Goal: Task Accomplishment & Management: Manage account settings

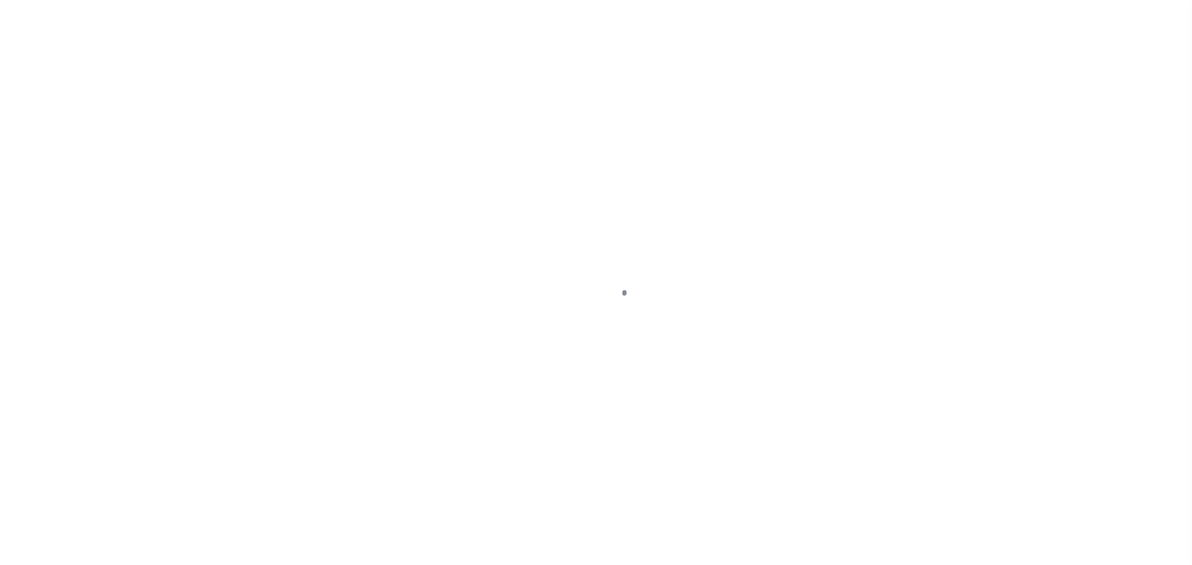
checkbox input "false"
type input "[DATE]"
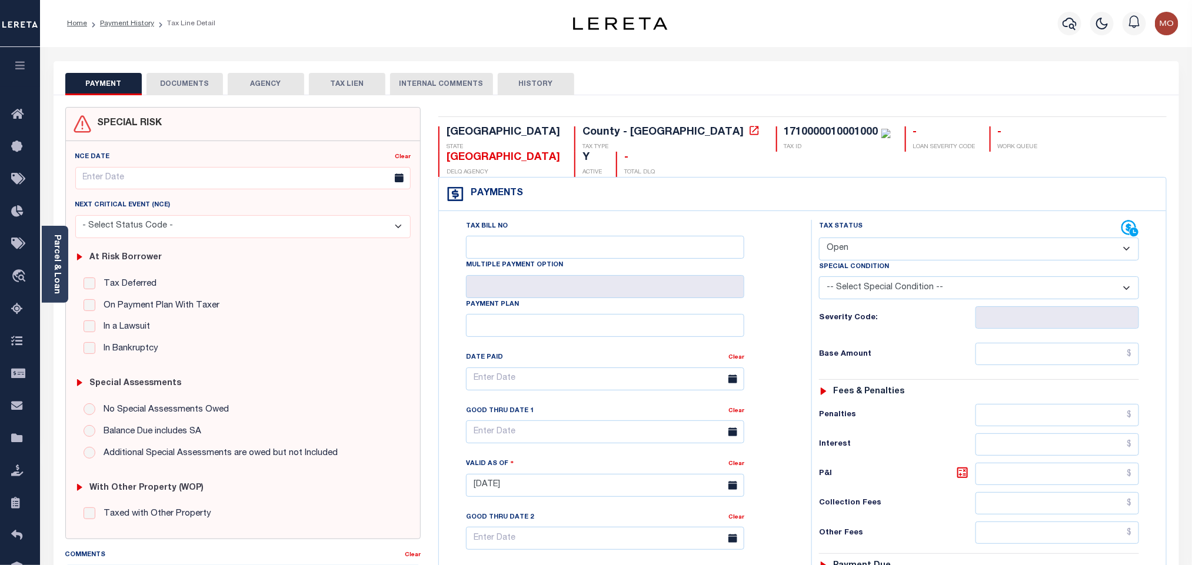
click at [828, 238] on select "- Select Status Code - Open Due/Unpaid Paid Incomplete No Tax Due Internal Refu…" at bounding box center [979, 249] width 320 height 23
select select "PYD"
click at [819, 238] on select "- Select Status Code - Open Due/Unpaid Paid Incomplete No Tax Due Internal Refu…" at bounding box center [979, 249] width 320 height 23
type input "[DATE]"
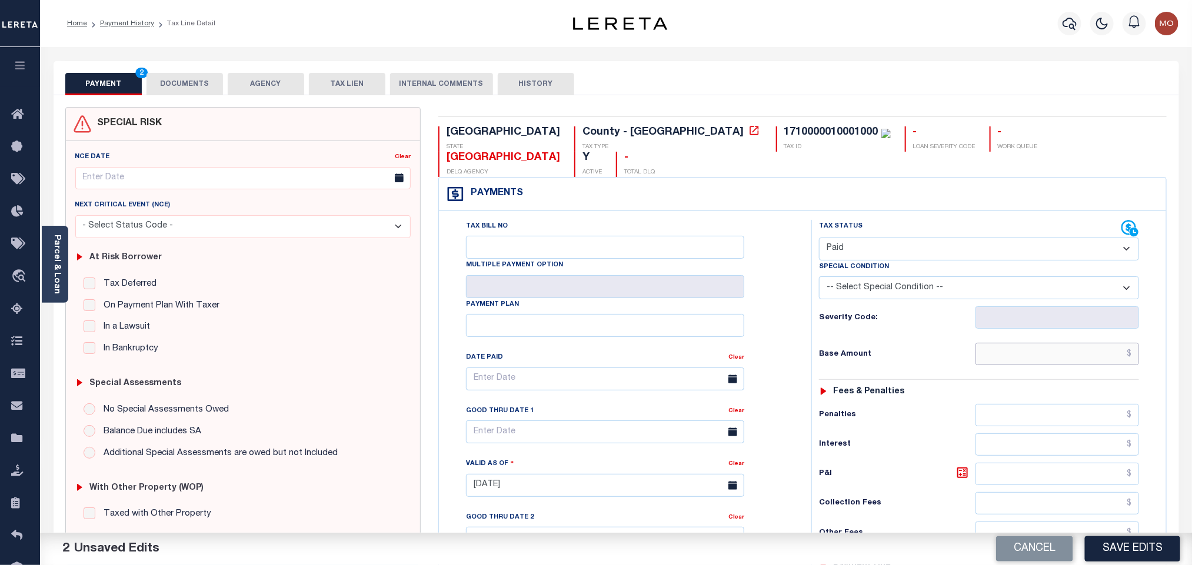
click at [1010, 343] on input "text" at bounding box center [1057, 354] width 164 height 22
paste input "$7,482.29"
type input "$7,482.29"
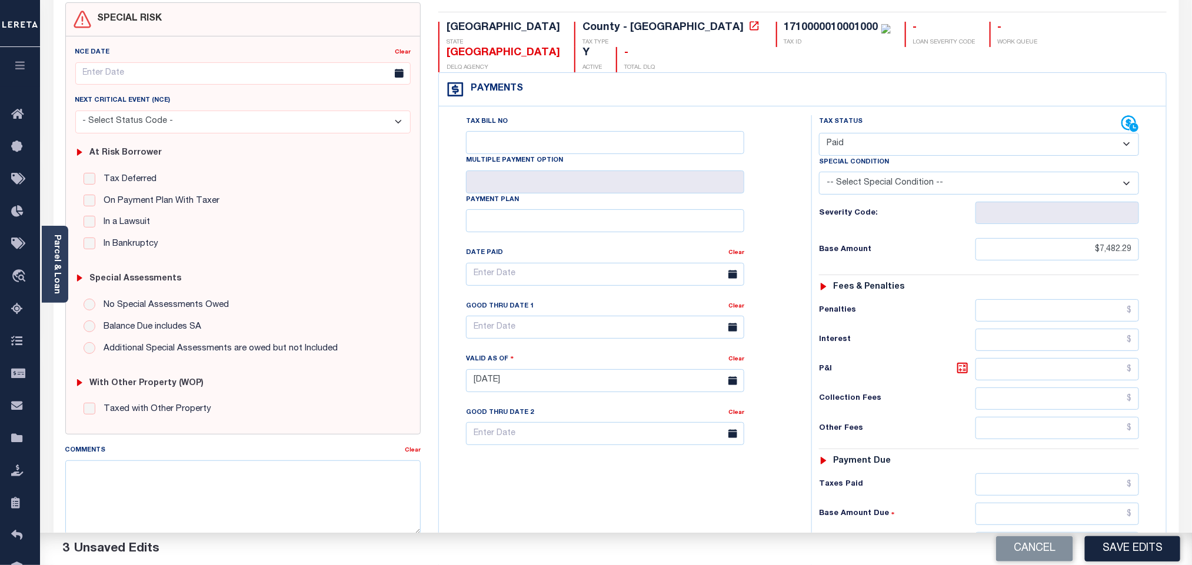
scroll to position [309, 0]
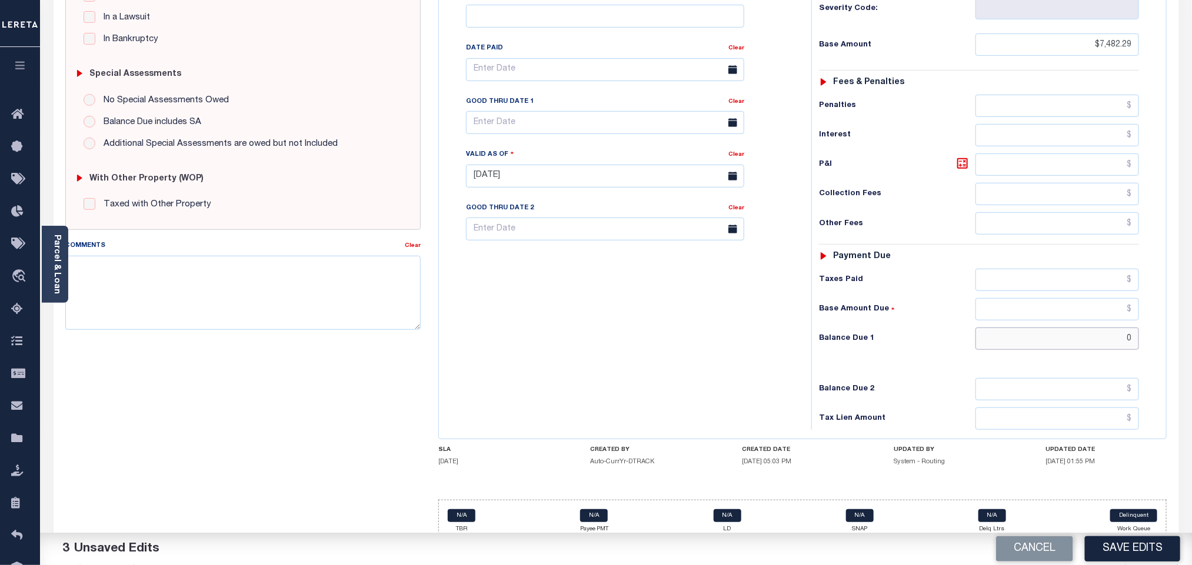
drag, startPoint x: 1028, startPoint y: 325, endPoint x: 1015, endPoint y: 341, distance: 20.5
click at [1015, 341] on div "Tax Status Status - Select Status Code -" at bounding box center [982, 170] width 343 height 519
type input "$0.00"
drag, startPoint x: 600, startPoint y: 350, endPoint x: 602, endPoint y: 369, distance: 19.0
click at [602, 353] on div "Tax Bill No Multiple Payment Option Payment Plan Clear" at bounding box center [622, 170] width 361 height 519
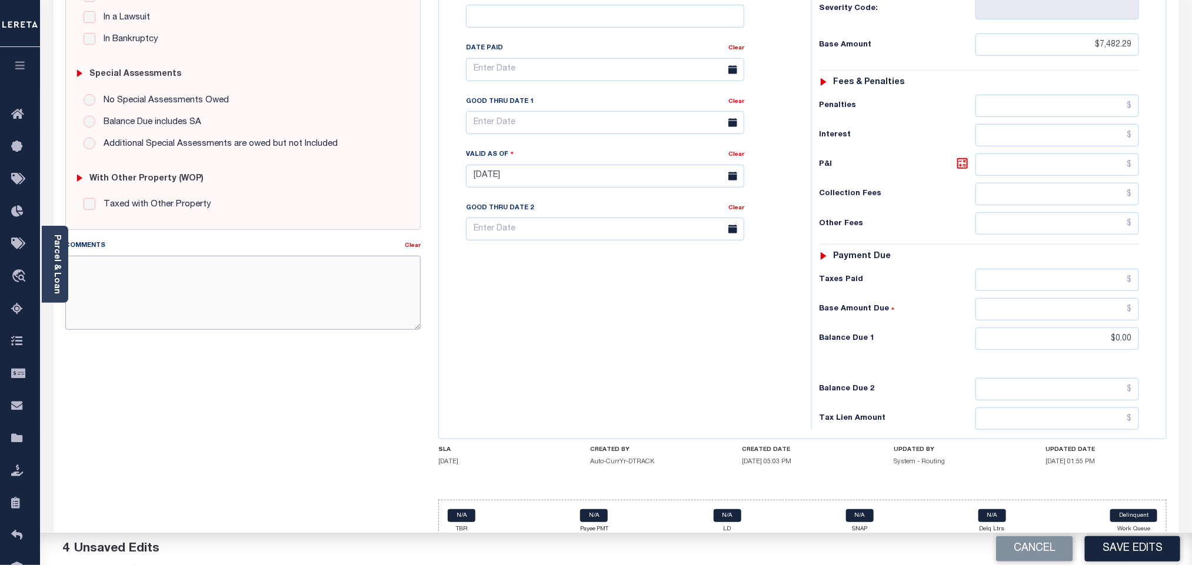
click at [154, 304] on textarea "Comments" at bounding box center [242, 293] width 355 height 74
type textarea "Refer 2024 line for doc"
click at [634, 319] on div "Tax Bill No Multiple Payment Option Payment Plan Clear" at bounding box center [622, 170] width 361 height 519
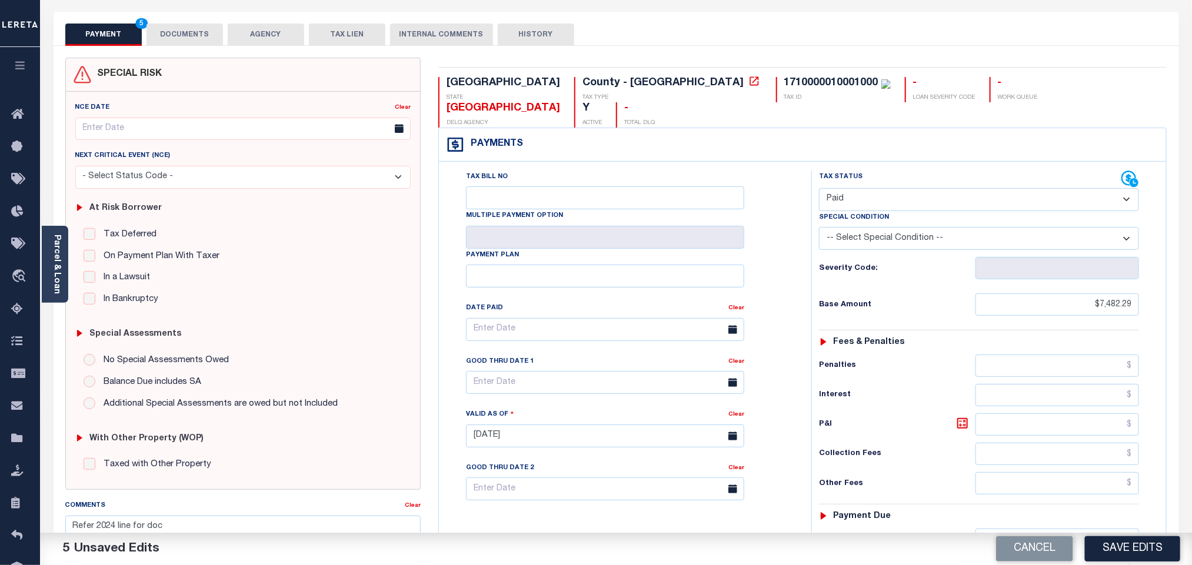
scroll to position [45, 0]
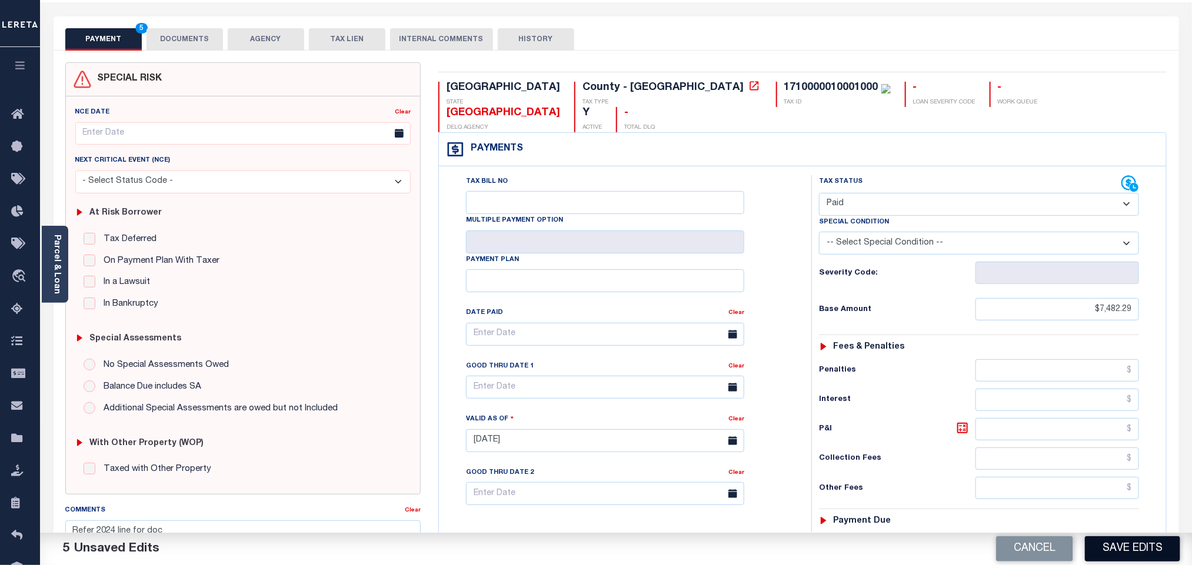
click at [1142, 542] on button "Save Edits" at bounding box center [1132, 549] width 95 height 25
checkbox input "false"
type input "$7,482.29"
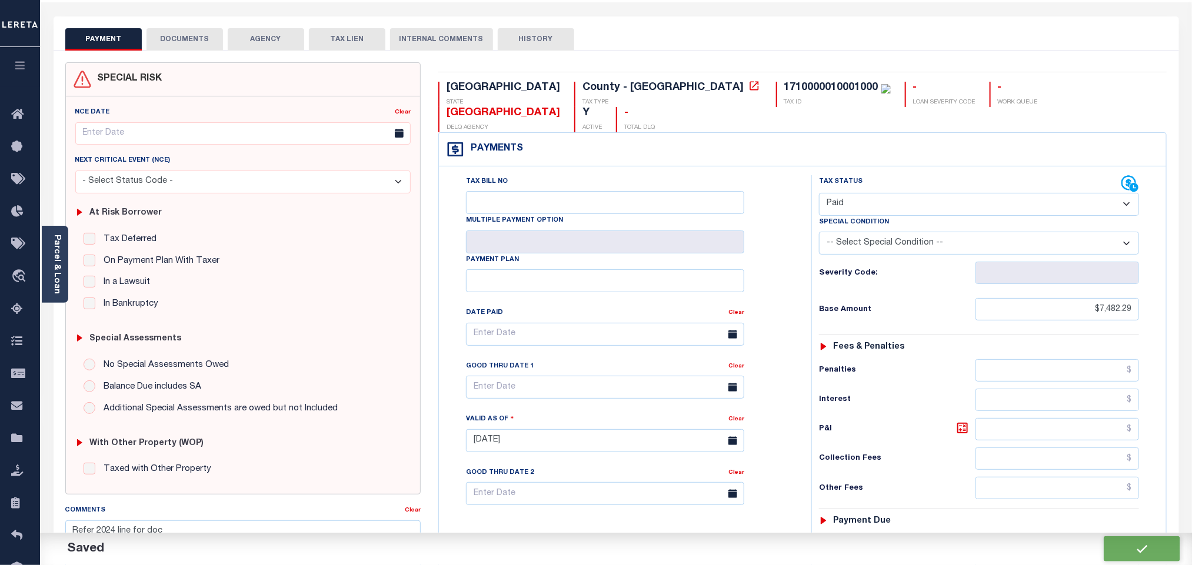
type input "$0"
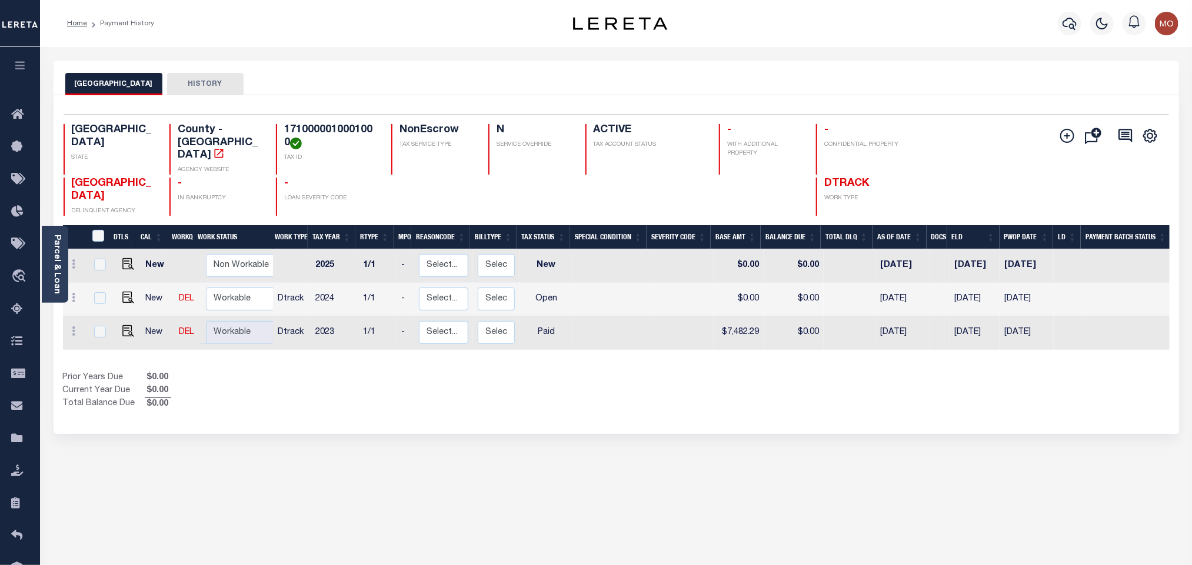
click at [470, 472] on div "CAMERON COUNTY HISTORY Selected 3 Results" at bounding box center [616, 393] width 1143 height 664
click at [56, 274] on link "Parcel & Loan" at bounding box center [56, 264] width 8 height 59
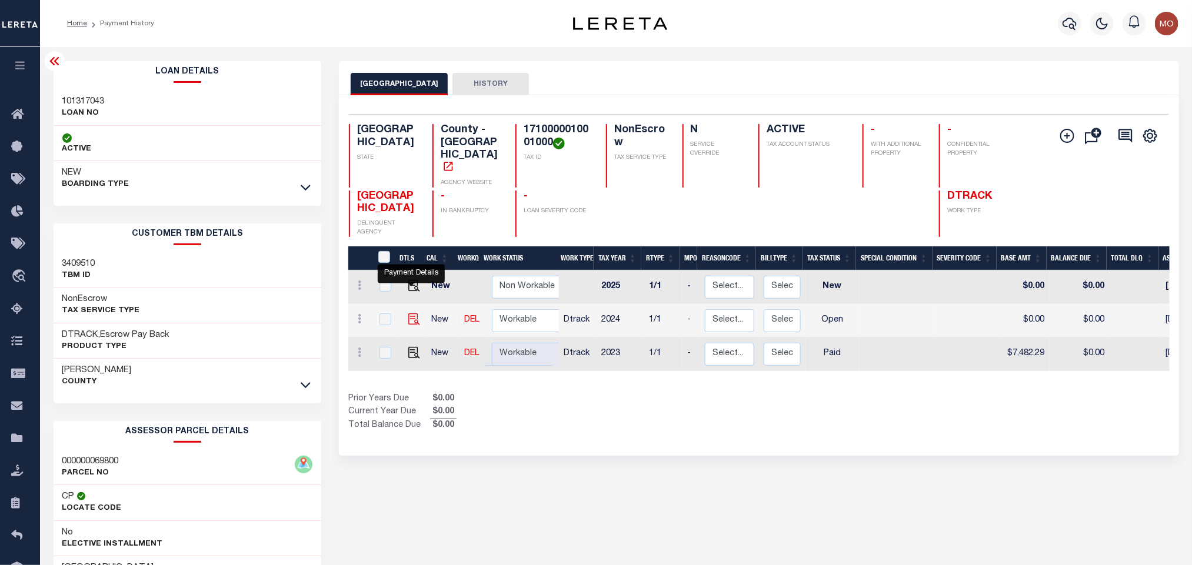
click at [408, 314] on img "" at bounding box center [414, 320] width 12 height 12
checkbox input "true"
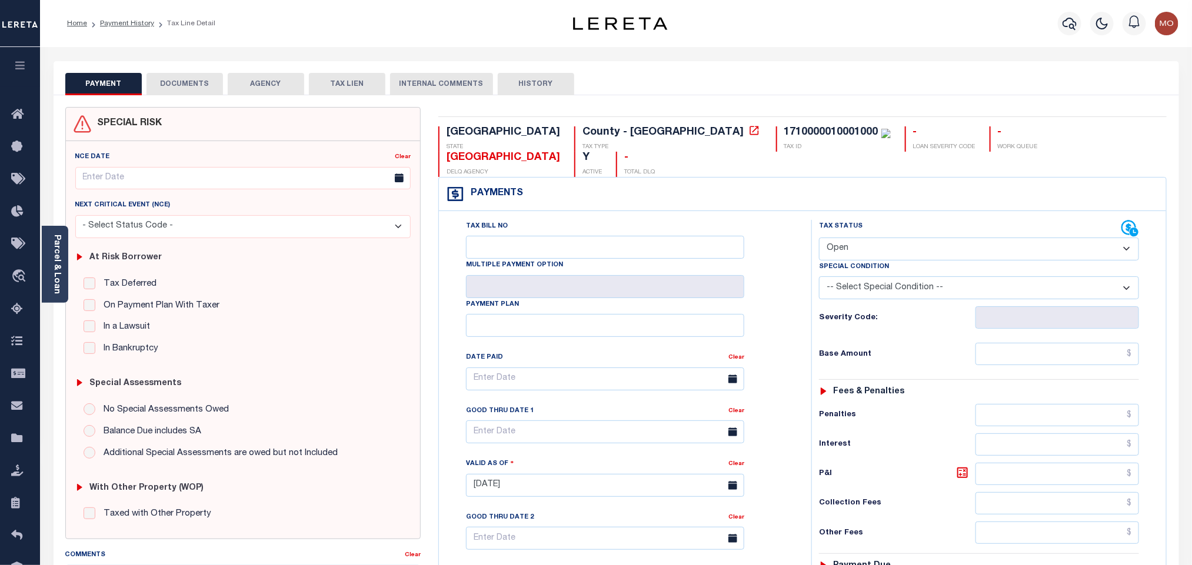
drag, startPoint x: 58, startPoint y: 275, endPoint x: 549, endPoint y: 249, distance: 491.9
click at [58, 274] on link "Parcel & Loan" at bounding box center [56, 264] width 8 height 59
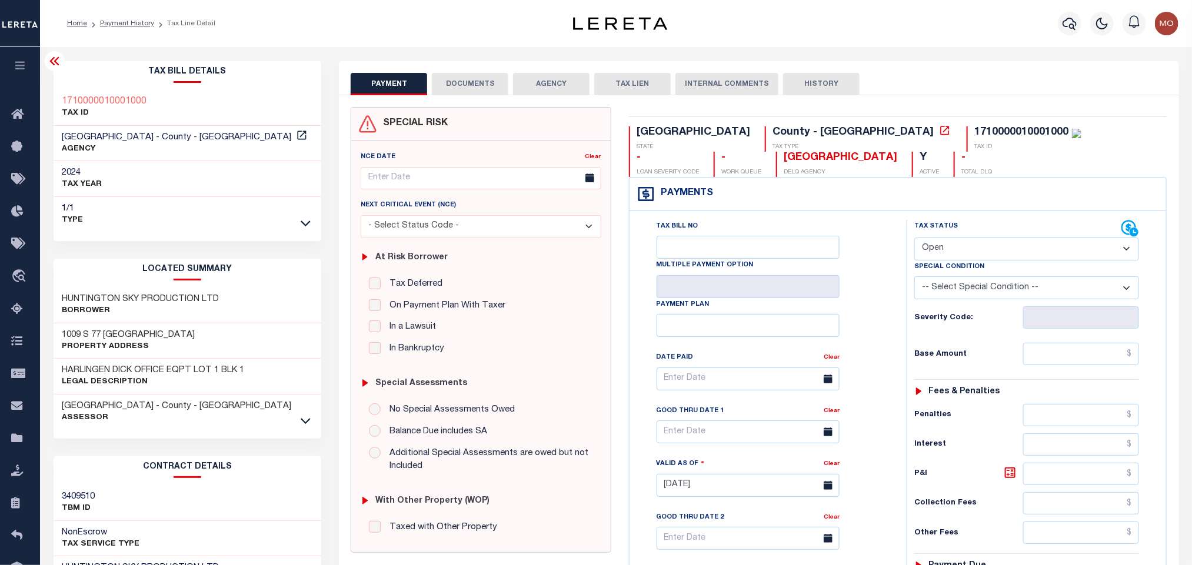
drag, startPoint x: 960, startPoint y: 259, endPoint x: 965, endPoint y: 254, distance: 7.5
click at [965, 255] on select "- Select Status Code - Open Due/Unpaid Paid Incomplete No Tax Due Internal Refu…" at bounding box center [1026, 249] width 225 height 23
select select "PYD"
click at [914, 239] on select "- Select Status Code - Open Due/Unpaid Paid Incomplete No Tax Due Internal Refu…" at bounding box center [1026, 249] width 225 height 23
type input "[DATE]"
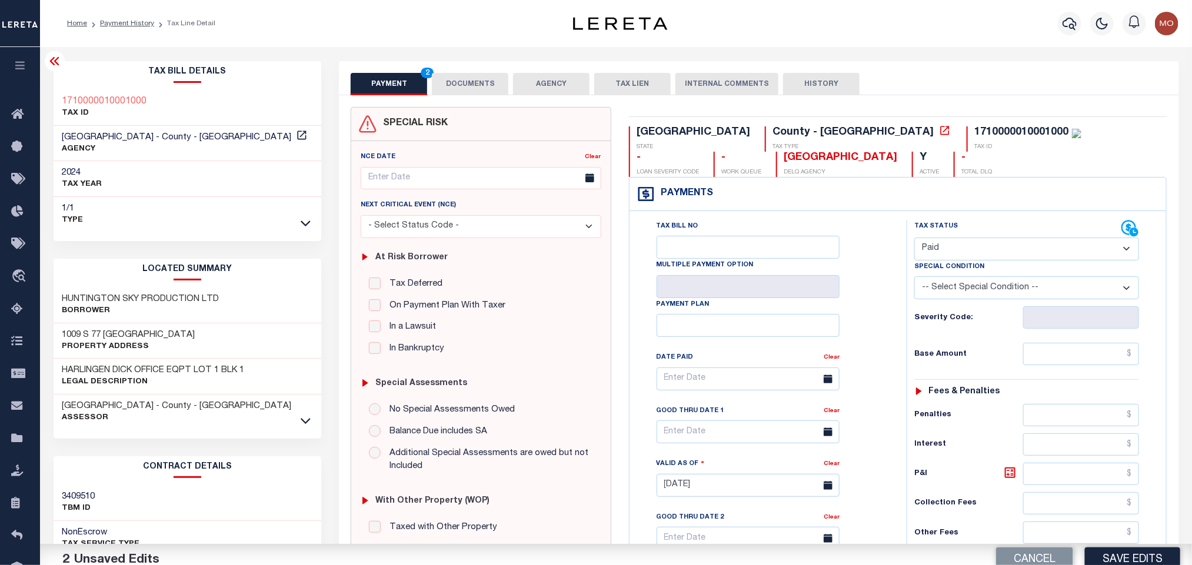
drag, startPoint x: 870, startPoint y: 308, endPoint x: 870, endPoint y: 369, distance: 61.2
click at [869, 314] on div "Tax Bill No Multiple Payment Option Payment Plan Clear" at bounding box center [765, 385] width 248 height 330
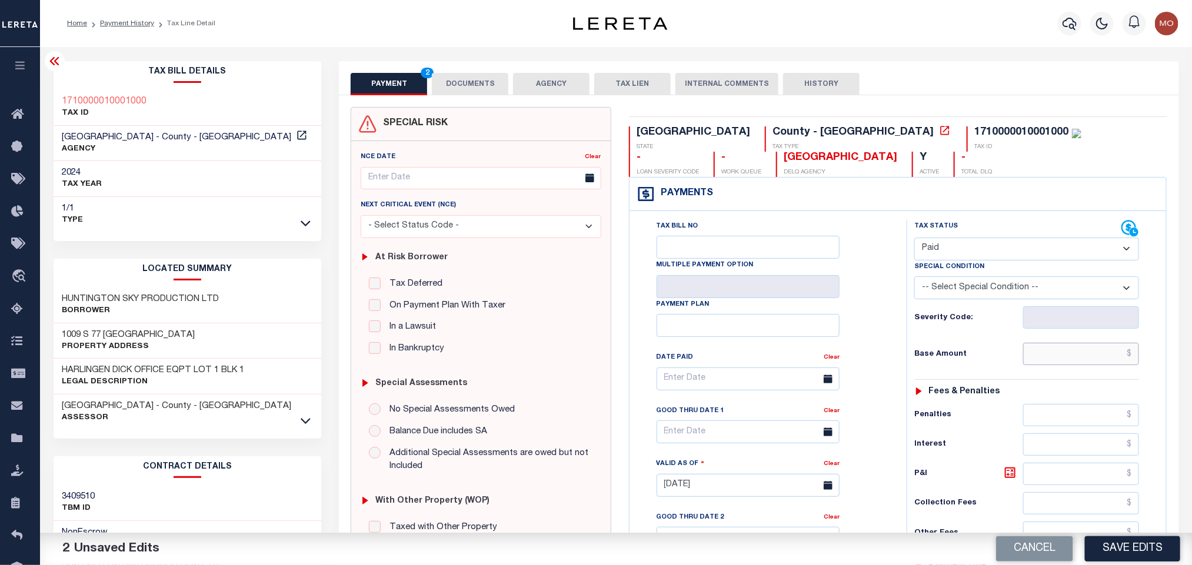
paste input "7,324.00"
click at [1026, 358] on input "7,324.00" at bounding box center [1081, 354] width 116 height 22
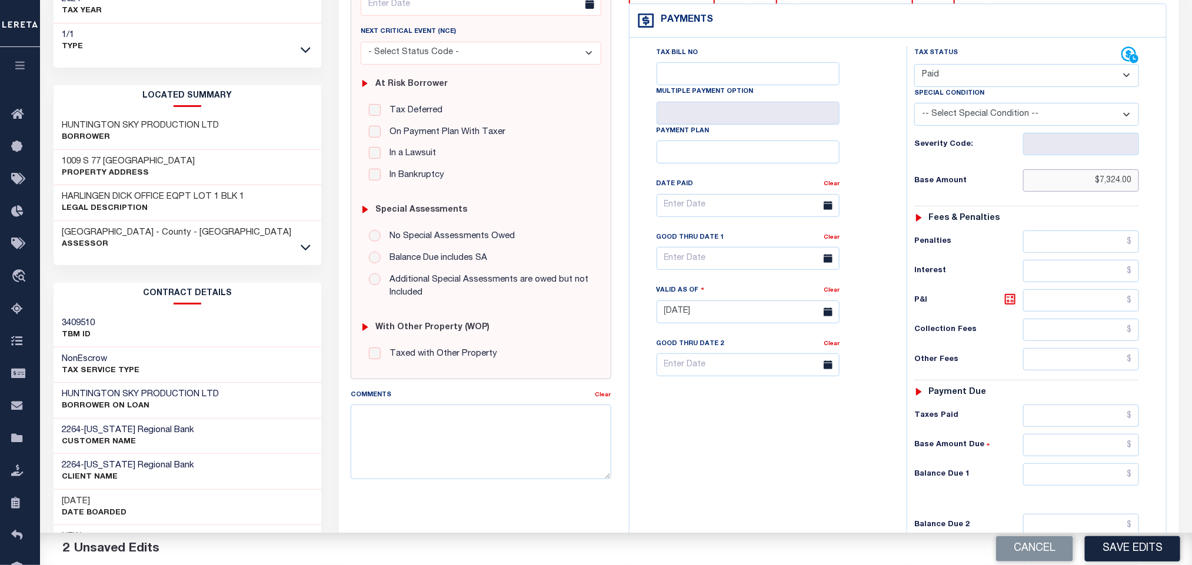
scroll to position [335, 0]
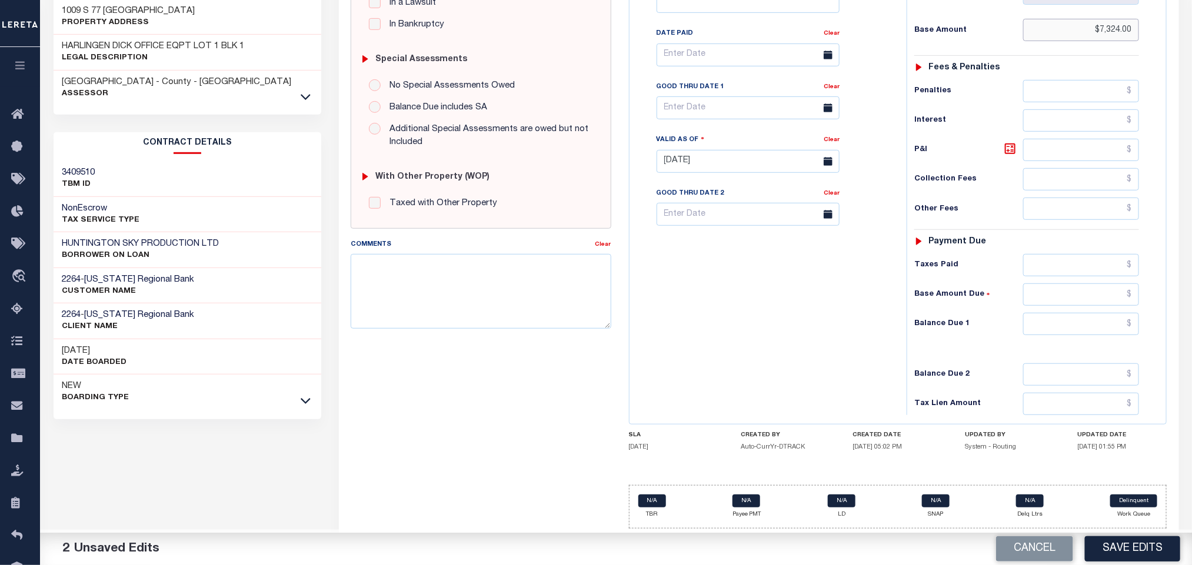
type input "$7,324.00"
click at [1054, 334] on div "Tax Status Status - Select Status Code -" at bounding box center [1031, 155] width 248 height 519
click at [1047, 325] on input "text" at bounding box center [1081, 324] width 116 height 22
type input "$0.00"
drag, startPoint x: 810, startPoint y: 366, endPoint x: 796, endPoint y: 369, distance: 14.6
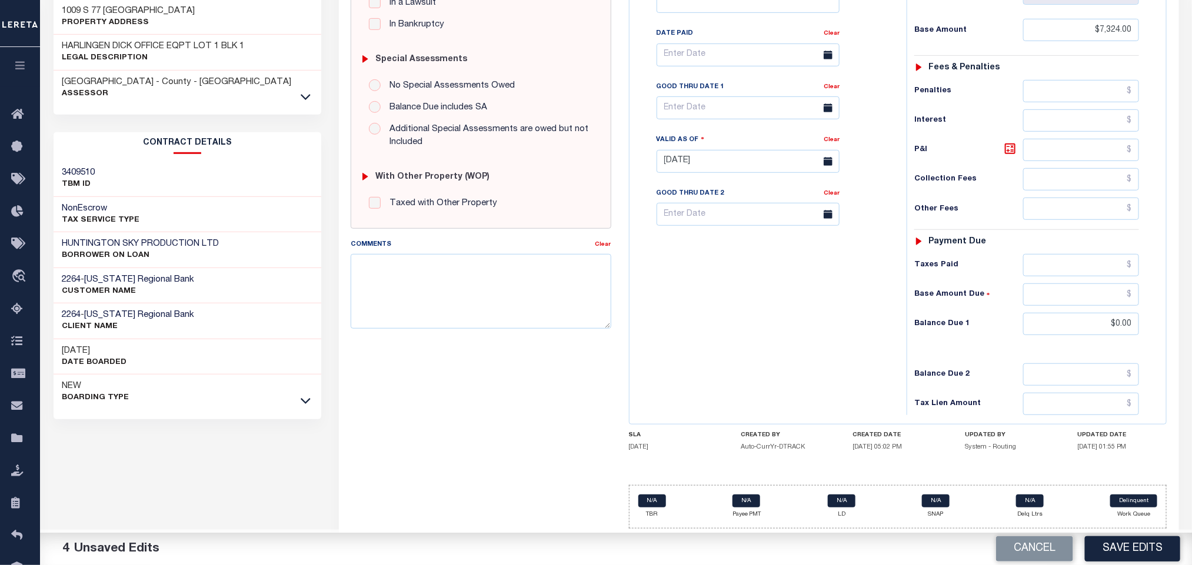
click at [805, 369] on div "Tax Bill No Multiple Payment Option Payment Plan Clear" at bounding box center [764, 155] width 265 height 519
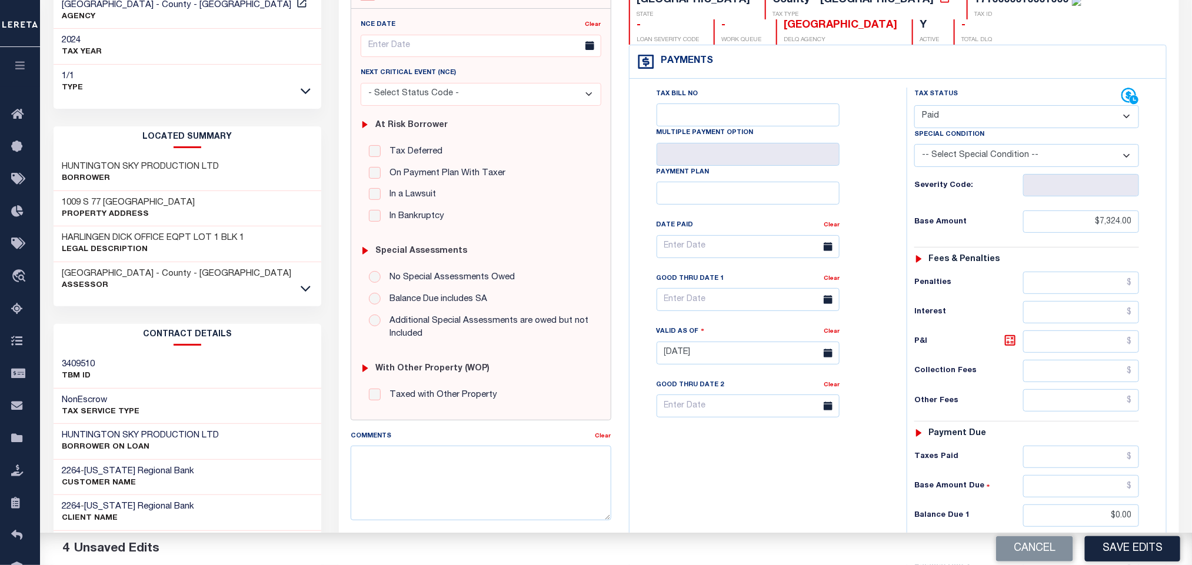
scroll to position [0, 0]
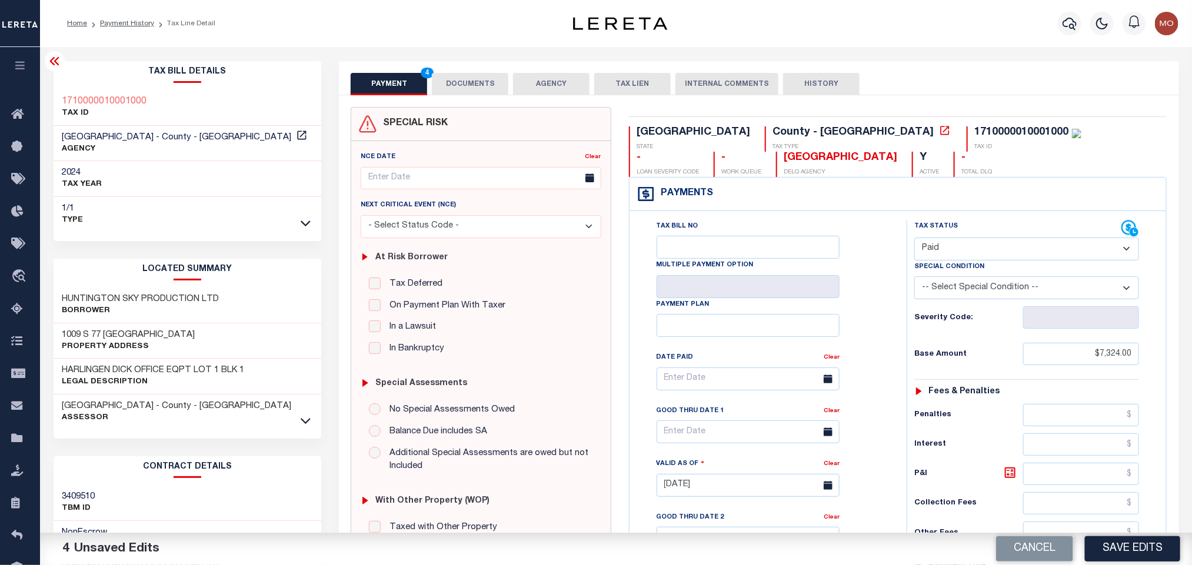
click at [465, 81] on button "DOCUMENTS" at bounding box center [470, 84] width 76 height 22
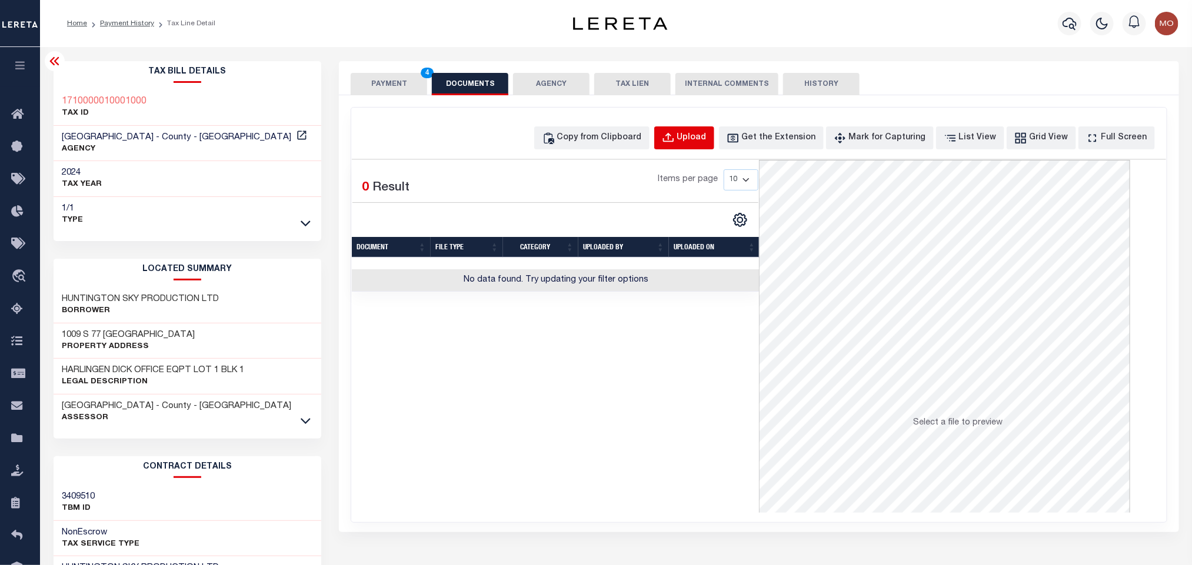
click at [703, 142] on div "Upload" at bounding box center [691, 138] width 29 height 13
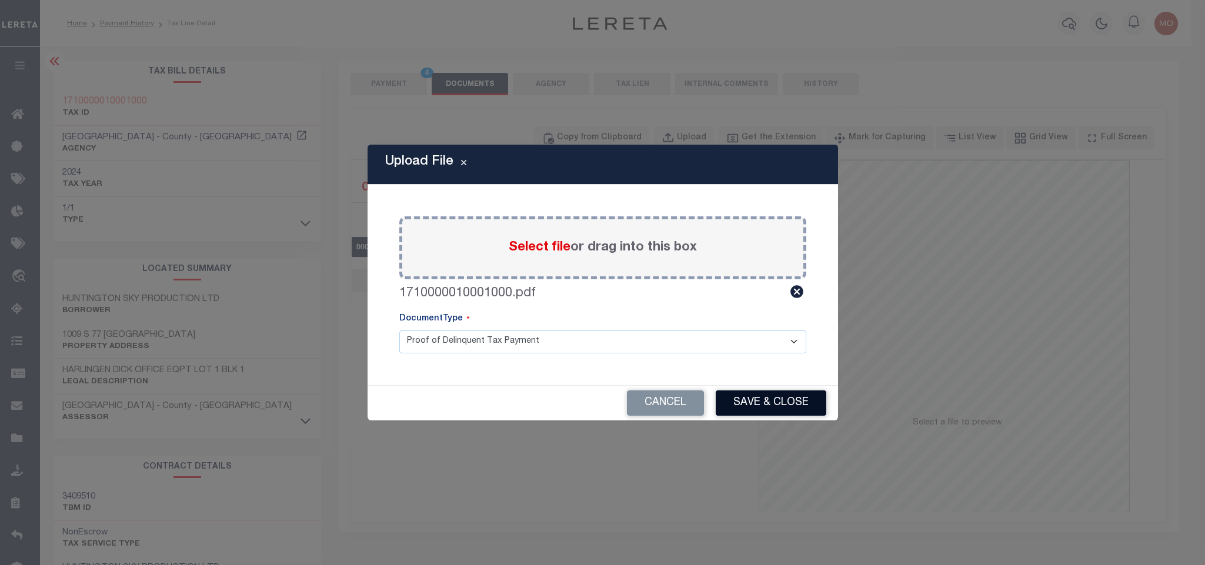
click at [768, 394] on button "Save & Close" at bounding box center [771, 403] width 111 height 25
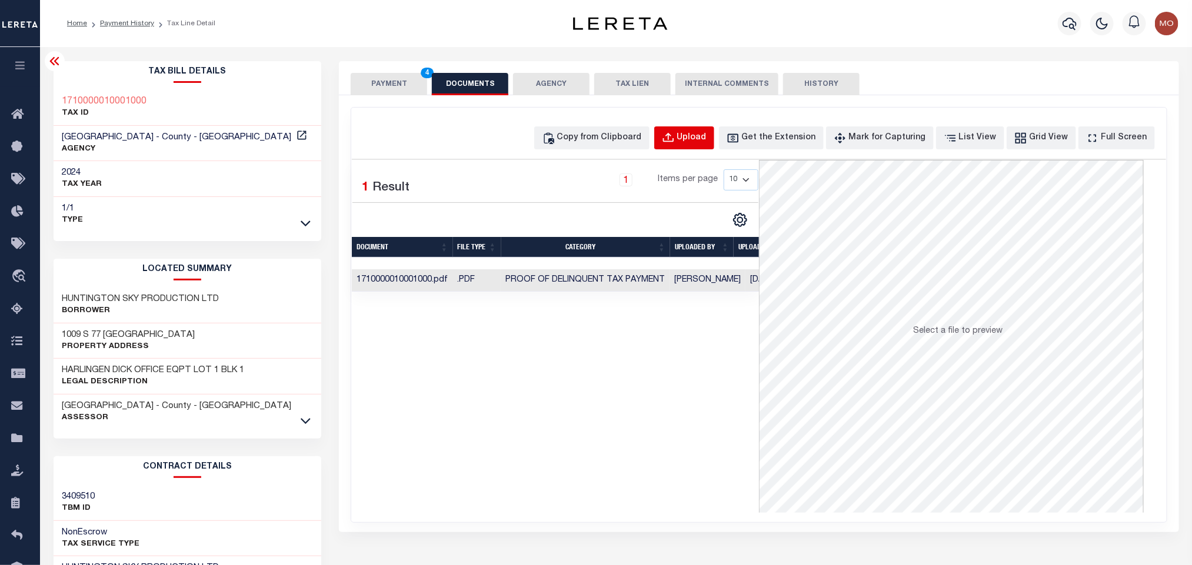
click at [707, 144] on div "Upload" at bounding box center [691, 138] width 29 height 13
select select "POP"
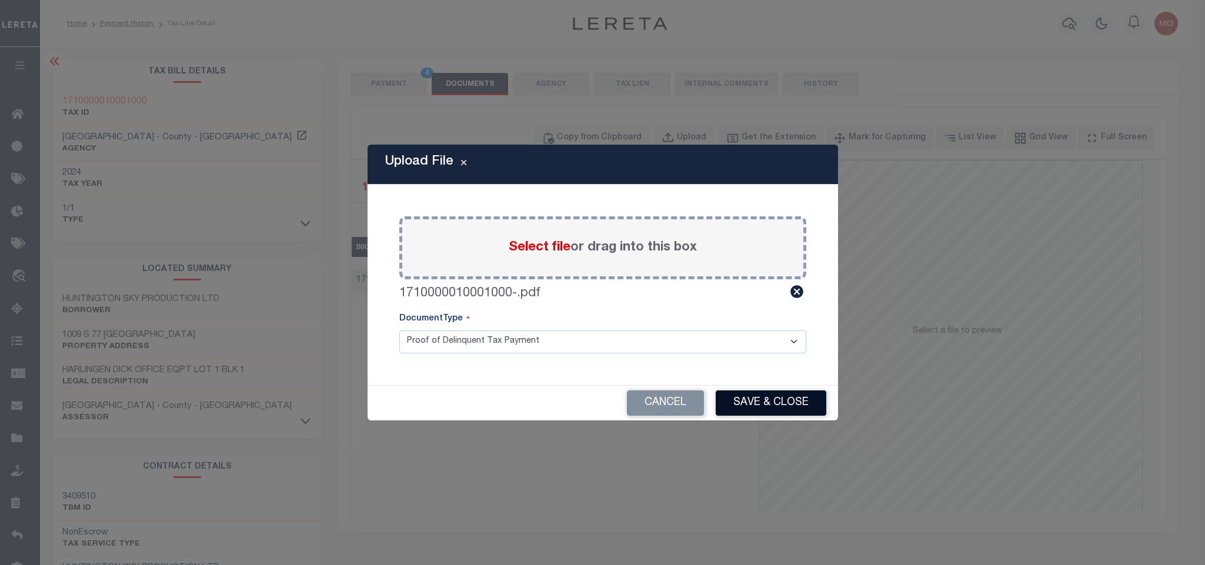
click at [787, 406] on button "Save & Close" at bounding box center [771, 403] width 111 height 25
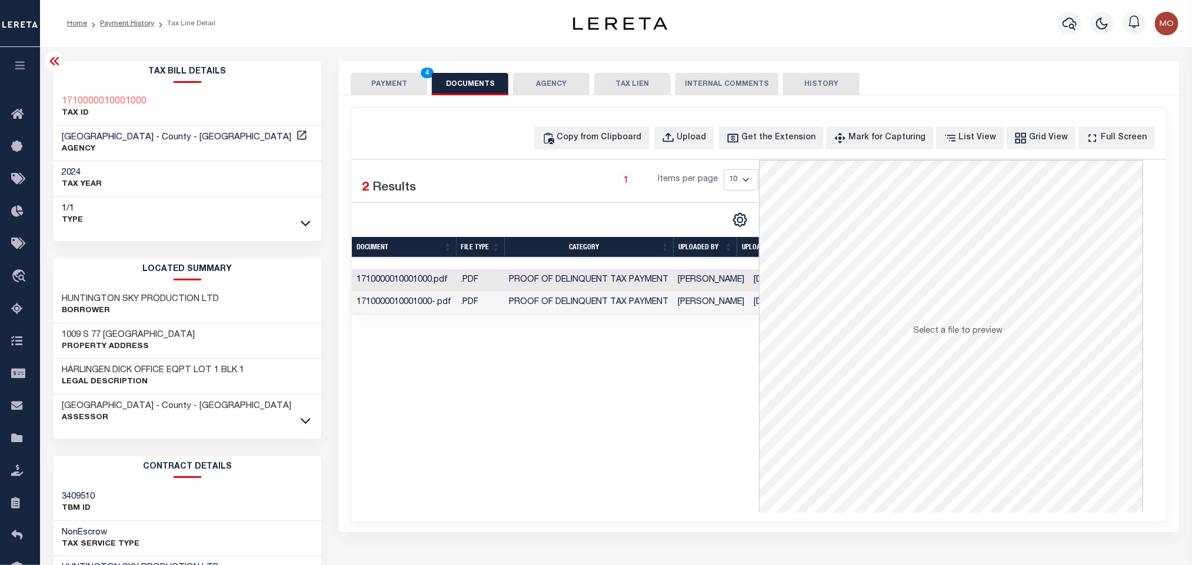
drag, startPoint x: 508, startPoint y: 447, endPoint x: 475, endPoint y: 399, distance: 57.8
click at [507, 447] on div "Selected 2 Results 1 Items per page 10 25 50 100" at bounding box center [555, 336] width 407 height 353
click at [365, 85] on button "PAYMENT 4" at bounding box center [389, 84] width 76 height 22
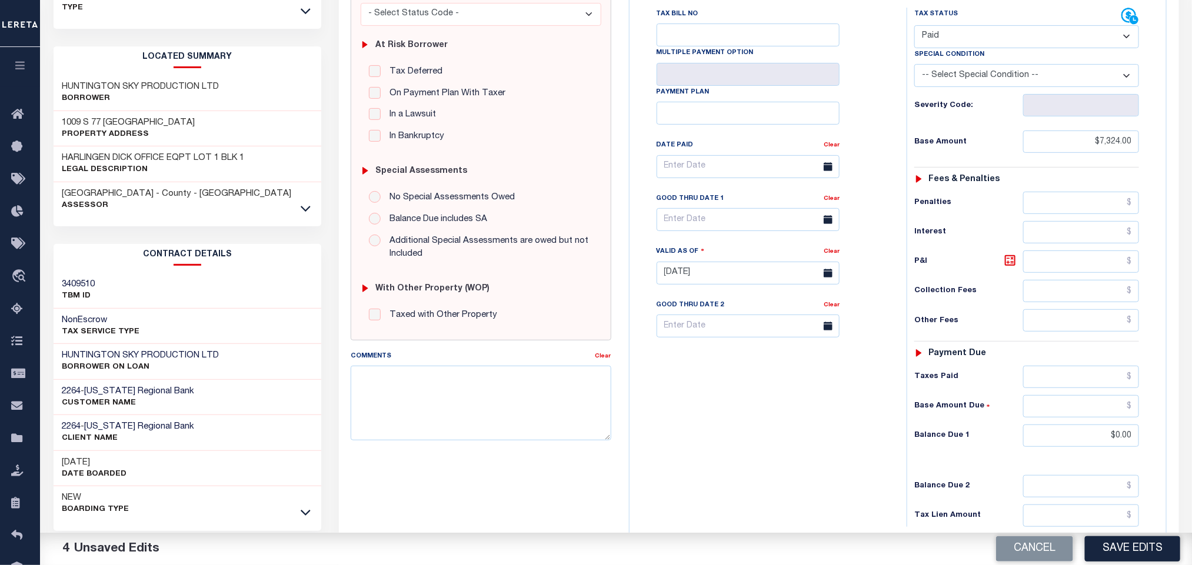
scroll to position [332, 0]
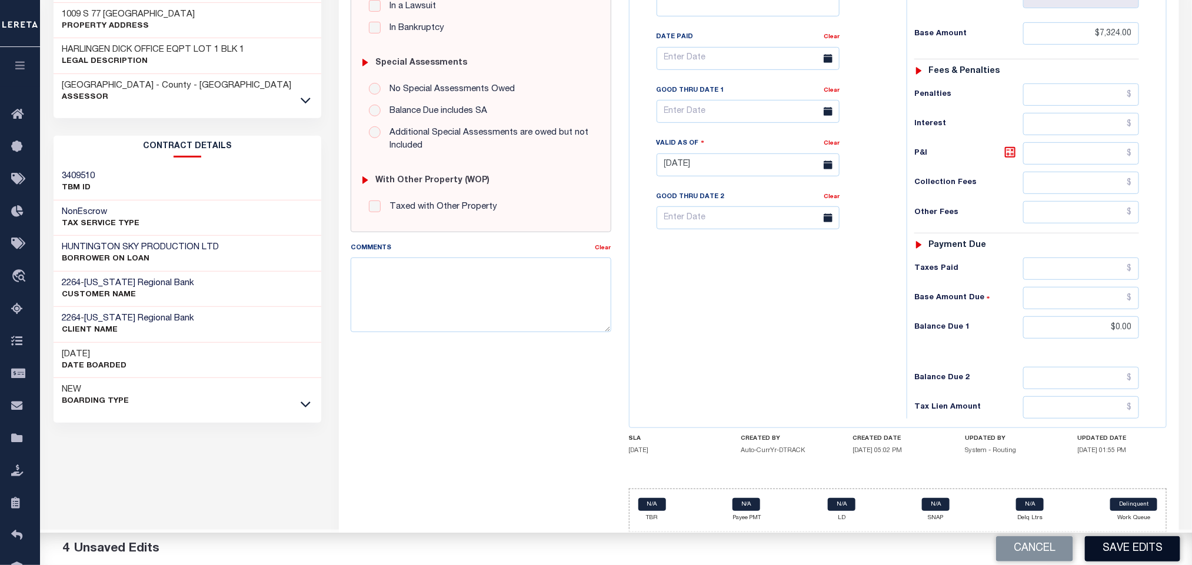
click at [1123, 547] on button "Save Edits" at bounding box center [1132, 549] width 95 height 25
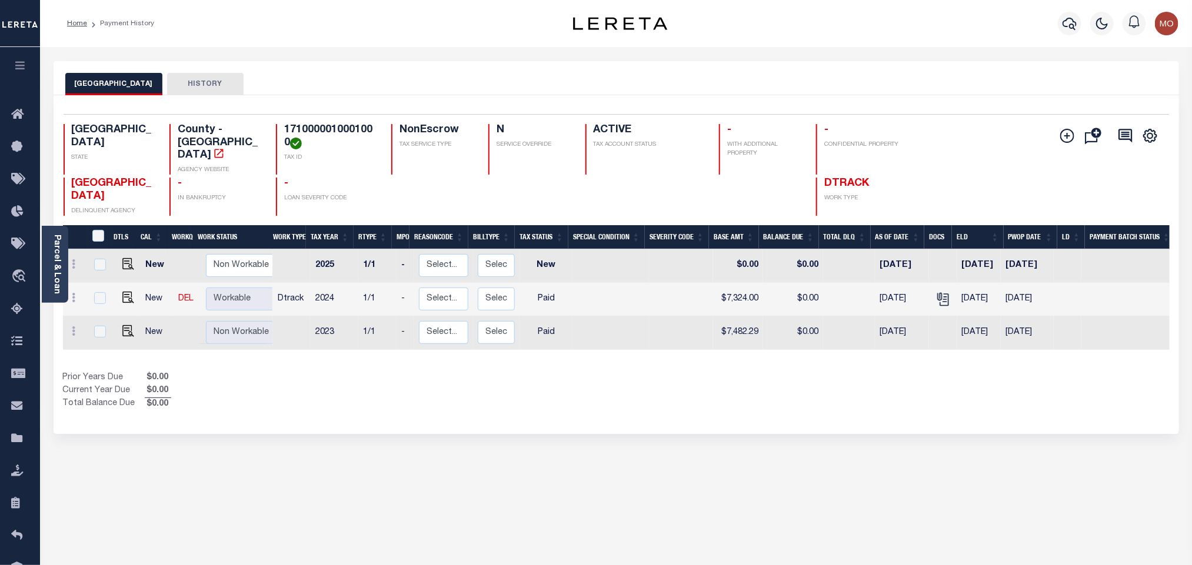
click at [398, 402] on div "Selected 3 Results 1 Items per page 25 50 100 TX STATE TAX ID N" at bounding box center [616, 264] width 1125 height 339
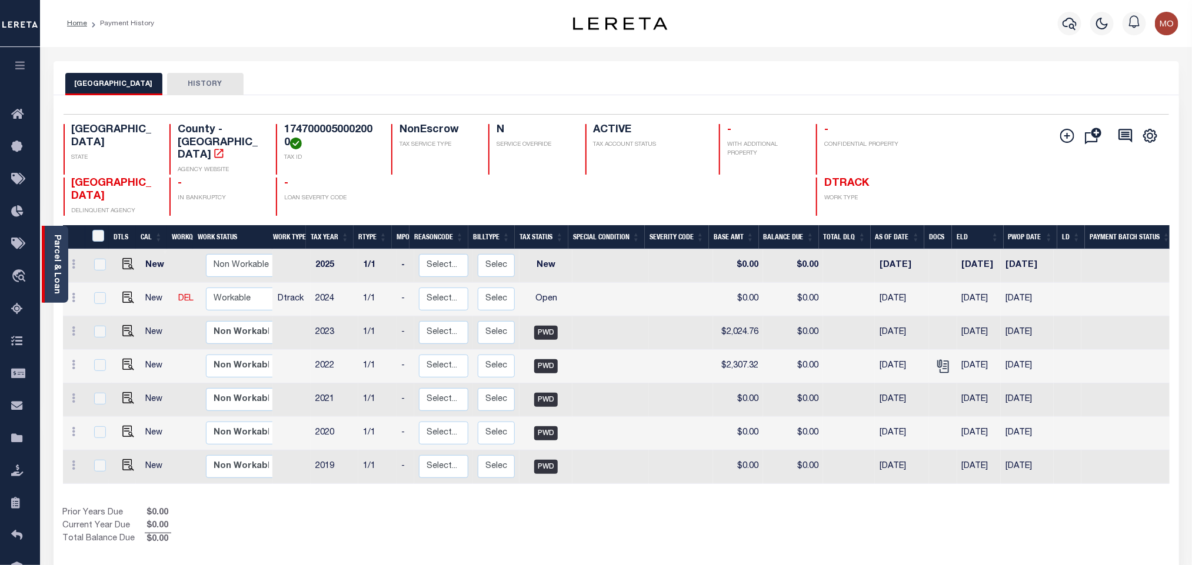
click at [58, 272] on link "Parcel & Loan" at bounding box center [56, 264] width 8 height 59
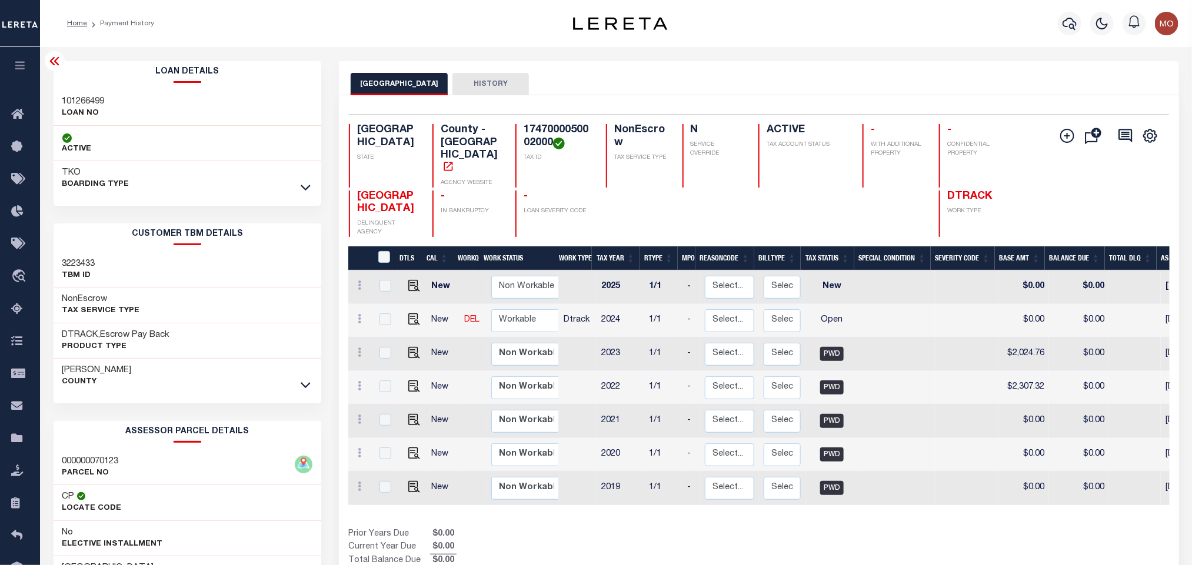
click at [92, 99] on h3 "101266499" at bounding box center [83, 102] width 42 height 12
copy h3 "101266499"
click at [537, 122] on div "Selected 7 Results 1 Items per page 25 50 100 TX STATE County - TX AGENCY WEBSI…" at bounding box center [758, 175] width 838 height 123
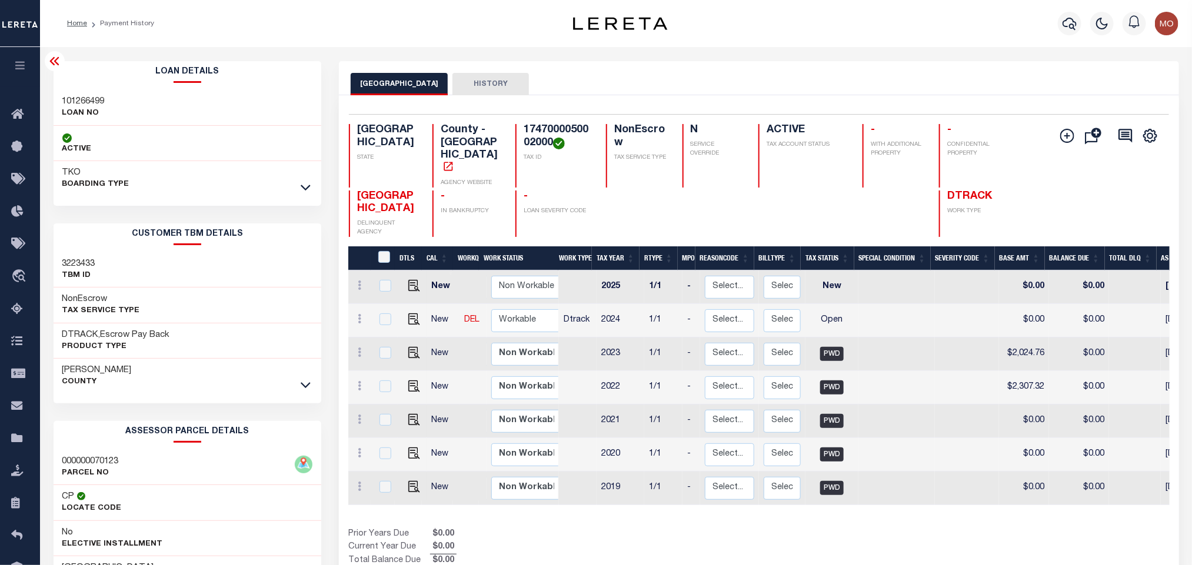
copy h4 "1747000050002000"
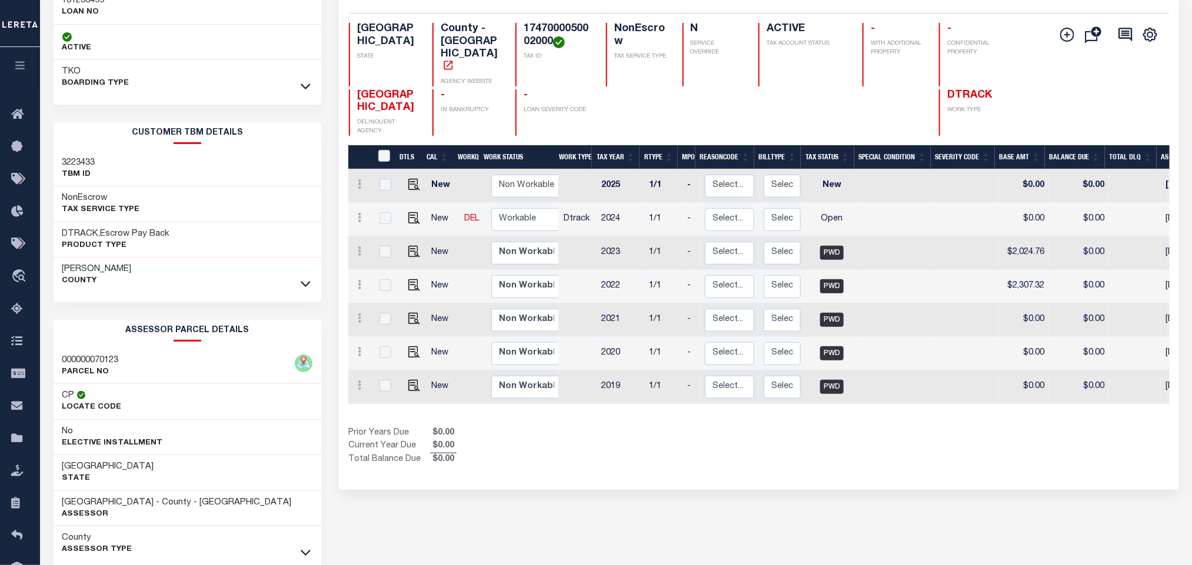
scroll to position [164, 0]
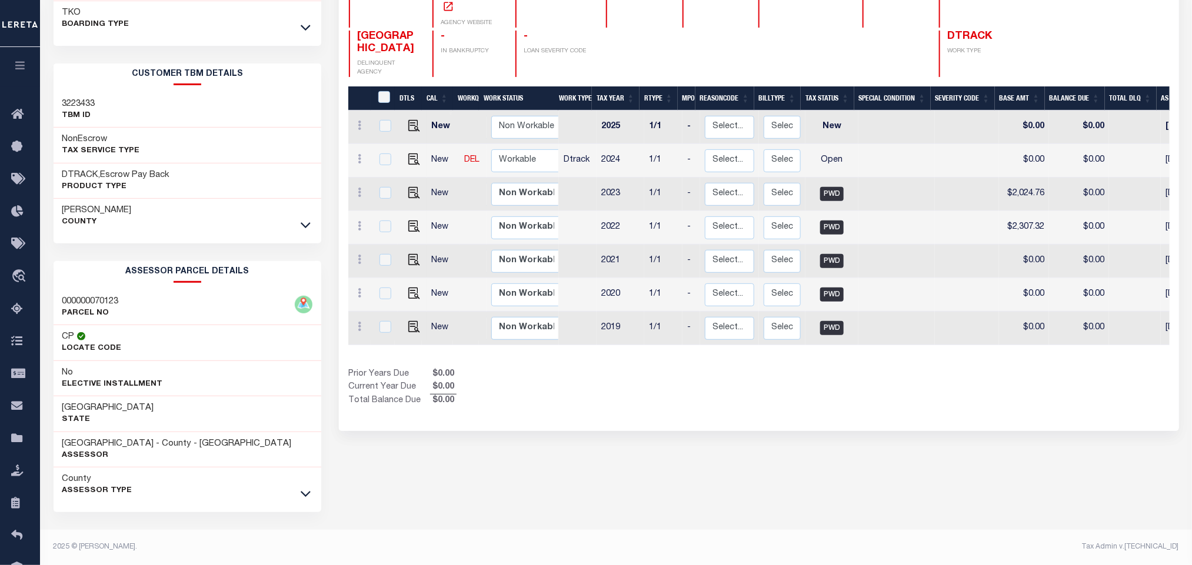
click at [564, 447] on div "CAMERON COUNTY HISTORY Selected 7 Results" at bounding box center [758, 233] width 857 height 664
drag, startPoint x: 58, startPoint y: 439, endPoint x: 145, endPoint y: 440, distance: 87.1
click at [145, 440] on div "CAMERON COUNTY - County - TX Assessor" at bounding box center [188, 450] width 268 height 36
copy h3 "[GEOGRAPHIC_DATA]"
click at [784, 399] on div "Selected 7 Results 1 Items per page 25 50 100 TX STATE TAX ID N" at bounding box center [759, 183] width 840 height 496
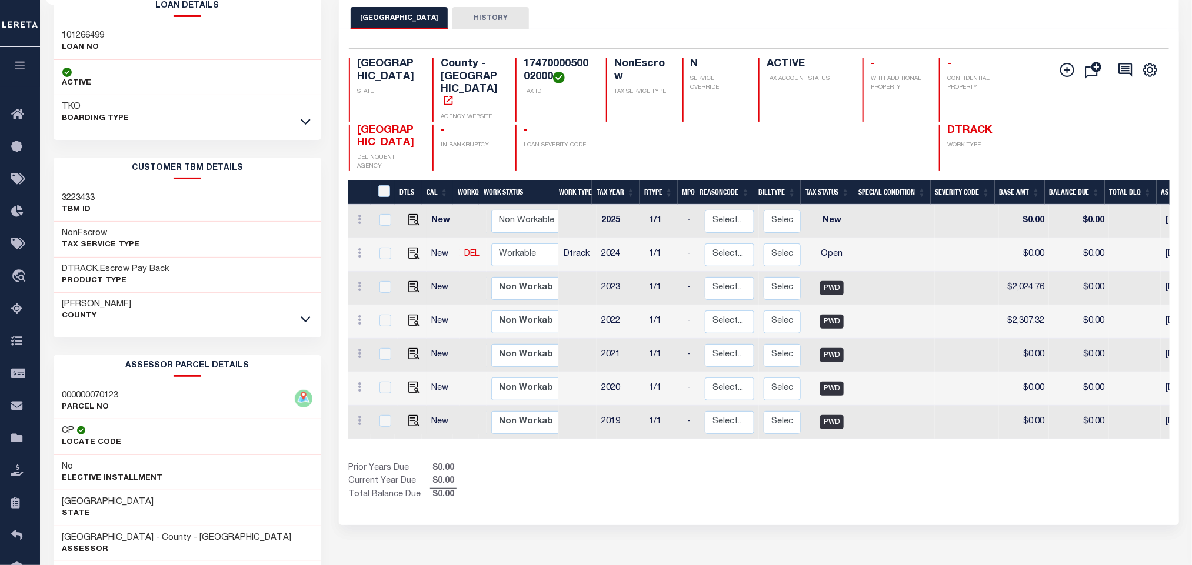
scroll to position [0, 0]
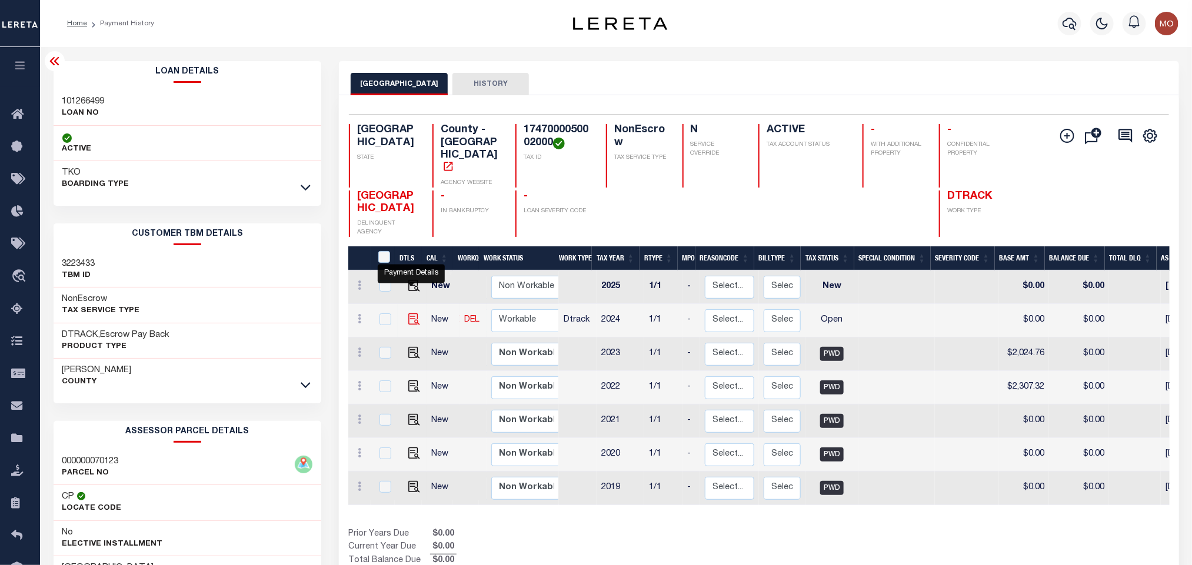
click at [408, 314] on img "" at bounding box center [414, 320] width 12 height 12
checkbox input "true"
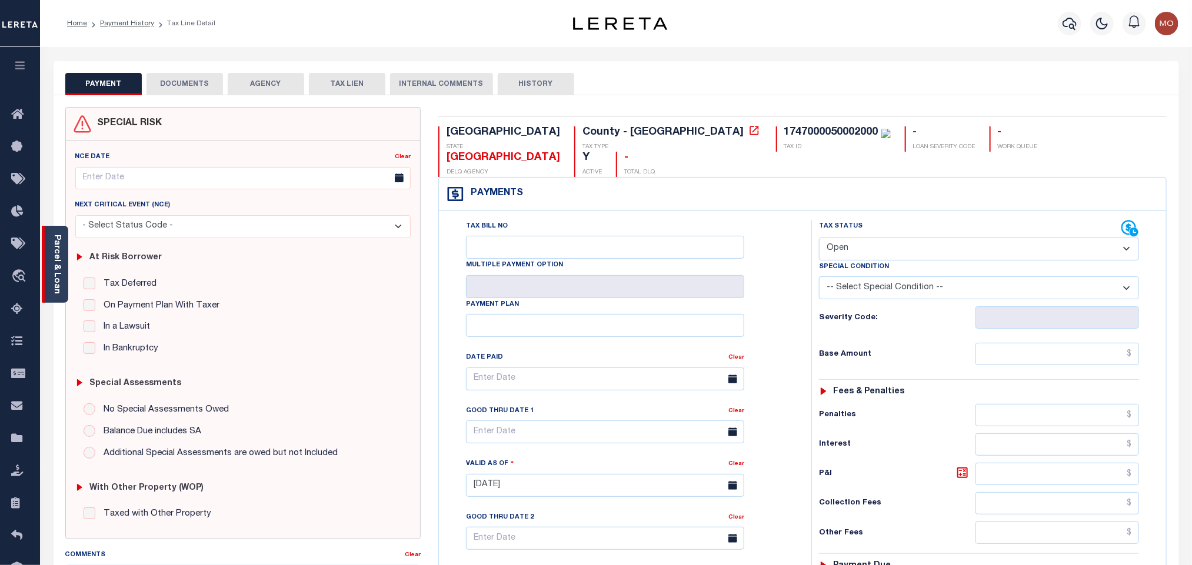
drag, startPoint x: 51, startPoint y: 259, endPoint x: 154, endPoint y: 214, distance: 112.2
click at [52, 260] on link "Parcel & Loan" at bounding box center [56, 264] width 8 height 59
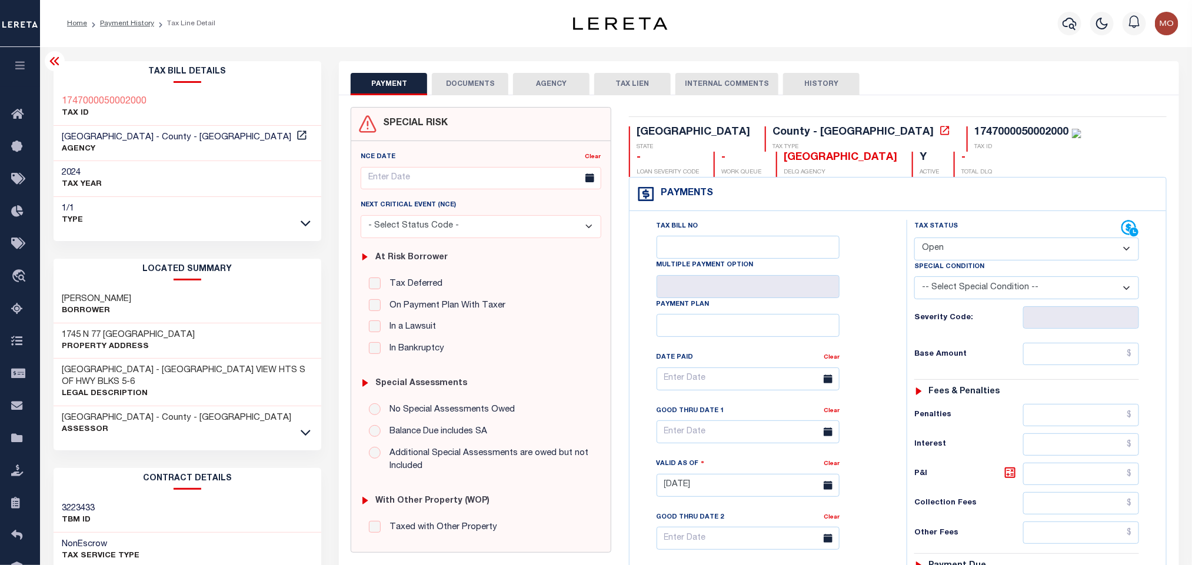
click at [938, 254] on select "- Select Status Code - Open Due/Unpaid Paid Incomplete No Tax Due Internal Refu…" at bounding box center [1026, 249] width 225 height 23
select select "PYD"
click at [914, 239] on select "- Select Status Code - Open Due/Unpaid Paid Incomplete No Tax Due Internal Refu…" at bounding box center [1026, 249] width 225 height 23
type input "[DATE]"
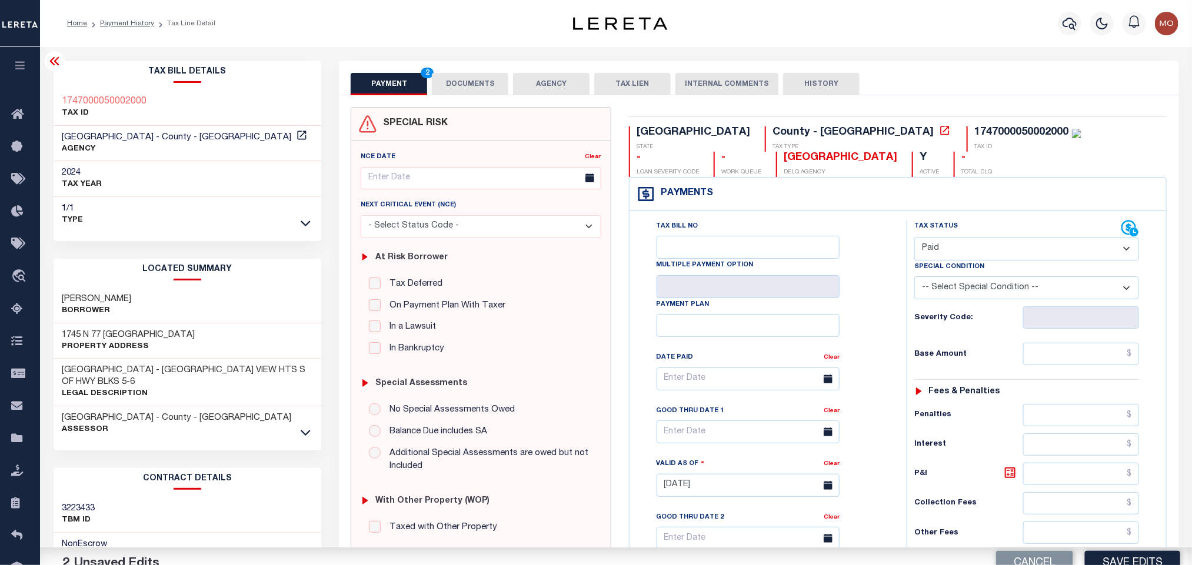
click at [899, 311] on div "Tax Status Status" at bounding box center [1030, 479] width 265 height 519
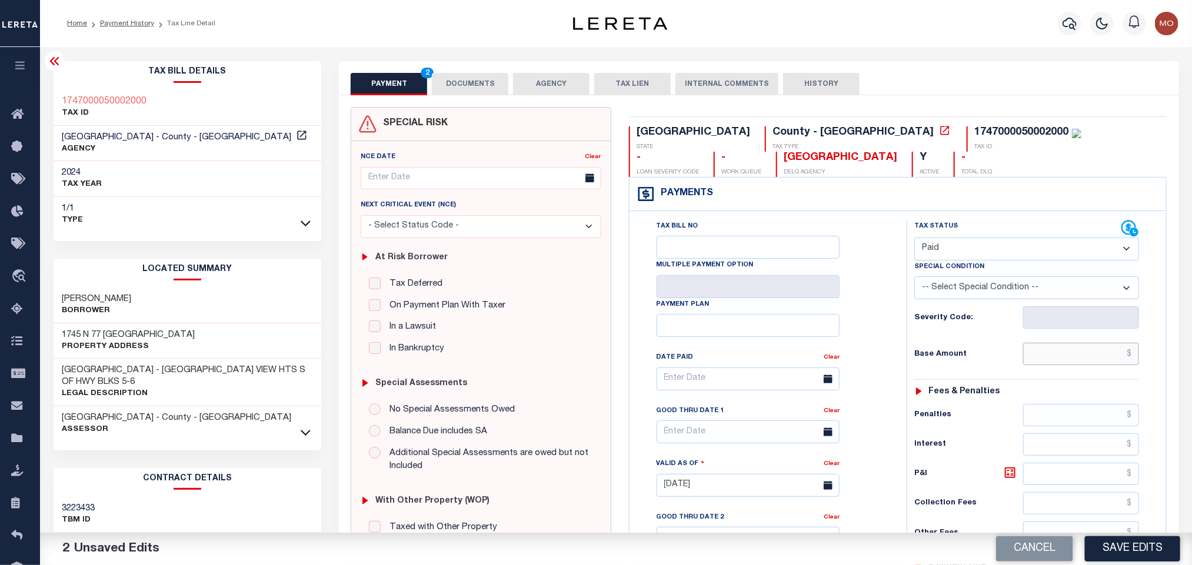
click at [1047, 352] on input "text" at bounding box center [1081, 354] width 116 height 22
paste input "1,984.61"
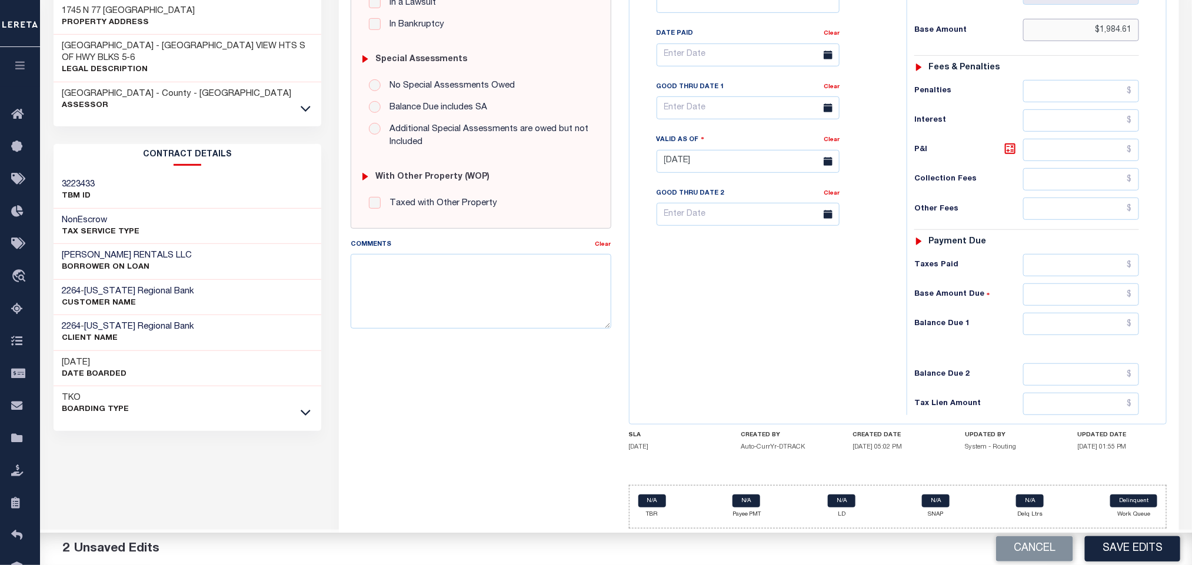
scroll to position [335, 0]
type input "$1,984.61"
drag, startPoint x: 1054, startPoint y: 318, endPoint x: 904, endPoint y: 338, distance: 151.3
click at [1055, 318] on input "text" at bounding box center [1081, 324] width 116 height 22
type input "$0.00"
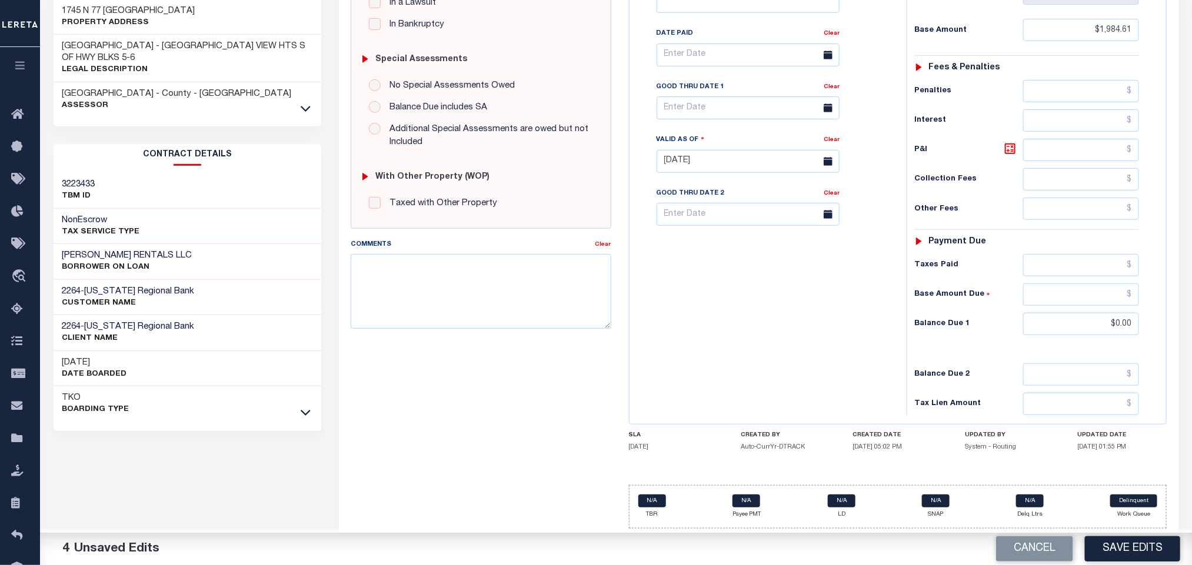
drag, startPoint x: 772, startPoint y: 341, endPoint x: 650, endPoint y: 394, distance: 133.0
click at [761, 355] on div "Tax Bill No Multiple Payment Option Payment Plan Clear" at bounding box center [764, 155] width 265 height 519
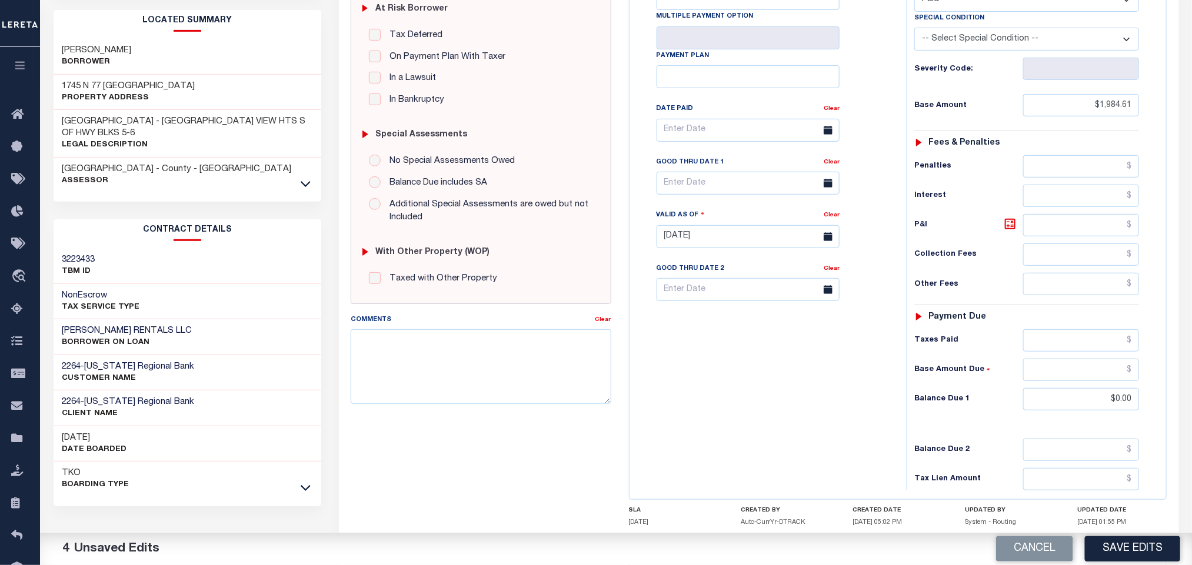
scroll to position [0, 0]
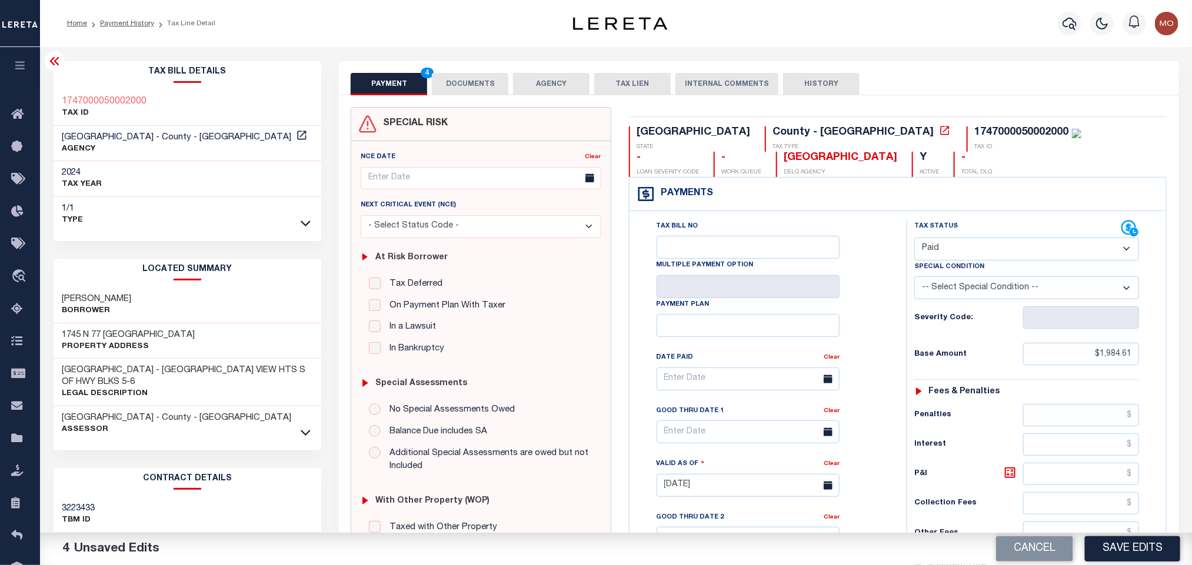
click at [468, 80] on button "DOCUMENTS" at bounding box center [470, 84] width 76 height 22
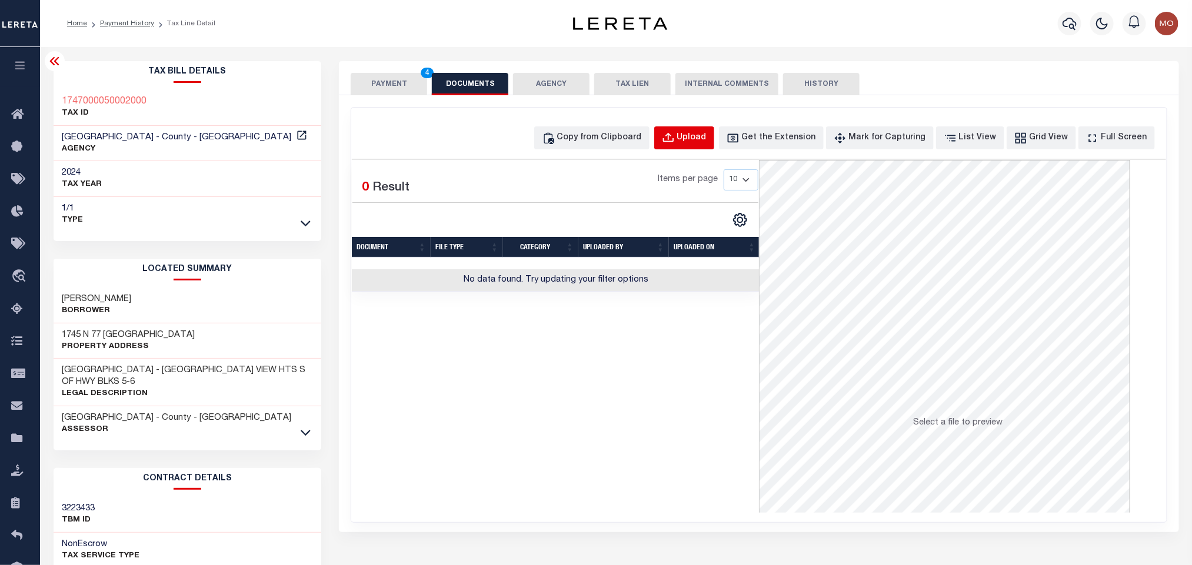
click at [701, 133] on div "Upload" at bounding box center [691, 138] width 29 height 13
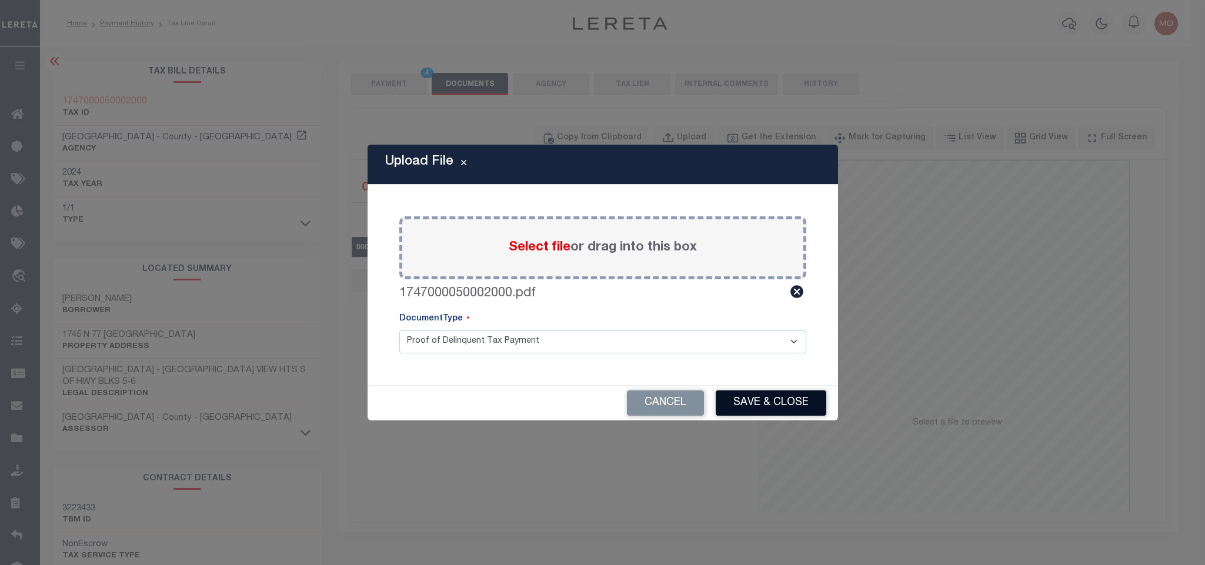
click at [752, 404] on button "Save & Close" at bounding box center [771, 403] width 111 height 25
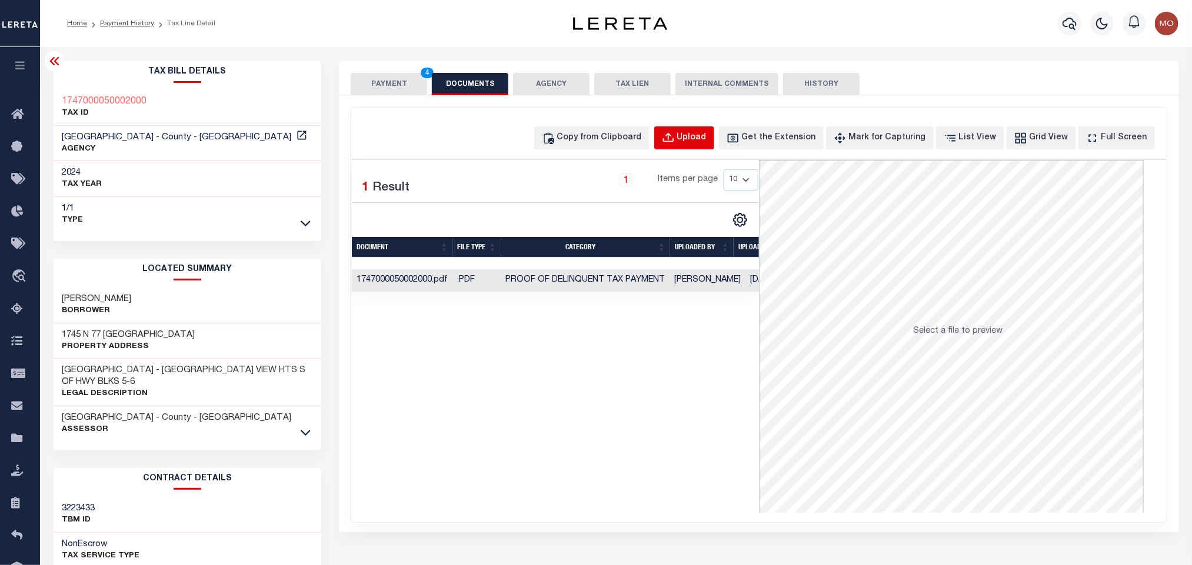
click at [707, 136] on div "Upload" at bounding box center [691, 138] width 29 height 13
select select "POP"
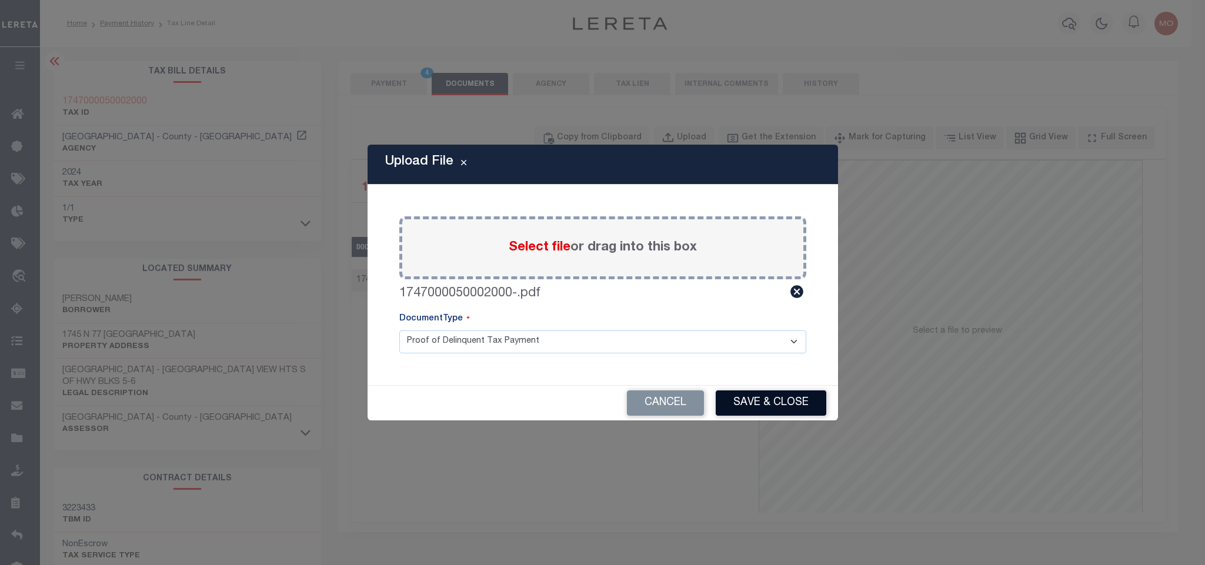
click at [750, 407] on button "Save & Close" at bounding box center [771, 403] width 111 height 25
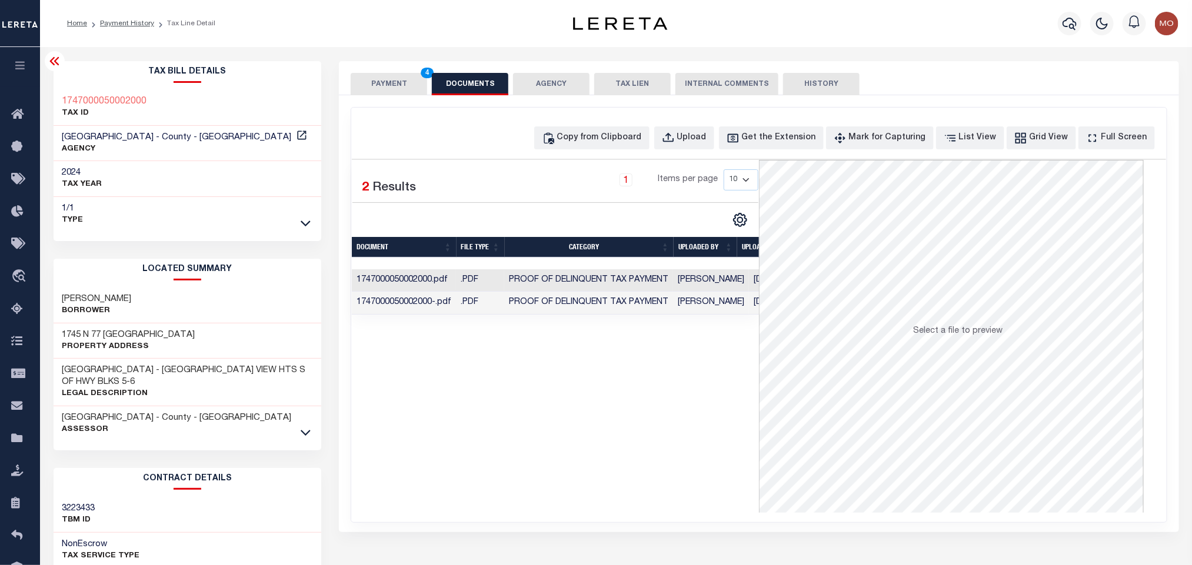
drag, startPoint x: 547, startPoint y: 399, endPoint x: 518, endPoint y: 361, distance: 48.7
click at [547, 399] on div "Selected 2 Results 1 Items per page 10 25 50 100" at bounding box center [555, 336] width 407 height 353
click at [388, 86] on button "PAYMENT 4" at bounding box center [389, 84] width 76 height 22
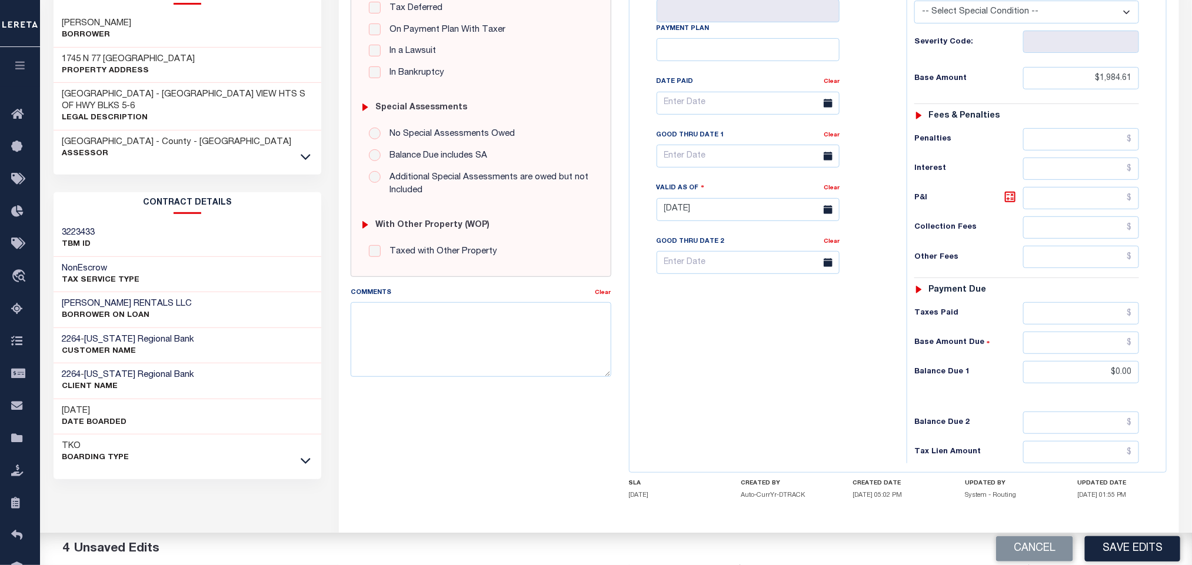
scroll to position [332, 0]
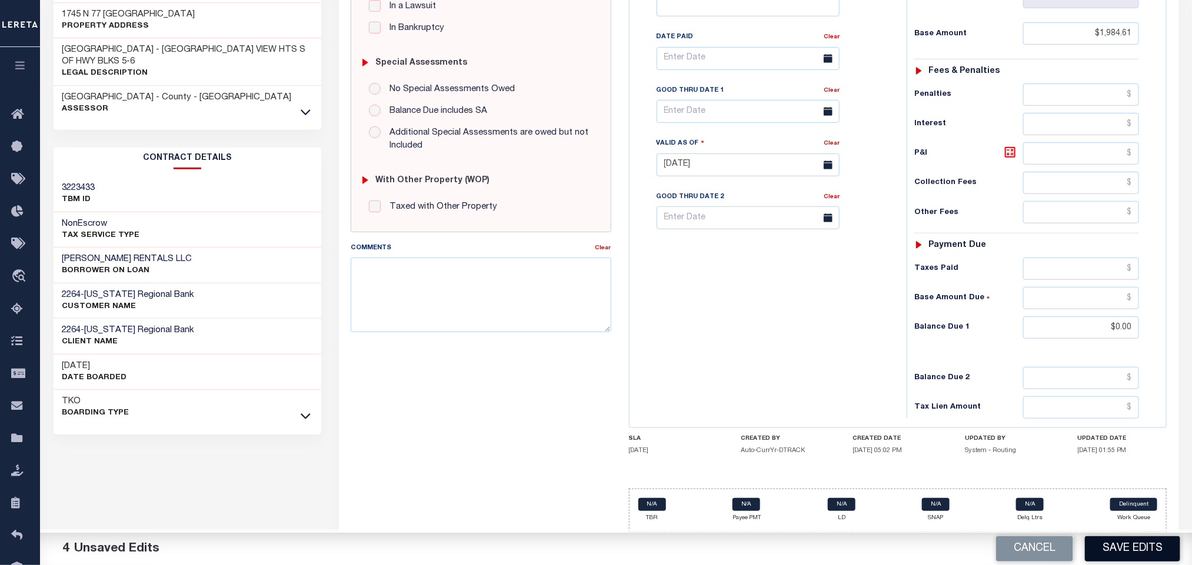
click at [1142, 548] on button "Save Edits" at bounding box center [1132, 549] width 95 height 25
checkbox input "false"
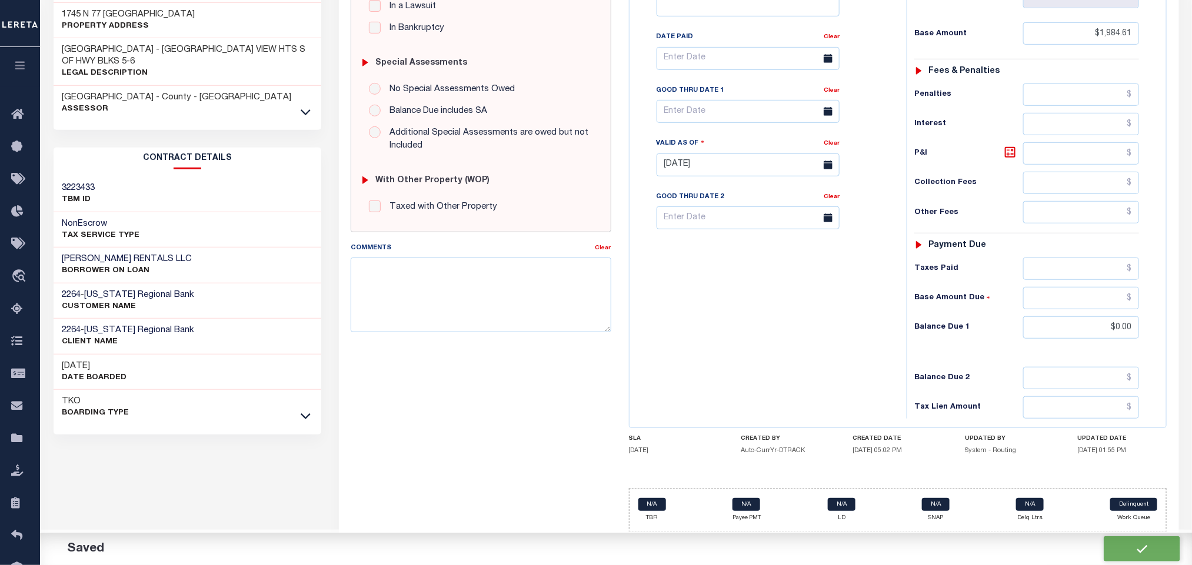
type input "$1,984.61"
type input "$0"
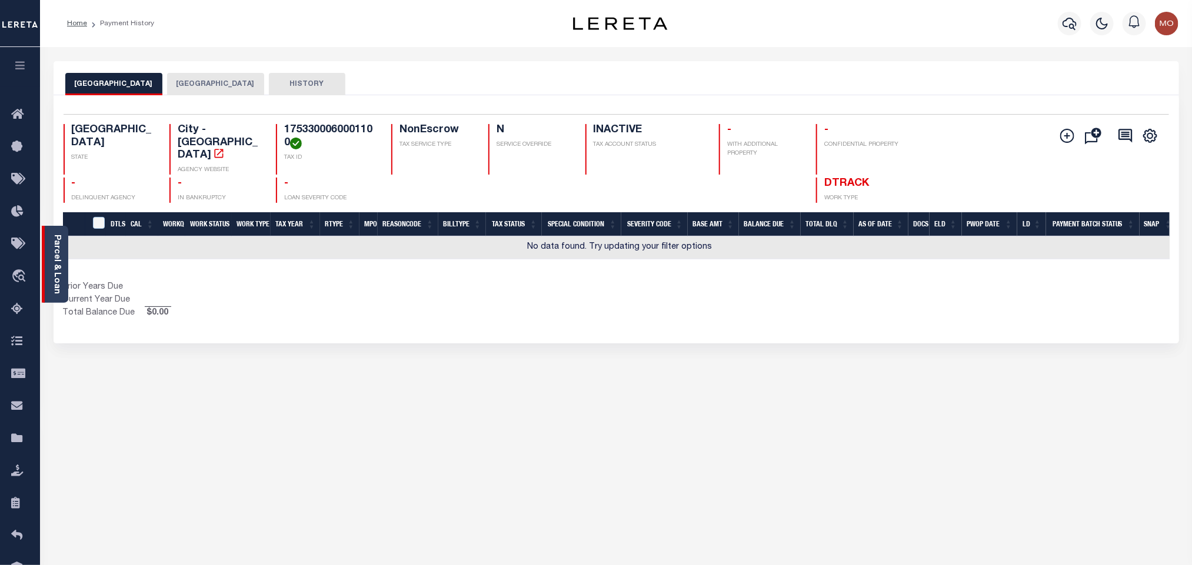
click at [57, 281] on link "Parcel & Loan" at bounding box center [56, 264] width 8 height 59
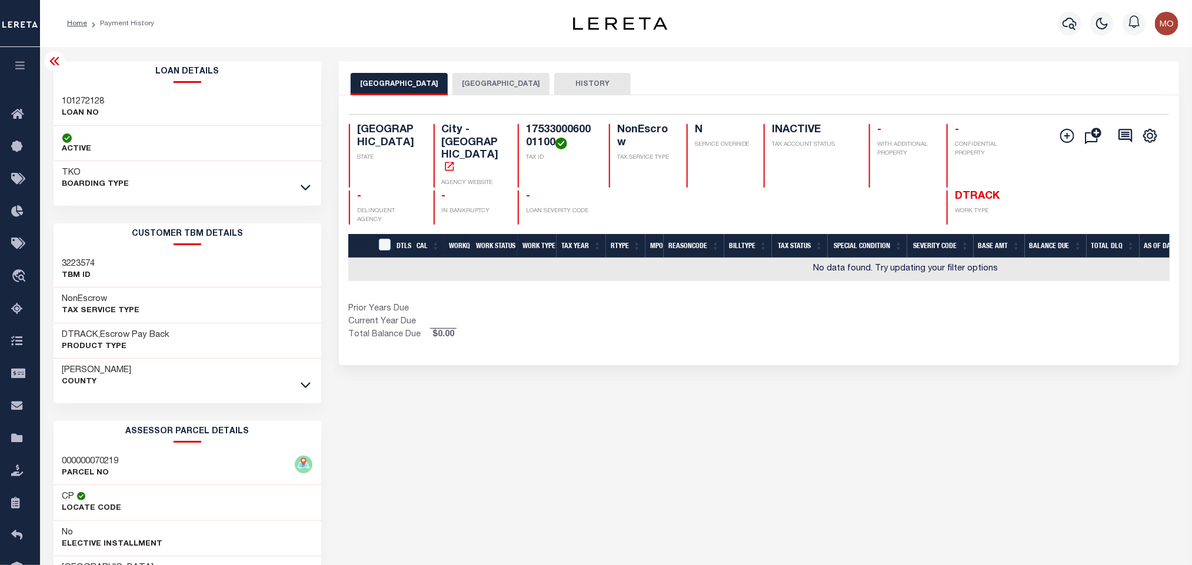
click at [84, 101] on h3 "101272128" at bounding box center [83, 102] width 42 height 12
copy h3 "101272128"
click at [485, 89] on button "[GEOGRAPHIC_DATA]" at bounding box center [500, 84] width 97 height 22
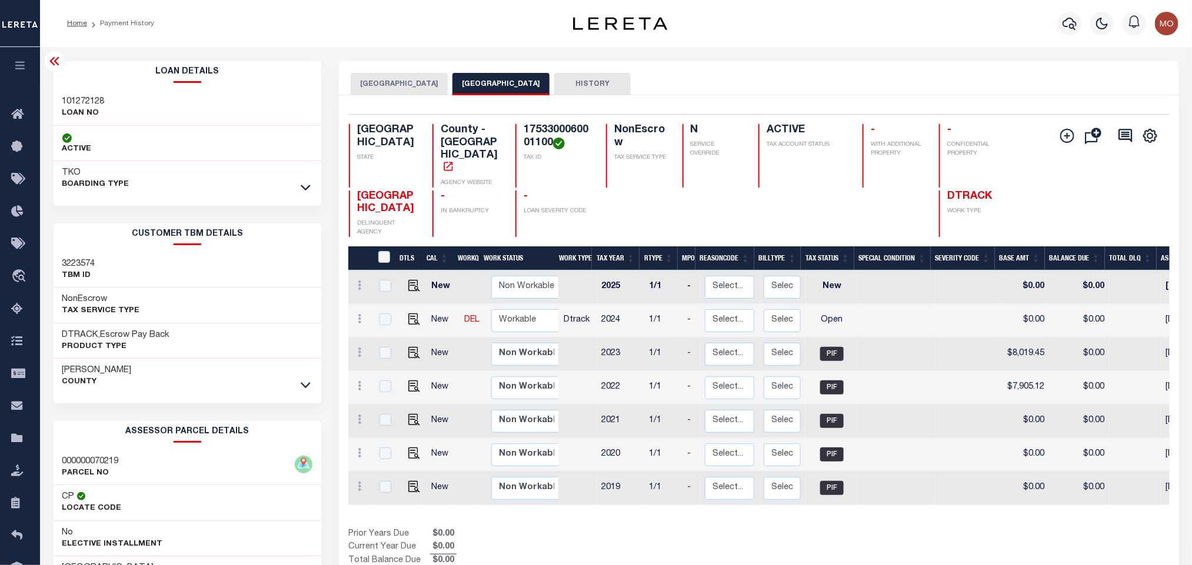
click at [542, 128] on h4 "1753300060001100" at bounding box center [558, 136] width 68 height 25
copy h4 "1753300060001100"
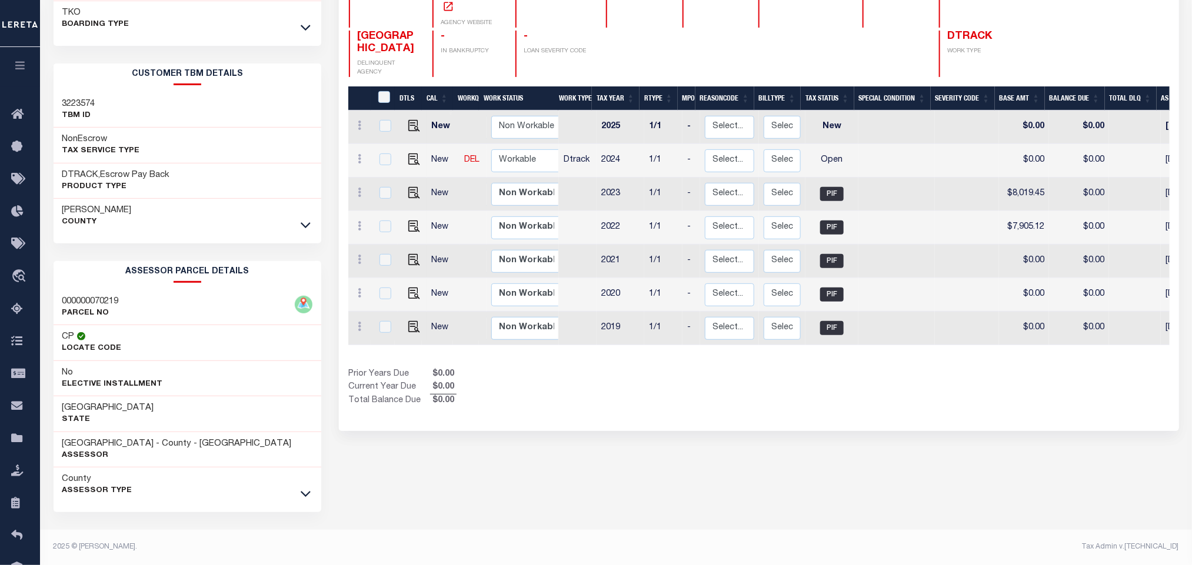
drag, startPoint x: 669, startPoint y: 459, endPoint x: 187, endPoint y: 463, distance: 482.4
click at [665, 461] on div "Harlingen City CAMERON COUNTY HISTORY 7 1" at bounding box center [758, 233] width 857 height 664
drag, startPoint x: 76, startPoint y: 438, endPoint x: 145, endPoint y: 442, distance: 69.5
click at [145, 442] on div "CAMERON COUNTY - County - TX Assessor" at bounding box center [188, 450] width 268 height 36
copy h3 "[GEOGRAPHIC_DATA]"
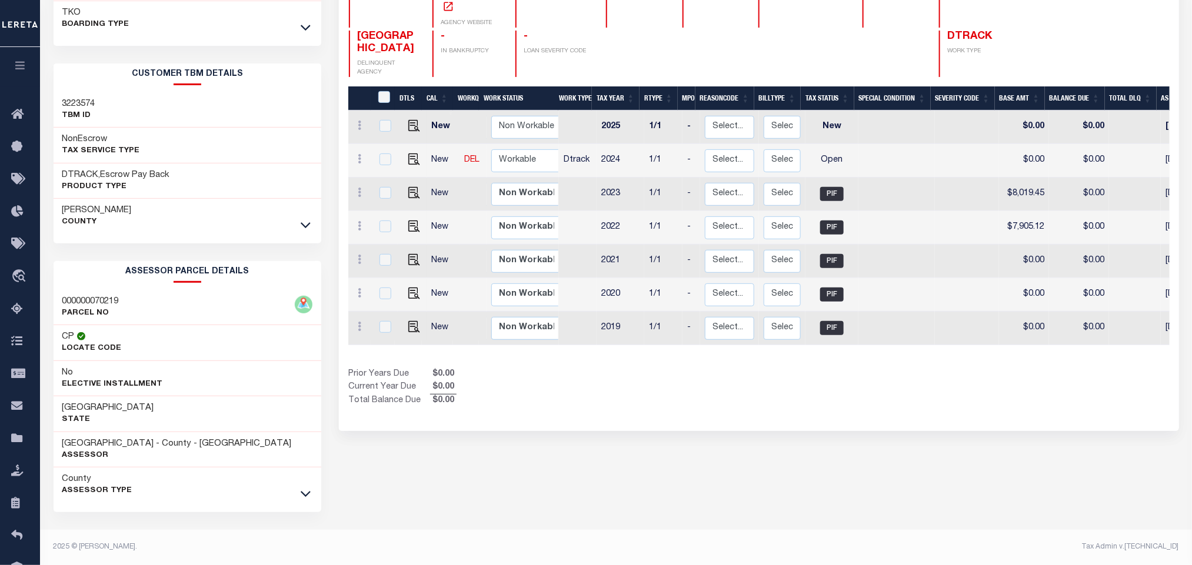
click at [793, 478] on div "Harlingen City CAMERON COUNTY HISTORY 7 1" at bounding box center [758, 233] width 857 height 664
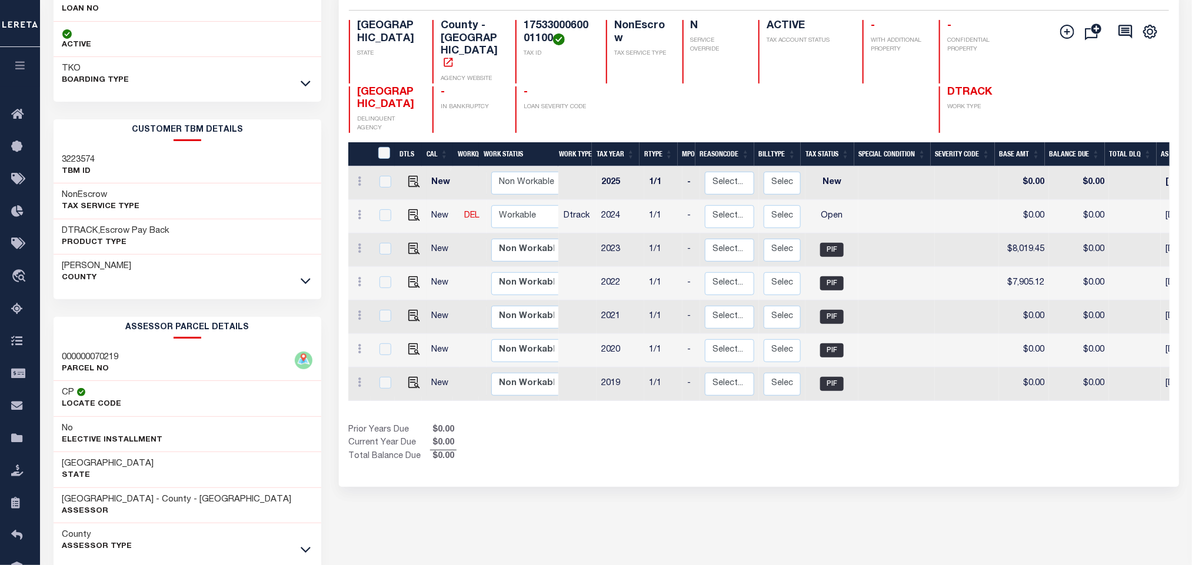
scroll to position [0, 0]
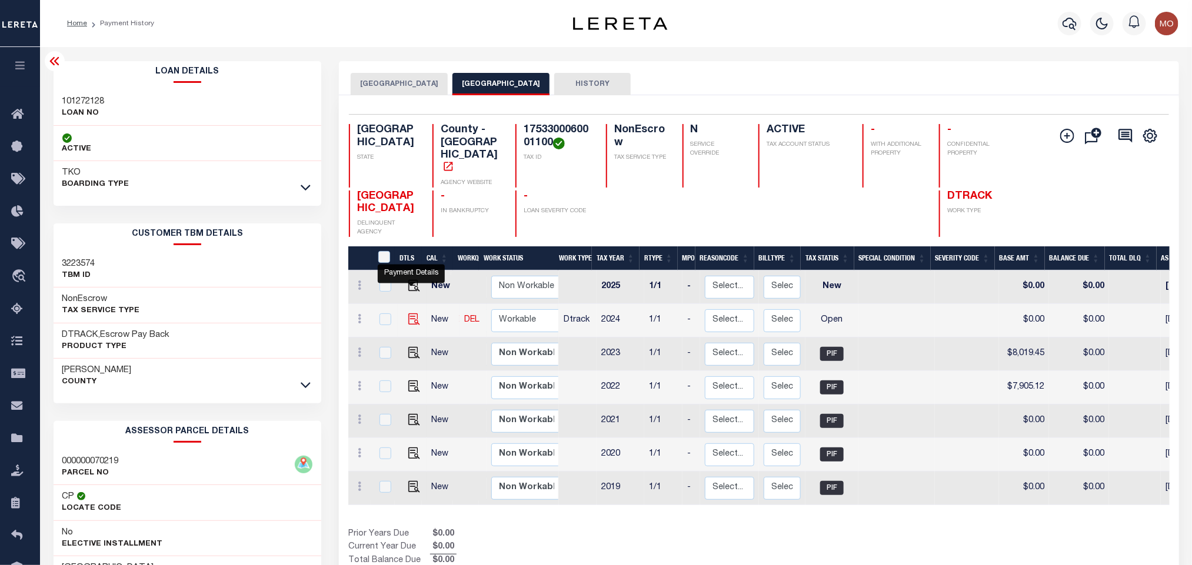
click at [411, 314] on img "" at bounding box center [414, 320] width 12 height 12
checkbox input "true"
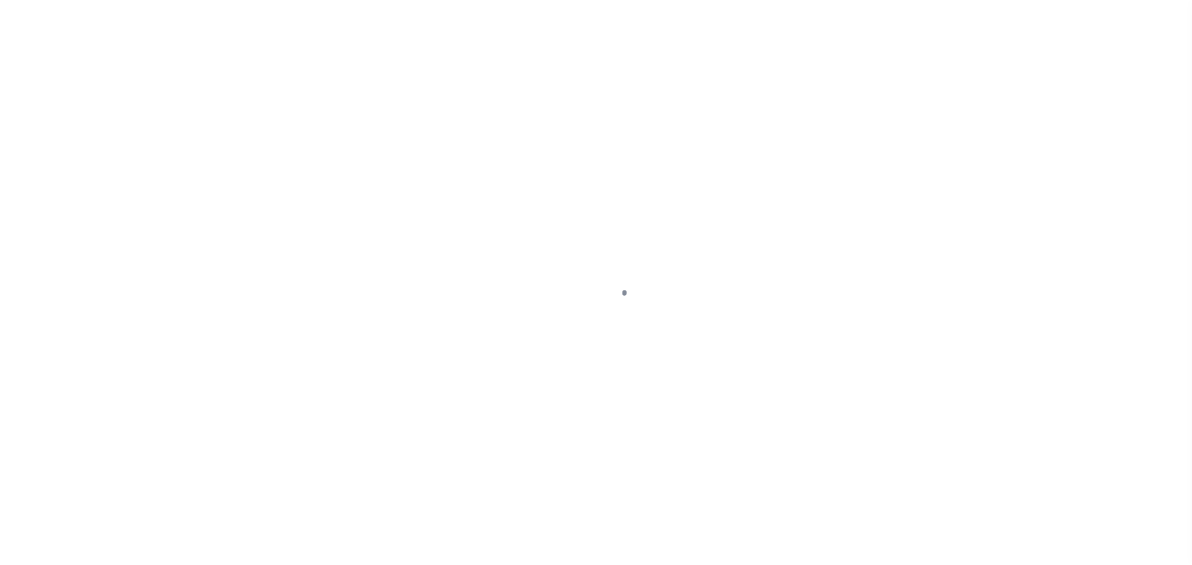
checkbox input "false"
type input "[DATE]"
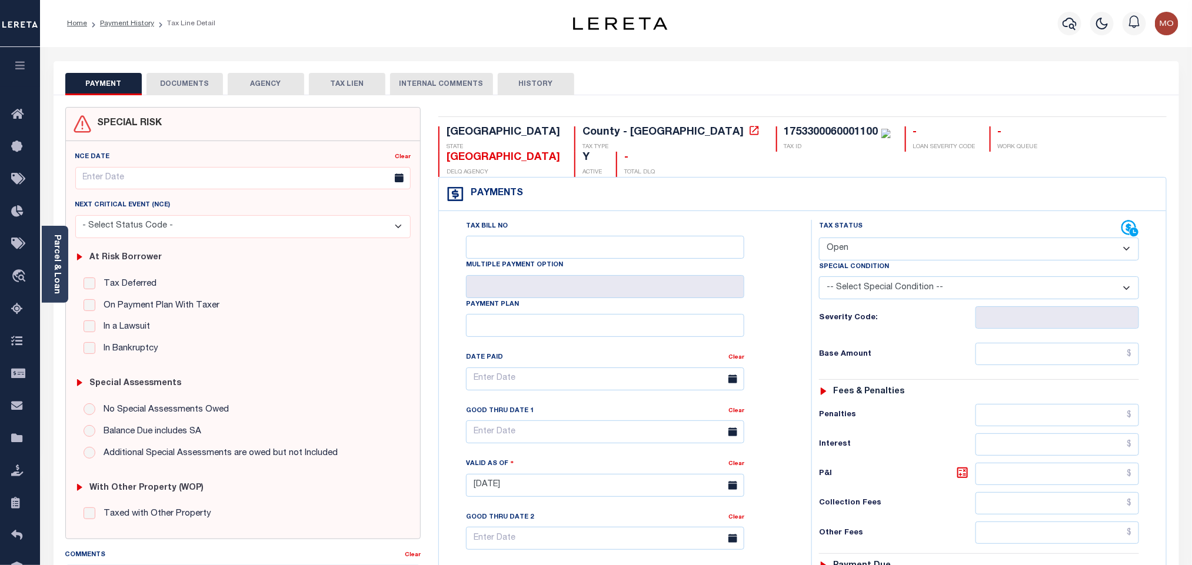
drag, startPoint x: 60, startPoint y: 274, endPoint x: 99, endPoint y: 253, distance: 44.2
click at [60, 274] on link "Parcel & Loan" at bounding box center [56, 264] width 8 height 59
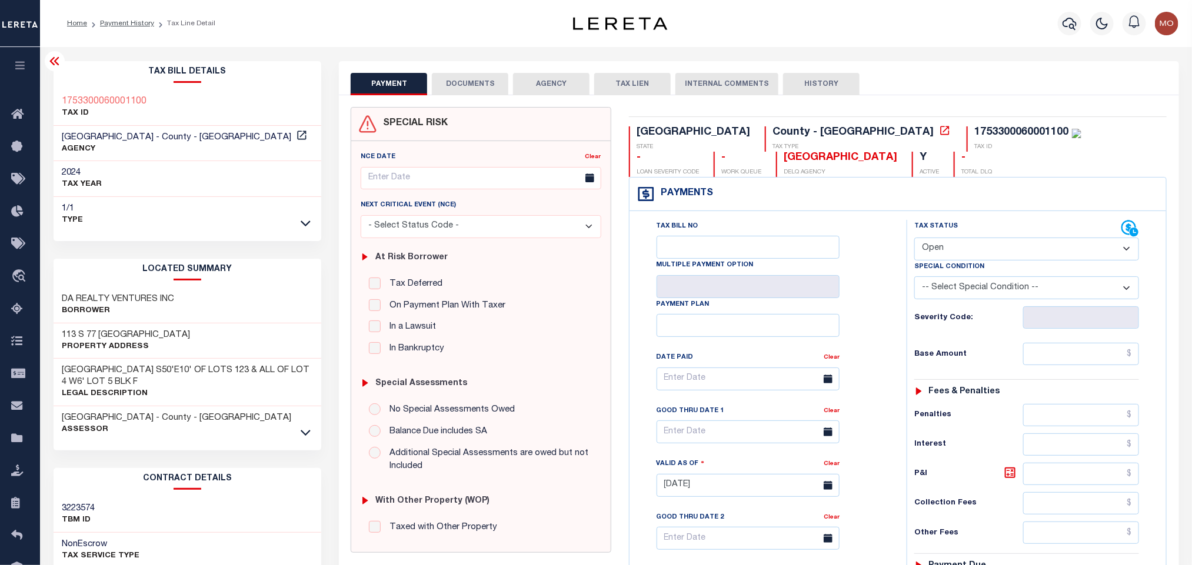
click at [957, 257] on select "- Select Status Code - Open Due/Unpaid Paid Incomplete No Tax Due Internal Refu…" at bounding box center [1026, 249] width 225 height 23
select select "PYD"
click at [914, 239] on select "- Select Status Code - Open Due/Unpaid Paid Incomplete No Tax Due Internal Refu…" at bounding box center [1026, 249] width 225 height 23
type input "10/14/2025"
click at [898, 318] on div "Tax Status Status" at bounding box center [1030, 479] width 265 height 519
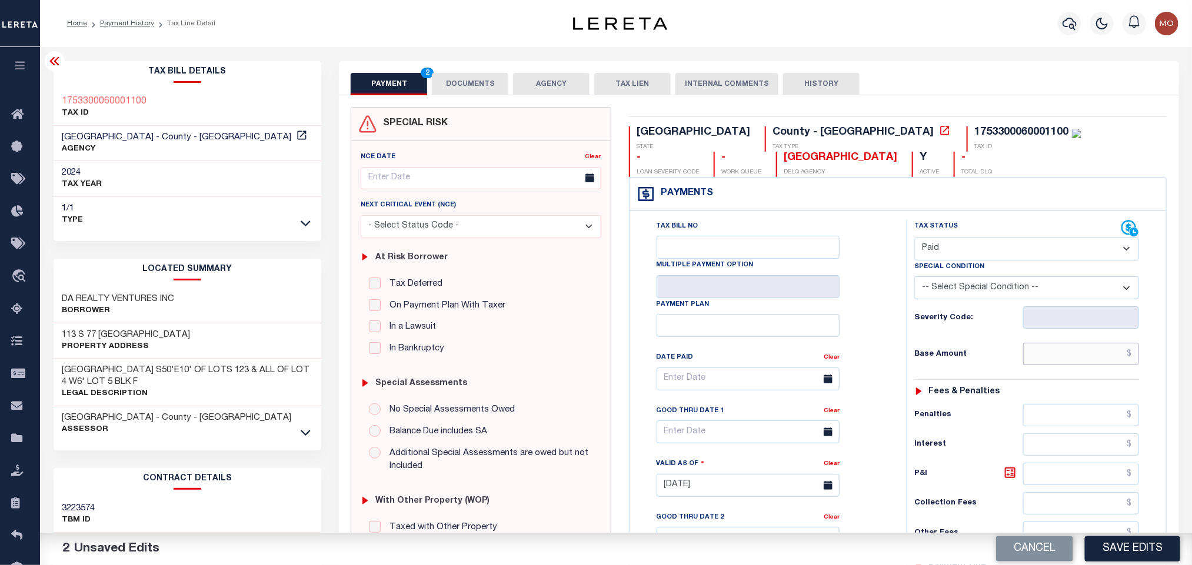
click at [1027, 355] on input "text" at bounding box center [1081, 354] width 116 height 22
paste input "9,631.93"
type input "$9,631.93"
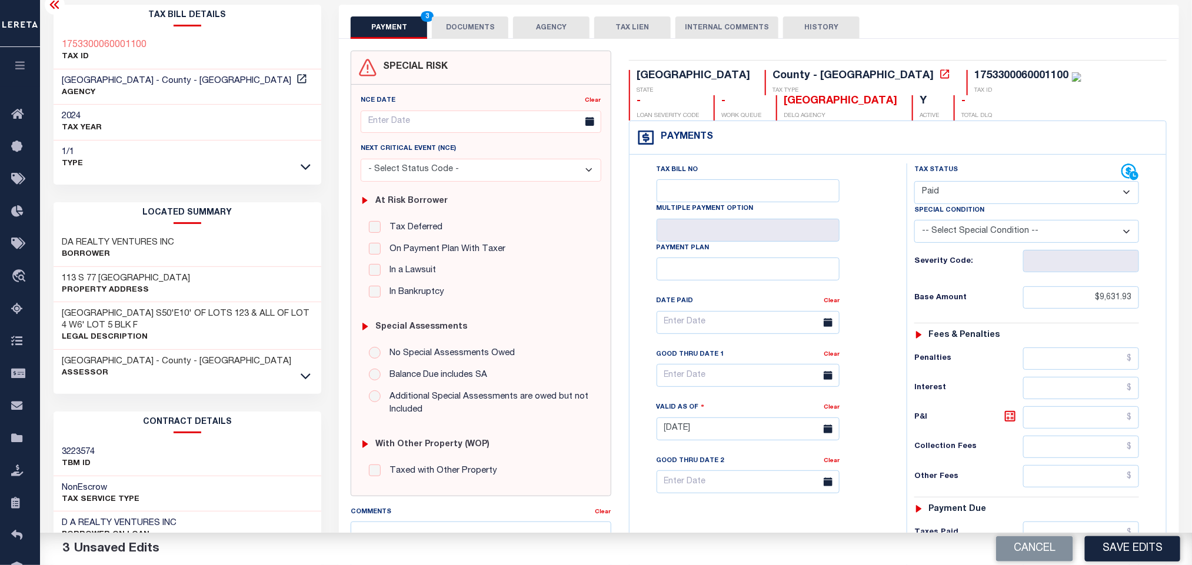
scroll to position [335, 0]
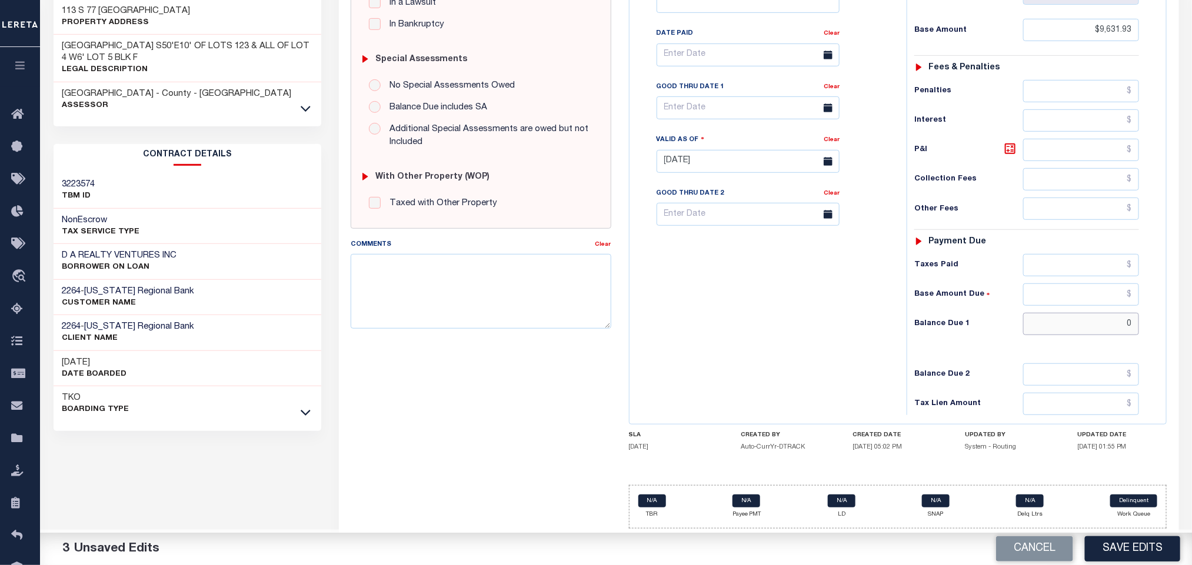
drag, startPoint x: 1093, startPoint y: 322, endPoint x: 1062, endPoint y: 334, distance: 33.0
click at [1093, 323] on input "0" at bounding box center [1081, 324] width 116 height 22
type input "$0.00"
click at [652, 369] on div "Tax Bill No Multiple Payment Option Payment Plan Clear" at bounding box center [764, 155] width 265 height 519
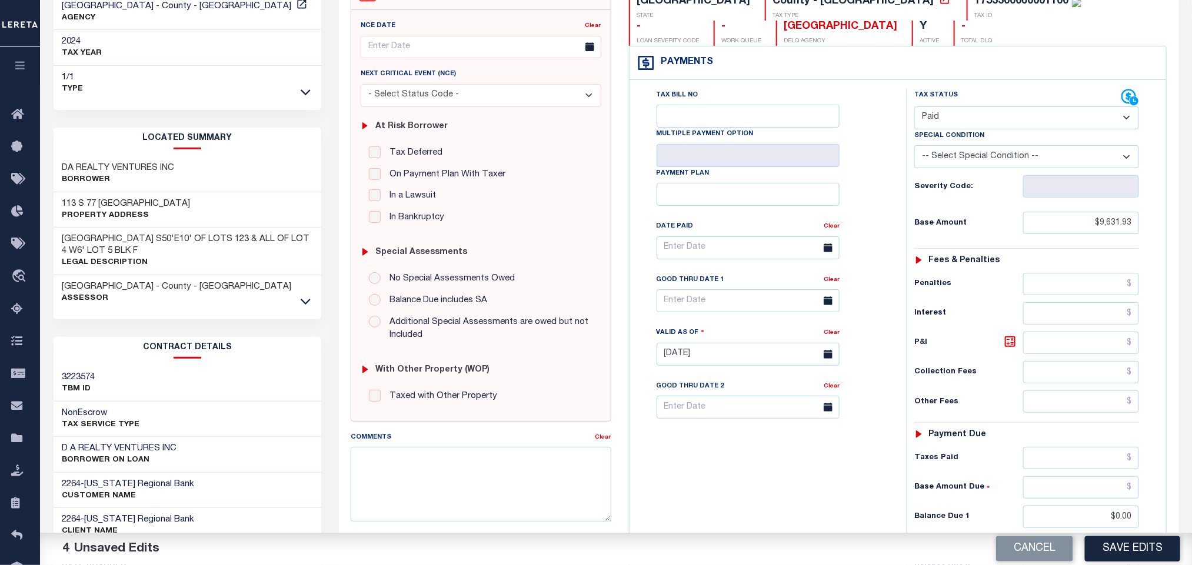
scroll to position [0, 0]
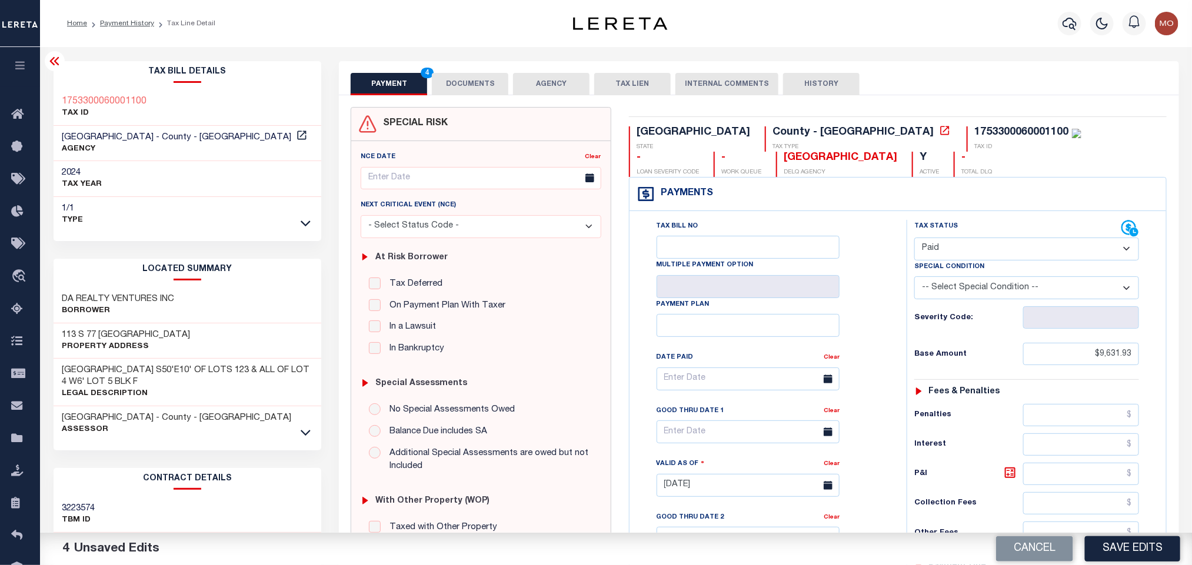
click at [462, 85] on button "DOCUMENTS" at bounding box center [470, 84] width 76 height 22
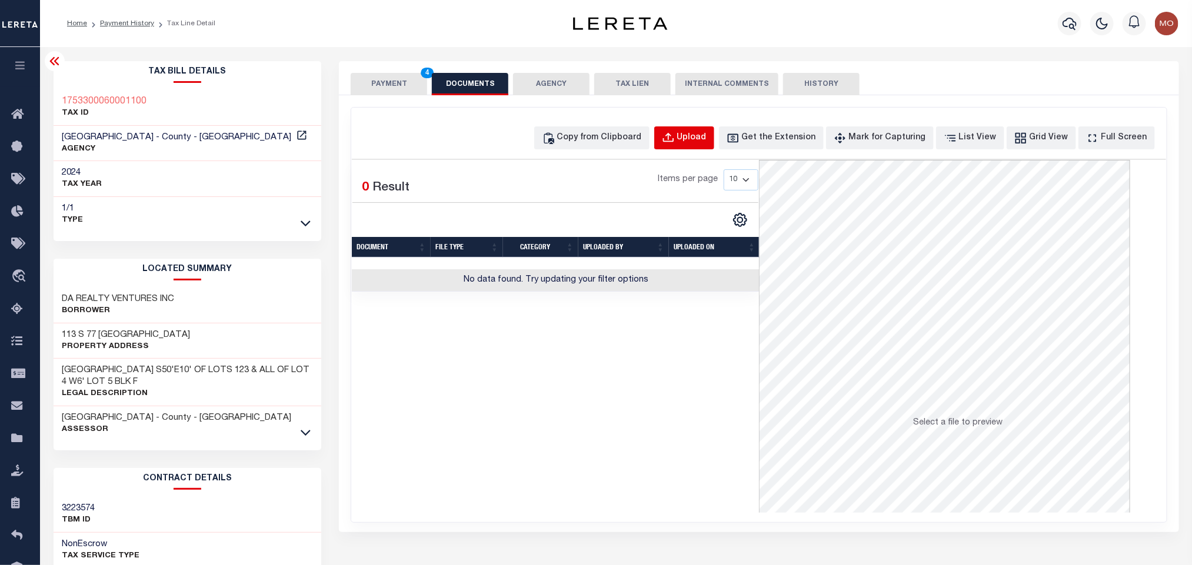
click at [711, 128] on button "Upload" at bounding box center [684, 137] width 60 height 23
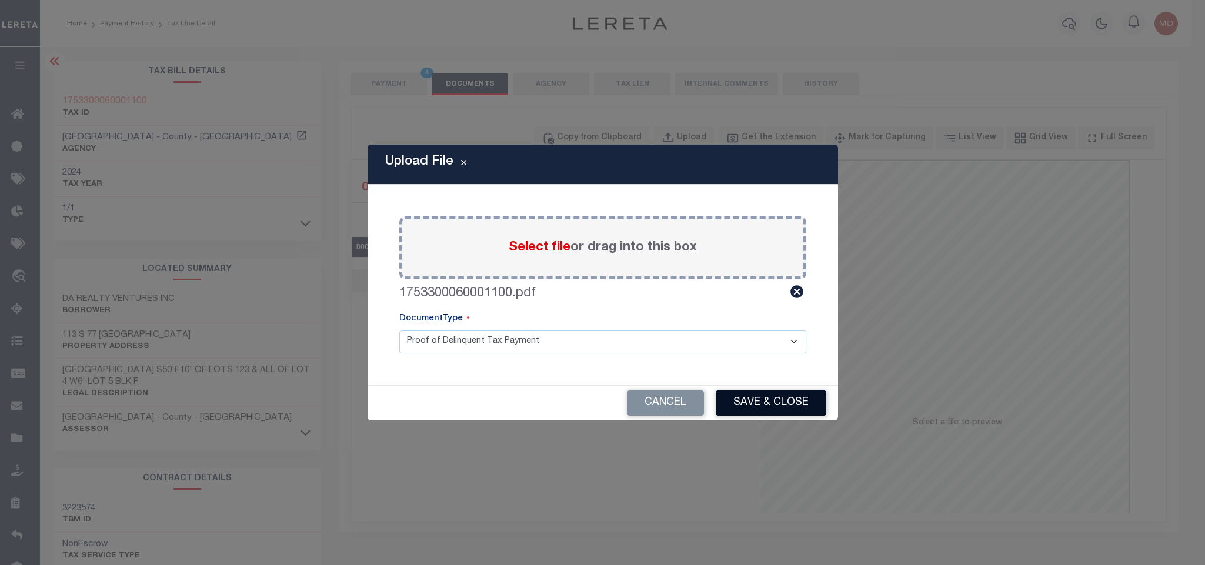
click at [801, 410] on button "Save & Close" at bounding box center [771, 403] width 111 height 25
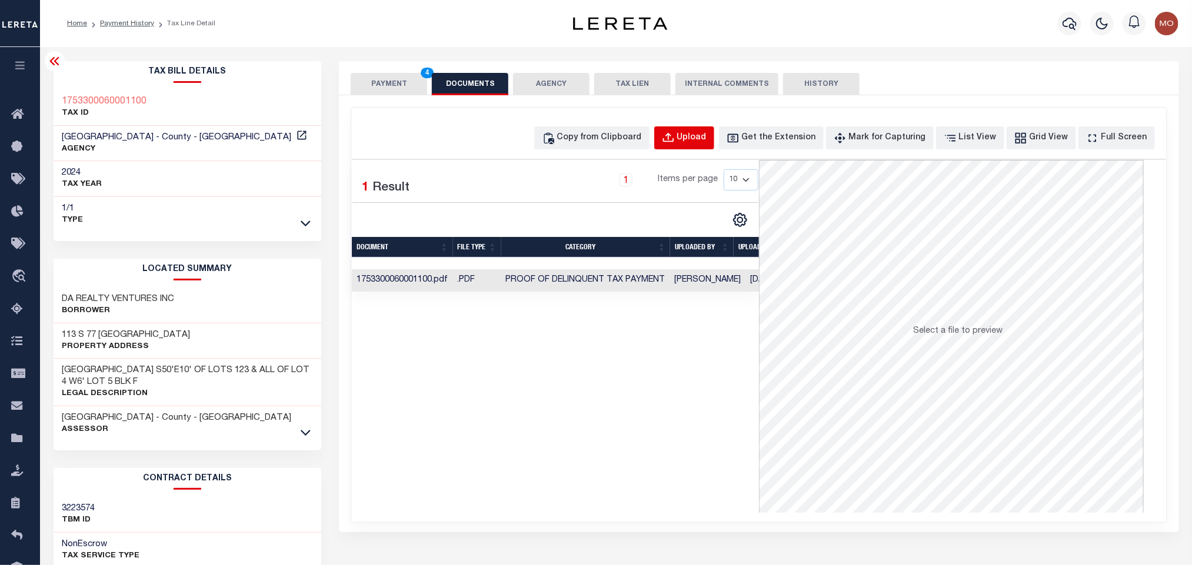
click at [707, 142] on div "Upload" at bounding box center [691, 138] width 29 height 13
select select "POP"
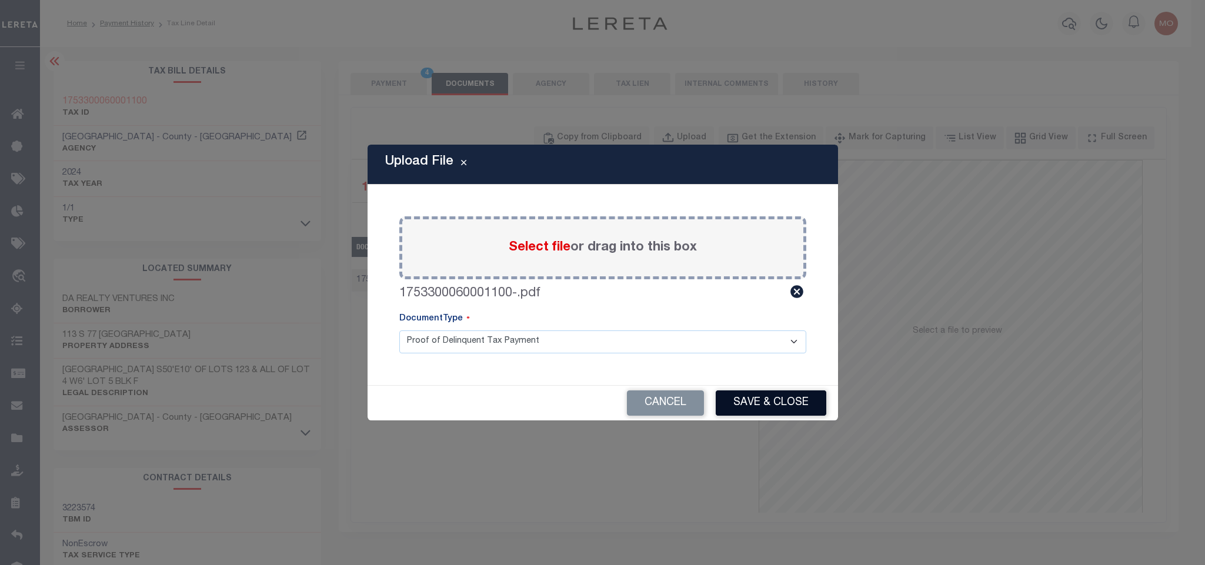
click at [754, 407] on button "Save & Close" at bounding box center [771, 403] width 111 height 25
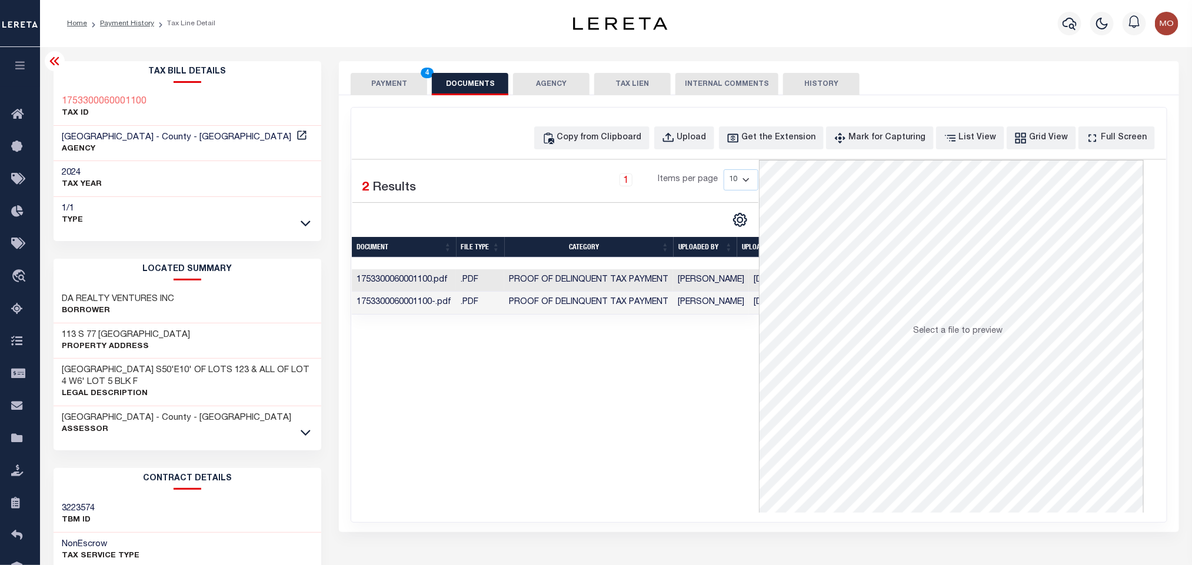
click at [522, 387] on div "Selected 2 Results 1 Items per page 10 25 50 100" at bounding box center [555, 336] width 407 height 353
drag, startPoint x: 379, startPoint y: 78, endPoint x: 339, endPoint y: 8, distance: 80.9
click at [377, 79] on button "PAYMENT 4" at bounding box center [389, 84] width 76 height 22
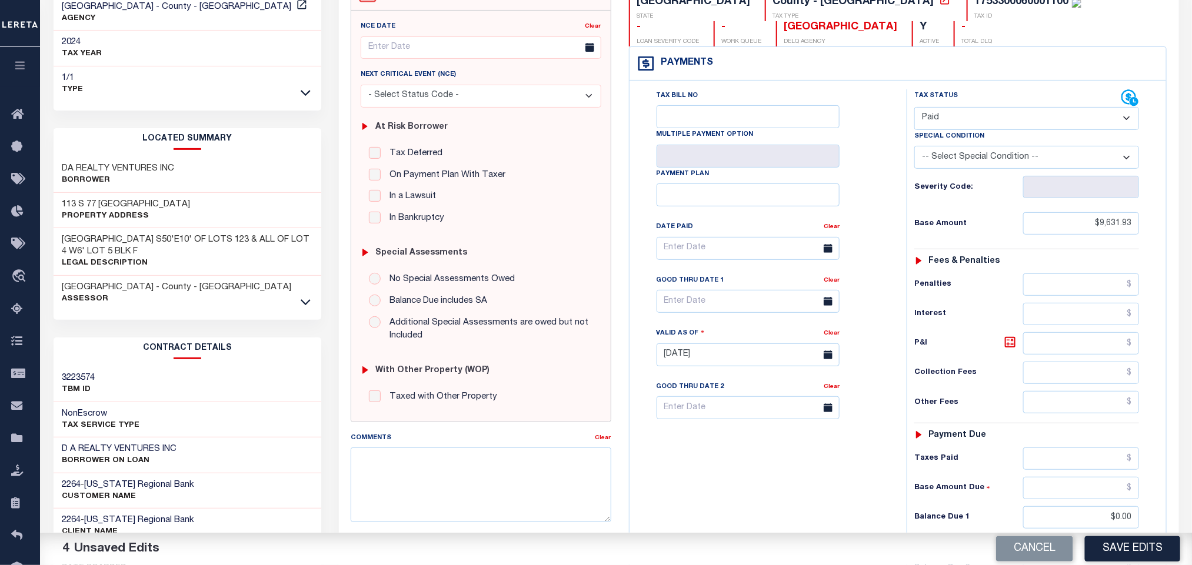
scroll to position [332, 0]
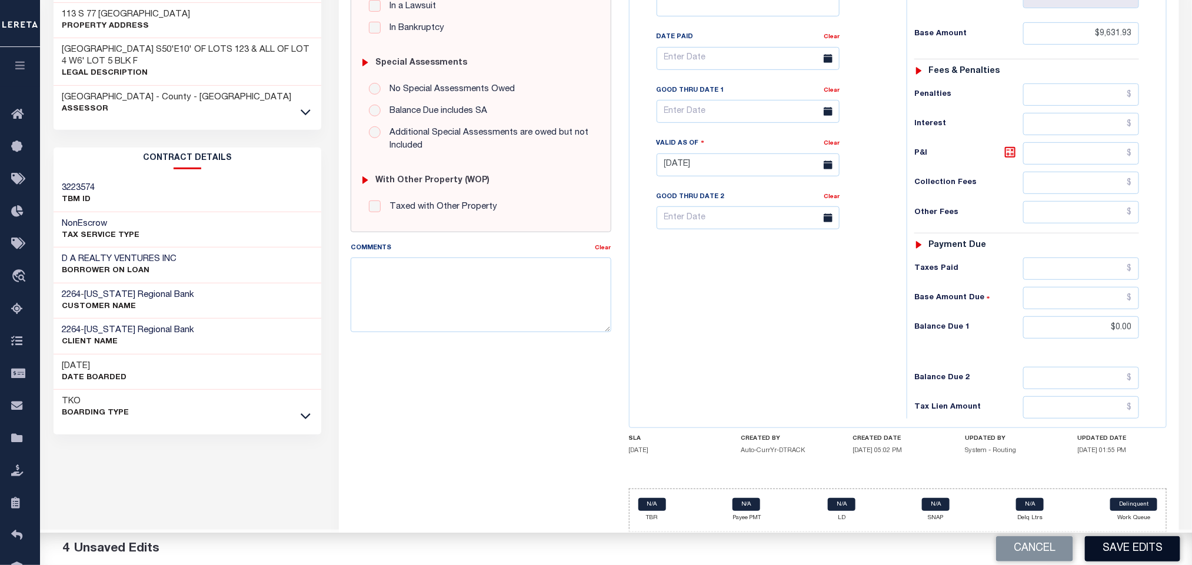
click at [1130, 551] on button "Save Edits" at bounding box center [1132, 549] width 95 height 25
checkbox input "false"
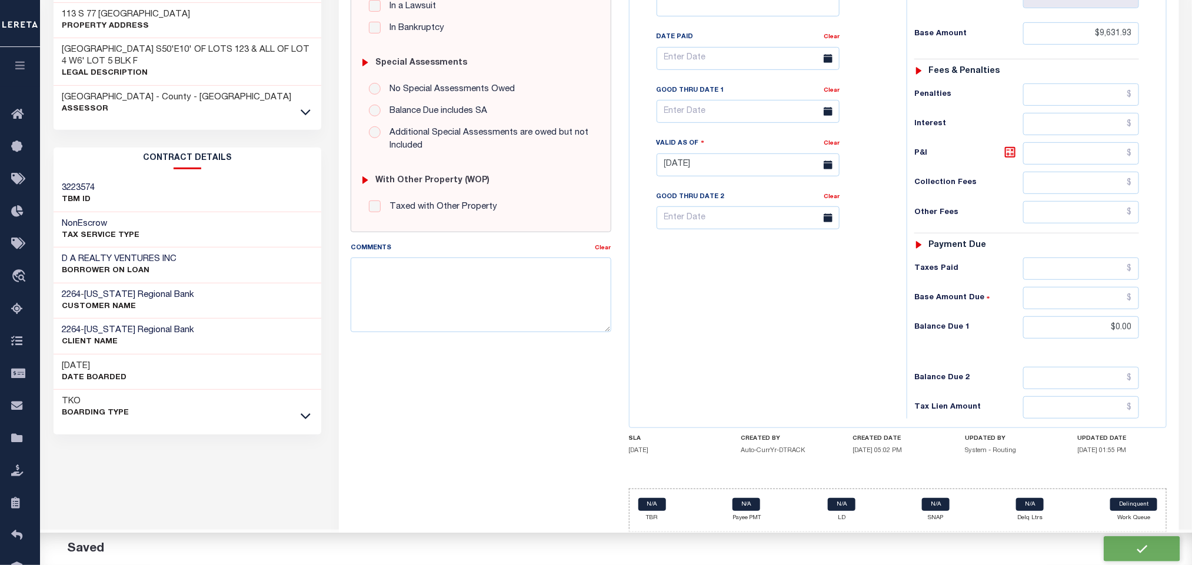
type input "$9,631.93"
type input "$0"
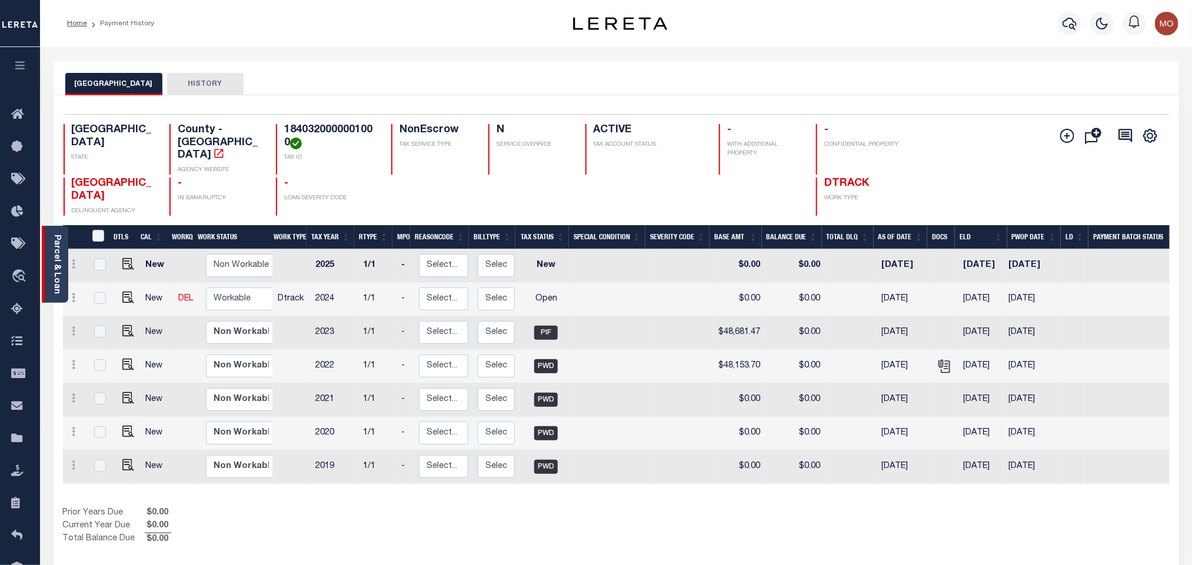
click at [61, 258] on link "Parcel & Loan" at bounding box center [56, 264] width 8 height 59
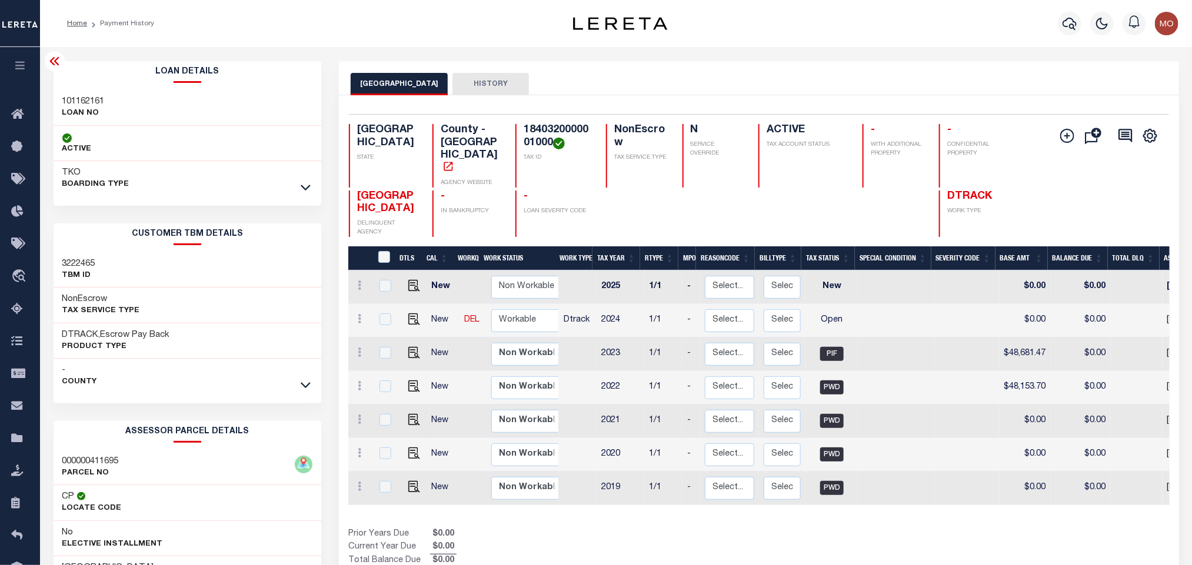
click at [76, 99] on h3 "101162161" at bounding box center [83, 102] width 42 height 12
copy h3 "101162161"
click at [532, 138] on h4 "1840320000001000" at bounding box center [558, 136] width 68 height 25
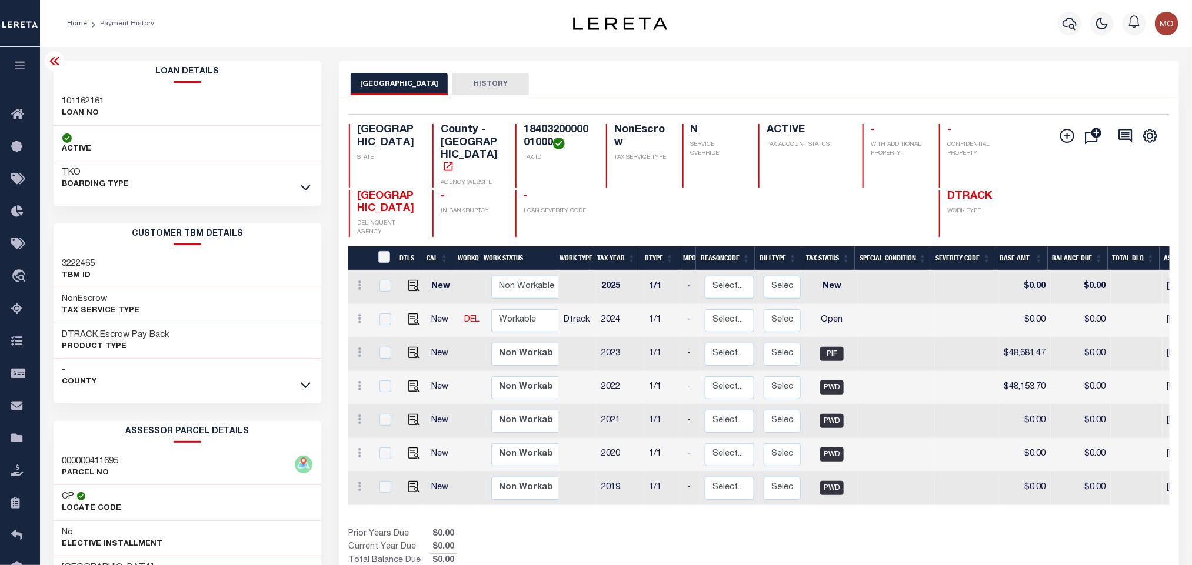
copy h4 "1840320000001000"
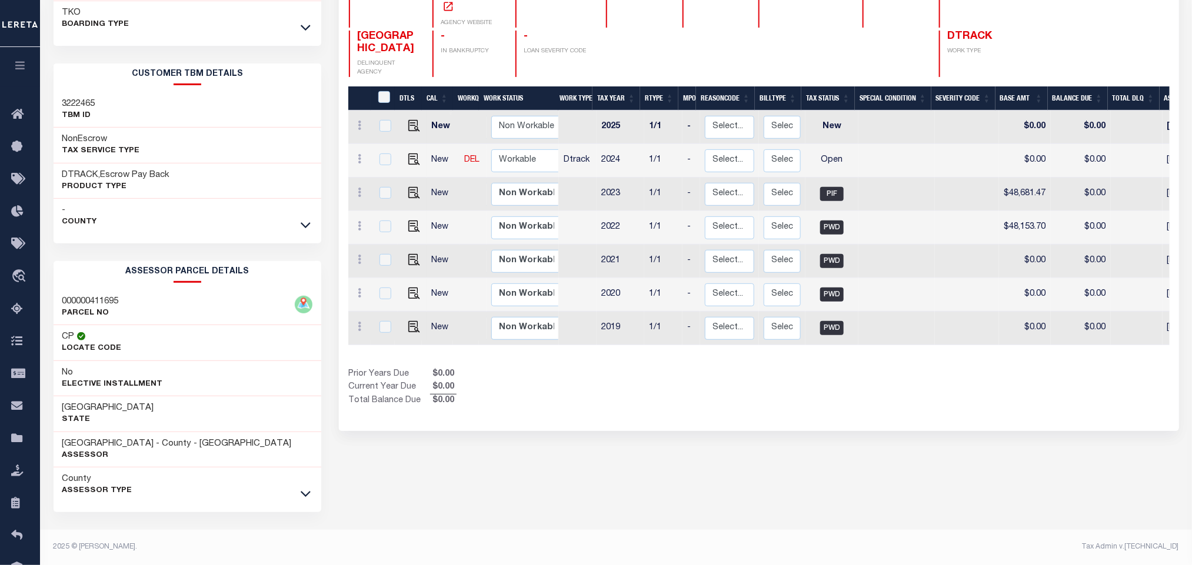
scroll to position [164, 0]
click at [482, 472] on div "CAMERON COUNTY HISTORY Selected 7 Results" at bounding box center [758, 233] width 857 height 664
drag, startPoint x: 62, startPoint y: 439, endPoint x: 145, endPoint y: 441, distance: 83.6
click at [145, 441] on h3 "[GEOGRAPHIC_DATA] - County - [GEOGRAPHIC_DATA]" at bounding box center [176, 444] width 229 height 12
copy h3 "[GEOGRAPHIC_DATA]"
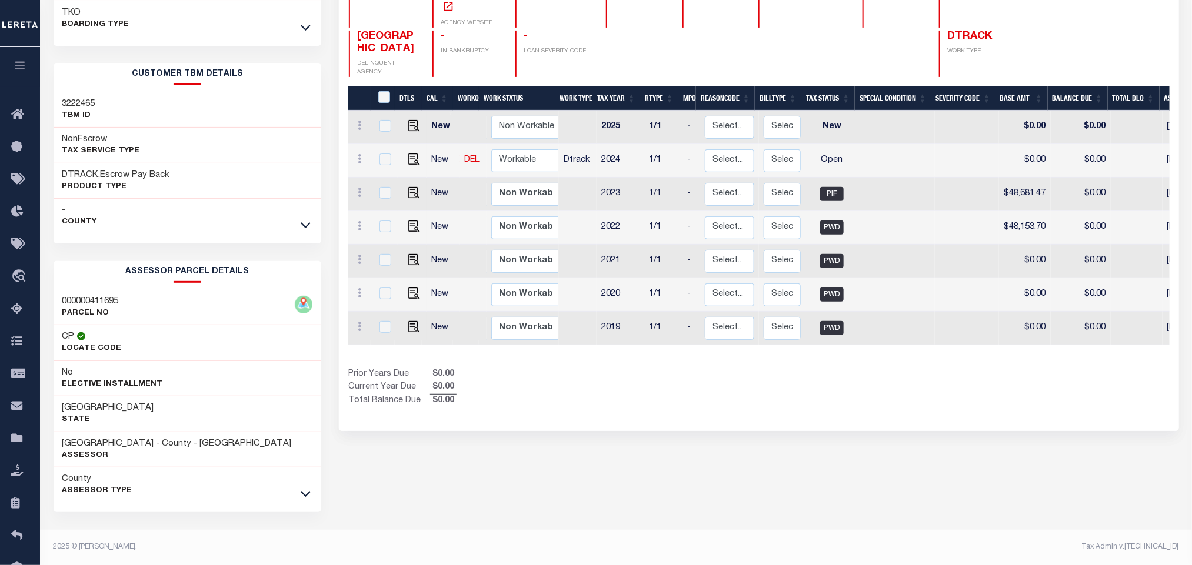
drag, startPoint x: 798, startPoint y: 365, endPoint x: 805, endPoint y: 371, distance: 9.3
click at [798, 368] on div "Show Tax Lines before Bill Release Date Prior Years Due $0.00 Current Year Due …" at bounding box center [758, 387] width 821 height 39
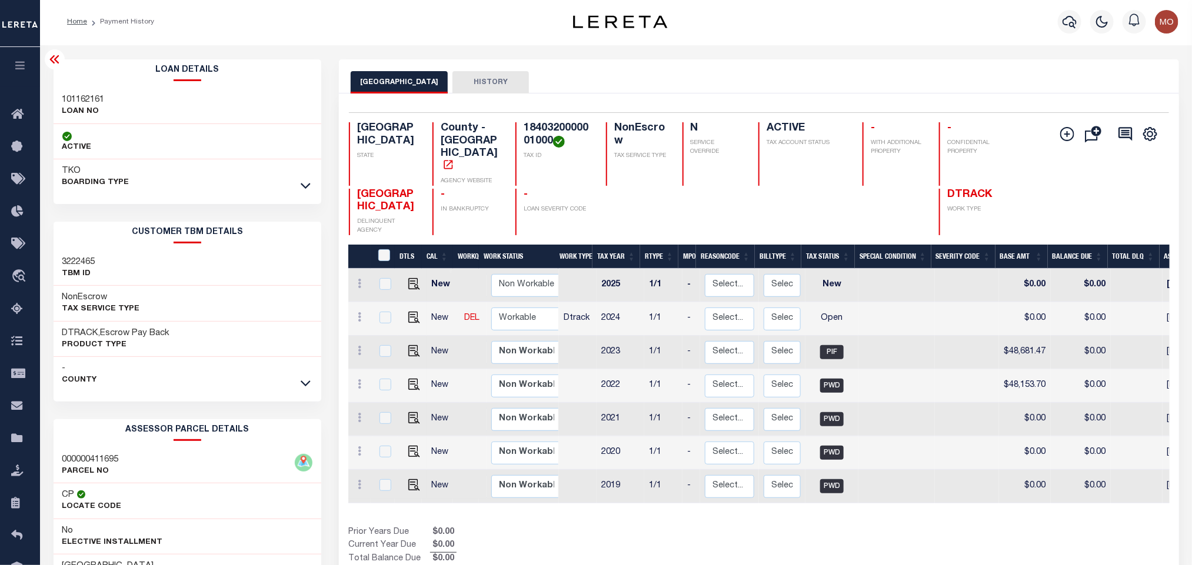
scroll to position [0, 0]
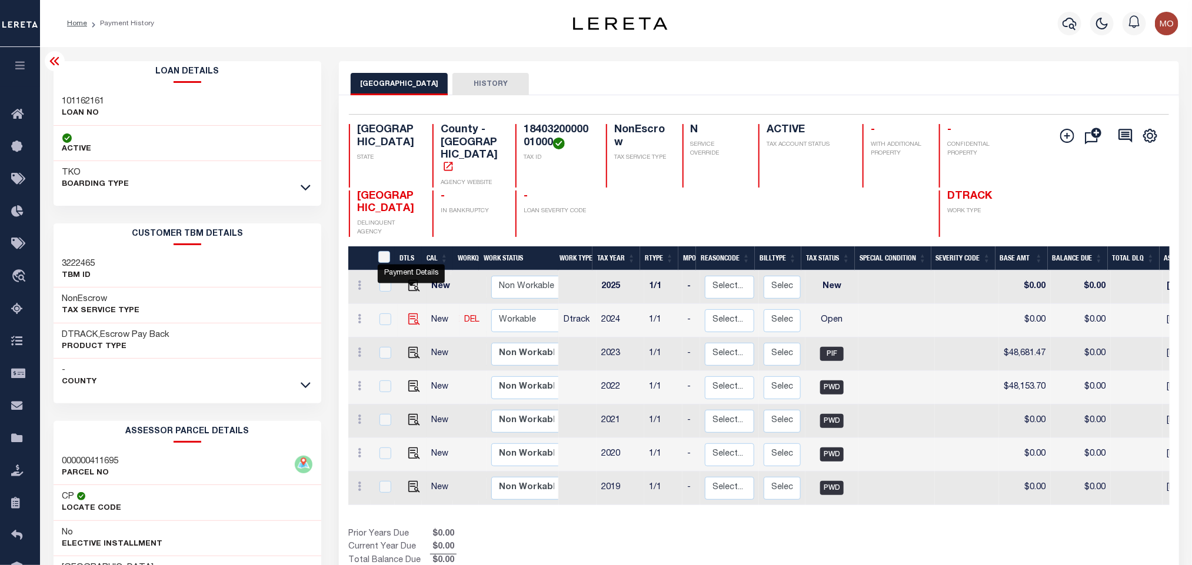
click at [408, 314] on img "" at bounding box center [414, 320] width 12 height 12
checkbox input "true"
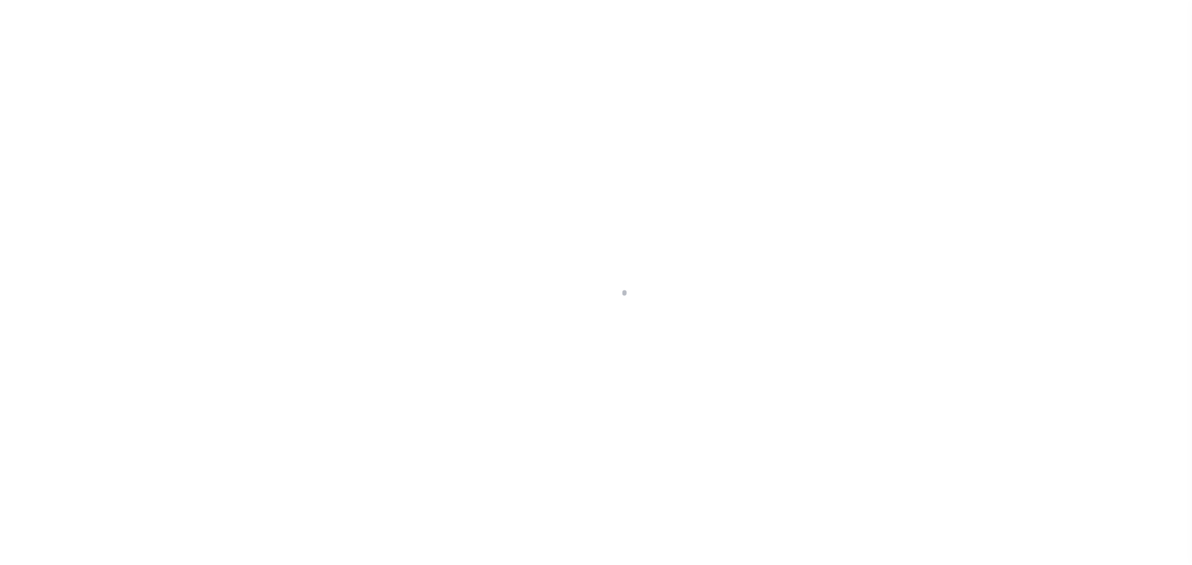
checkbox input "false"
type input "[DATE]"
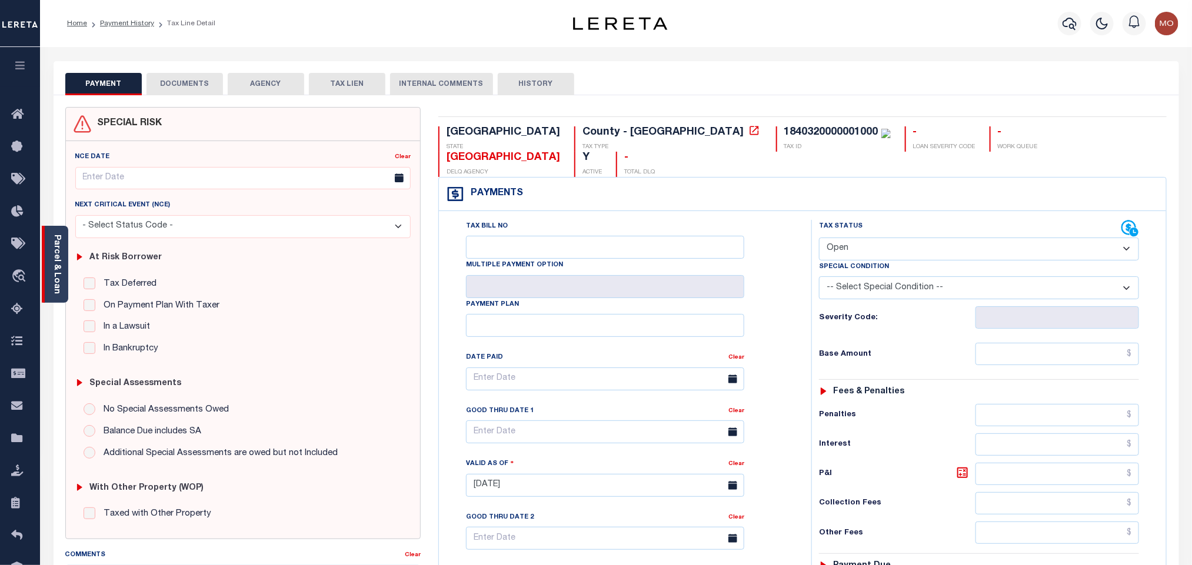
click at [53, 285] on link "Parcel & Loan" at bounding box center [56, 264] width 8 height 59
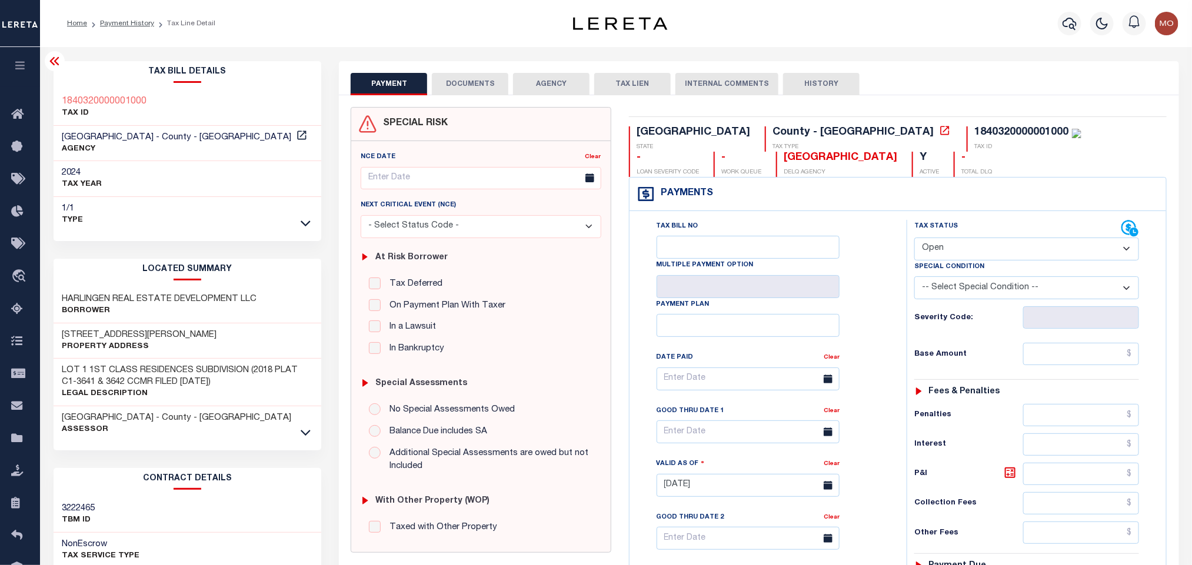
click at [962, 256] on select "- Select Status Code - Open Due/Unpaid Paid Incomplete No Tax Due Internal Refu…" at bounding box center [1026, 249] width 225 height 23
select select "PYD"
click at [914, 239] on select "- Select Status Code - Open Due/Unpaid Paid Incomplete No Tax Due Internal Refu…" at bounding box center [1026, 249] width 225 height 23
type input "[DATE]"
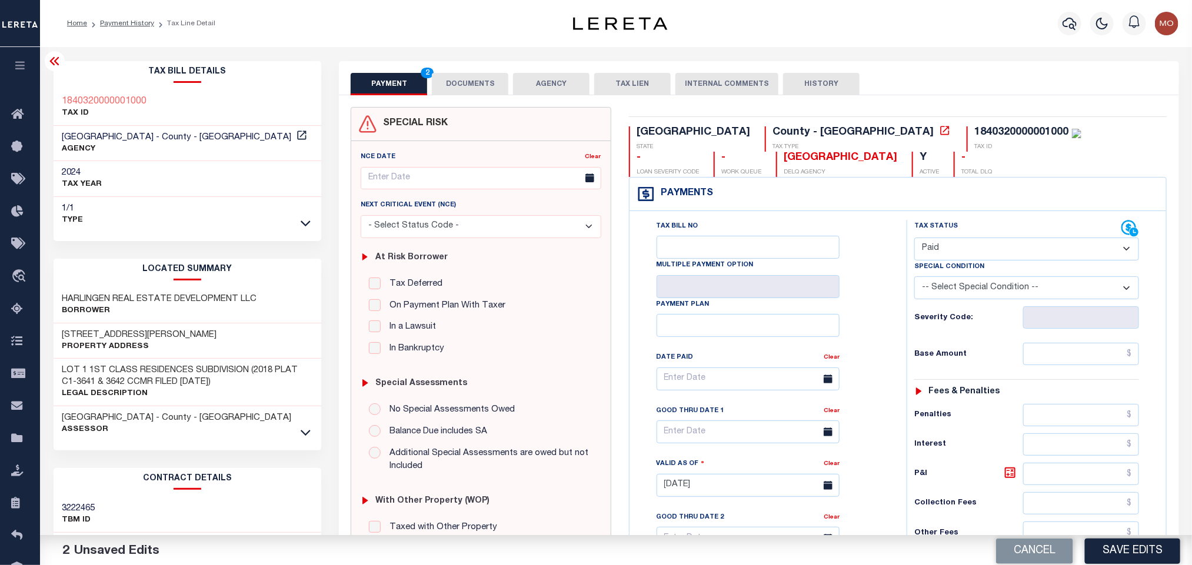
click at [863, 318] on div "Tax Bill No Multiple Payment Option Payment Plan Clear" at bounding box center [765, 385] width 248 height 330
click at [1054, 359] on input "text" at bounding box center [1081, 354] width 116 height 22
paste input "53,790.68"
type input "$53,790.68"
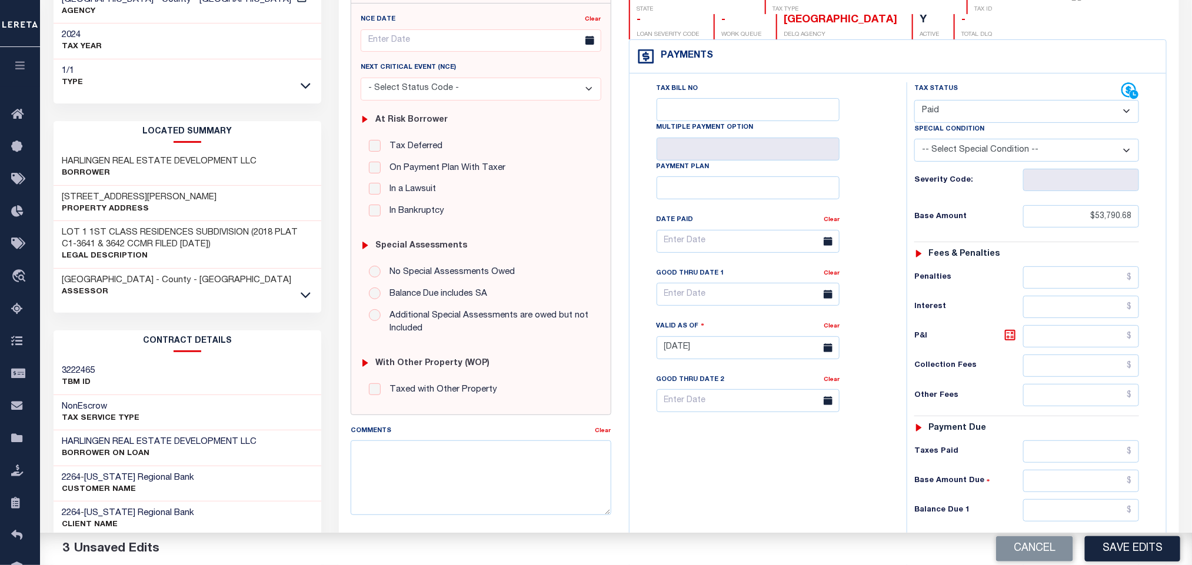
scroll to position [335, 0]
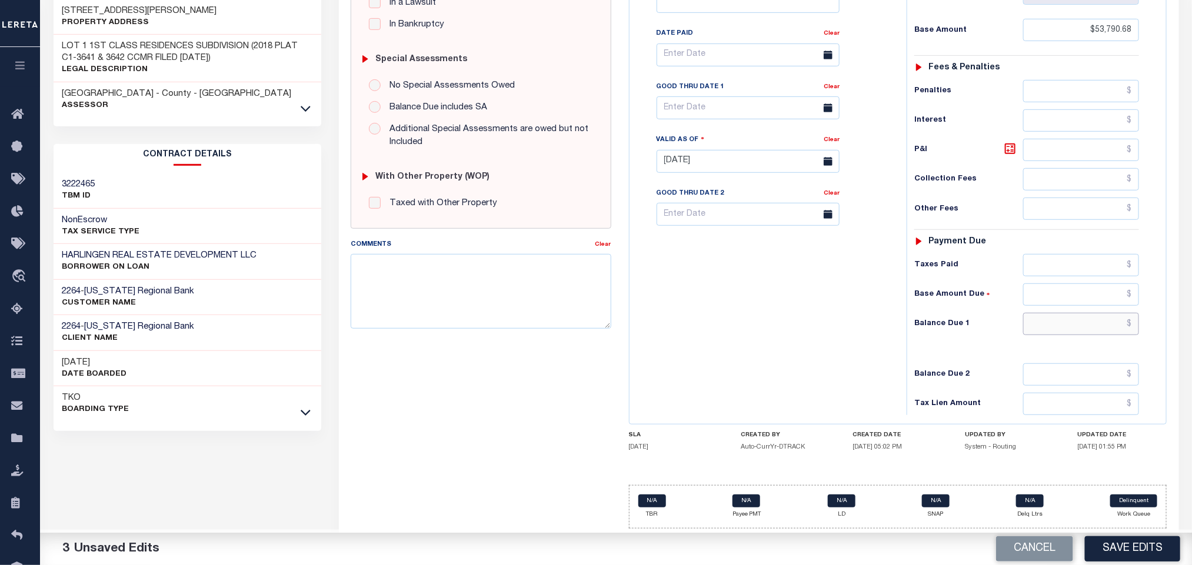
click at [1049, 318] on input "text" at bounding box center [1081, 324] width 116 height 22
type input "$0.00"
click at [812, 335] on div "Tax Bill No Multiple Payment Option Payment Plan Clear" at bounding box center [764, 155] width 265 height 519
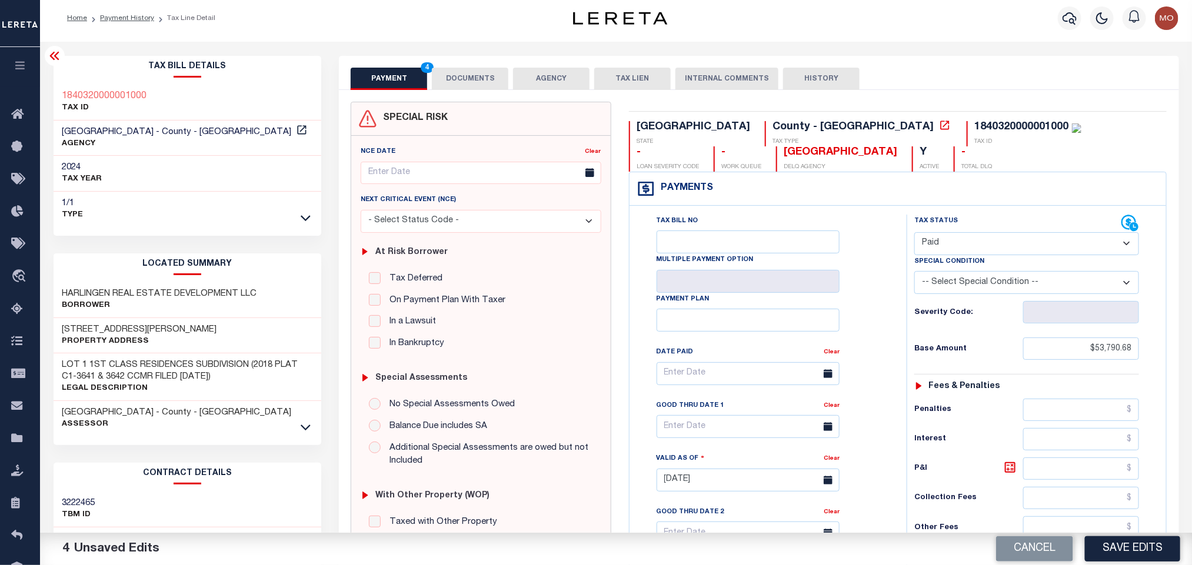
scroll to position [0, 0]
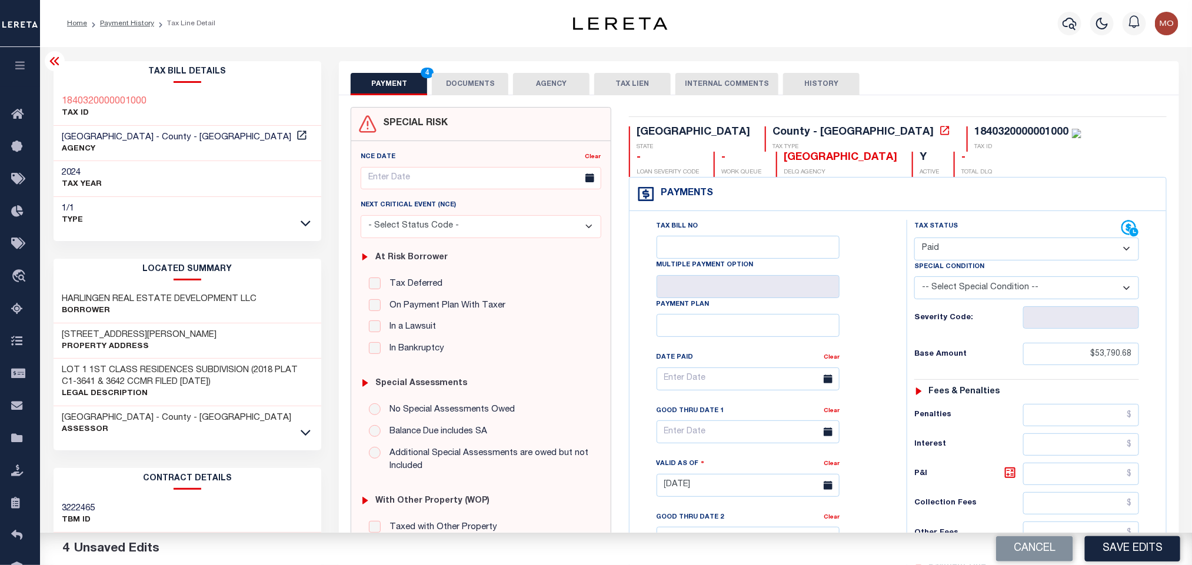
click at [477, 73] on button "DOCUMENTS" at bounding box center [470, 84] width 76 height 22
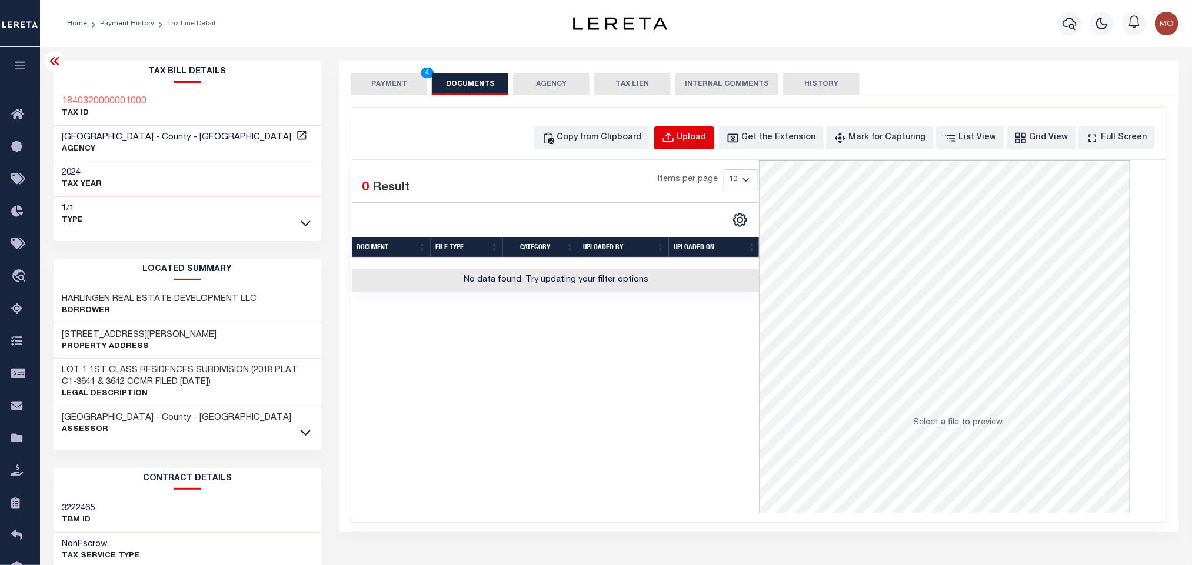
click at [695, 132] on button "Upload" at bounding box center [684, 137] width 60 height 23
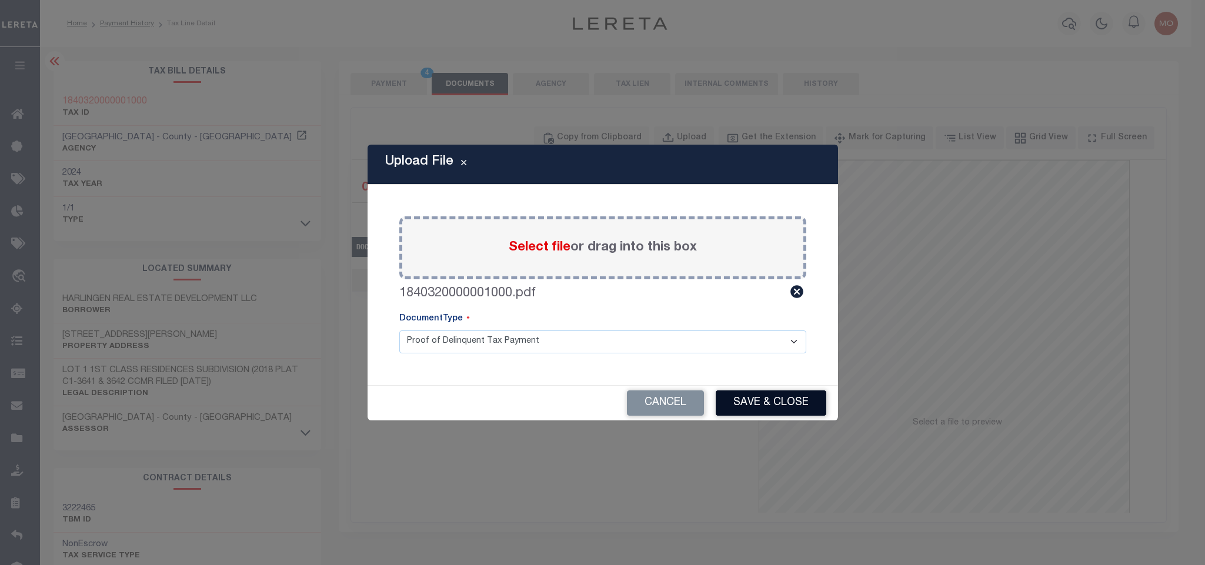
click at [768, 405] on button "Save & Close" at bounding box center [771, 403] width 111 height 25
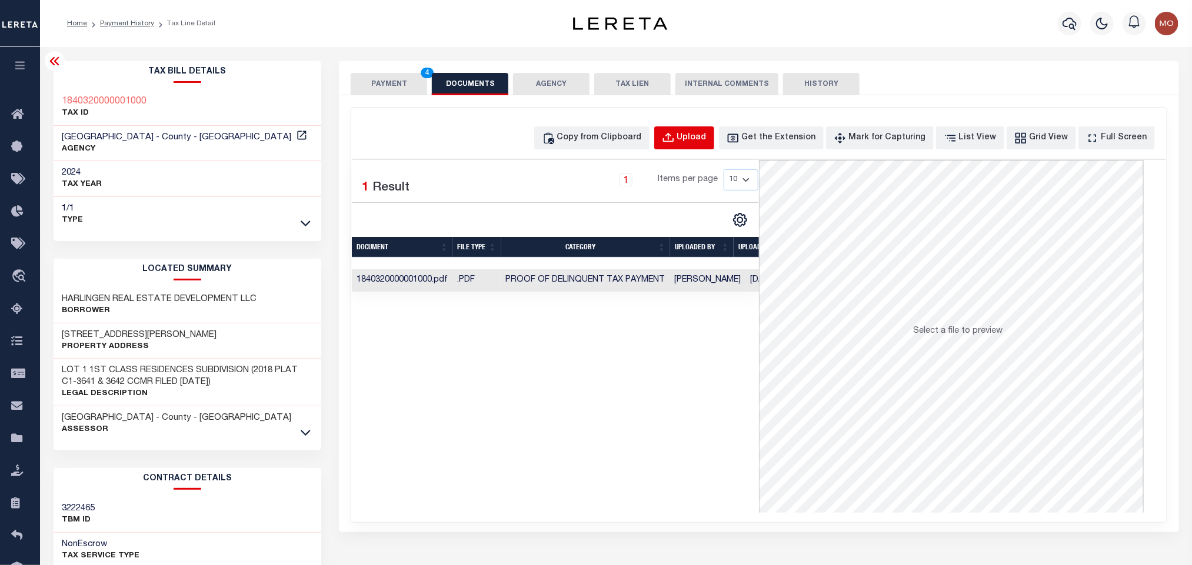
click at [707, 136] on div "Upload" at bounding box center [691, 138] width 29 height 13
select select "POP"
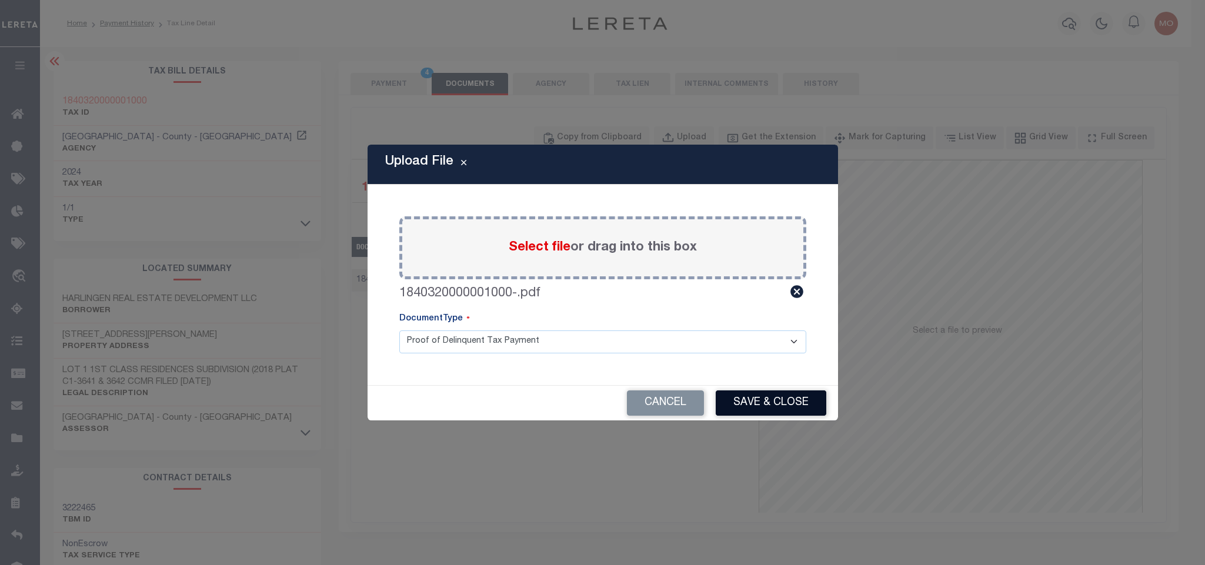
click at [761, 401] on button "Save & Close" at bounding box center [771, 403] width 111 height 25
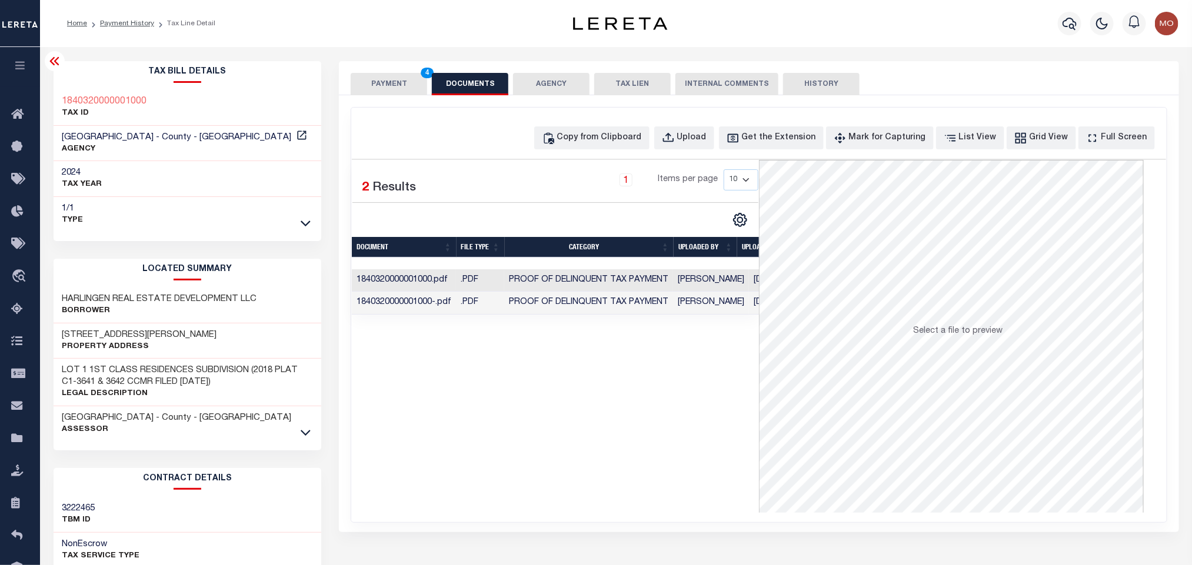
click at [426, 462] on div "Selected 2 Results 1 Items per page 10 25 50 100" at bounding box center [555, 336] width 407 height 353
click at [390, 83] on button "PAYMENT 4" at bounding box center [389, 84] width 76 height 22
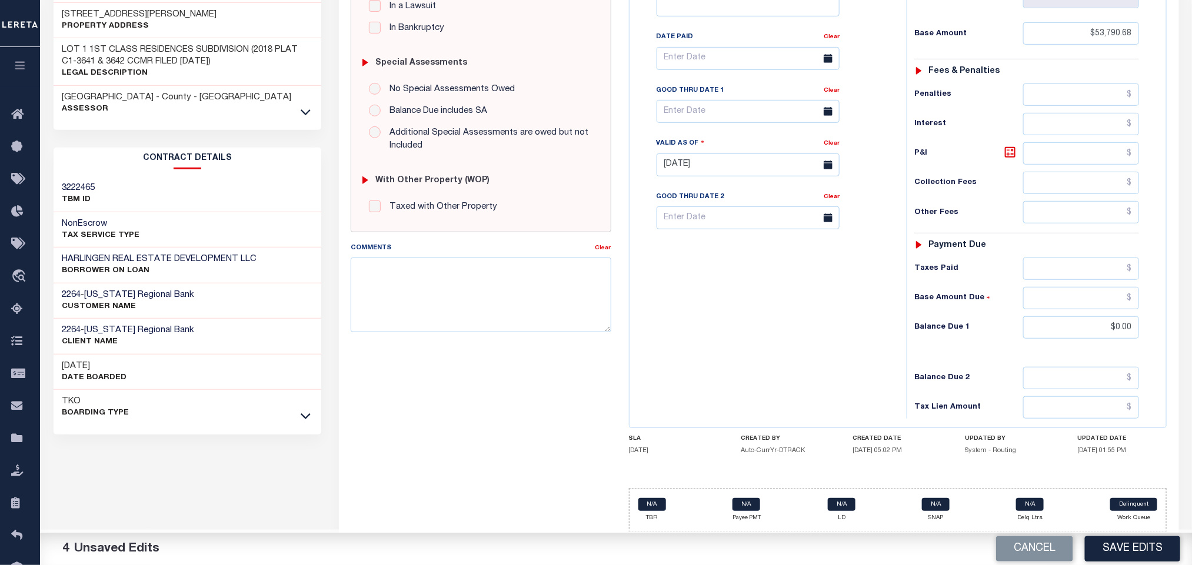
scroll to position [332, 0]
click at [1130, 557] on button "Save Edits" at bounding box center [1132, 549] width 95 height 25
checkbox input "false"
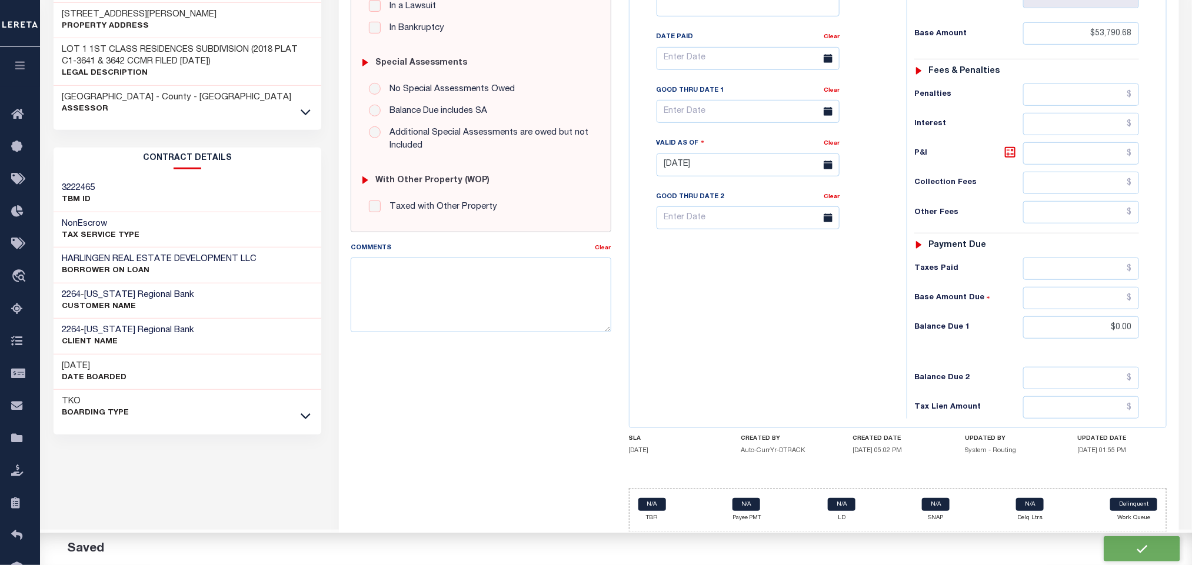
checkbox input "false"
type input "$53,790.68"
type input "$0"
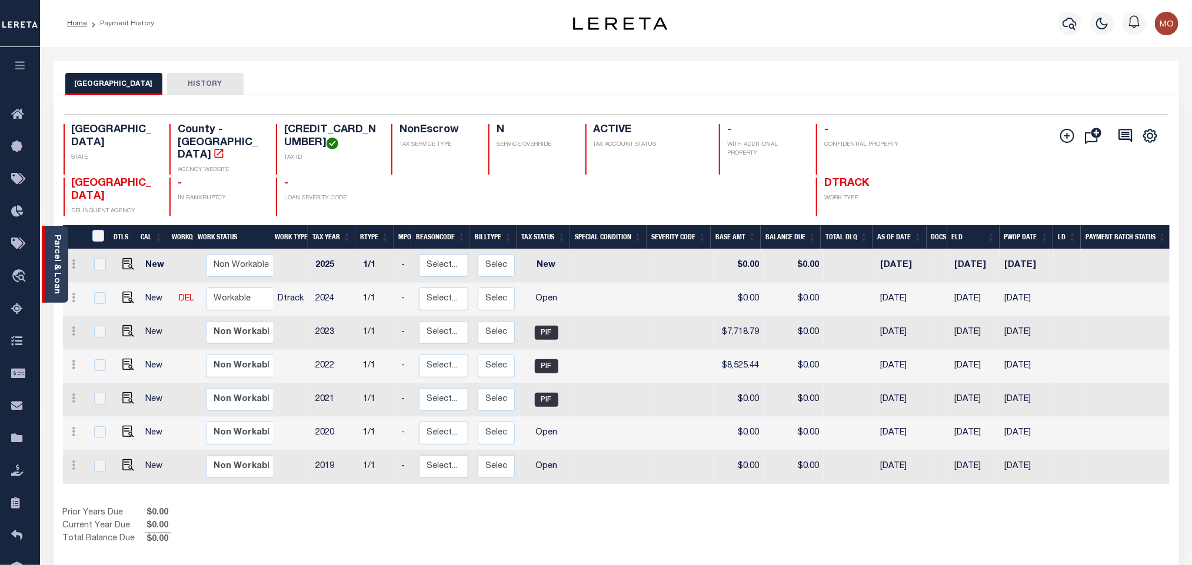
click at [58, 265] on link "Parcel & Loan" at bounding box center [56, 264] width 8 height 59
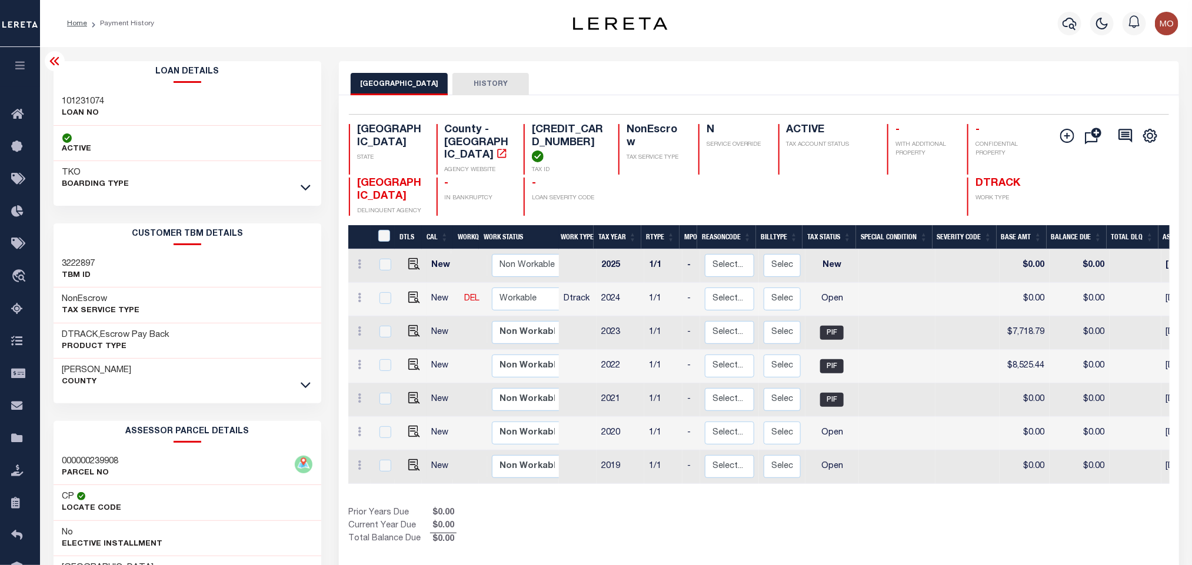
click at [76, 108] on p "LOAN NO" at bounding box center [83, 114] width 42 height 12
click at [76, 103] on h3 "101231074" at bounding box center [83, 102] width 42 height 12
copy h3 "101231074"
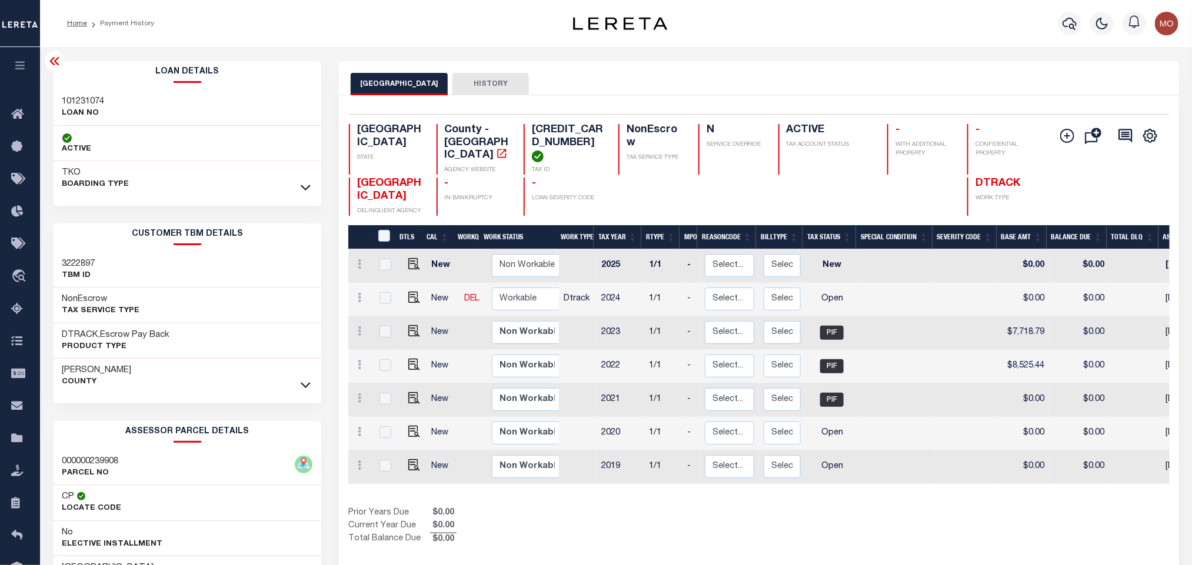
click at [546, 135] on h4 "[CREDIT_CARD_NUMBER]" at bounding box center [568, 143] width 72 height 38
copy h4 "[CREDIT_CARD_NUMBER]"
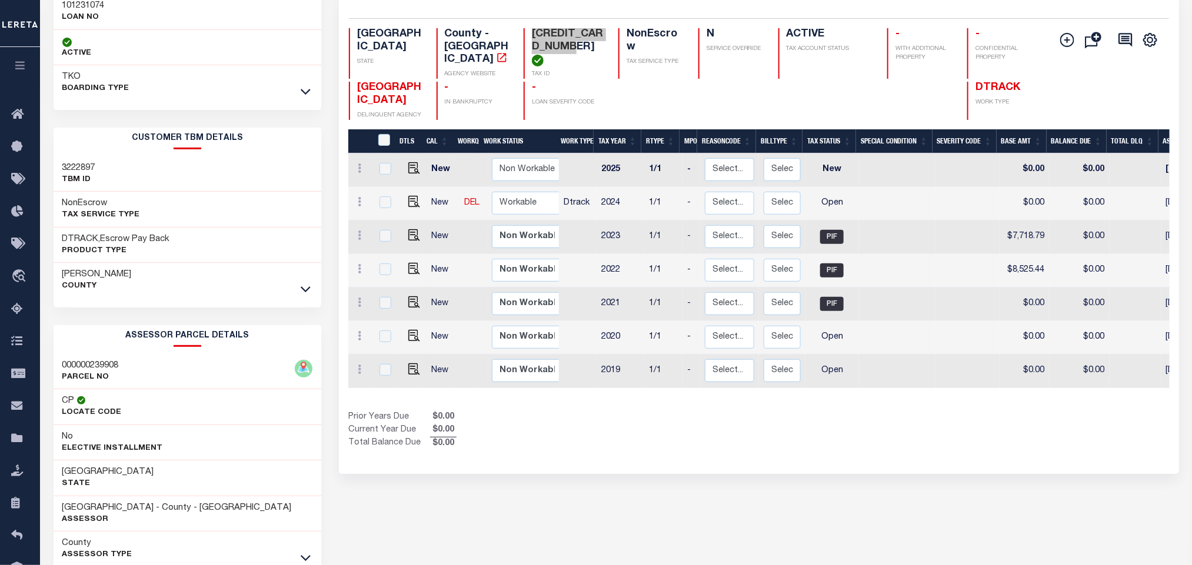
scroll to position [164, 0]
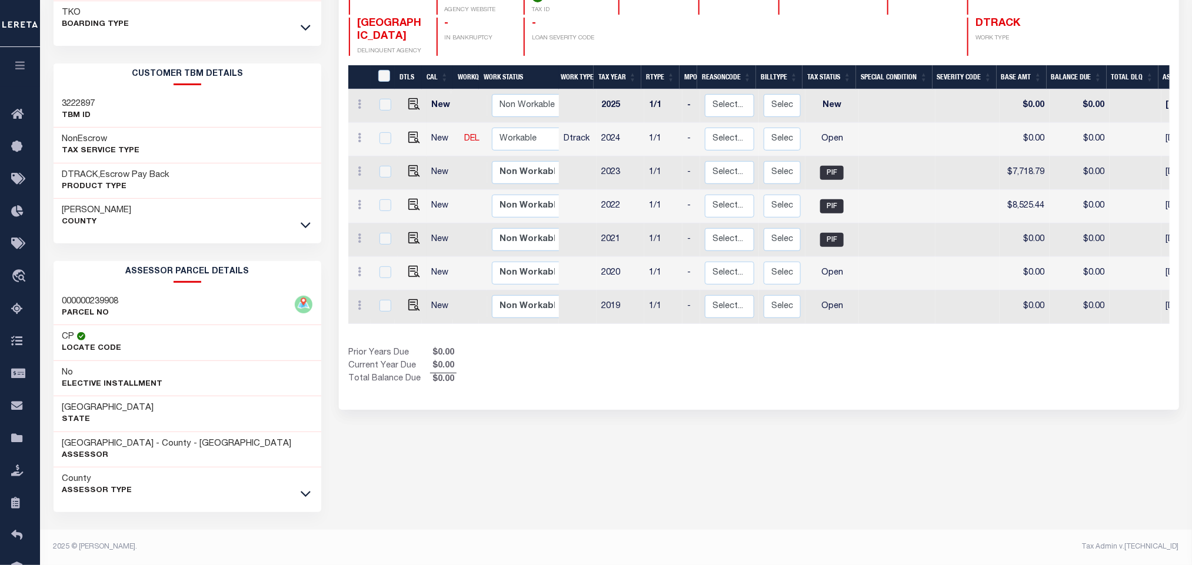
click at [461, 469] on div "CAMERON COUNTY HISTORY Selected 7 Results" at bounding box center [758, 233] width 857 height 664
drag, startPoint x: 59, startPoint y: 444, endPoint x: 147, endPoint y: 449, distance: 88.4
click at [147, 449] on div "CAMERON COUNTY - County - TX Assessor" at bounding box center [188, 450] width 268 height 36
copy h3 "[GEOGRAPHIC_DATA]"
click at [849, 395] on div "Selected 7 Results 1 Items per page 25 50 100 TX STATE TAX ID N" at bounding box center [759, 172] width 840 height 475
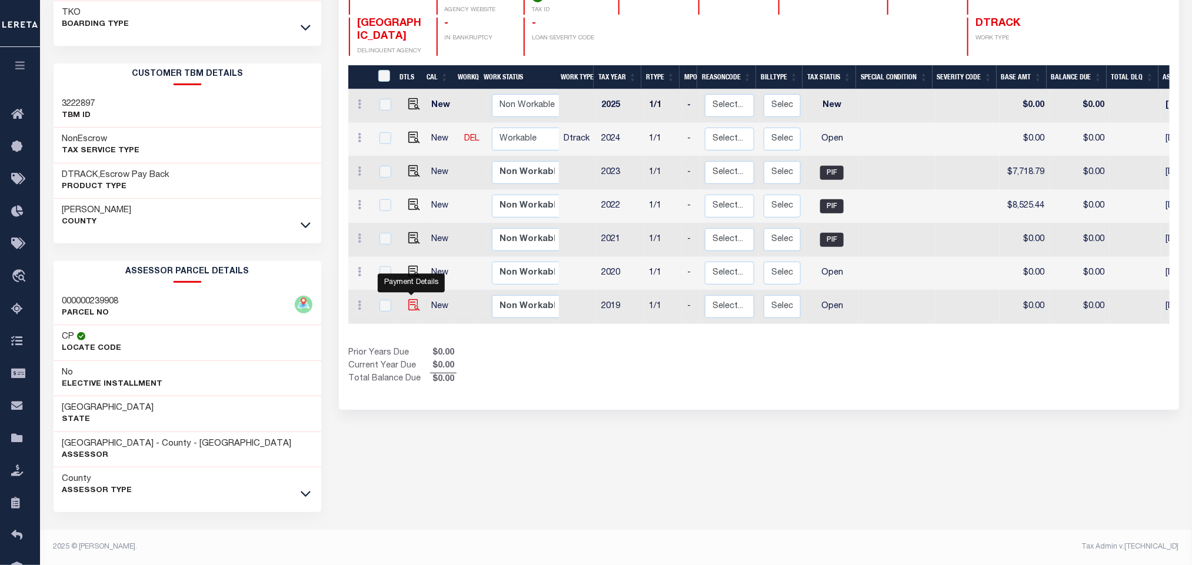
click at [408, 304] on img "" at bounding box center [414, 305] width 12 height 12
checkbox input "true"
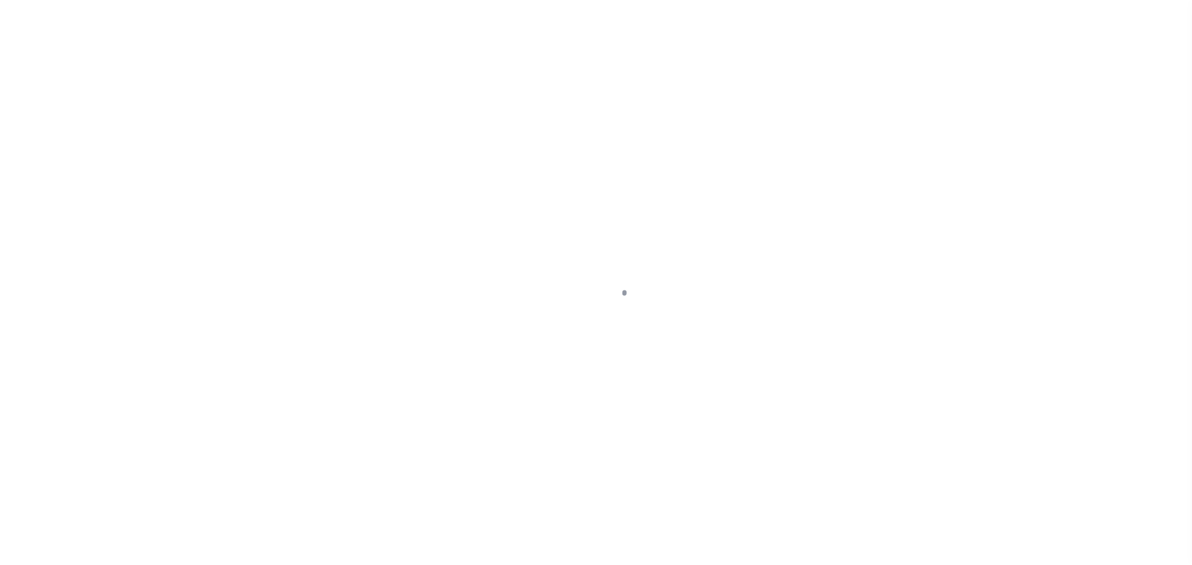
checkbox input "false"
type input "[DATE]"
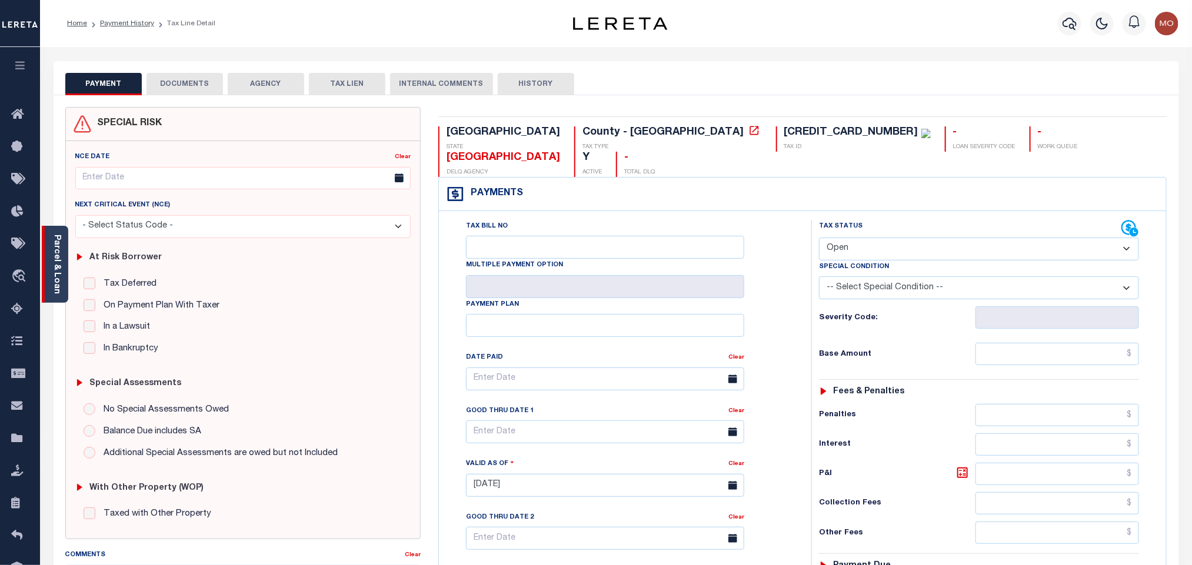
click at [53, 247] on link "Parcel & Loan" at bounding box center [56, 264] width 8 height 59
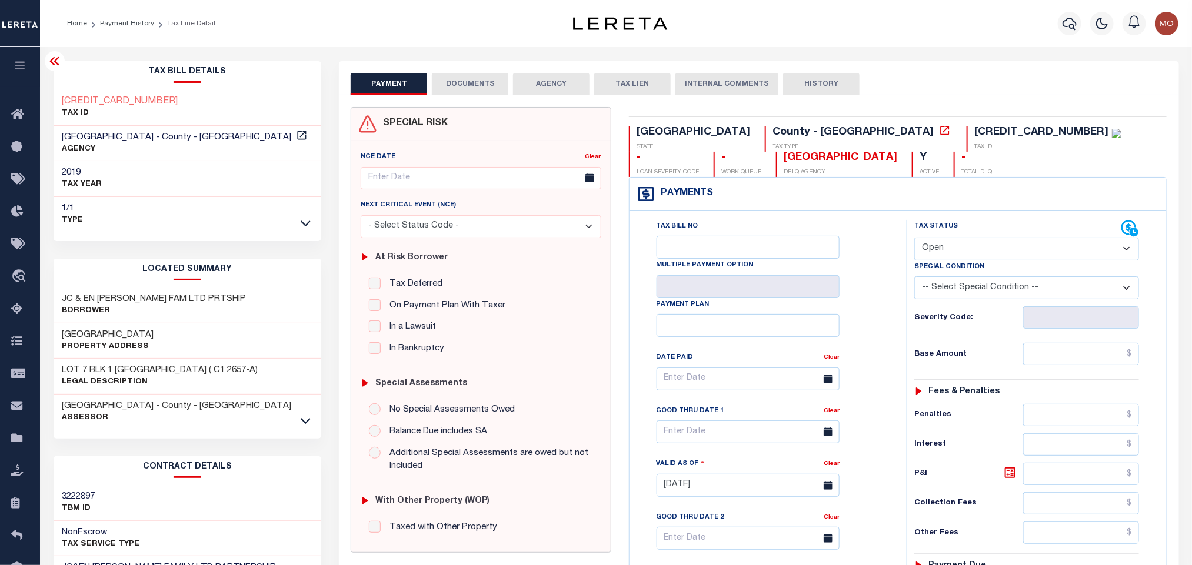
click at [927, 249] on select "- Select Status Code - Open Due/Unpaid Paid Incomplete No Tax Due Internal Refu…" at bounding box center [1026, 249] width 225 height 23
select select "PYD"
click at [914, 239] on select "- Select Status Code - Open Due/Unpaid Paid Incomplete No Tax Due Internal Refu…" at bounding box center [1026, 249] width 225 height 23
type input "[DATE]"
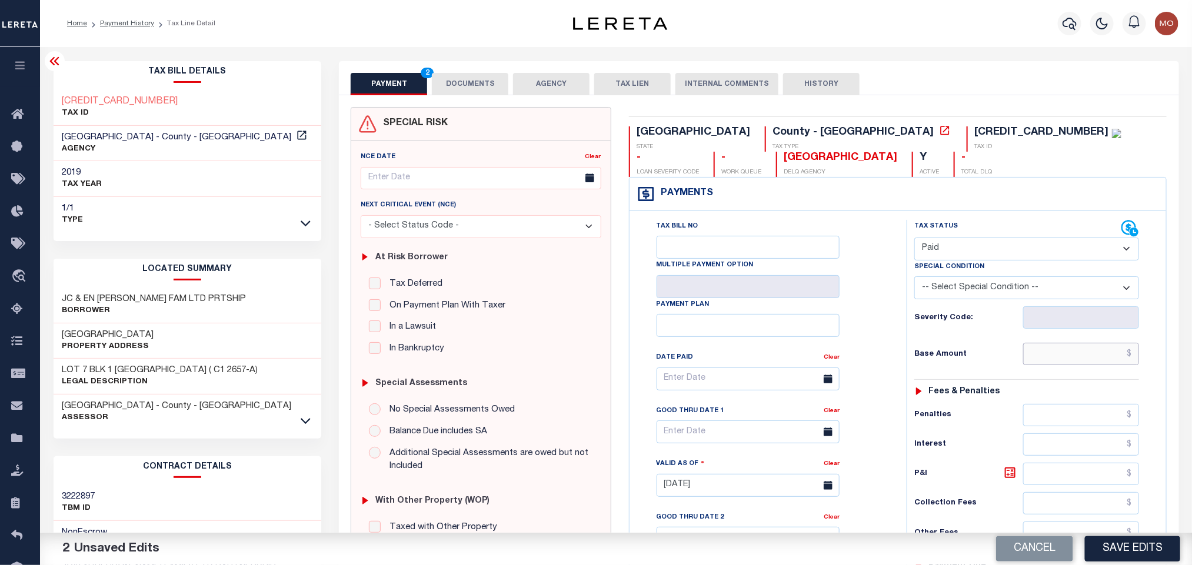
click at [1071, 357] on input "text" at bounding box center [1081, 354] width 116 height 22
paste input "2,939.19"
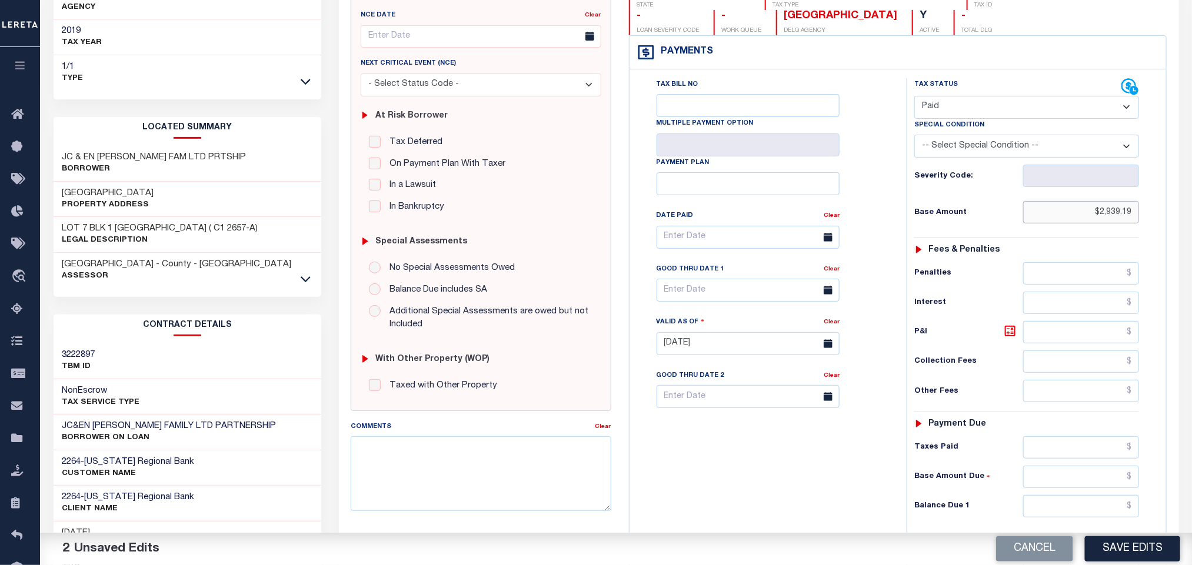
scroll to position [335, 0]
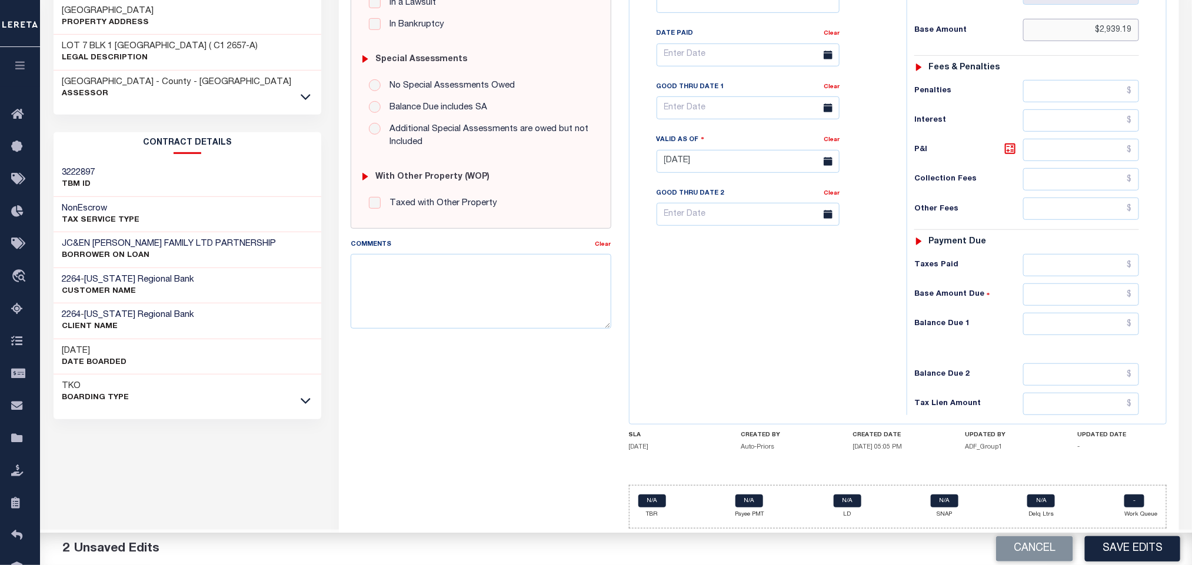
type input "$2,939.19"
click at [1055, 327] on input "text" at bounding box center [1081, 324] width 116 height 22
type input "$0.00"
drag, startPoint x: 828, startPoint y: 317, endPoint x: 747, endPoint y: 414, distance: 126.5
click at [833, 318] on div "Tax Bill No Multiple Payment Option Payment Plan Clear" at bounding box center [764, 155] width 265 height 519
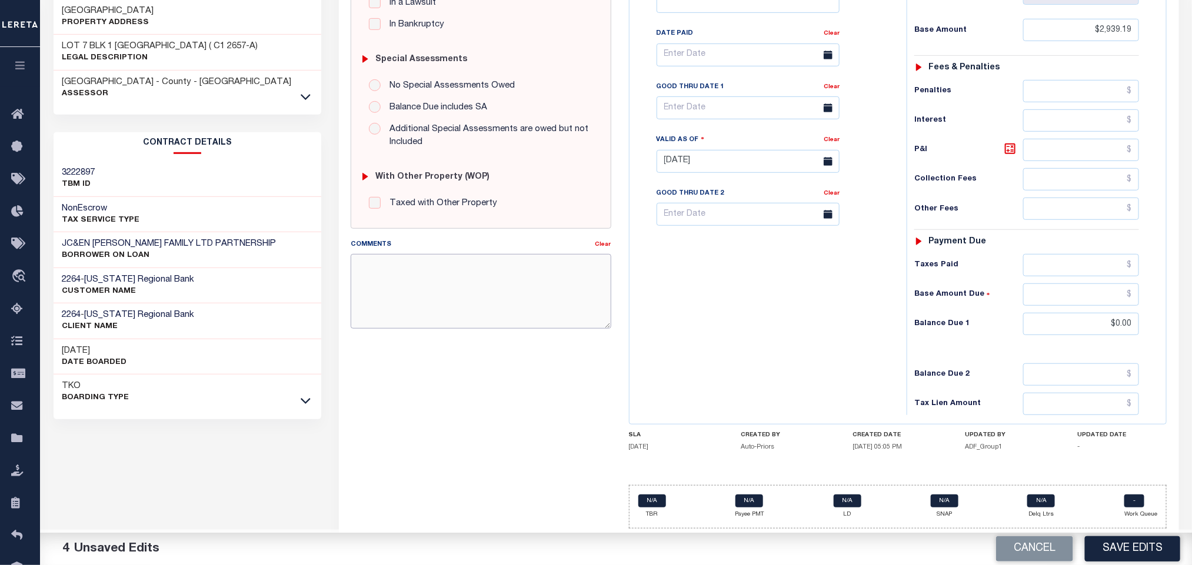
paste textarea "Please refer 2024 line for Tax Supporting Document"
click at [434, 311] on textarea "Please refer 2024 line for Tax Supporting Document" at bounding box center [481, 291] width 260 height 74
type textarea "Please refer 2024 line for Tax Supporting Document"
click at [722, 330] on div "Tax Bill No Multiple Payment Option Payment Plan Clear" at bounding box center [764, 155] width 265 height 519
click at [1132, 546] on button "Save Edits" at bounding box center [1132, 549] width 95 height 25
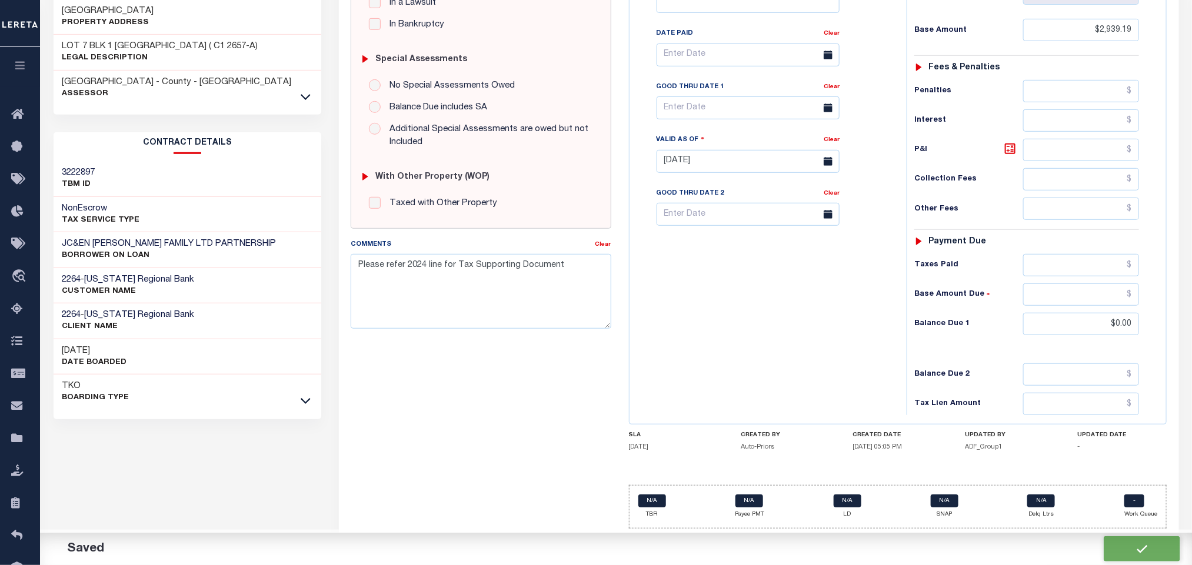
checkbox input "false"
type input "$2,939.19"
type input "$0"
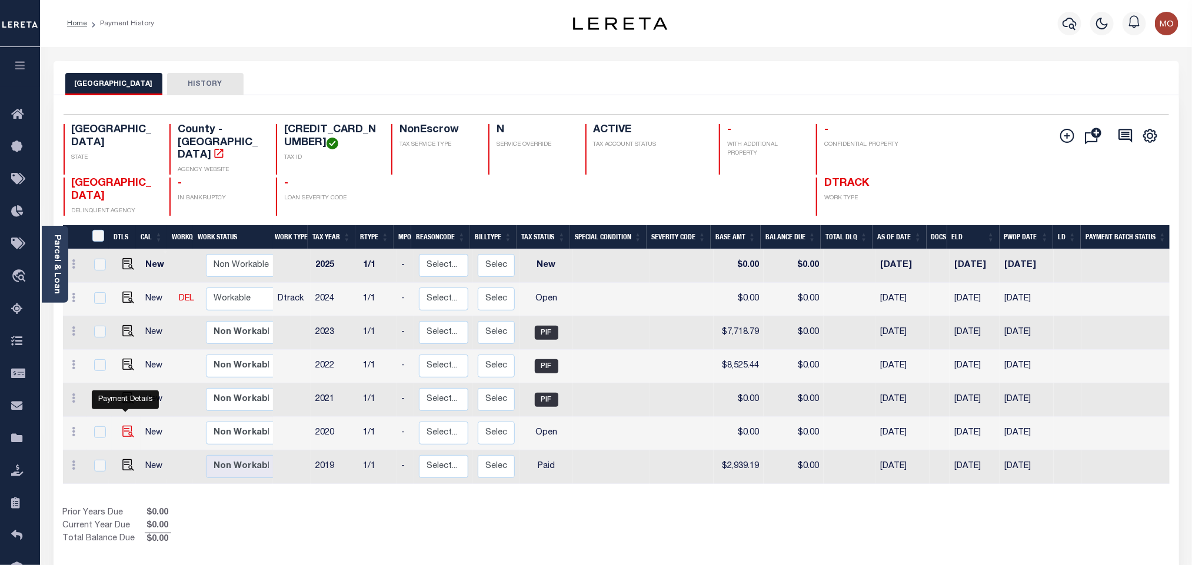
click at [128, 426] on img "" at bounding box center [128, 432] width 12 height 12
checkbox input "true"
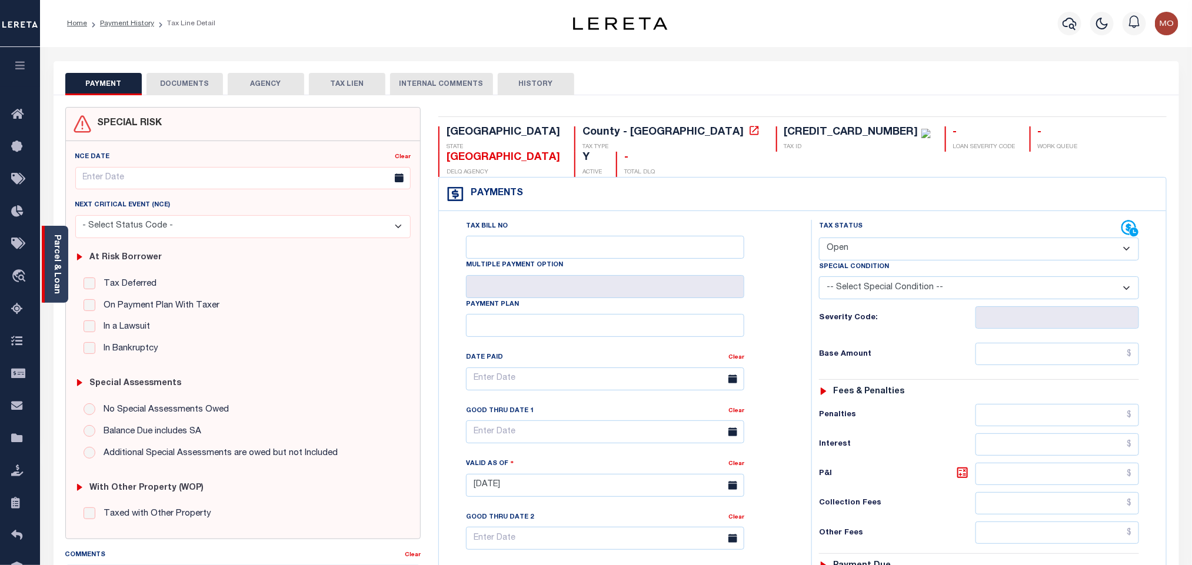
click at [64, 262] on div "Parcel & Loan" at bounding box center [55, 264] width 26 height 77
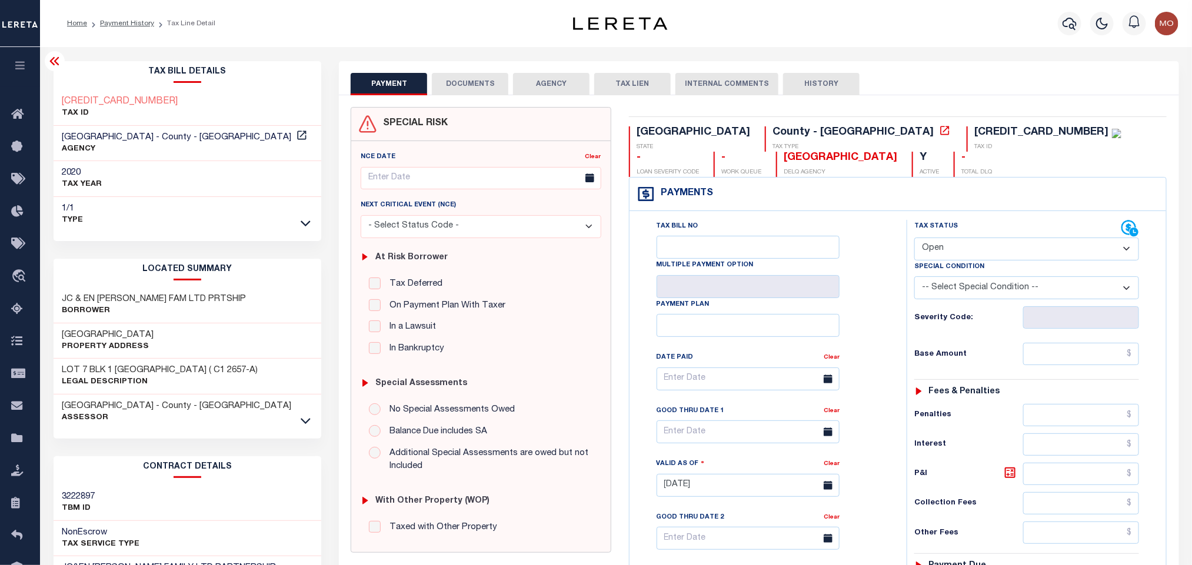
click at [967, 257] on select "- Select Status Code - Open Due/Unpaid Paid Incomplete No Tax Due Internal Refu…" at bounding box center [1026, 249] width 225 height 23
select select "PYD"
click at [914, 239] on select "- Select Status Code - Open Due/Unpaid Paid Incomplete No Tax Due Internal Refu…" at bounding box center [1026, 249] width 225 height 23
type input "[DATE]"
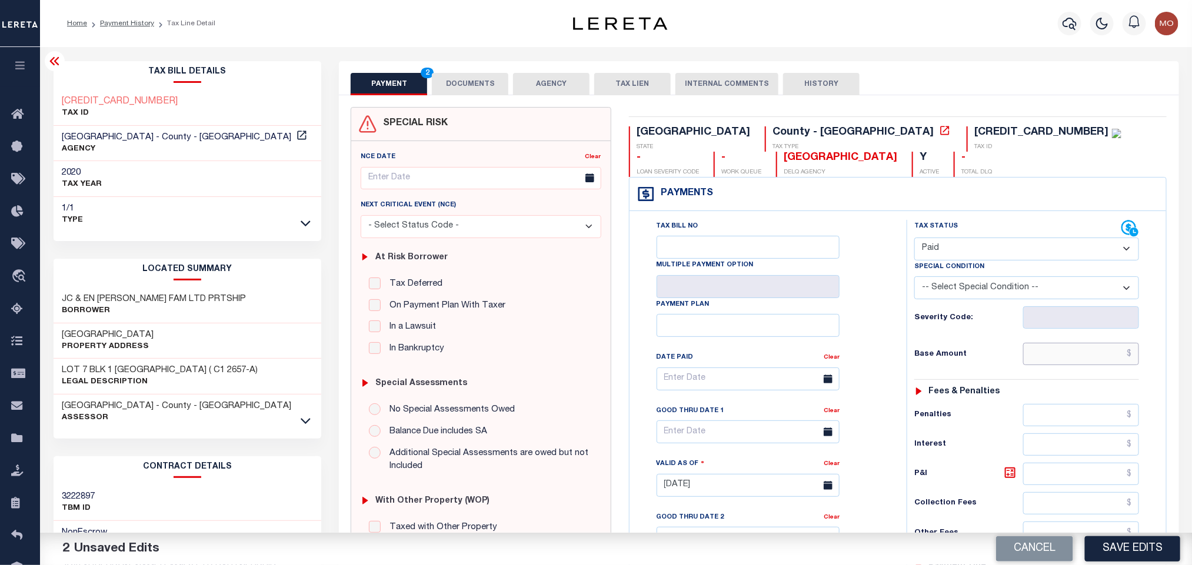
click at [1050, 364] on input "text" at bounding box center [1081, 354] width 116 height 22
paste input "2,881.96"
type input "$2,881.96"
click at [892, 307] on div "Tax Bill No Multiple Payment Option Payment Plan Clear" at bounding box center [764, 479] width 265 height 519
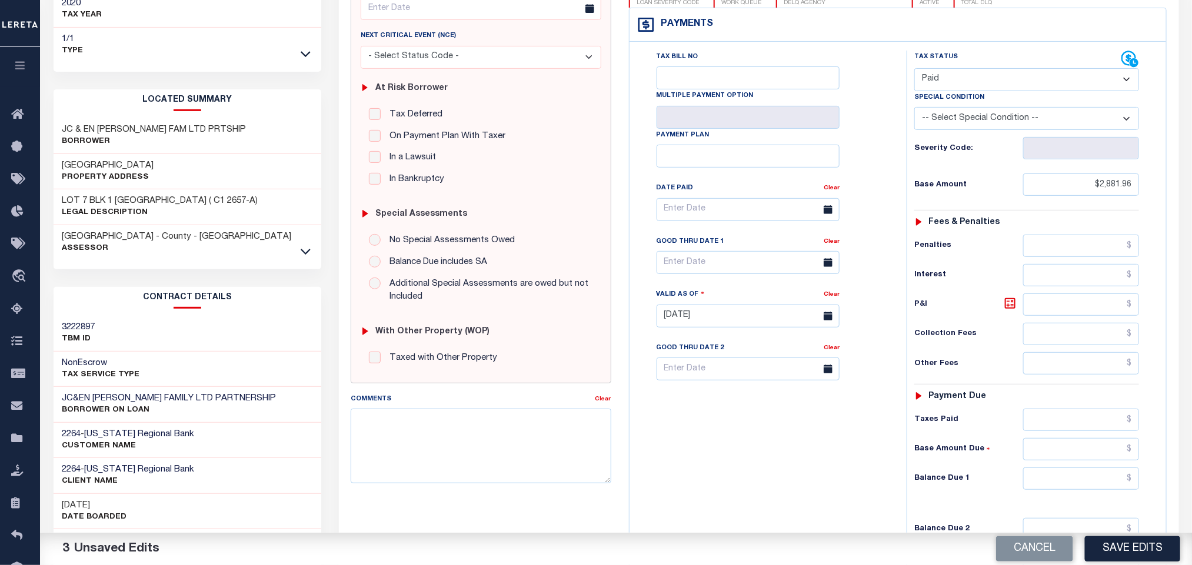
scroll to position [335, 0]
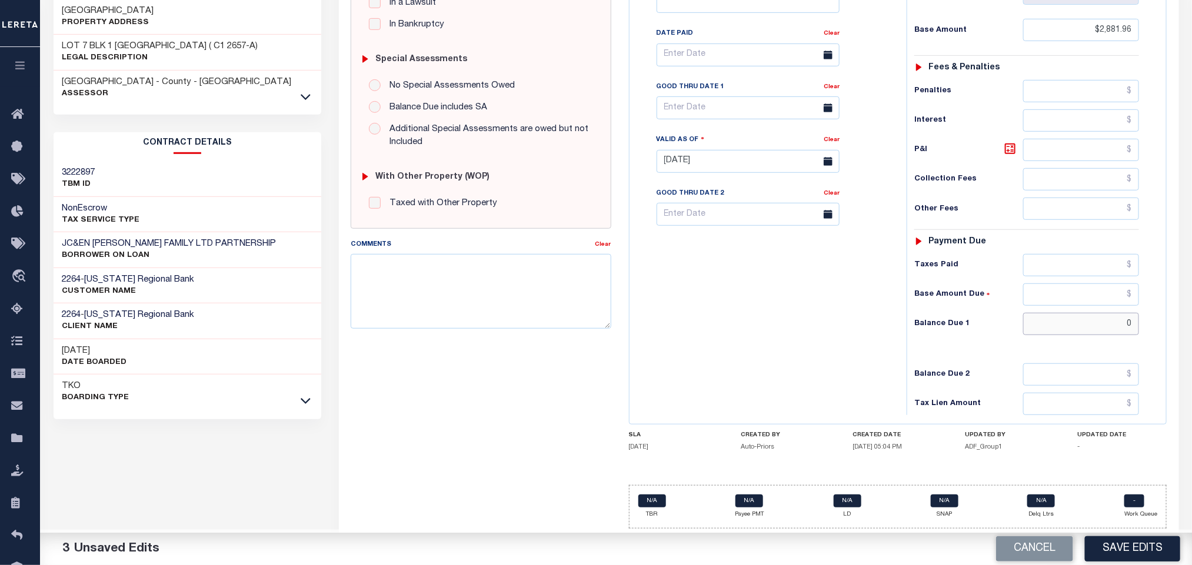
drag, startPoint x: 1062, startPoint y: 321, endPoint x: 858, endPoint y: 318, distance: 204.2
click at [1062, 322] on input "0" at bounding box center [1081, 324] width 116 height 22
type input "$0.00"
drag, startPoint x: 715, startPoint y: 316, endPoint x: 729, endPoint y: 319, distance: 14.0
click at [720, 317] on div "Tax Bill No Multiple Payment Option Payment Plan Clear" at bounding box center [764, 155] width 265 height 519
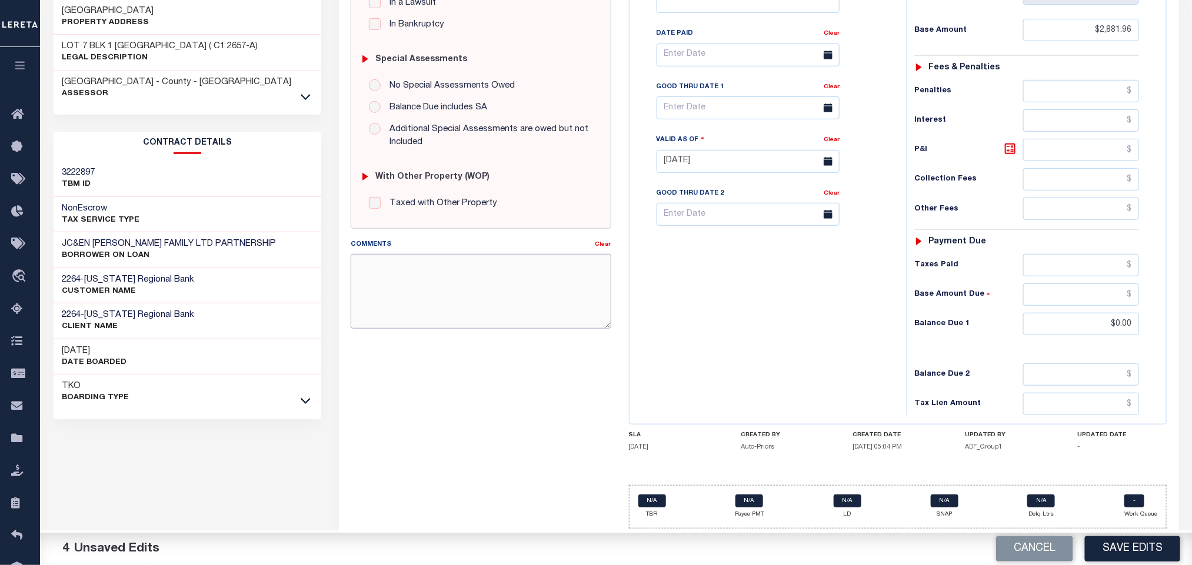
paste textarea "Please refer 2024 line for Tax Supporting Document"
click at [447, 304] on textarea "Please refer 2024 line for Tax Supporting Document" at bounding box center [481, 291] width 260 height 74
type textarea "Please refer 2024 line for Tax Supporting Document"
click at [696, 309] on div "Tax Bill No Multiple Payment Option Payment Plan Clear" at bounding box center [764, 155] width 265 height 519
click at [1117, 539] on button "Save Edits" at bounding box center [1132, 549] width 95 height 25
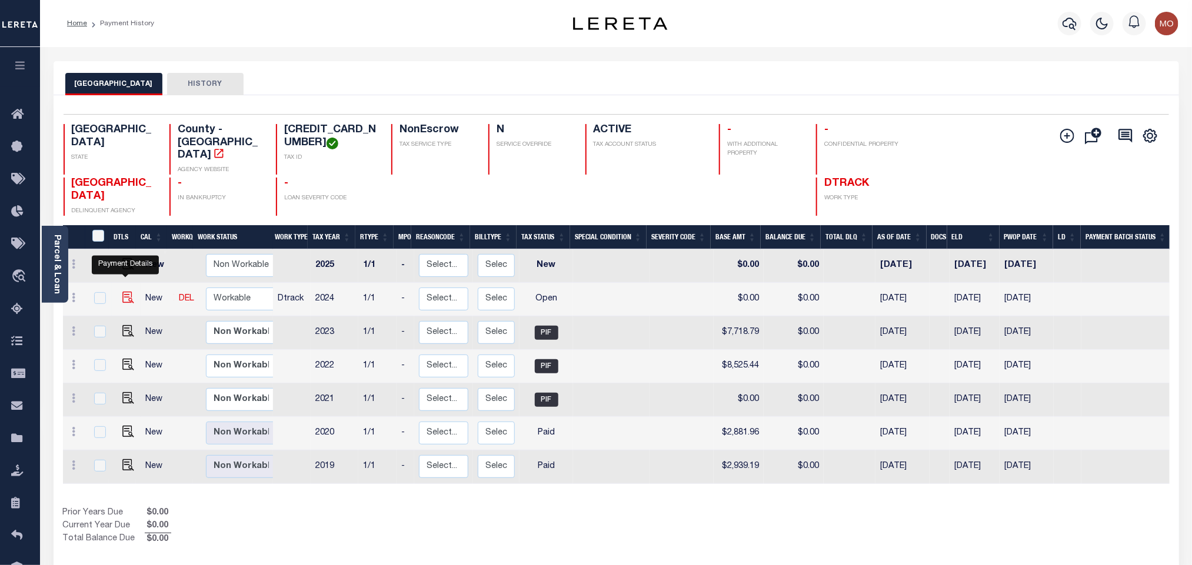
click at [126, 292] on img "" at bounding box center [128, 298] width 12 height 12
checkbox input "true"
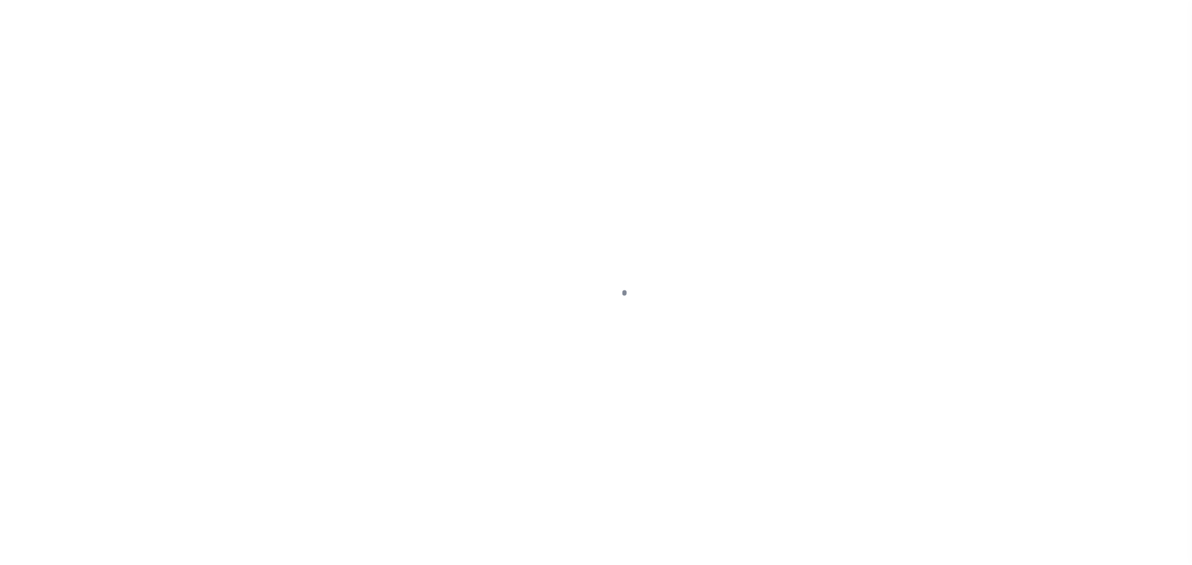
checkbox input "false"
type input "[DATE]"
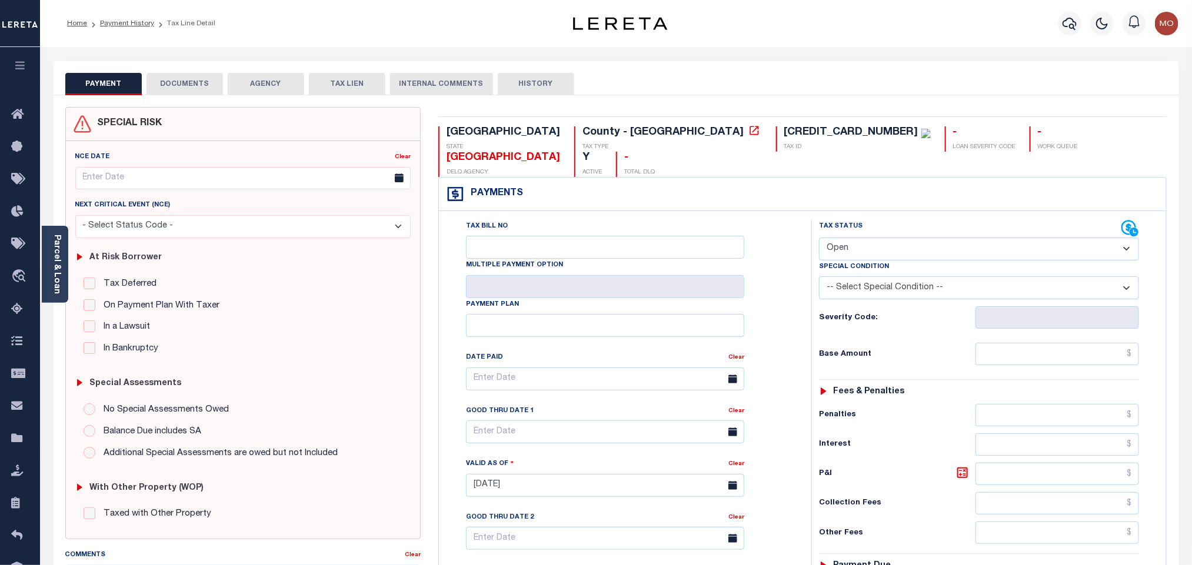
click at [62, 262] on div "Parcel & Loan" at bounding box center [55, 264] width 26 height 77
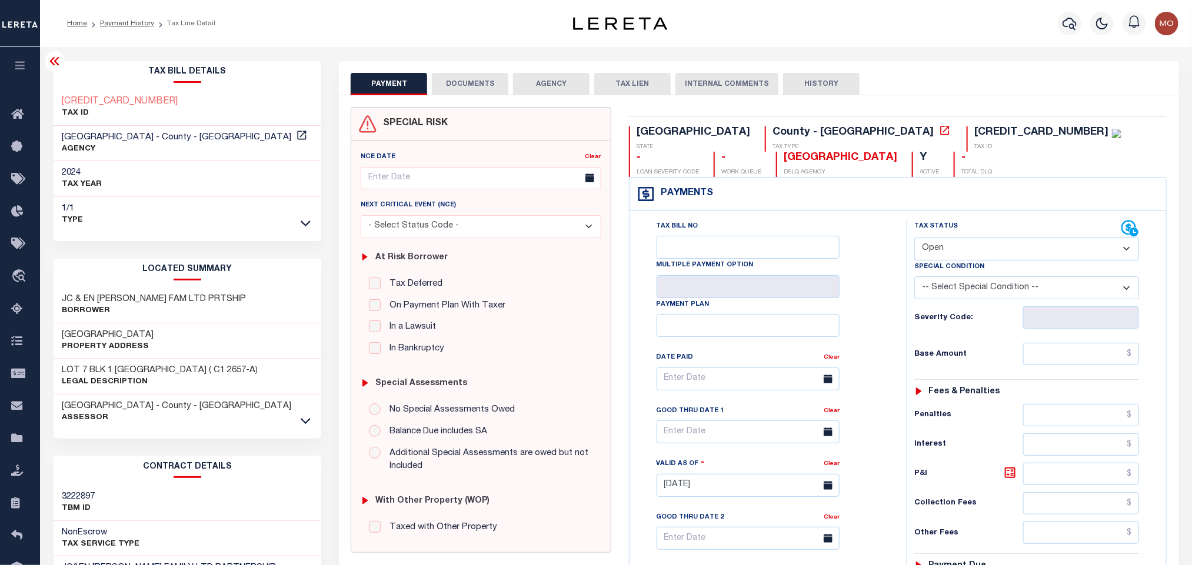
click at [950, 245] on select "- Select Status Code - Open Due/Unpaid Paid Incomplete No Tax Due Internal Refu…" at bounding box center [1026, 249] width 225 height 23
select select "PYD"
click at [914, 239] on select "- Select Status Code - Open Due/Unpaid Paid Incomplete No Tax Due Internal Refu…" at bounding box center [1026, 249] width 225 height 23
type input "[DATE]"
click at [871, 330] on div "Tax Bill No Multiple Payment Option Payment Plan Clear" at bounding box center [765, 385] width 248 height 330
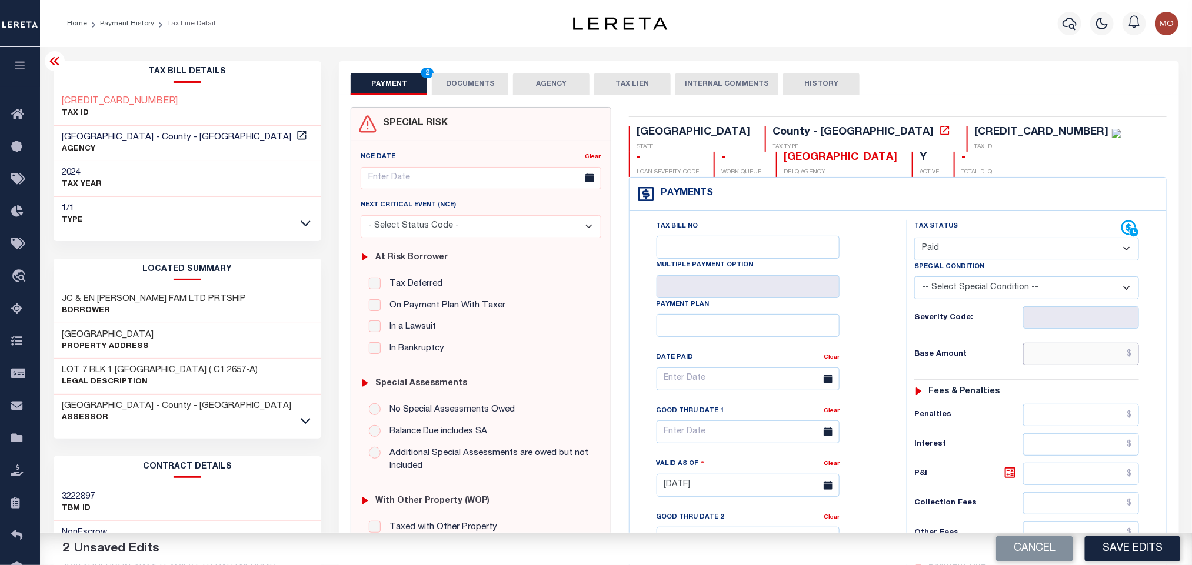
click at [1072, 354] on input "text" at bounding box center [1081, 354] width 116 height 22
paste input "7,537.17"
type input "$7,537.17"
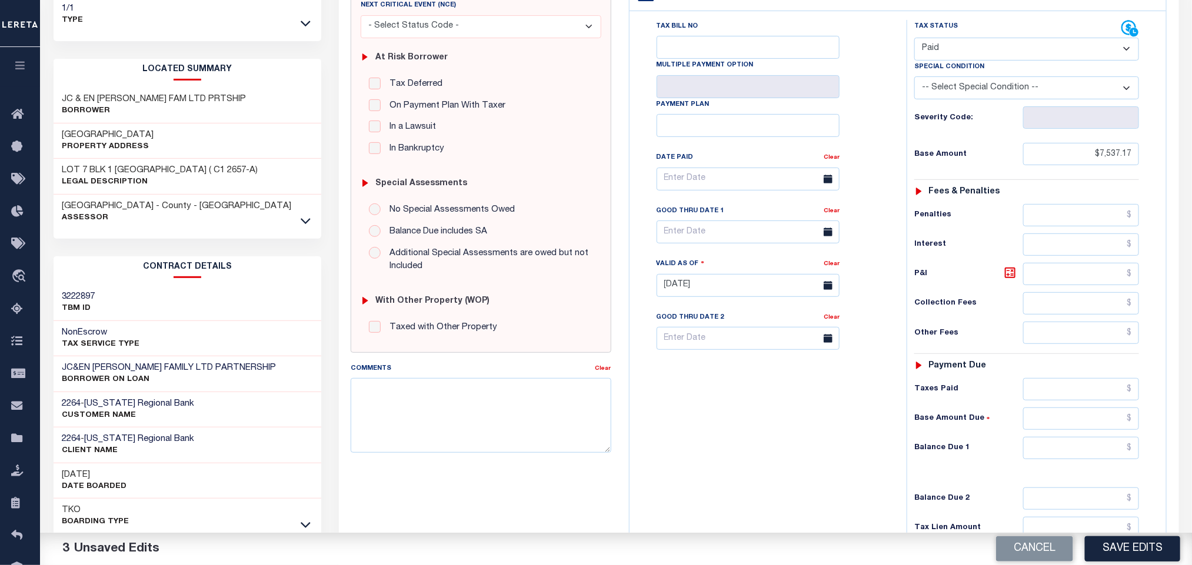
scroll to position [335, 0]
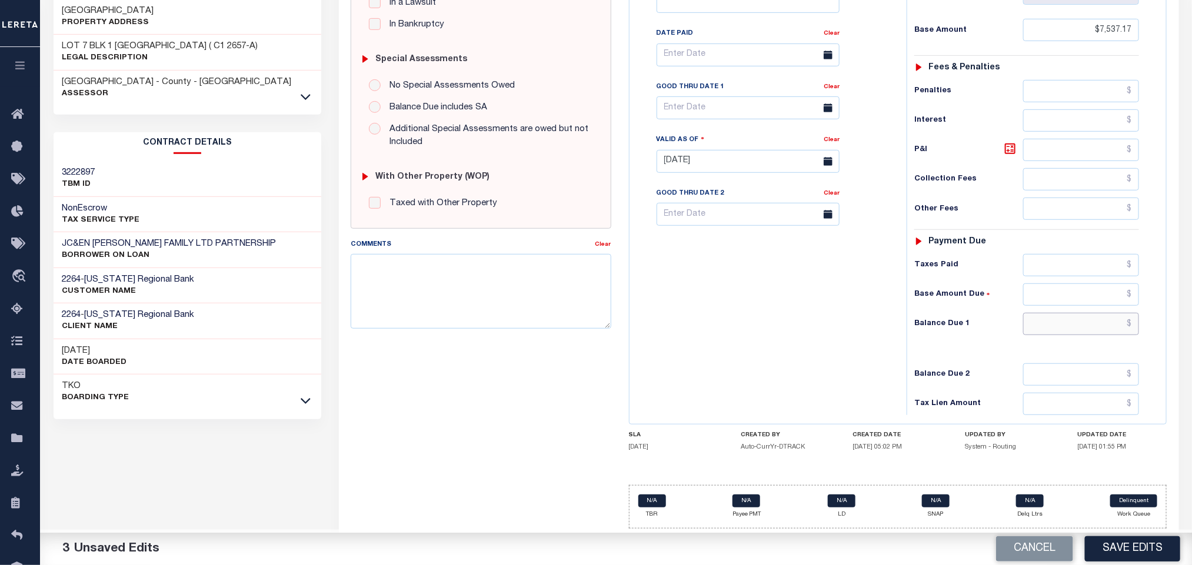
click at [1045, 314] on input "text" at bounding box center [1081, 324] width 116 height 22
type input "$0.00"
drag, startPoint x: 796, startPoint y: 347, endPoint x: 721, endPoint y: 397, distance: 90.7
click at [795, 354] on div "Tax Bill No Multiple Payment Option Payment Plan Clear" at bounding box center [764, 155] width 265 height 519
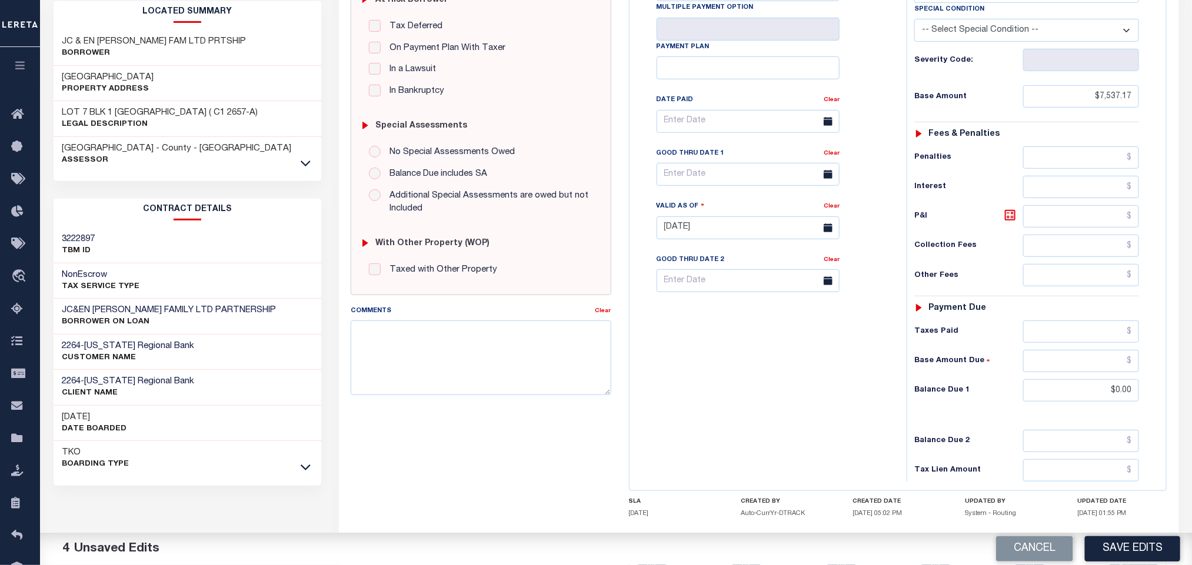
scroll to position [0, 0]
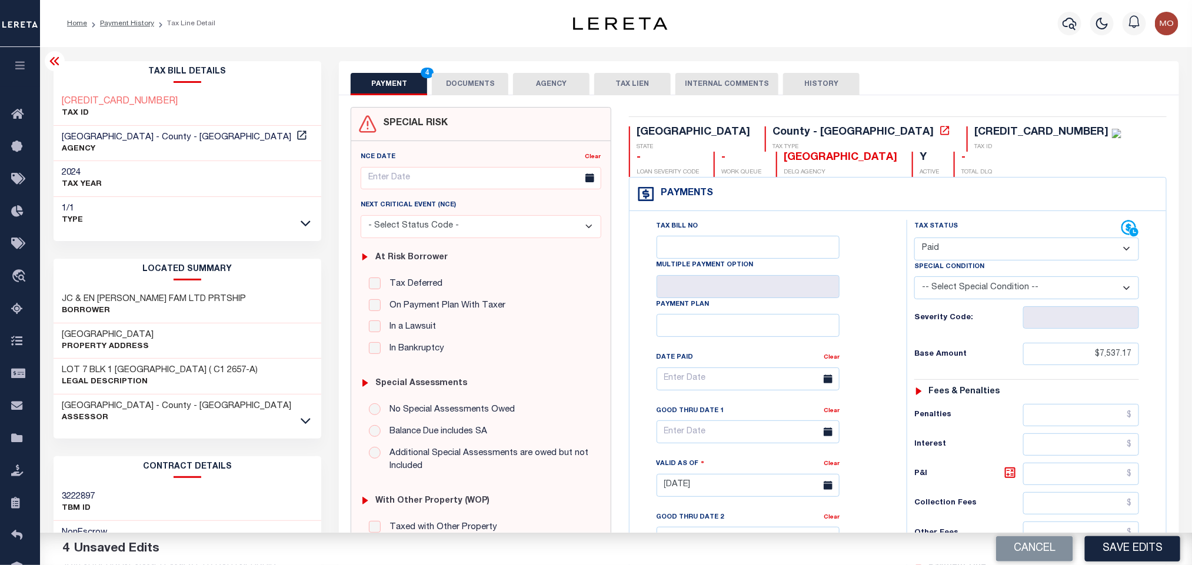
click at [438, 99] on div "SPECIAL RISK NCE Date Clear" at bounding box center [759, 483] width 840 height 777
click at [463, 84] on button "DOCUMENTS" at bounding box center [470, 84] width 76 height 22
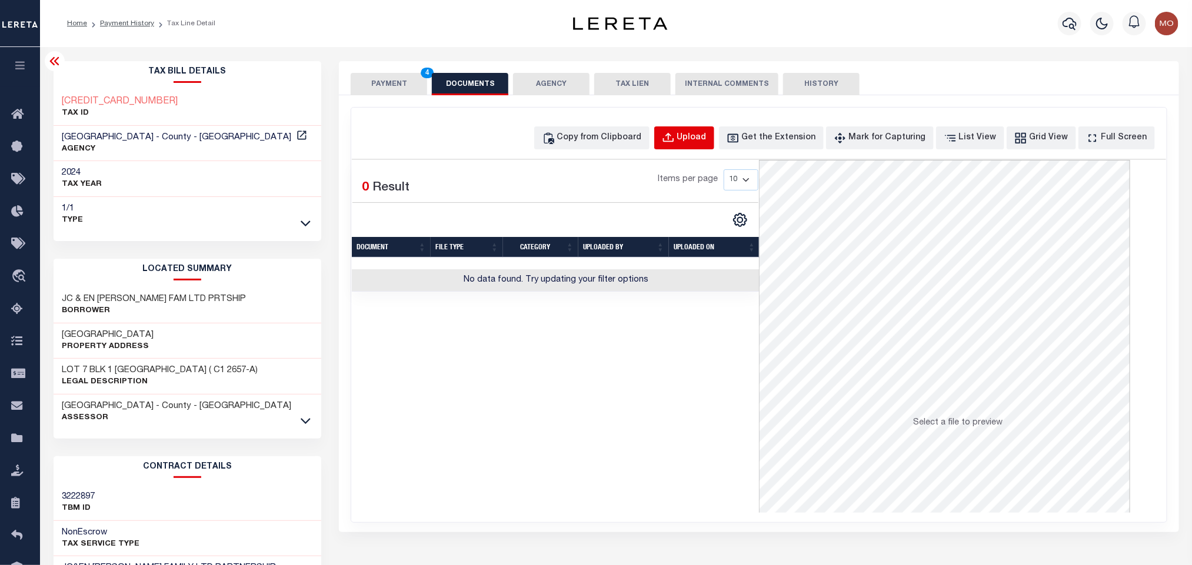
click at [707, 135] on div "Upload" at bounding box center [691, 138] width 29 height 13
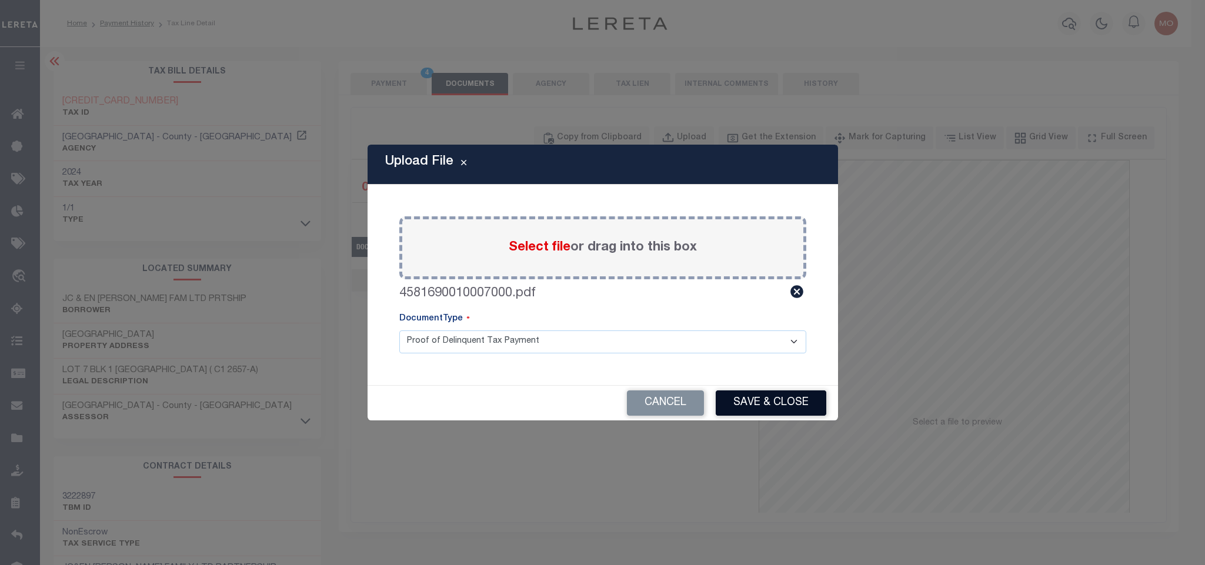
click at [757, 406] on button "Save & Close" at bounding box center [771, 403] width 111 height 25
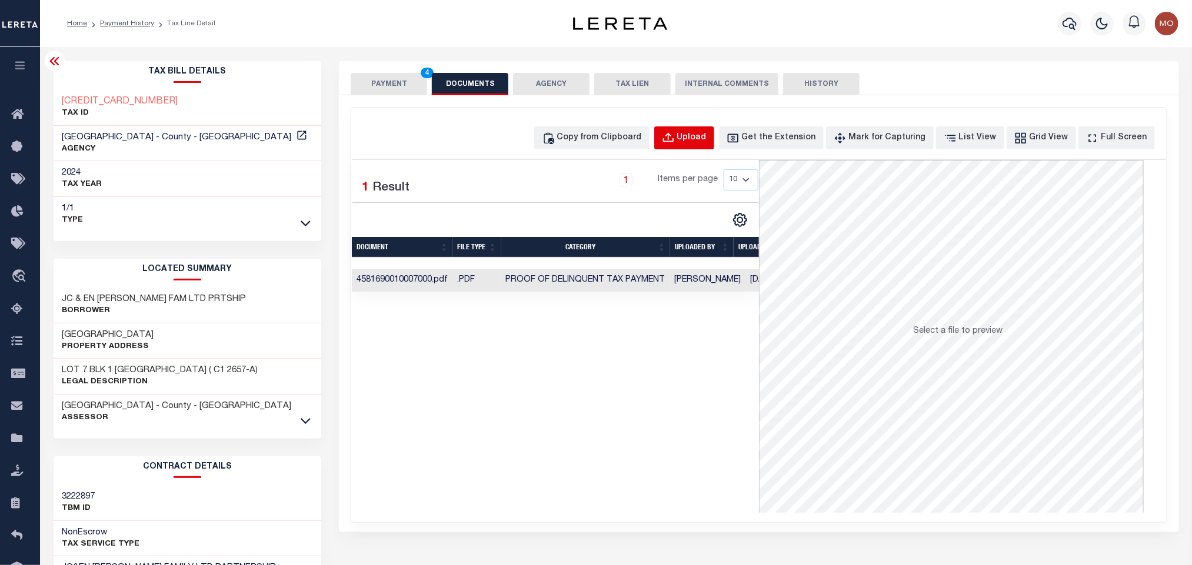
click at [707, 145] on button "Upload" at bounding box center [684, 137] width 60 height 23
select select "POP"
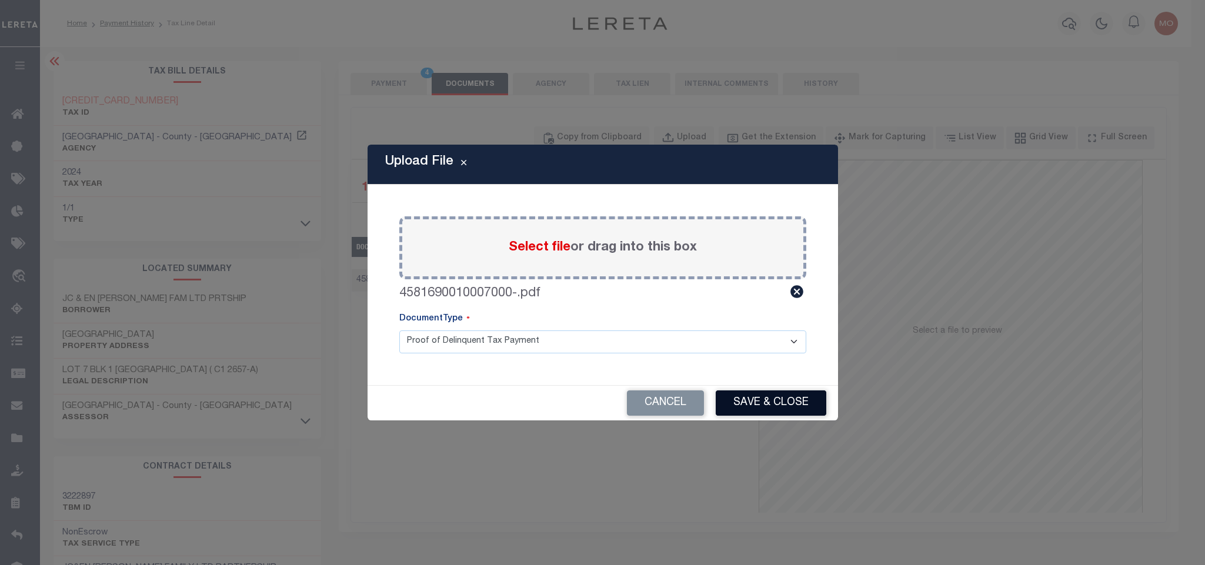
click at [758, 405] on button "Save & Close" at bounding box center [771, 403] width 111 height 25
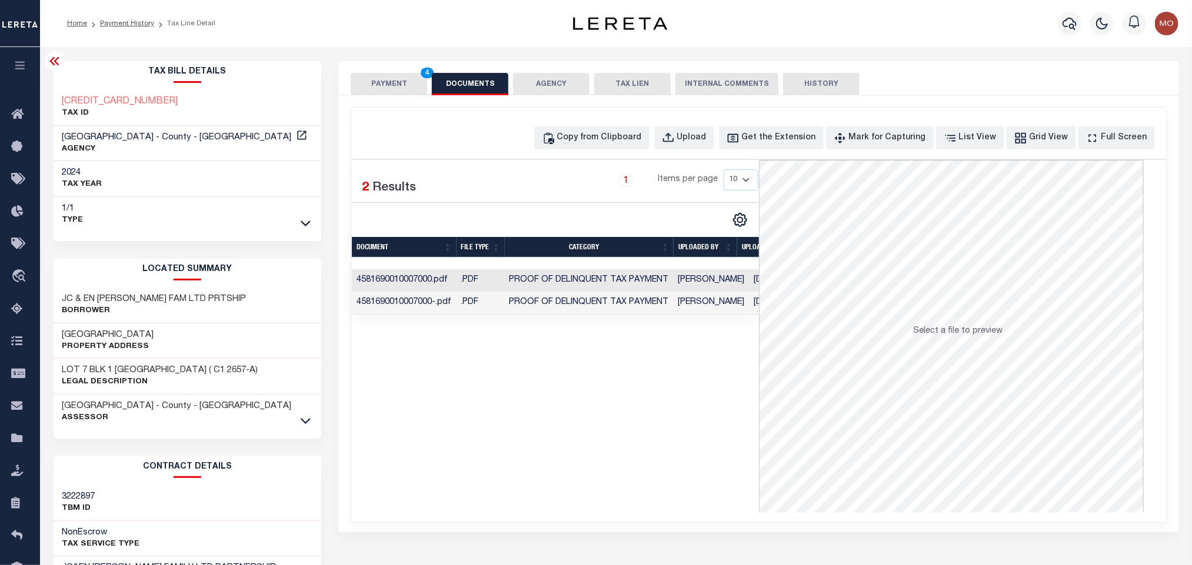
drag, startPoint x: 512, startPoint y: 394, endPoint x: 376, endPoint y: 257, distance: 193.0
click at [507, 392] on div "Selected 2 Results 1 Items per page 10 25 50 100" at bounding box center [555, 336] width 407 height 353
click at [376, 85] on button "PAYMENT 4" at bounding box center [389, 84] width 76 height 22
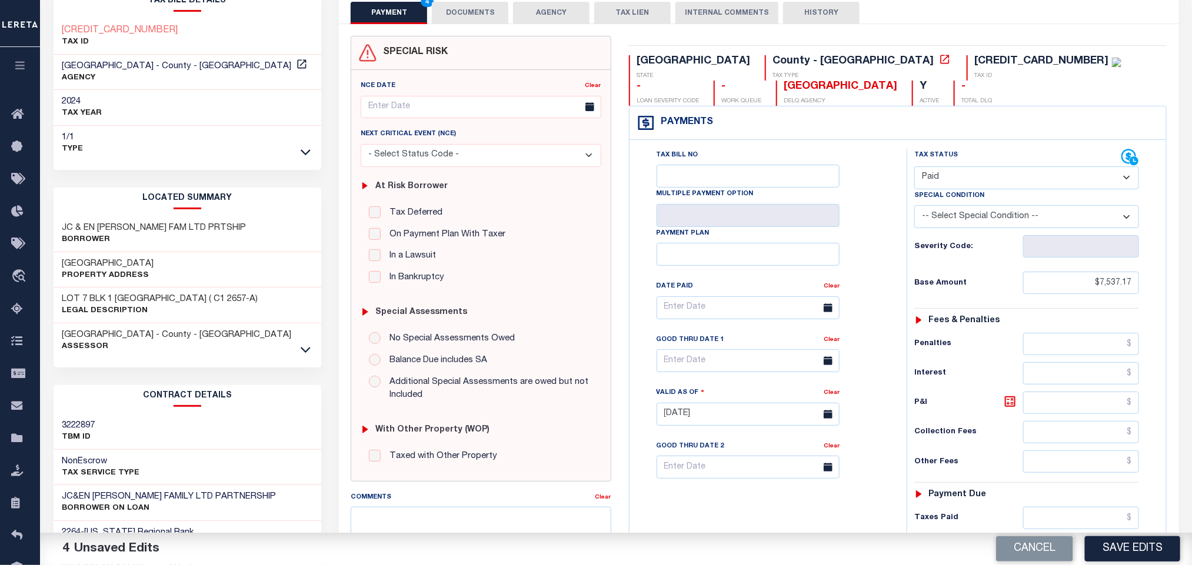
scroll to position [332, 0]
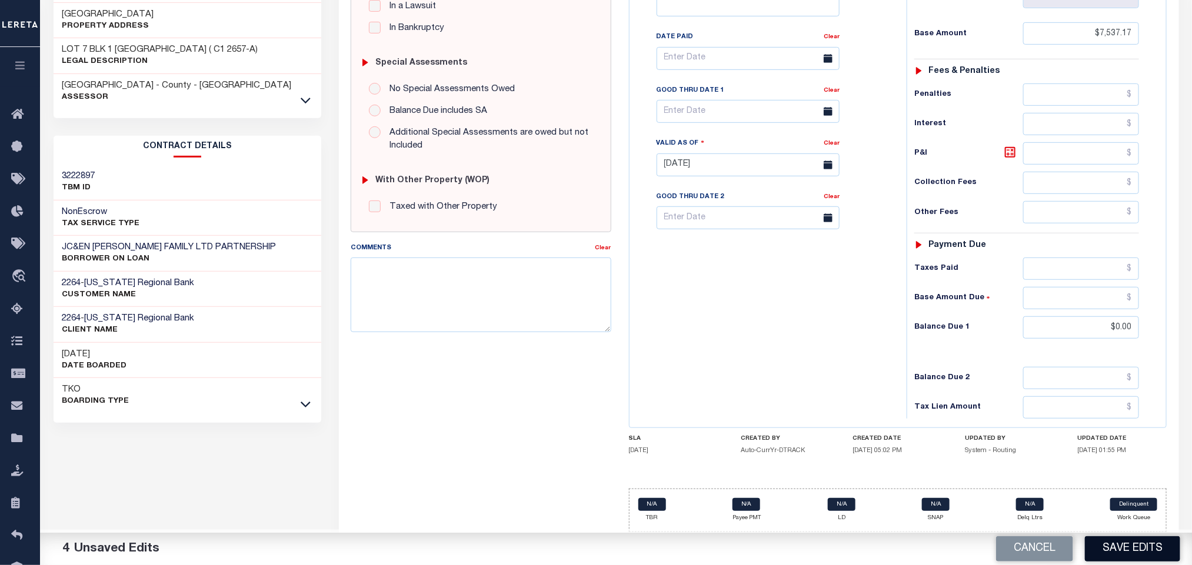
click at [1127, 556] on button "Save Edits" at bounding box center [1132, 549] width 95 height 25
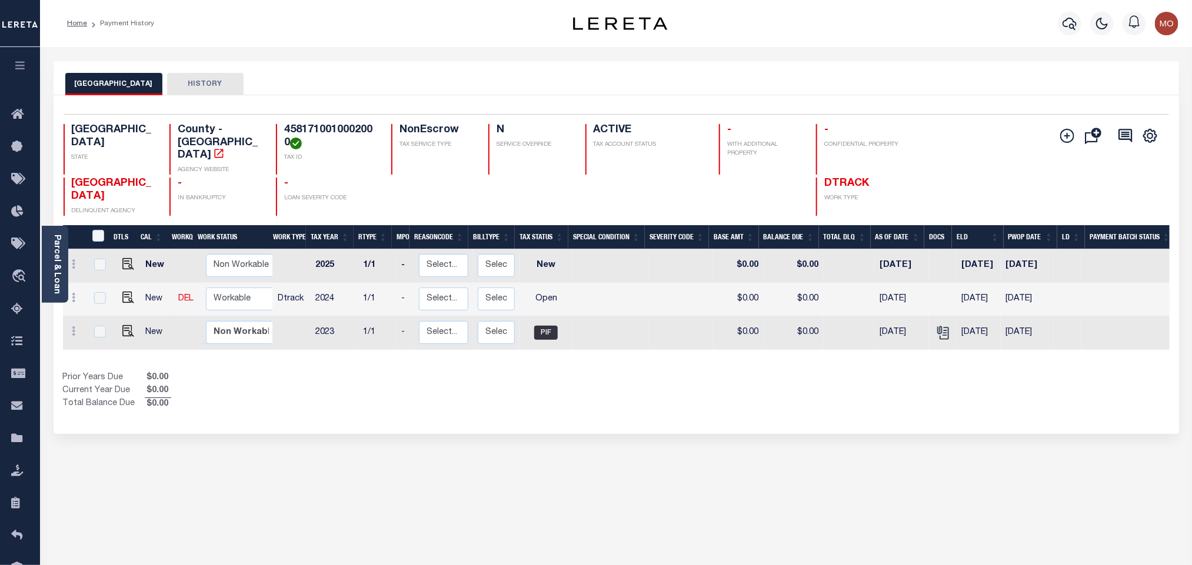
drag, startPoint x: 62, startPoint y: 256, endPoint x: 75, endPoint y: 226, distance: 32.4
click at [64, 256] on div "Parcel & Loan" at bounding box center [55, 264] width 26 height 77
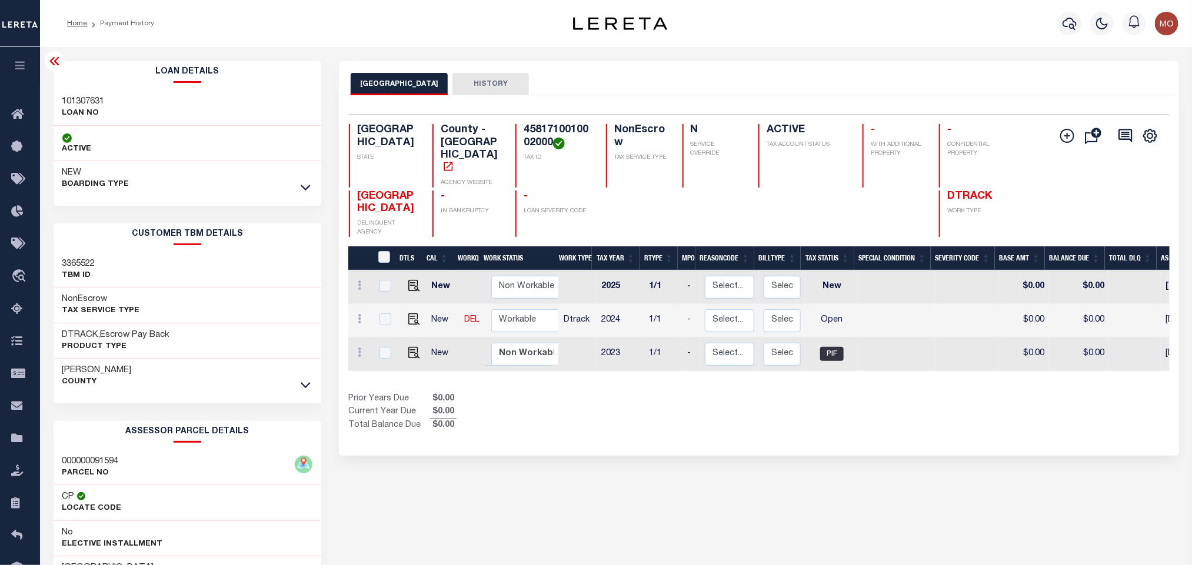
click at [81, 104] on h3 "101307631" at bounding box center [83, 102] width 42 height 12
copy h3 "101307631"
click at [548, 129] on h4 "4581710010002000" at bounding box center [558, 136] width 68 height 25
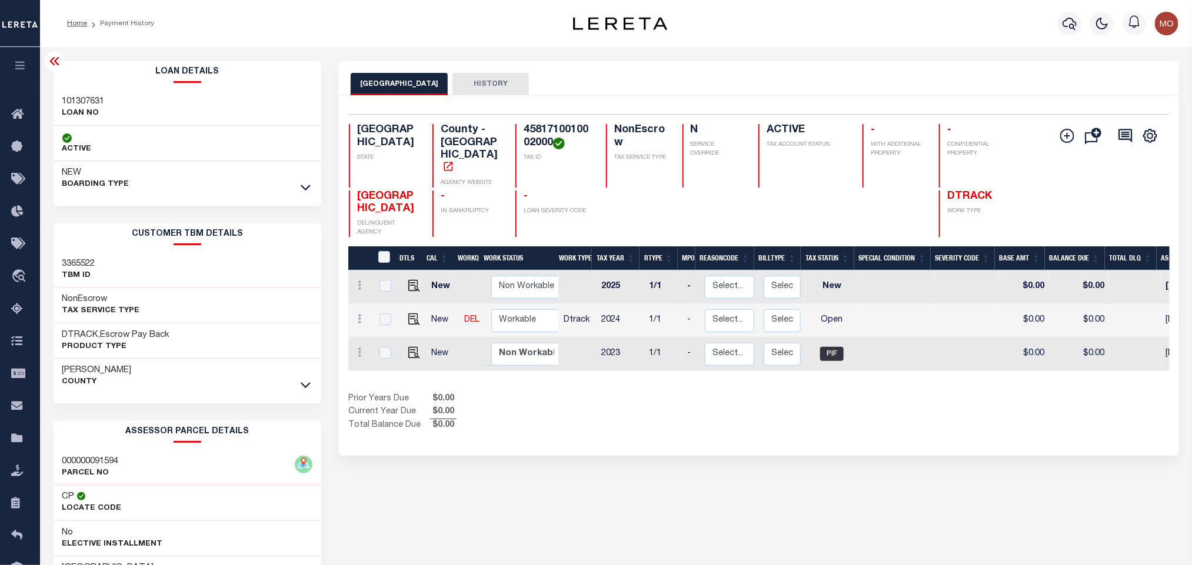
copy h4 "4581710010002000"
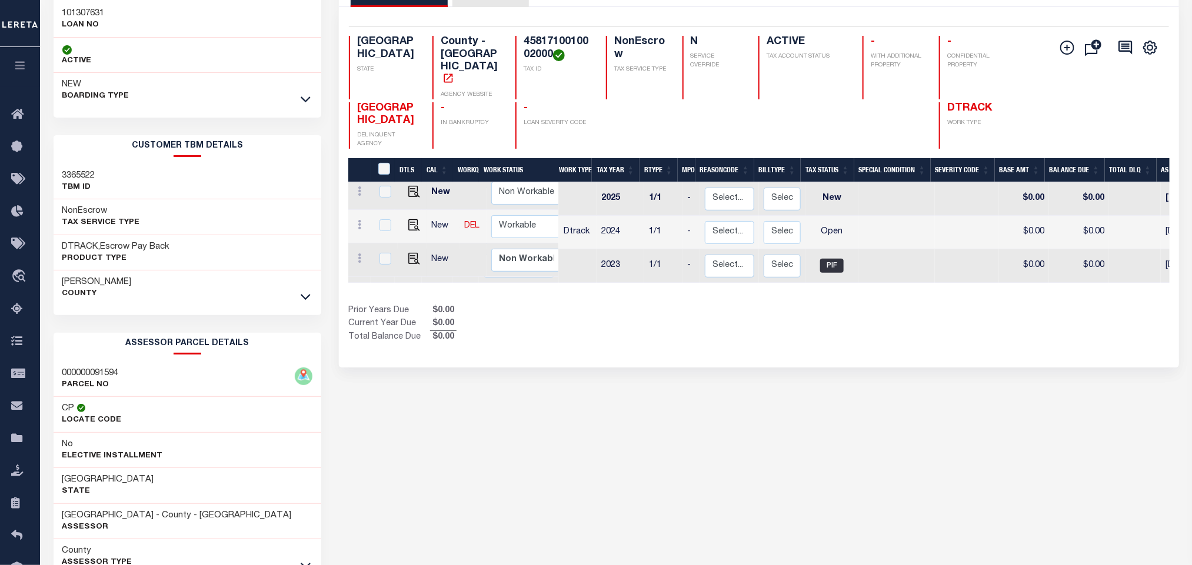
scroll to position [164, 0]
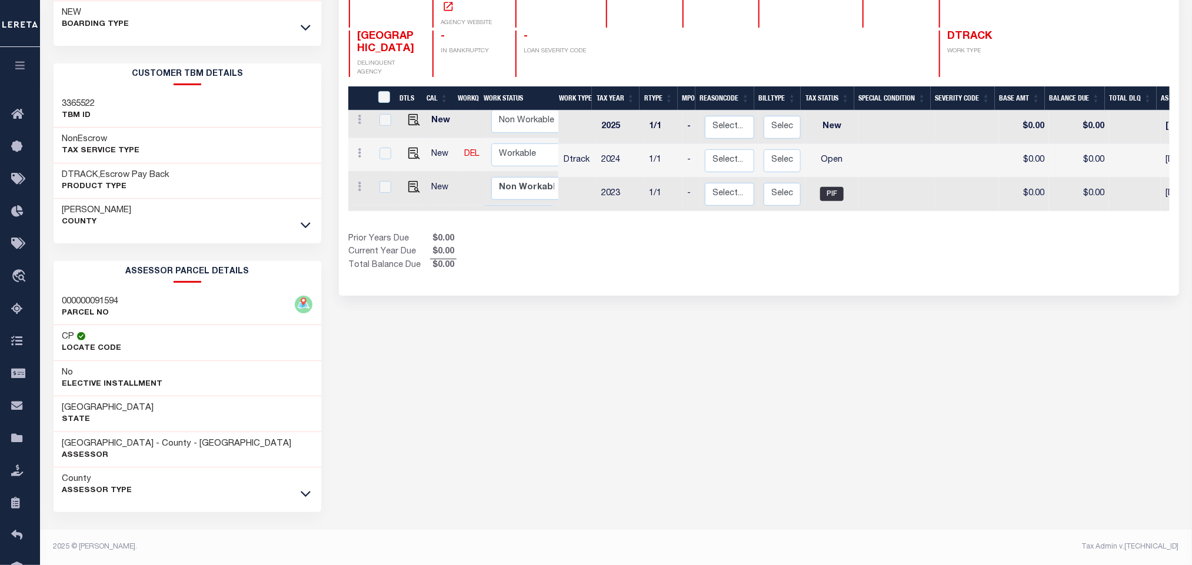
click at [673, 383] on div "CAMERON COUNTY HISTORY Selected 3 Results" at bounding box center [758, 233] width 857 height 664
drag, startPoint x: 62, startPoint y: 443, endPoint x: 144, endPoint y: 447, distance: 81.3
click at [144, 447] on h3 "[GEOGRAPHIC_DATA] - County - [GEOGRAPHIC_DATA]" at bounding box center [176, 444] width 229 height 12
copy h3 "[GEOGRAPHIC_DATA]"
click at [618, 354] on div "CAMERON COUNTY HISTORY Selected 3 Results" at bounding box center [758, 233] width 857 height 664
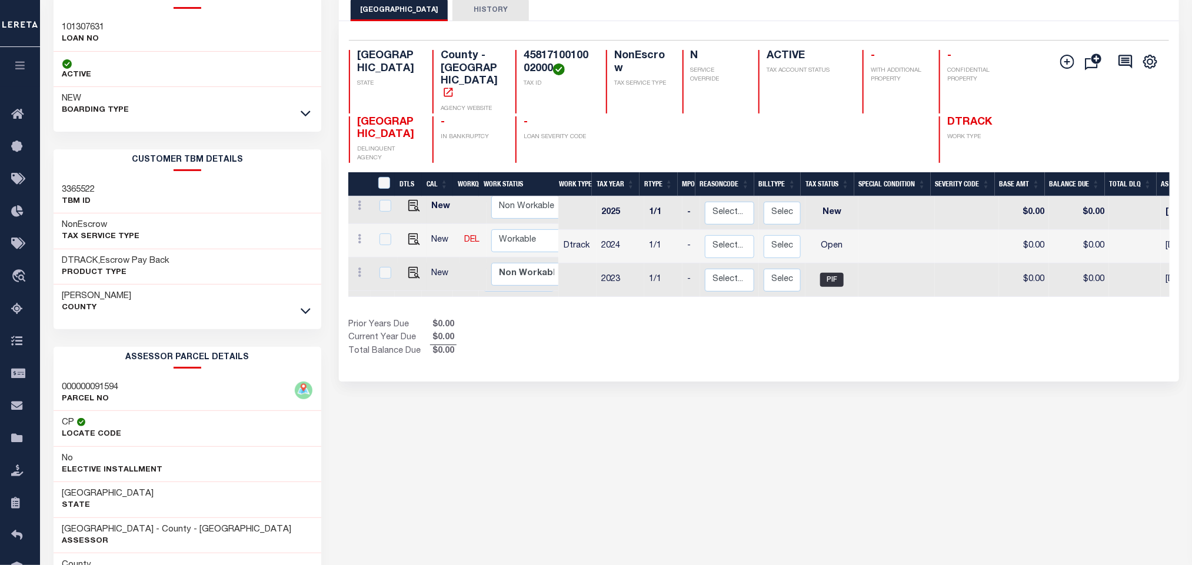
scroll to position [0, 0]
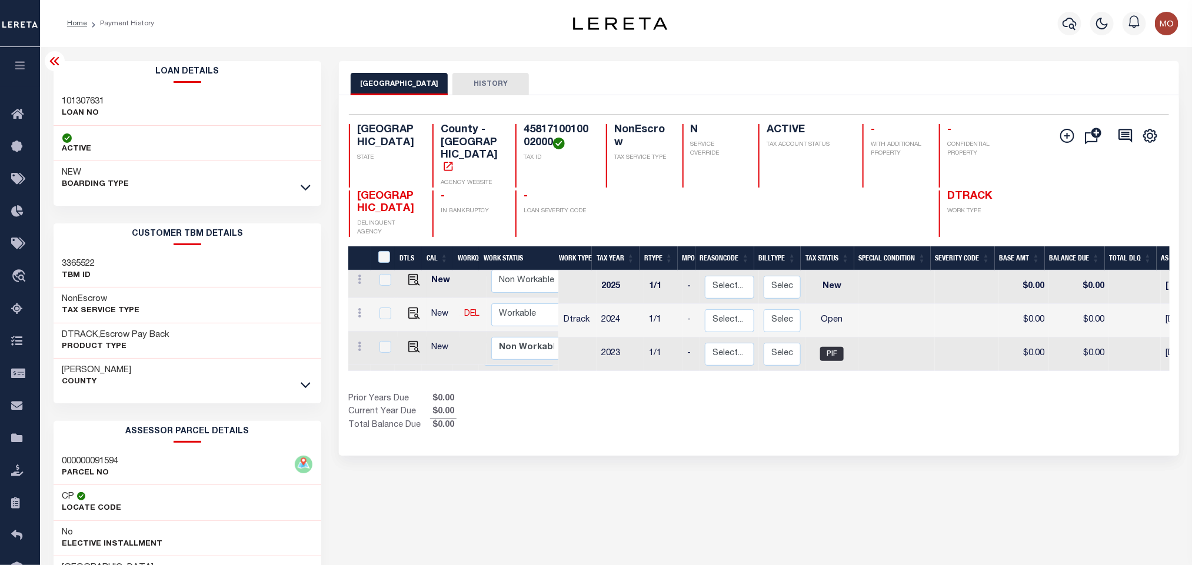
click at [717, 405] on div "Prior Years Due $0.00 Current Year Due $0.00 Total Balance Due $0.00" at bounding box center [553, 412] width 411 height 39
click at [408, 308] on img "" at bounding box center [414, 314] width 12 height 12
checkbox input "true"
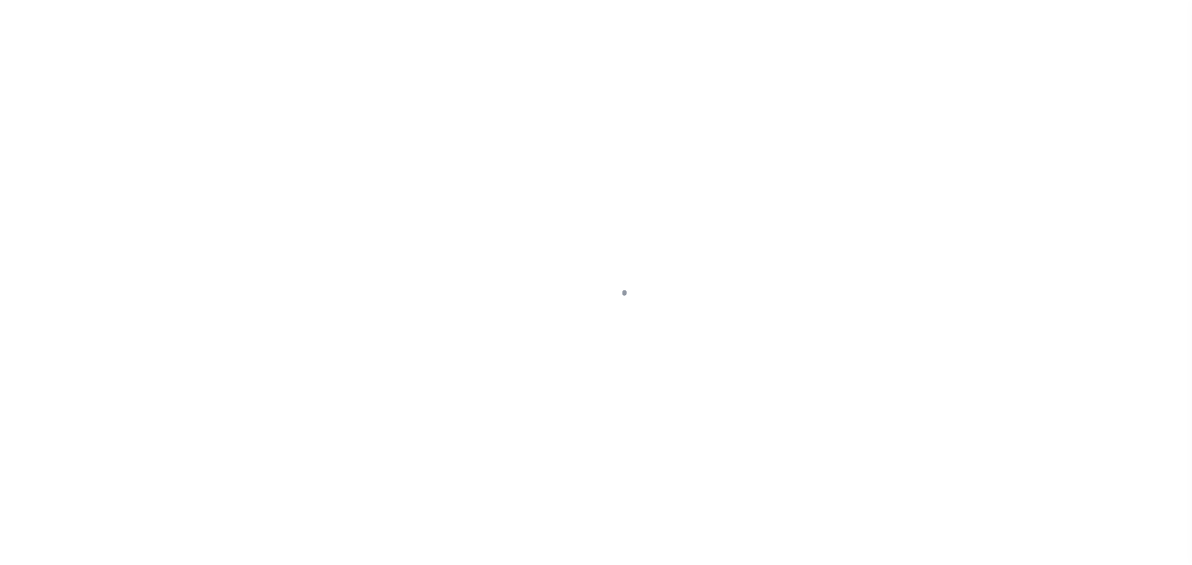
checkbox input "false"
type input "02/01/2025"
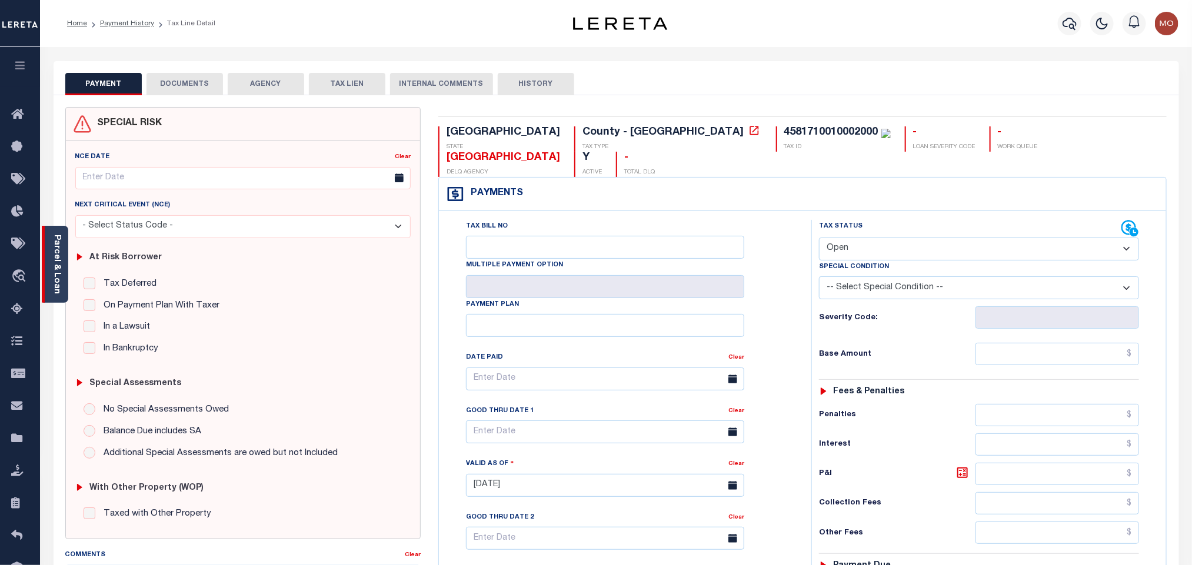
click at [52, 261] on link "Parcel & Loan" at bounding box center [56, 264] width 8 height 59
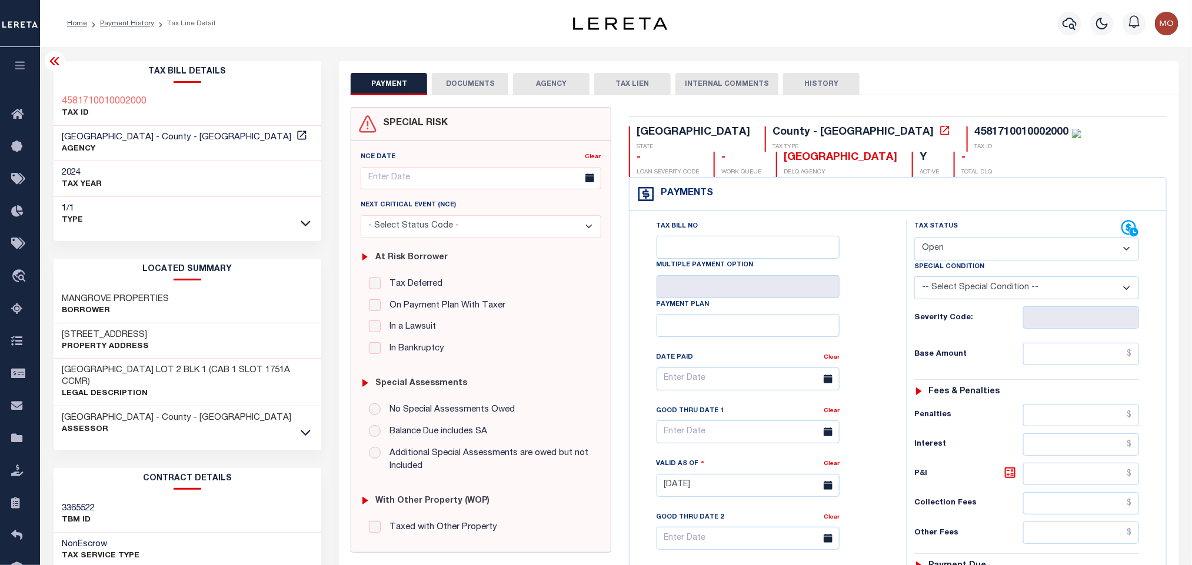
click at [962, 260] on select "- Select Status Code - Open Due/Unpaid Paid Incomplete No Tax Due Internal Refu…" at bounding box center [1026, 249] width 225 height 23
select select "PYD"
click at [914, 239] on select "- Select Status Code - Open Due/Unpaid Paid Incomplete No Tax Due Internal Refu…" at bounding box center [1026, 249] width 225 height 23
type input "10/14/2025"
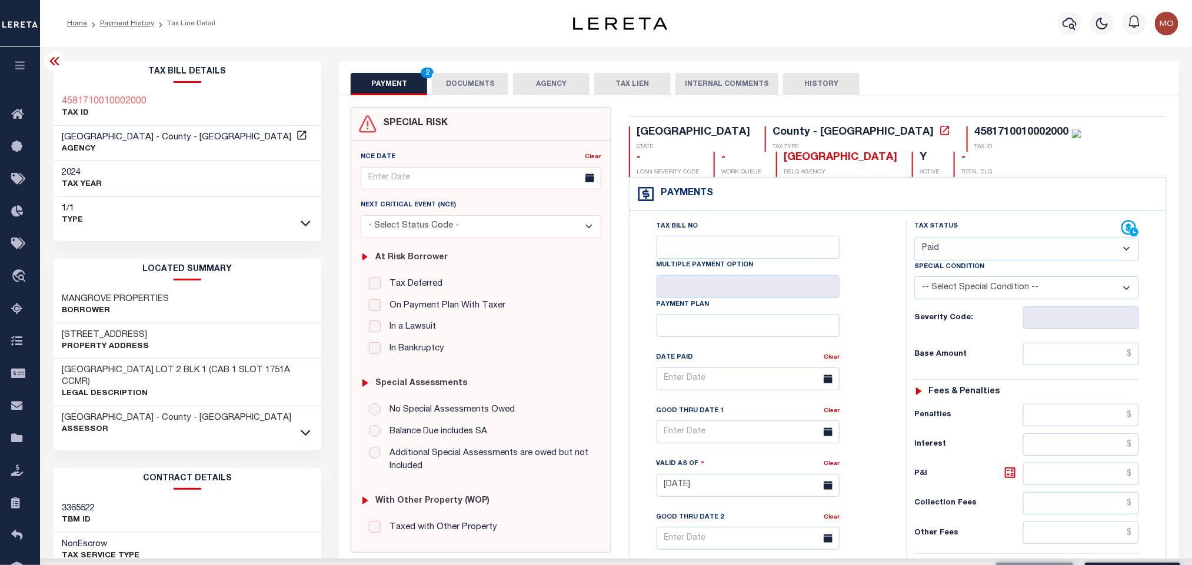
click at [868, 315] on div "Tax Bill No Multiple Payment Option Payment Plan Clear" at bounding box center [765, 385] width 248 height 330
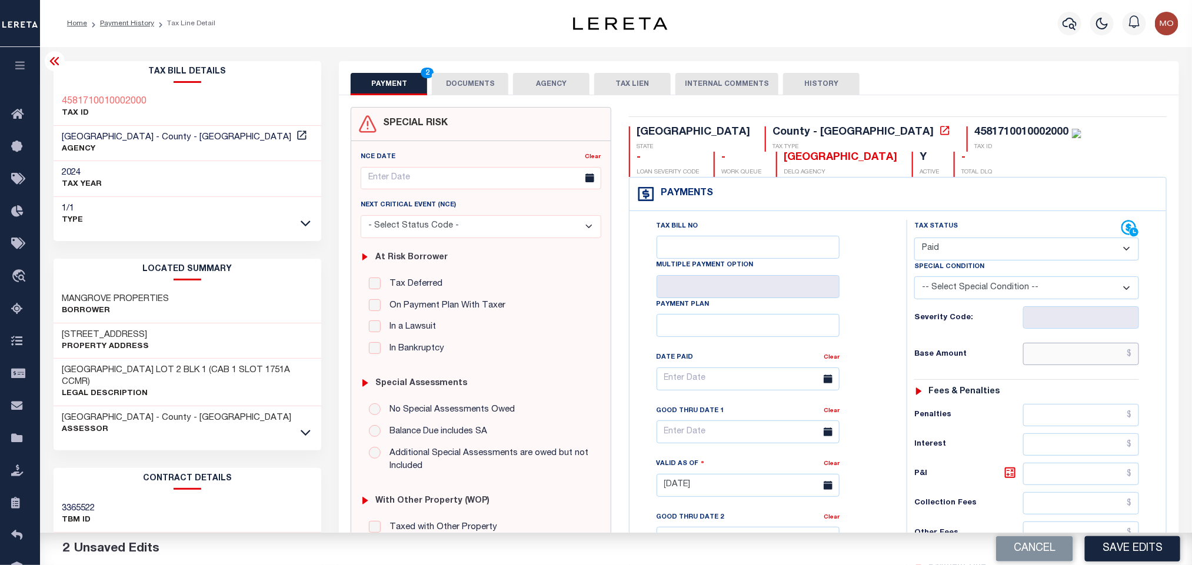
click at [1061, 357] on input "text" at bounding box center [1081, 354] width 116 height 22
paste input "7,899.10"
type input "$7,899.10"
click at [930, 314] on div "Severity Code:" at bounding box center [1026, 318] width 225 height 22
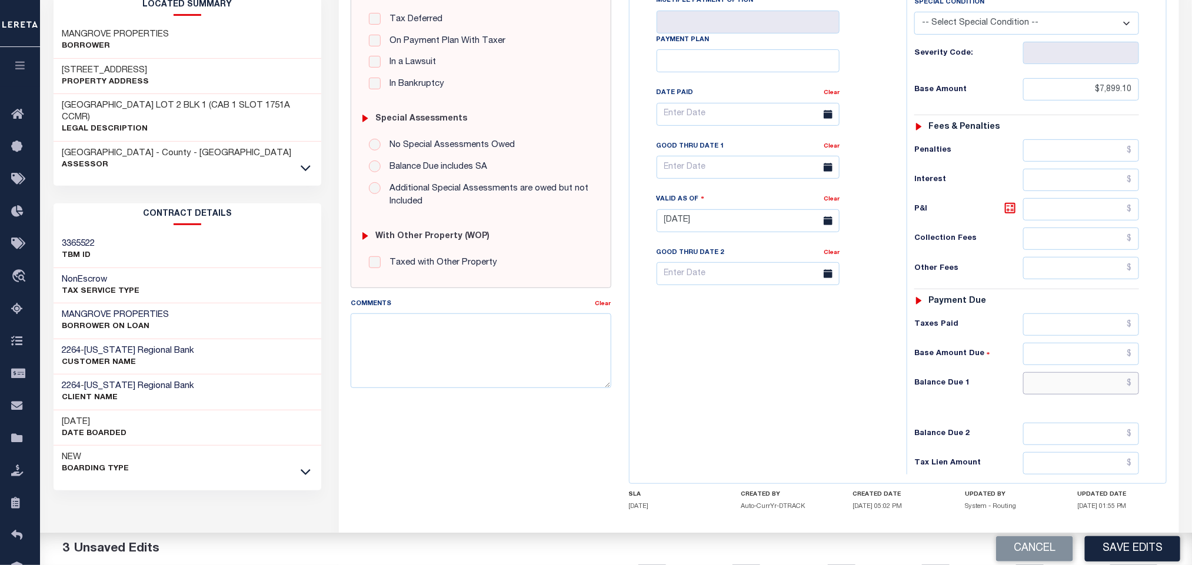
drag, startPoint x: 1042, startPoint y: 395, endPoint x: 814, endPoint y: 403, distance: 227.8
click at [1040, 395] on input "text" at bounding box center [1081, 383] width 116 height 22
type input "$0.00"
click at [815, 402] on div "Tax Bill No Multiple Payment Option Payment Plan Clear" at bounding box center [764, 214] width 265 height 519
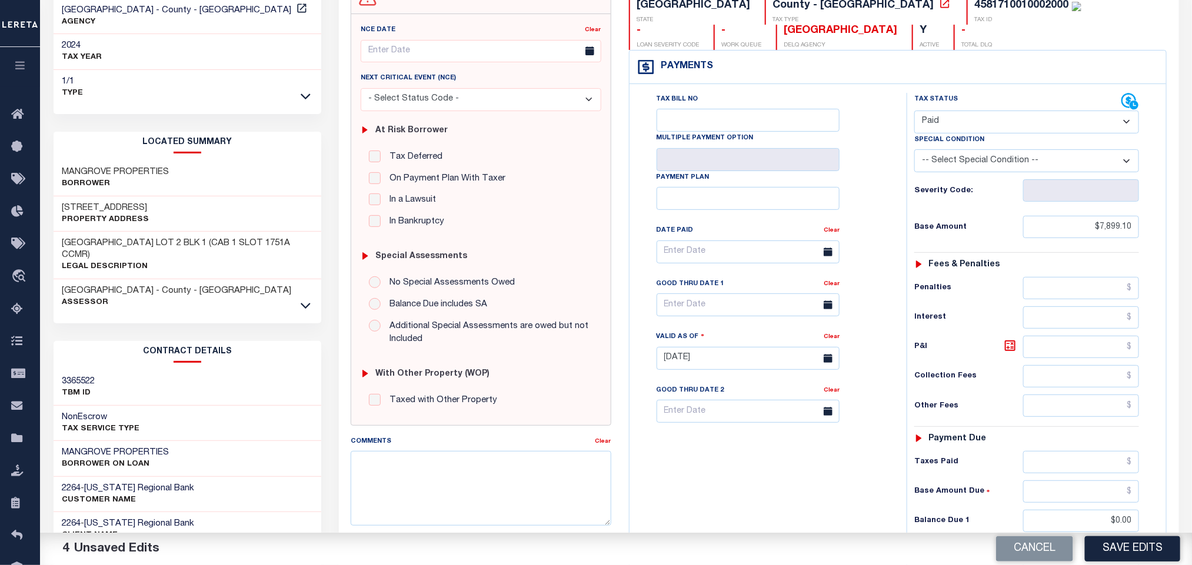
scroll to position [0, 0]
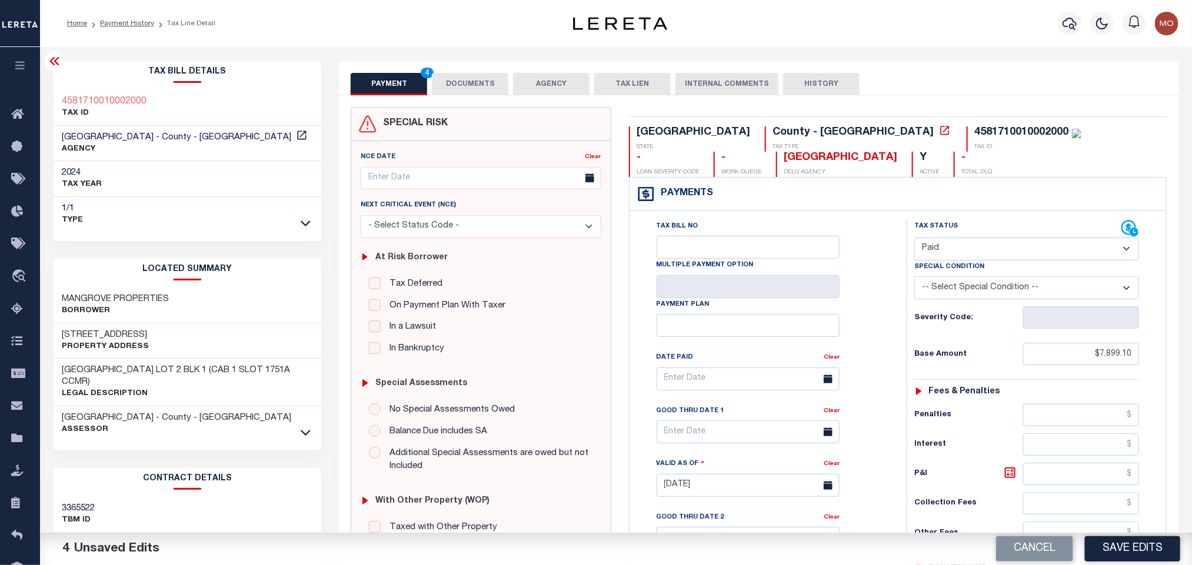
click at [865, 257] on div "Tax Bill No Multiple Payment Option Payment Plan Clear" at bounding box center [765, 385] width 248 height 330
click at [459, 78] on button "DOCUMENTS" at bounding box center [470, 84] width 76 height 22
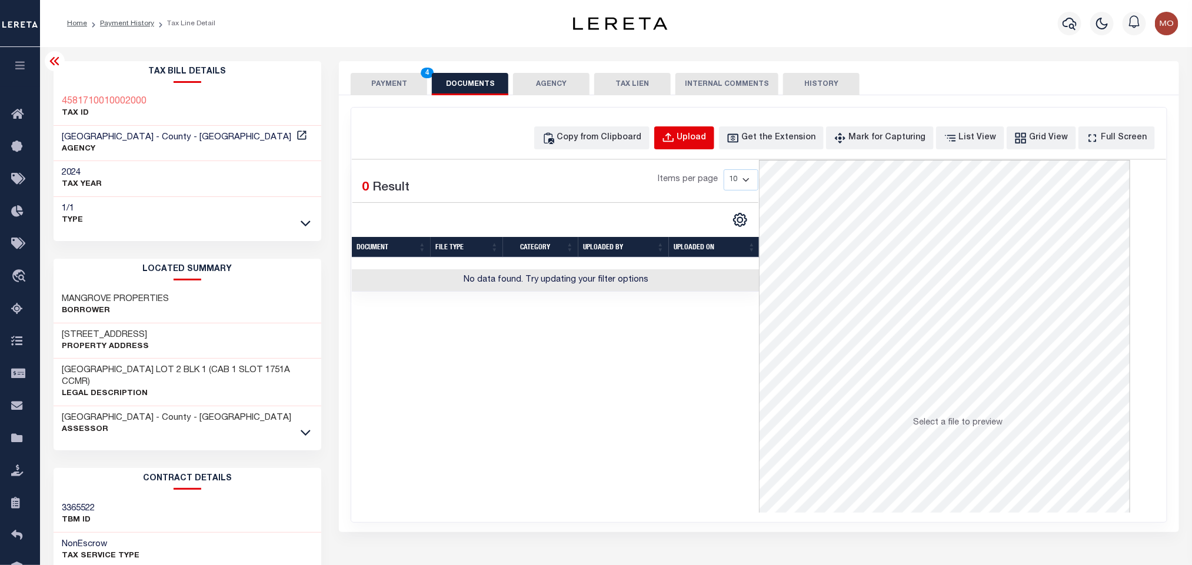
click at [704, 140] on div "Upload" at bounding box center [691, 138] width 29 height 13
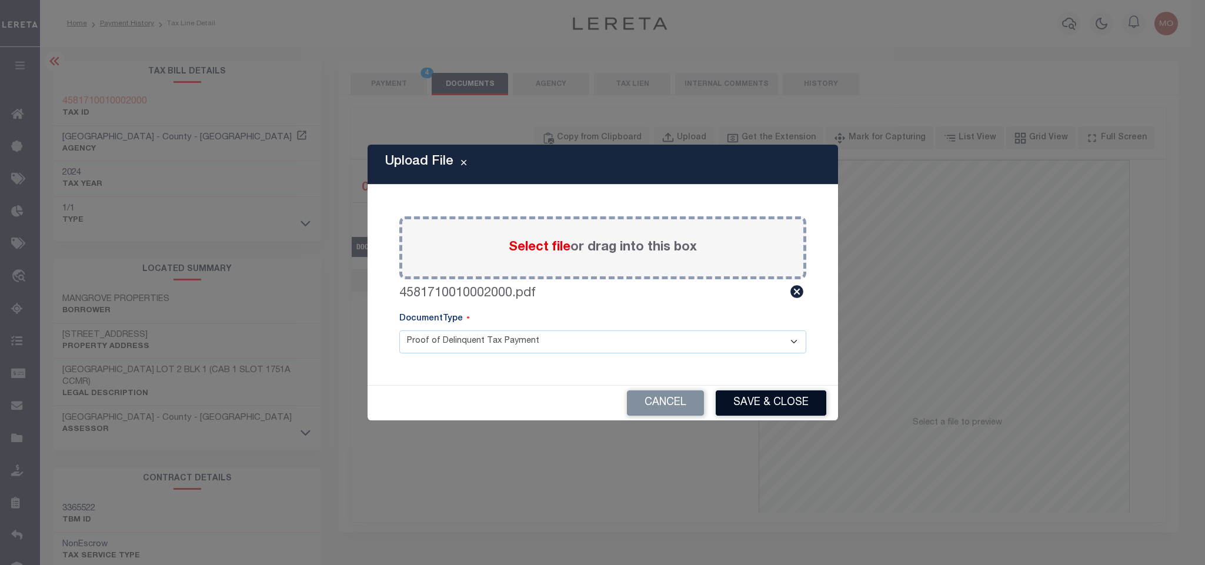
click at [764, 408] on button "Save & Close" at bounding box center [771, 403] width 111 height 25
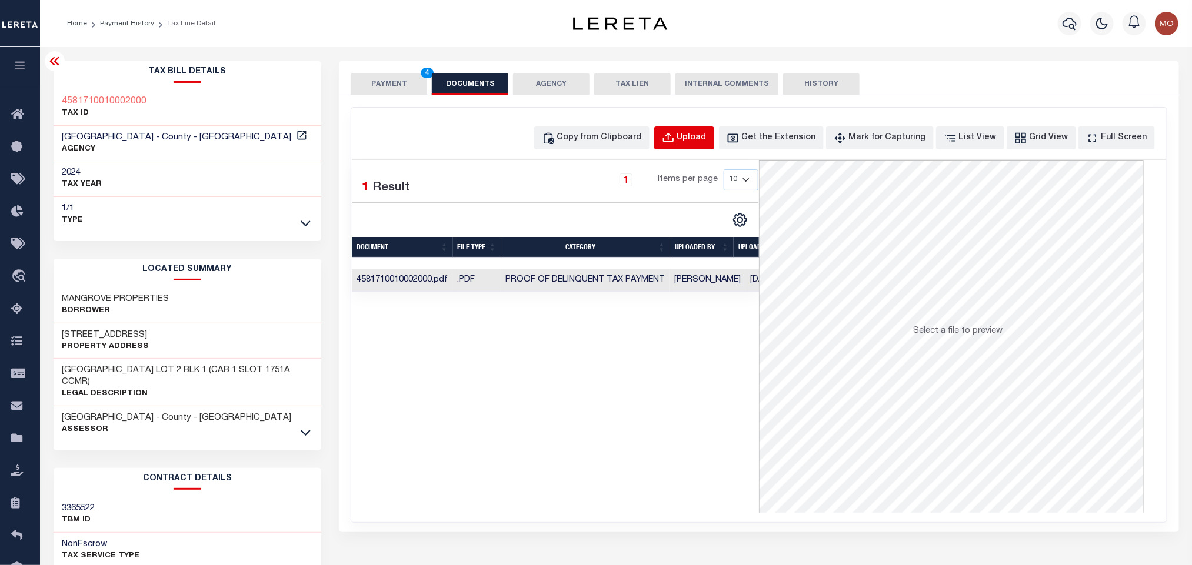
click at [707, 138] on div "Upload" at bounding box center [691, 138] width 29 height 13
select select "POP"
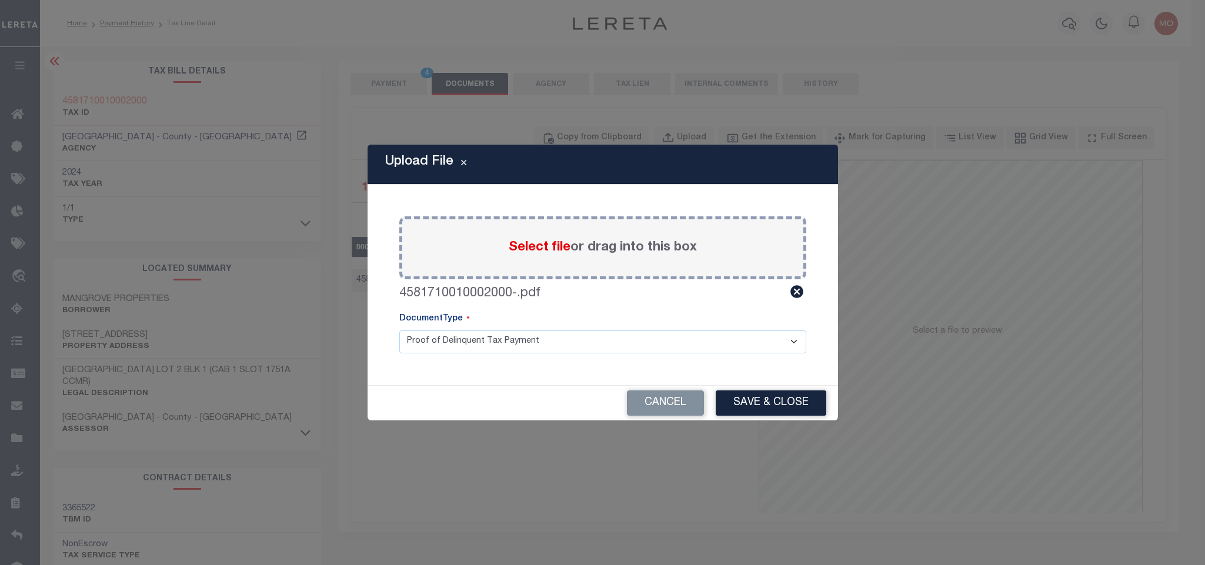
drag, startPoint x: 754, startPoint y: 405, endPoint x: 960, endPoint y: 204, distance: 287.9
click at [752, 407] on button "Save & Close" at bounding box center [771, 403] width 111 height 25
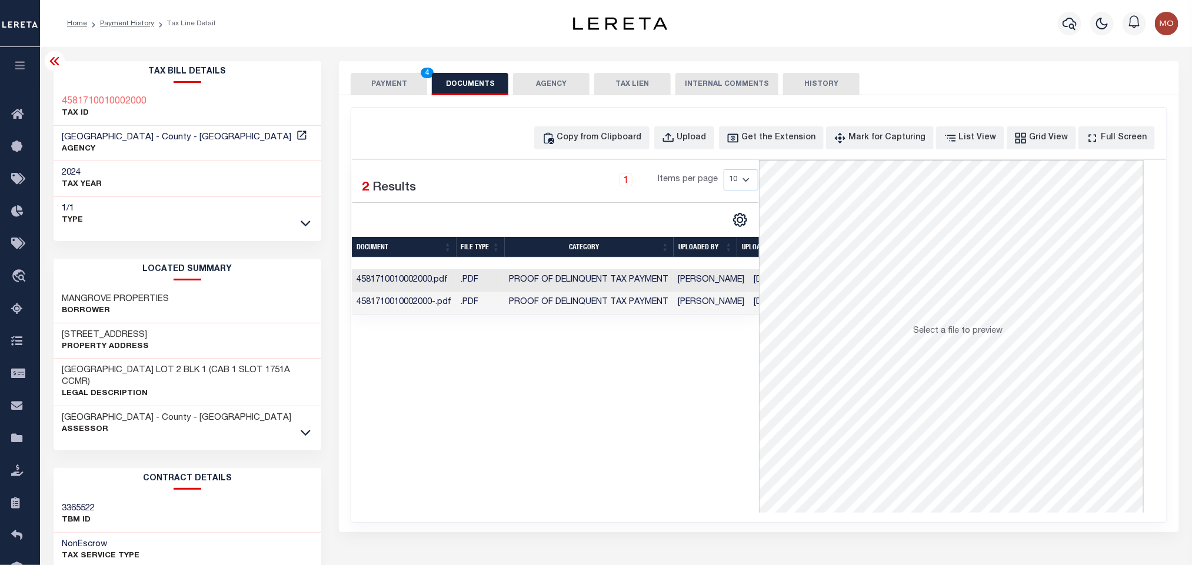
drag, startPoint x: 468, startPoint y: 455, endPoint x: 390, endPoint y: 196, distance: 270.3
click at [468, 455] on div "Selected 2 Results 1 Items per page 10 25 50 100" at bounding box center [555, 336] width 407 height 353
click at [384, 89] on button "PAYMENT 4" at bounding box center [389, 84] width 76 height 22
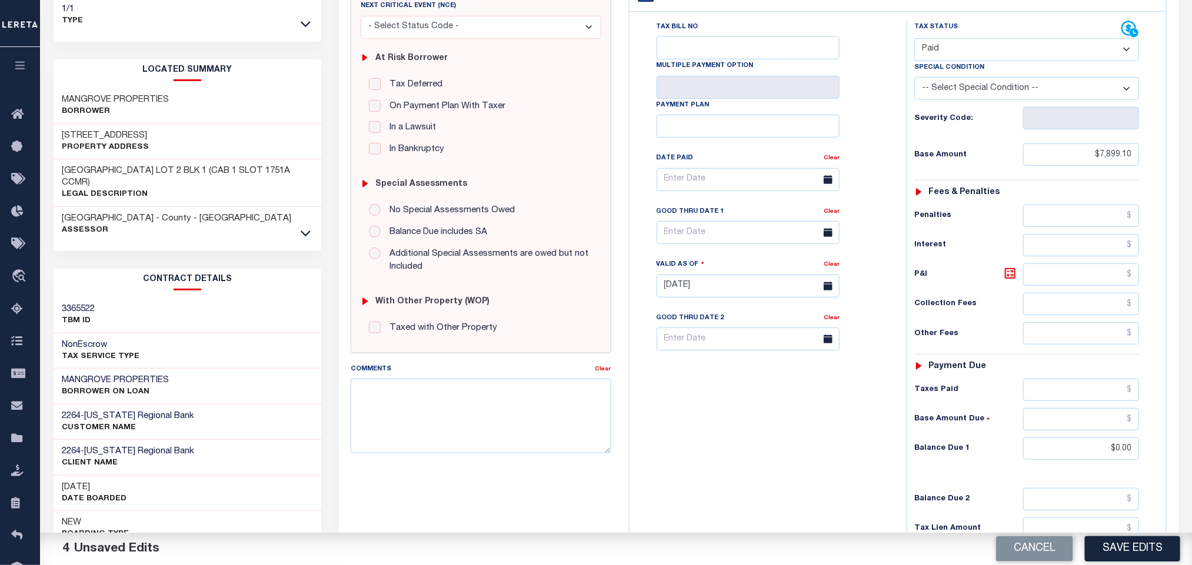
scroll to position [332, 0]
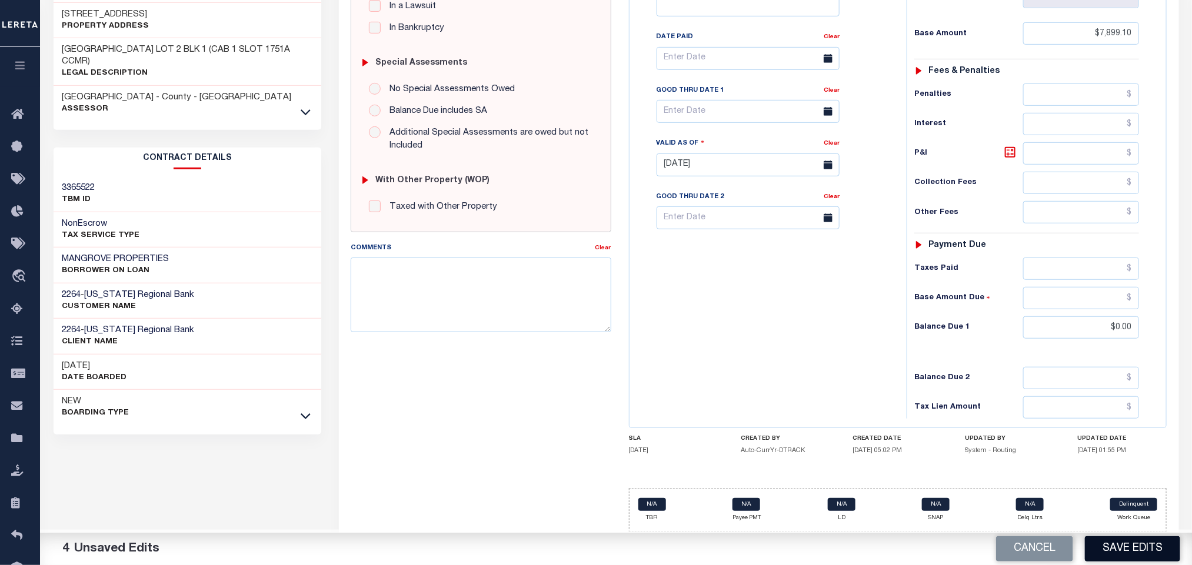
click at [1124, 547] on button "Save Edits" at bounding box center [1132, 549] width 95 height 25
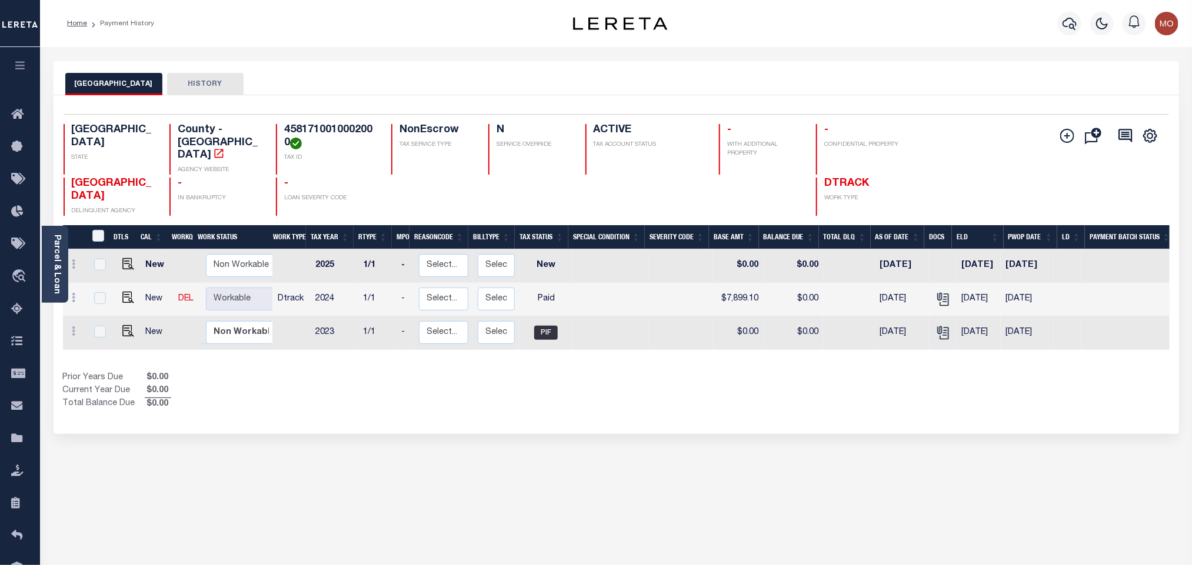
click at [385, 406] on div "Selected 3 Results 1 Items per page 25 50 100 TX STATE TAX ID N" at bounding box center [616, 264] width 1125 height 339
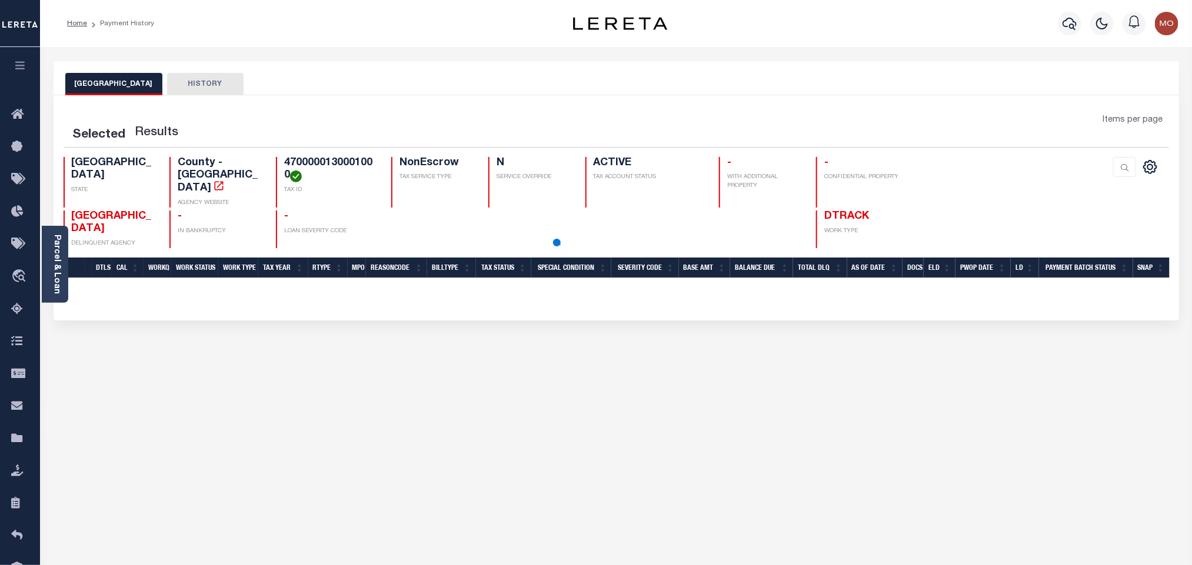
click at [55, 259] on link "Parcel & Loan" at bounding box center [56, 264] width 8 height 59
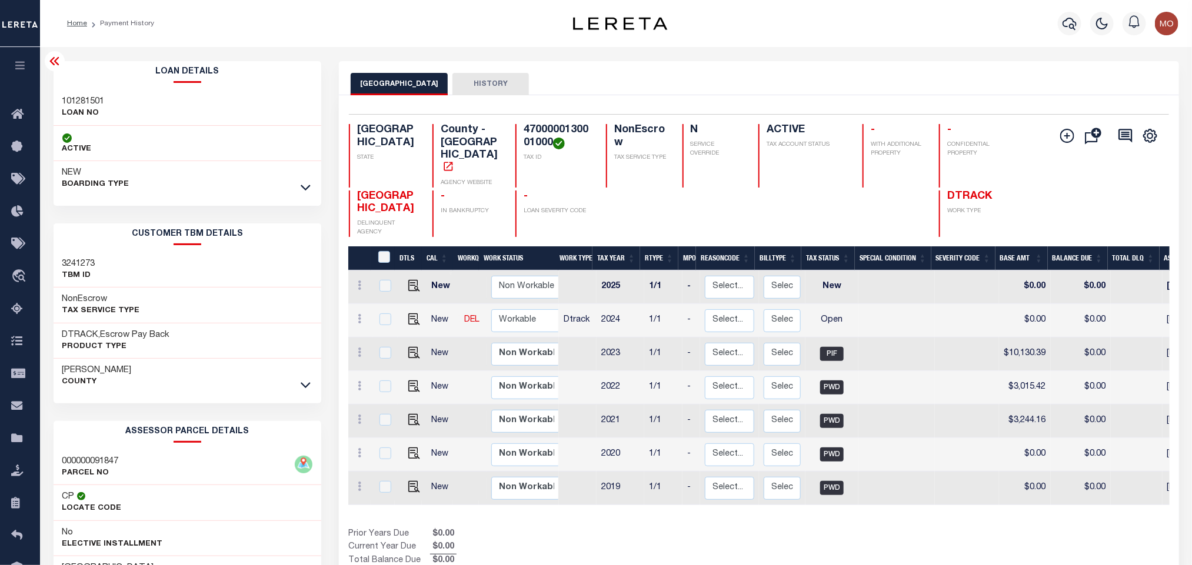
click at [94, 101] on h3 "101281501" at bounding box center [83, 102] width 42 height 12
copy h3 "101281501"
click at [551, 131] on h4 "4700000130001000" at bounding box center [558, 136] width 68 height 25
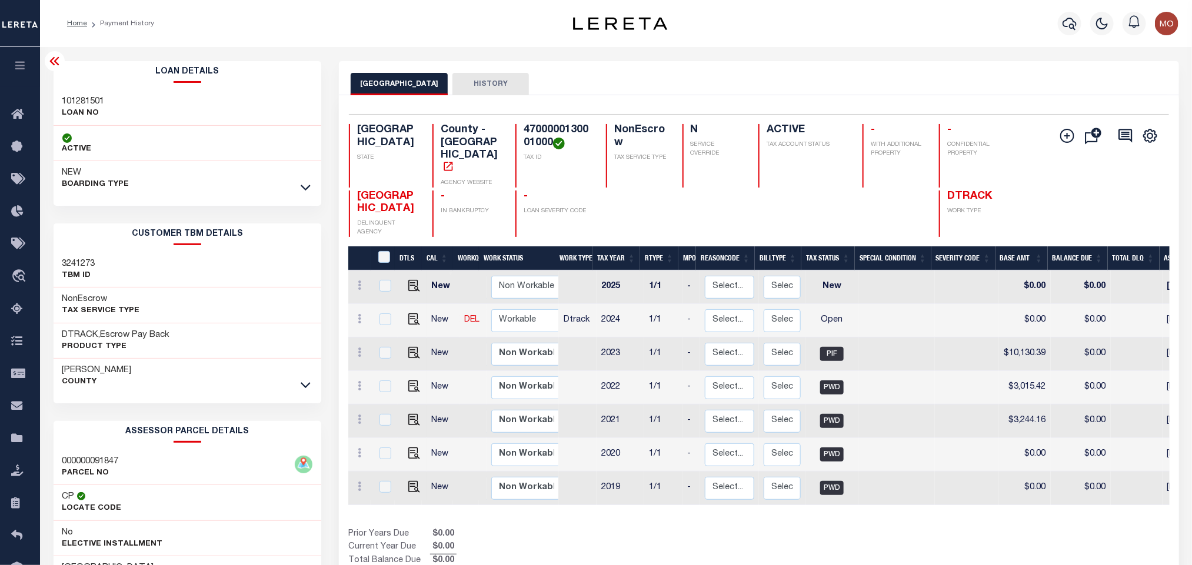
copy h4 "4700000130001000"
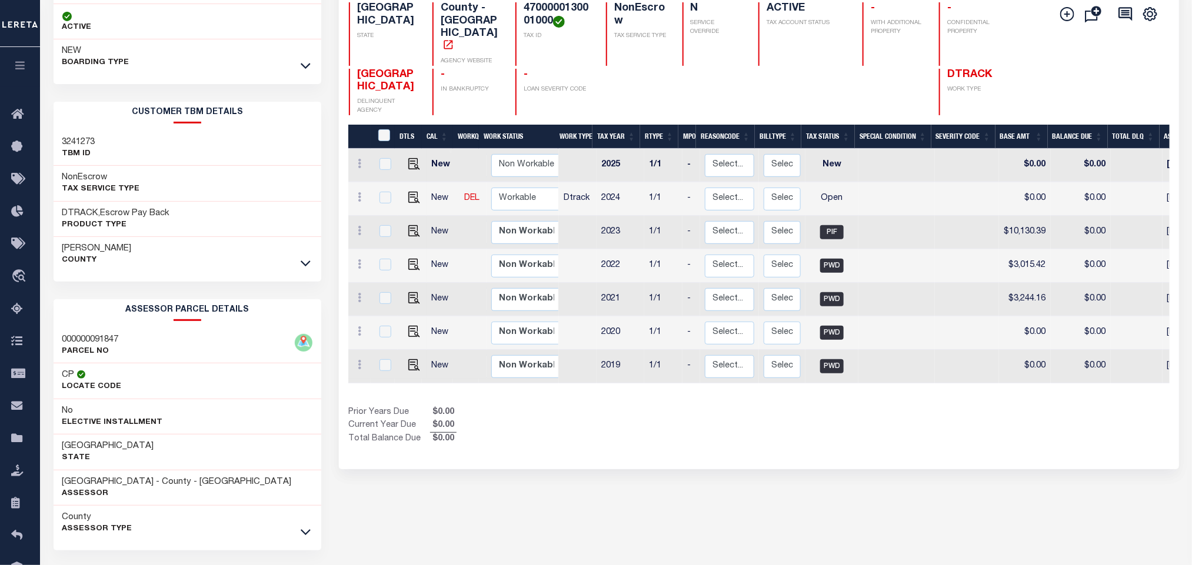
scroll to position [164, 0]
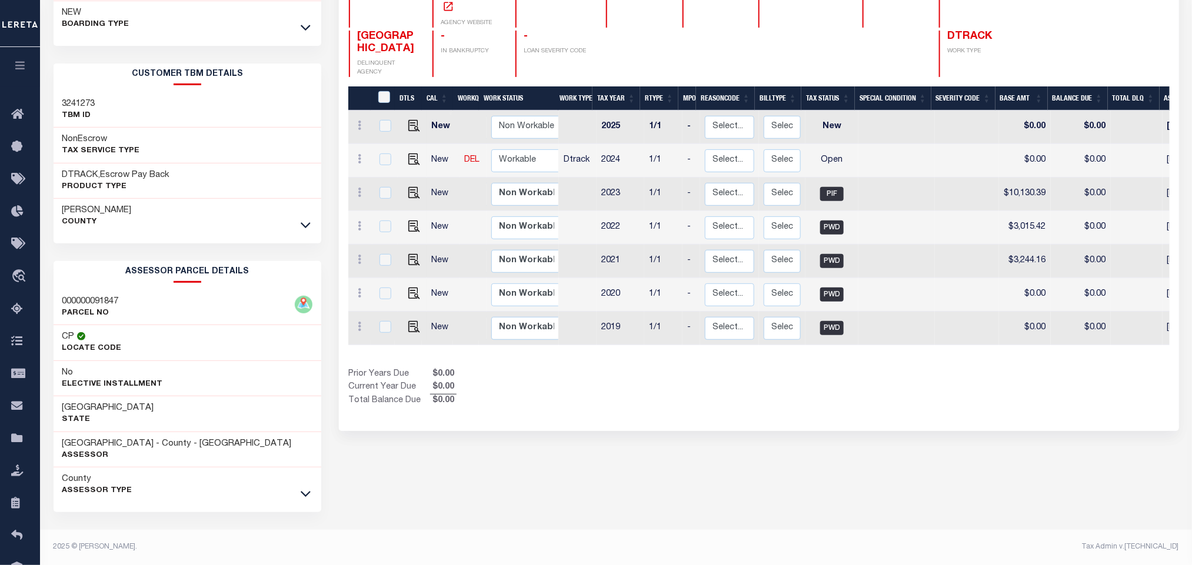
drag, startPoint x: 662, startPoint y: 454, endPoint x: 293, endPoint y: 498, distance: 372.1
click at [659, 455] on div "CAMERON COUNTY HISTORY Selected 7 Results" at bounding box center [758, 233] width 857 height 664
drag, startPoint x: 64, startPoint y: 442, endPoint x: 147, endPoint y: 443, distance: 83.0
click at [147, 443] on h3 "CAMERON COUNTY - County - TX" at bounding box center [176, 444] width 229 height 12
copy h3 "[GEOGRAPHIC_DATA]"
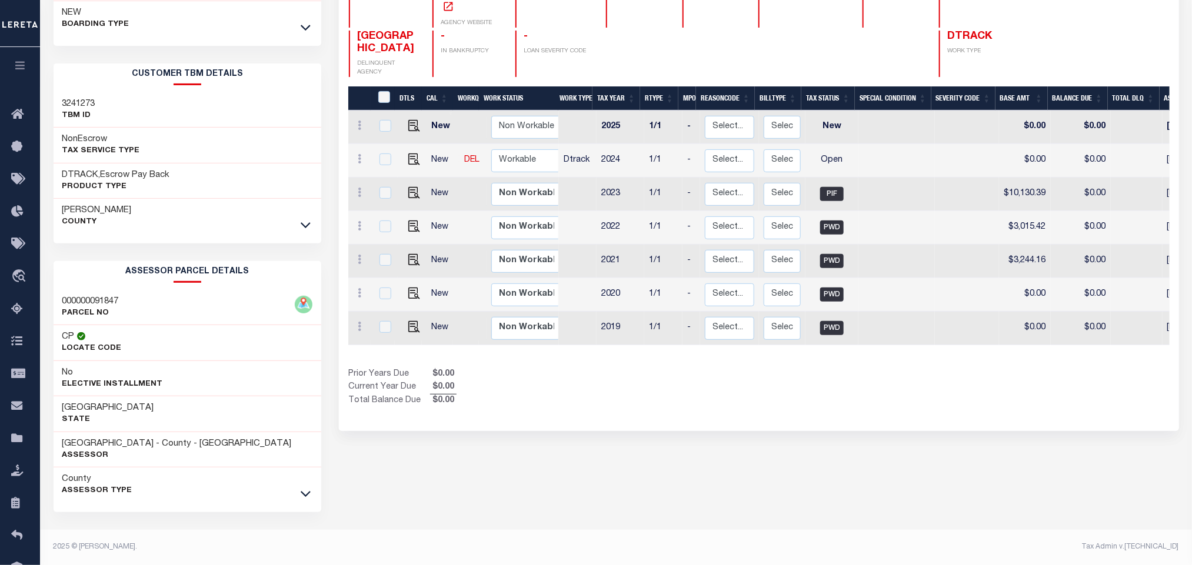
click at [834, 398] on div "Selected 7 Results 1 Items per page 25 50 100 TX STATE TAX ID N" at bounding box center [759, 183] width 840 height 496
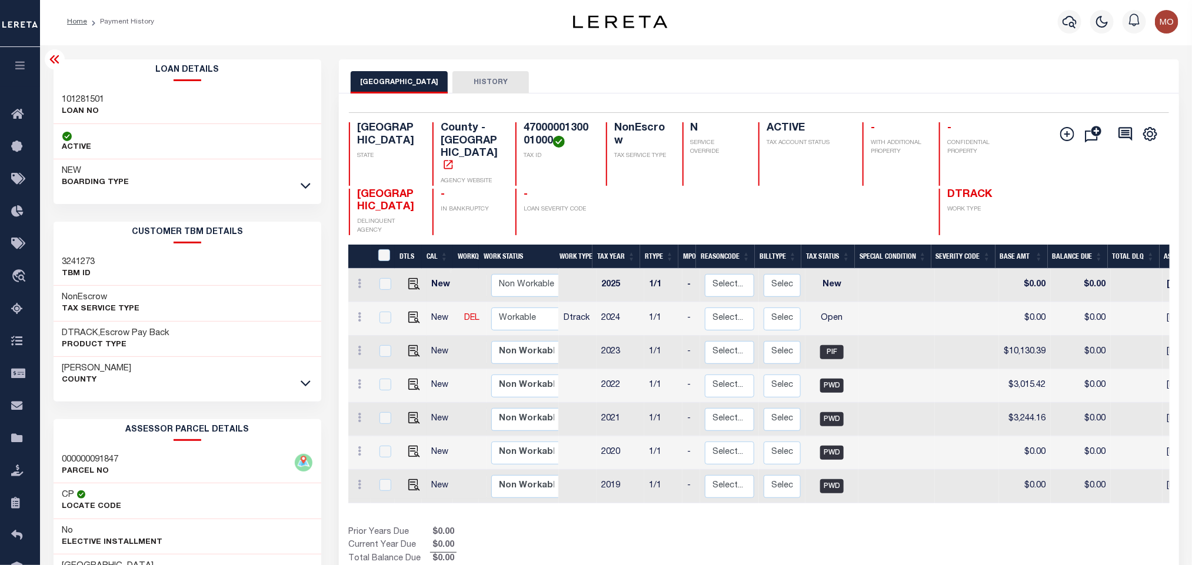
scroll to position [0, 0]
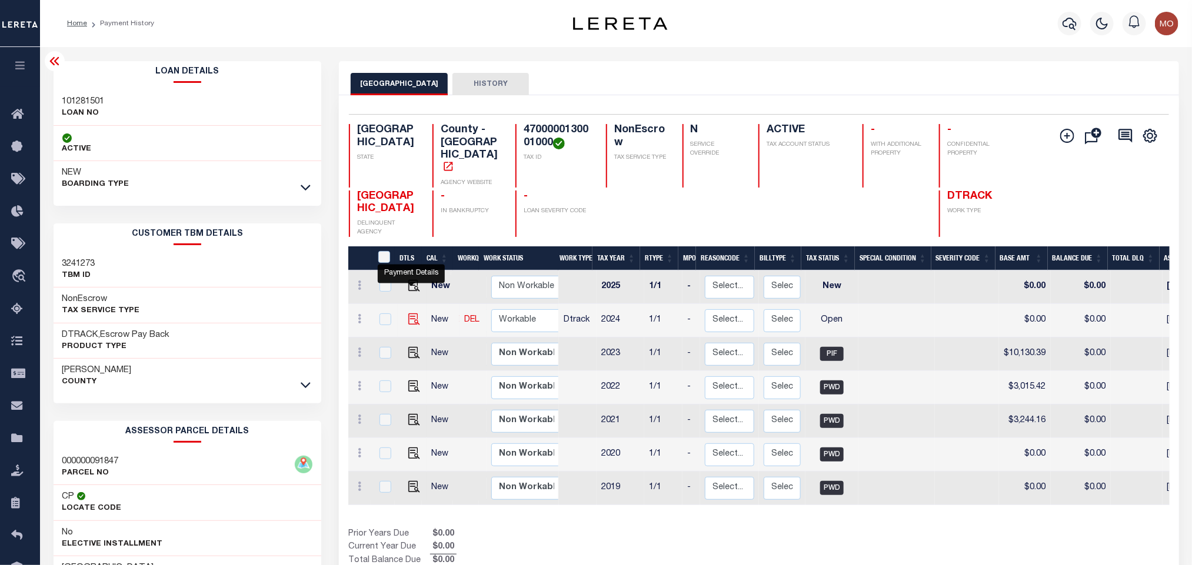
click at [412, 314] on img "" at bounding box center [414, 320] width 12 height 12
checkbox input "true"
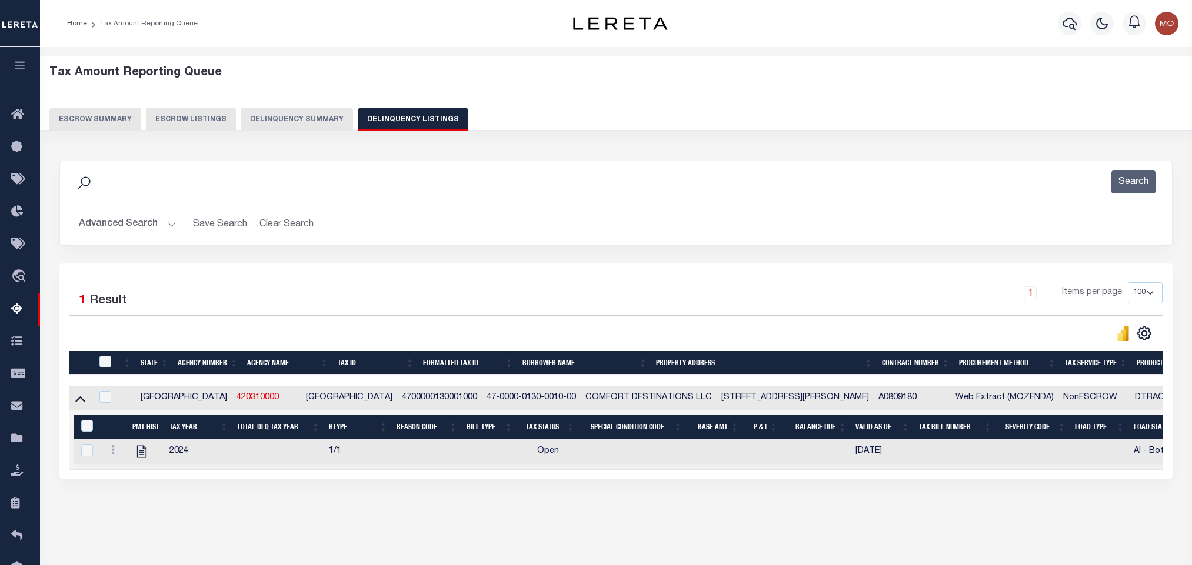
select select "100"
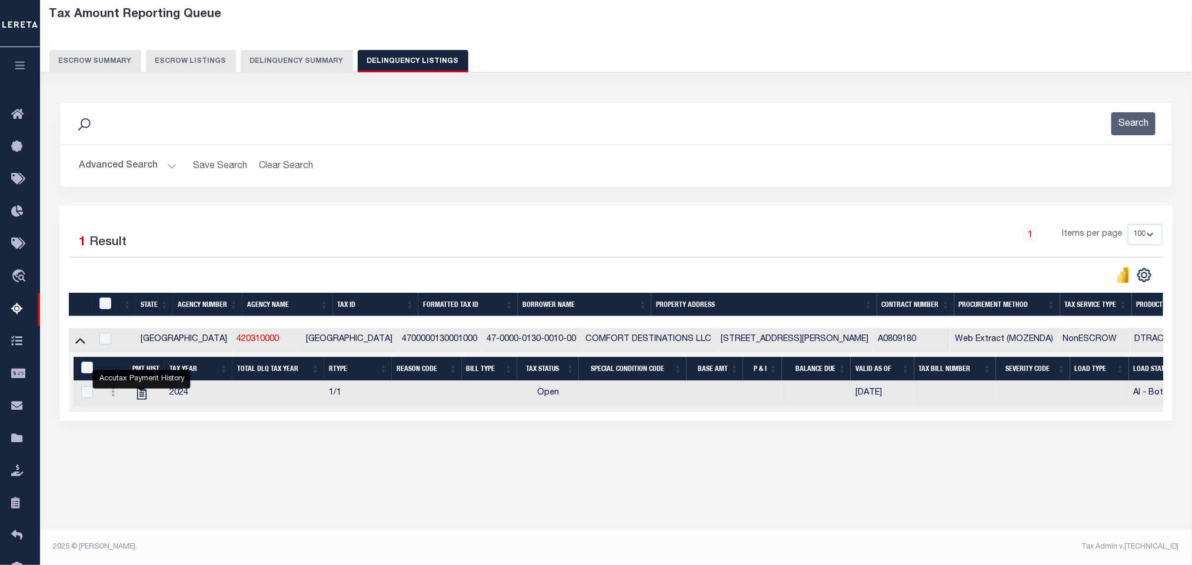
scroll to position [58, 0]
drag, startPoint x: 172, startPoint y: 168, endPoint x: 255, endPoint y: 177, distance: 83.5
click at [172, 168] on button "Advanced Search" at bounding box center [128, 166] width 98 height 23
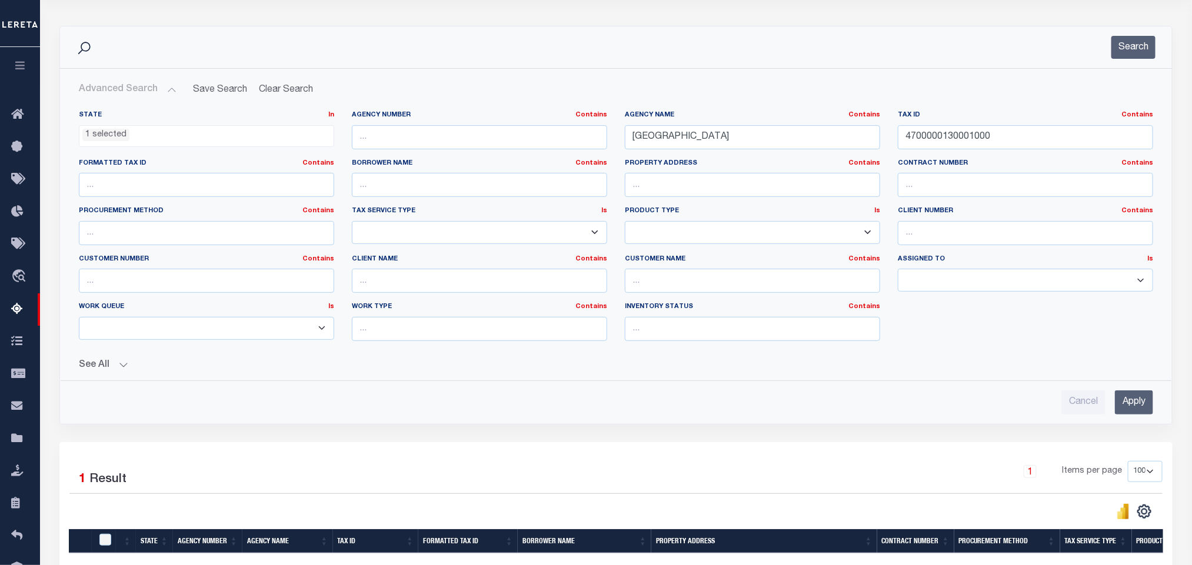
scroll to position [27, 0]
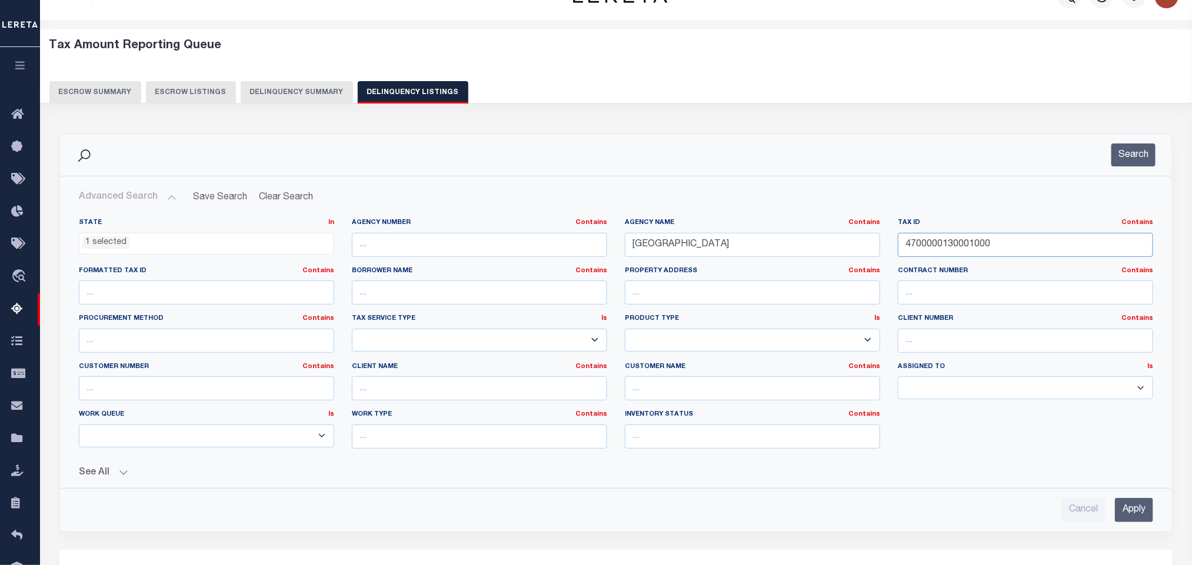
click at [1015, 247] on input "4700000130001000" at bounding box center [1025, 245] width 255 height 24
drag, startPoint x: 966, startPoint y: 258, endPoint x: 674, endPoint y: 263, distance: 291.8
click at [710, 270] on div "State In In AK AL AR AZ CA CO CT DC DE FL GA GU HI IA ID IL IN KS KY LA MA MD M…" at bounding box center [616, 338] width 1092 height 240
paste input "55000060023"
click at [1122, 151] on button "Search" at bounding box center [1133, 155] width 44 height 23
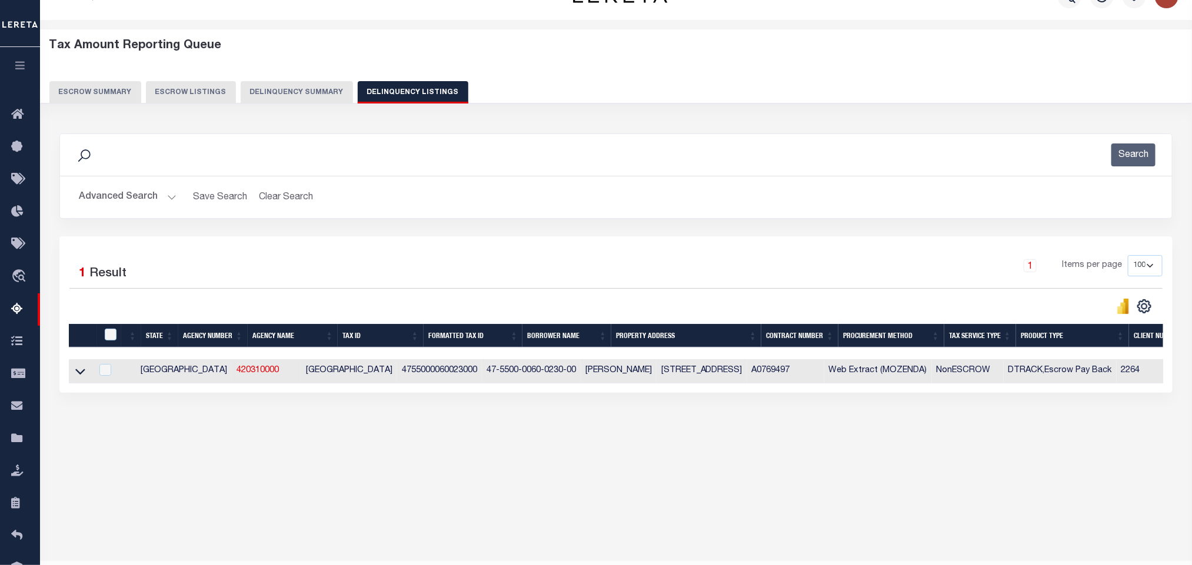
scroll to position [58, 0]
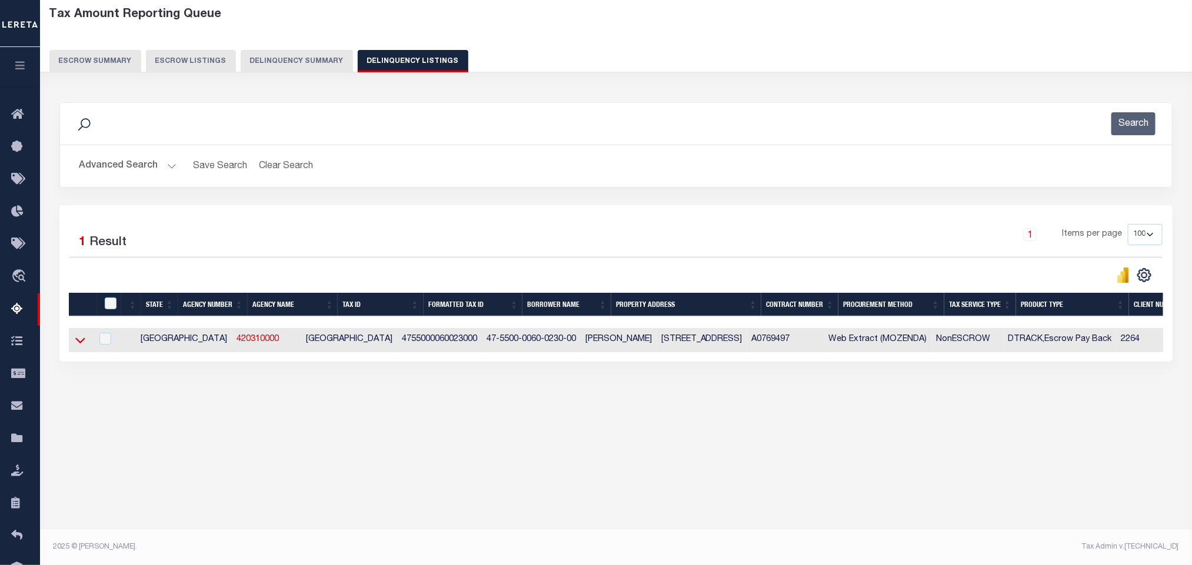
click at [79, 344] on icon at bounding box center [80, 340] width 10 height 12
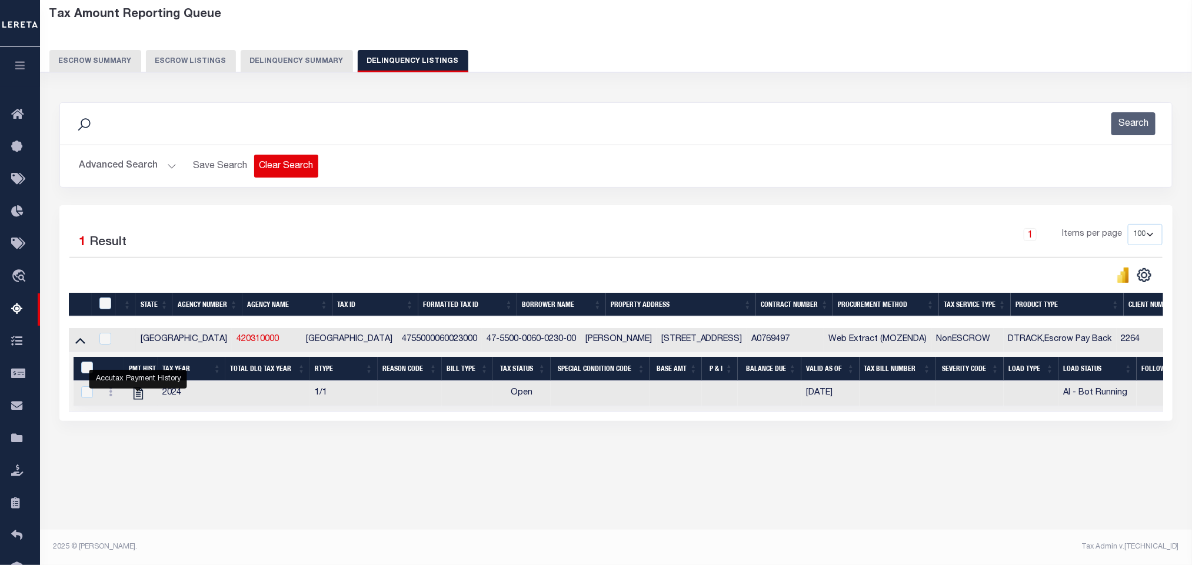
drag, startPoint x: 170, startPoint y: 165, endPoint x: 277, endPoint y: 158, distance: 107.3
click at [169, 165] on button "Advanced Search" at bounding box center [128, 166] width 98 height 23
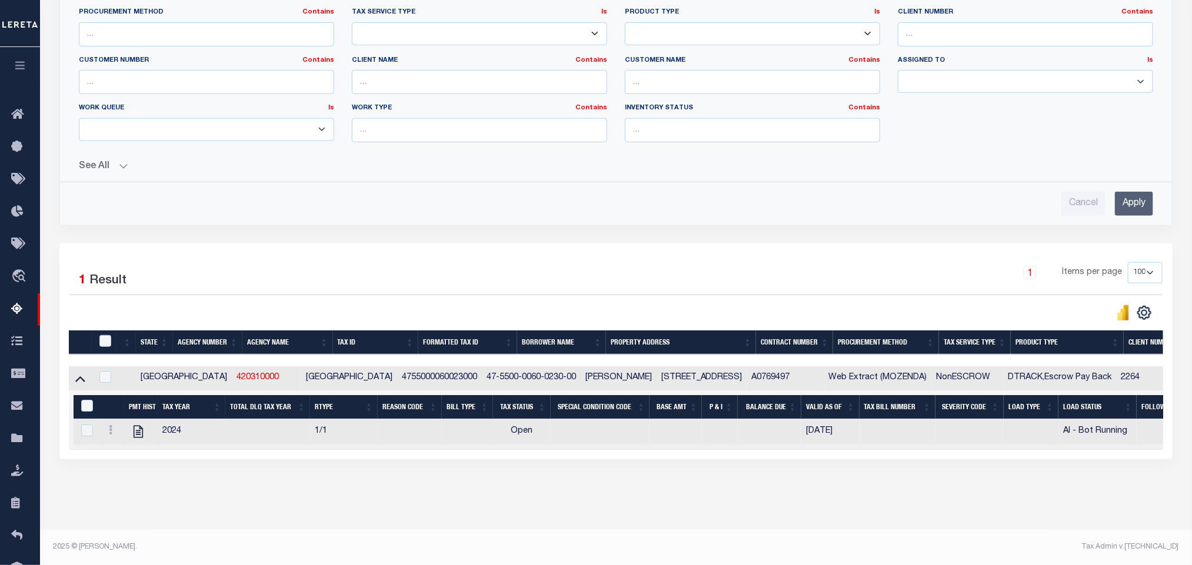
scroll to position [0, 0]
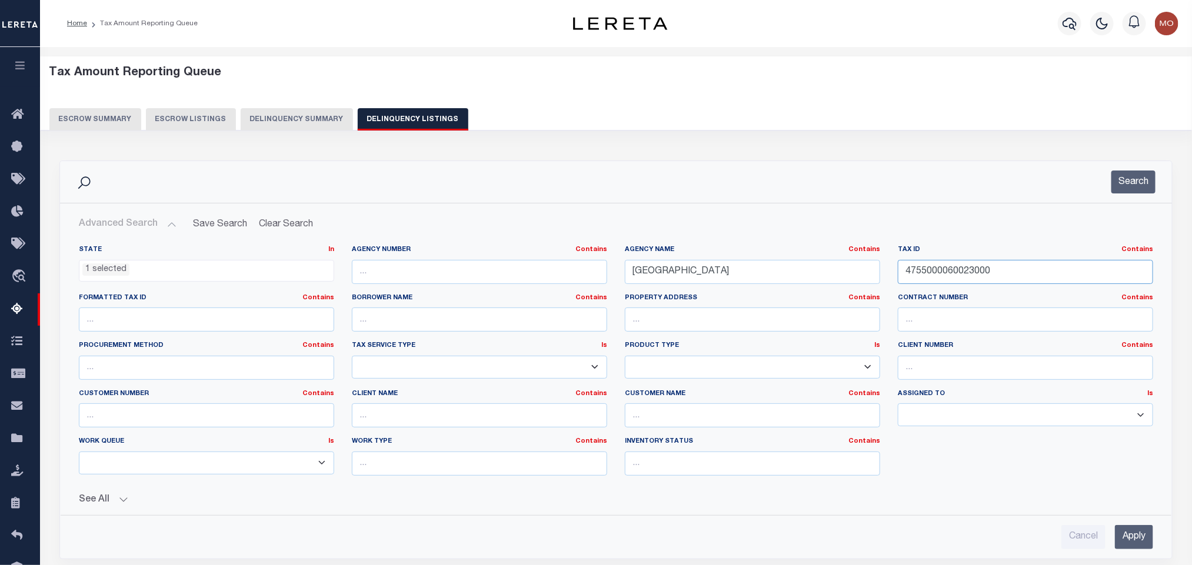
drag, startPoint x: 1007, startPoint y: 267, endPoint x: 737, endPoint y: 295, distance: 271.4
click at [725, 297] on div "State In In AK AL AR AZ CA CO CT DC DE FL GA GU HI IA ID IL IN KS KY LA MA MD M…" at bounding box center [616, 365] width 1092 height 240
paste input "70010010004"
click at [1137, 189] on button "Search" at bounding box center [1133, 182] width 44 height 23
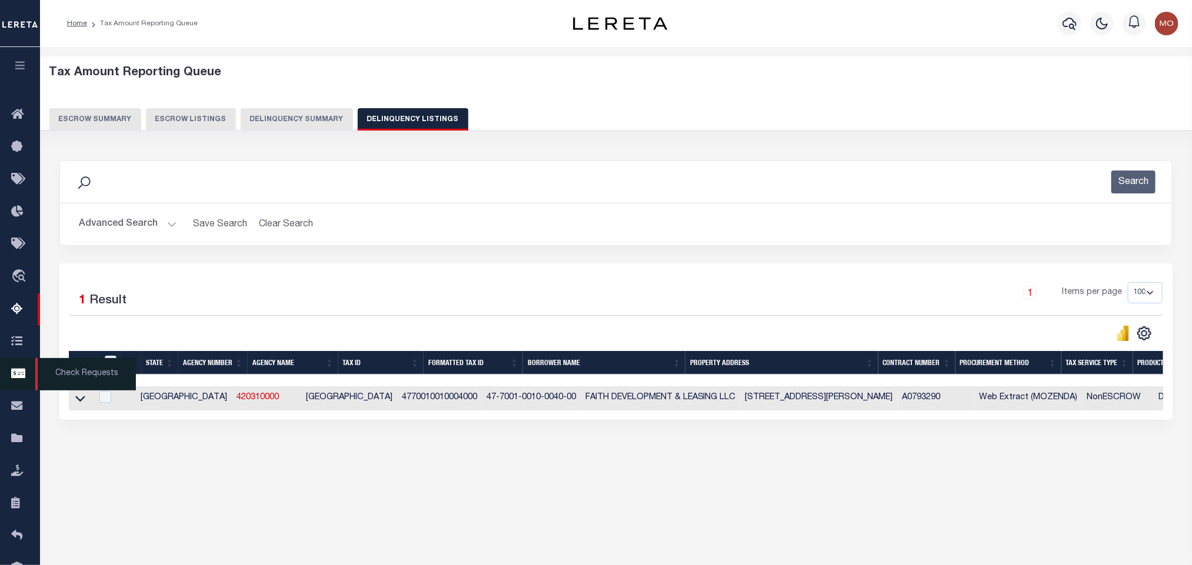
scroll to position [58, 0]
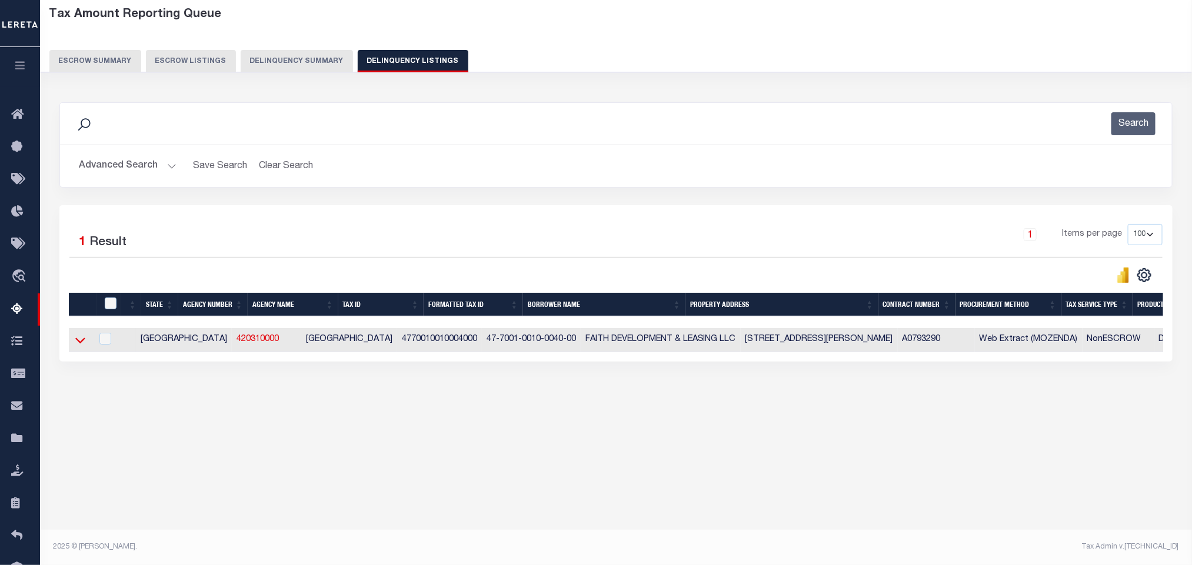
click at [83, 344] on icon at bounding box center [80, 340] width 10 height 12
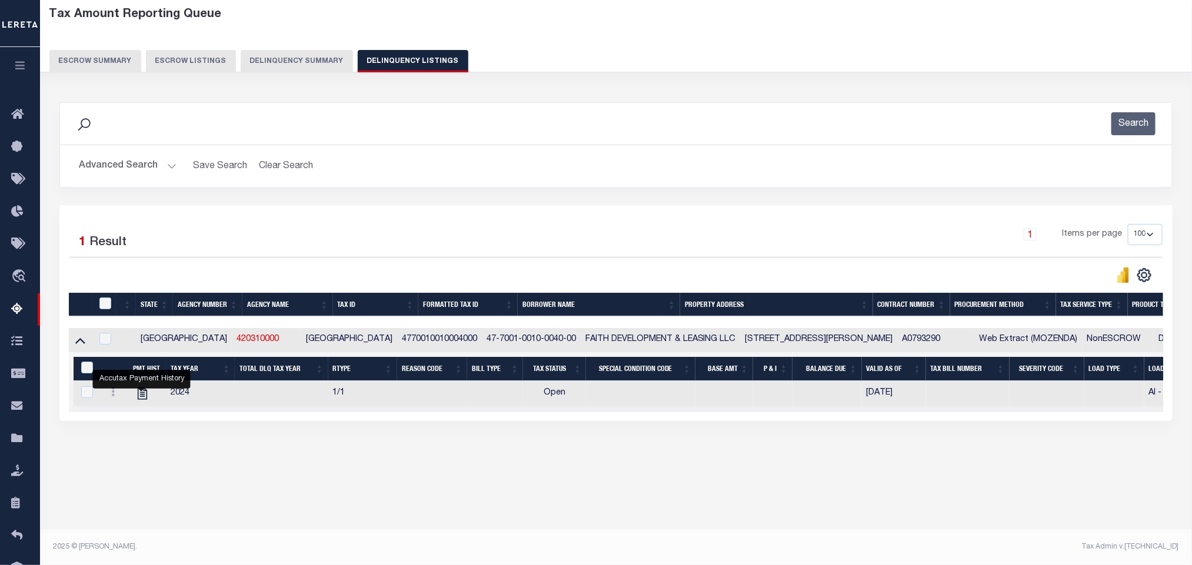
click at [170, 169] on button "Advanced Search" at bounding box center [128, 166] width 98 height 23
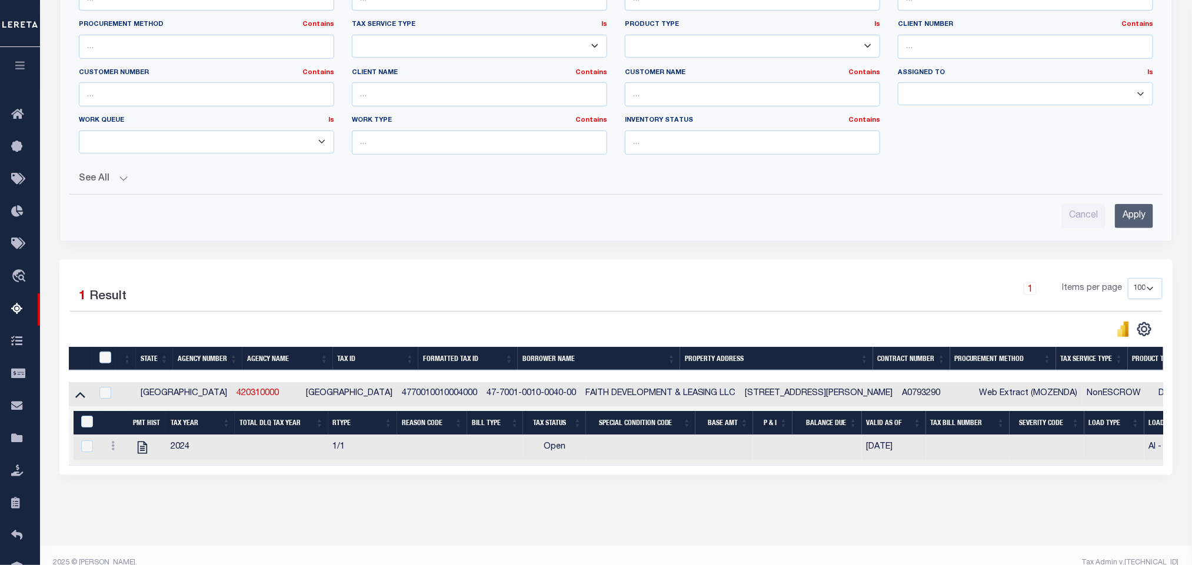
scroll to position [44, 0]
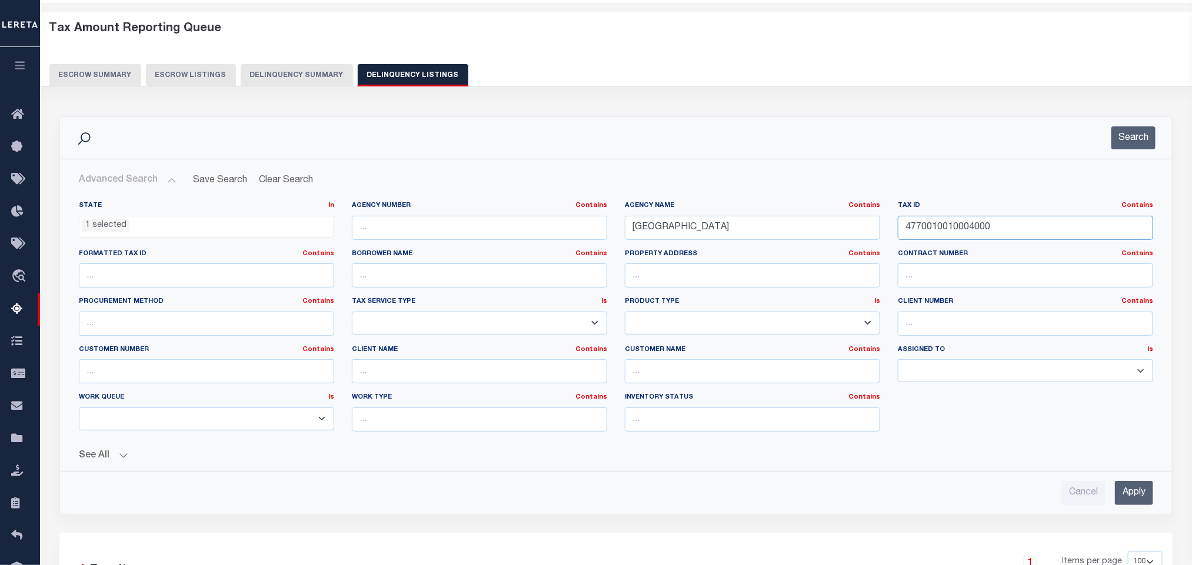
drag, startPoint x: 1008, startPoint y: 217, endPoint x: 755, endPoint y: 232, distance: 253.4
click at [759, 232] on div "State In In AK AL AR AZ CA CO CT DC DE FL GA GU HI IA ID IL IN KS KY LA MA MD M…" at bounding box center [616, 321] width 1092 height 240
paste input "6764000270013"
click at [1133, 138] on button "Search" at bounding box center [1133, 137] width 44 height 23
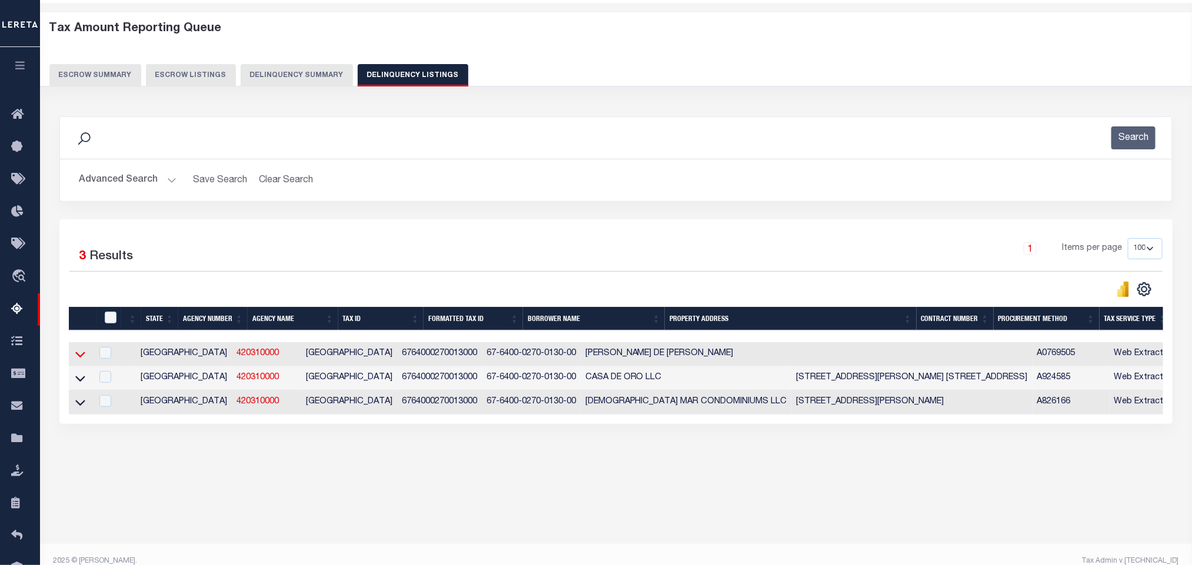
click at [79, 359] on icon at bounding box center [80, 354] width 10 height 12
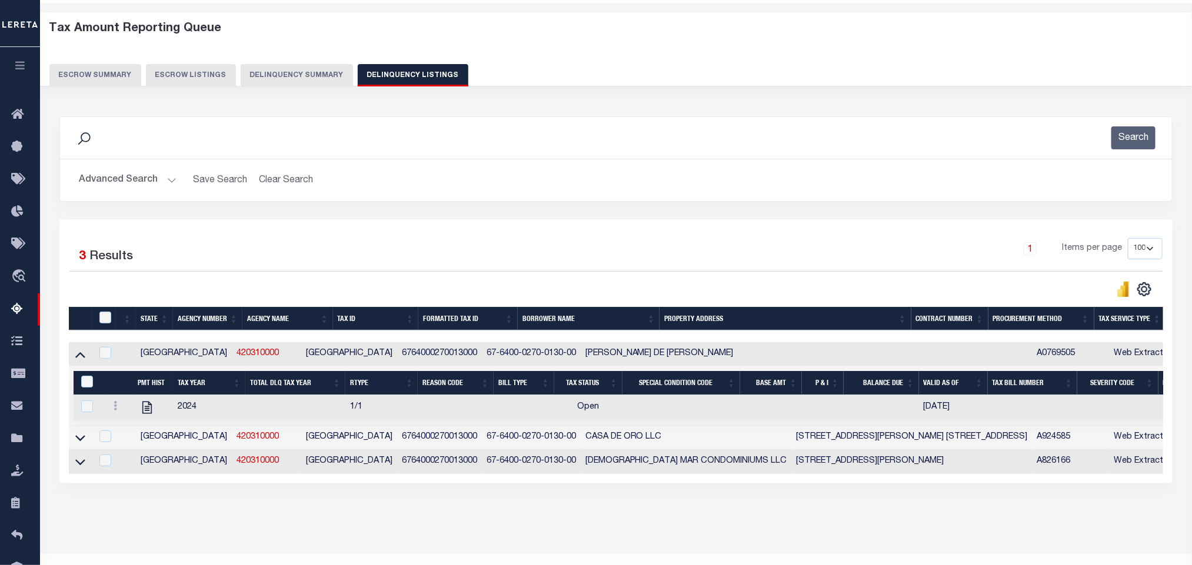
drag, startPoint x: 83, startPoint y: 442, endPoint x: 1186, endPoint y: 347, distance: 1107.2
click at [83, 442] on icon at bounding box center [80, 438] width 10 height 12
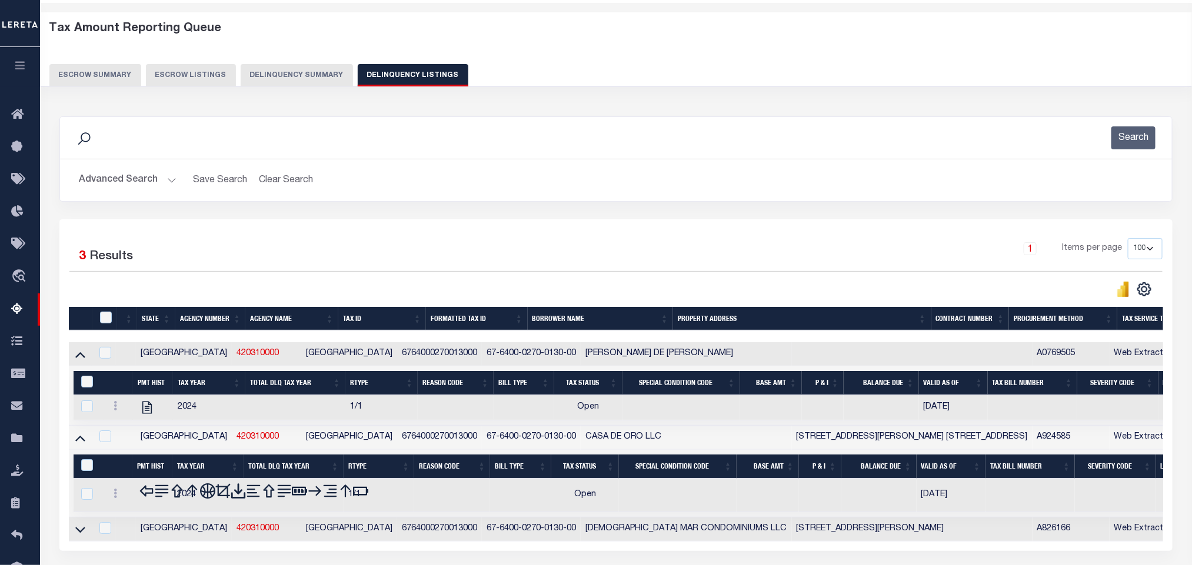
scroll to position [142, 0]
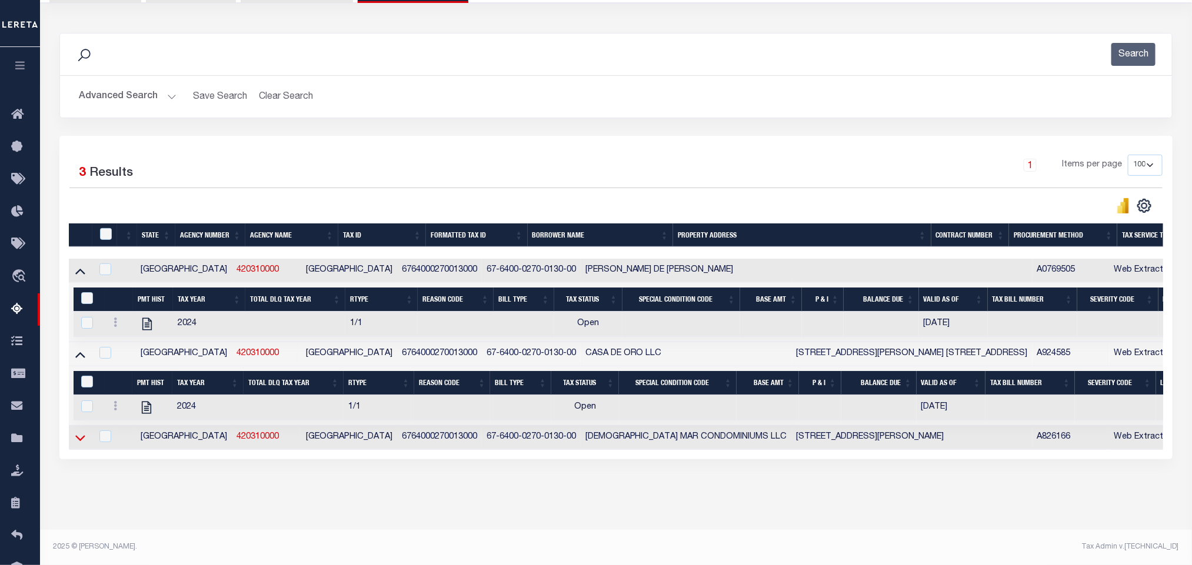
click at [80, 432] on icon at bounding box center [80, 438] width 10 height 12
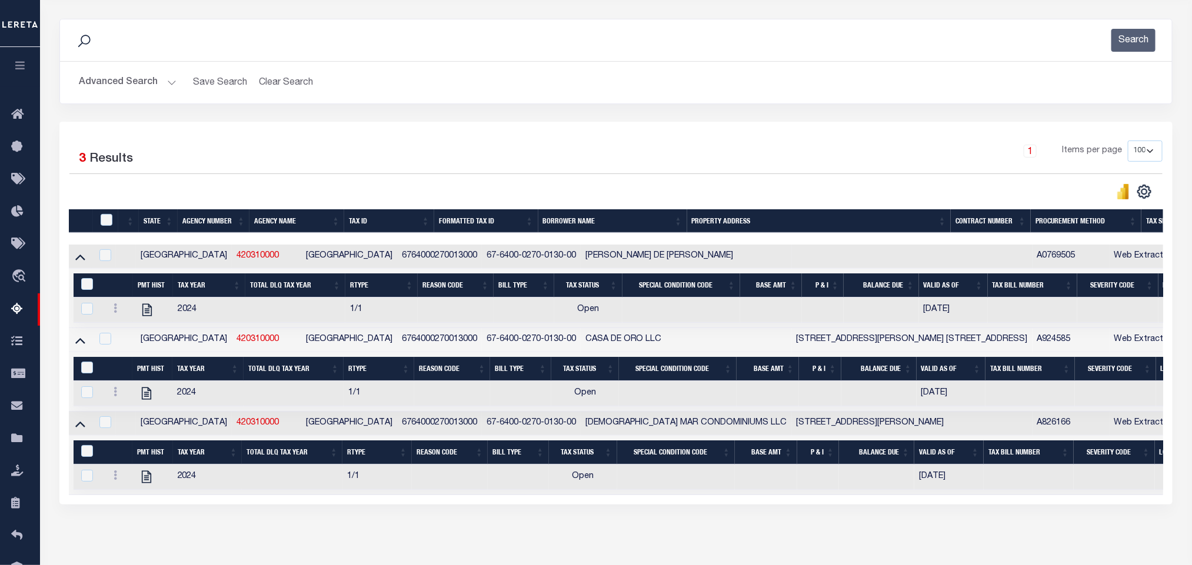
click at [166, 82] on button "Advanced Search" at bounding box center [128, 82] width 98 height 23
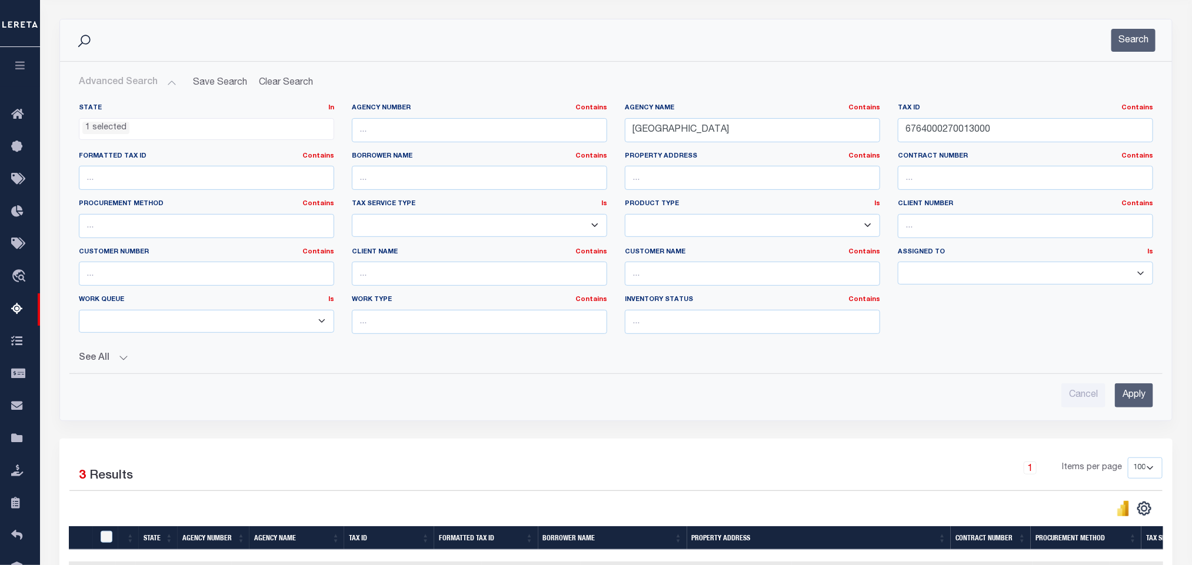
scroll to position [0, 0]
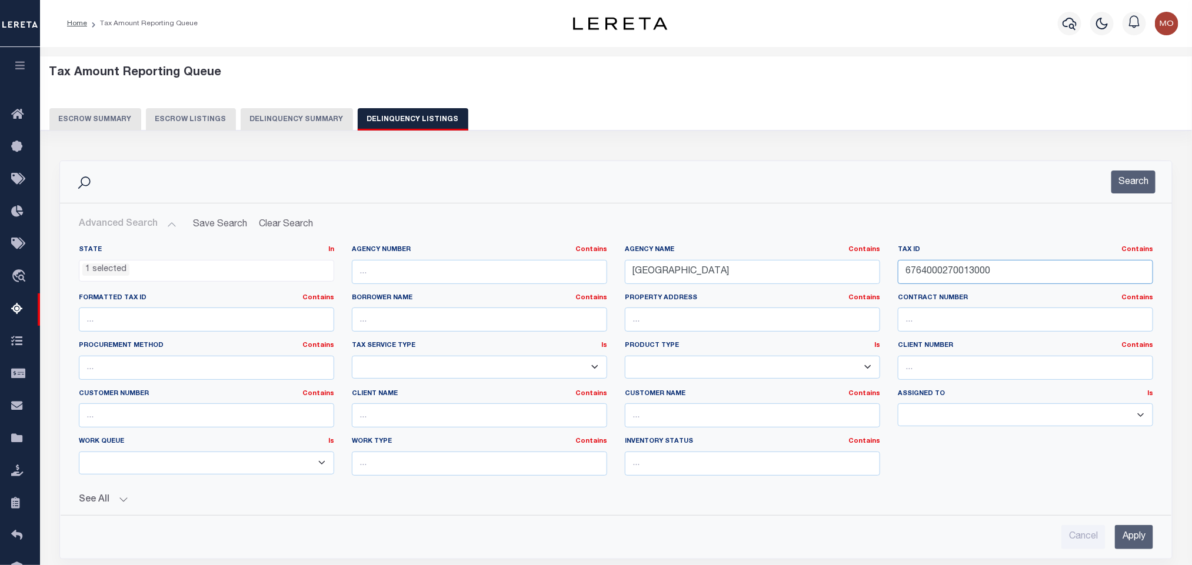
drag, startPoint x: 796, startPoint y: 290, endPoint x: 684, endPoint y: 297, distance: 112.6
click at [712, 294] on div "State In In AK AL AR AZ CA CO CT DC DE FL GA GU HI IA ID IL IN KS KY LA MA MD M…" at bounding box center [616, 365] width 1092 height 240
paste input "80006"
drag, startPoint x: 1028, startPoint y: 272, endPoint x: 858, endPoint y: 287, distance: 170.1
click at [811, 297] on div "State In In AK AL AR AZ CA CO CT DC DE FL GA GU HI IA ID IL IN KS KY LA MA MD M…" at bounding box center [616, 365] width 1092 height 240
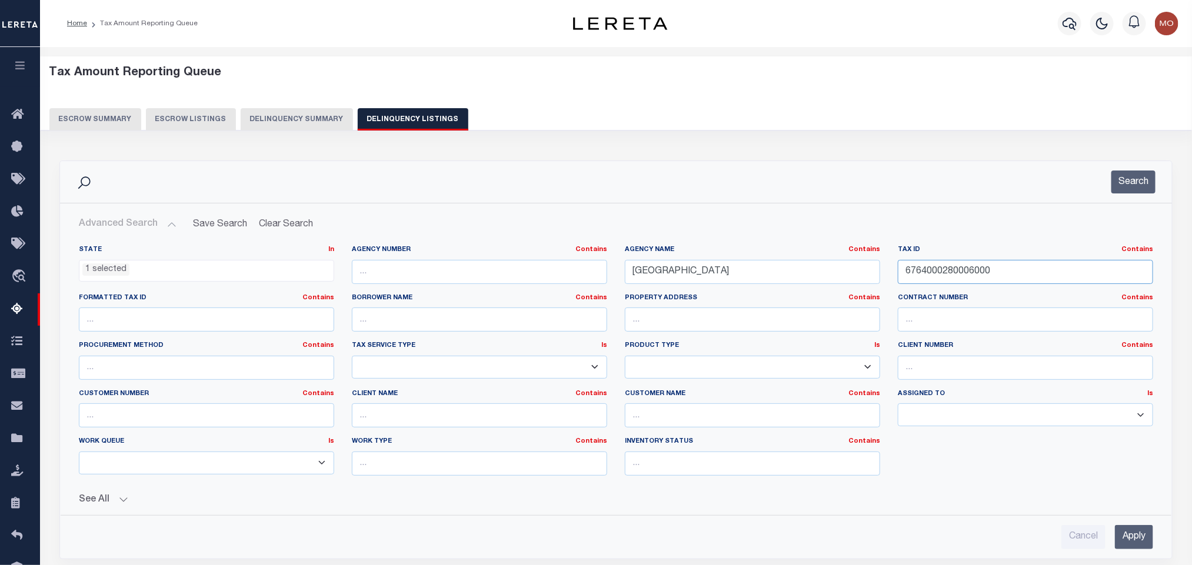
paste input "text"
click at [1146, 184] on button "Search" at bounding box center [1133, 182] width 44 height 23
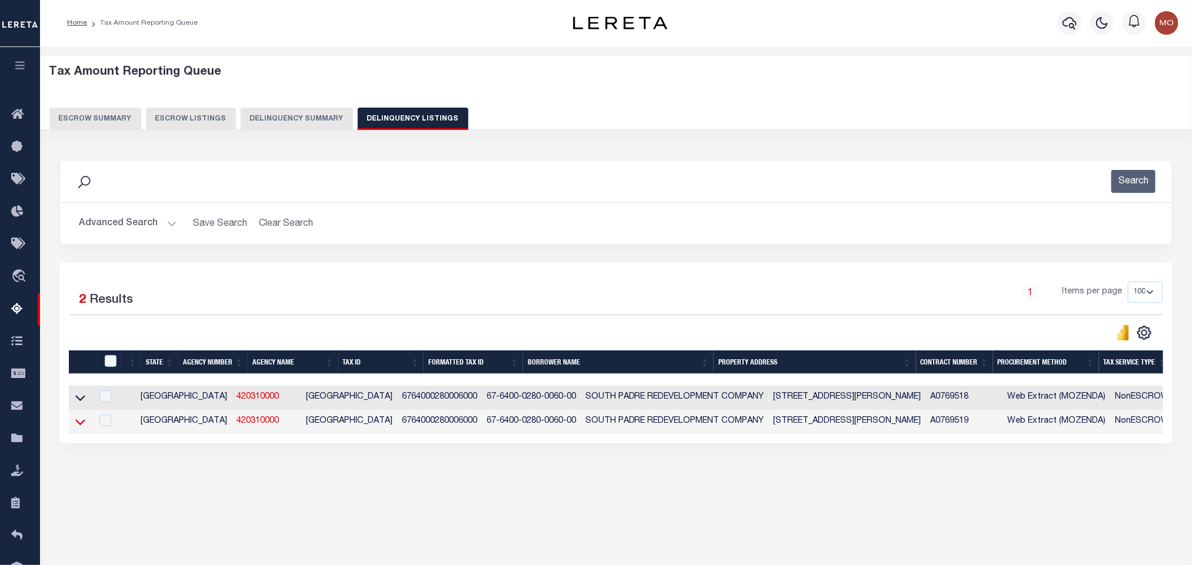
scroll to position [58, 0]
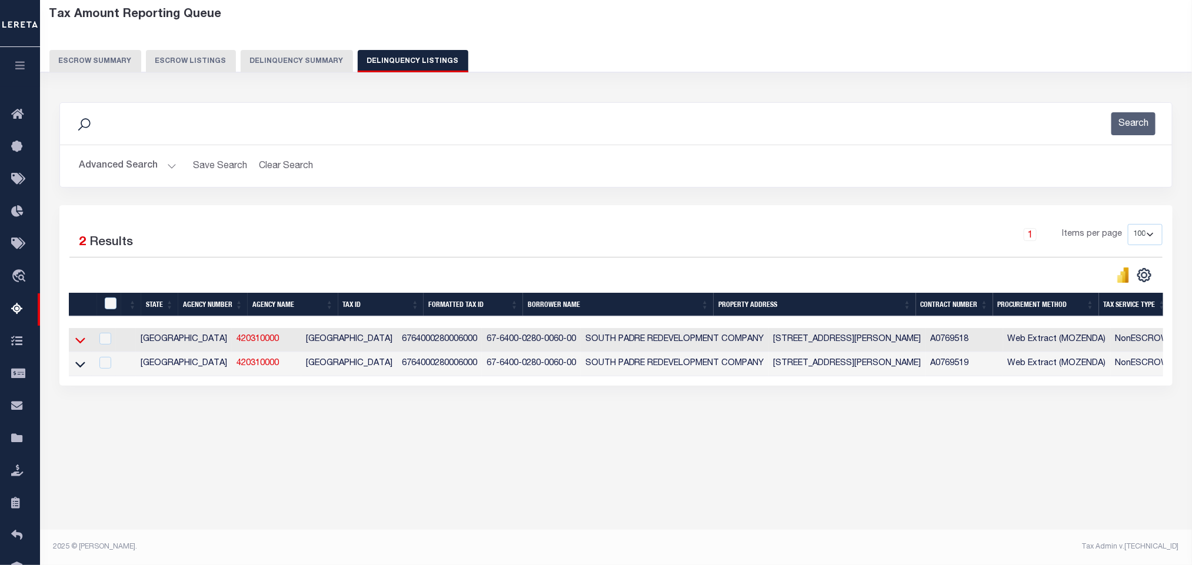
click at [83, 344] on icon at bounding box center [80, 341] width 10 height 6
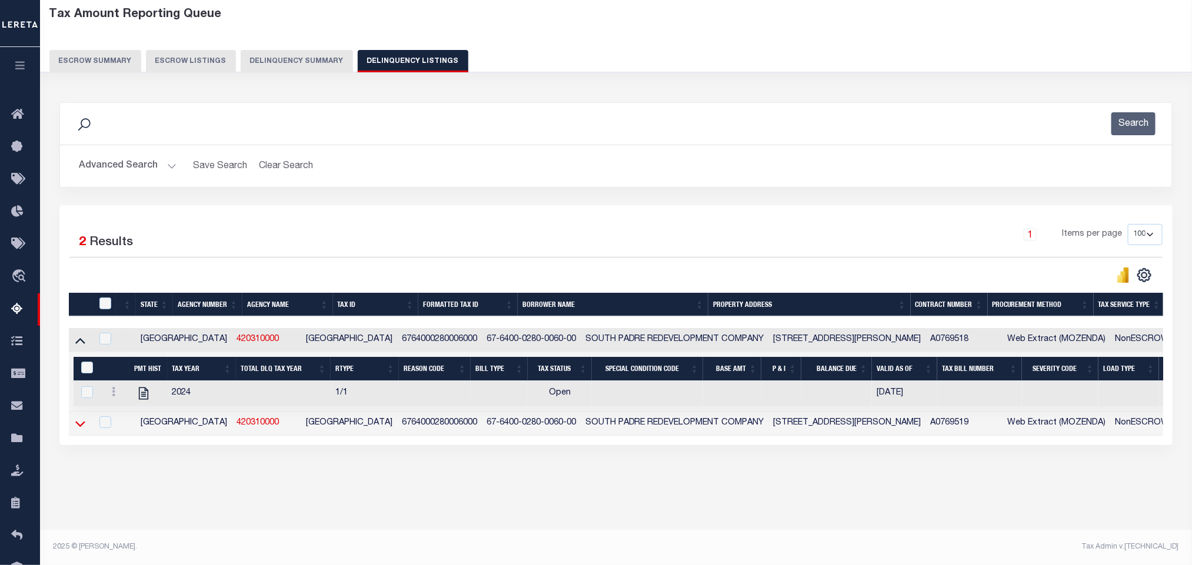
click at [79, 427] on icon at bounding box center [80, 424] width 10 height 6
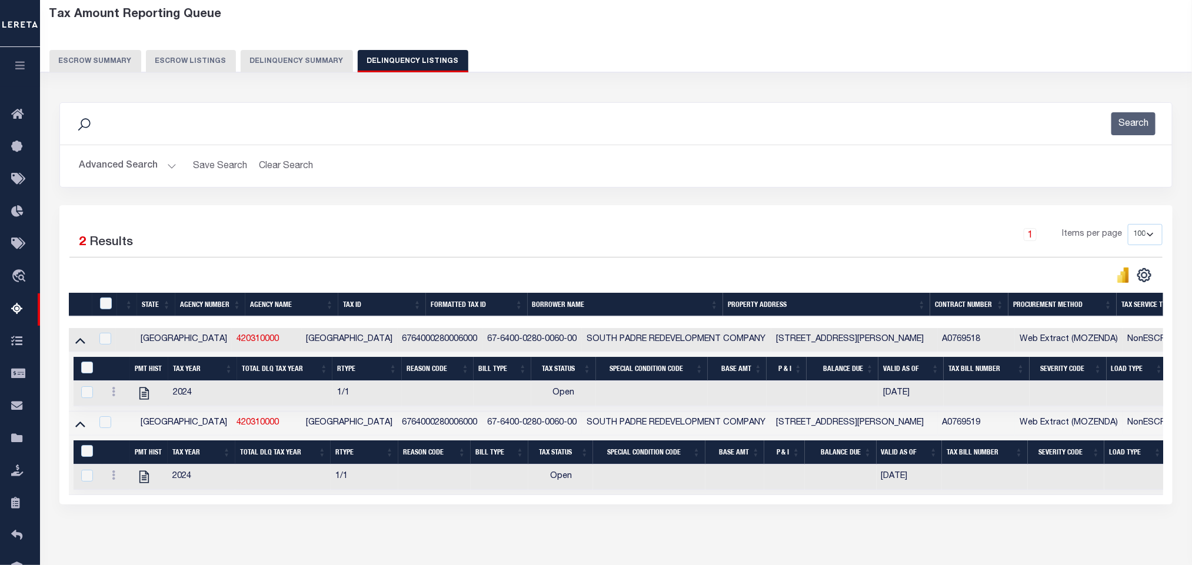
click at [161, 165] on button "Advanced Search" at bounding box center [128, 166] width 98 height 23
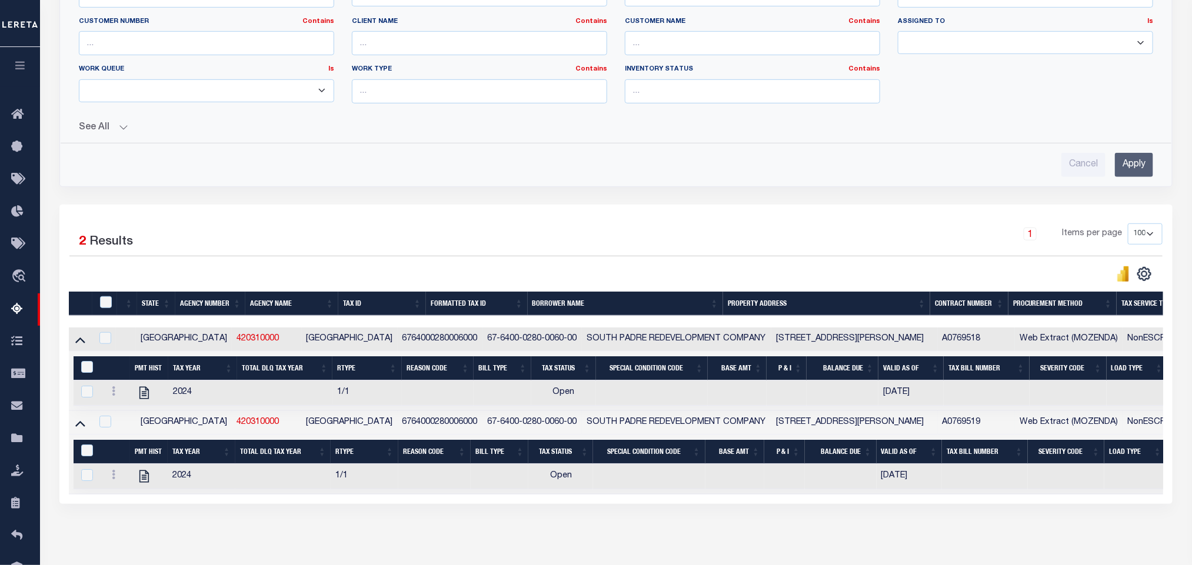
scroll to position [4, 0]
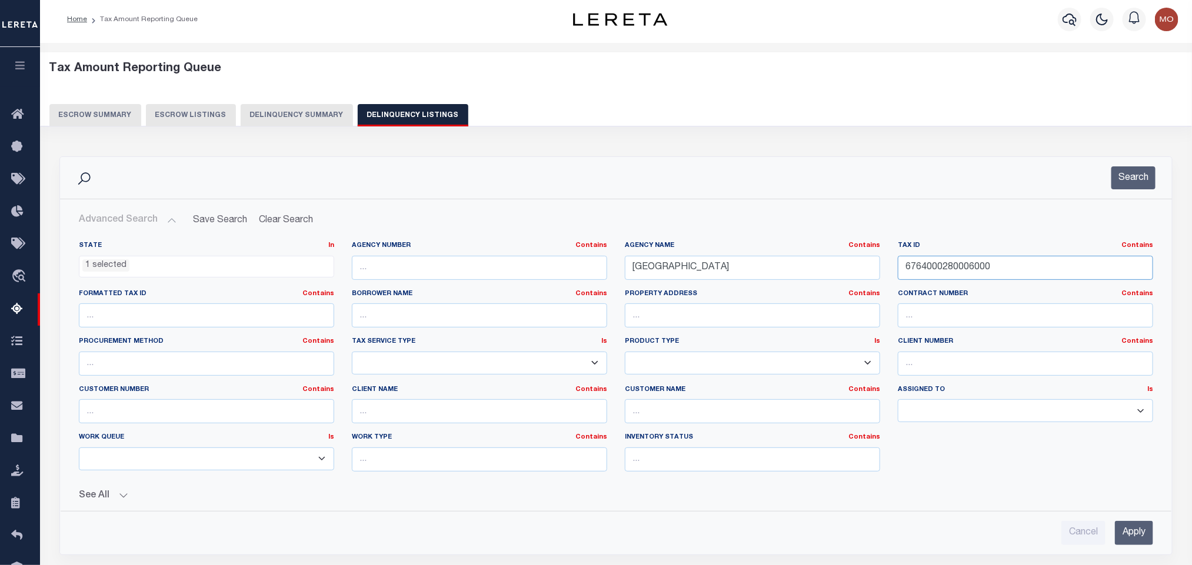
drag, startPoint x: 1031, startPoint y: 267, endPoint x: 697, endPoint y: 292, distance: 334.5
click at [696, 293] on div "State In In AK AL AR AZ CA CO CT DC DE FL GA GU HI IA ID IL IN KS KY LA MA MD M…" at bounding box center [616, 361] width 1092 height 240
paste input "390011"
drag, startPoint x: 1134, startPoint y: 180, endPoint x: 1197, endPoint y: 209, distance: 69.8
click at [1128, 184] on button "Search" at bounding box center [1133, 177] width 44 height 23
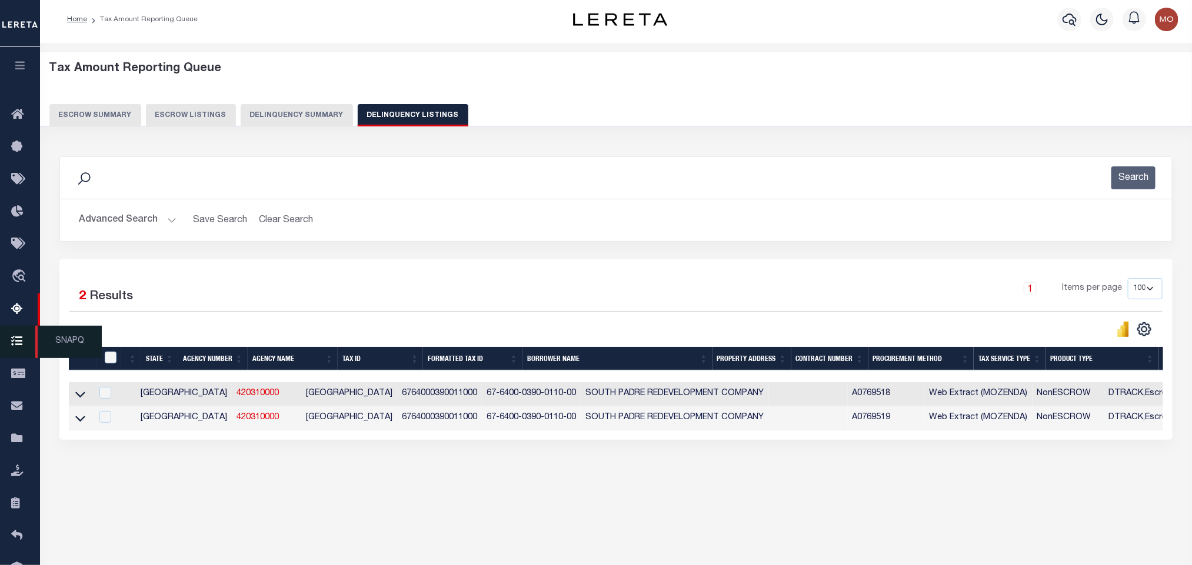
scroll to position [58, 0]
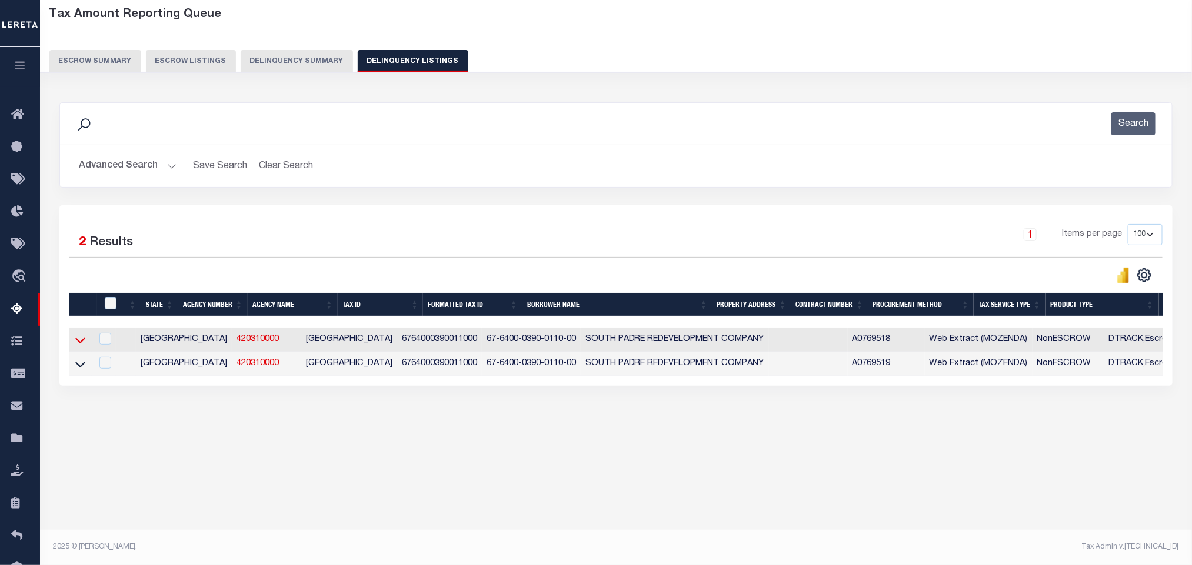
click at [76, 344] on icon at bounding box center [80, 341] width 10 height 6
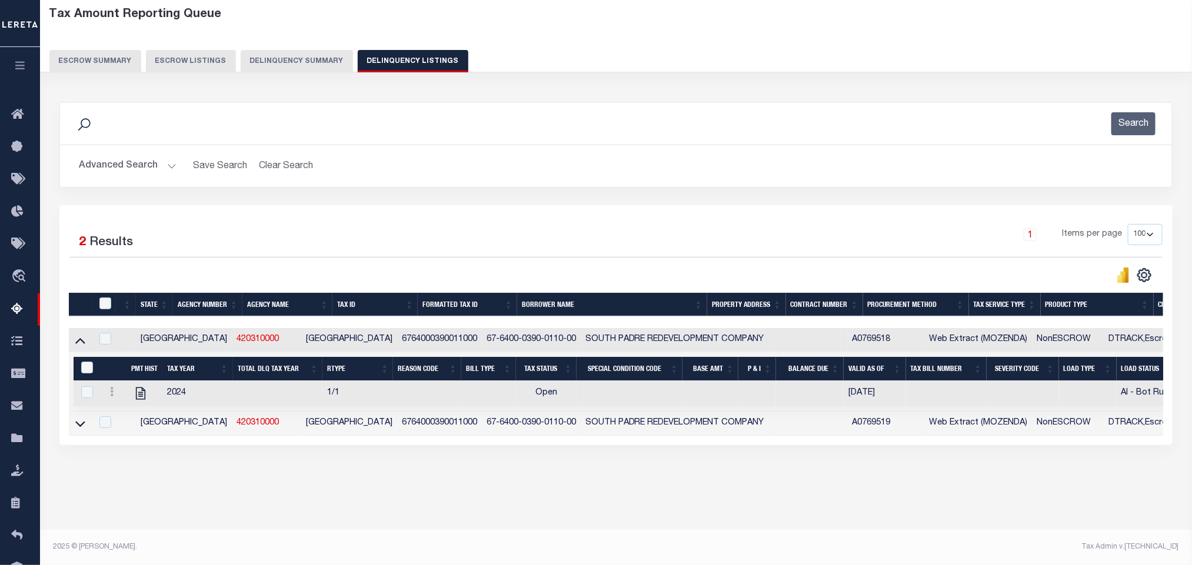
click at [74, 427] on link at bounding box center [81, 423] width 14 height 8
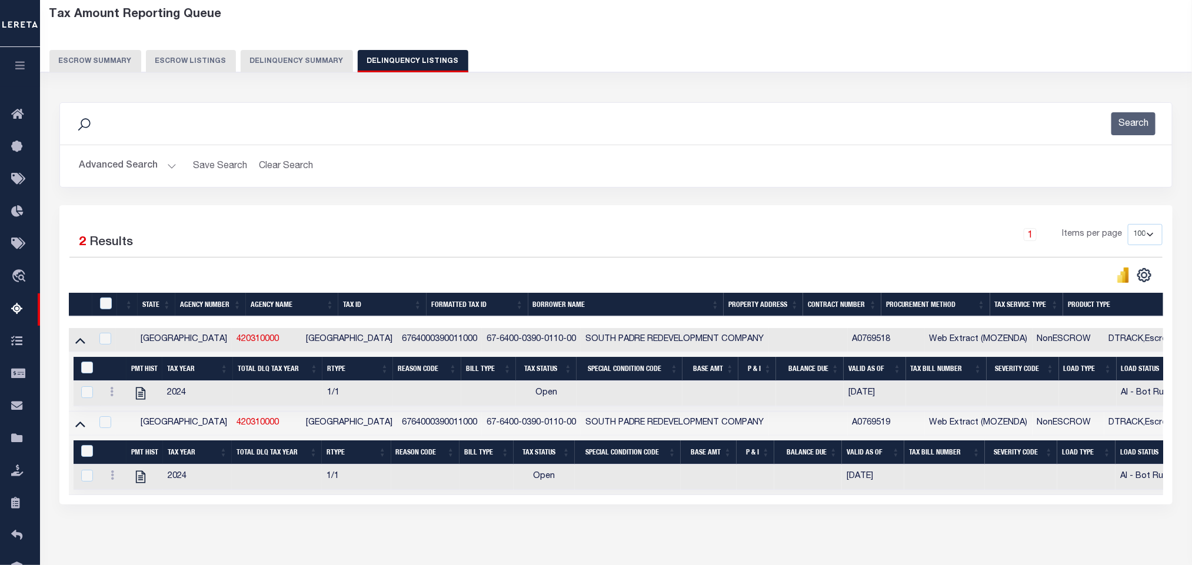
click at [173, 168] on button "Advanced Search" at bounding box center [128, 166] width 98 height 23
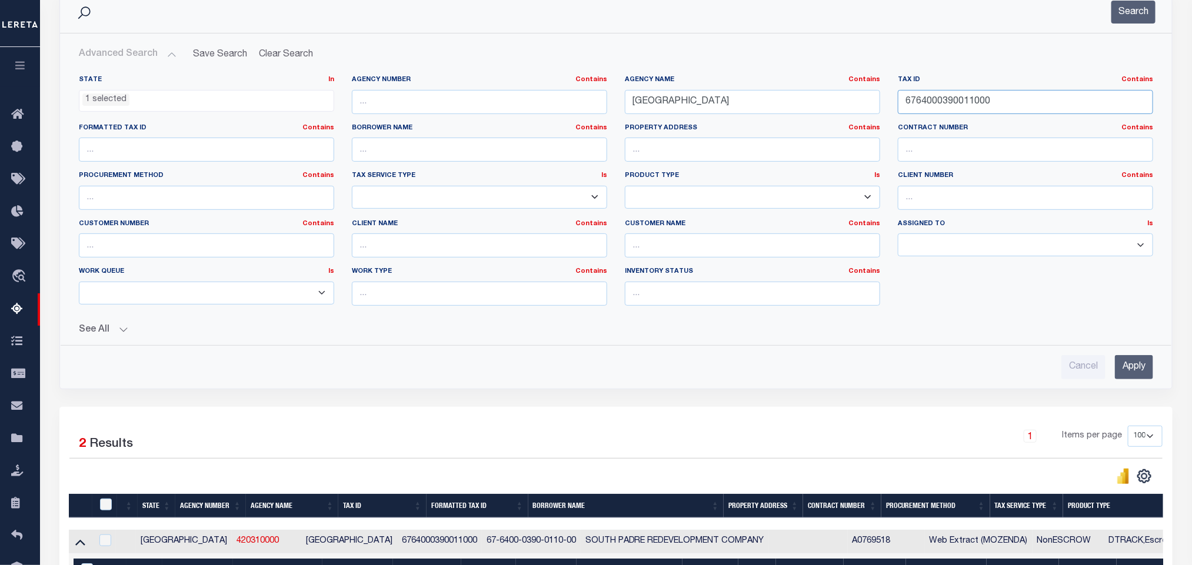
scroll to position [0, 0]
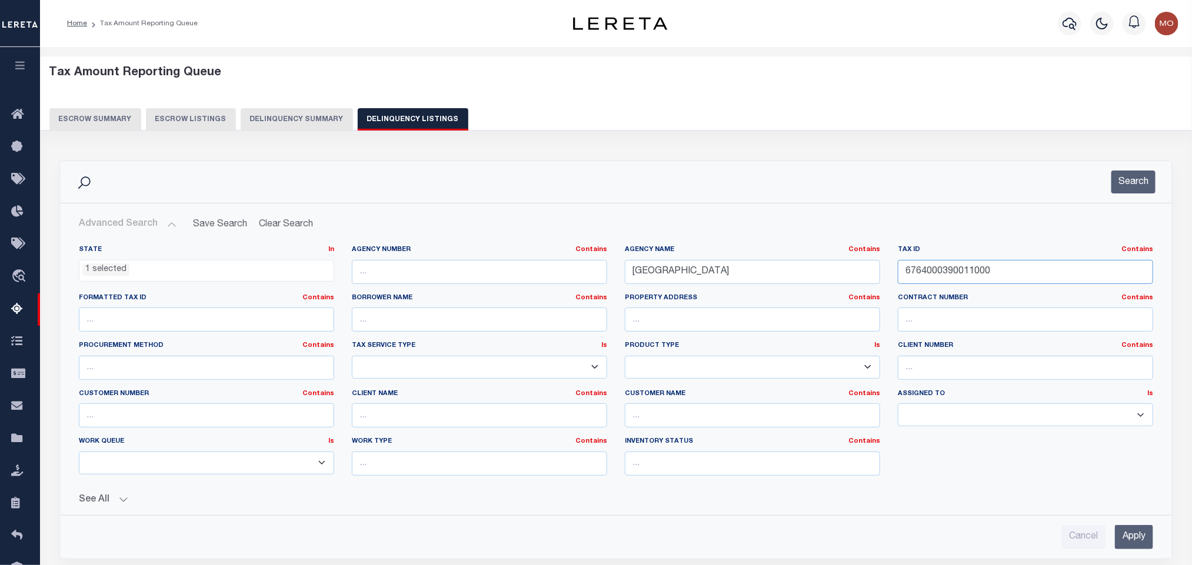
drag, startPoint x: 1013, startPoint y: 263, endPoint x: 1038, endPoint y: 276, distance: 27.9
click at [1013, 265] on input "6764000390011000" at bounding box center [1025, 272] width 255 height 24
click at [726, 277] on div "State In In AK AL AR AZ CA CO CT DC DE FL GA GU HI IA ID IL IN KS KY LA MA MD M…" at bounding box center [616, 365] width 1092 height 240
paste input "731780001"
click at [1121, 191] on button "Search" at bounding box center [1133, 182] width 44 height 23
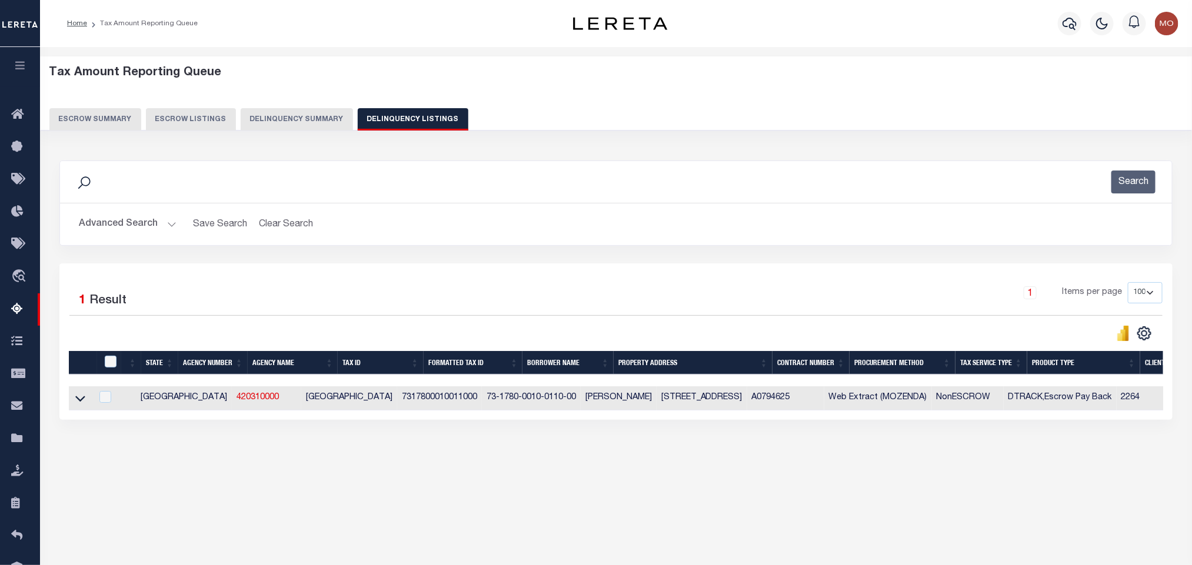
scroll to position [58, 0]
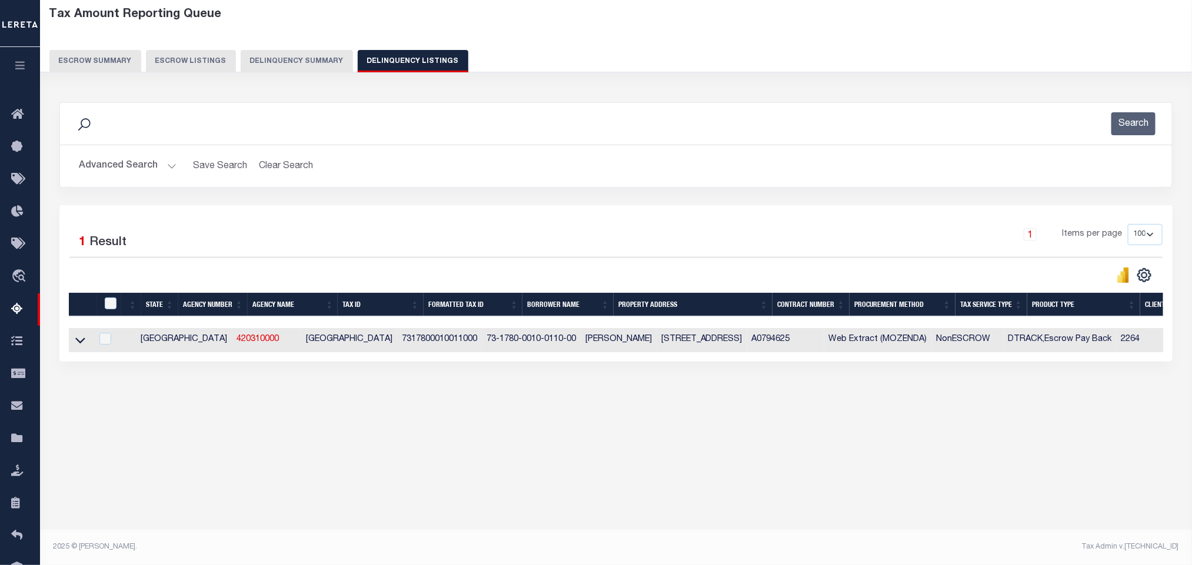
drag, startPoint x: 78, startPoint y: 348, endPoint x: 708, endPoint y: 4, distance: 717.7
click at [78, 347] on icon at bounding box center [80, 340] width 10 height 12
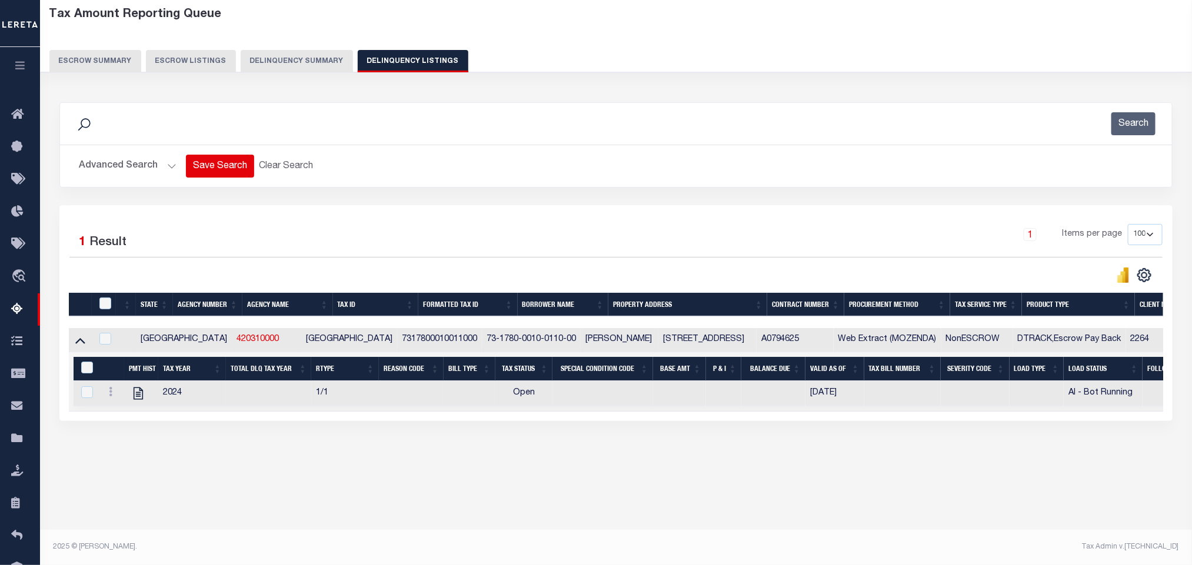
drag, startPoint x: 166, startPoint y: 164, endPoint x: 194, endPoint y: 164, distance: 27.7
click at [166, 164] on button "Advanced Search" at bounding box center [128, 166] width 98 height 23
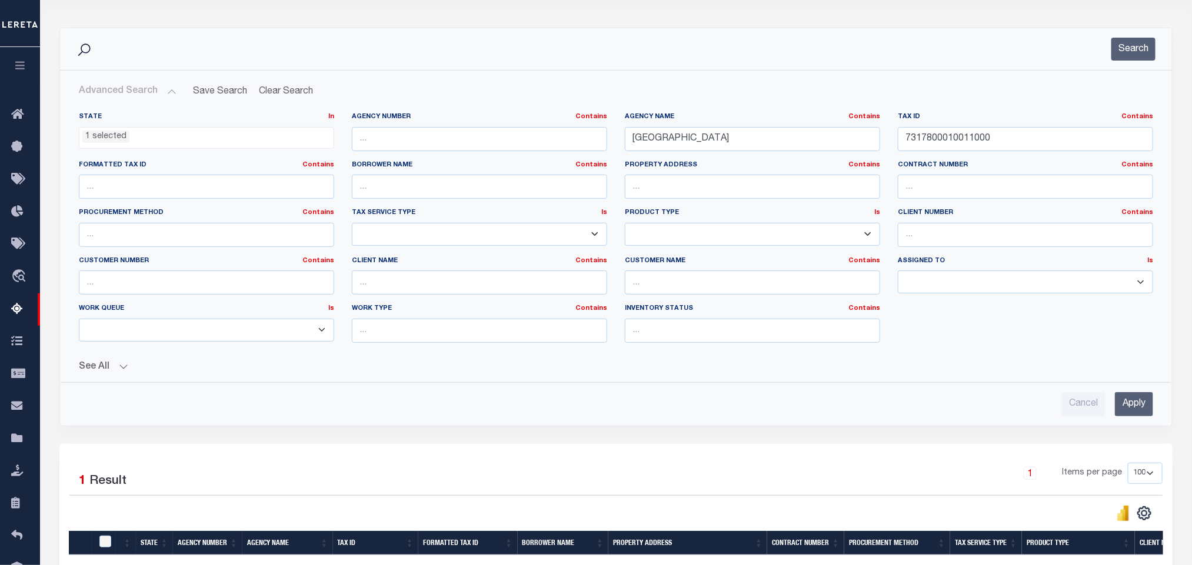
scroll to position [37, 0]
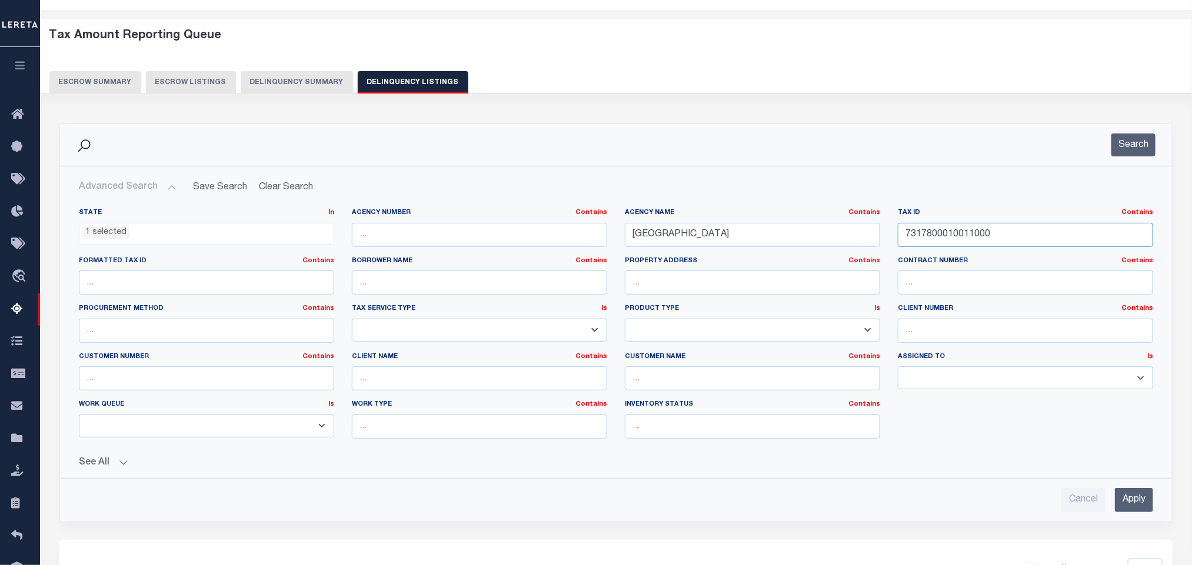
drag, startPoint x: 1029, startPoint y: 232, endPoint x: 701, endPoint y: 235, distance: 327.7
click at [702, 235] on div "State In In AK AL AR AZ CA CO CT DC DE FL GA GU HI IA ID IL IN KS KY LA MA MD M…" at bounding box center [616, 328] width 1092 height 240
paste input "5586"
type input "7355860010011000"
click at [1120, 148] on button "Search" at bounding box center [1133, 145] width 44 height 23
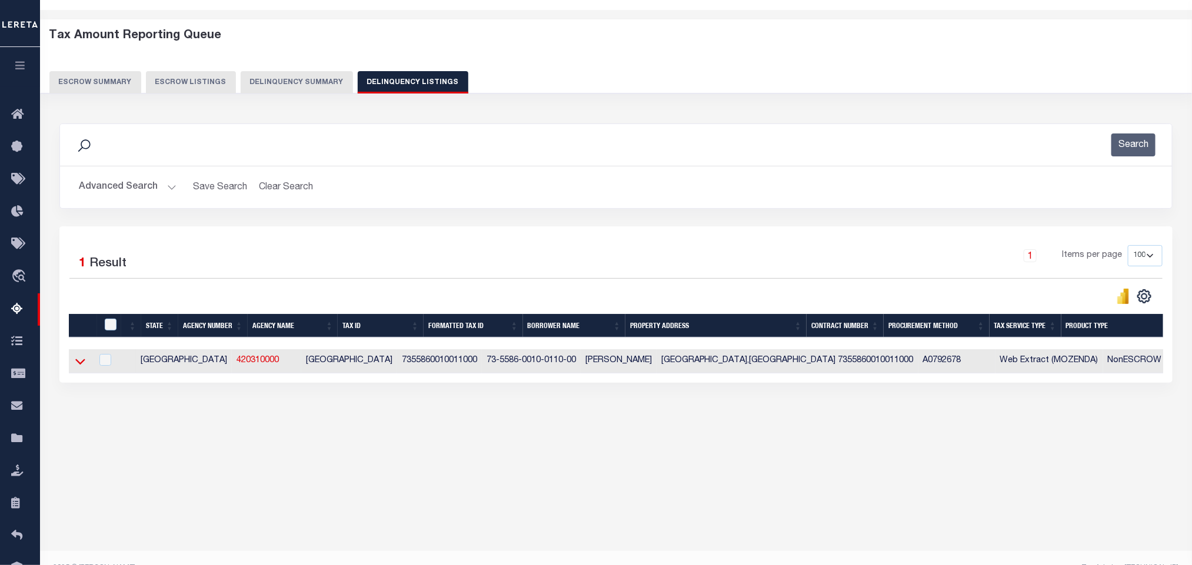
click at [80, 365] on icon at bounding box center [80, 361] width 10 height 12
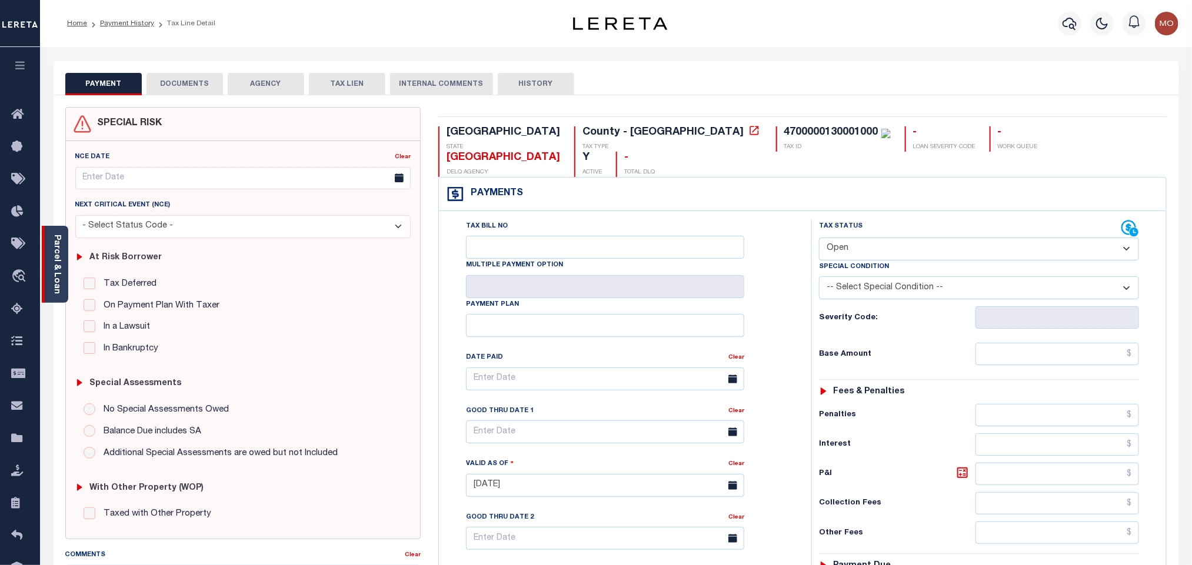
click at [61, 257] on link "Parcel & Loan" at bounding box center [56, 264] width 8 height 59
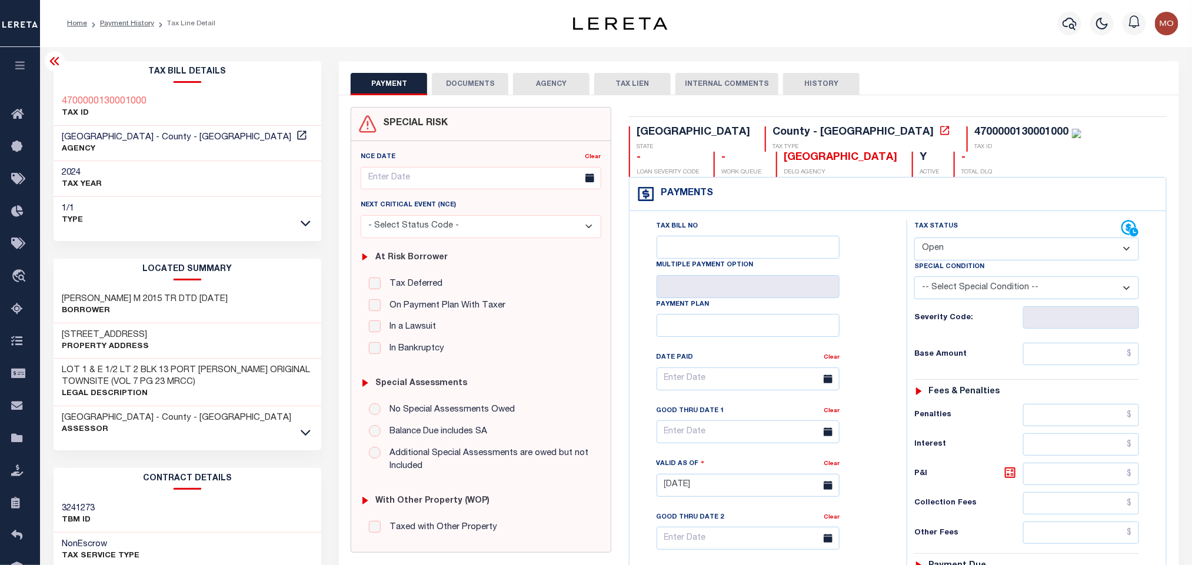
click at [985, 249] on select "- Select Status Code - Open Due/Unpaid Paid Incomplete No Tax Due Internal Refu…" at bounding box center [1026, 249] width 225 height 23
select select "PYD"
click at [914, 239] on select "- Select Status Code - Open Due/Unpaid Paid Incomplete No Tax Due Internal Refu…" at bounding box center [1026, 249] width 225 height 23
type input "[DATE]"
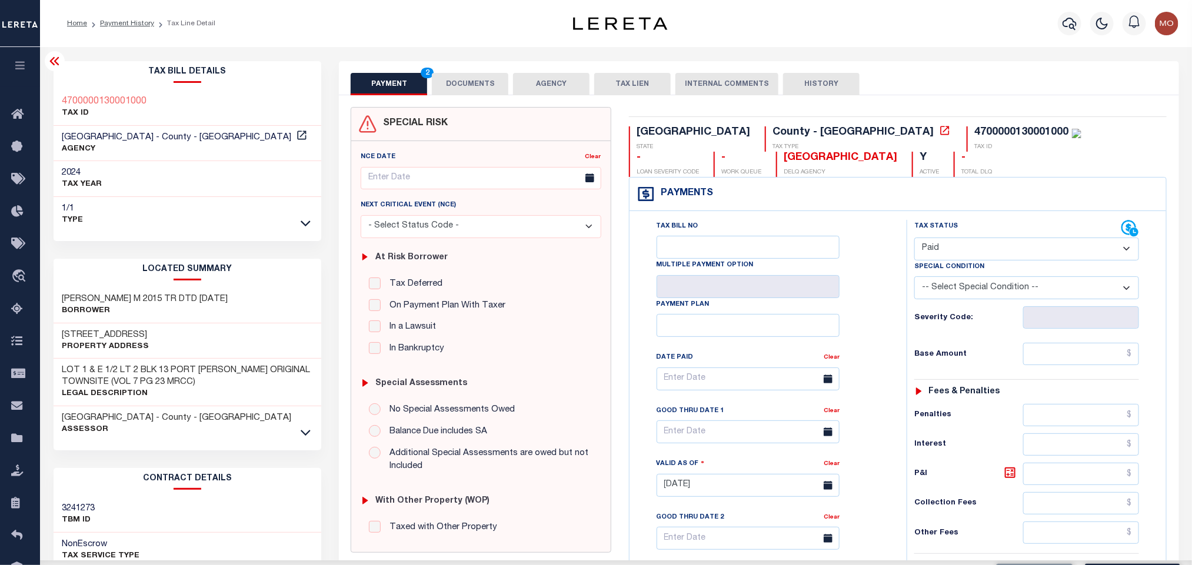
click at [872, 301] on div "Tax Bill No Multiple Payment Option Payment Plan Clear" at bounding box center [765, 385] width 248 height 330
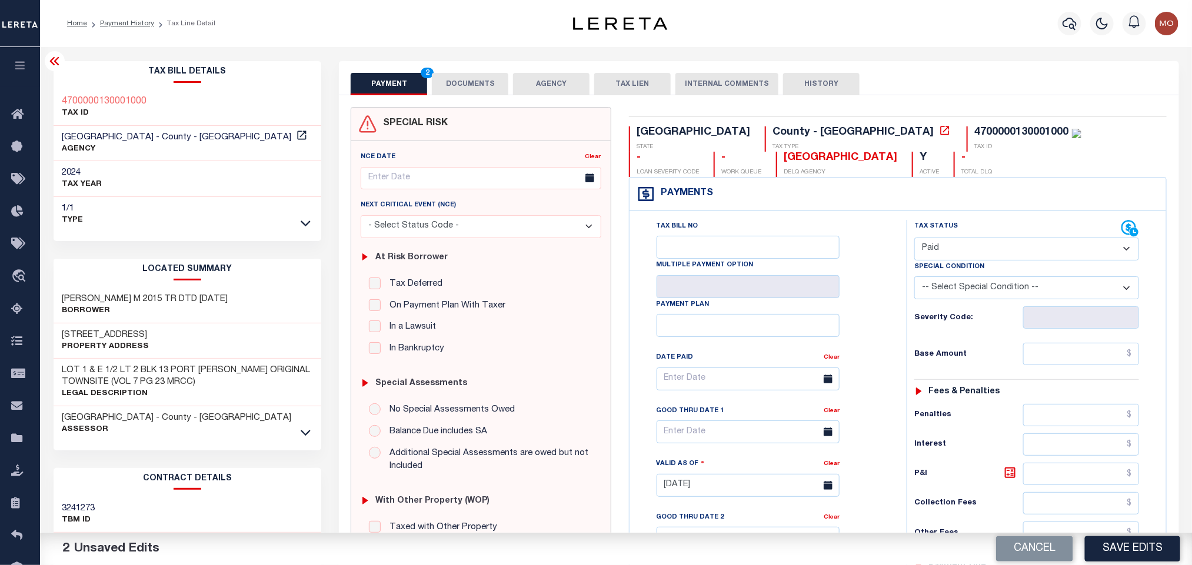
click at [1031, 371] on div "Tax Status Status - Select Status Code -" at bounding box center [1031, 479] width 248 height 519
paste input "8,102.31"
click at [1042, 364] on input "8,102.31" at bounding box center [1081, 354] width 116 height 22
type input "$8,102.31"
click at [888, 328] on div "Tax Bill No Multiple Payment Option Payment Plan Clear" at bounding box center [765, 385] width 248 height 330
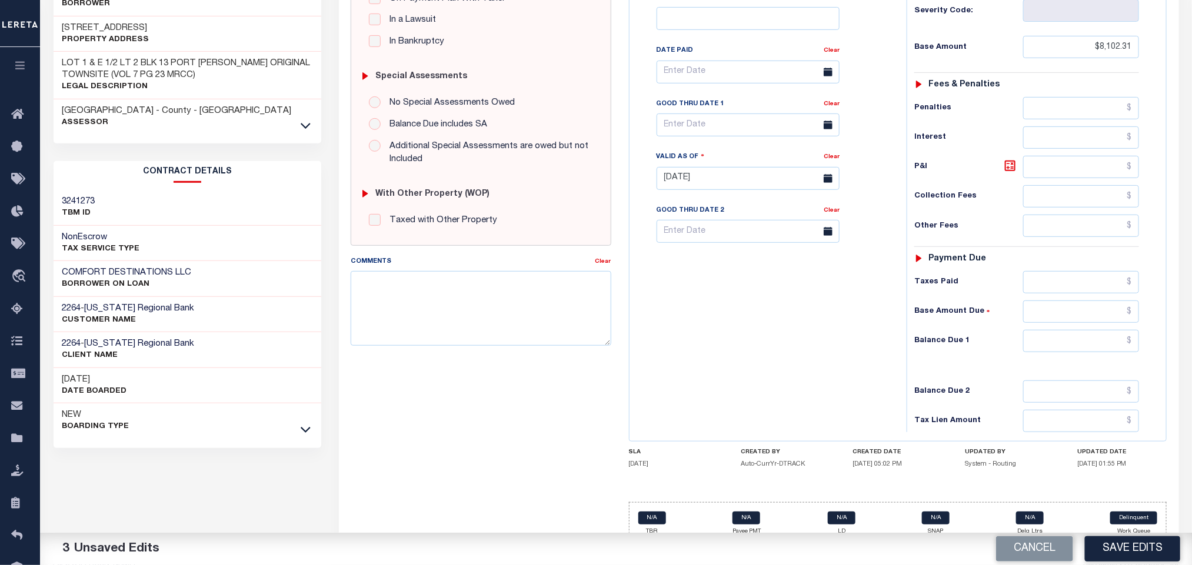
scroll to position [335, 0]
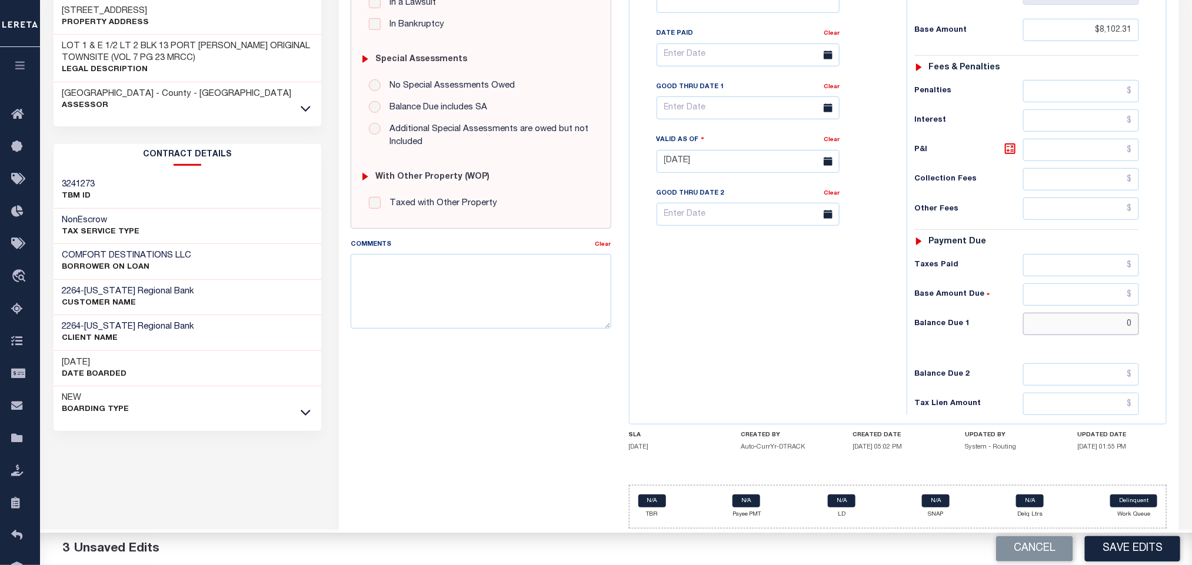
drag, startPoint x: 1056, startPoint y: 328, endPoint x: 937, endPoint y: 341, distance: 119.5
click at [1052, 331] on input "0" at bounding box center [1081, 324] width 116 height 22
type input "$0.00"
drag, startPoint x: 765, startPoint y: 341, endPoint x: 766, endPoint y: 362, distance: 21.8
click at [766, 364] on div "Tax Bill No Multiple Payment Option Payment Plan Clear" at bounding box center [764, 155] width 265 height 519
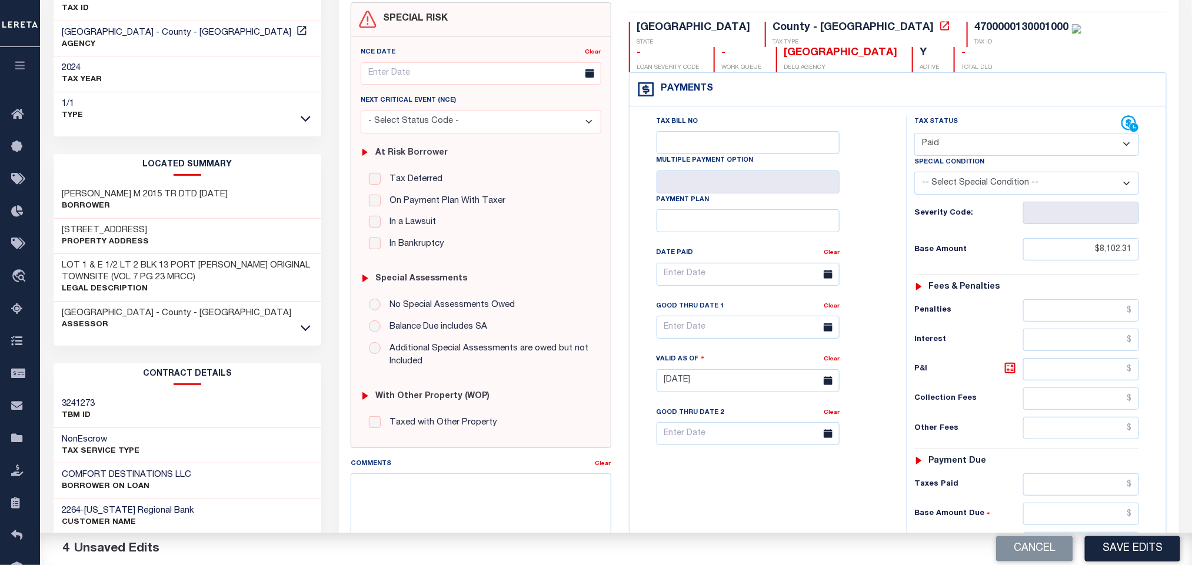
scroll to position [0, 0]
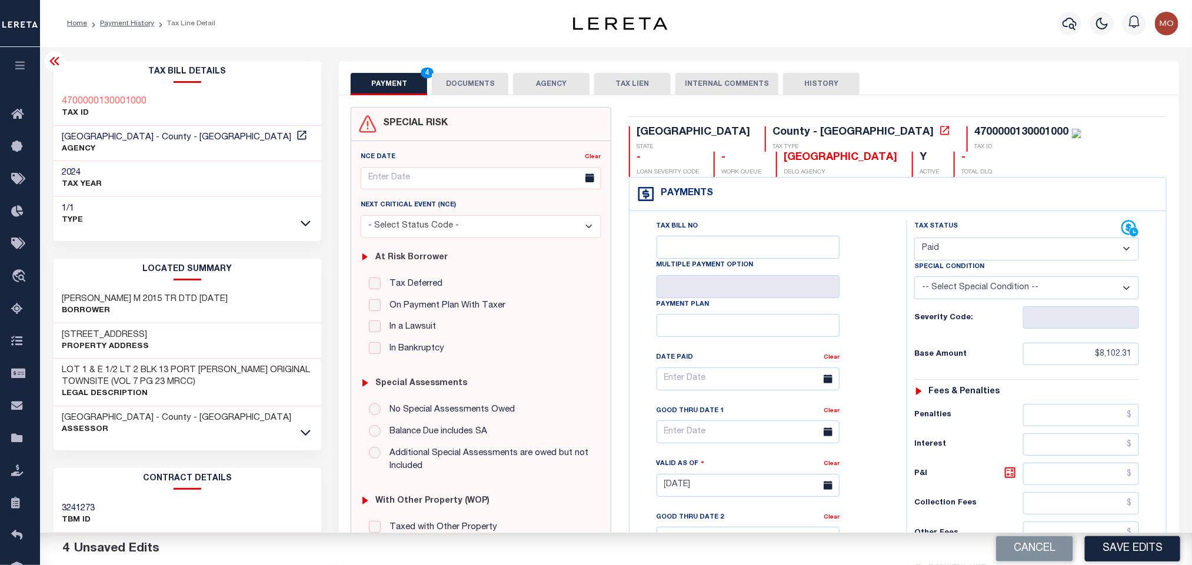
click at [894, 301] on div "Tax Bill No Multiple Payment Option Payment Plan Clear" at bounding box center [764, 479] width 265 height 519
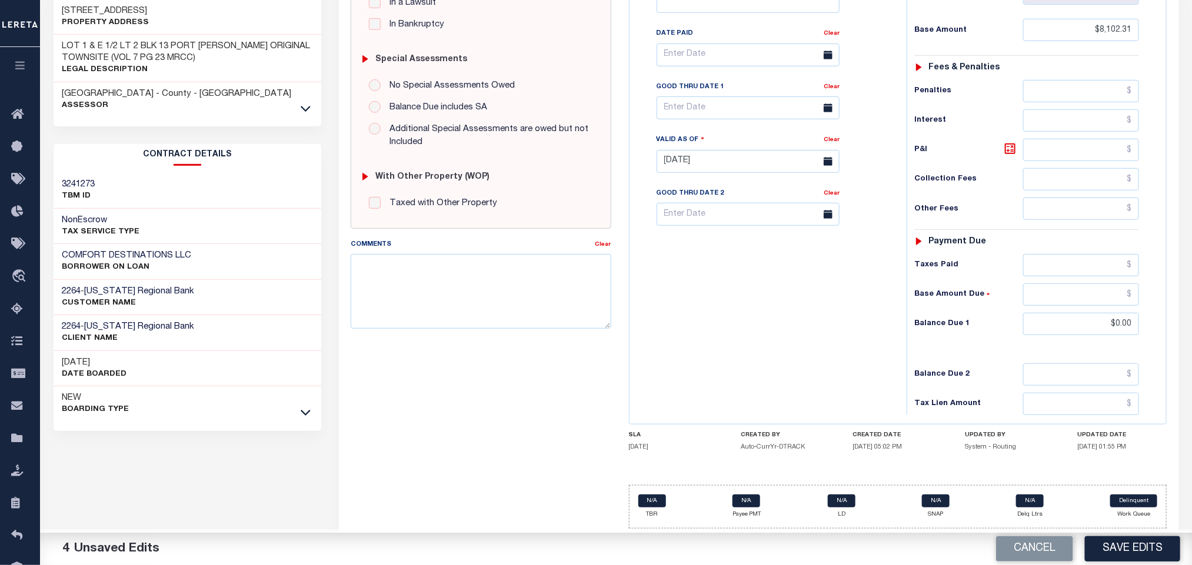
click at [752, 351] on div "Tax Bill No Multiple Payment Option Payment Plan Clear" at bounding box center [764, 155] width 265 height 519
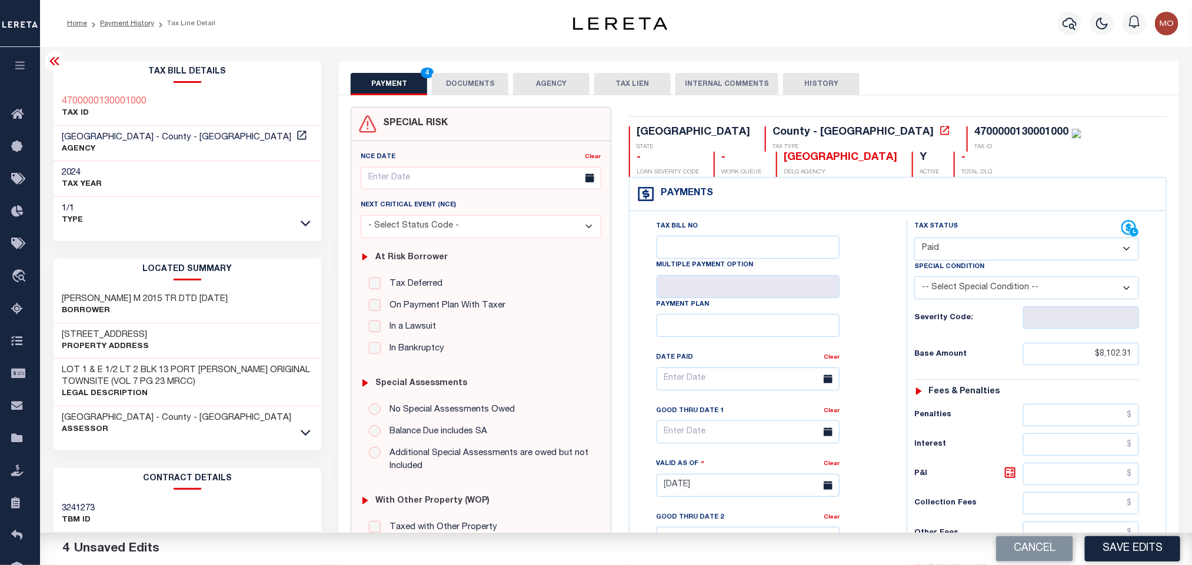
click at [475, 88] on button "DOCUMENTS" at bounding box center [470, 84] width 76 height 22
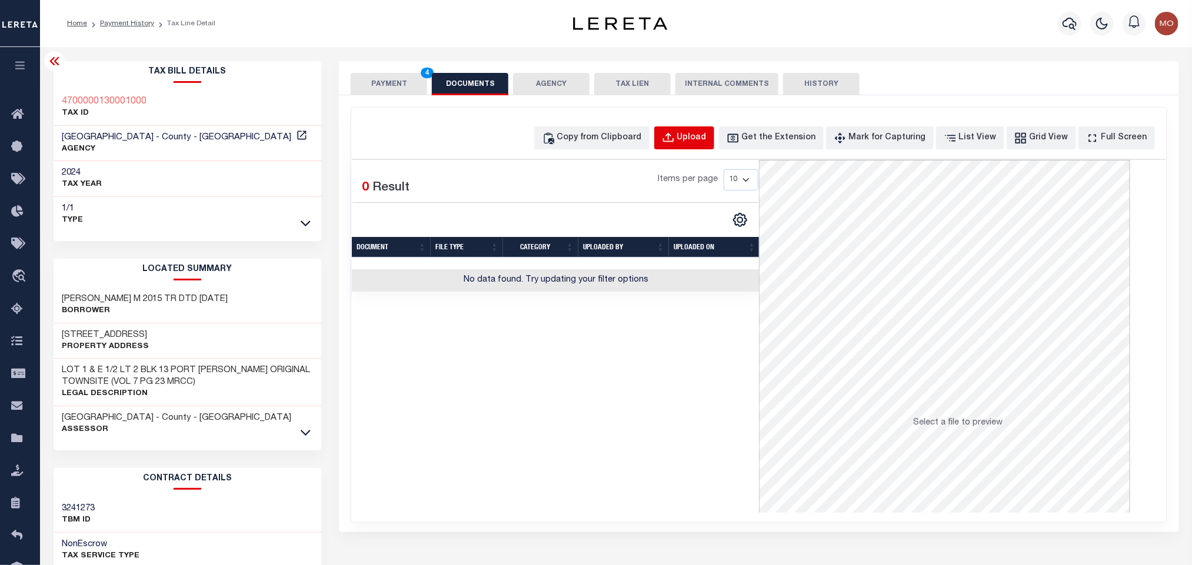
click at [707, 136] on div "Upload" at bounding box center [691, 138] width 29 height 13
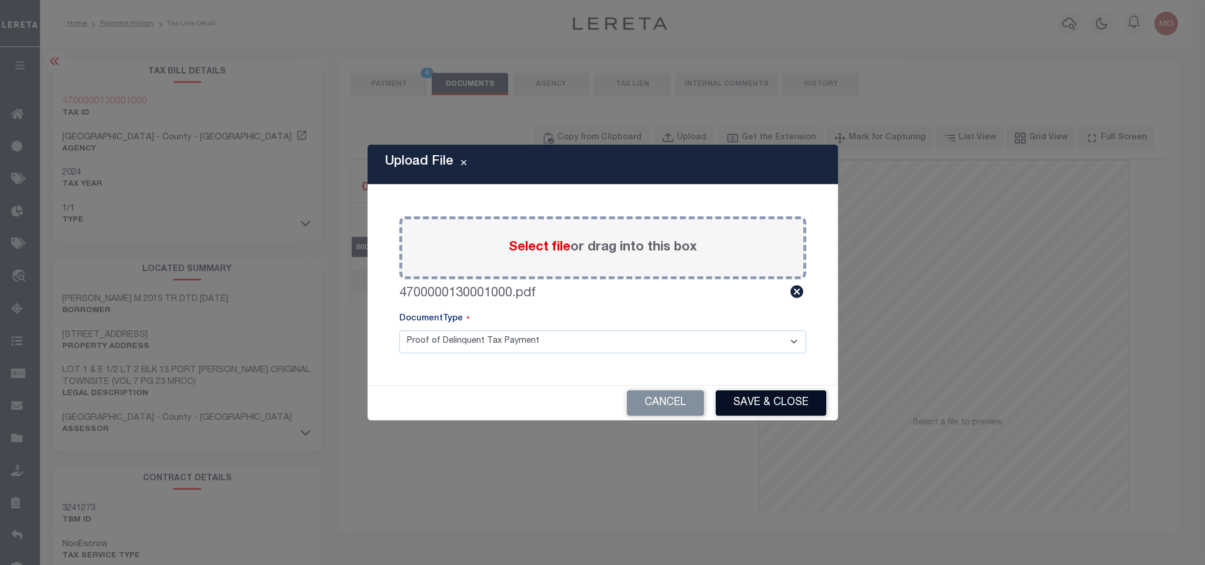
click at [765, 405] on button "Save & Close" at bounding box center [771, 403] width 111 height 25
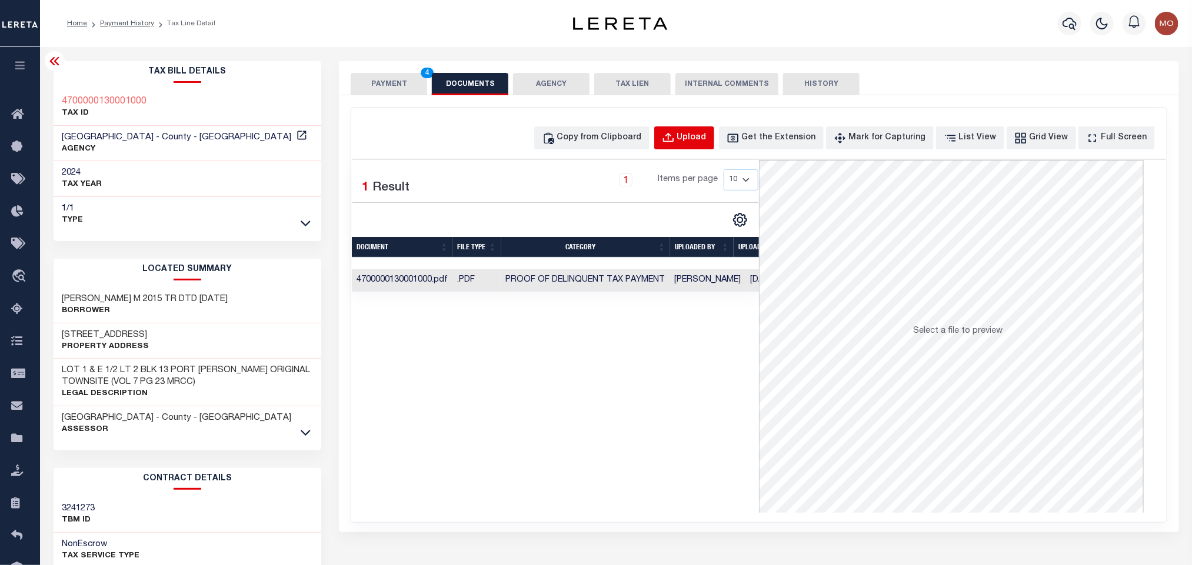
click at [707, 134] on div "Upload" at bounding box center [691, 138] width 29 height 13
select select "POP"
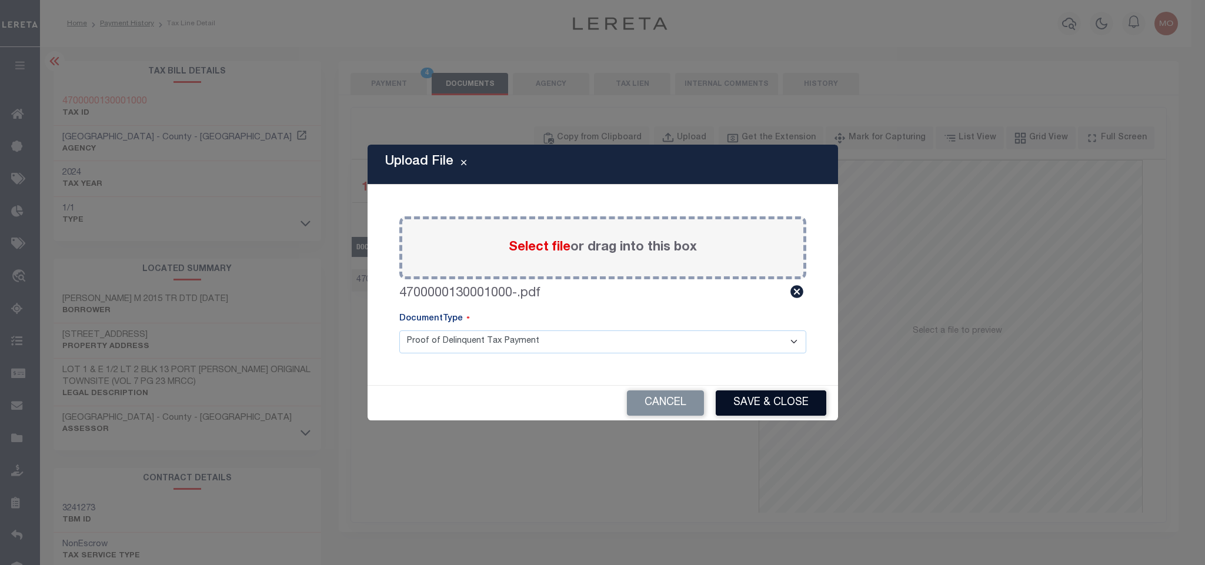
click at [760, 406] on button "Save & Close" at bounding box center [771, 403] width 111 height 25
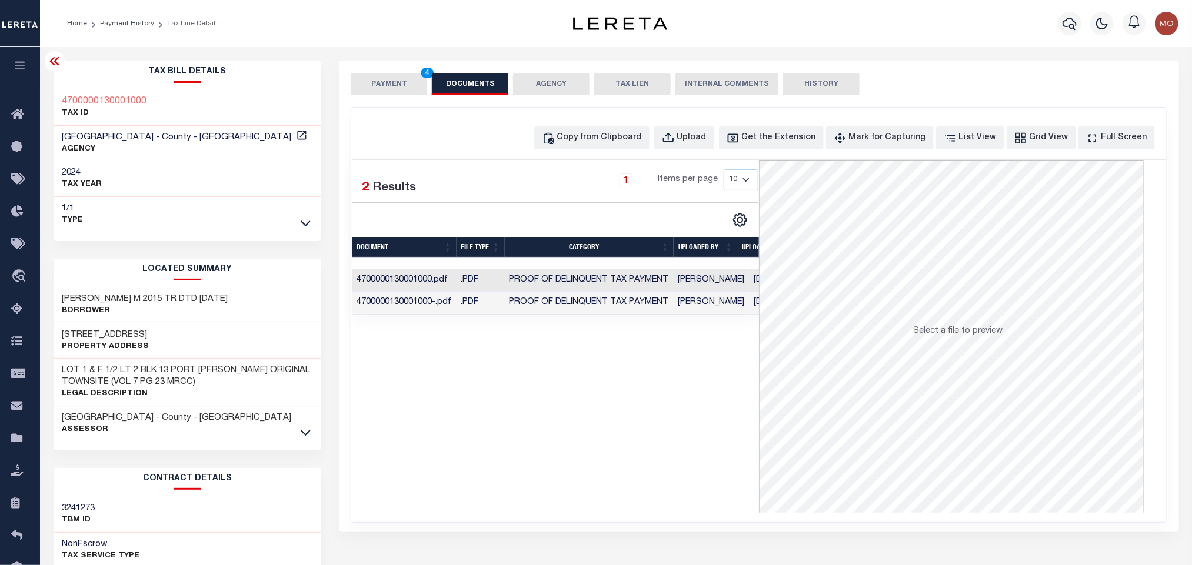
click at [544, 396] on div "Selected 2 Results 1 Items per page 10 25 50 100" at bounding box center [555, 336] width 407 height 353
click at [388, 81] on button "PAYMENT 4" at bounding box center [389, 84] width 76 height 22
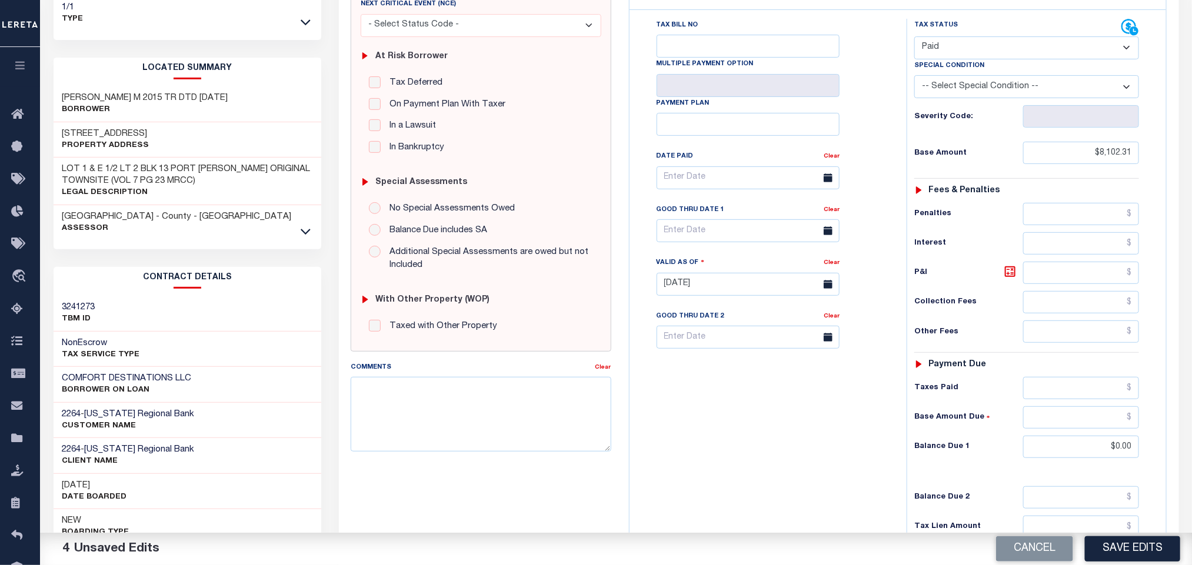
scroll to position [332, 0]
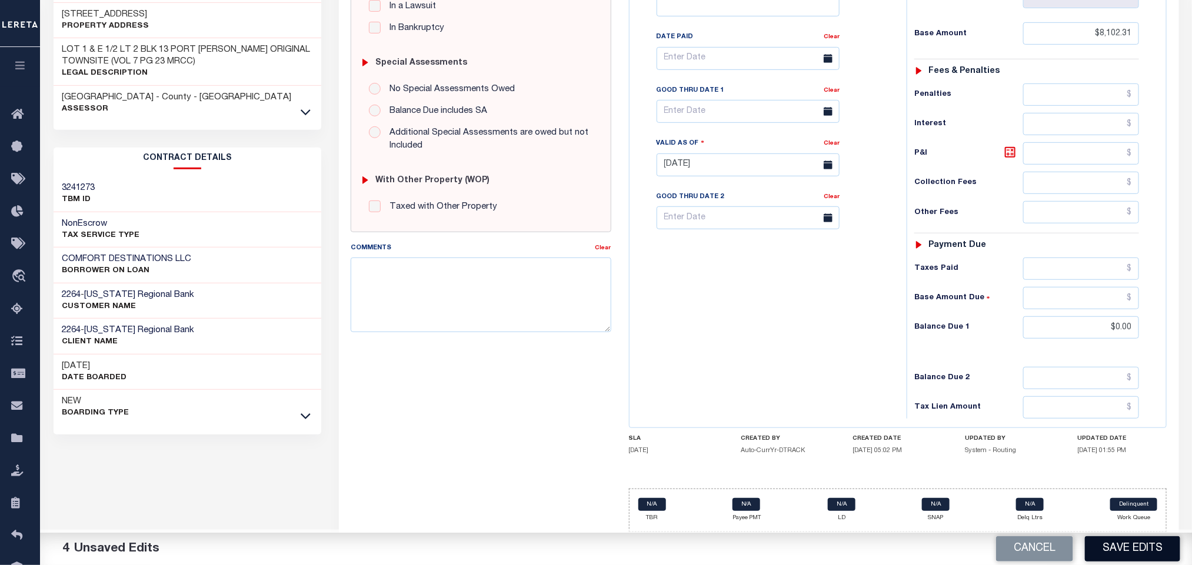
click at [1131, 553] on button "Save Edits" at bounding box center [1132, 549] width 95 height 25
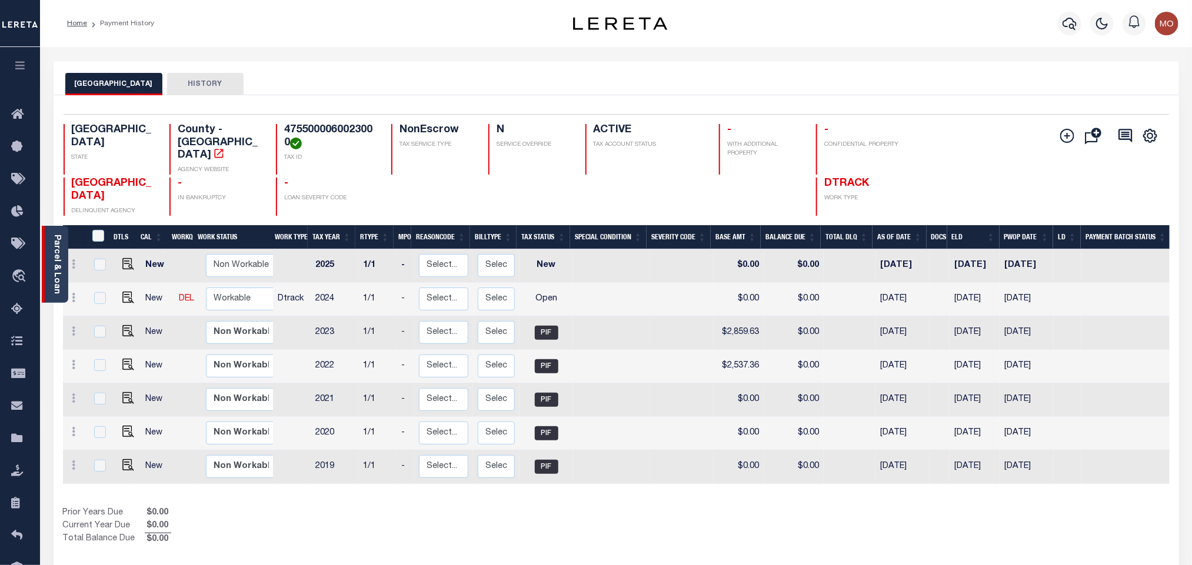
click at [64, 262] on div "Parcel & Loan" at bounding box center [55, 264] width 26 height 77
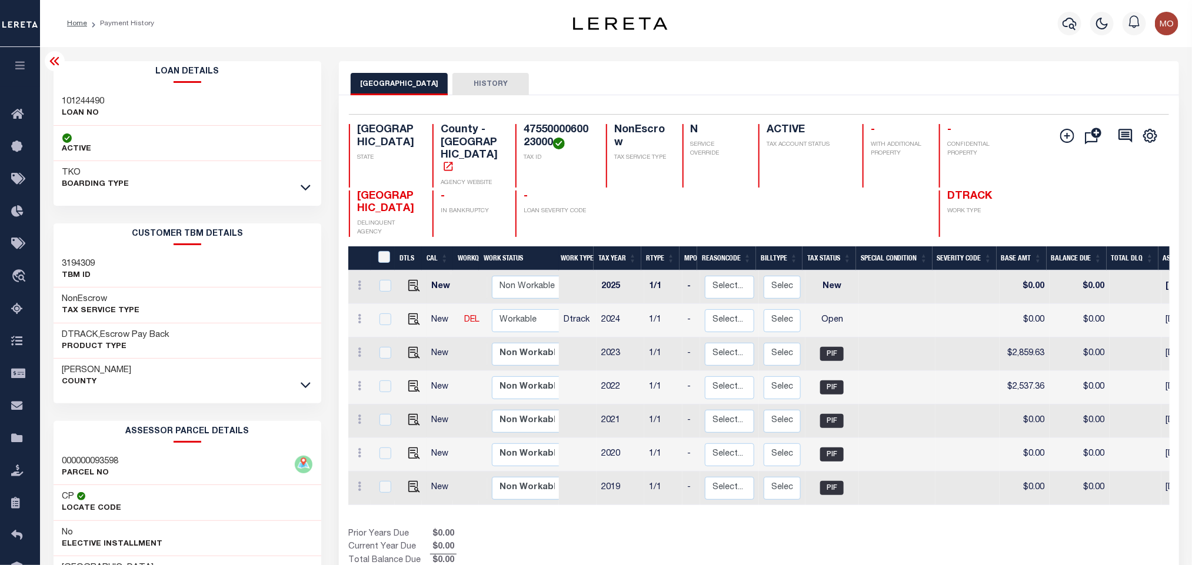
click at [88, 98] on h3 "101244490" at bounding box center [83, 102] width 42 height 12
click at [88, 99] on h3 "101244490" at bounding box center [83, 102] width 42 height 12
copy h3 "101244490"
click at [539, 131] on h4 "4755000060023000" at bounding box center [558, 136] width 68 height 25
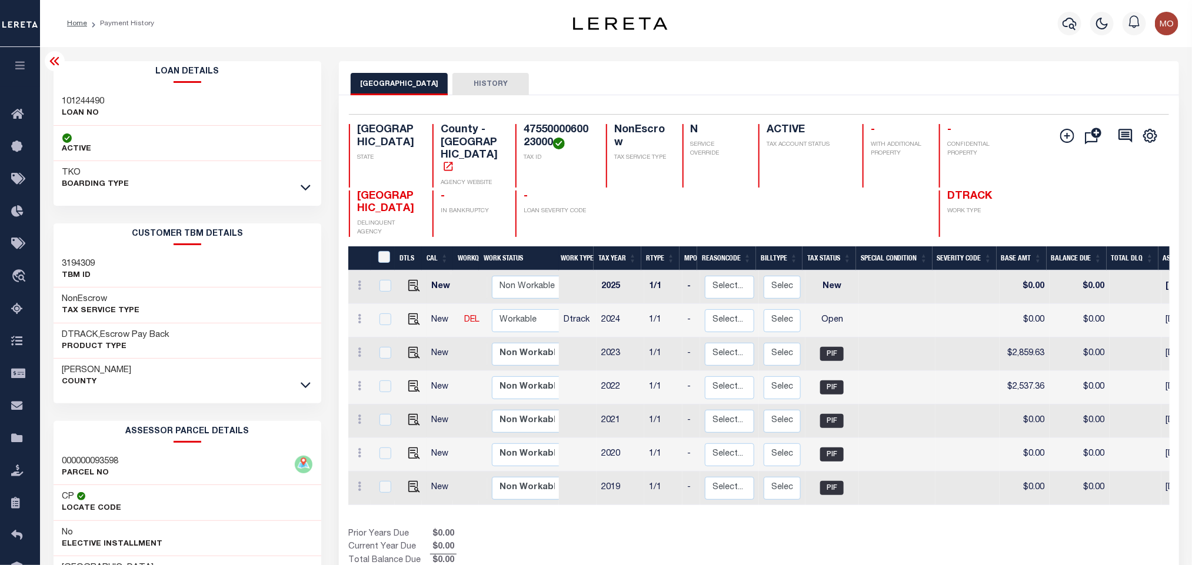
copy h4 "4755000060023000"
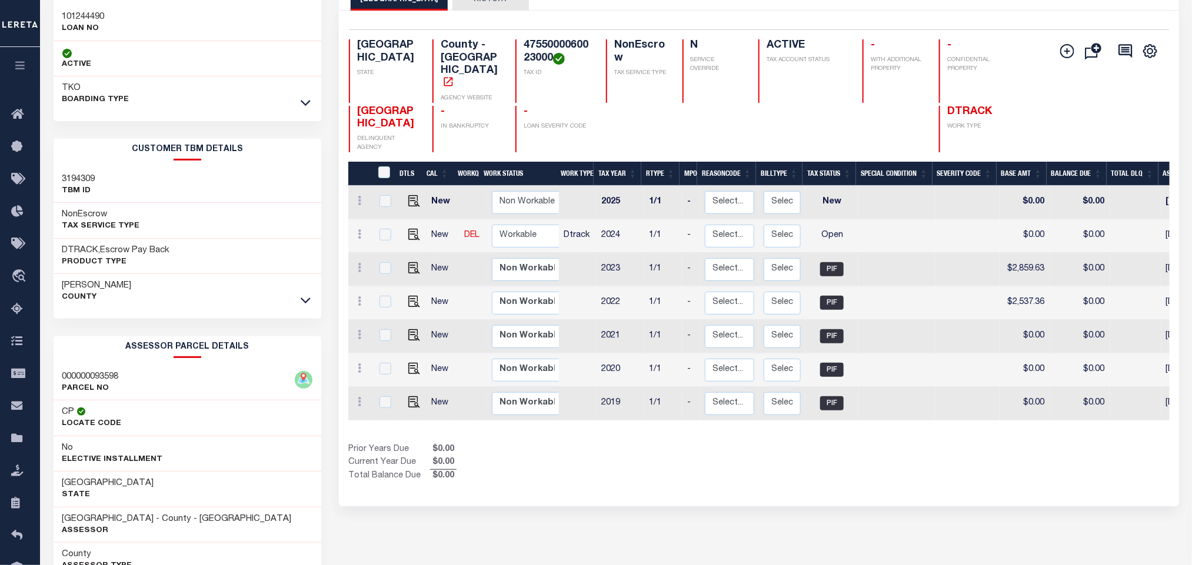
scroll to position [164, 0]
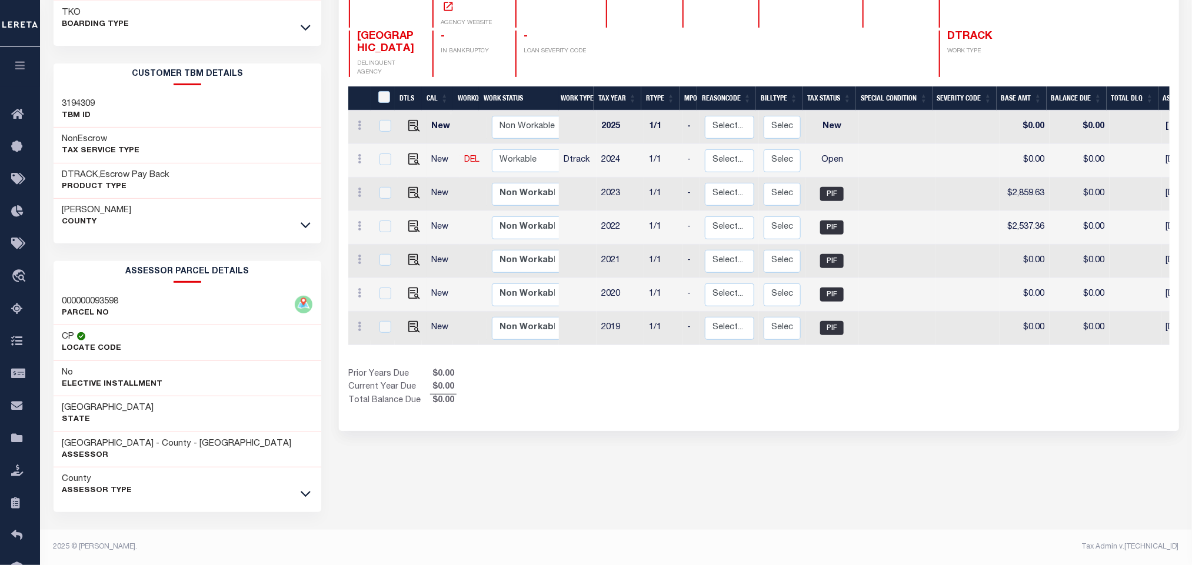
click at [617, 438] on div "CAMERON COUNTY HISTORY Selected 7 Results" at bounding box center [758, 233] width 857 height 664
drag, startPoint x: 62, startPoint y: 443, endPoint x: 144, endPoint y: 444, distance: 81.2
click at [144, 444] on h3 "CAMERON COUNTY - County - TX" at bounding box center [176, 444] width 229 height 12
copy h3 "[GEOGRAPHIC_DATA]"
click at [761, 449] on div "CAMERON COUNTY HISTORY Selected 7 Results" at bounding box center [758, 233] width 857 height 664
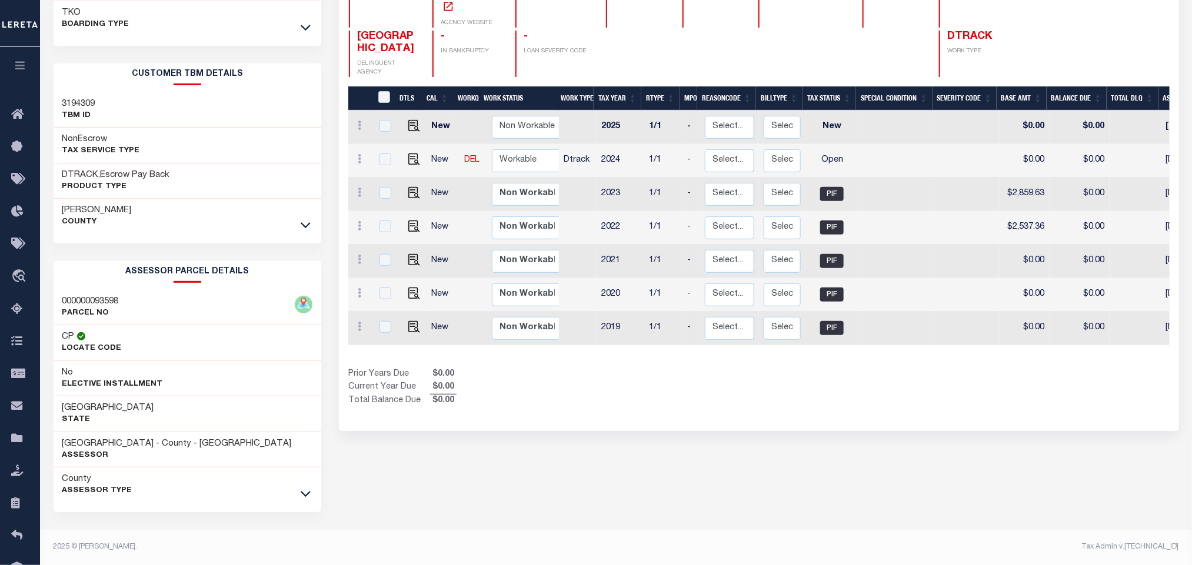
scroll to position [0, 0]
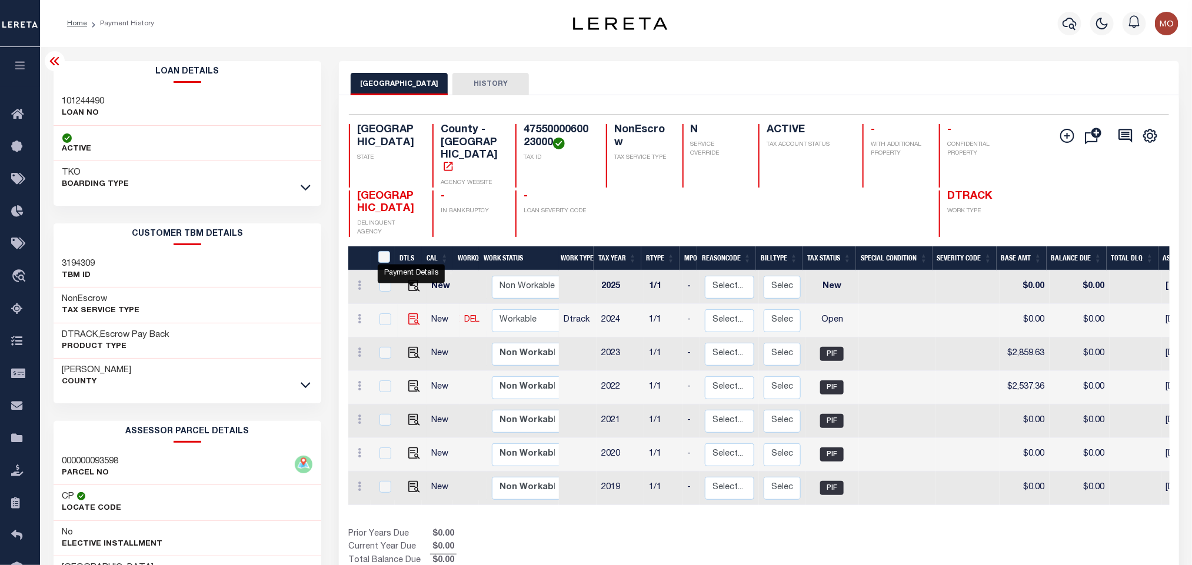
click at [412, 314] on img "" at bounding box center [414, 320] width 12 height 12
checkbox input "true"
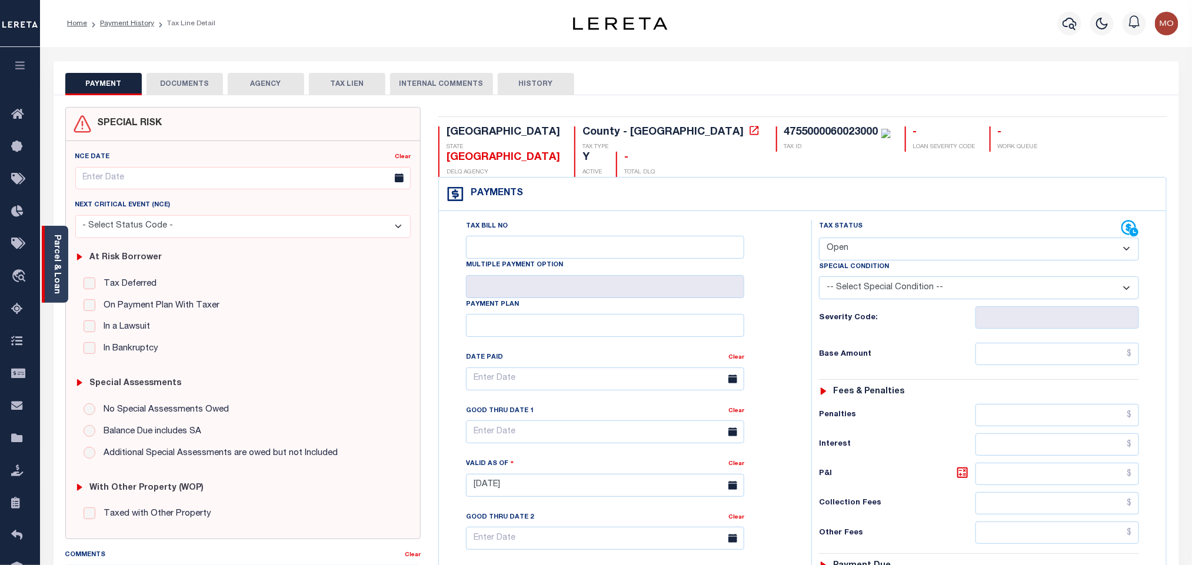
click at [48, 258] on div "Parcel & Loan" at bounding box center [55, 264] width 26 height 77
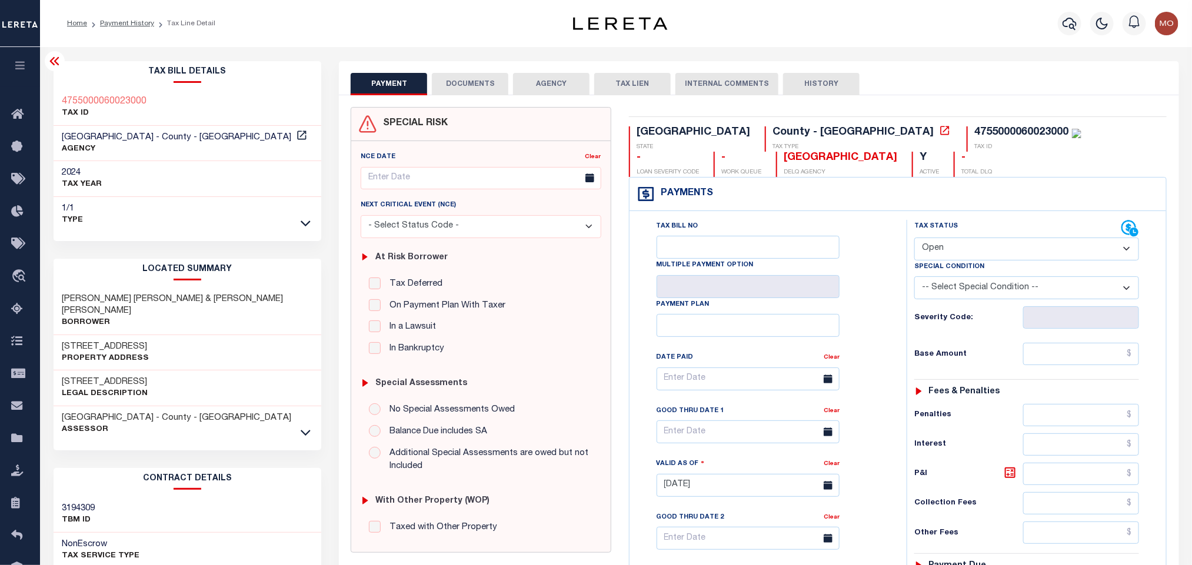
click at [961, 251] on select "- Select Status Code - Open Due/Unpaid Paid Incomplete No Tax Due Internal Refu…" at bounding box center [1026, 249] width 225 height 23
select select "PYD"
click at [914, 239] on select "- Select Status Code - Open Due/Unpaid Paid Incomplete No Tax Due Internal Refu…" at bounding box center [1026, 249] width 225 height 23
type input "[DATE]"
click at [895, 323] on div "Tax Bill No Multiple Payment Option Payment Plan Clear" at bounding box center [764, 479] width 265 height 519
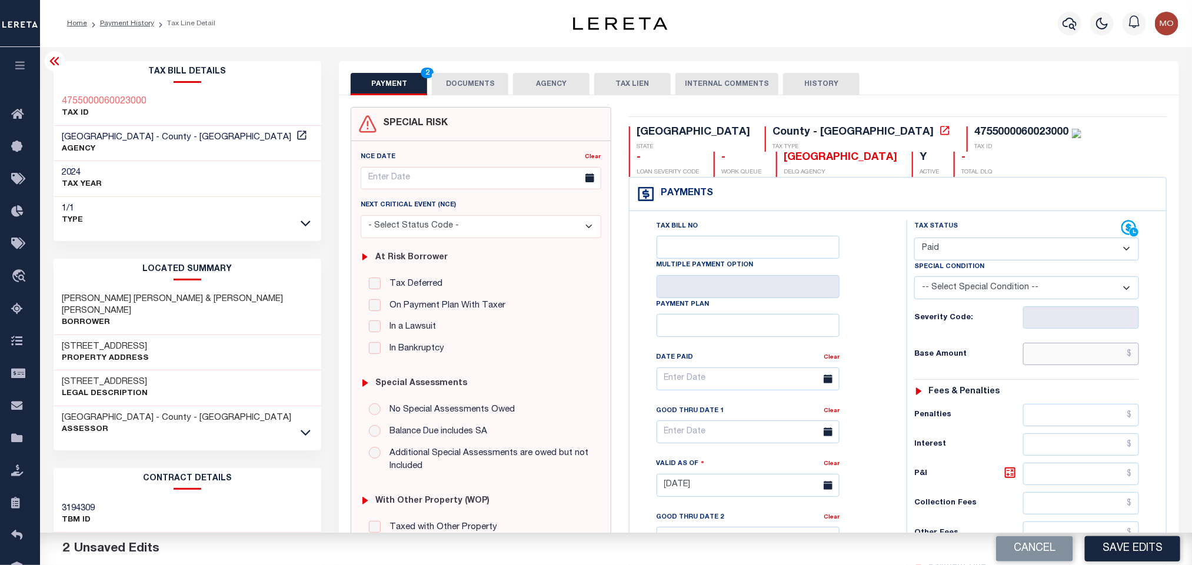
click at [1041, 355] on input "text" at bounding box center [1081, 354] width 116 height 22
paste input "2,946.46"
type input "$2,946.46"
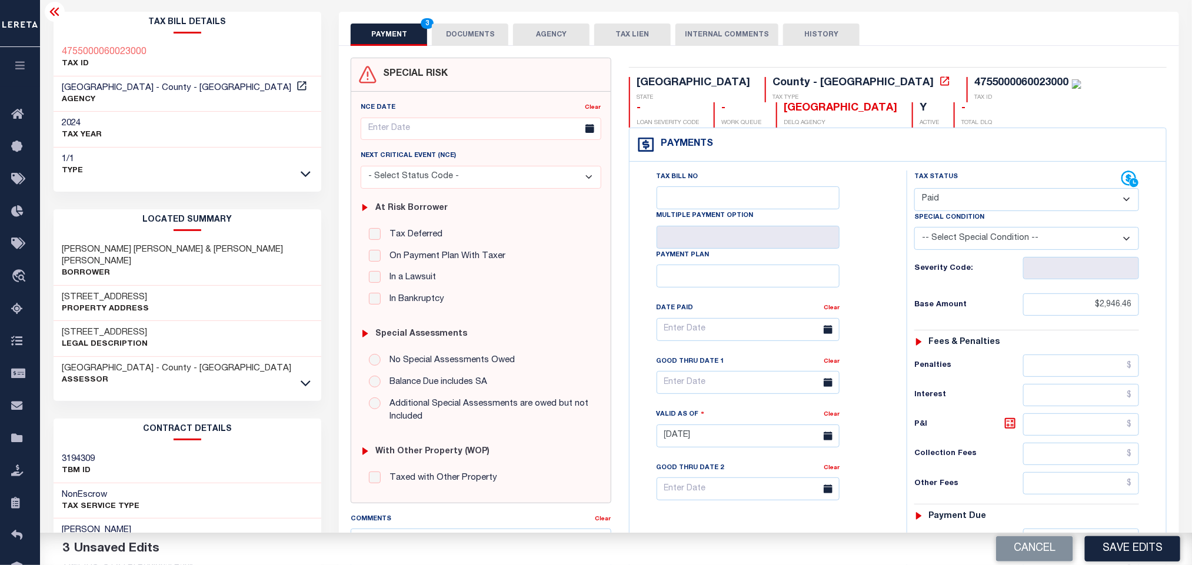
scroll to position [335, 0]
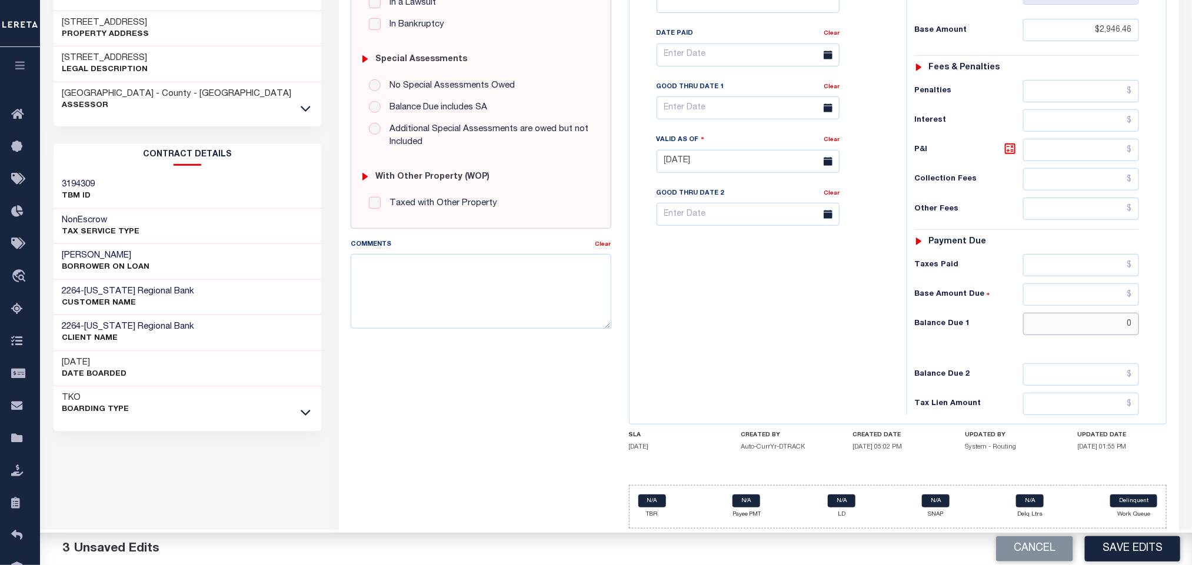
click at [1049, 317] on input "0" at bounding box center [1081, 324] width 116 height 22
type input "$0.00"
drag, startPoint x: 751, startPoint y: 357, endPoint x: 729, endPoint y: 403, distance: 50.5
click at [752, 359] on div "Tax Bill No Multiple Payment Option Payment Plan Clear" at bounding box center [764, 155] width 265 height 519
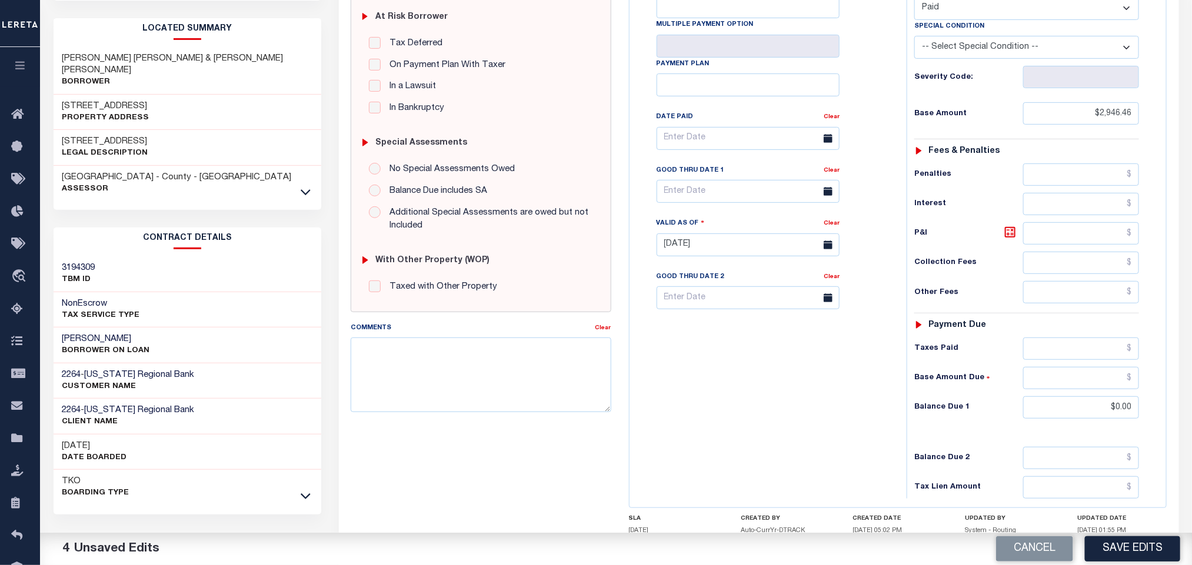
scroll to position [0, 0]
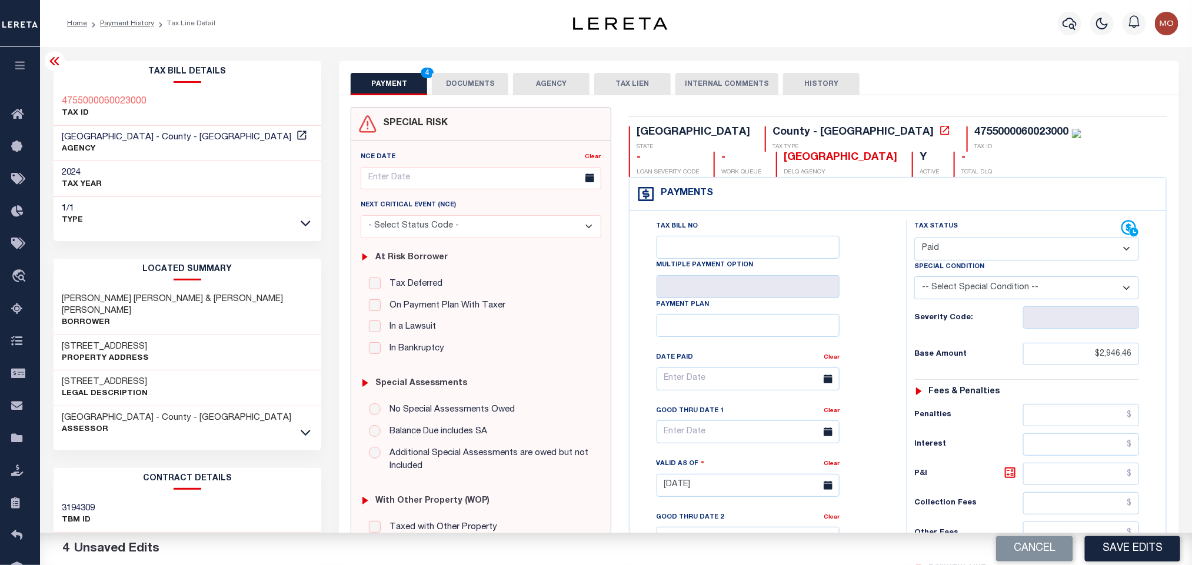
click at [440, 83] on button "DOCUMENTS" at bounding box center [470, 84] width 76 height 22
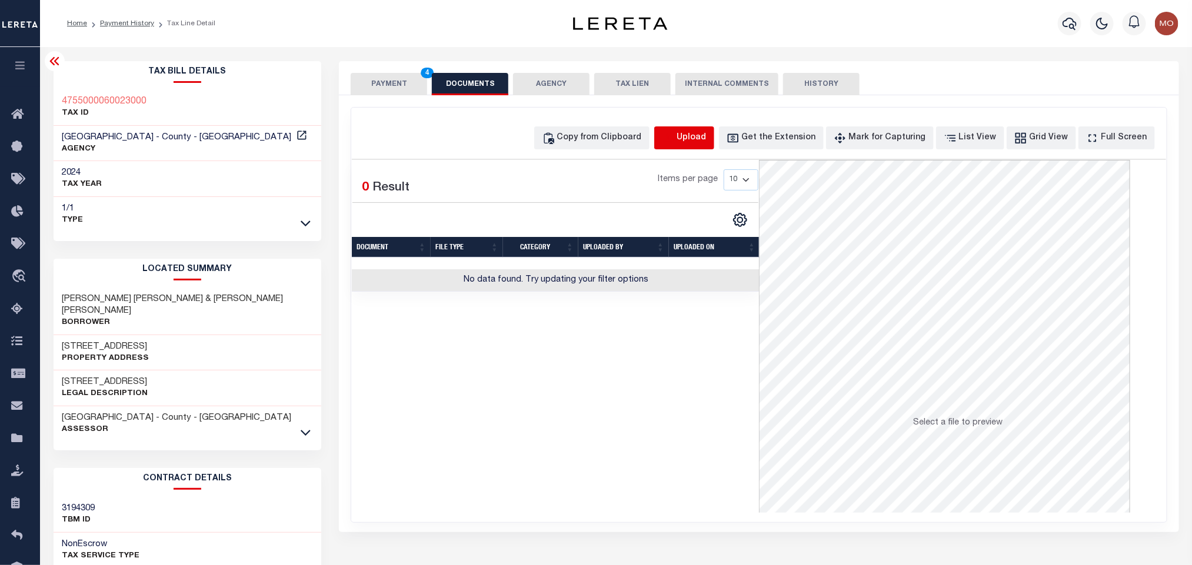
click at [675, 138] on icon "button" at bounding box center [668, 138] width 13 height 13
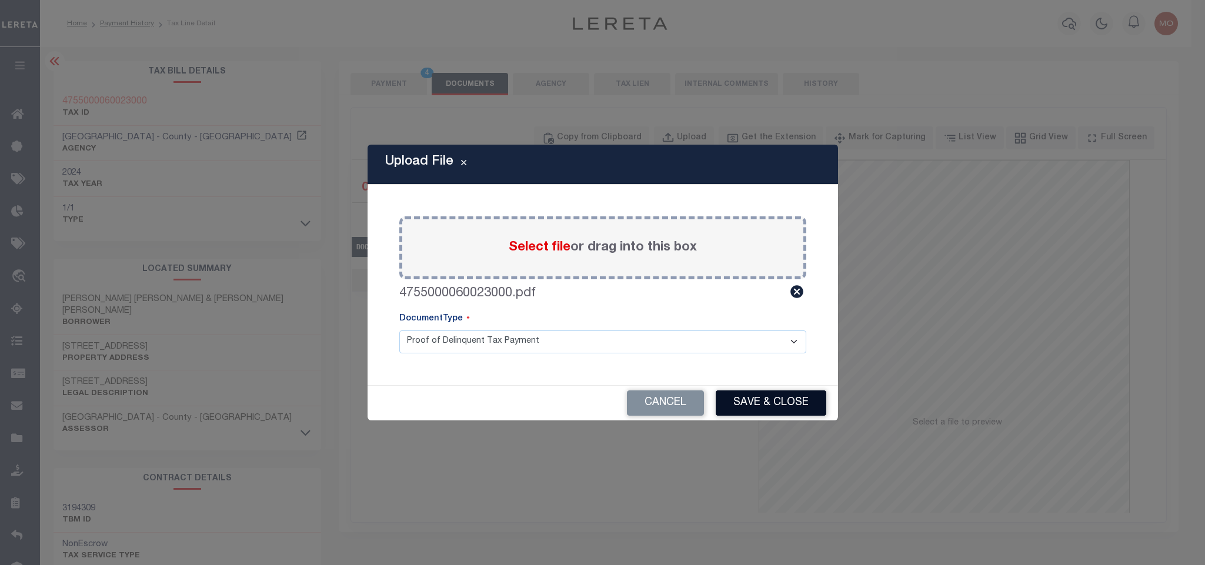
click at [787, 405] on button "Save & Close" at bounding box center [771, 403] width 111 height 25
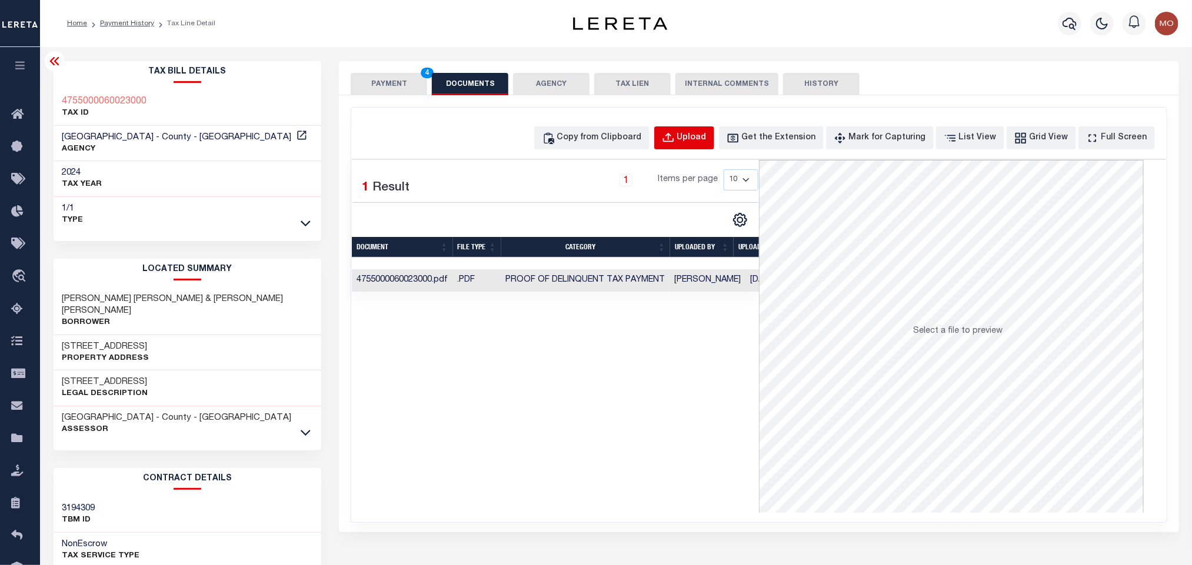
click at [707, 135] on div "Upload" at bounding box center [691, 138] width 29 height 13
select select "POP"
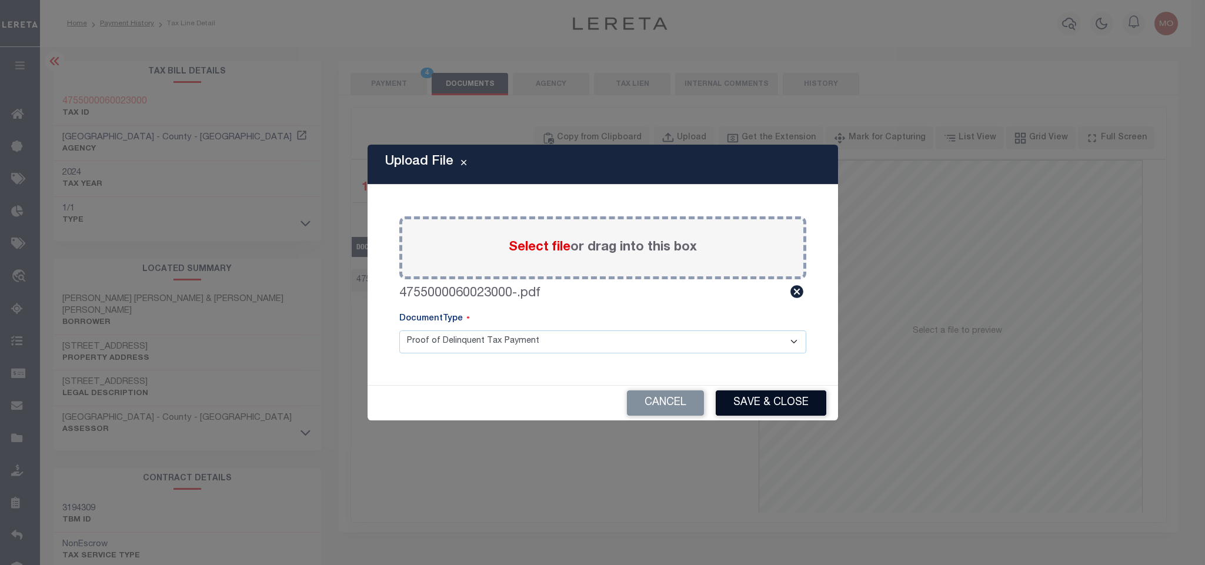
click at [761, 398] on button "Save & Close" at bounding box center [771, 403] width 111 height 25
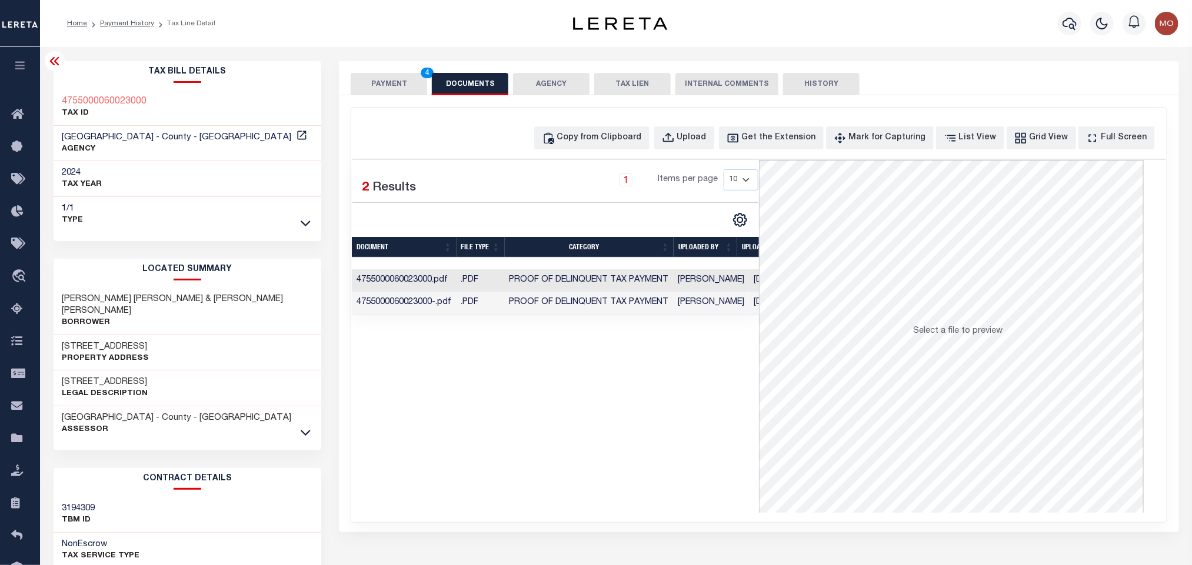
click at [619, 457] on div "Selected 2 Results 1 Items per page 10 25 50 100" at bounding box center [555, 336] width 407 height 353
click at [392, 80] on button "PAYMENT 4" at bounding box center [389, 84] width 76 height 22
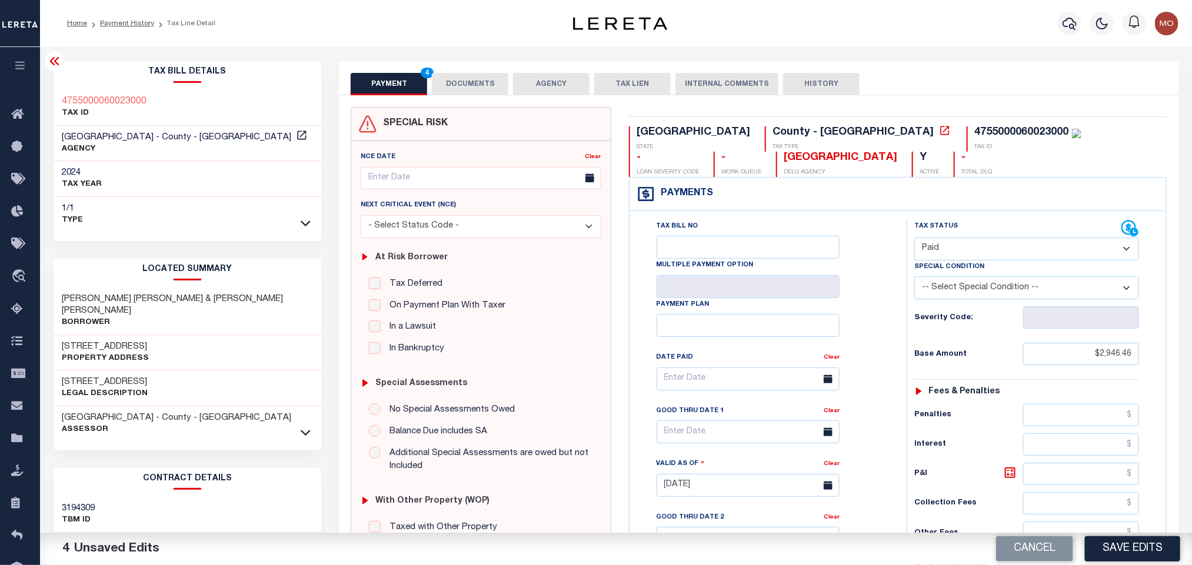
drag, startPoint x: 861, startPoint y: 268, endPoint x: 870, endPoint y: 264, distance: 10.0
click at [869, 264] on div "Tax Bill No Multiple Payment Option Payment Plan Clear" at bounding box center [765, 385] width 248 height 330
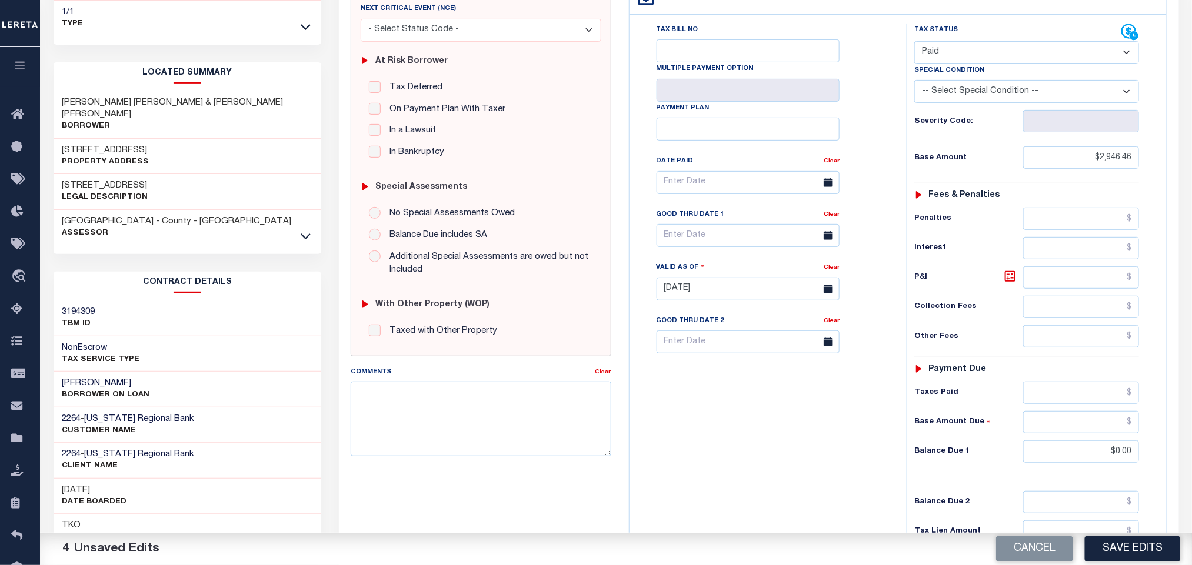
scroll to position [332, 0]
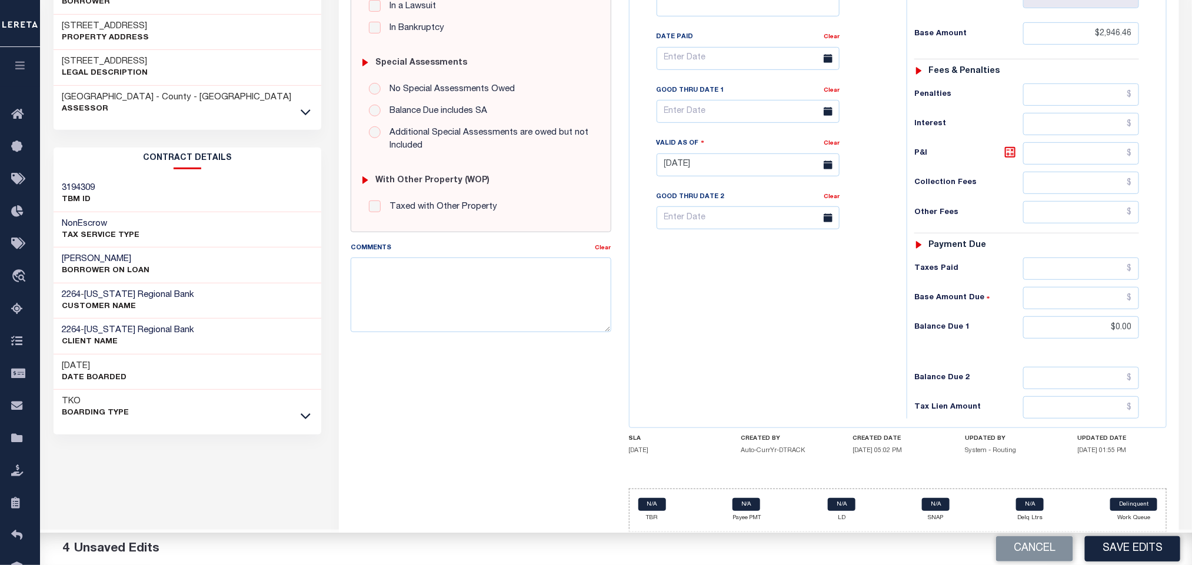
drag, startPoint x: 1140, startPoint y: 545, endPoint x: 1197, endPoint y: 454, distance: 107.3
click at [1140, 544] on button "Save Edits" at bounding box center [1132, 549] width 95 height 25
checkbox input "false"
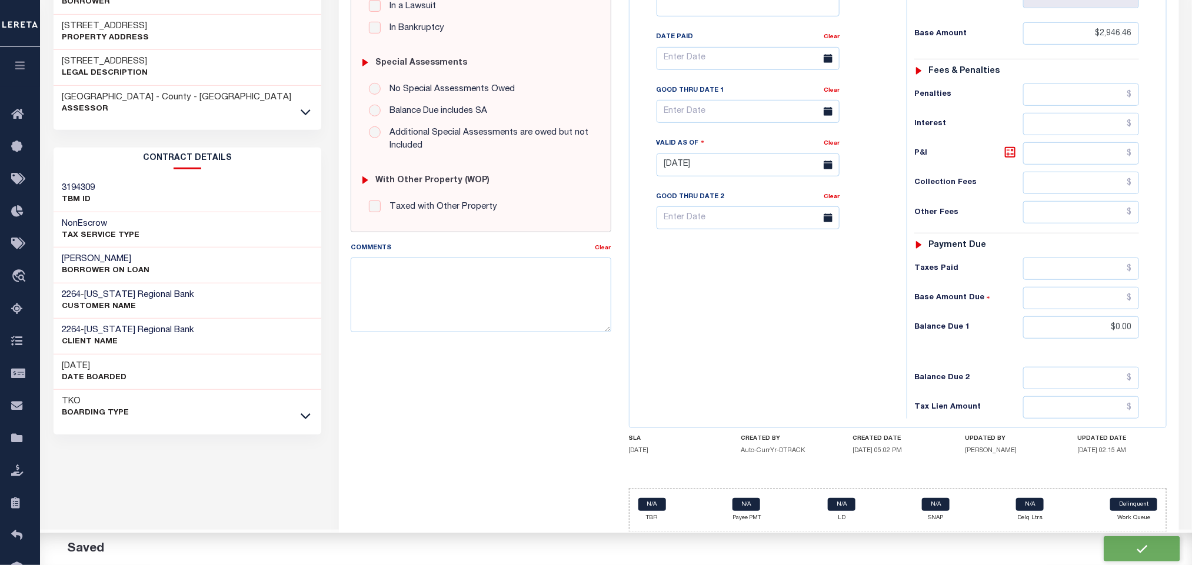
type input "$2,946.46"
type input "$0"
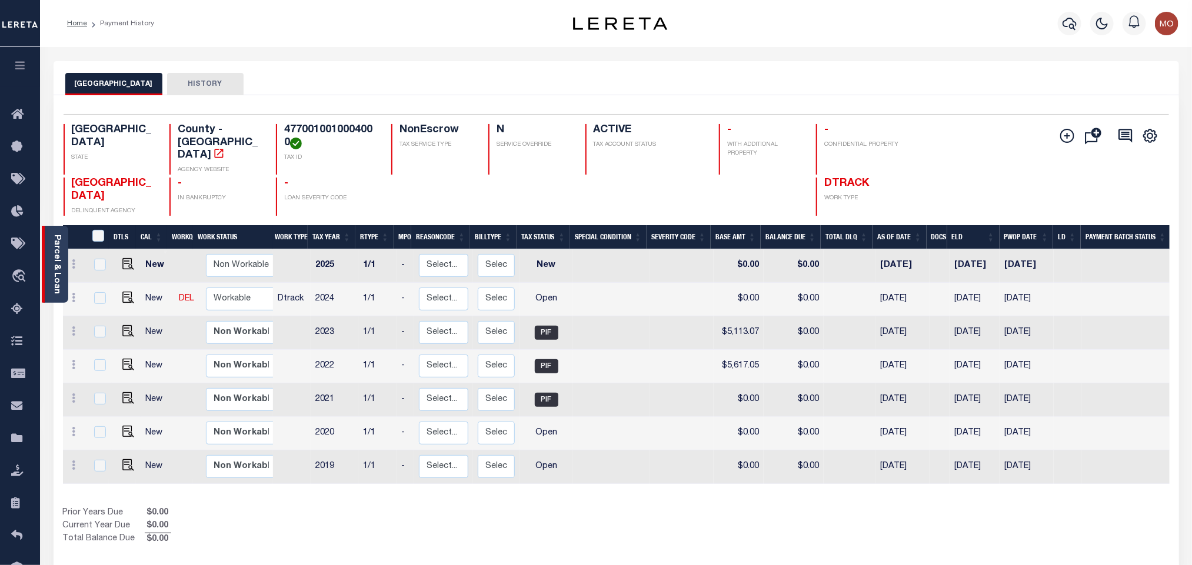
click at [57, 239] on link "Parcel & Loan" at bounding box center [56, 264] width 8 height 59
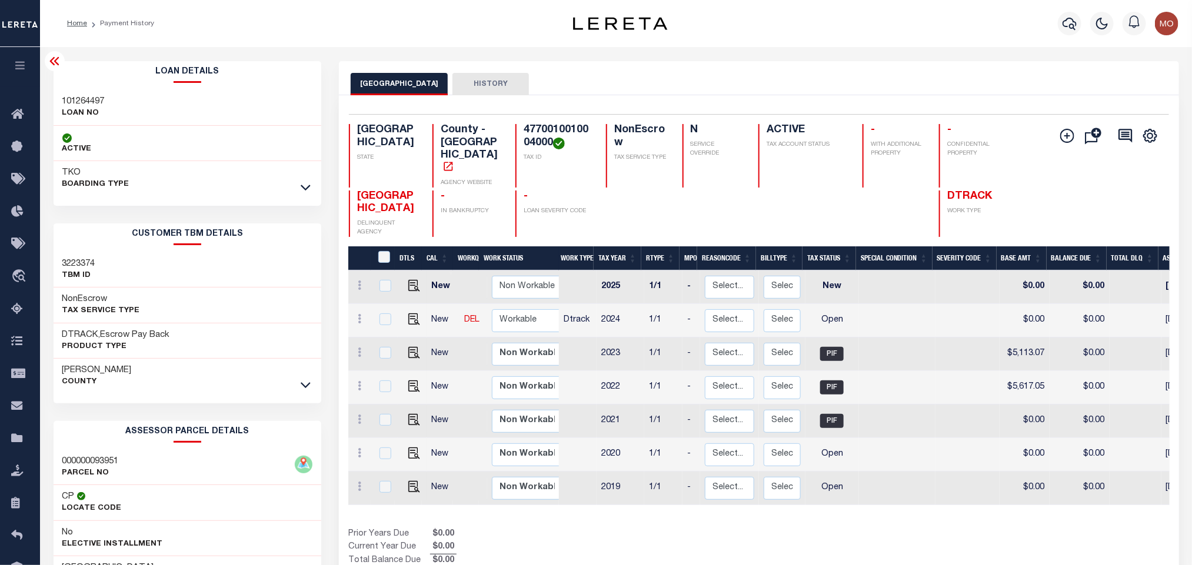
click at [81, 103] on h3 "101264497" at bounding box center [83, 102] width 42 height 12
copy h3 "101264497"
click at [540, 129] on h4 "4770010010004000" at bounding box center [558, 136] width 68 height 25
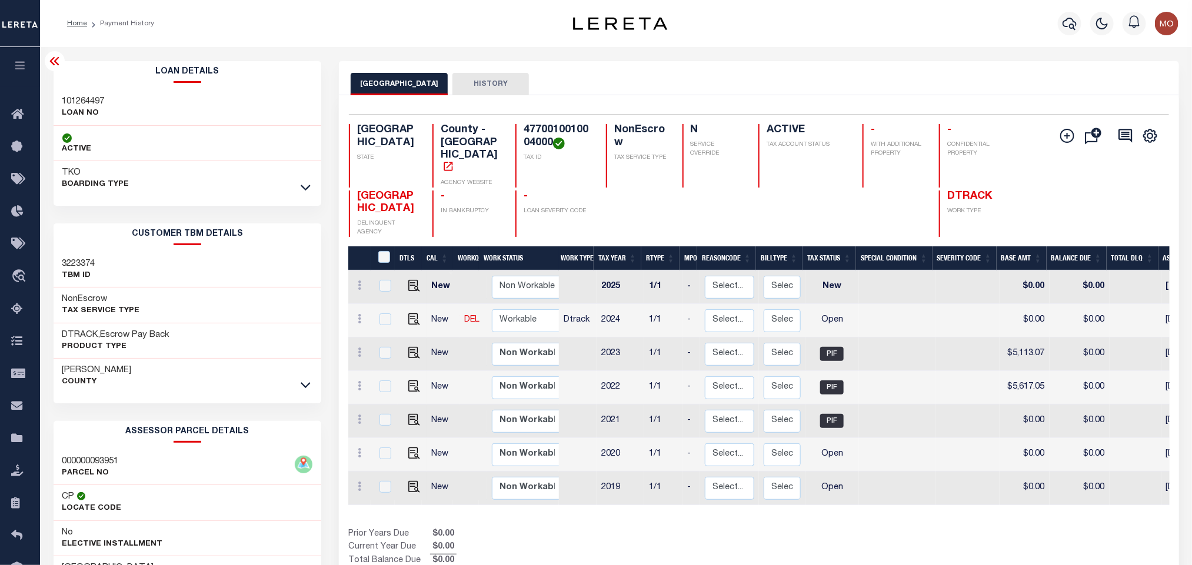
copy h4 "4770010010004000"
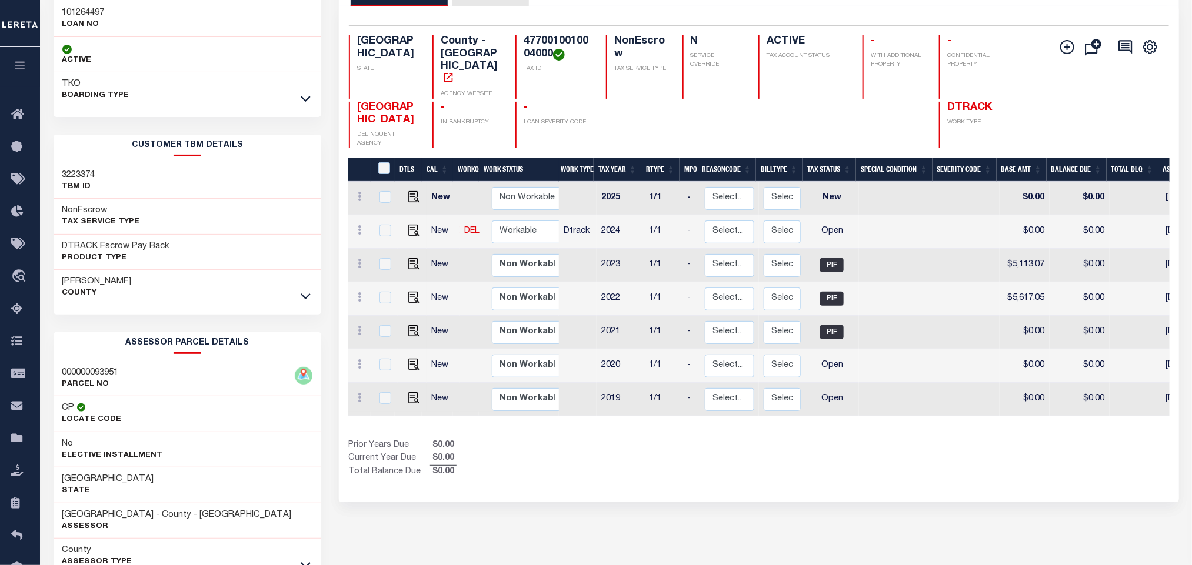
scroll to position [164, 0]
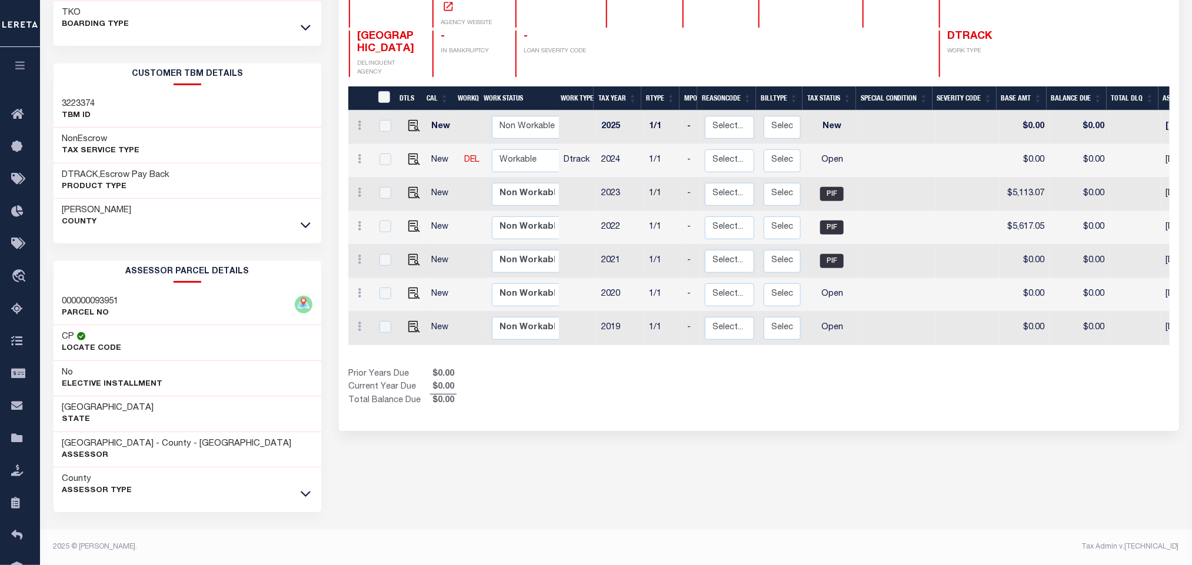
click at [632, 488] on div "CAMERON COUNTY HISTORY Selected 7 Results" at bounding box center [758, 233] width 857 height 664
drag, startPoint x: 101, startPoint y: 441, endPoint x: 145, endPoint y: 440, distance: 44.1
click at [145, 440] on h3 "CAMERON COUNTY - County - TX" at bounding box center [176, 444] width 229 height 12
copy h3 "[GEOGRAPHIC_DATA]"
click at [821, 442] on div "CAMERON COUNTY HISTORY Selected 7 Results" at bounding box center [758, 233] width 857 height 664
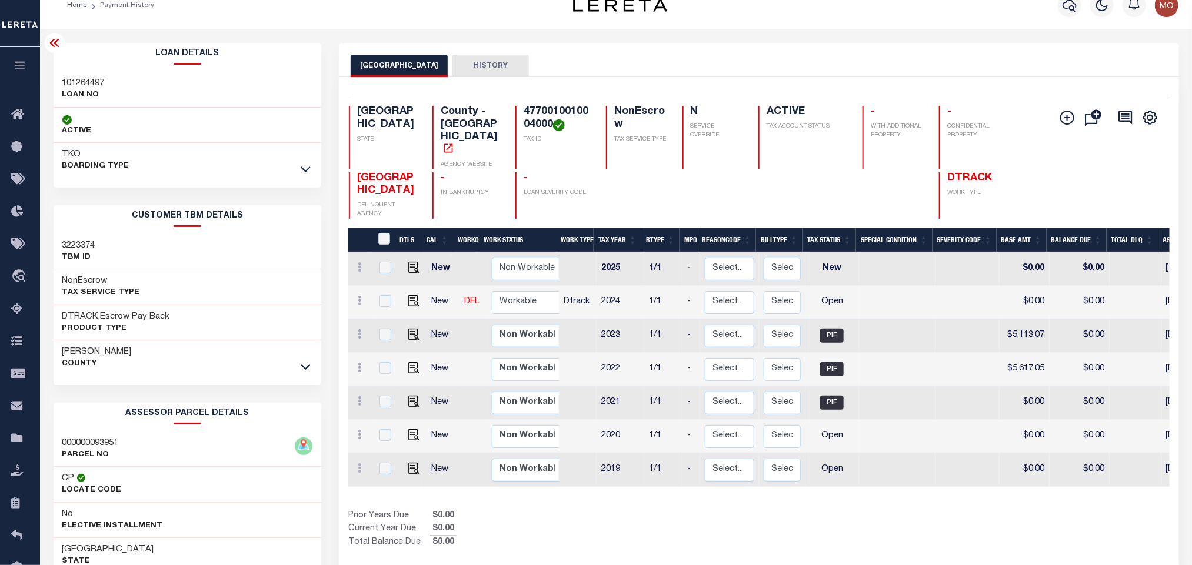
scroll to position [0, 0]
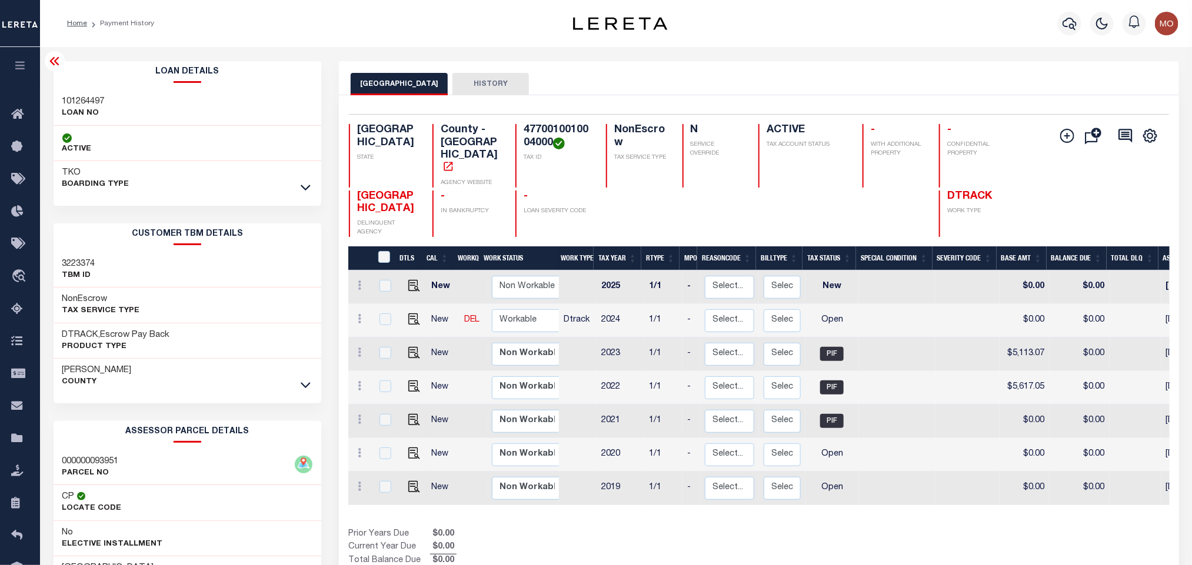
click at [623, 528] on div "Prior Years Due $0.00 Current Year Due $0.00 Total Balance Due $0.00" at bounding box center [553, 547] width 411 height 39
click at [410, 481] on img "" at bounding box center [414, 487] width 12 height 12
checkbox input "true"
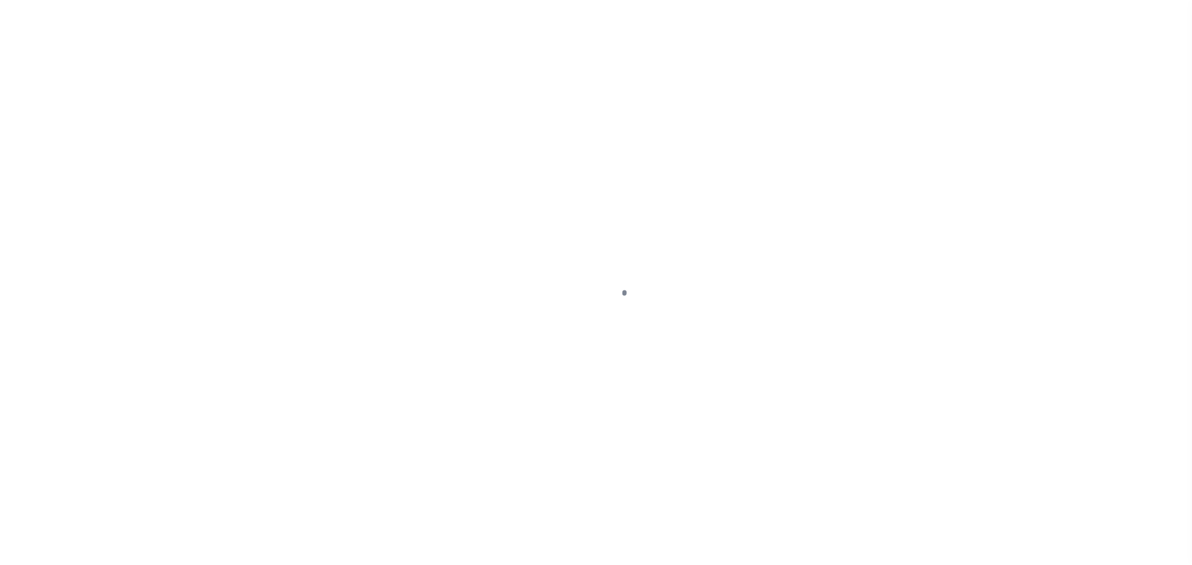
checkbox input "false"
type input "[DATE]"
select select "OP2"
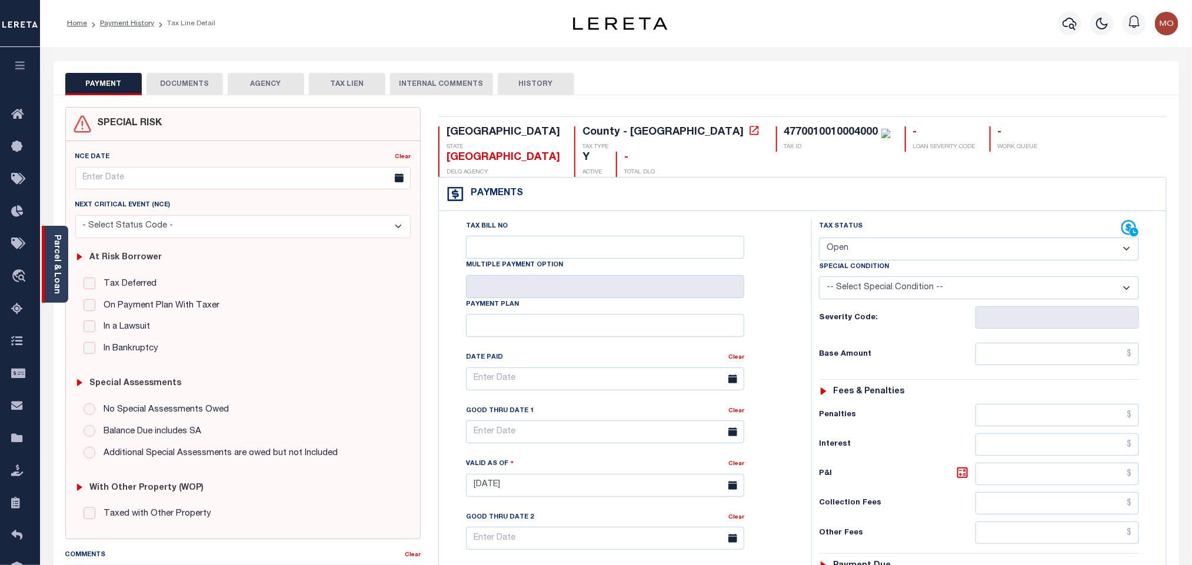
click at [48, 264] on div "Parcel & Loan" at bounding box center [55, 264] width 26 height 77
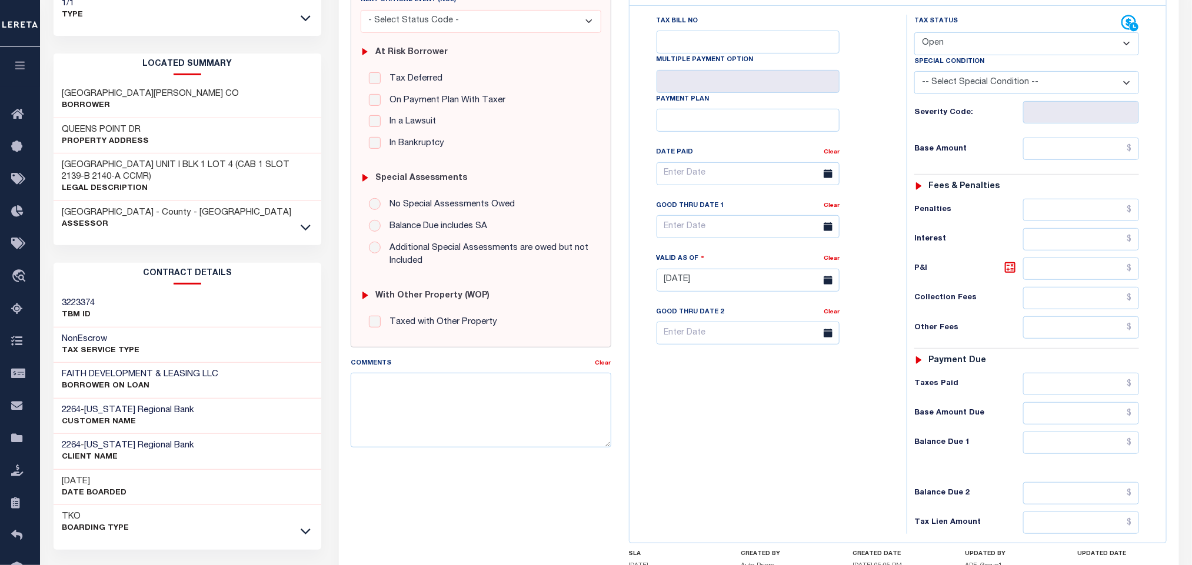
scroll to position [335, 0]
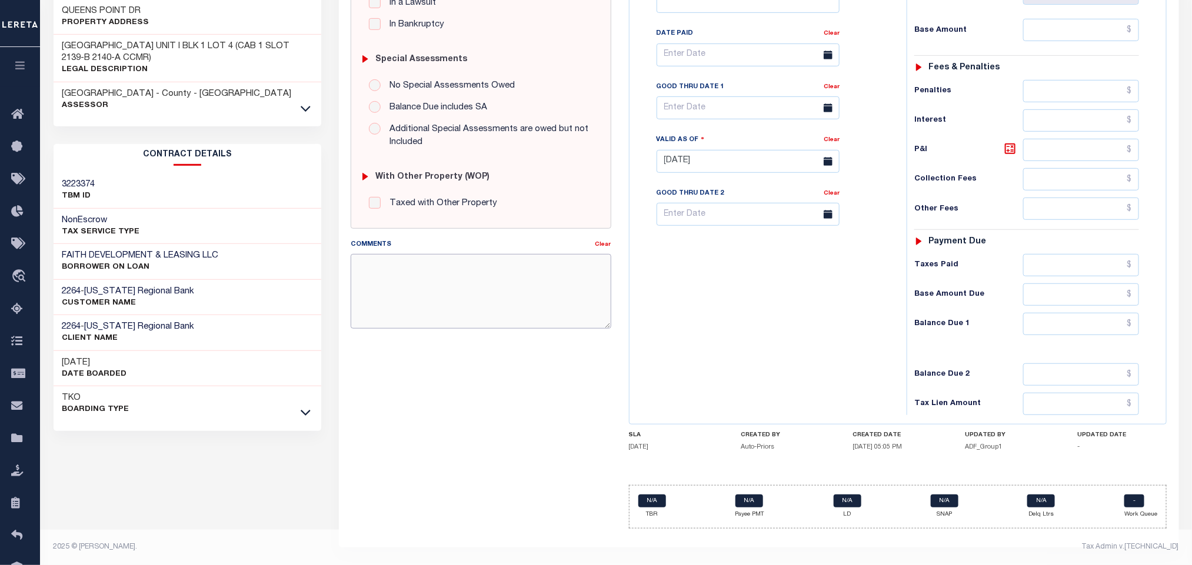
click at [422, 285] on textarea "Comments" at bounding box center [481, 291] width 260 height 74
paste textarea "Please refer 2024 line for Tax Supporting Document"
type textarea "Please refer 2024 line for Tax Supporting Document"
type input "[DATE]"
click at [722, 318] on div "Tax Bill No Multiple Payment Option Payment Plan Clear" at bounding box center [764, 155] width 265 height 519
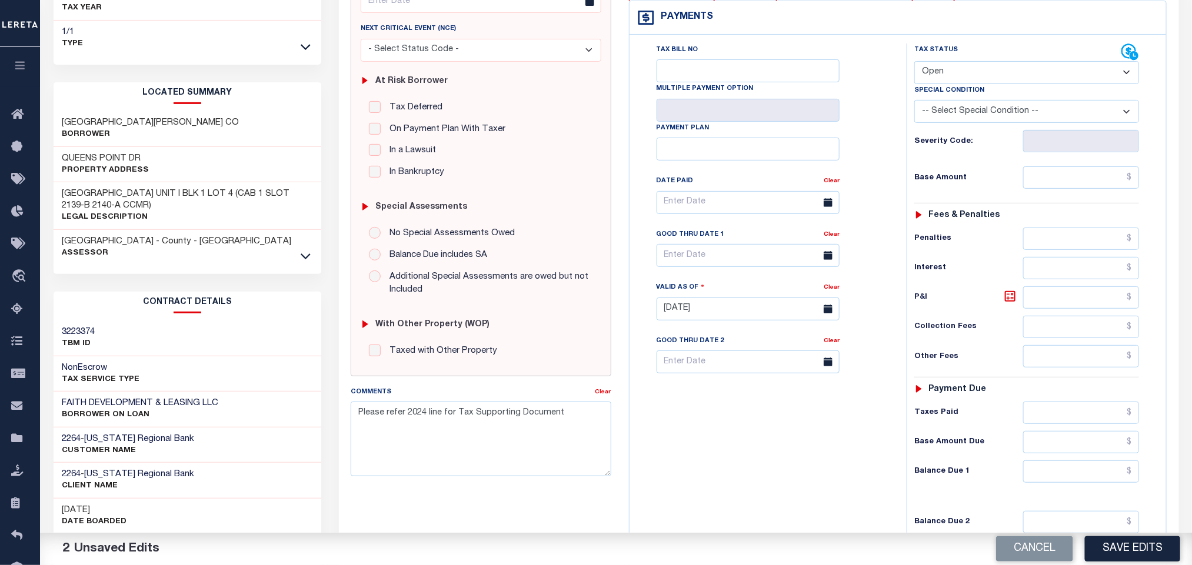
scroll to position [0, 0]
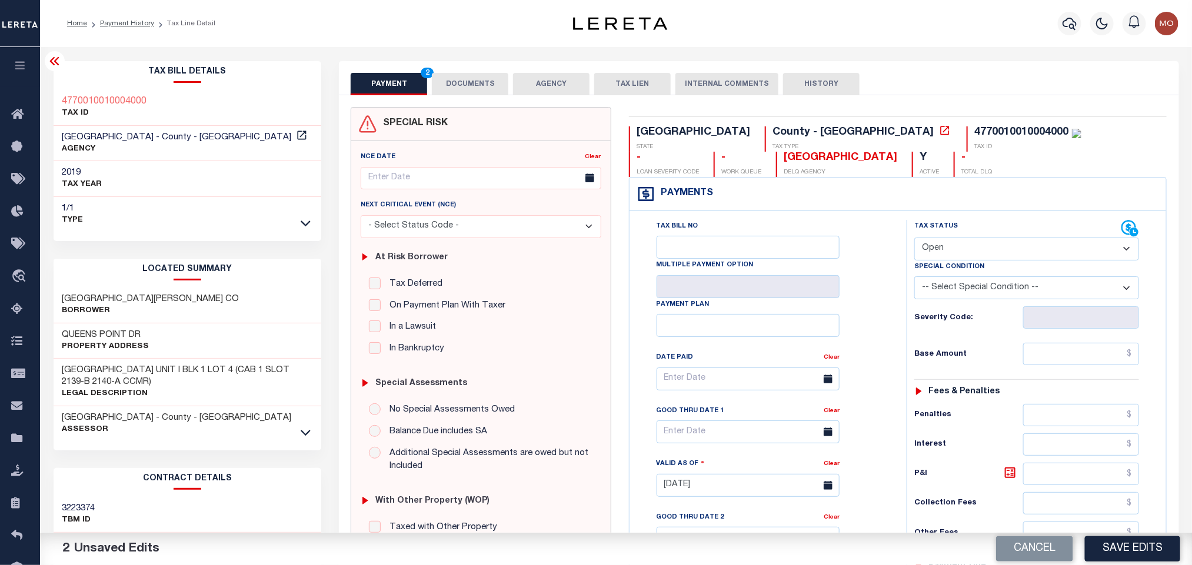
click at [970, 249] on select "- Select Status Code - Open Due/Unpaid Paid Incomplete No Tax Due Internal Refu…" at bounding box center [1026, 249] width 225 height 23
select select "PYD"
click at [914, 239] on select "- Select Status Code - Open Due/Unpaid Paid Incomplete No Tax Due Internal Refu…" at bounding box center [1026, 249] width 225 height 23
paste input "$5,878.88"
click at [1062, 364] on input "$5,878.88" at bounding box center [1081, 354] width 116 height 22
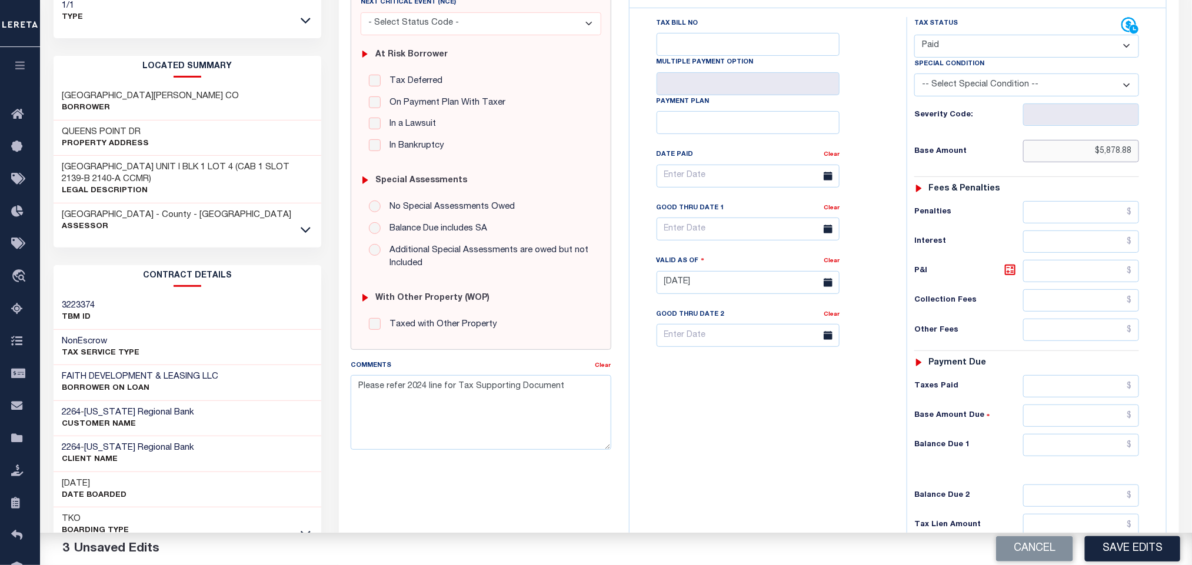
scroll to position [335, 0]
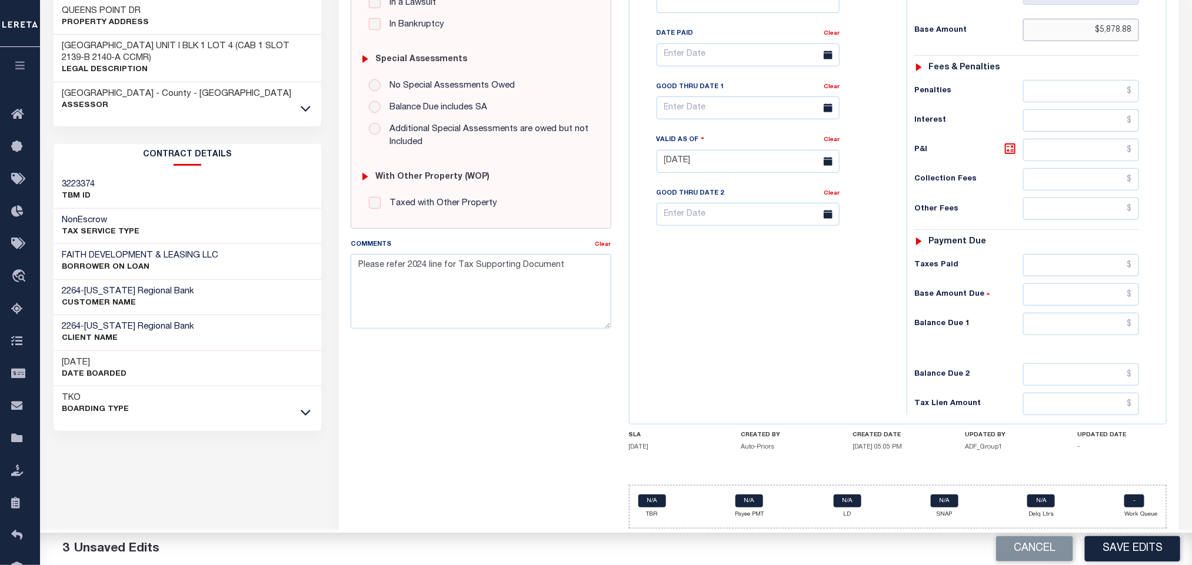
type input "$5,878.88"
drag, startPoint x: 1077, startPoint y: 325, endPoint x: 1054, endPoint y: 334, distance: 25.3
click at [1077, 325] on input "0" at bounding box center [1081, 324] width 116 height 22
type input "$0.00"
click at [818, 334] on div "Tax Bill No Multiple Payment Option Payment Plan Clear" at bounding box center [764, 155] width 265 height 519
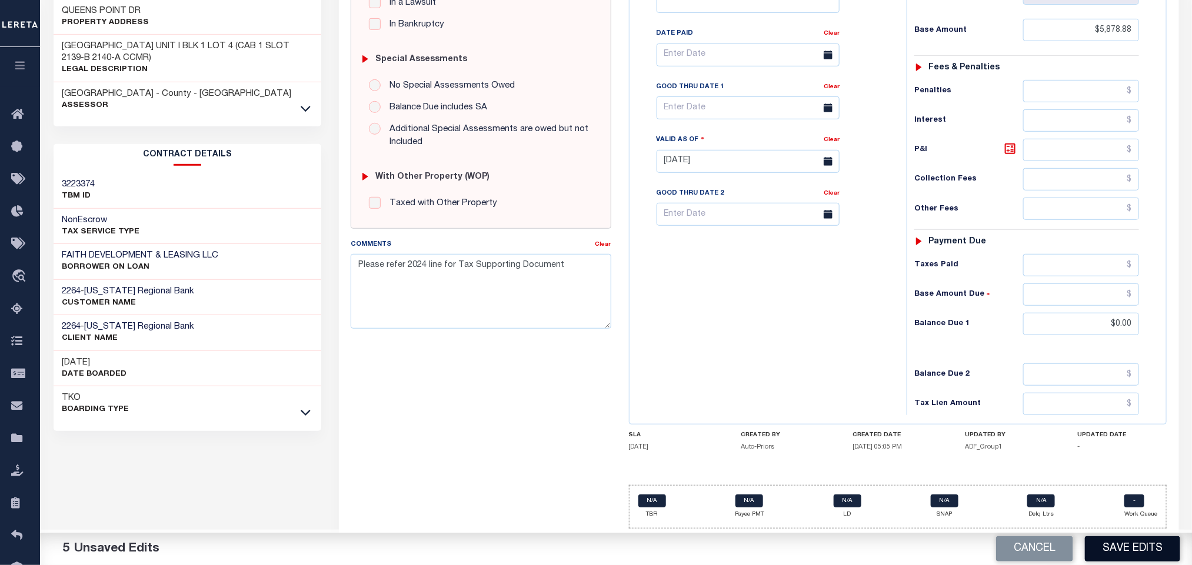
click at [1144, 551] on button "Save Edits" at bounding box center [1132, 549] width 95 height 25
checkbox input "false"
type input "$5,878.88"
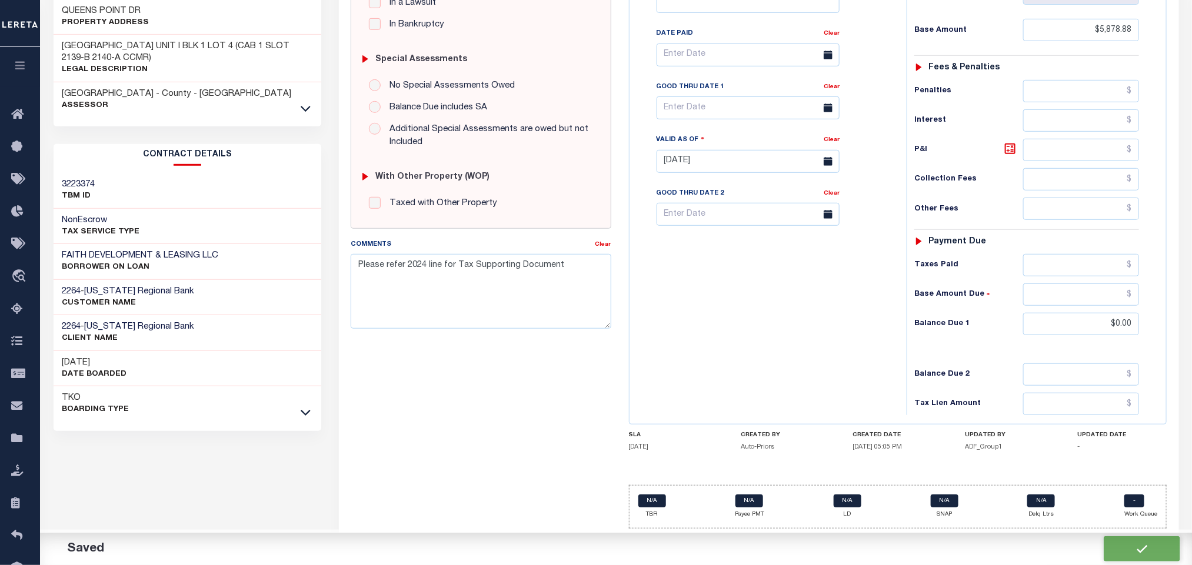
type input "$0"
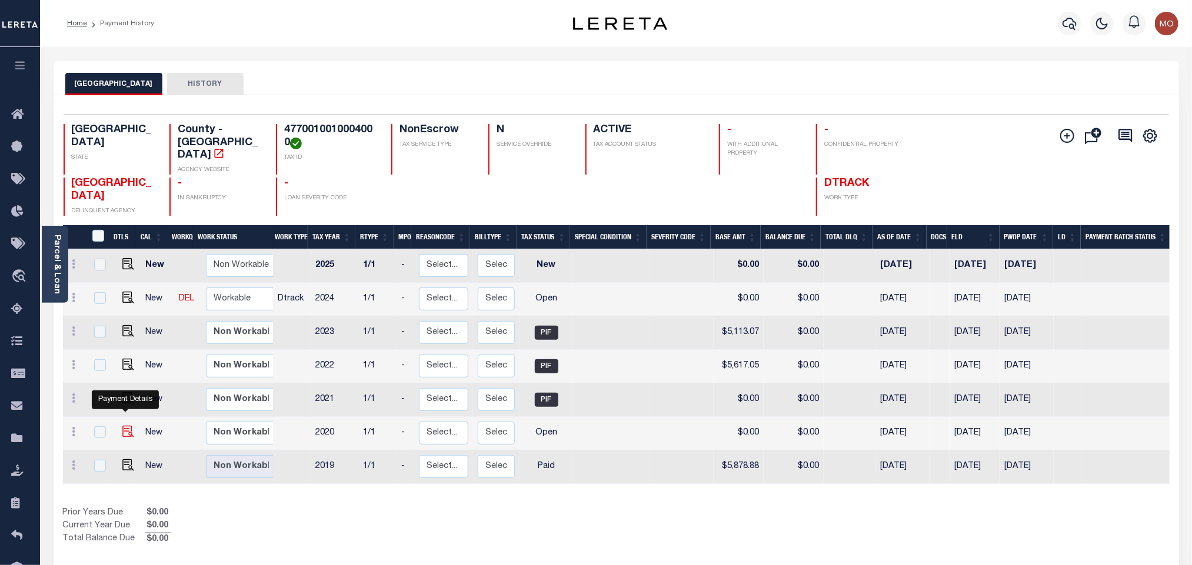
click at [122, 426] on img "" at bounding box center [128, 432] width 12 height 12
checkbox input "true"
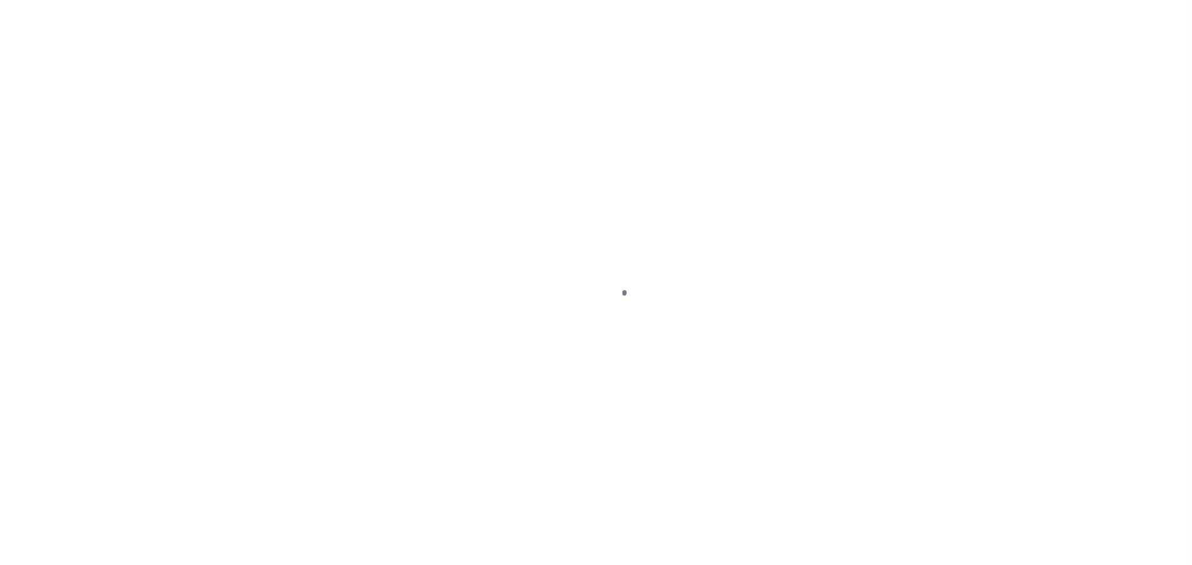
checkbox input "false"
type input "[DATE]"
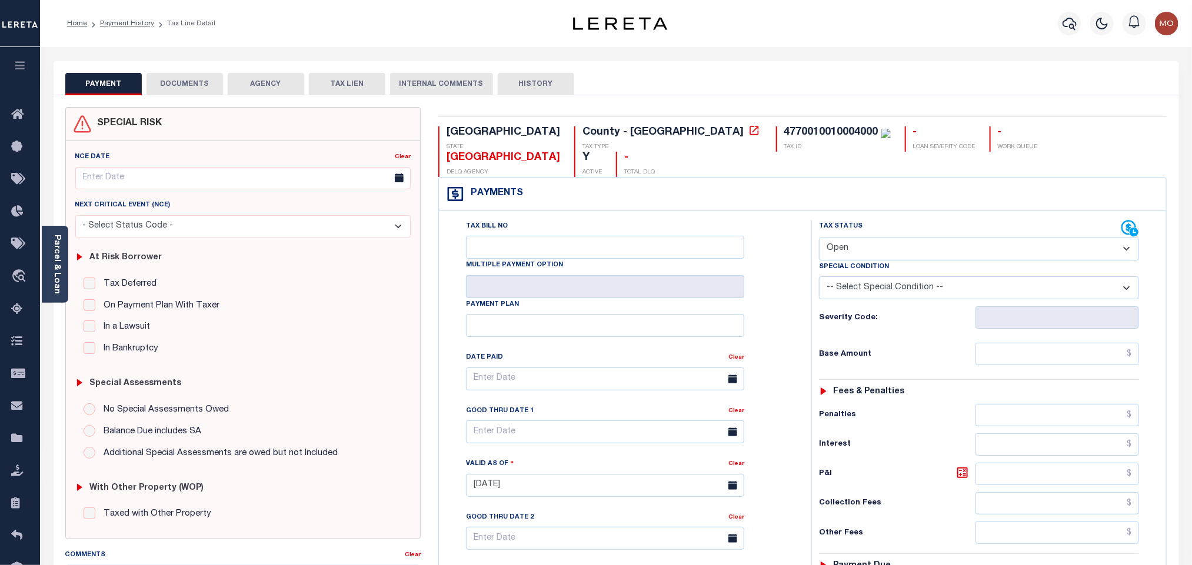
drag, startPoint x: 44, startPoint y: 253, endPoint x: 72, endPoint y: 246, distance: 29.1
click at [45, 253] on div "Parcel & Loan" at bounding box center [55, 264] width 26 height 77
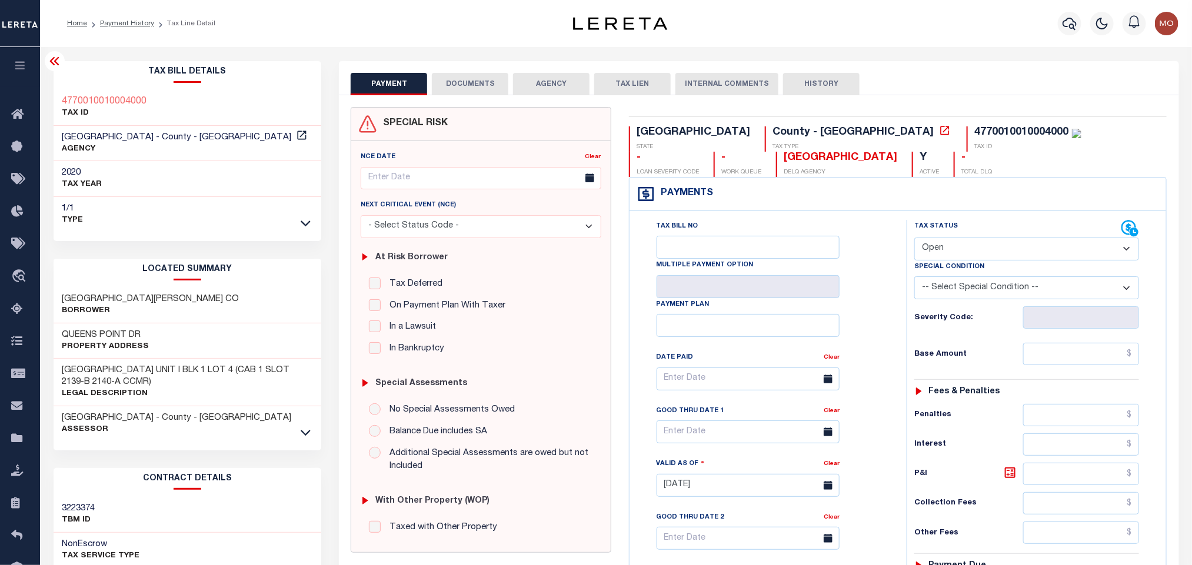
click at [944, 251] on select "- Select Status Code - Open Due/Unpaid Paid Incomplete No Tax Due Internal Refu…" at bounding box center [1026, 249] width 225 height 23
select select "PYD"
click at [914, 239] on select "- Select Status Code - Open Due/Unpaid Paid Incomplete No Tax Due Internal Refu…" at bounding box center [1026, 249] width 225 height 23
type input "[DATE]"
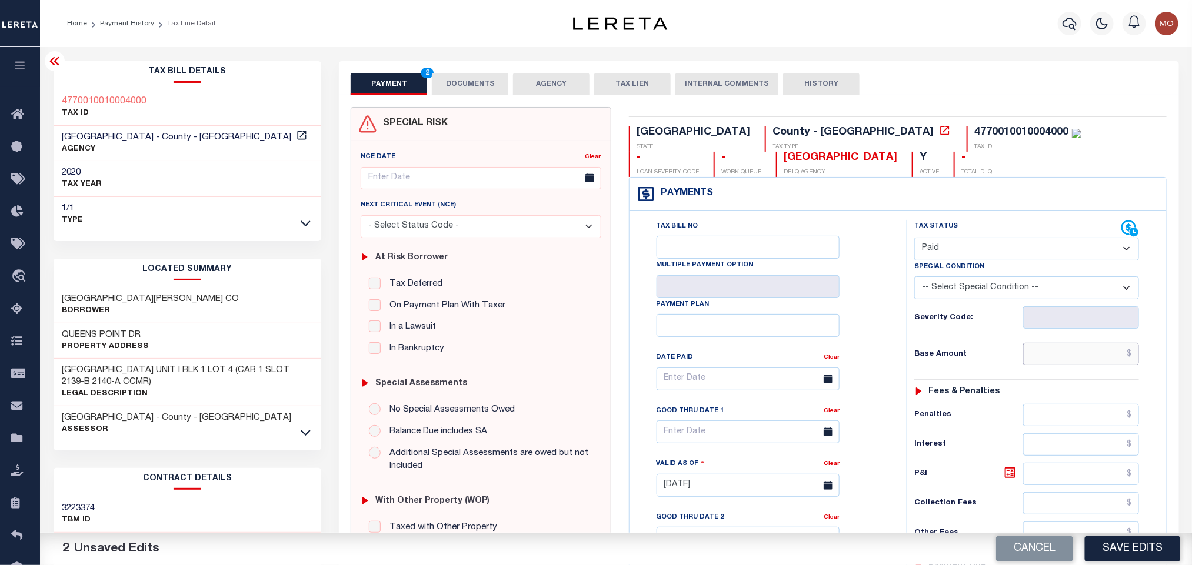
click at [1054, 354] on input "text" at bounding box center [1081, 354] width 116 height 22
paste input "5,846.21"
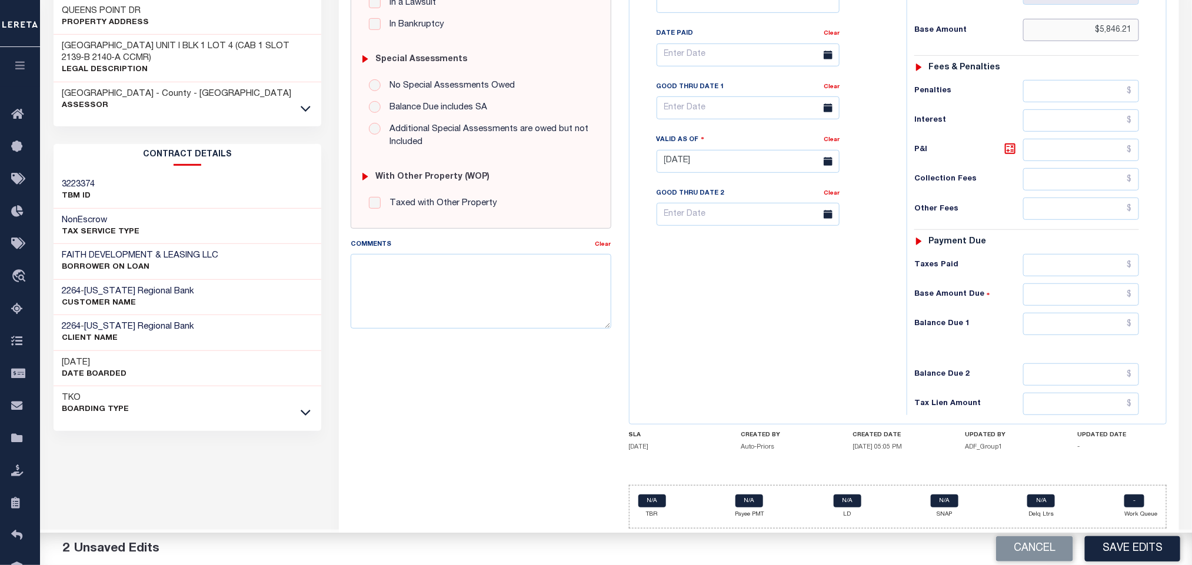
type input "$5,846.21"
drag, startPoint x: 1041, startPoint y: 319, endPoint x: 930, endPoint y: 339, distance: 112.9
click at [1041, 319] on input "0" at bounding box center [1081, 324] width 116 height 22
type input "$0.00"
click at [800, 351] on div "Tax Bill No Multiple Payment Option Payment Plan Clear" at bounding box center [764, 155] width 265 height 519
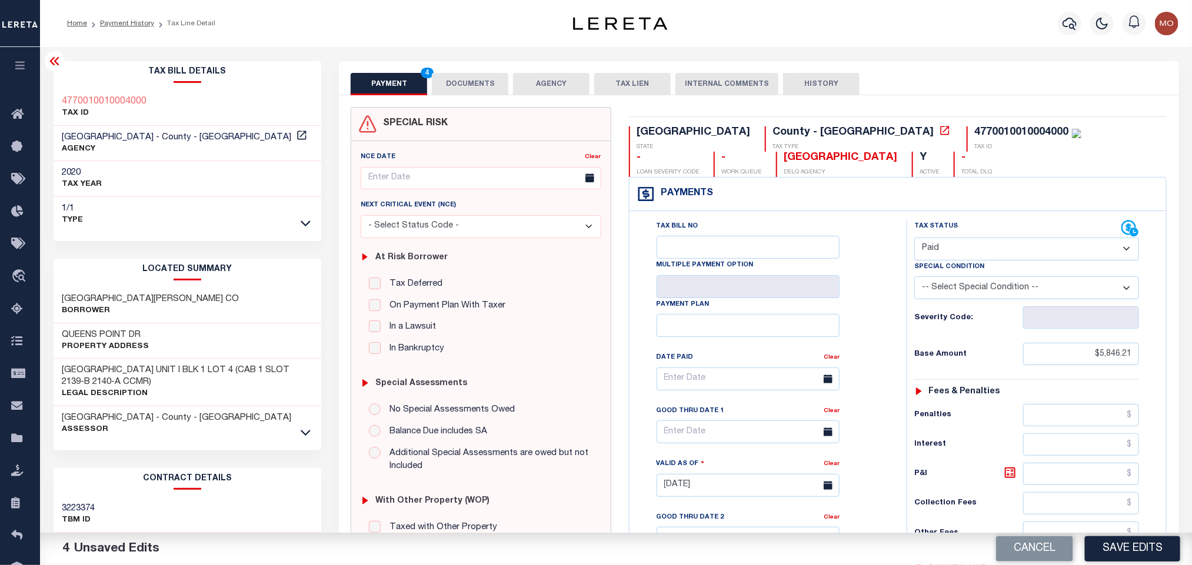
scroll to position [335, 0]
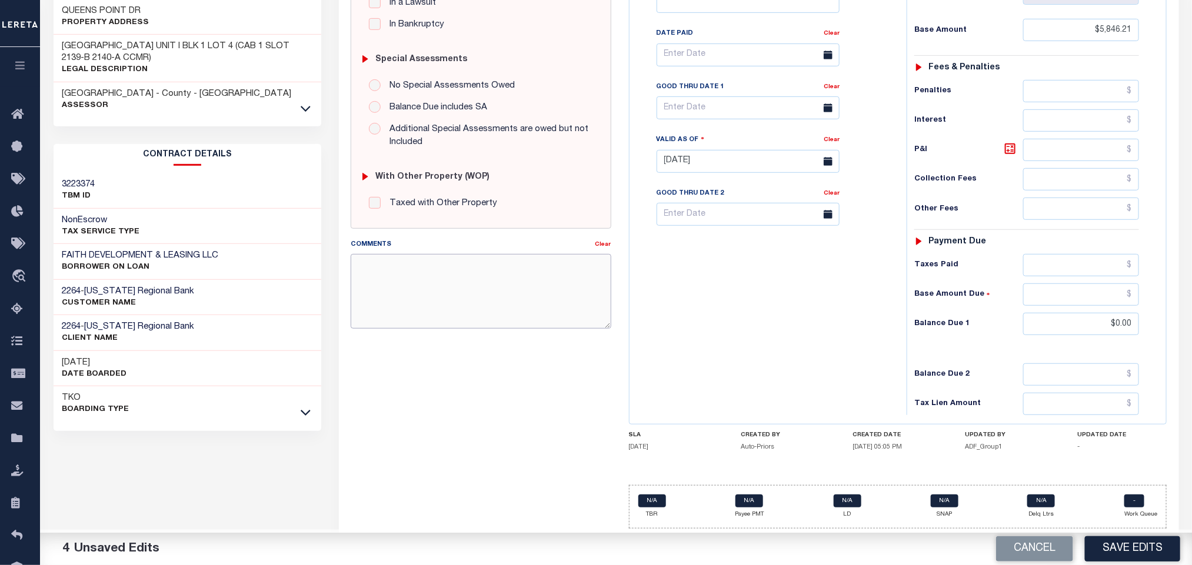
click at [450, 320] on textarea "Comments" at bounding box center [481, 291] width 260 height 74
paste textarea "Please refer 2024 line for Tax Supporting Document"
type textarea "Please refer 2024 line for Tax Supporting Document"
click at [787, 336] on div "Tax Bill No Multiple Payment Option Payment Plan Clear" at bounding box center [764, 155] width 265 height 519
click at [1146, 545] on button "Save Edits" at bounding box center [1132, 549] width 95 height 25
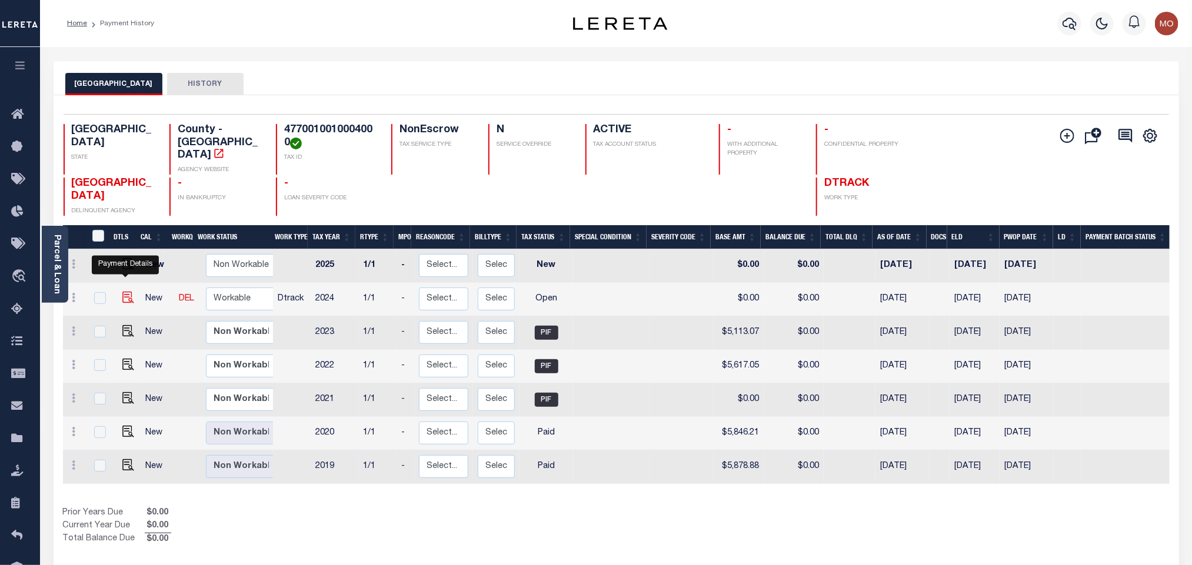
click at [127, 292] on img "" at bounding box center [128, 298] width 12 height 12
checkbox input "true"
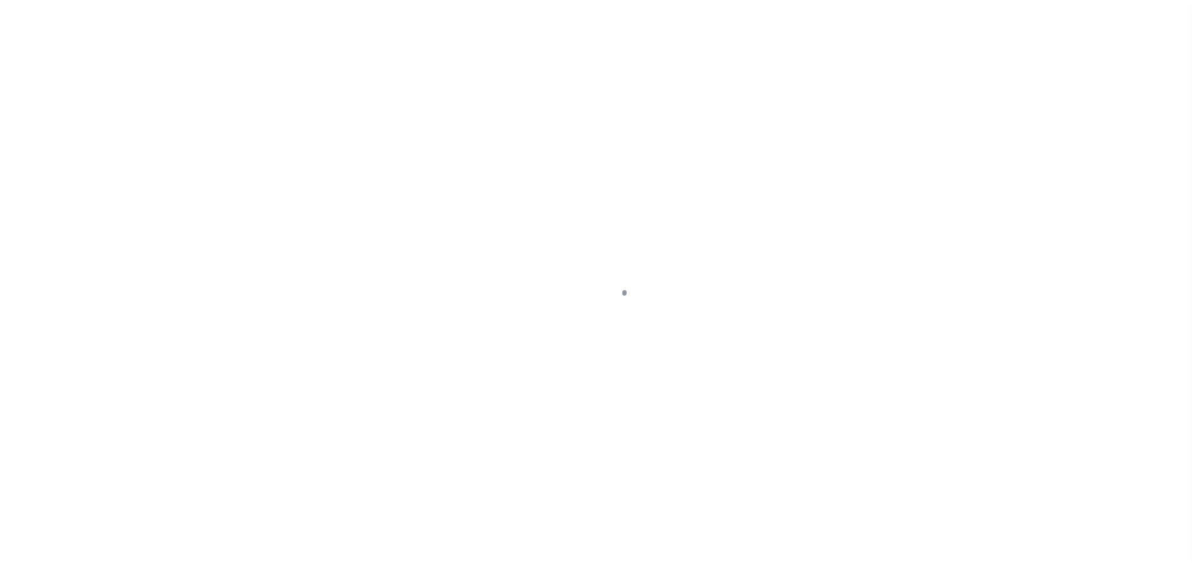
checkbox input "false"
type input "[DATE]"
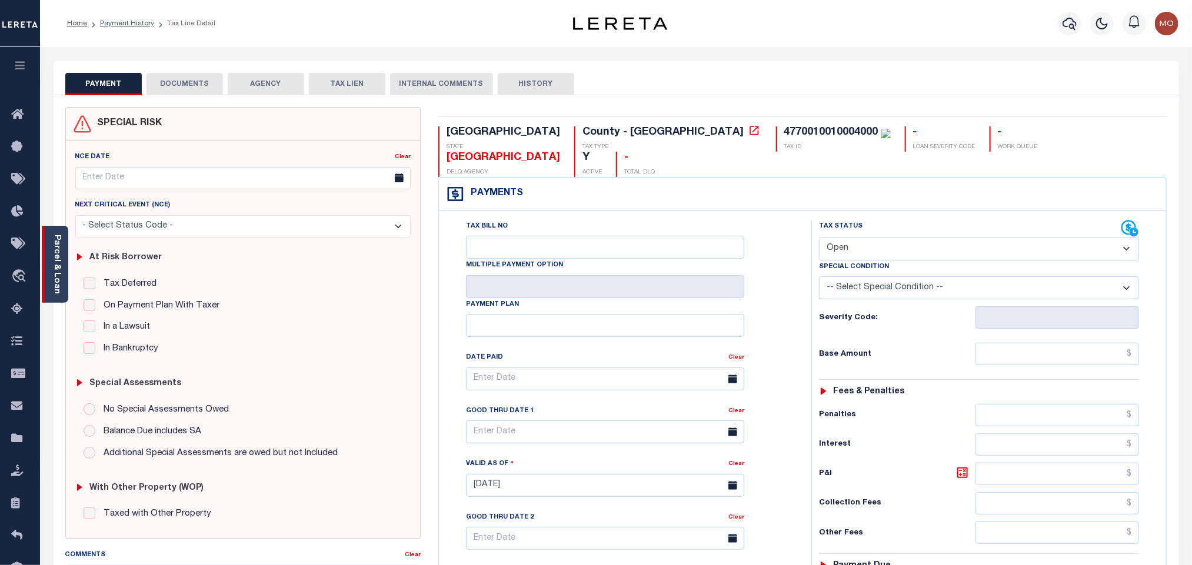
click at [61, 261] on link "Parcel & Loan" at bounding box center [56, 264] width 8 height 59
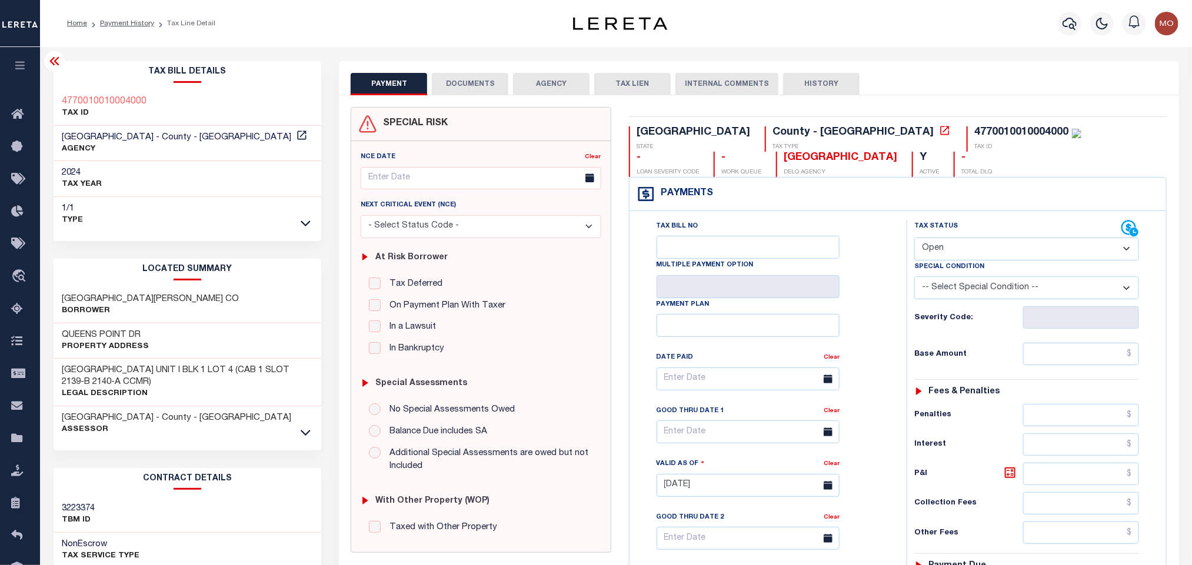
click at [964, 247] on select "- Select Status Code - Open Due/Unpaid Paid Incomplete No Tax Due Internal Refu…" at bounding box center [1026, 249] width 225 height 23
select select "PYD"
click at [914, 239] on select "- Select Status Code - Open Due/Unpaid Paid Incomplete No Tax Due Internal Refu…" at bounding box center [1026, 249] width 225 height 23
type input "[DATE]"
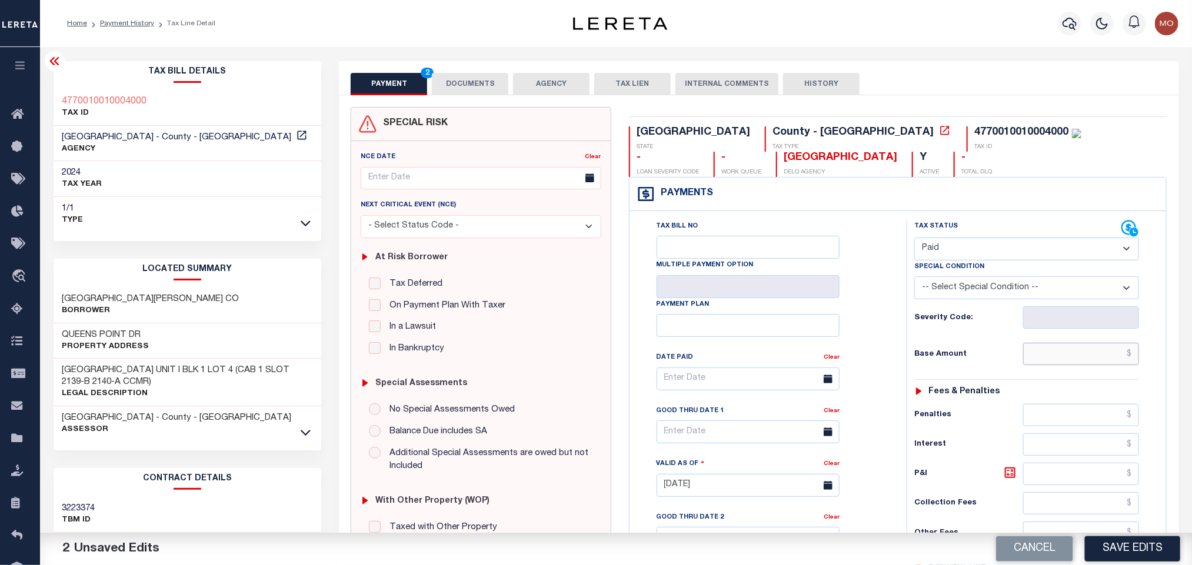
click at [1065, 354] on input "text" at bounding box center [1081, 354] width 116 height 22
paste input "6,321.97"
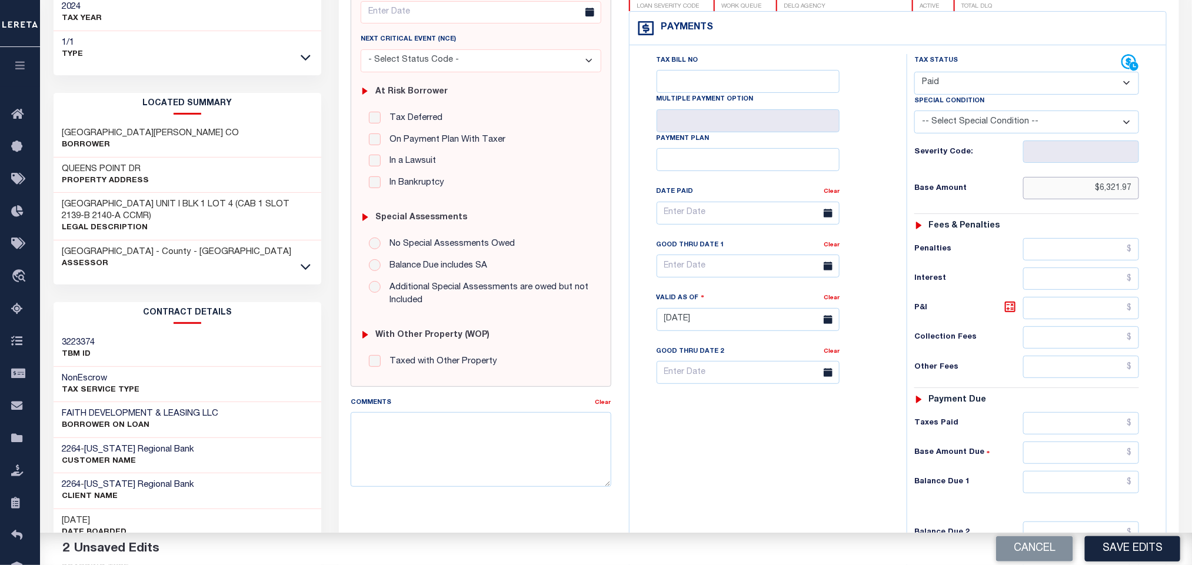
scroll to position [335, 0]
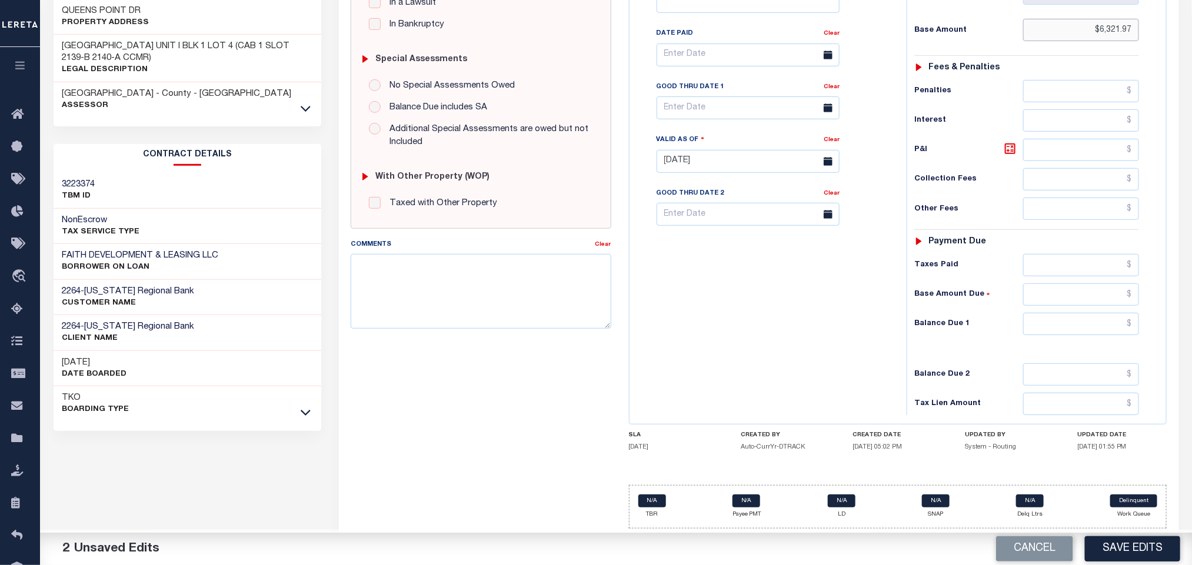
type input "$6,321.97"
drag, startPoint x: 1058, startPoint y: 329, endPoint x: 756, endPoint y: 358, distance: 303.2
click at [1055, 332] on input "0" at bounding box center [1081, 324] width 116 height 22
type input "$0.00"
click at [719, 358] on div "Tax Bill No Multiple Payment Option Payment Plan Clear" at bounding box center [764, 155] width 265 height 519
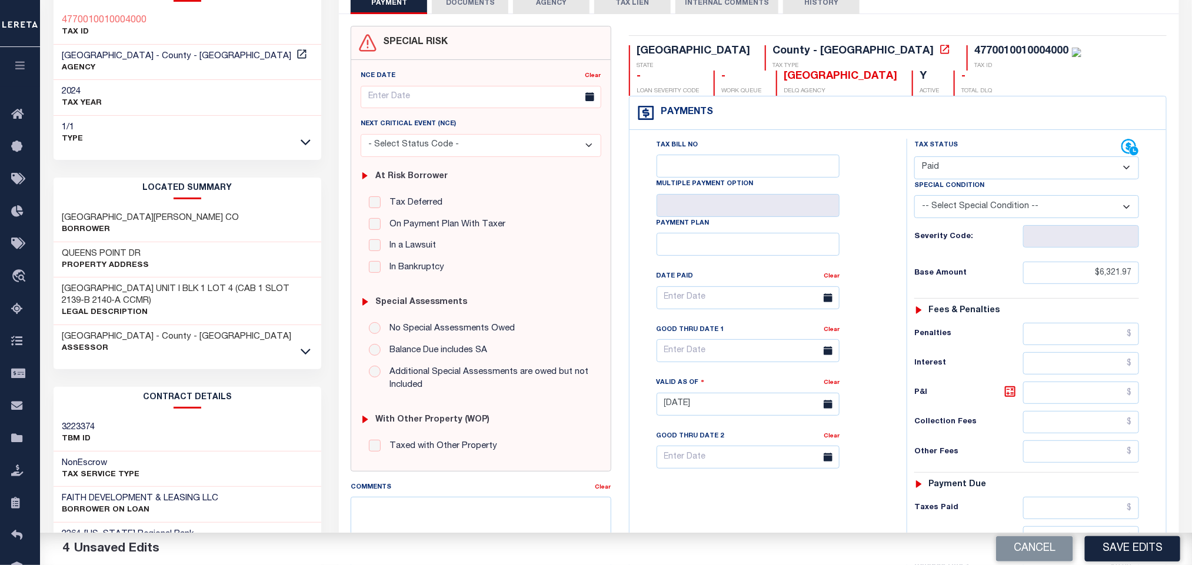
scroll to position [0, 0]
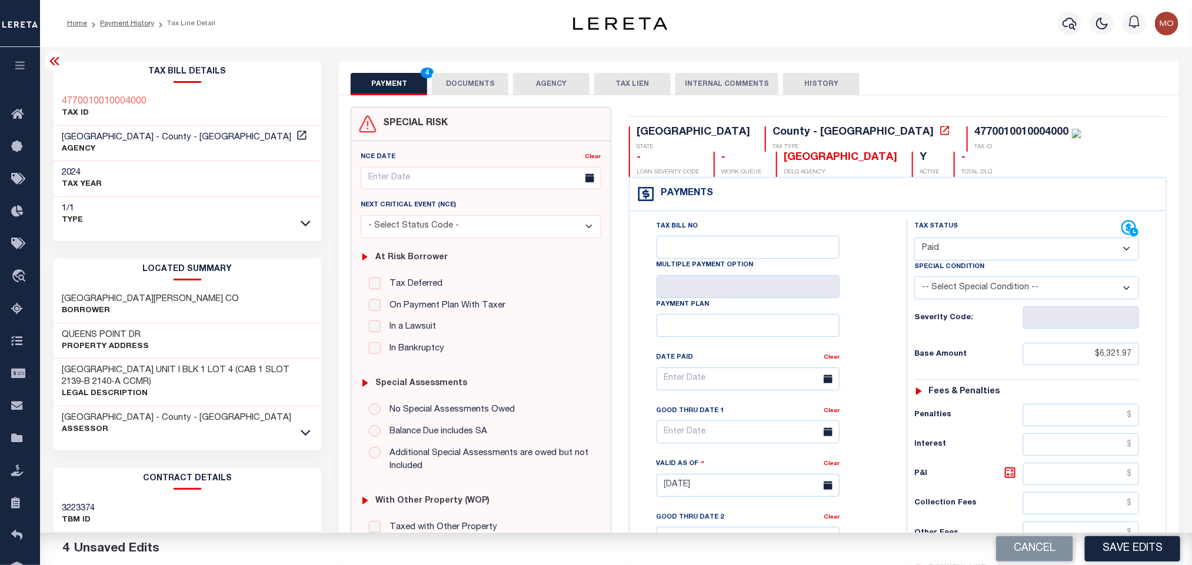
click at [456, 78] on button "DOCUMENTS" at bounding box center [470, 84] width 76 height 22
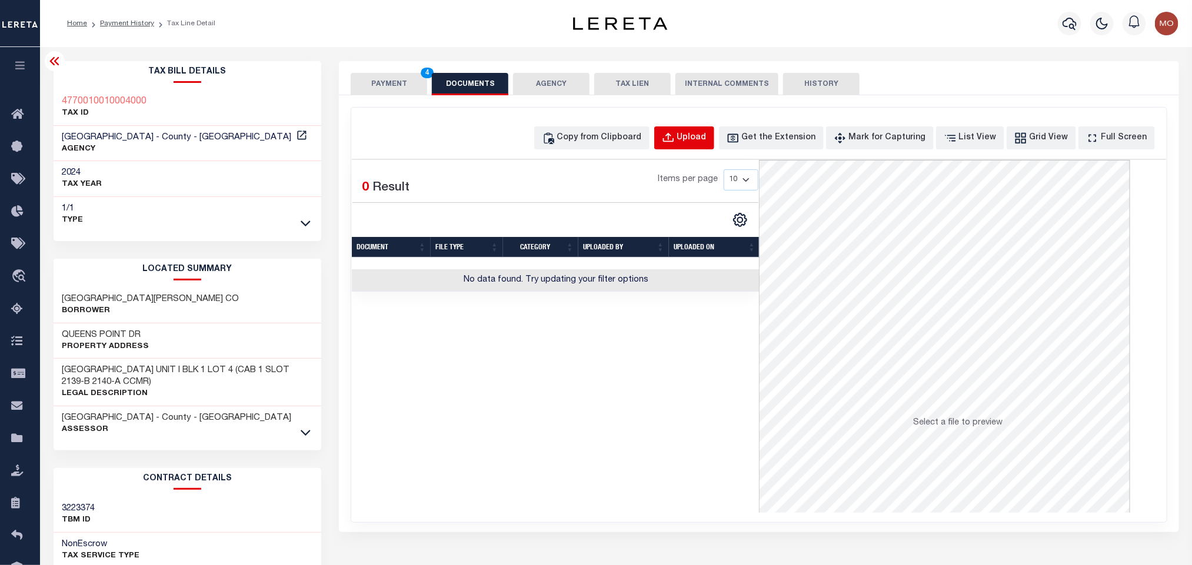
click at [707, 133] on div "Upload" at bounding box center [691, 138] width 29 height 13
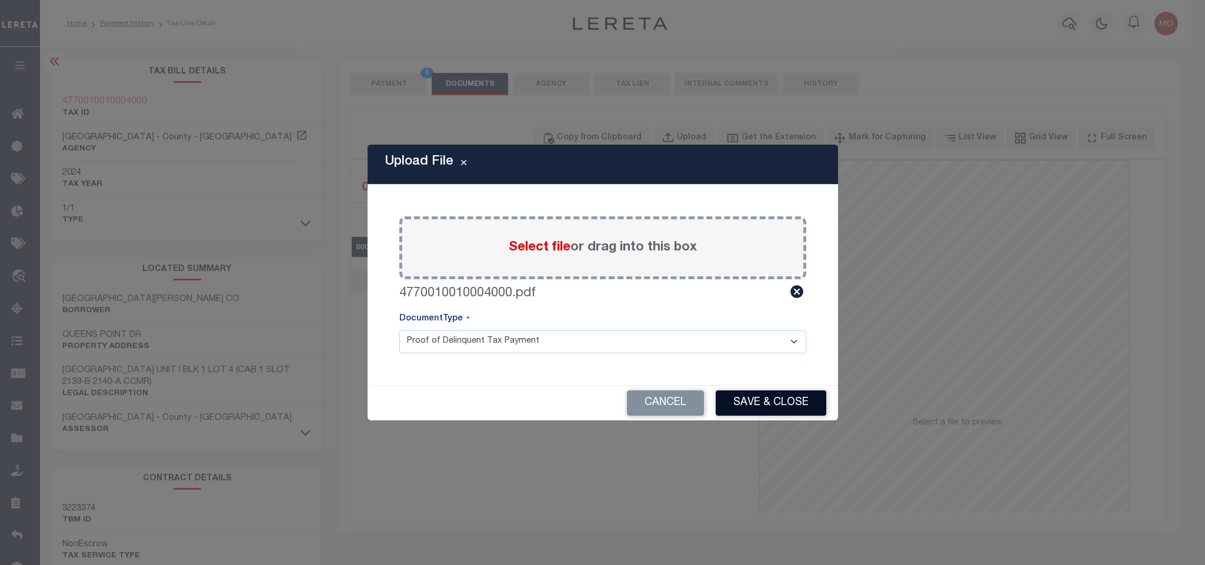
click at [761, 403] on button "Save & Close" at bounding box center [771, 403] width 111 height 25
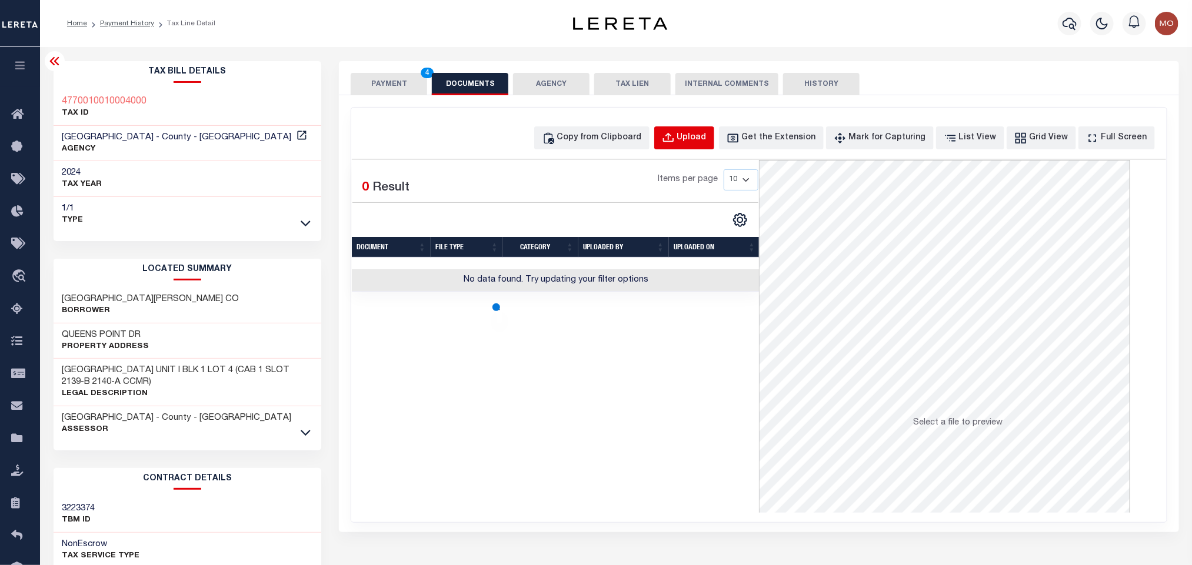
click at [707, 139] on div "Upload" at bounding box center [691, 138] width 29 height 13
select select "POP"
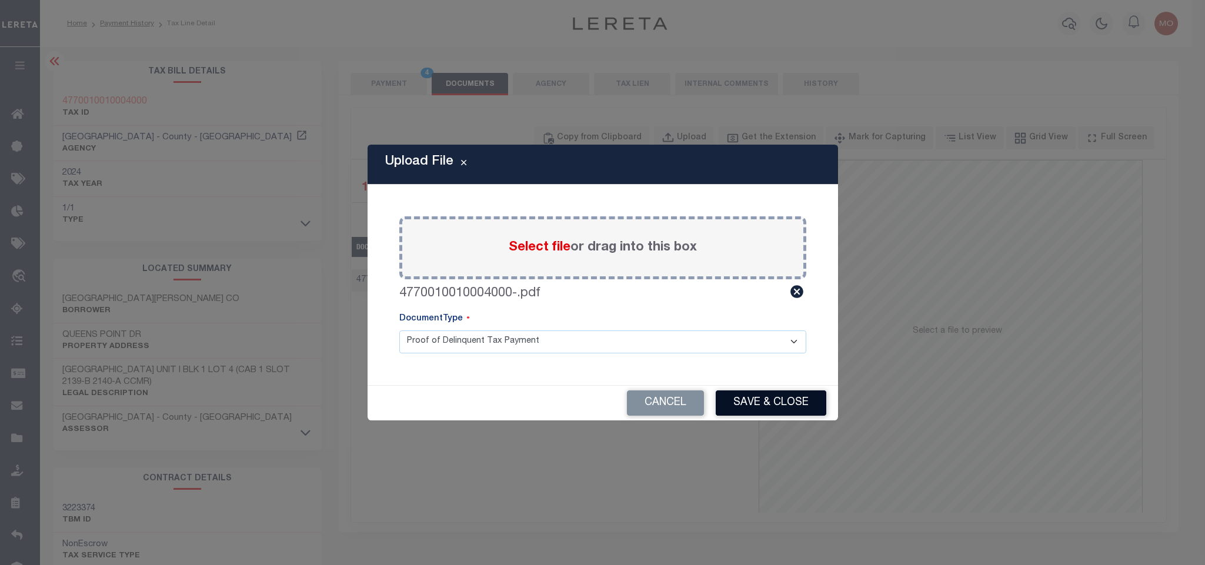
click at [772, 409] on button "Save & Close" at bounding box center [771, 403] width 111 height 25
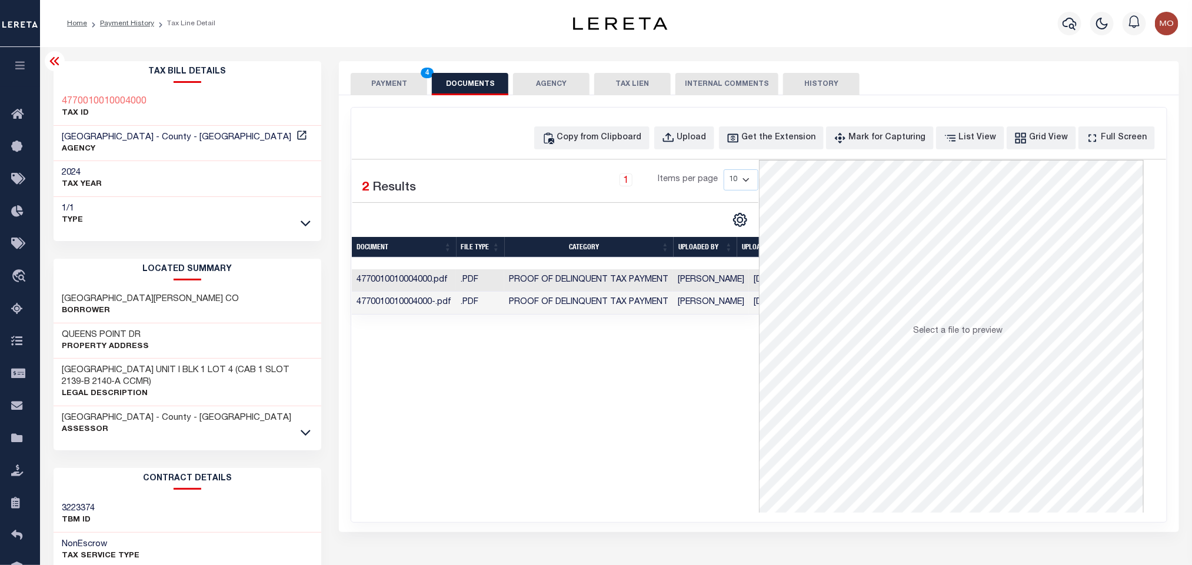
click at [589, 403] on div "Selected 2 Results 1 Items per page 10 25 50 100" at bounding box center [555, 336] width 407 height 353
click at [402, 82] on button "PAYMENT 4" at bounding box center [389, 84] width 76 height 22
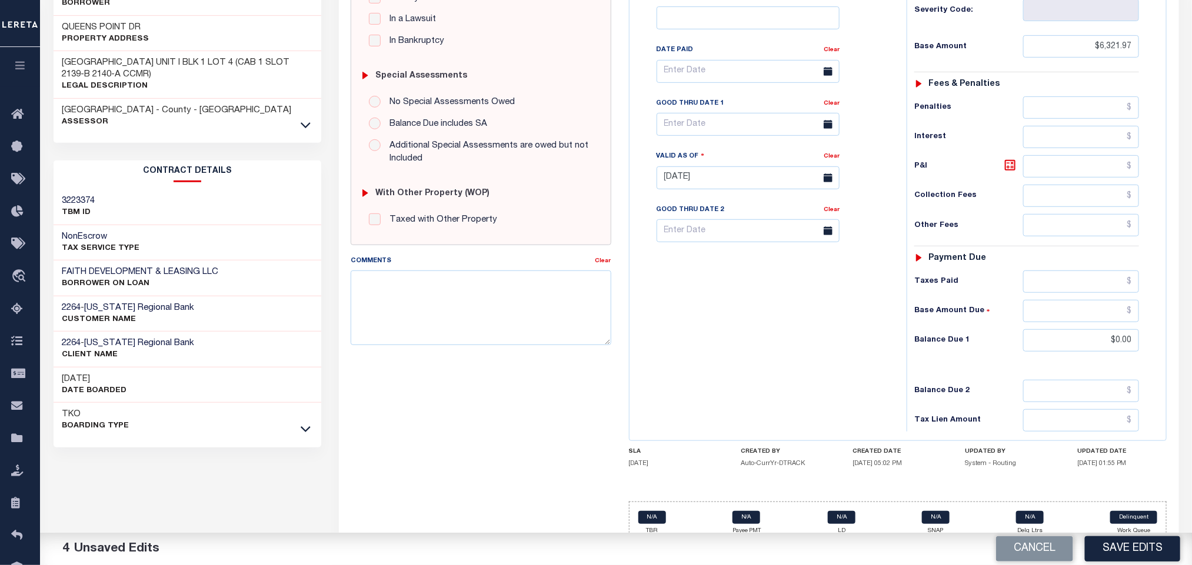
scroll to position [332, 0]
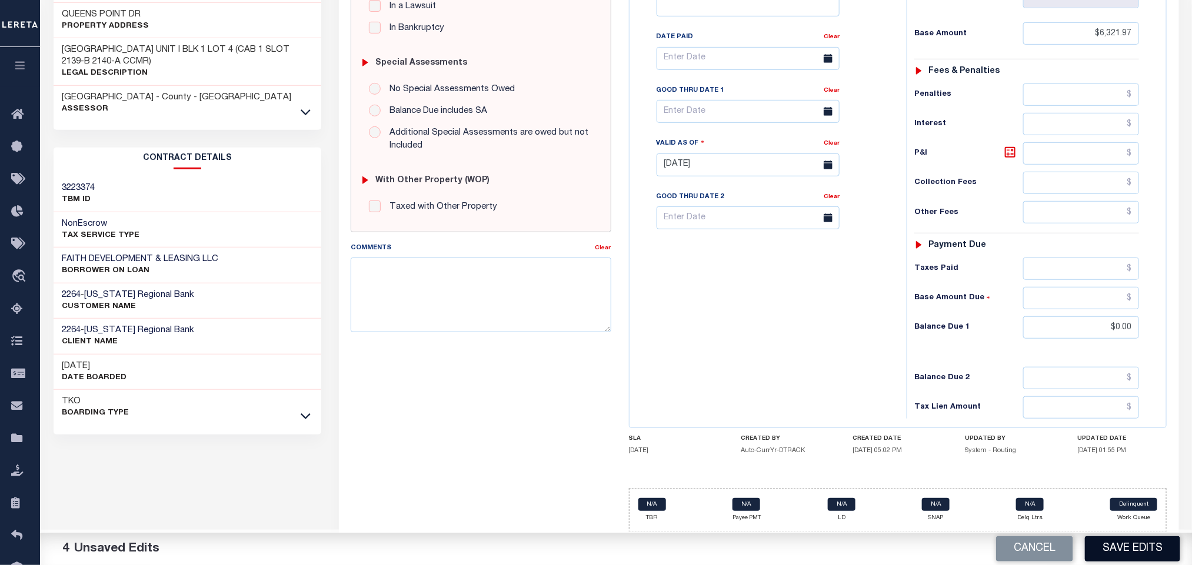
click at [1110, 544] on button "Save Edits" at bounding box center [1132, 549] width 95 height 25
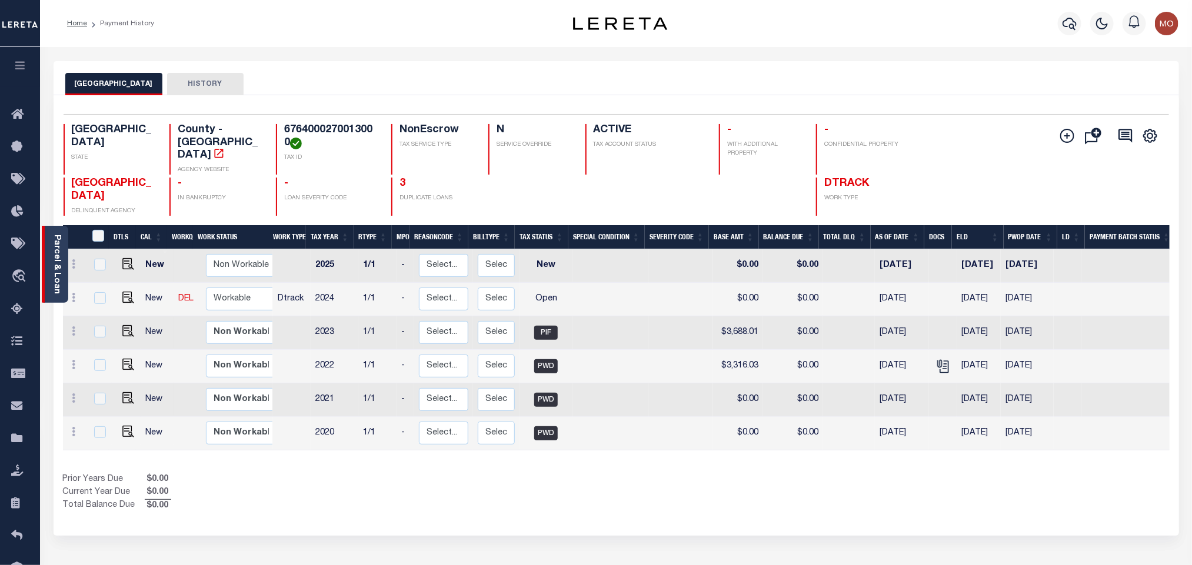
click at [52, 267] on link "Parcel & Loan" at bounding box center [56, 264] width 8 height 59
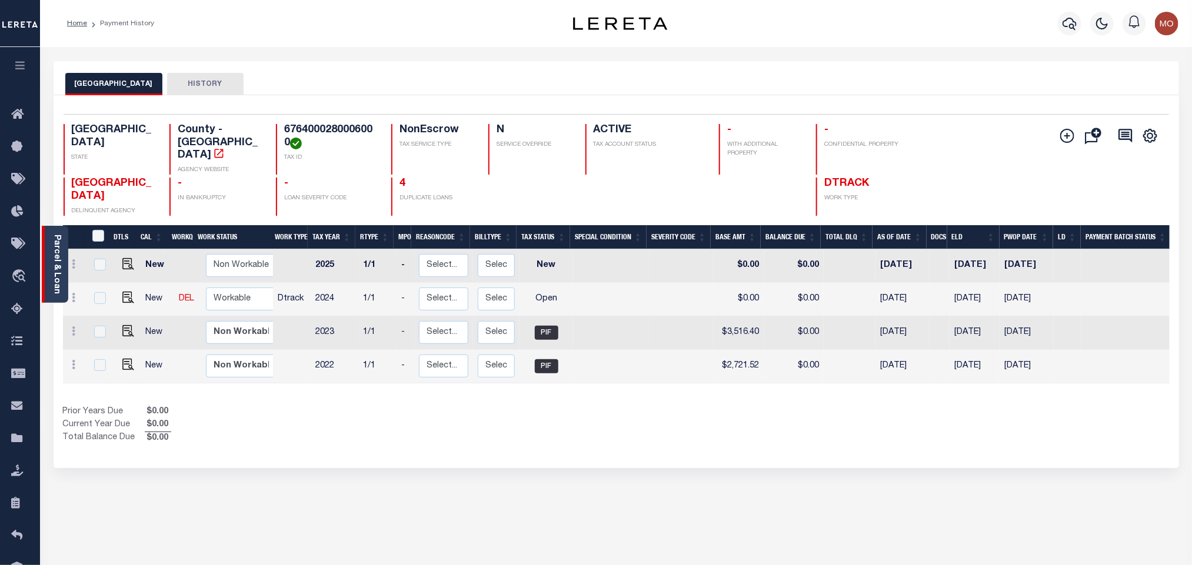
click at [58, 257] on link "Parcel & Loan" at bounding box center [56, 264] width 8 height 59
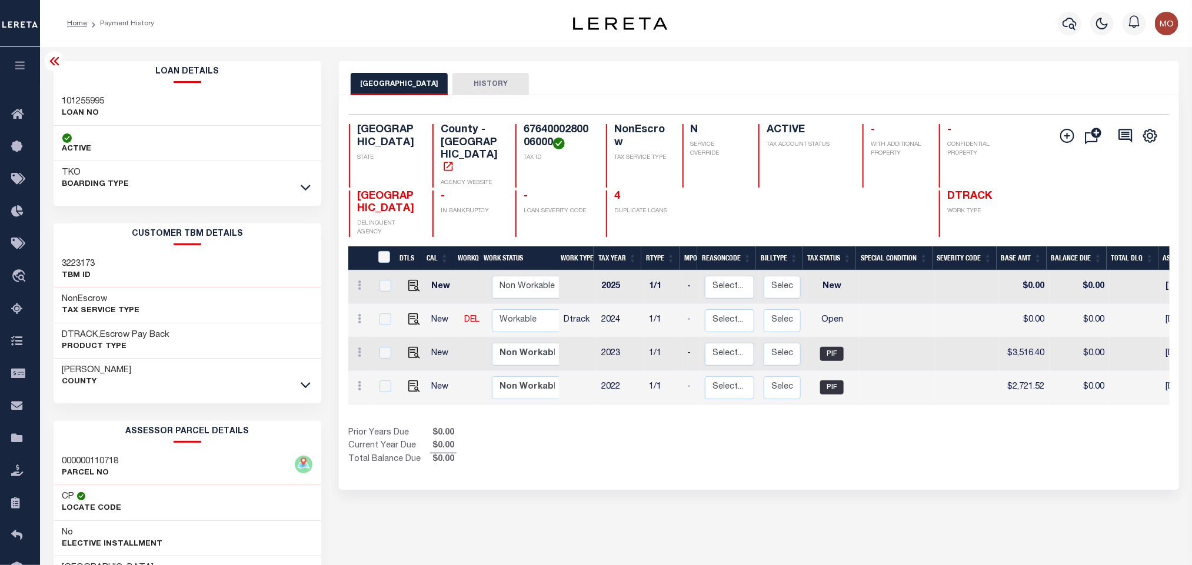
click at [73, 101] on h3 "101255995" at bounding box center [83, 102] width 42 height 12
copy h3 "101255995"
click at [534, 127] on h4 "6764000280006000" at bounding box center [558, 136] width 68 height 25
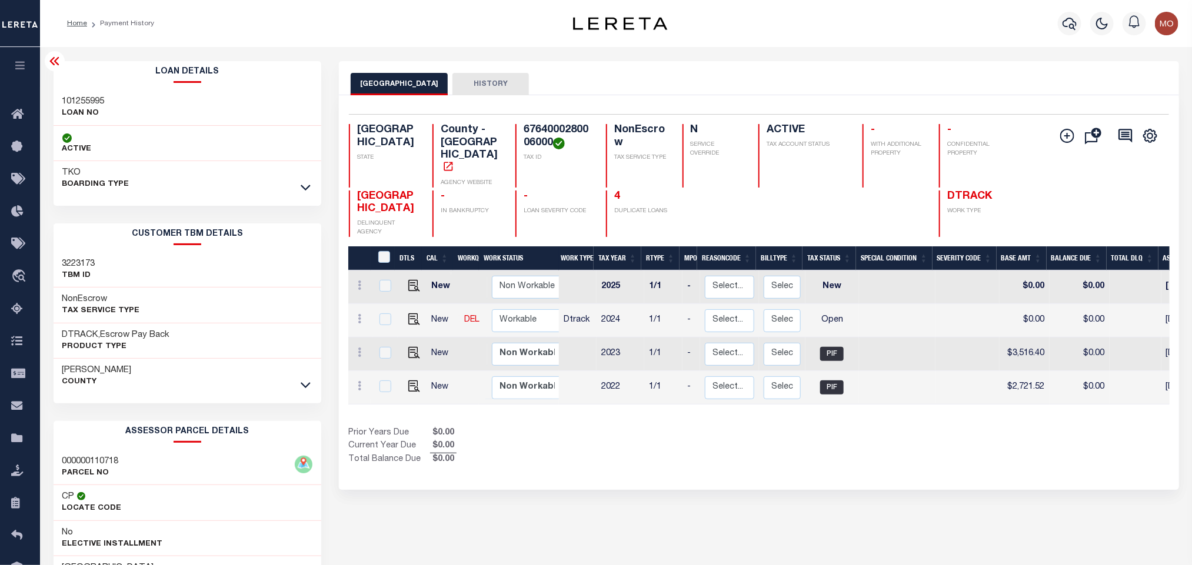
copy h4 "6764000280006000"
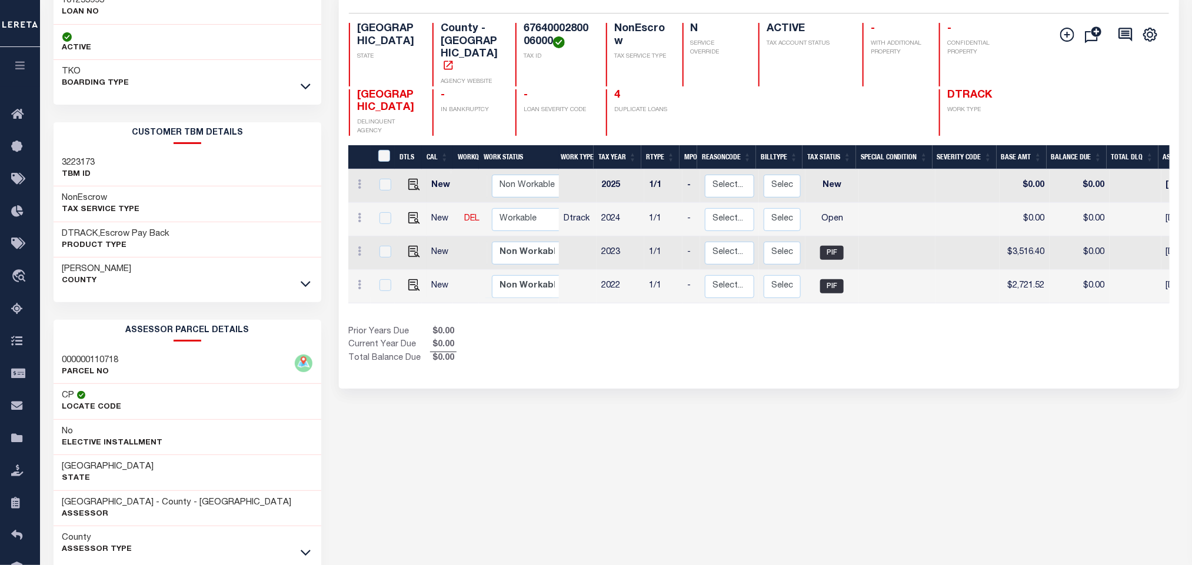
scroll to position [164, 0]
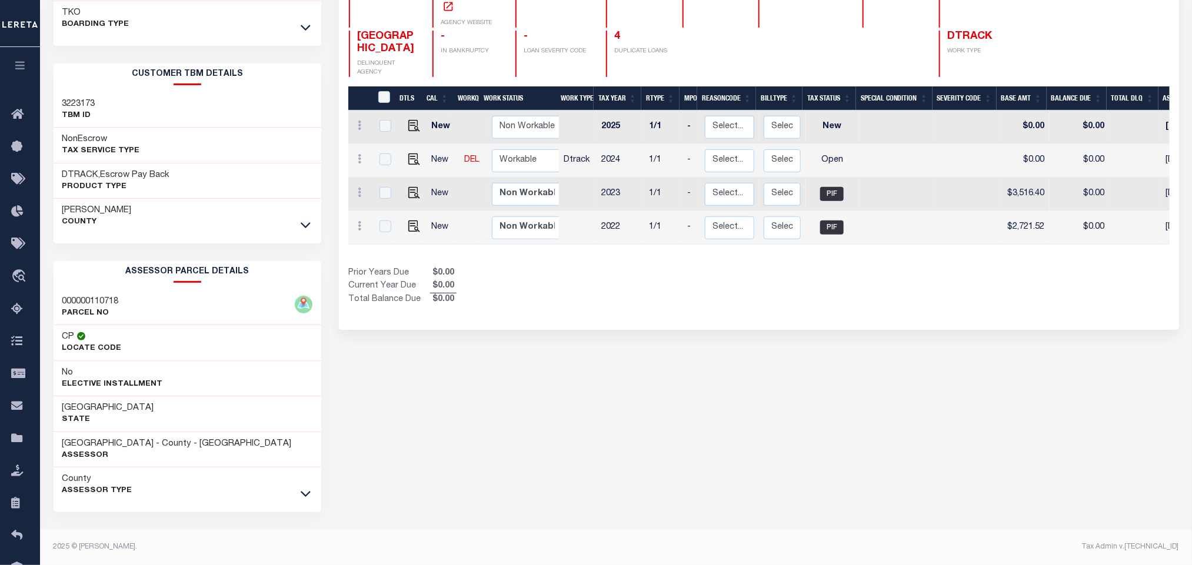
click at [608, 409] on div "CAMERON COUNTY HISTORY Selected 4 Results" at bounding box center [758, 233] width 857 height 664
drag, startPoint x: 56, startPoint y: 444, endPoint x: 146, endPoint y: 443, distance: 90.0
click at [146, 443] on div "CAMERON COUNTY - County - TX Assessor" at bounding box center [188, 450] width 268 height 36
copy h3 "[GEOGRAPHIC_DATA]"
click at [764, 314] on div "CAMERON COUNTY HISTORY Selected 4 Results" at bounding box center [758, 233] width 857 height 664
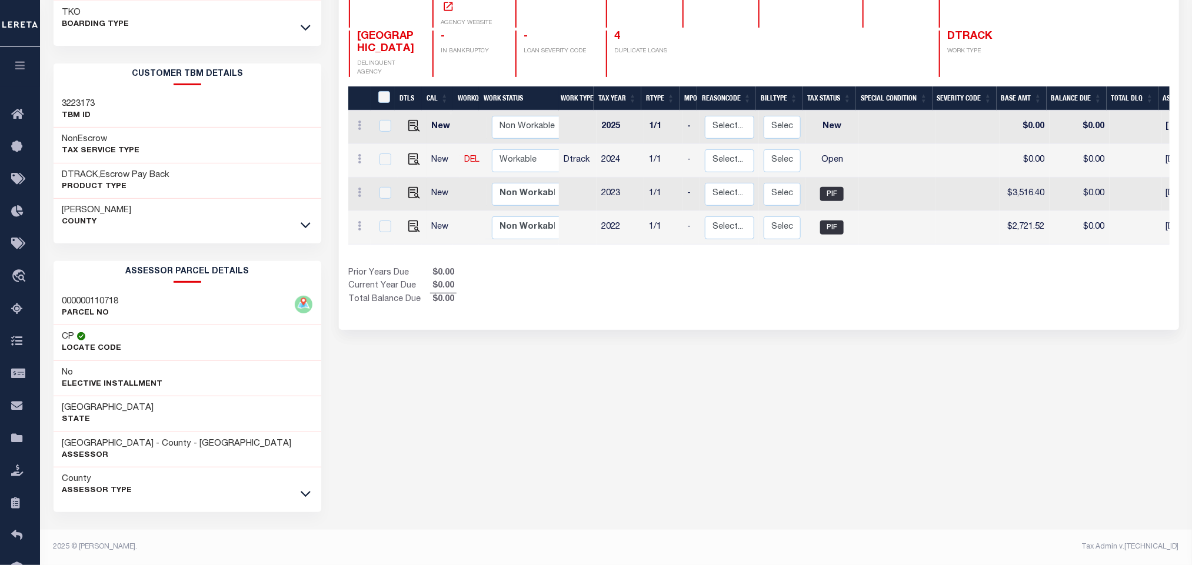
scroll to position [0, 0]
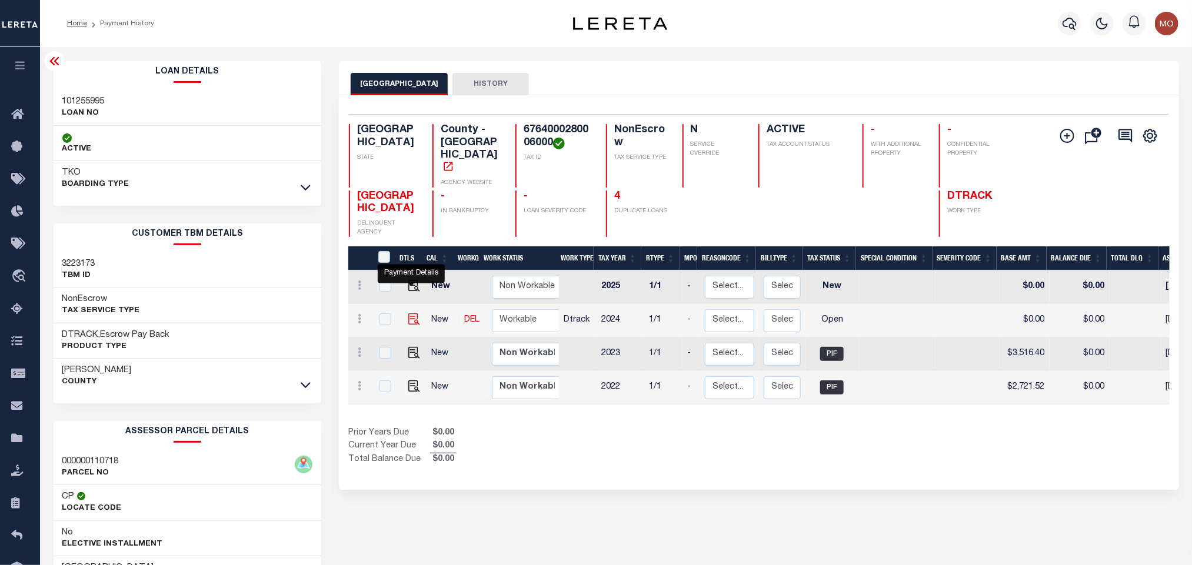
click at [412, 314] on img "" at bounding box center [414, 320] width 12 height 12
checkbox input "true"
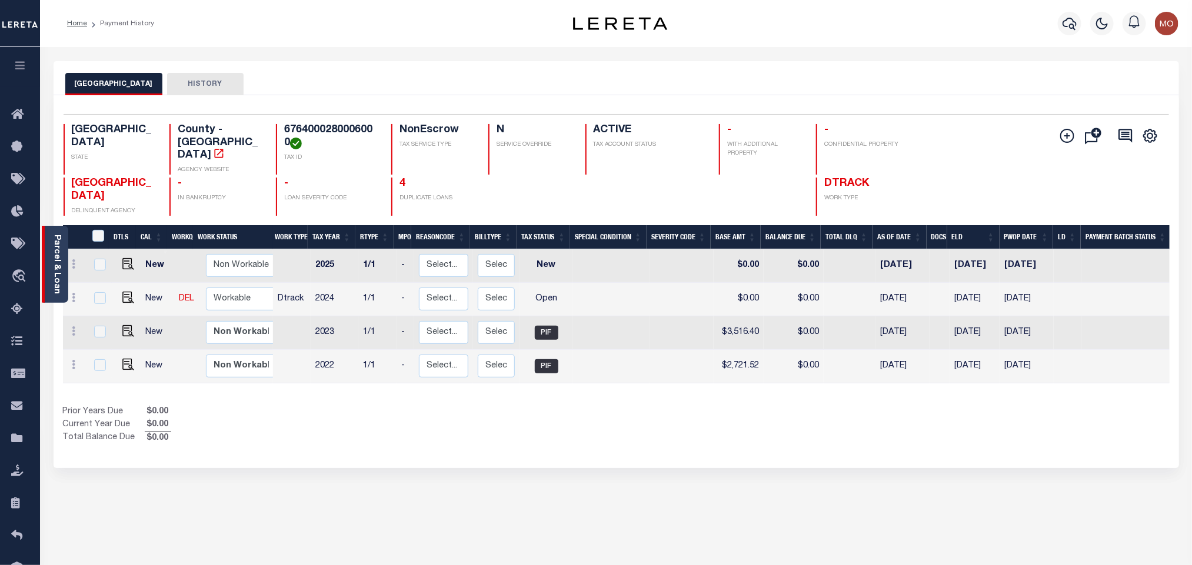
click at [59, 258] on link "Parcel & Loan" at bounding box center [56, 264] width 8 height 59
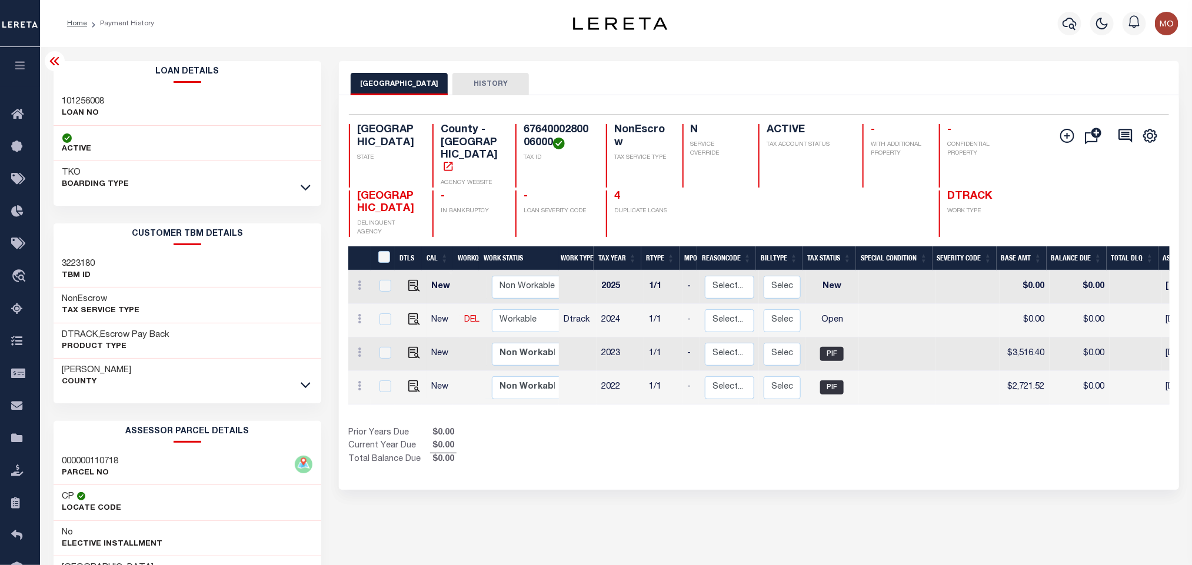
click at [84, 101] on h3 "101256008" at bounding box center [83, 102] width 42 height 12
copy h3 "101256008"
click at [533, 132] on h4 "6764000280006000" at bounding box center [558, 136] width 68 height 25
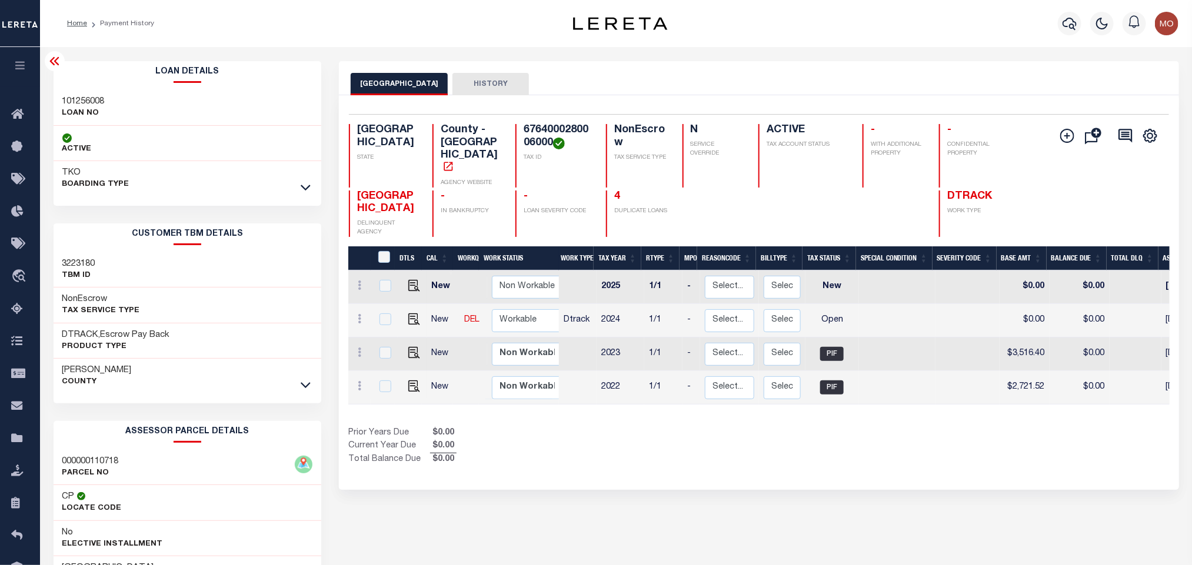
copy h4 "6764000280006000"
drag, startPoint x: 415, startPoint y: 299, endPoint x: 551, endPoint y: 288, distance: 136.9
click at [415, 314] on img "" at bounding box center [414, 320] width 12 height 12
checkbox input "true"
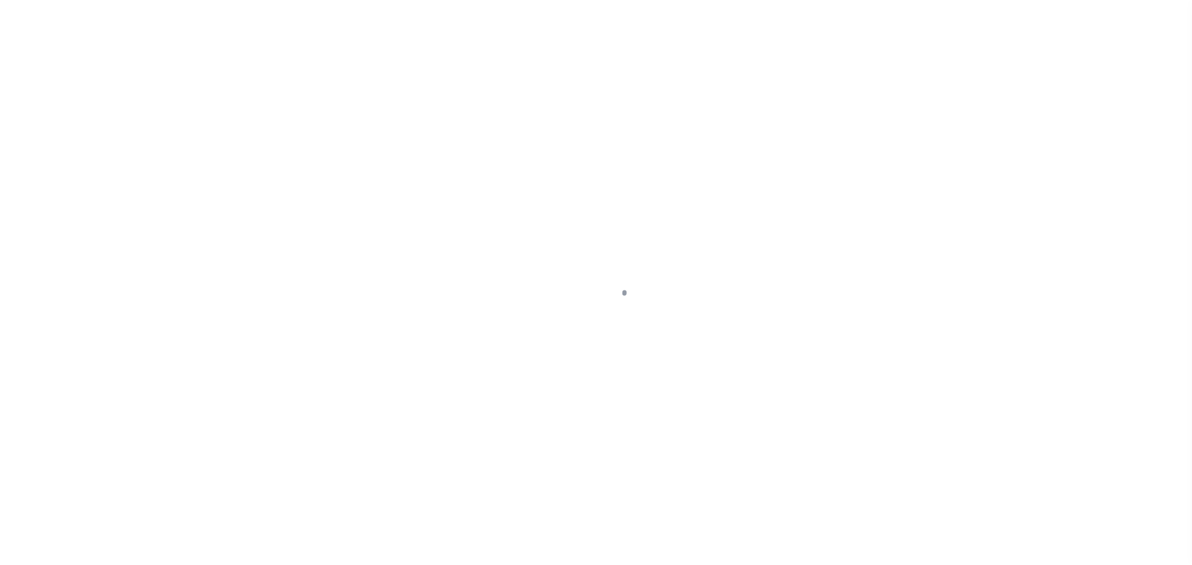
type input "02/01/2025"
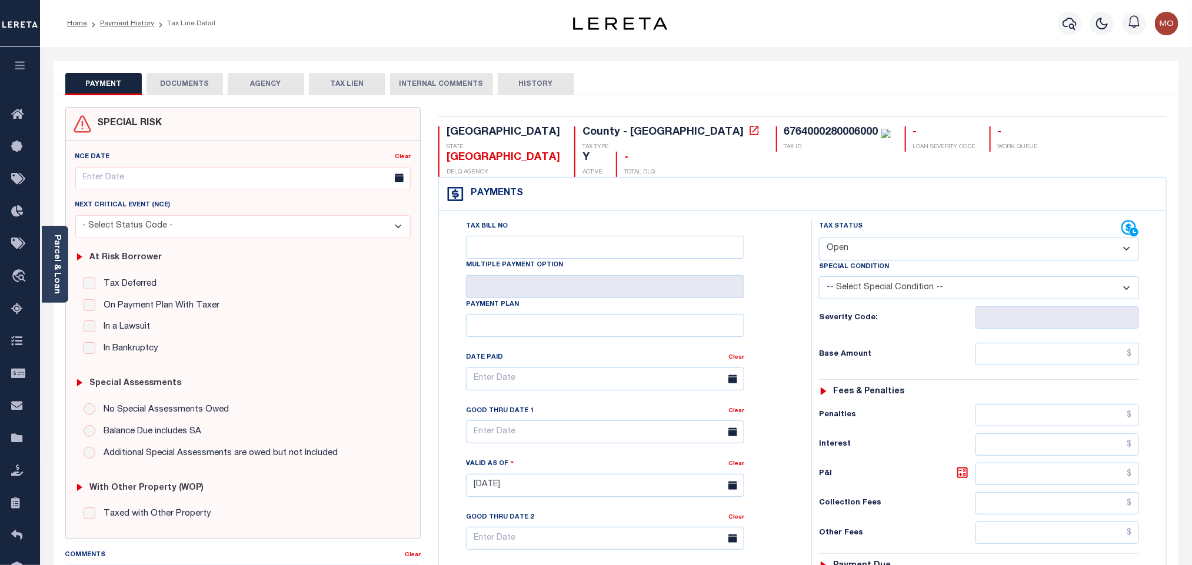
click at [72, 255] on div "At Risk Borrower Tax Deferred Deferral Start Date Clear Date Filed Clear Case N…" at bounding box center [243, 301] width 345 height 126
click at [55, 257] on link "Parcel & Loan" at bounding box center [56, 264] width 8 height 59
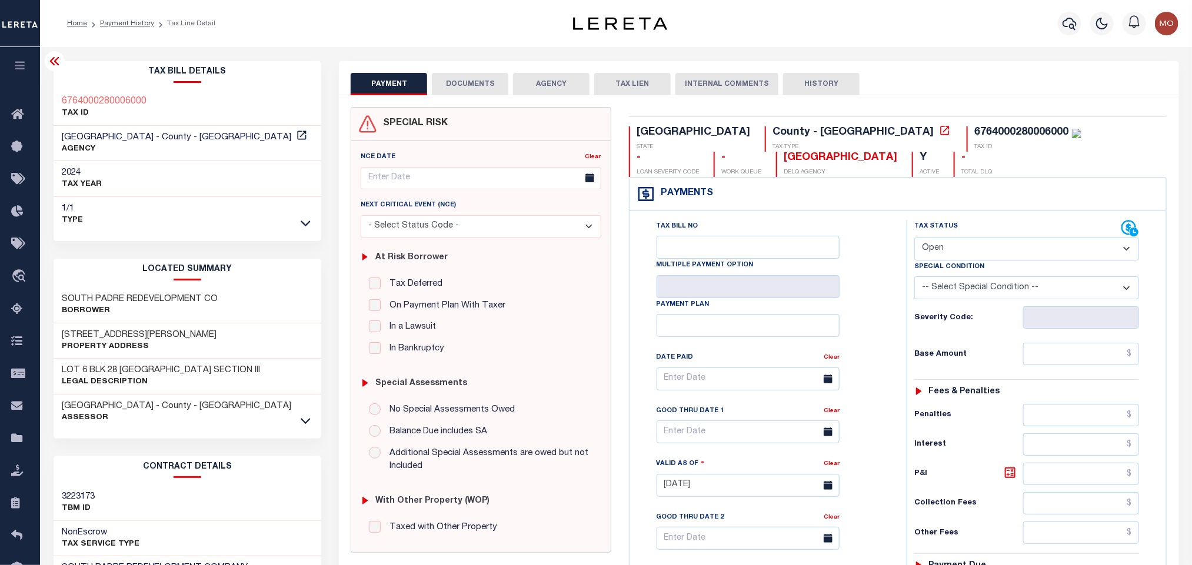
click at [951, 257] on select "- Select Status Code - Open Due/Unpaid Paid Incomplete No Tax Due Internal Refu…" at bounding box center [1026, 249] width 225 height 23
select select "PYD"
click at [914, 239] on select "- Select Status Code - Open Due/Unpaid Paid Incomplete No Tax Due Internal Refu…" at bounding box center [1026, 249] width 225 height 23
type input "[DATE]"
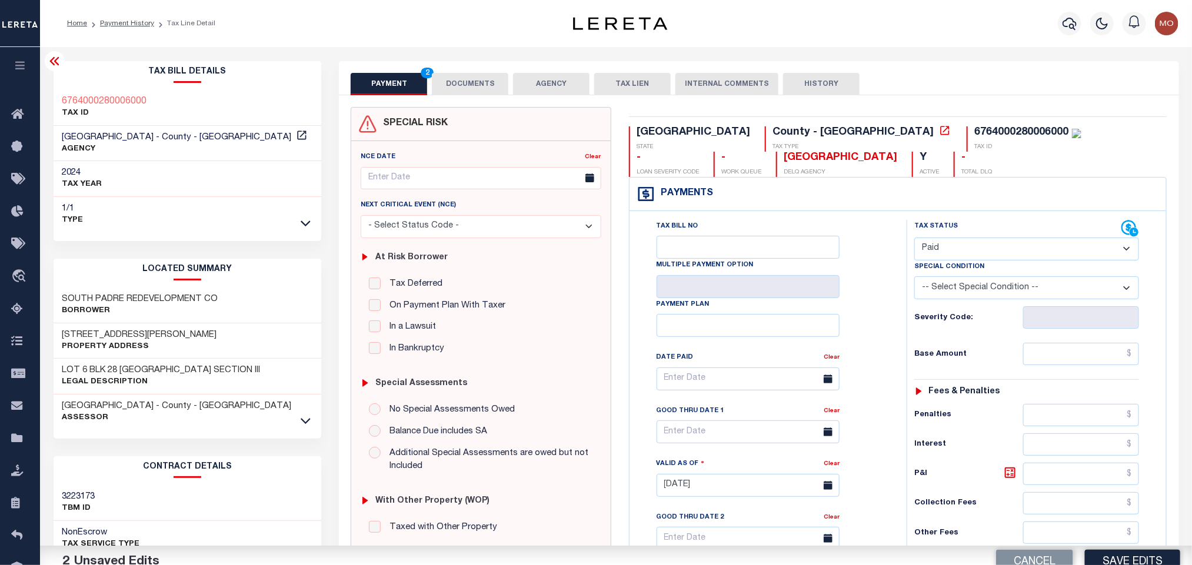
drag, startPoint x: 895, startPoint y: 337, endPoint x: 1197, endPoint y: 324, distance: 302.1
click at [895, 336] on div "Tax Bill No Multiple Payment Option Payment Plan Clear" at bounding box center [764, 479] width 265 height 519
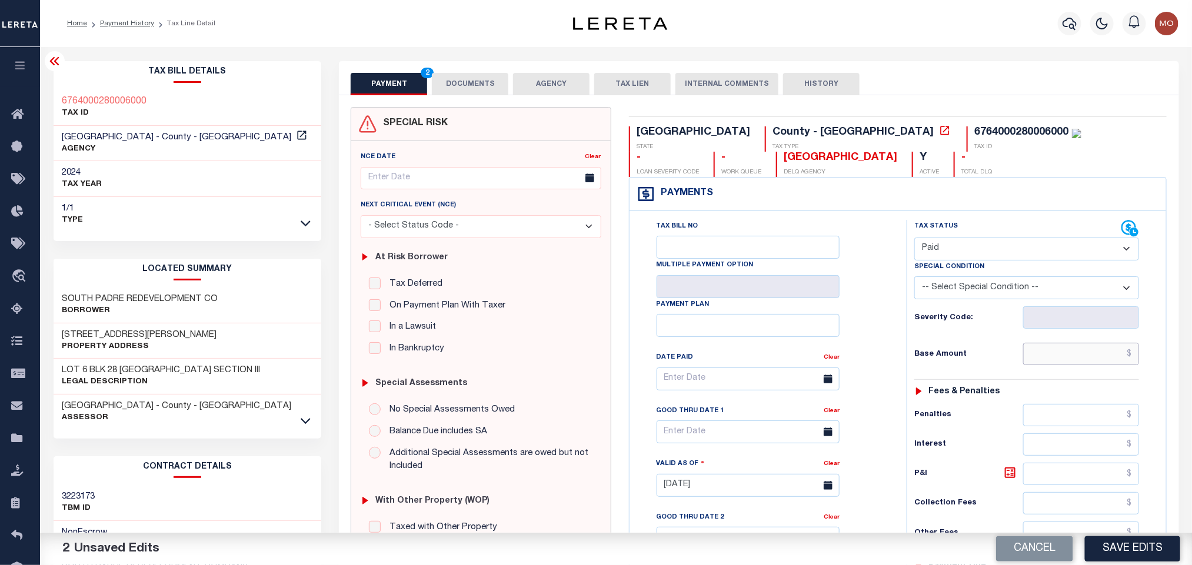
click at [1045, 362] on input "text" at bounding box center [1081, 354] width 116 height 22
paste input "3,941.30"
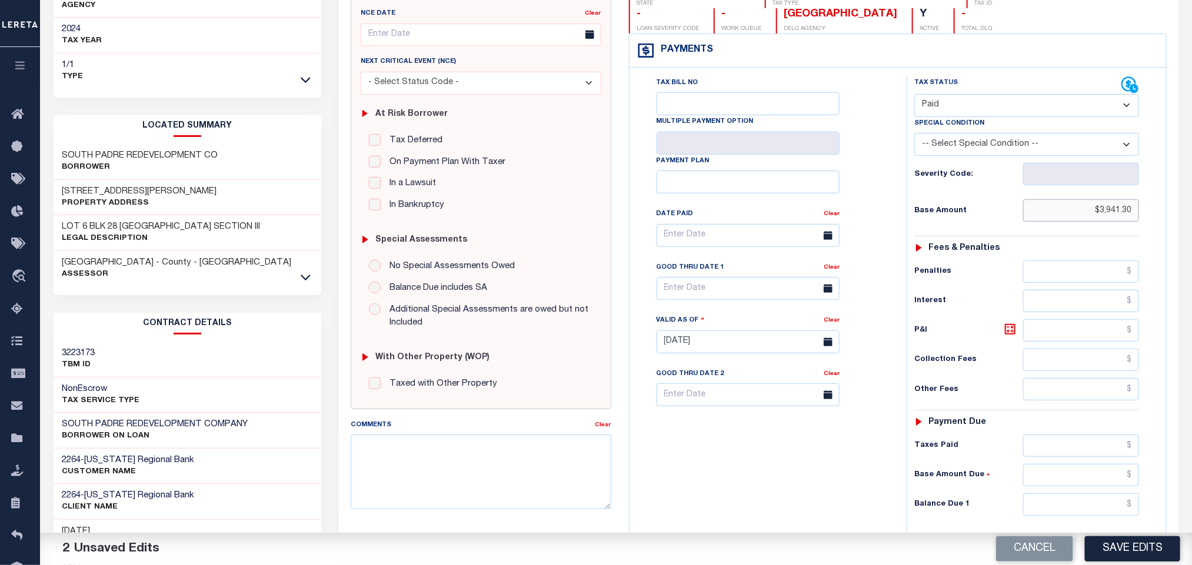
scroll to position [335, 0]
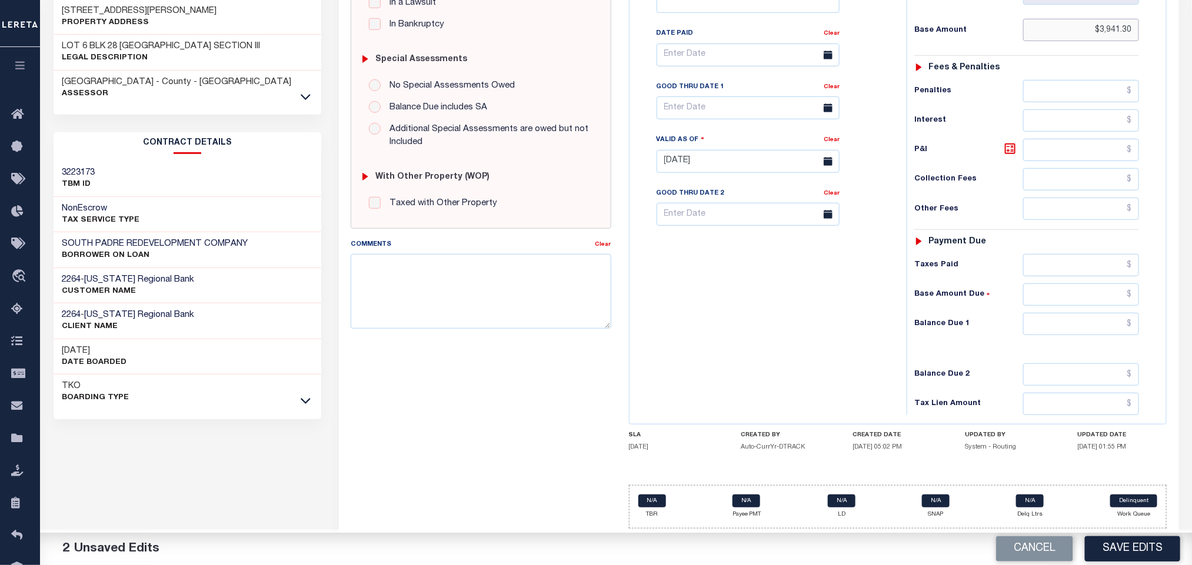
type input "$3,941.30"
click at [1044, 329] on input "text" at bounding box center [1081, 324] width 116 height 22
type input "$0.00"
click at [750, 291] on div "Tax Bill No Multiple Payment Option Payment Plan Clear" at bounding box center [764, 155] width 265 height 519
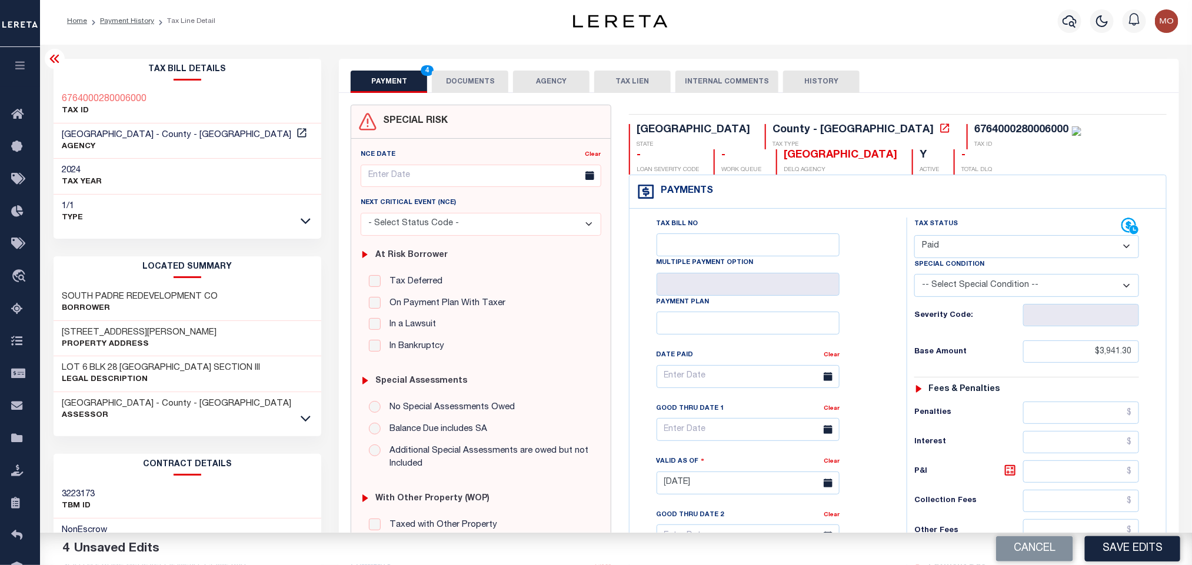
scroll to position [0, 0]
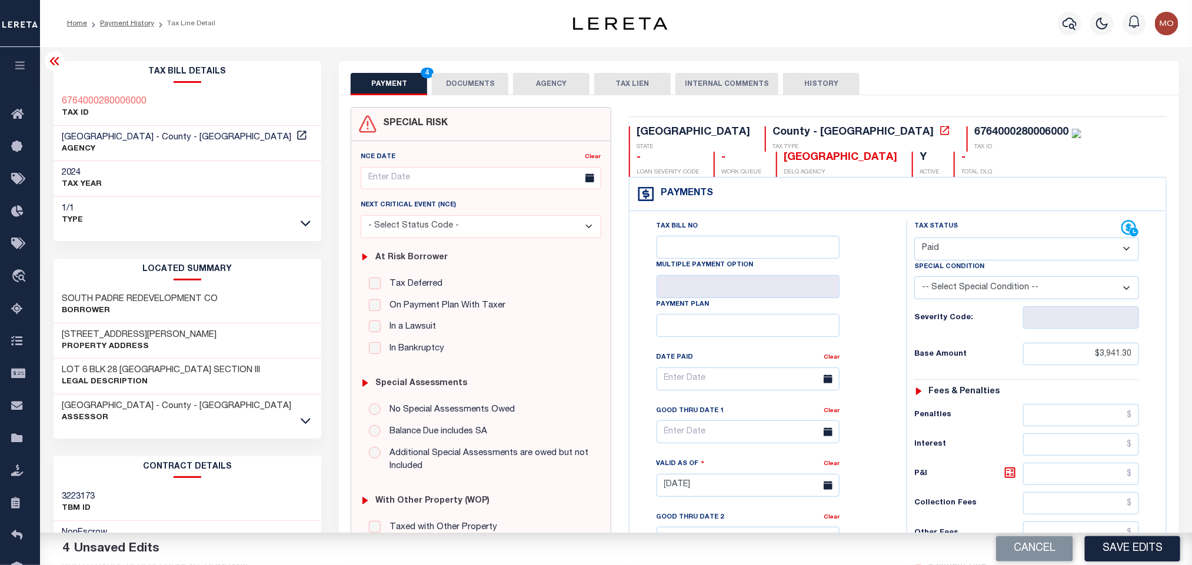
drag, startPoint x: 491, startPoint y: 85, endPoint x: 489, endPoint y: 92, distance: 7.8
click at [491, 85] on button "DOCUMENTS" at bounding box center [470, 84] width 76 height 22
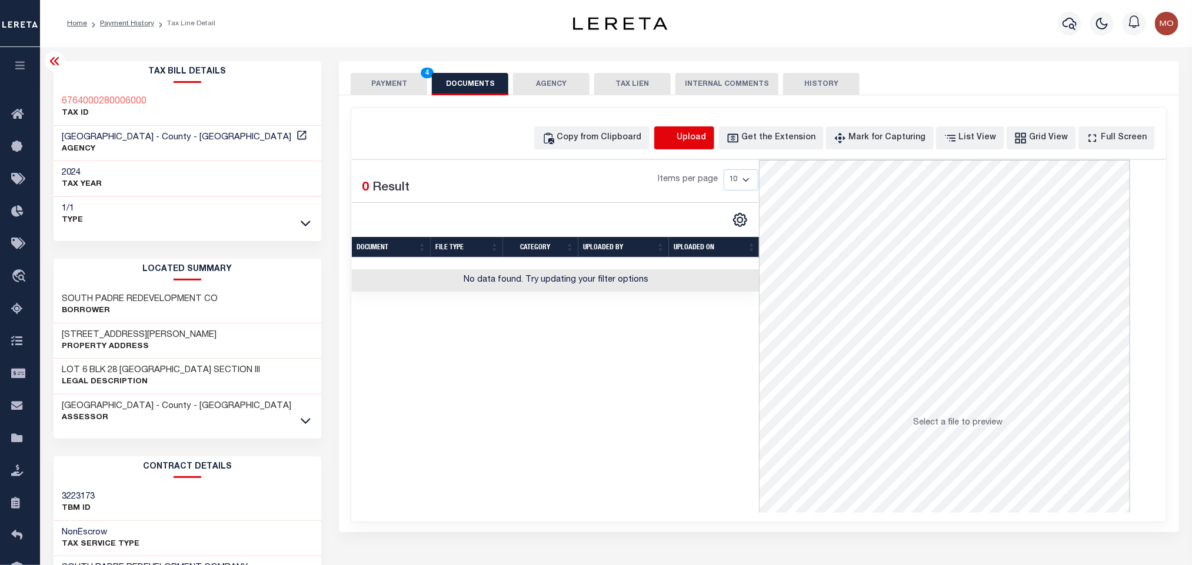
click at [675, 135] on icon "button" at bounding box center [668, 138] width 13 height 13
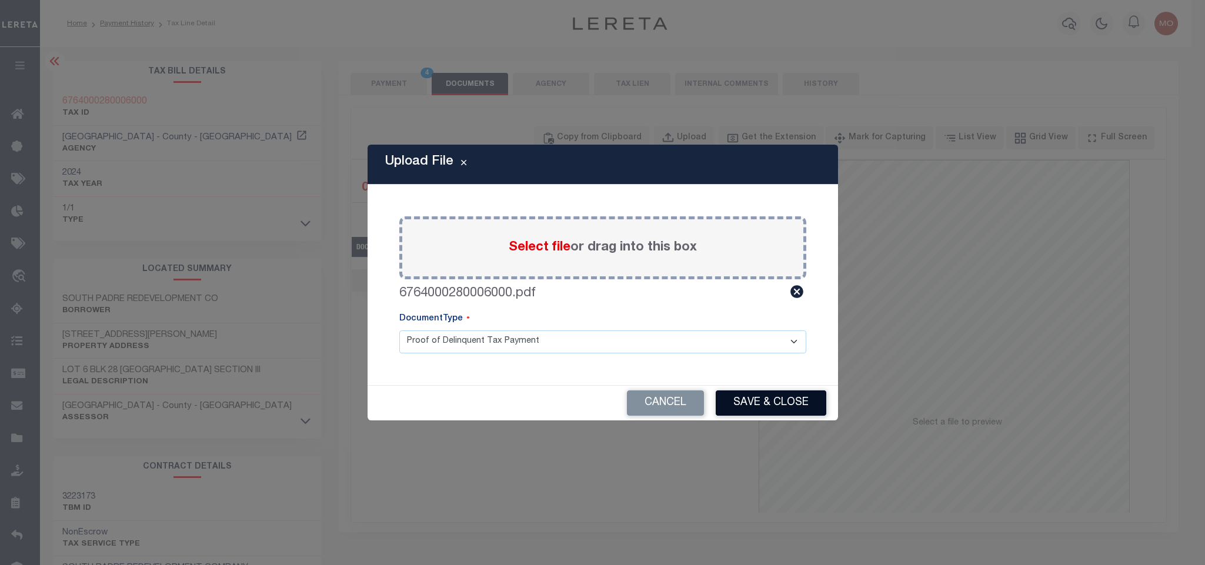
drag, startPoint x: 724, startPoint y: 384, endPoint x: 731, endPoint y: 397, distance: 15.5
click at [725, 390] on div "Upload File Paste copied image or file into this box Select file or drag into t…" at bounding box center [603, 282] width 471 height 275
drag, startPoint x: 731, startPoint y: 399, endPoint x: 703, endPoint y: 394, distance: 28.7
click at [734, 402] on button "Save & Close" at bounding box center [771, 403] width 111 height 25
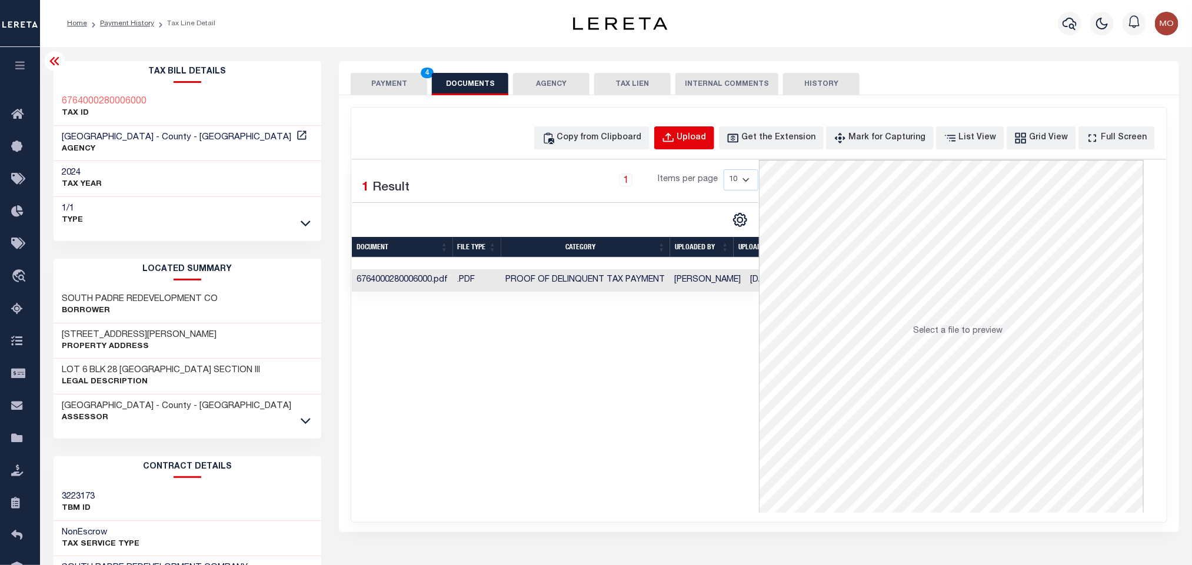
click at [707, 138] on div "Upload" at bounding box center [691, 138] width 29 height 13
select select "POP"
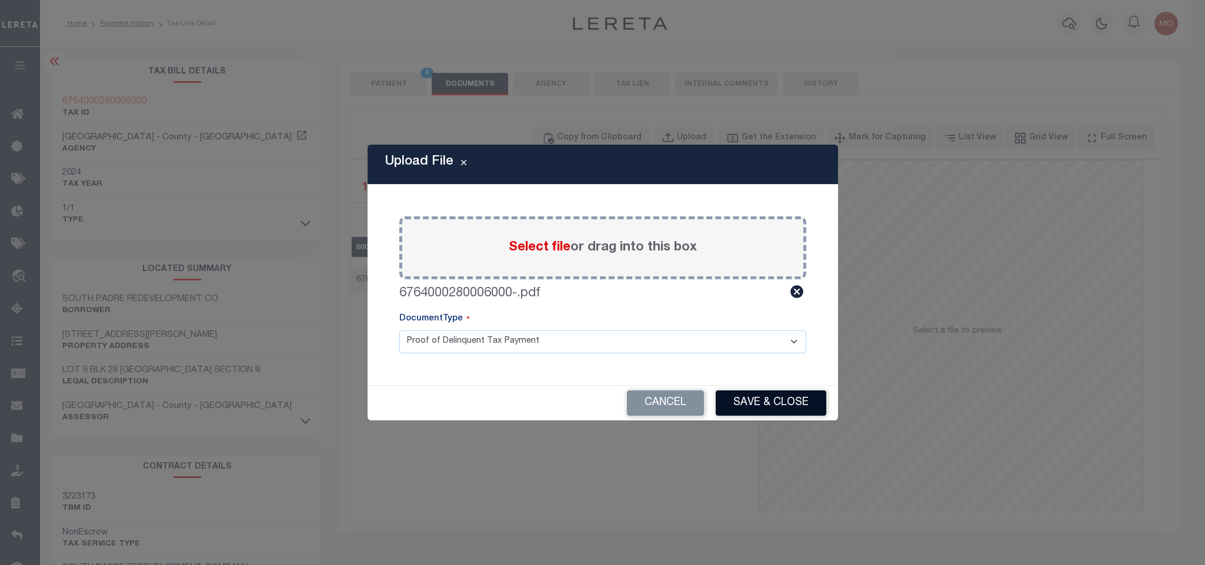
click at [759, 408] on button "Save & Close" at bounding box center [771, 403] width 111 height 25
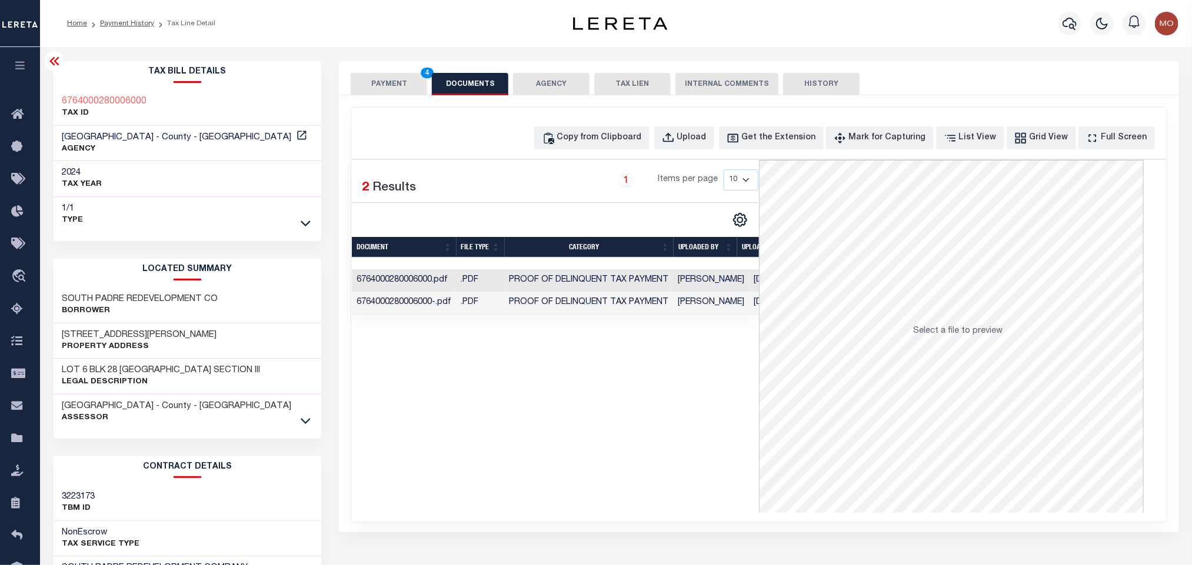
click at [531, 384] on div "Selected 2 Results 1 Items per page 10 25 50 100" at bounding box center [555, 336] width 407 height 353
click at [380, 80] on button "PAYMENT 4" at bounding box center [389, 84] width 76 height 22
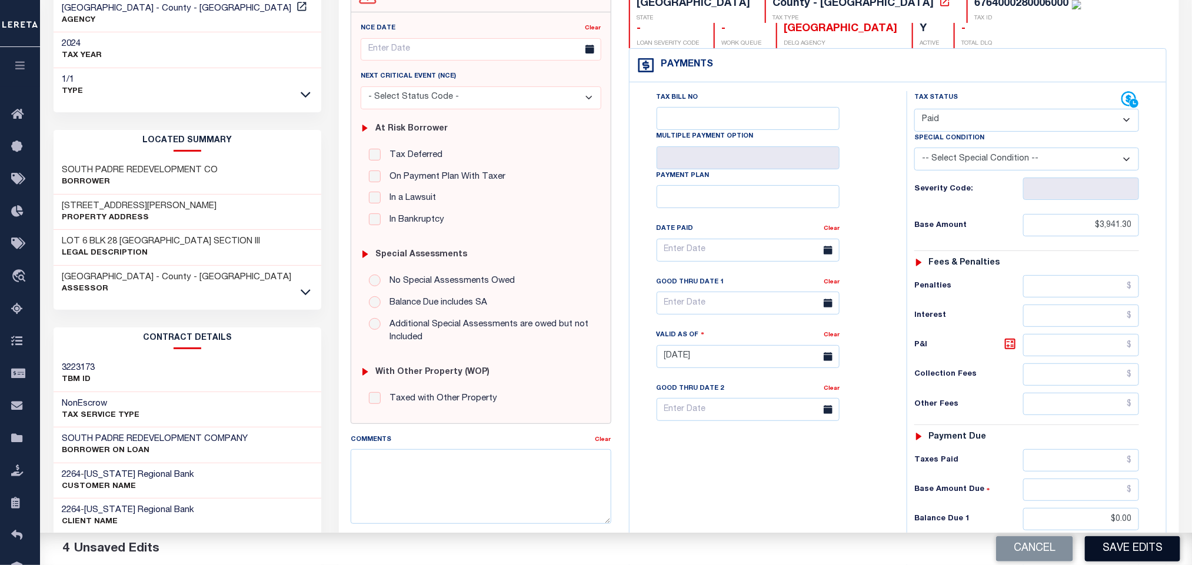
scroll to position [265, 0]
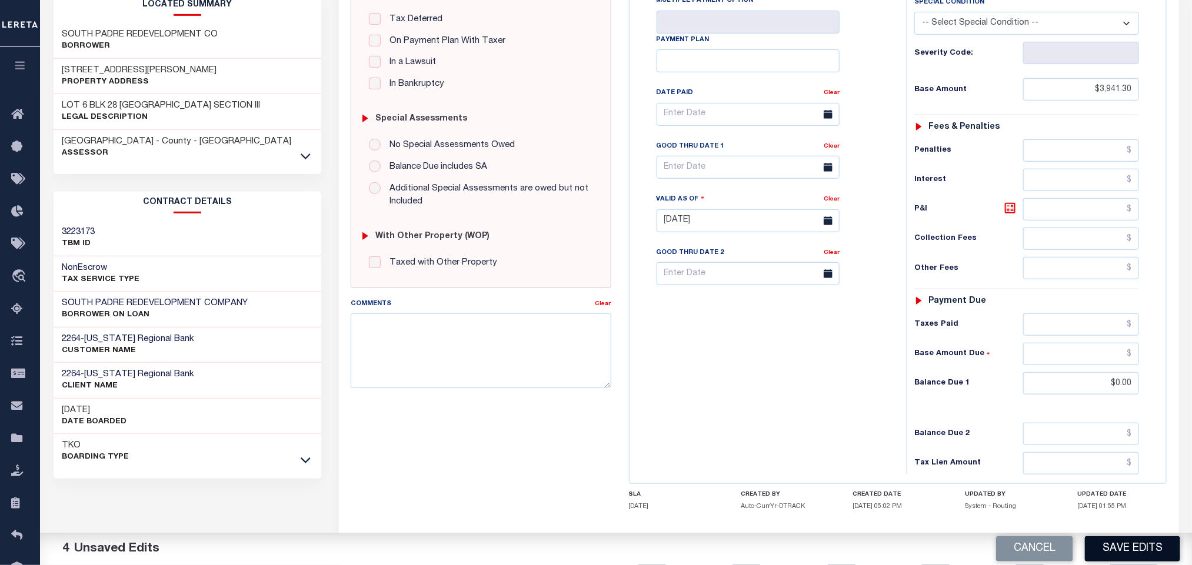
click at [1131, 541] on button "Save Edits" at bounding box center [1132, 549] width 95 height 25
type input "$3,941.3"
type input "$0"
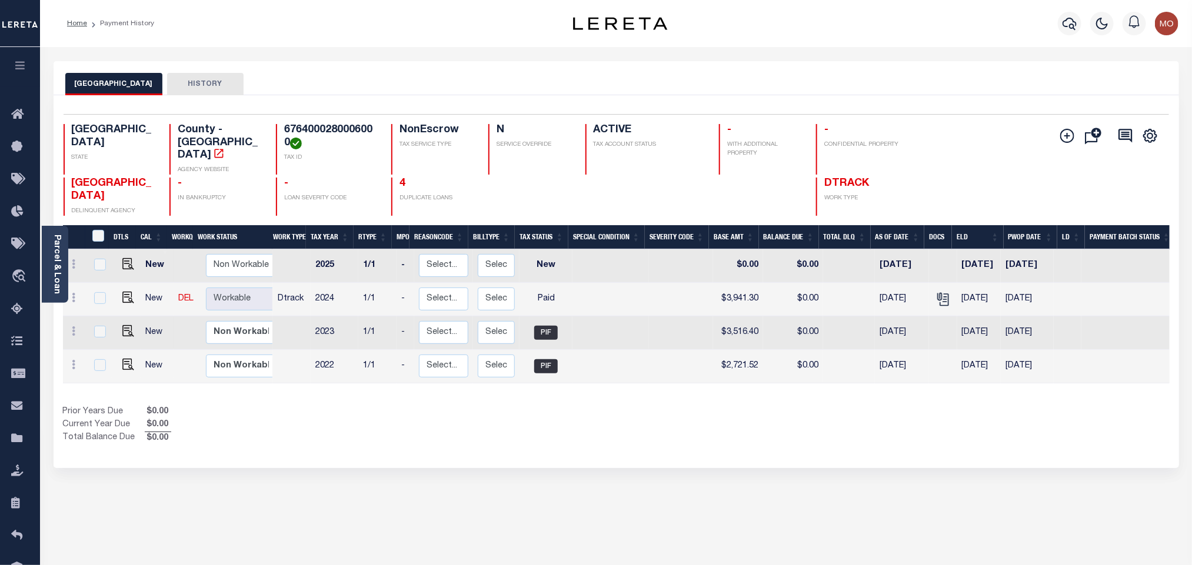
click at [607, 433] on div "Prior Years Due $0.00 Current Year Due $0.00 Total Balance Due $0.00" at bounding box center [340, 425] width 554 height 39
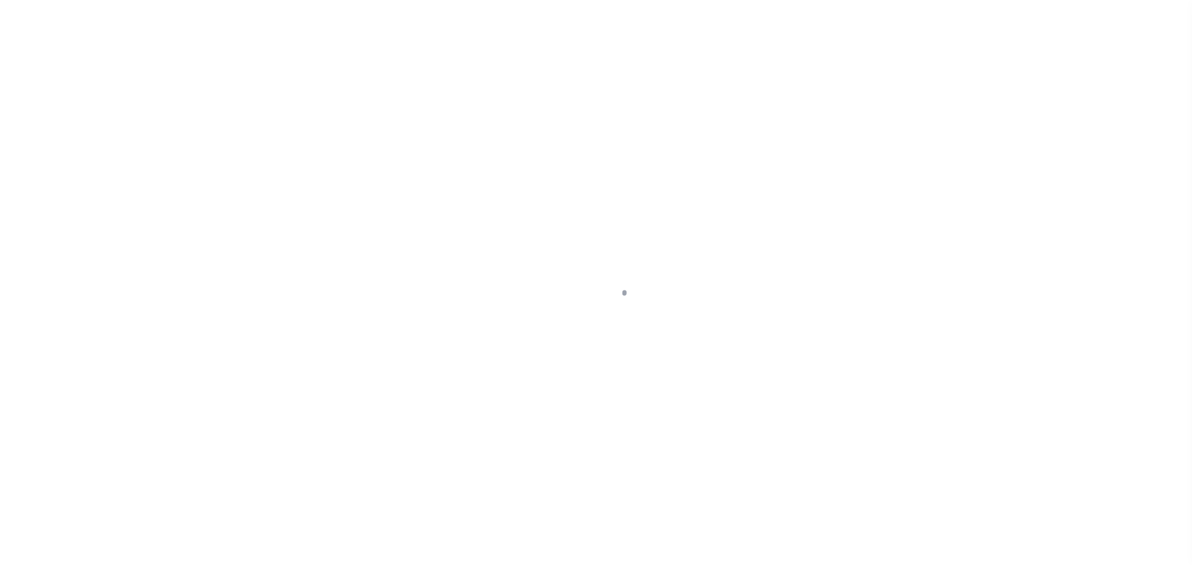
type input "[DATE]"
select select "PYD"
type input "$3,941.3"
type input "$0"
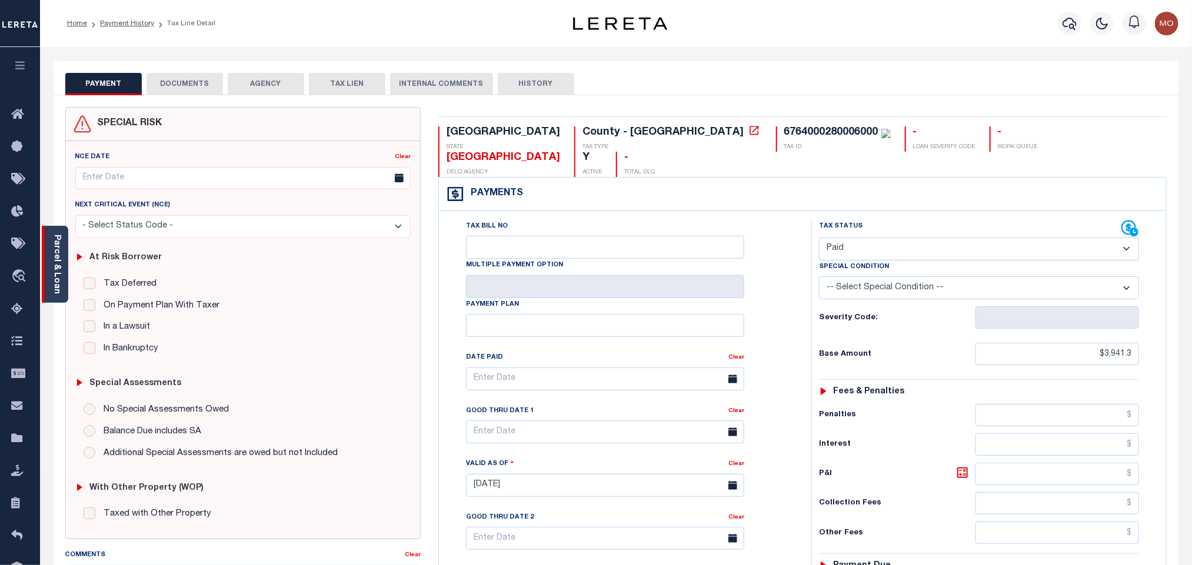
click at [59, 263] on link "Parcel & Loan" at bounding box center [56, 264] width 8 height 59
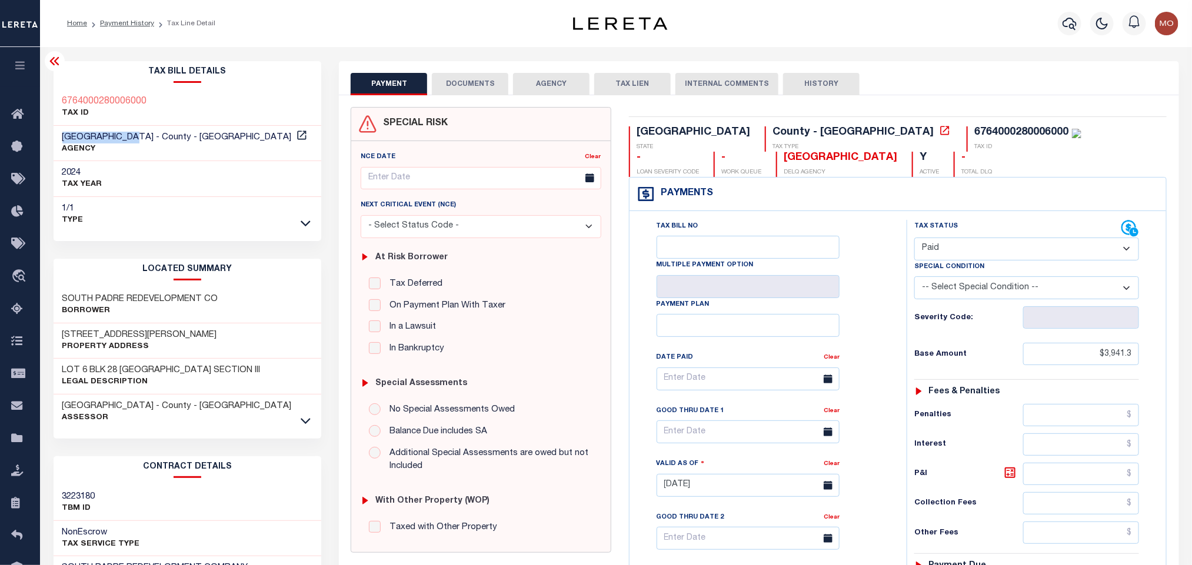
drag, startPoint x: 60, startPoint y: 134, endPoint x: 143, endPoint y: 138, distance: 83.1
click at [143, 138] on div "CAMERON COUNTY - County - TX AGENCY" at bounding box center [188, 144] width 268 height 36
copy span "[GEOGRAPHIC_DATA]"
click at [475, 85] on button "DOCUMENTS" at bounding box center [470, 84] width 76 height 22
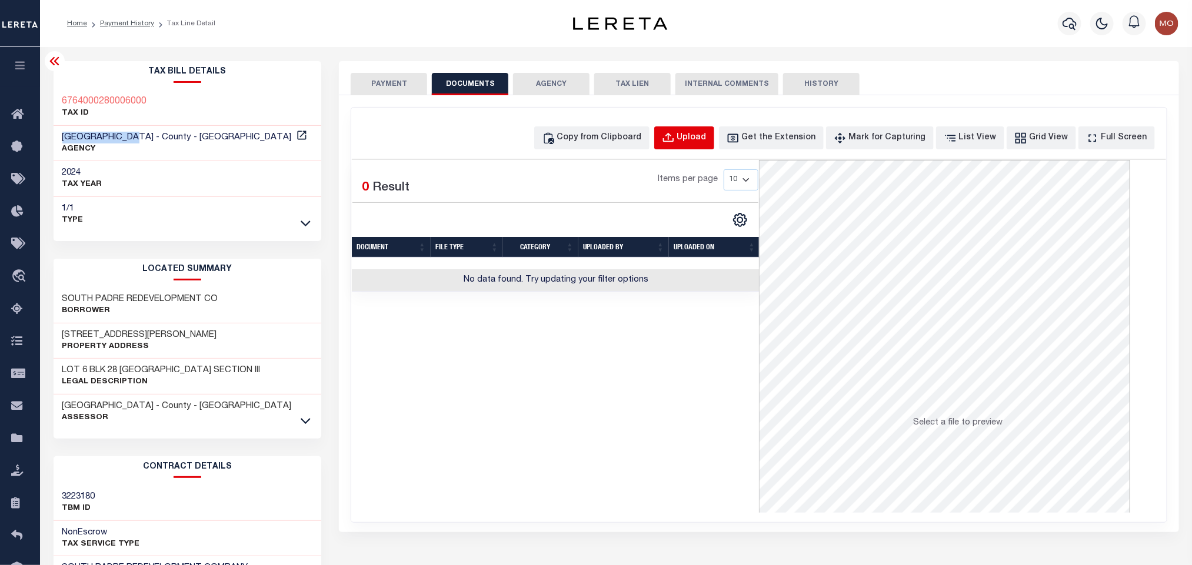
click at [701, 132] on div "Upload" at bounding box center [691, 138] width 29 height 13
select select "POP"
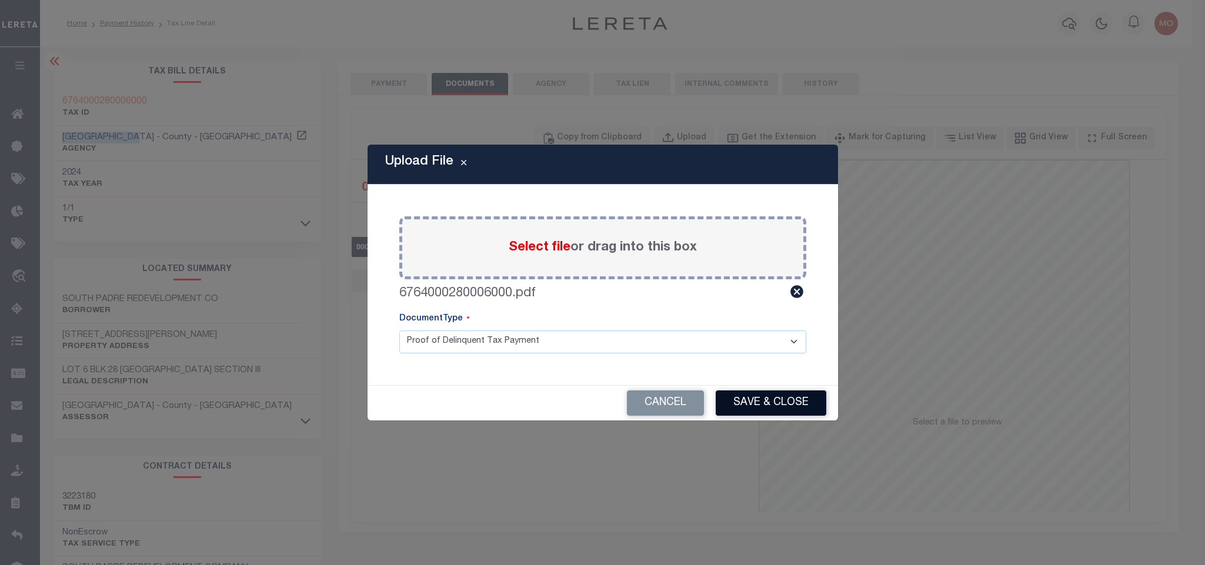
click at [763, 402] on button "Save & Close" at bounding box center [771, 403] width 111 height 25
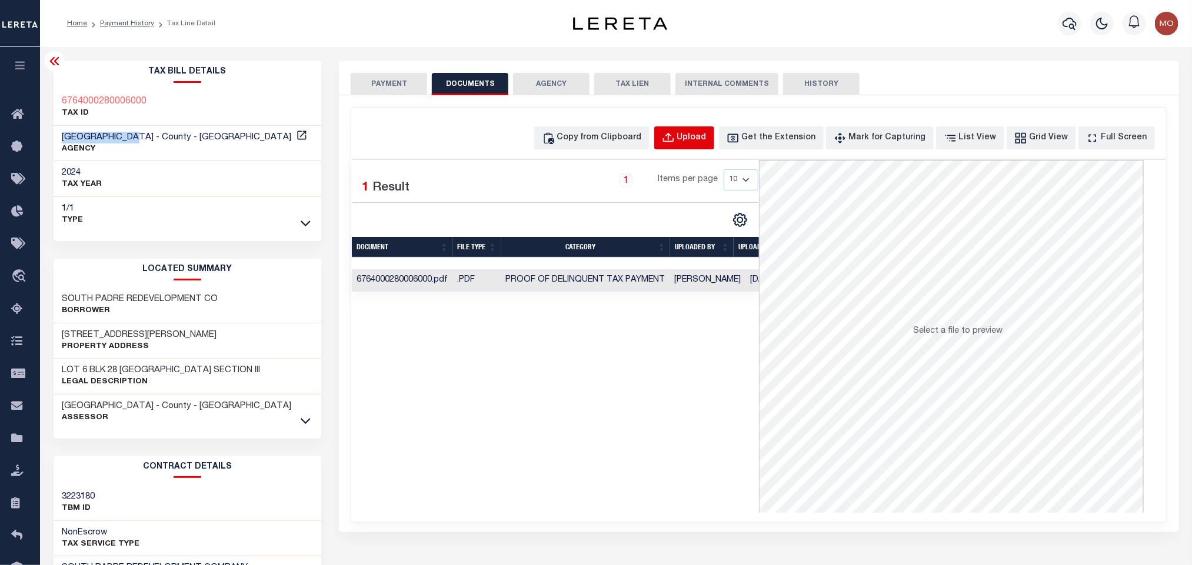
click at [707, 141] on div "Upload" at bounding box center [691, 138] width 29 height 13
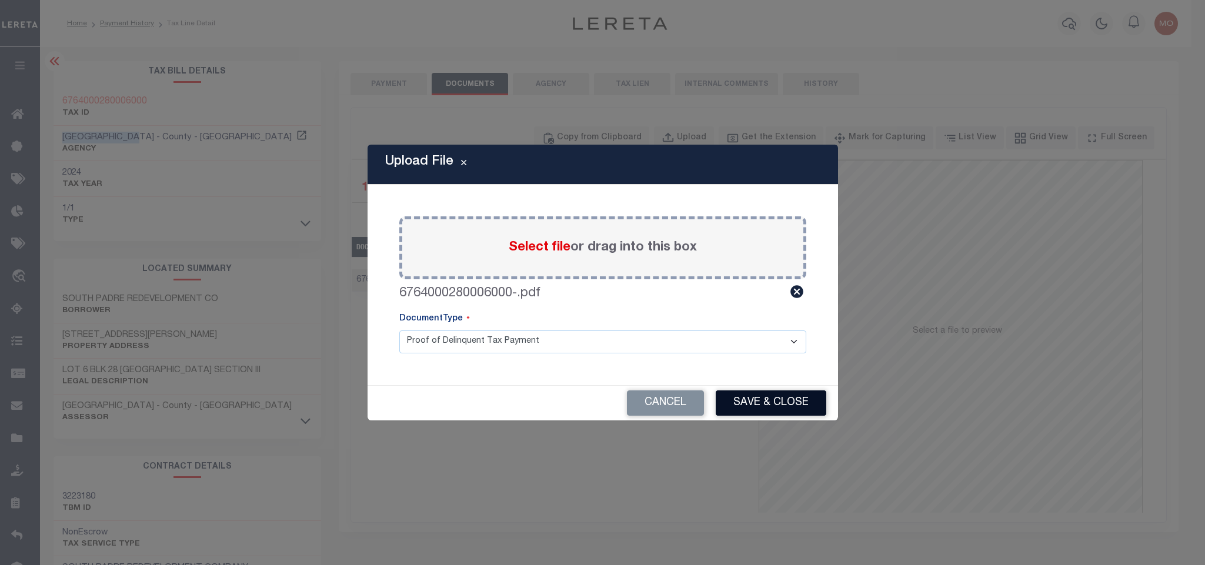
click at [778, 405] on button "Save & Close" at bounding box center [771, 403] width 111 height 25
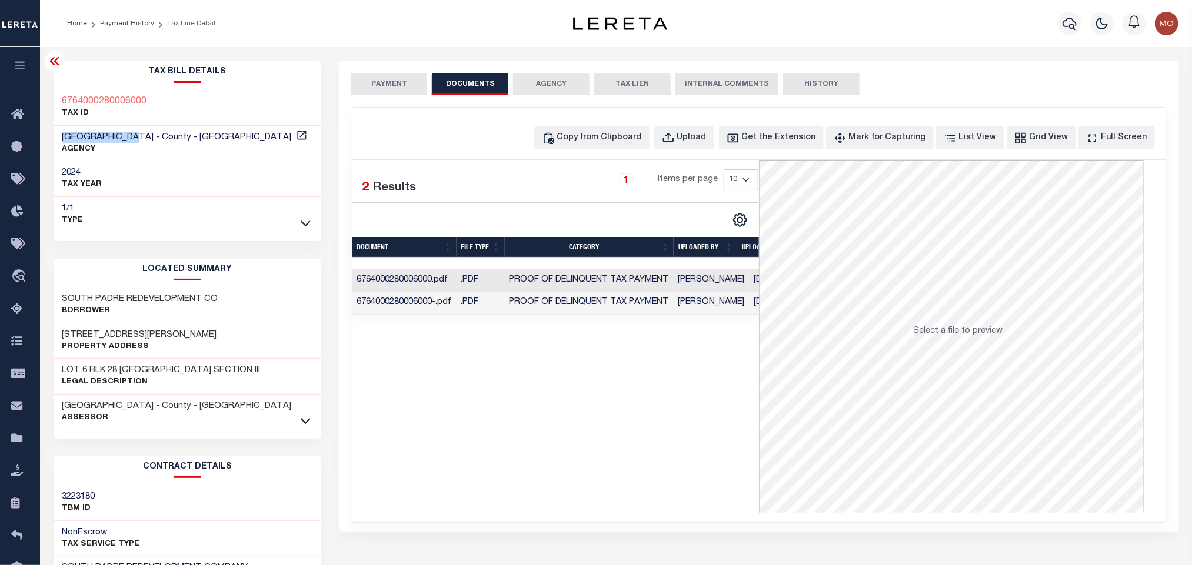
click at [388, 86] on button "PAYMENT" at bounding box center [389, 84] width 76 height 22
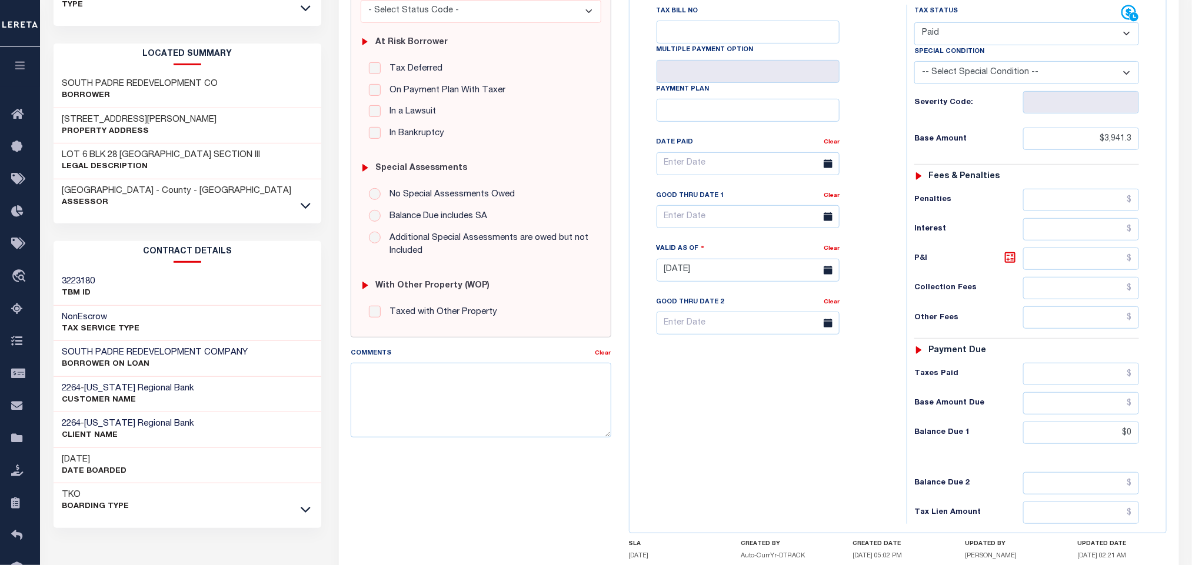
scroll to position [67, 0]
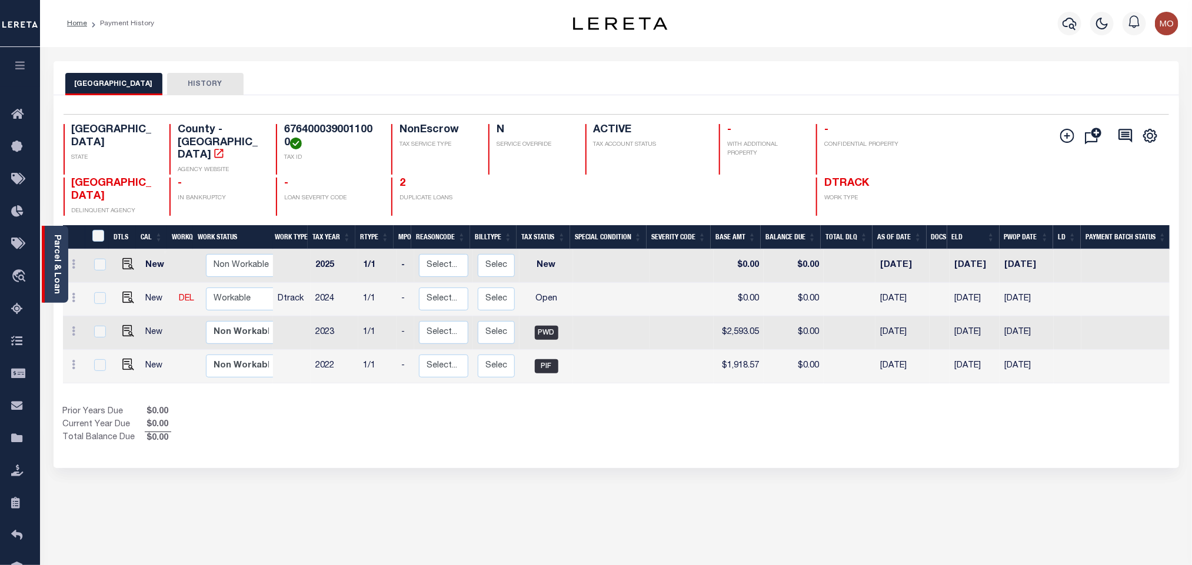
click at [64, 253] on div "Parcel & Loan" at bounding box center [55, 264] width 26 height 77
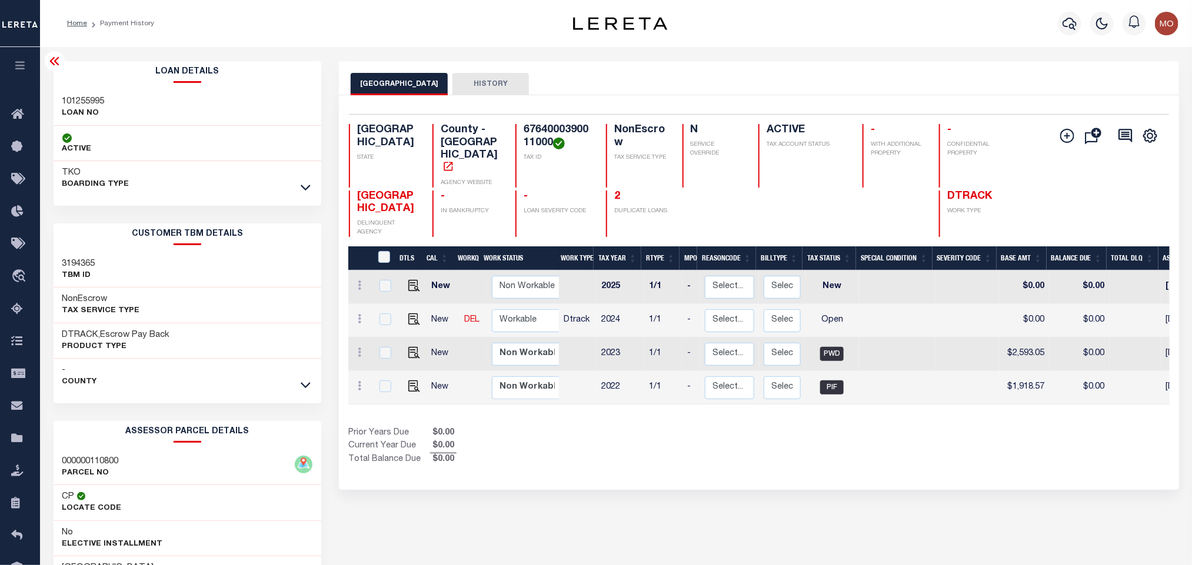
click at [82, 99] on h3 "101255995" at bounding box center [83, 102] width 42 height 12
copy h3 "101255995"
click at [538, 132] on h4 "6764000390011000" at bounding box center [558, 136] width 68 height 25
click at [540, 133] on h4 "6764000390011000" at bounding box center [558, 136] width 68 height 25
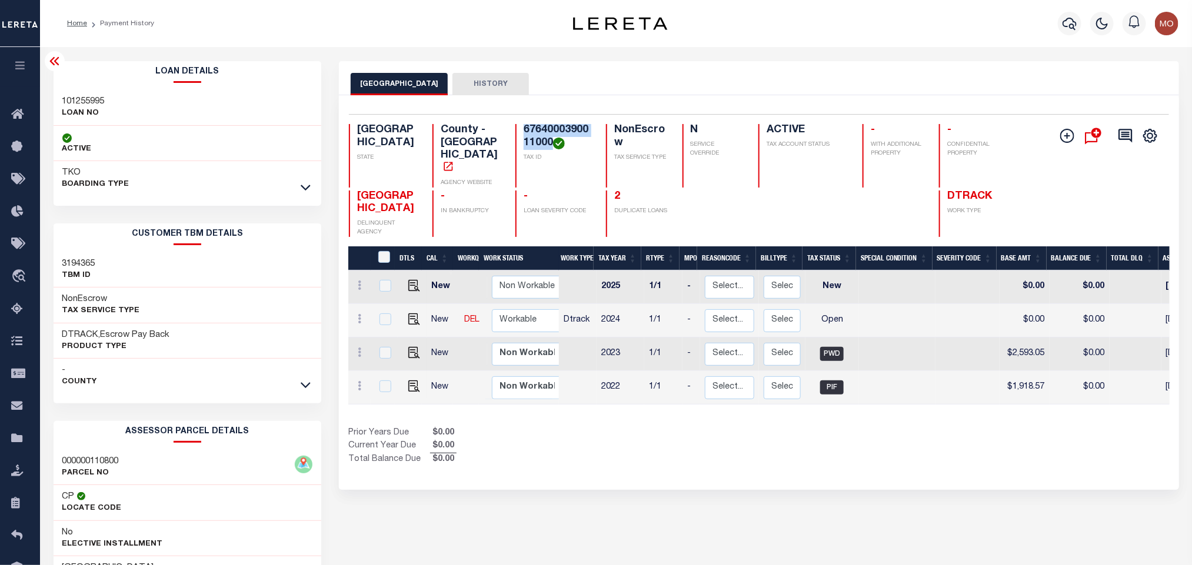
copy h4 "6764000390011000"
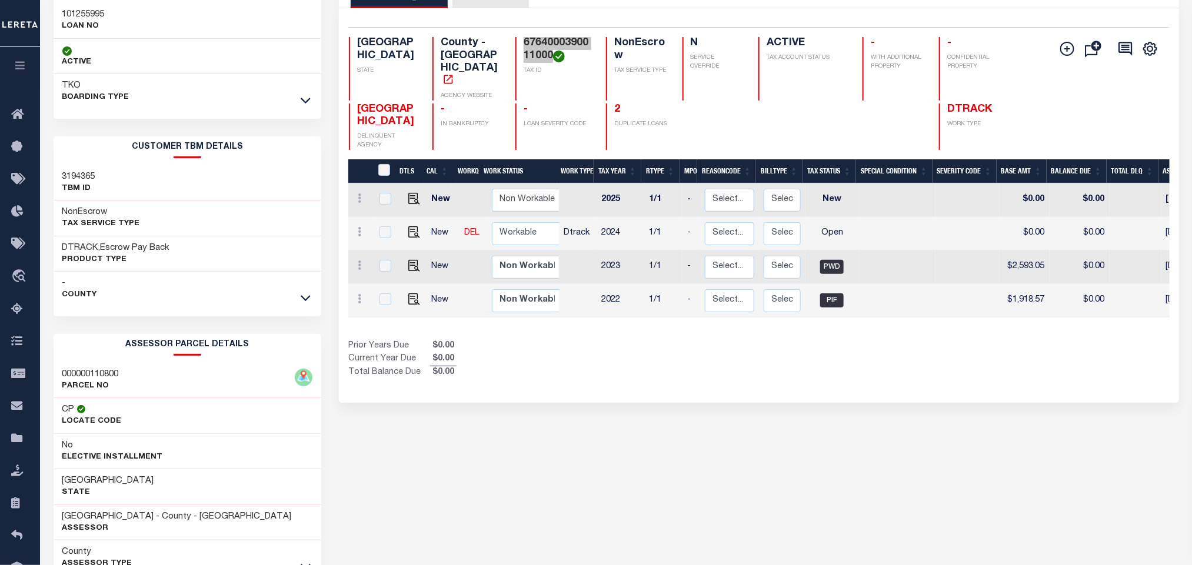
scroll to position [164, 0]
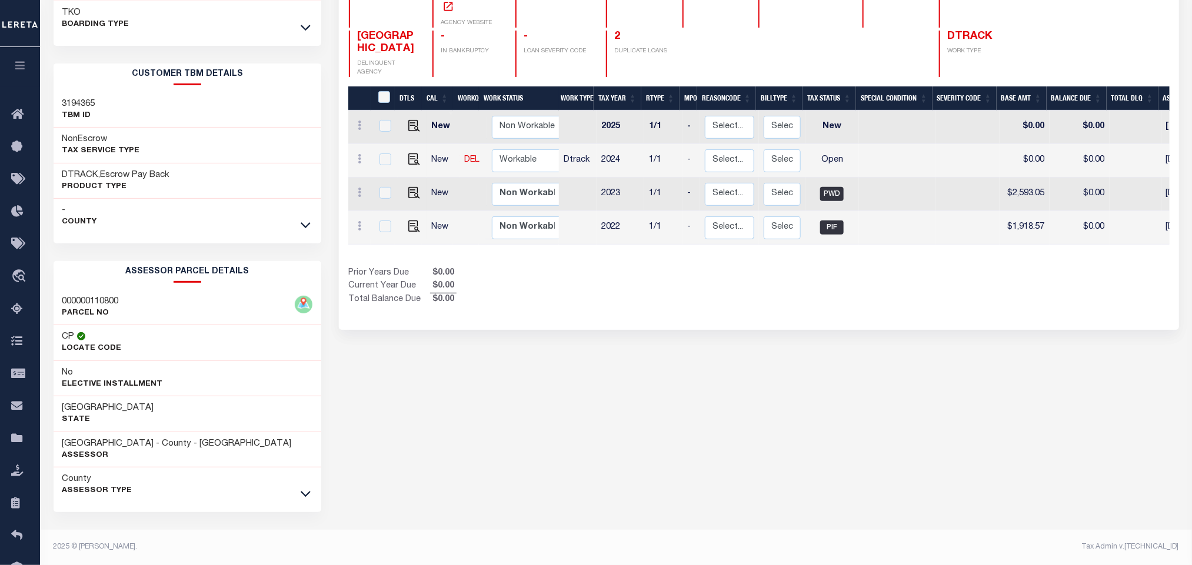
click at [611, 438] on div "CAMERON COUNTY HISTORY Selected 4 Results" at bounding box center [758, 233] width 857 height 664
drag, startPoint x: 62, startPoint y: 441, endPoint x: 145, endPoint y: 440, distance: 83.0
click at [145, 440] on h3 "[GEOGRAPHIC_DATA] - County - [GEOGRAPHIC_DATA]" at bounding box center [176, 444] width 229 height 12
copy h3 "[GEOGRAPHIC_DATA]"
click at [685, 339] on div "CAMERON COUNTY HISTORY Selected 4 Results" at bounding box center [758, 233] width 857 height 664
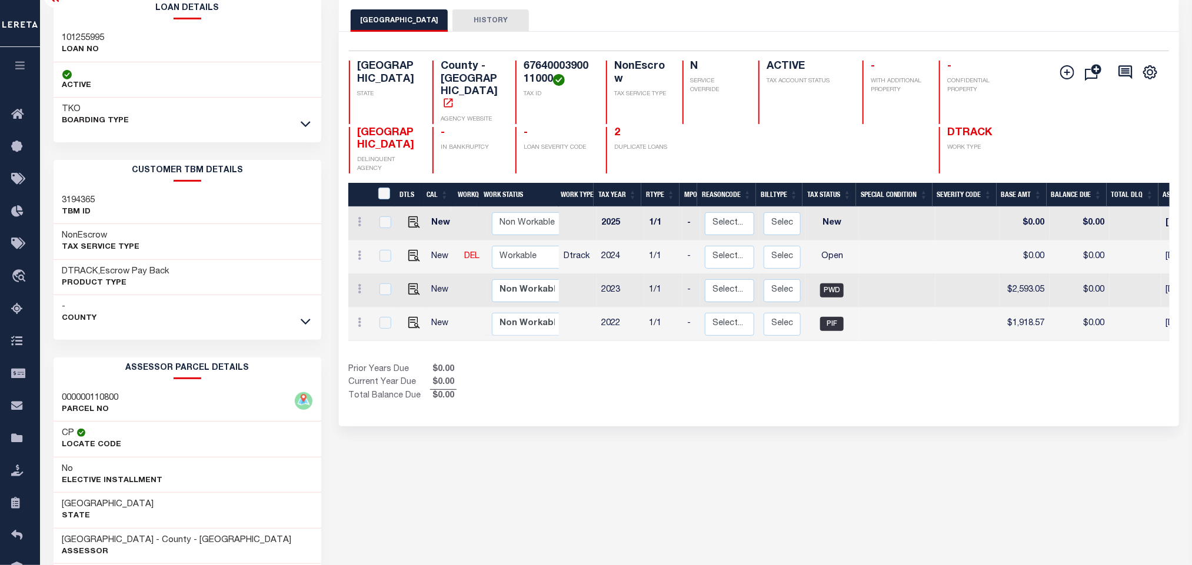
scroll to position [0, 0]
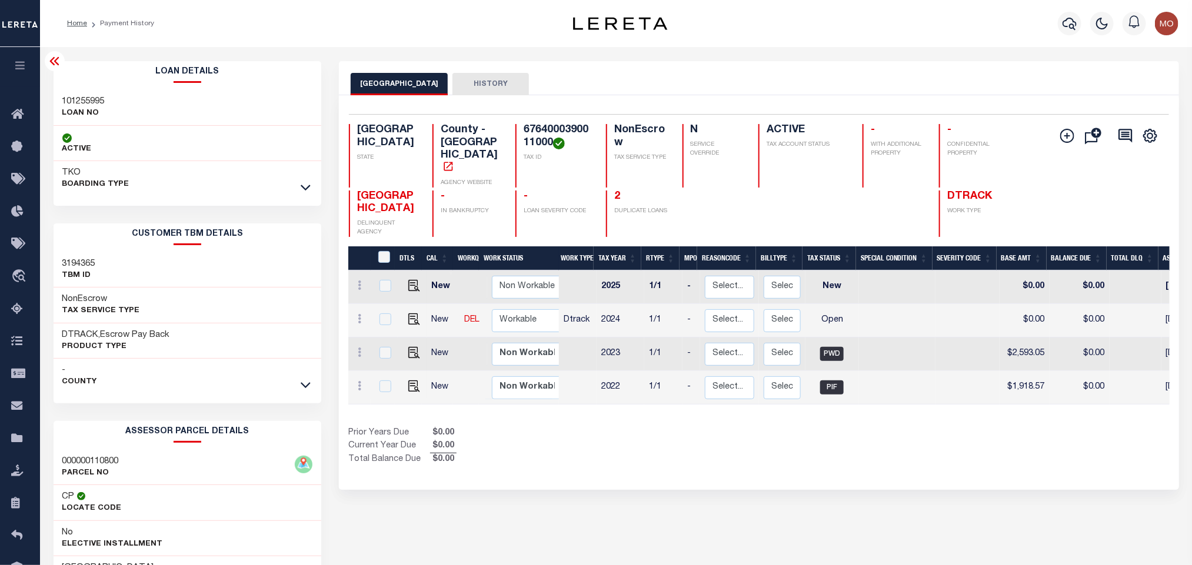
click at [934, 467] on div "Selected 4 Results 1 Items per page 25 50 100 TX STATE TAX ID N" at bounding box center [759, 292] width 840 height 395
click at [410, 314] on img "" at bounding box center [414, 320] width 12 height 12
checkbox input "true"
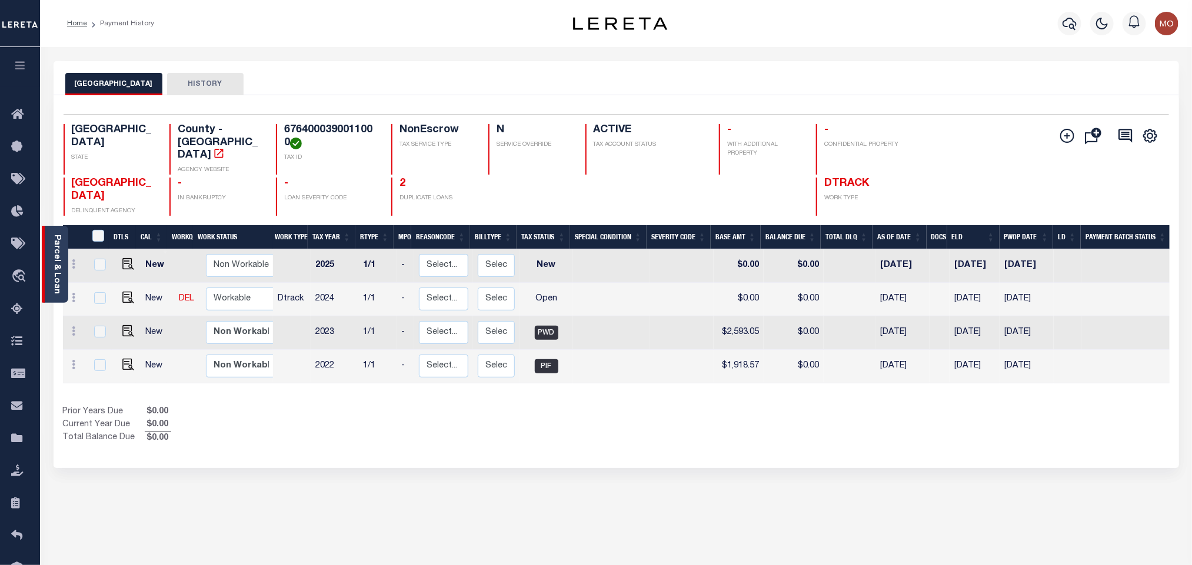
click at [55, 272] on link "Parcel & Loan" at bounding box center [56, 264] width 8 height 59
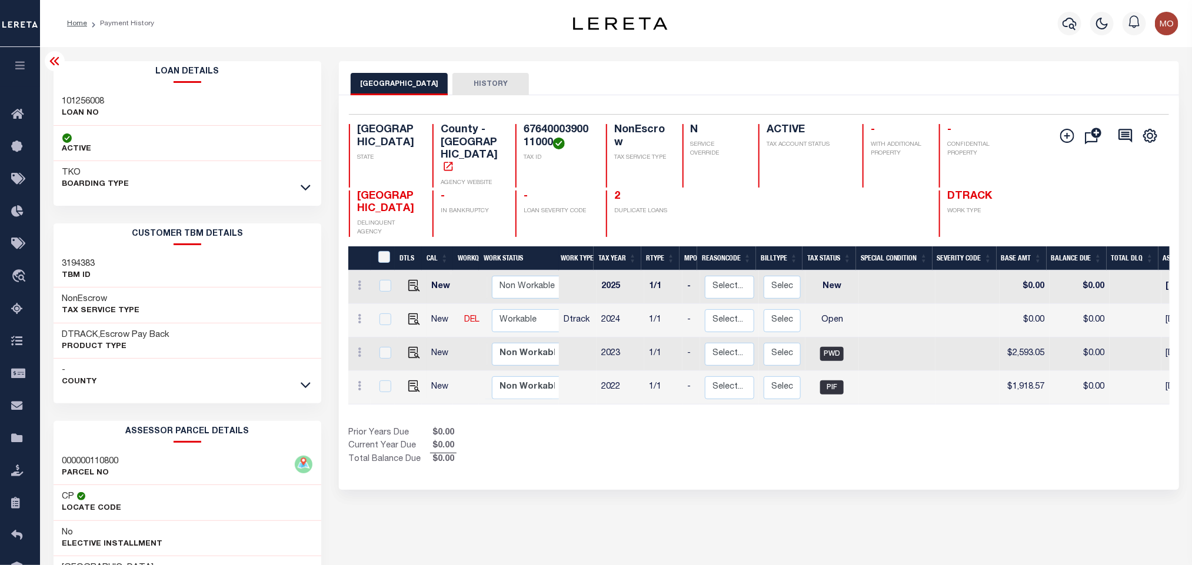
click at [92, 104] on h3 "101256008" at bounding box center [83, 102] width 42 height 12
copy h3 "101256008"
click at [544, 128] on h4 "6764000390011000" at bounding box center [558, 136] width 68 height 25
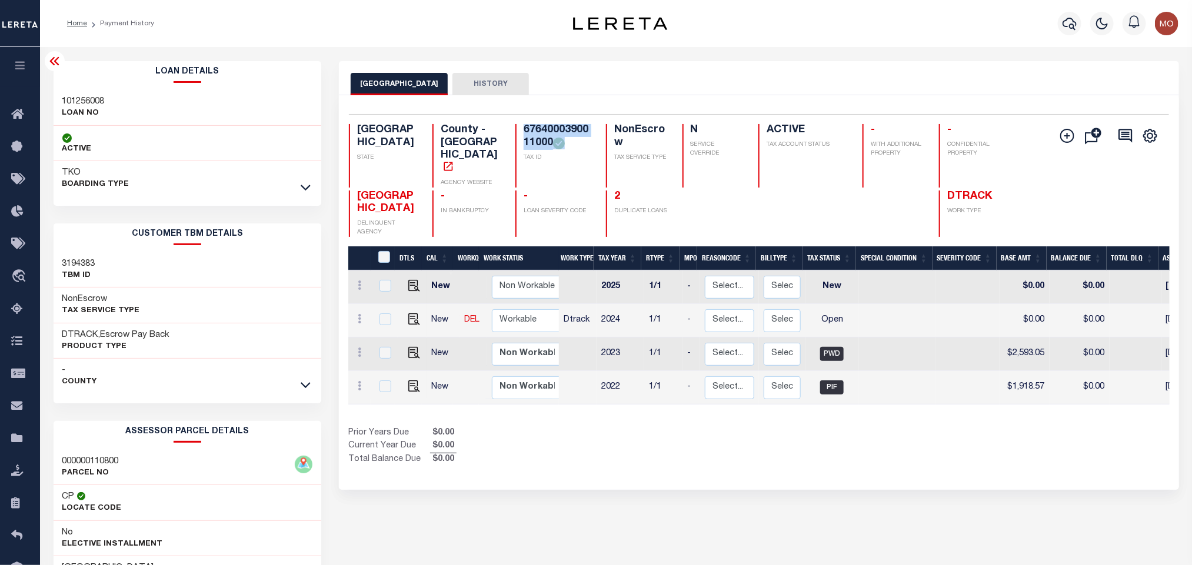
click at [544, 128] on h4 "6764000390011000" at bounding box center [558, 136] width 68 height 25
copy div "6764000390011000"
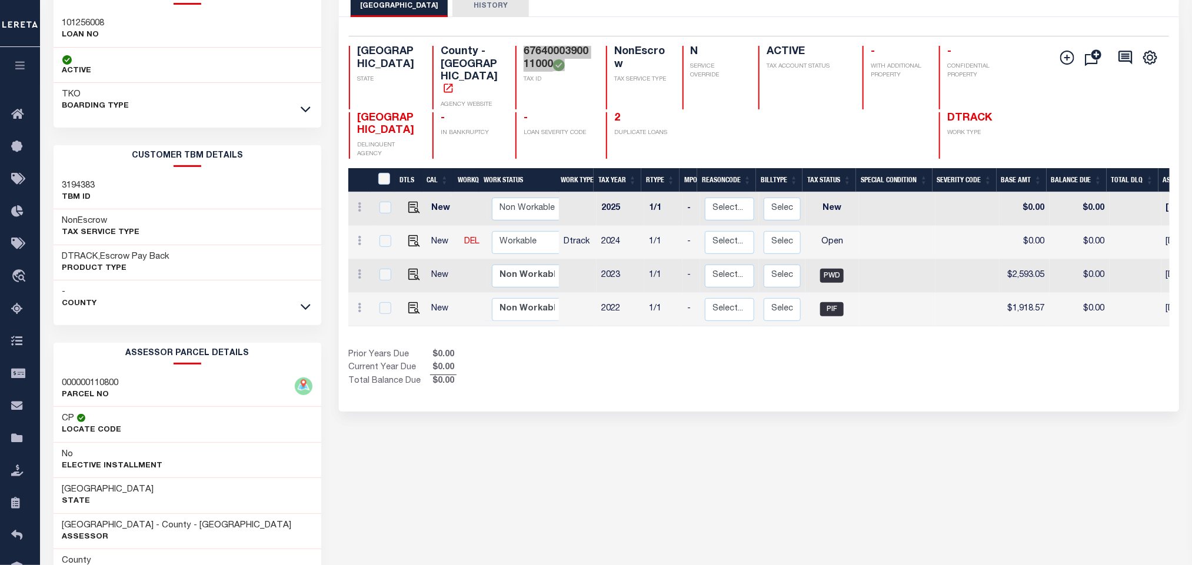
scroll to position [164, 0]
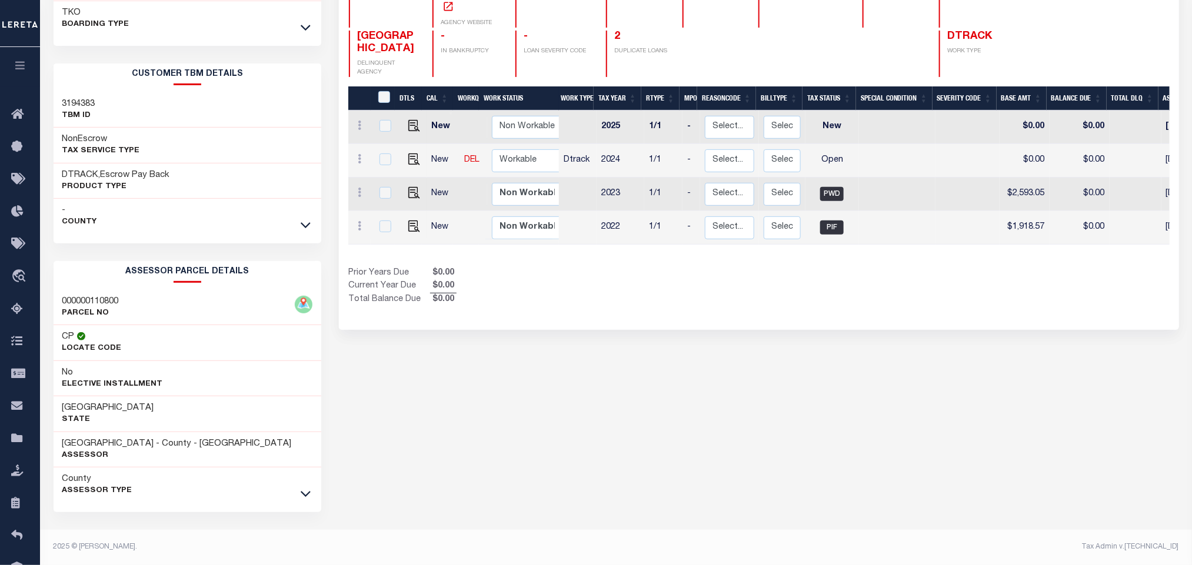
drag, startPoint x: 535, startPoint y: 477, endPoint x: 251, endPoint y: 437, distance: 287.0
click at [511, 475] on div "CAMERON COUNTY HISTORY Selected 4 Results" at bounding box center [758, 233] width 857 height 664
drag, startPoint x: 58, startPoint y: 444, endPoint x: 145, endPoint y: 440, distance: 86.6
click at [145, 440] on div "CAMERON COUNTY - County - TX Assessor" at bounding box center [188, 450] width 268 height 36
copy h3 "[GEOGRAPHIC_DATA]"
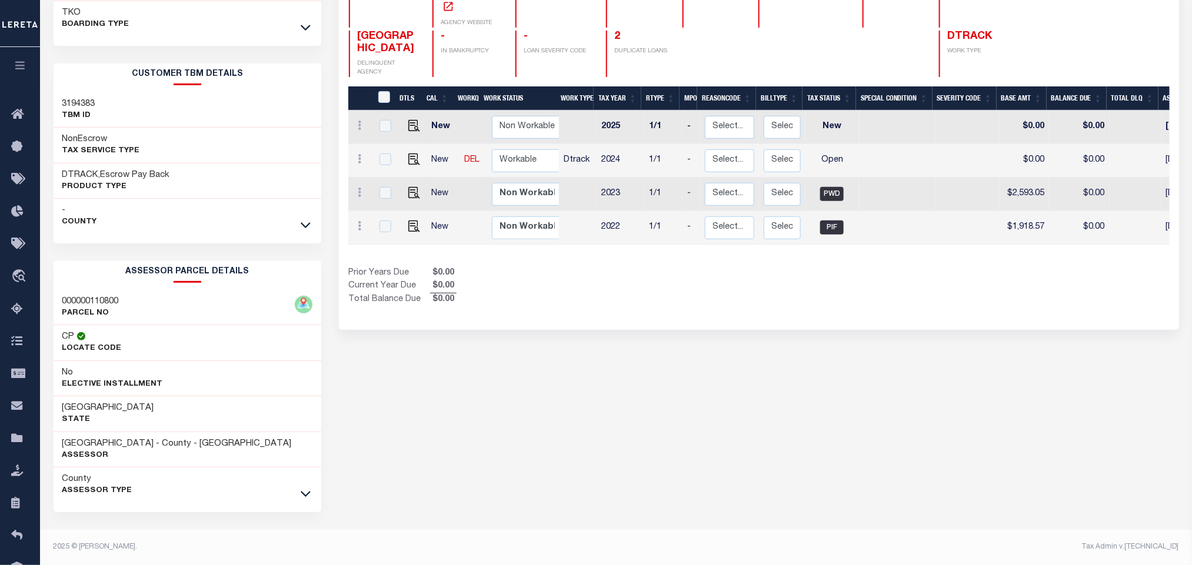
click at [666, 362] on div "CAMERON COUNTY HISTORY Selected 4 Results" at bounding box center [758, 233] width 857 height 664
click at [414, 154] on img "" at bounding box center [414, 160] width 12 height 12
checkbox input "true"
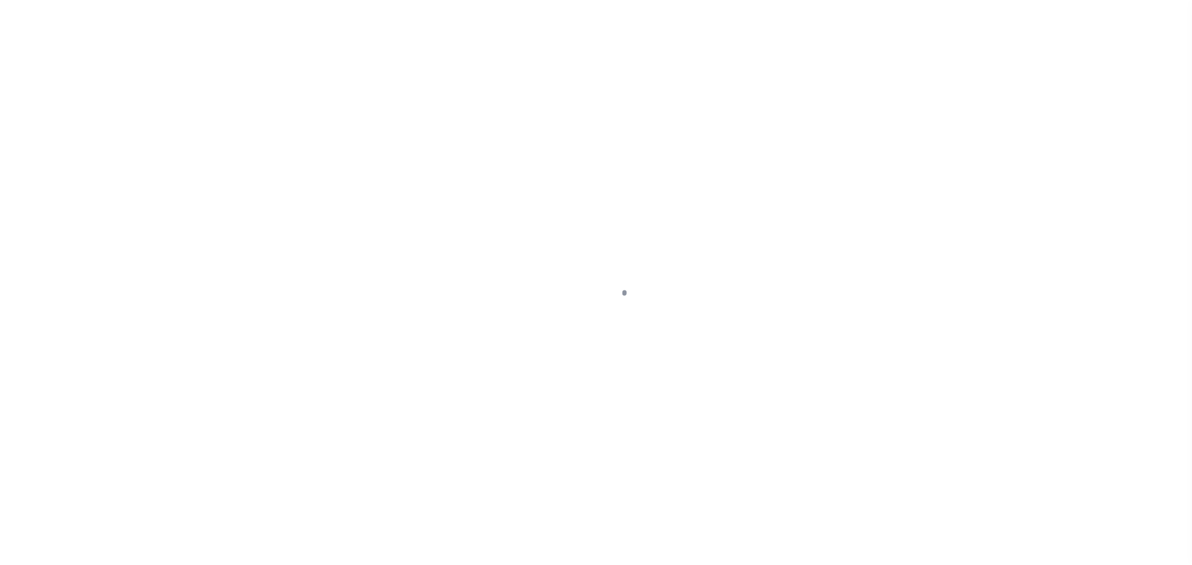
type input "[DATE]"
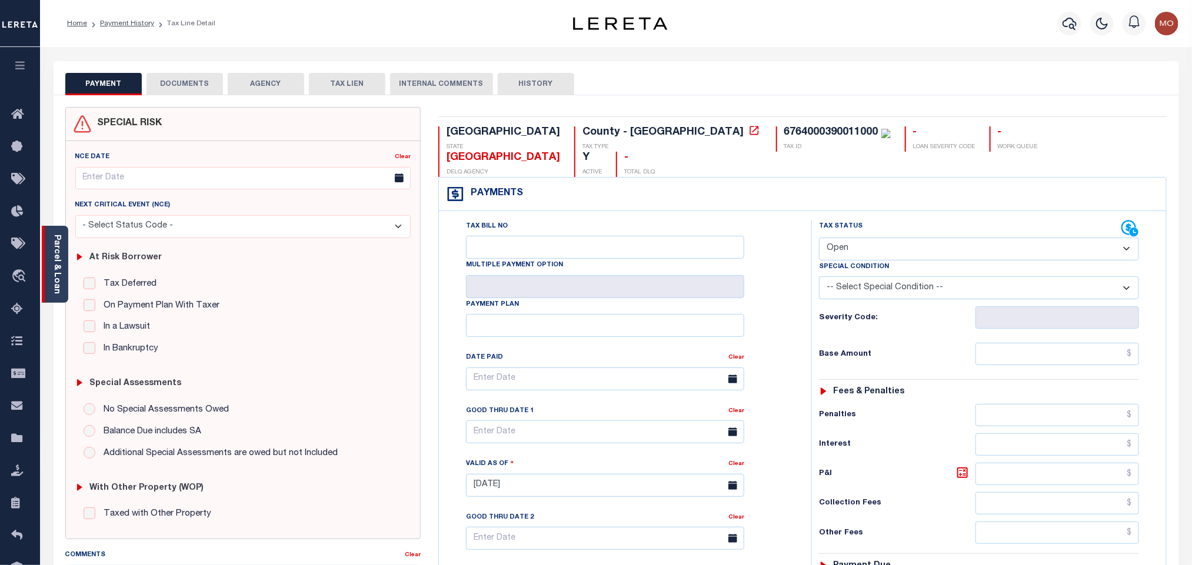
click at [52, 271] on link "Parcel & Loan" at bounding box center [56, 264] width 8 height 59
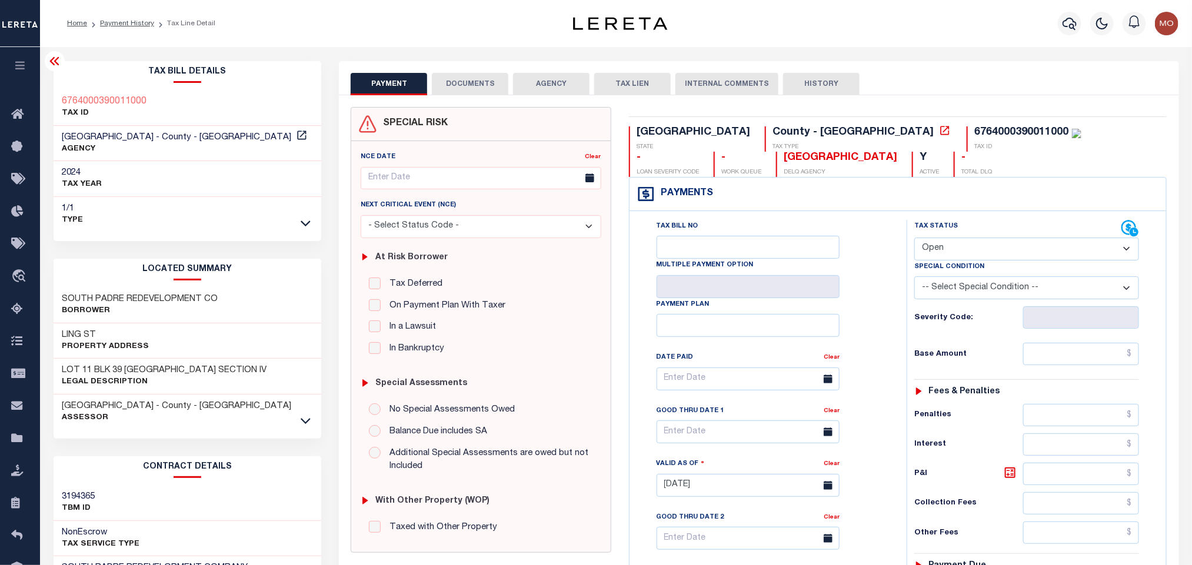
click at [928, 249] on select "- Select Status Code - Open Due/Unpaid Paid Incomplete No Tax Due Internal Refu…" at bounding box center [1026, 249] width 225 height 23
select select "PYD"
click at [914, 239] on select "- Select Status Code - Open Due/Unpaid Paid Incomplete No Tax Due Internal Refu…" at bounding box center [1026, 249] width 225 height 23
type input "[DATE]"
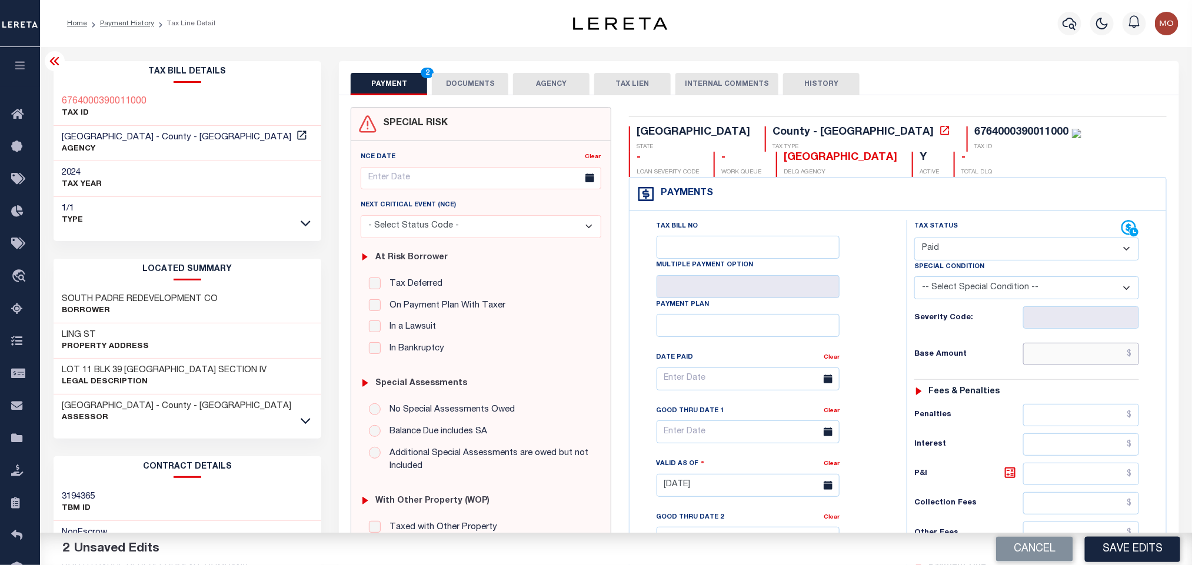
click at [1026, 353] on input "text" at bounding box center [1081, 354] width 116 height 22
paste input "2,600.18"
type input "$2,600.18"
click at [890, 357] on div "Tax Bill No Multiple Payment Option Payment Plan Clear" at bounding box center [764, 479] width 265 height 519
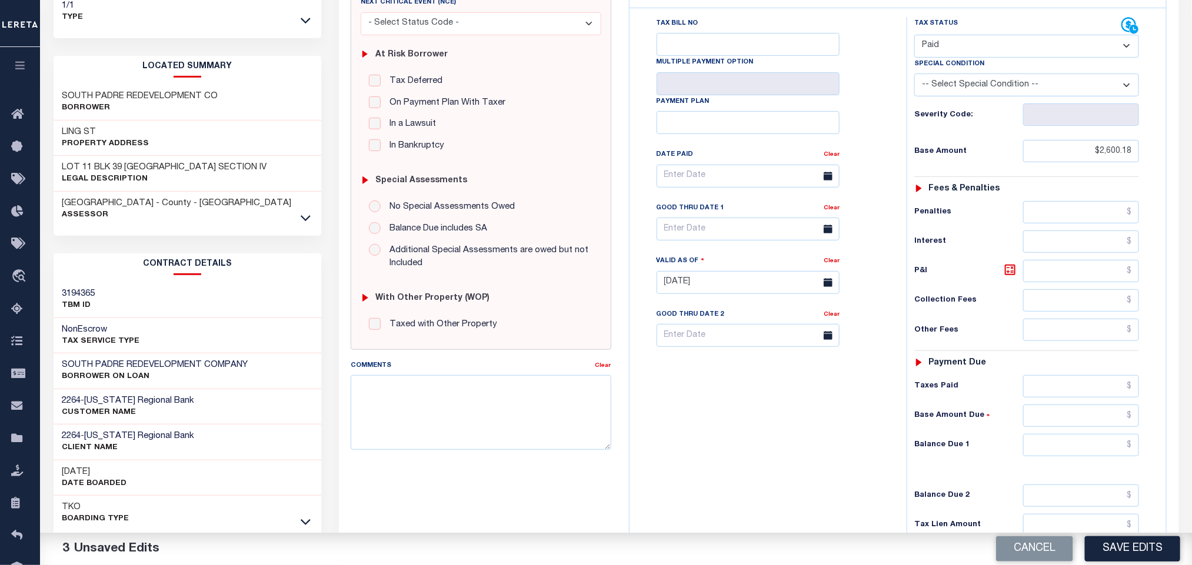
scroll to position [335, 0]
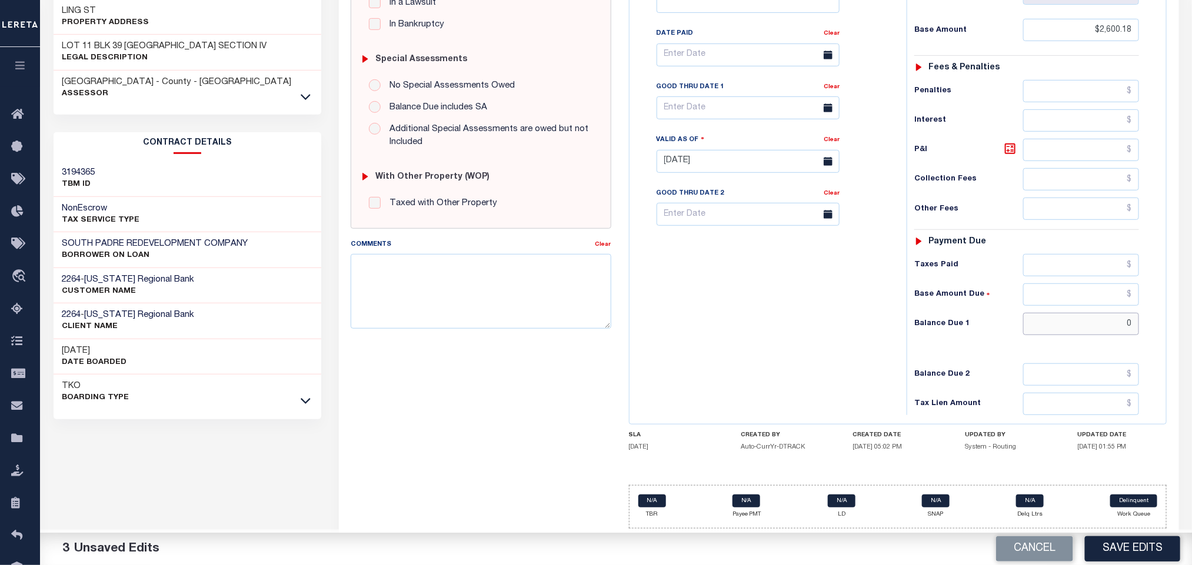
drag, startPoint x: 1050, startPoint y: 321, endPoint x: 932, endPoint y: 339, distance: 119.0
click at [1030, 332] on input "0" at bounding box center [1081, 324] width 116 height 22
type input "$0.00"
drag, startPoint x: 775, startPoint y: 348, endPoint x: 747, endPoint y: 357, distance: 29.6
click at [772, 352] on div "Tax Bill No Multiple Payment Option Payment Plan Clear" at bounding box center [764, 155] width 265 height 519
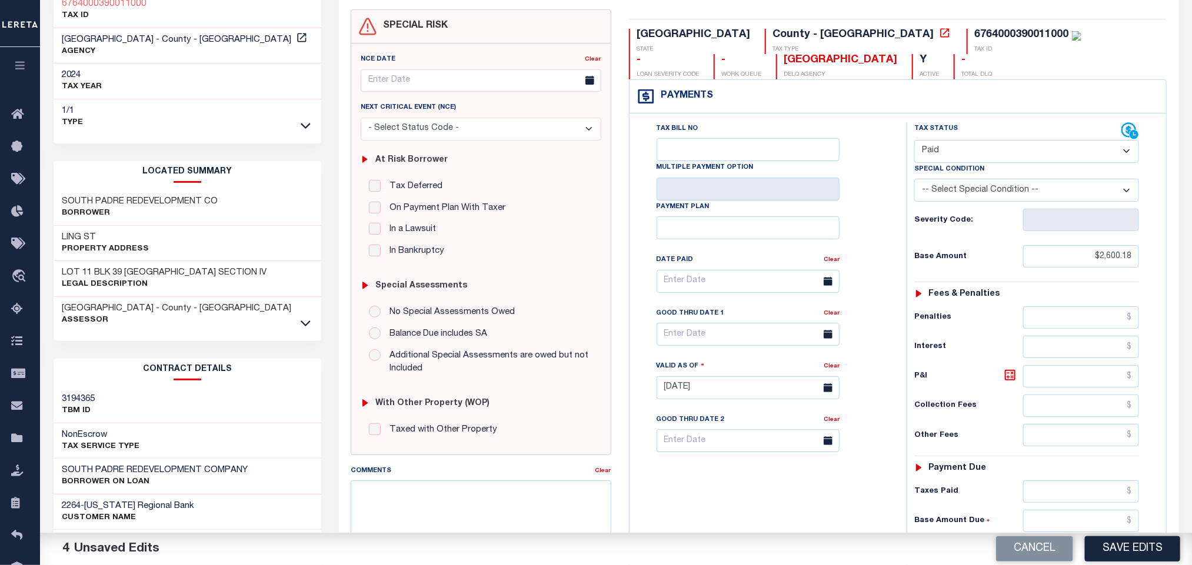
scroll to position [0, 0]
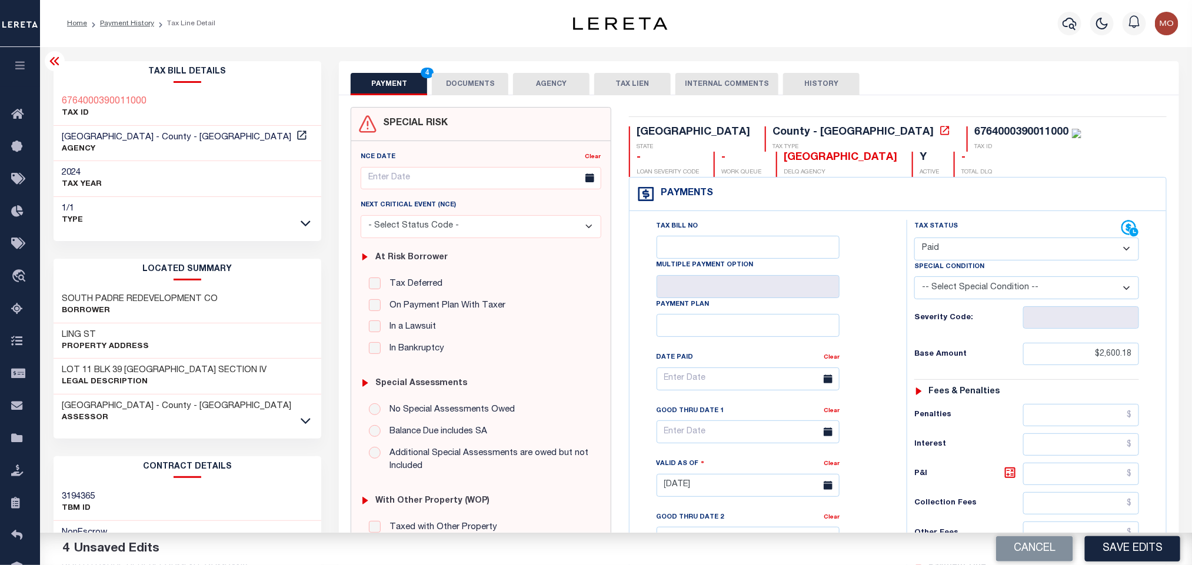
click at [470, 86] on button "DOCUMENTS" at bounding box center [470, 84] width 76 height 22
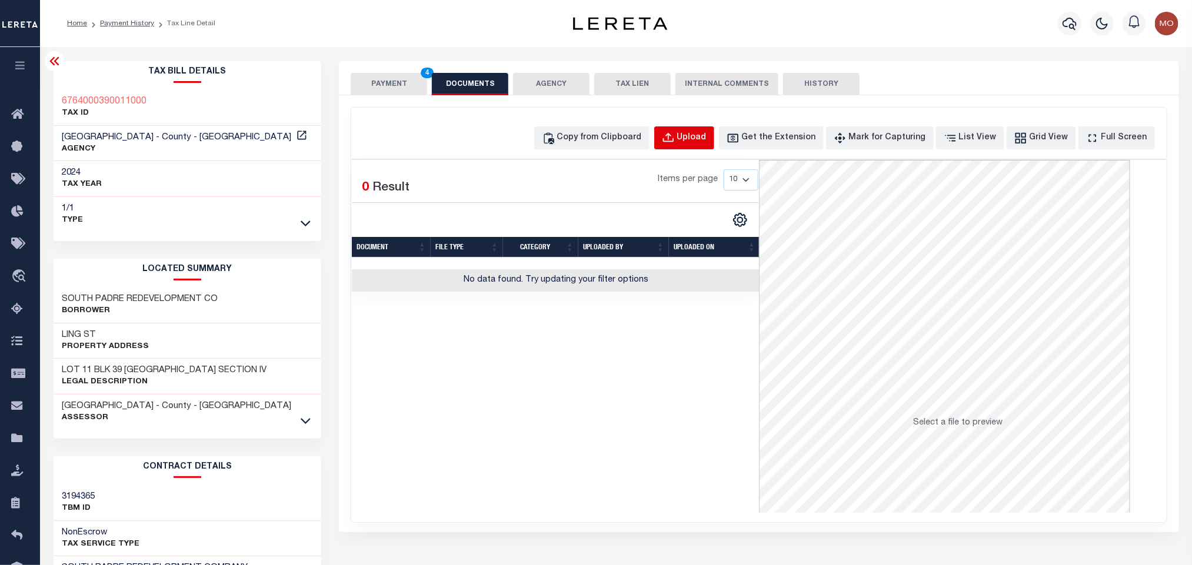
click at [707, 138] on div "Upload" at bounding box center [691, 138] width 29 height 13
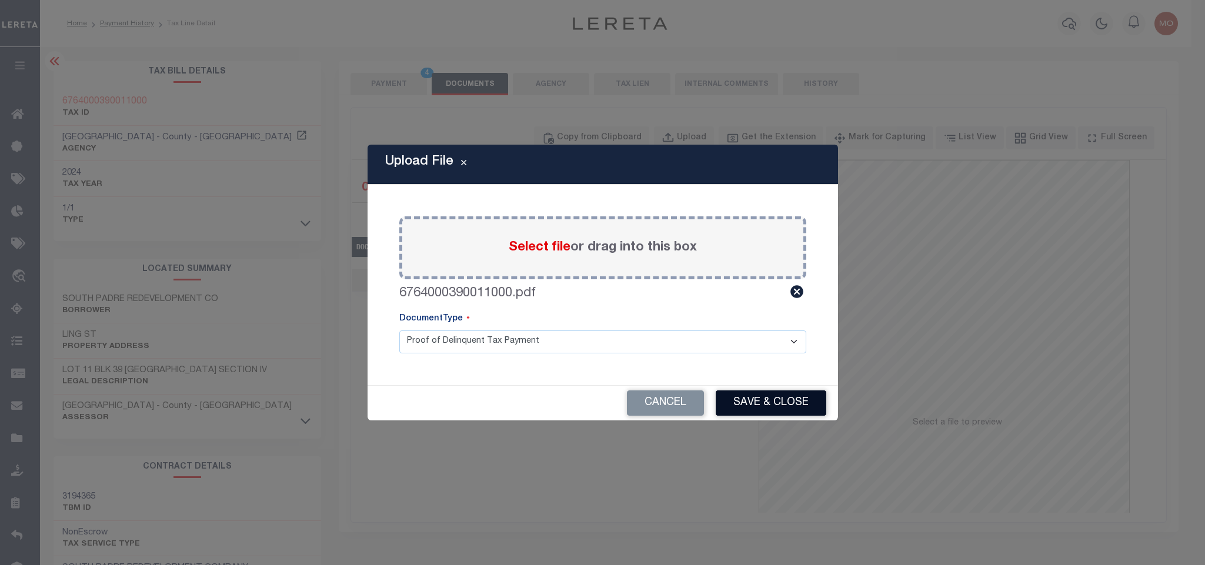
drag, startPoint x: 755, startPoint y: 405, endPoint x: 470, endPoint y: 221, distance: 339.3
click at [755, 408] on button "Save & Close" at bounding box center [771, 403] width 111 height 25
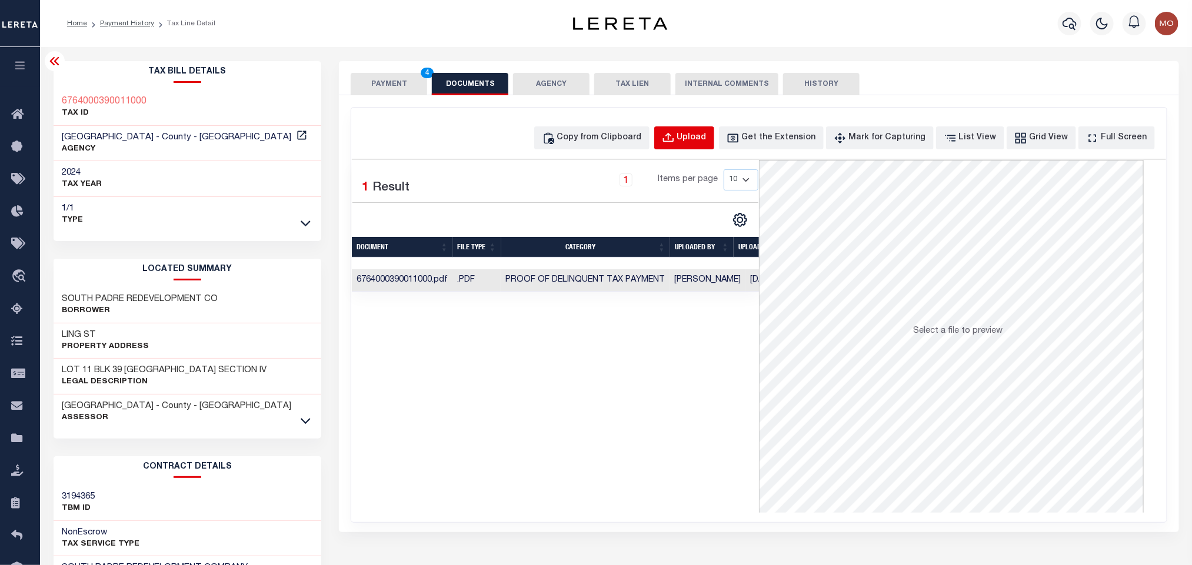
click at [707, 140] on div "Upload" at bounding box center [691, 138] width 29 height 13
select select "POP"
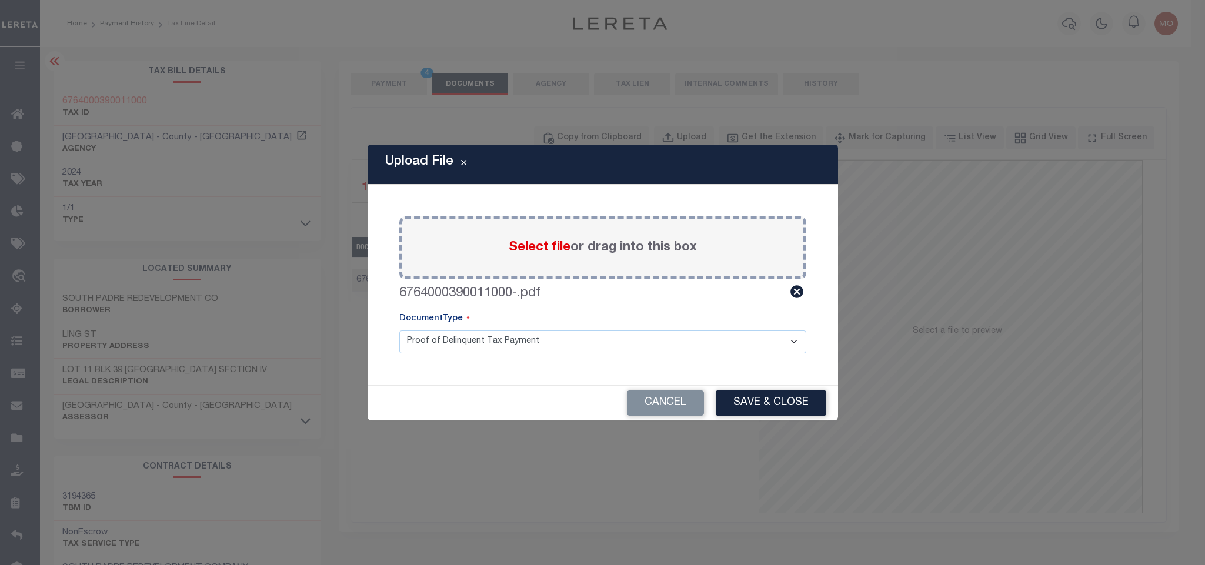
click at [775, 408] on button "Save & Close" at bounding box center [771, 403] width 111 height 25
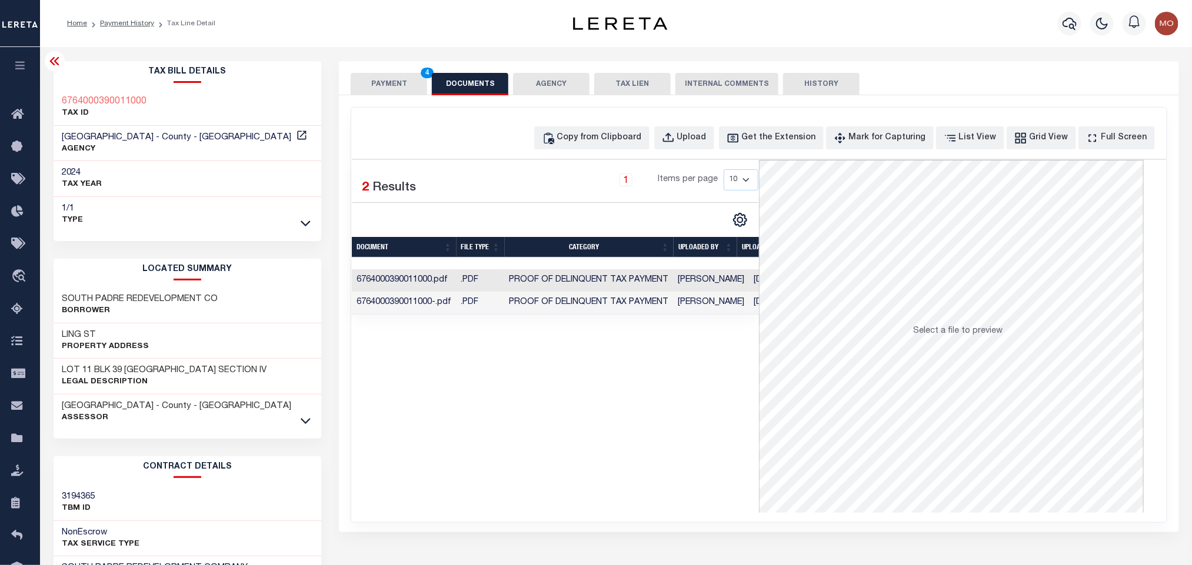
click at [455, 429] on div "Selected 2 Results 1 Items per page 10 25 50 100" at bounding box center [555, 336] width 407 height 353
click at [390, 83] on button "PAYMENT 4" at bounding box center [389, 84] width 76 height 22
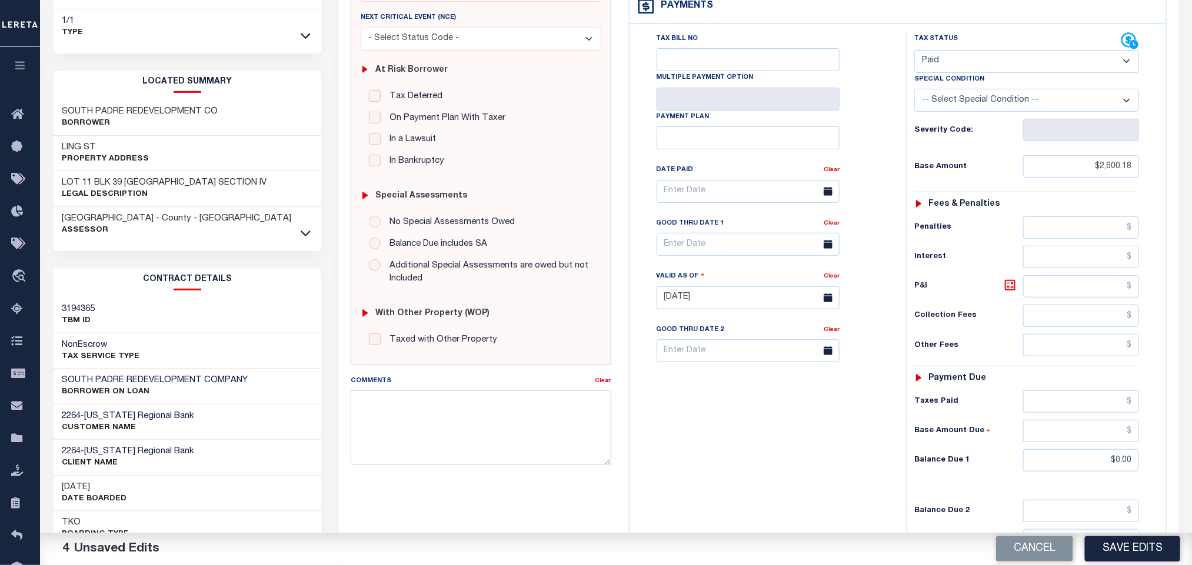
scroll to position [332, 0]
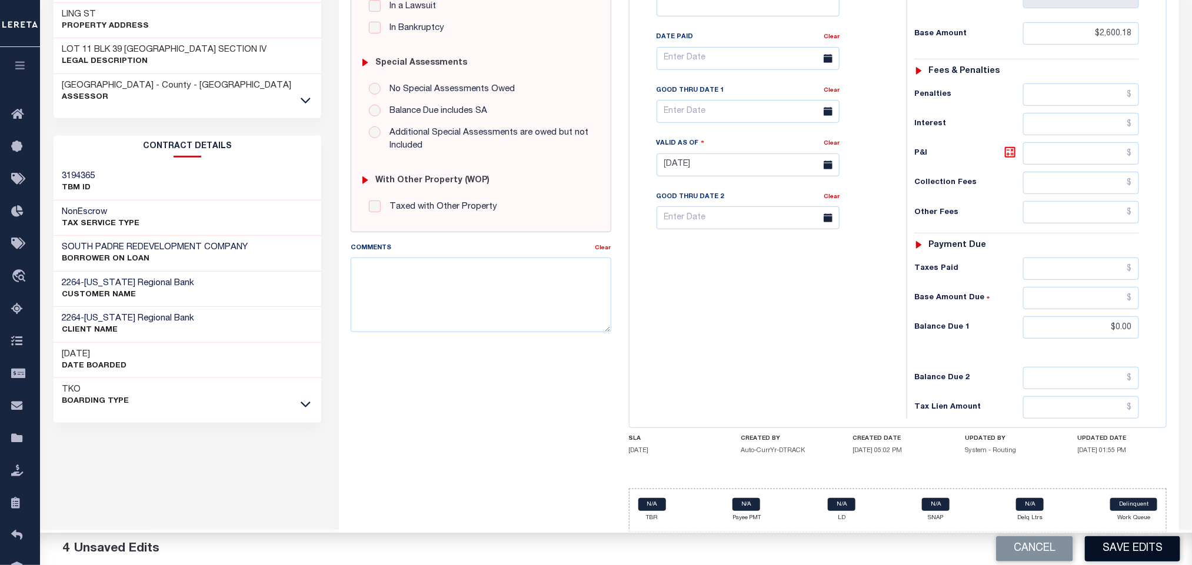
click at [1114, 544] on button "Save Edits" at bounding box center [1132, 549] width 95 height 25
type input "$2,600.18"
type input "$0"
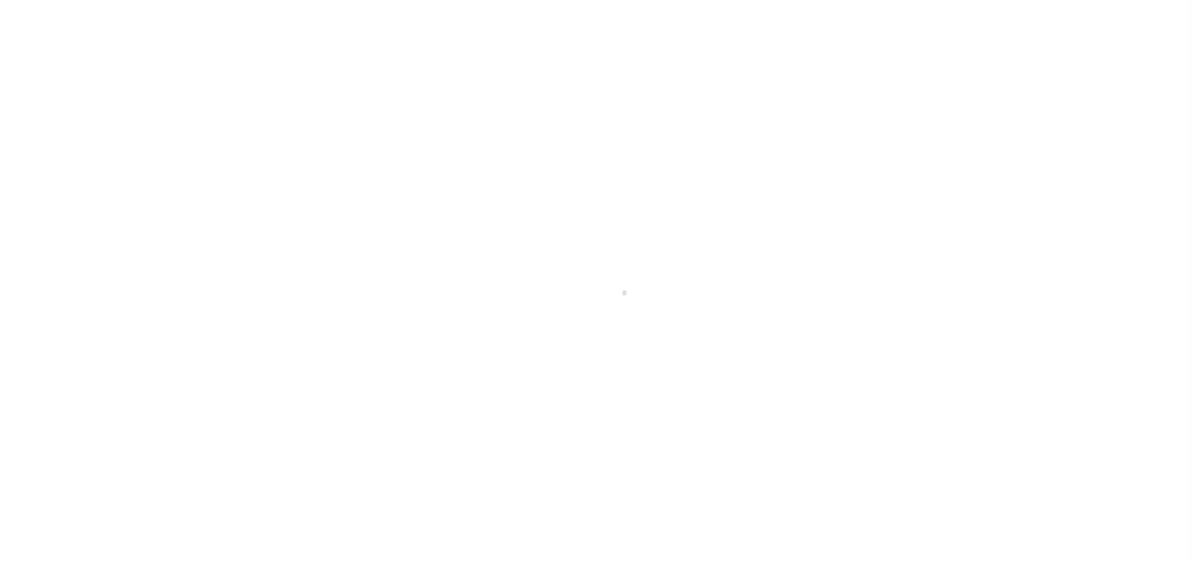
select select "PYD"
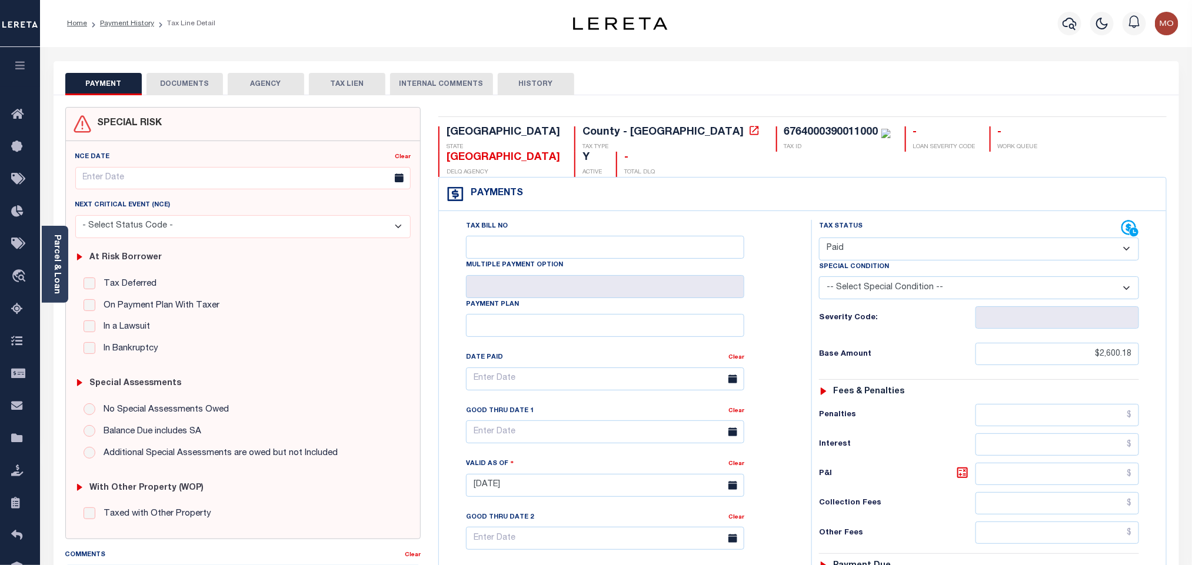
click at [192, 78] on button "DOCUMENTS" at bounding box center [184, 84] width 76 height 22
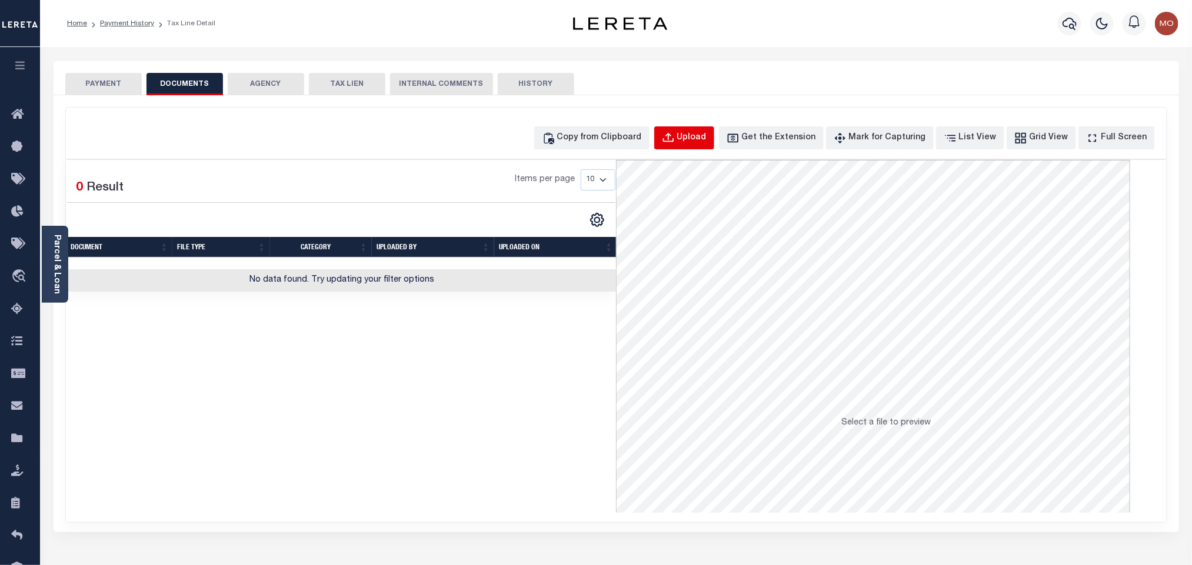
click at [699, 138] on div "Upload" at bounding box center [691, 138] width 29 height 13
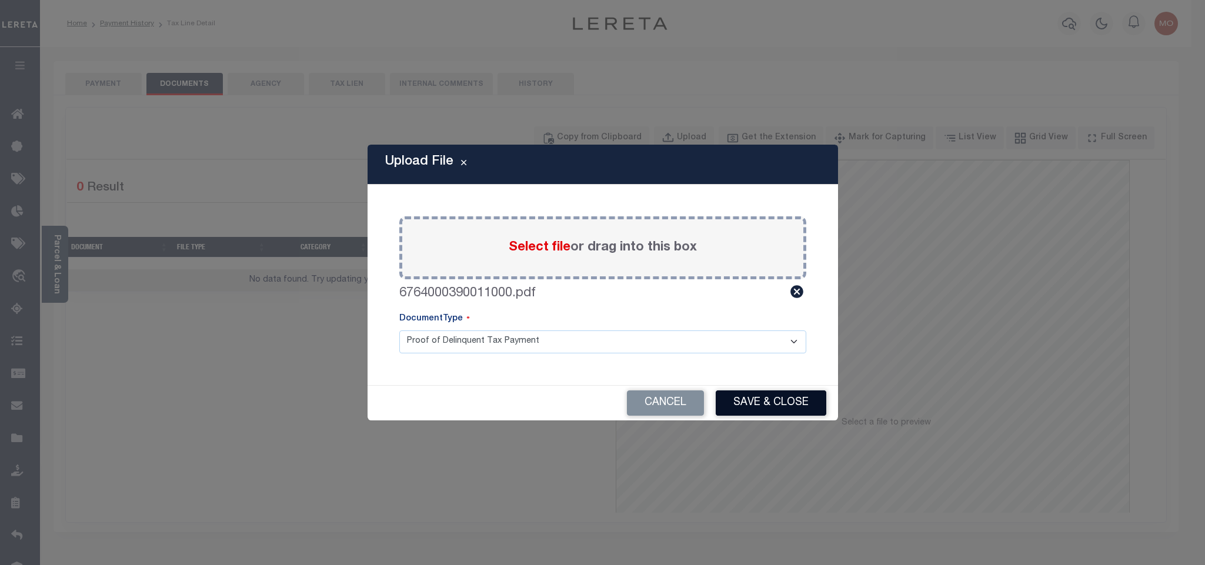
click at [752, 392] on button "Save & Close" at bounding box center [771, 403] width 111 height 25
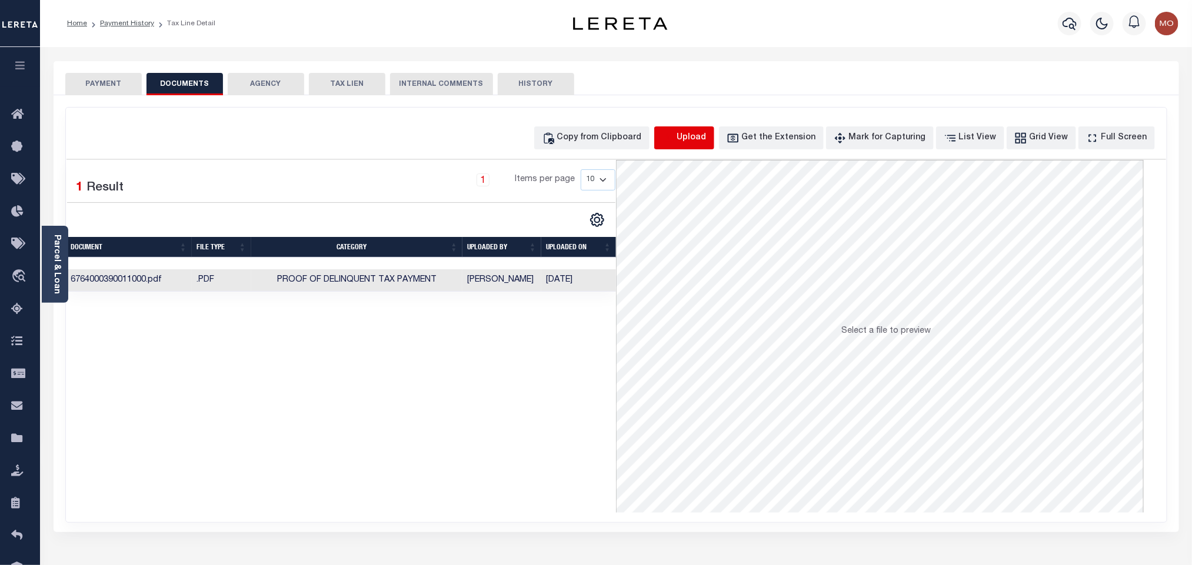
click at [673, 142] on icon "button" at bounding box center [667, 136] width 11 height 9
select select "POP"
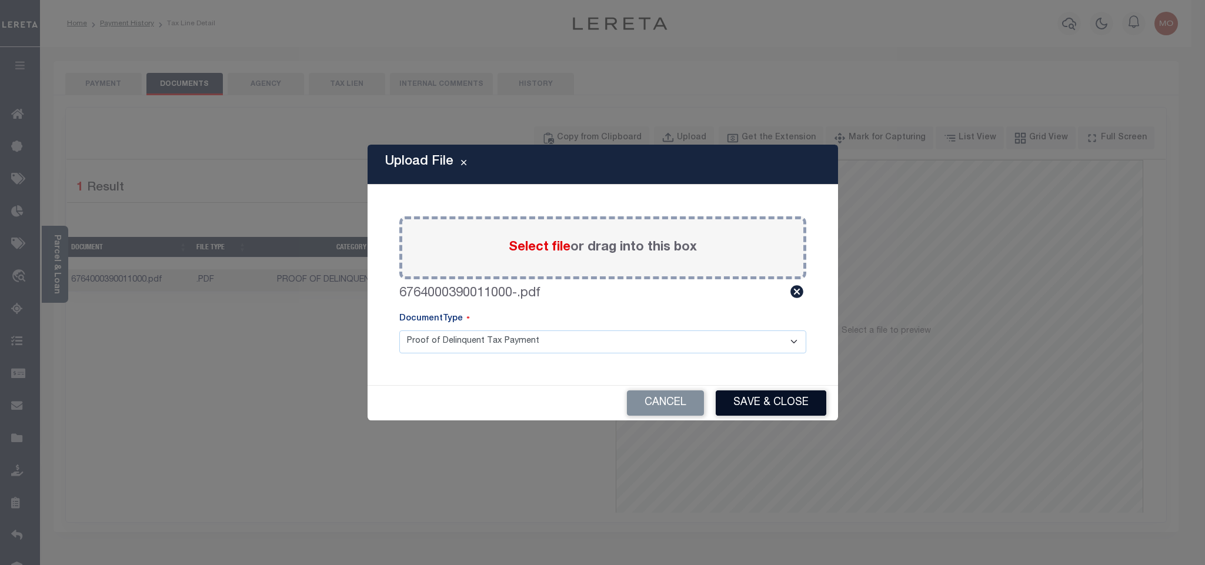
click at [766, 399] on button "Save & Close" at bounding box center [771, 403] width 111 height 25
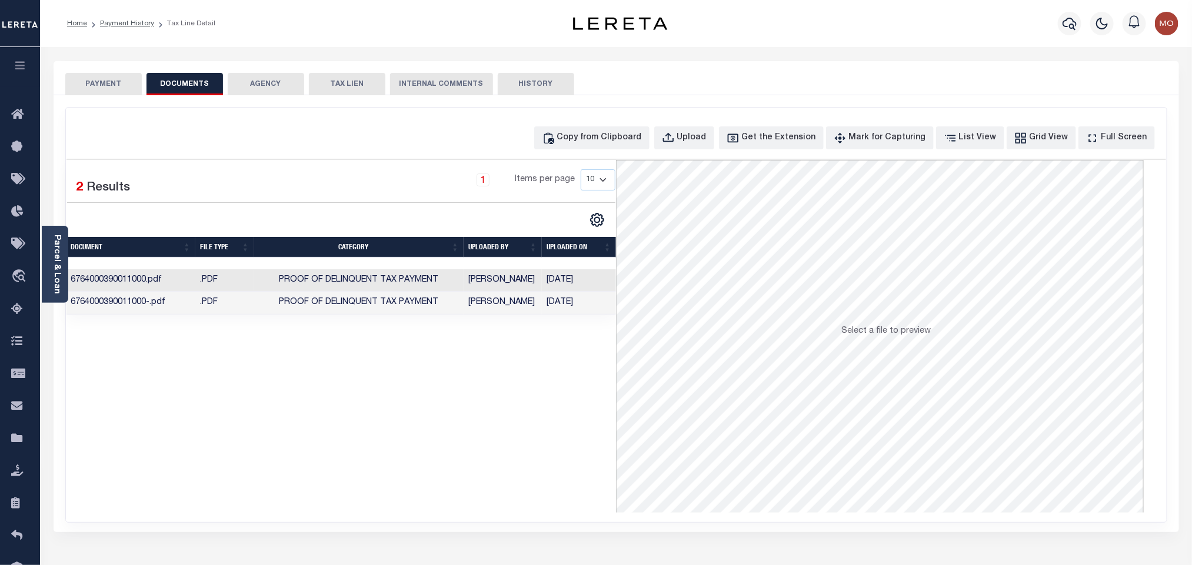
click at [429, 413] on div "Selected 2 Results 1 Items per page 10 25 50 100" at bounding box center [341, 336] width 550 height 353
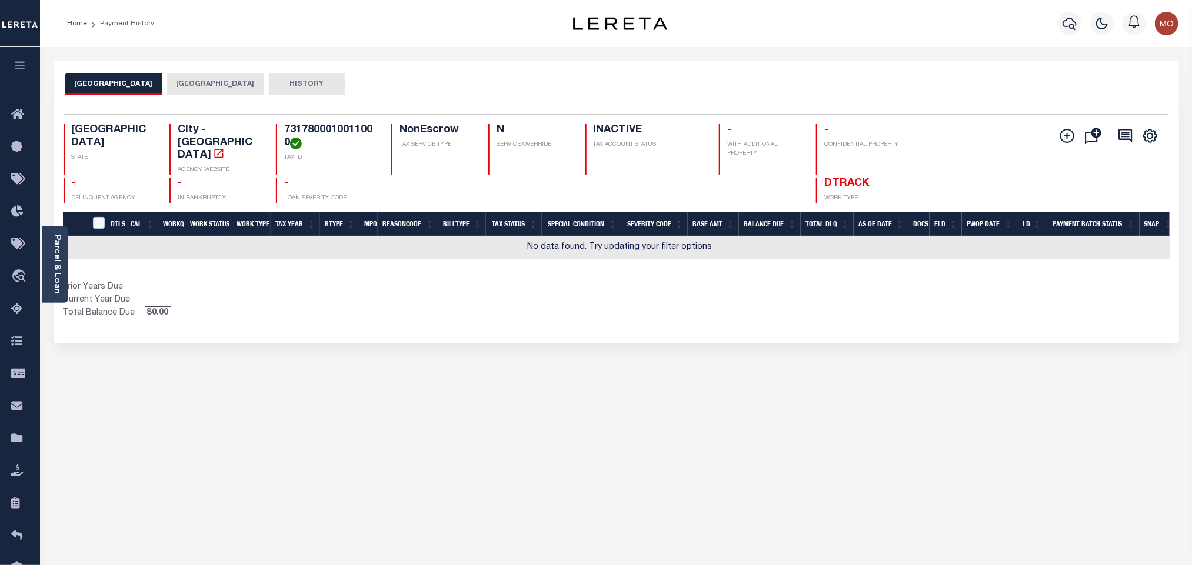
click at [203, 80] on button "[GEOGRAPHIC_DATA]" at bounding box center [215, 84] width 97 height 22
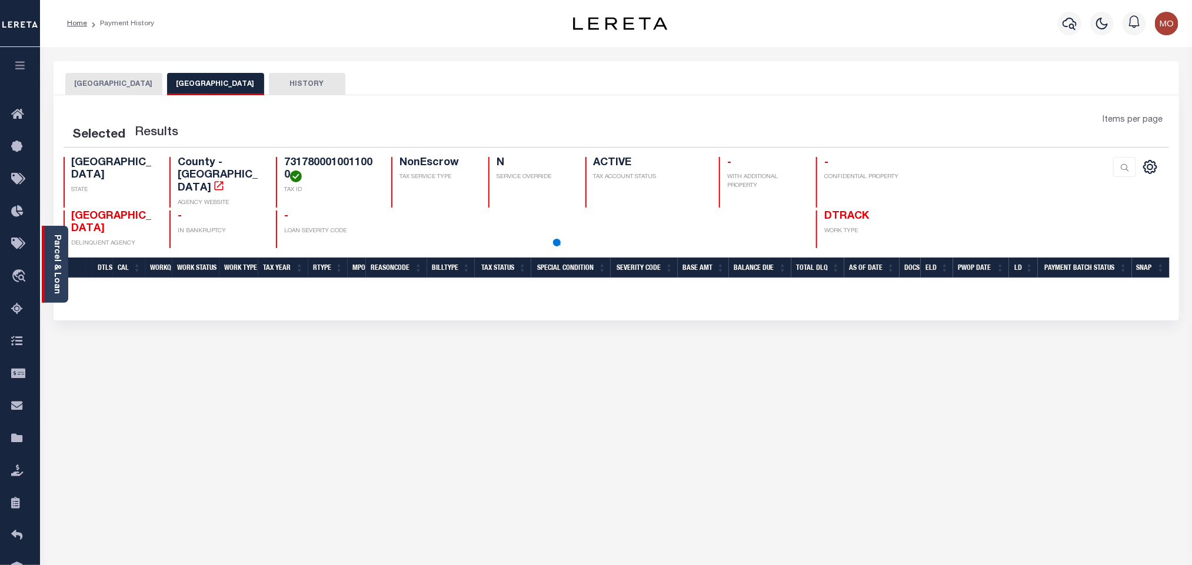
click at [54, 251] on link "Parcel & Loan" at bounding box center [56, 264] width 8 height 59
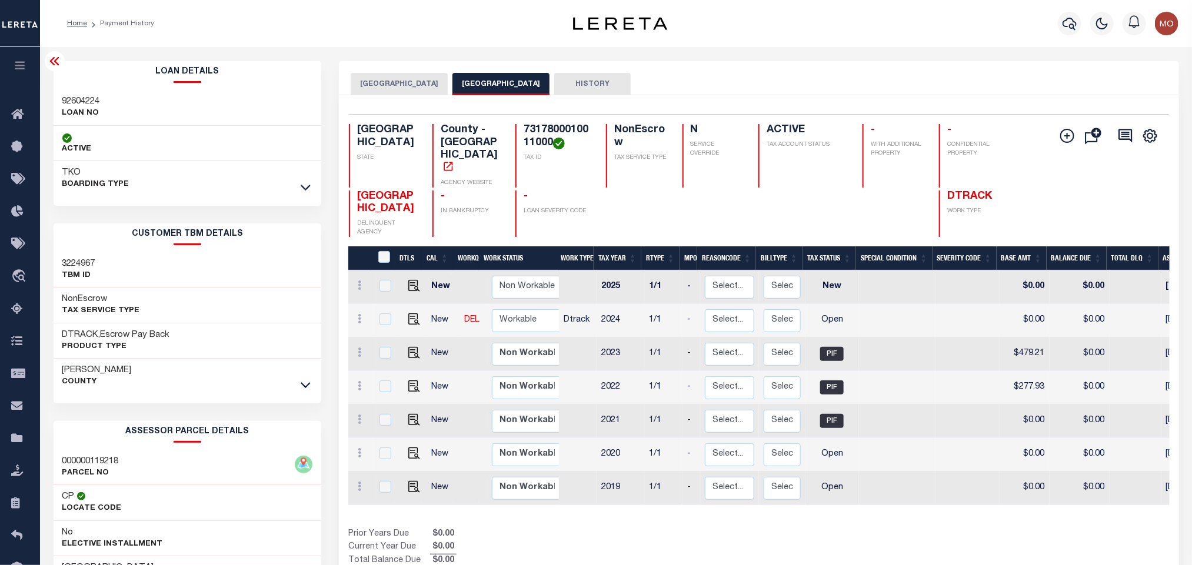
click at [76, 99] on h3 "92604224" at bounding box center [81, 102] width 38 height 12
copy h3 "92604224"
click at [541, 131] on h4 "7317800010011000" at bounding box center [558, 136] width 68 height 25
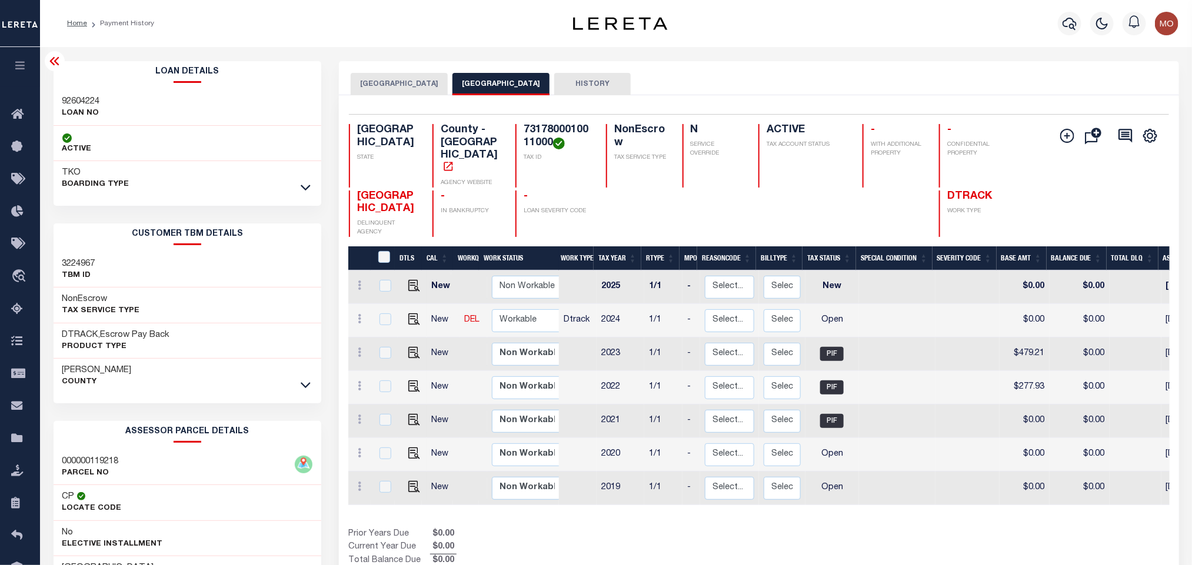
copy h4 "7317800010011000"
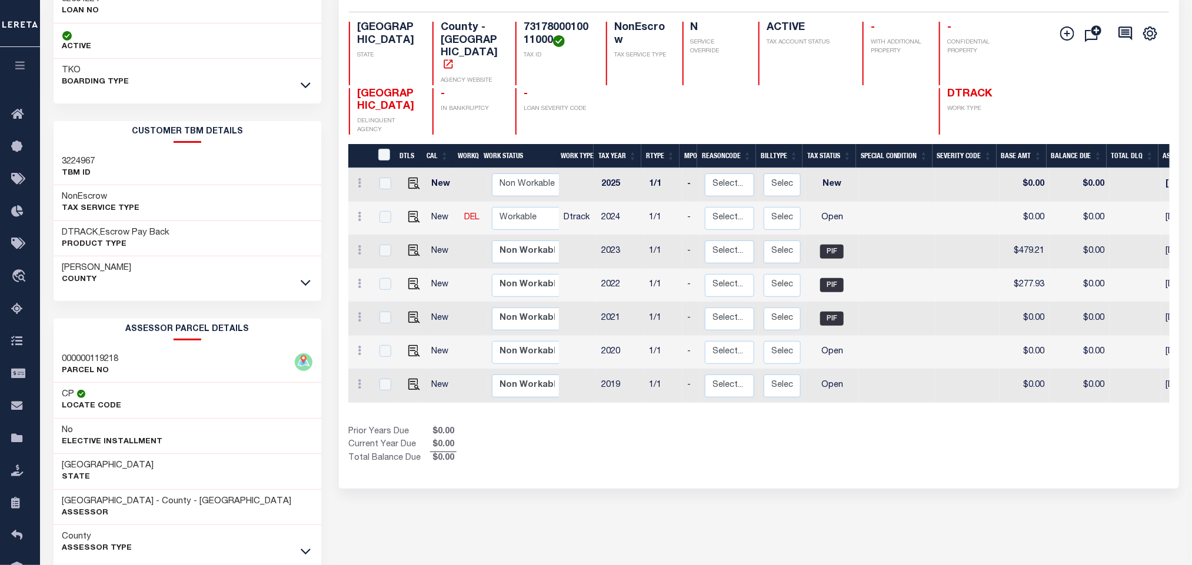
scroll to position [164, 0]
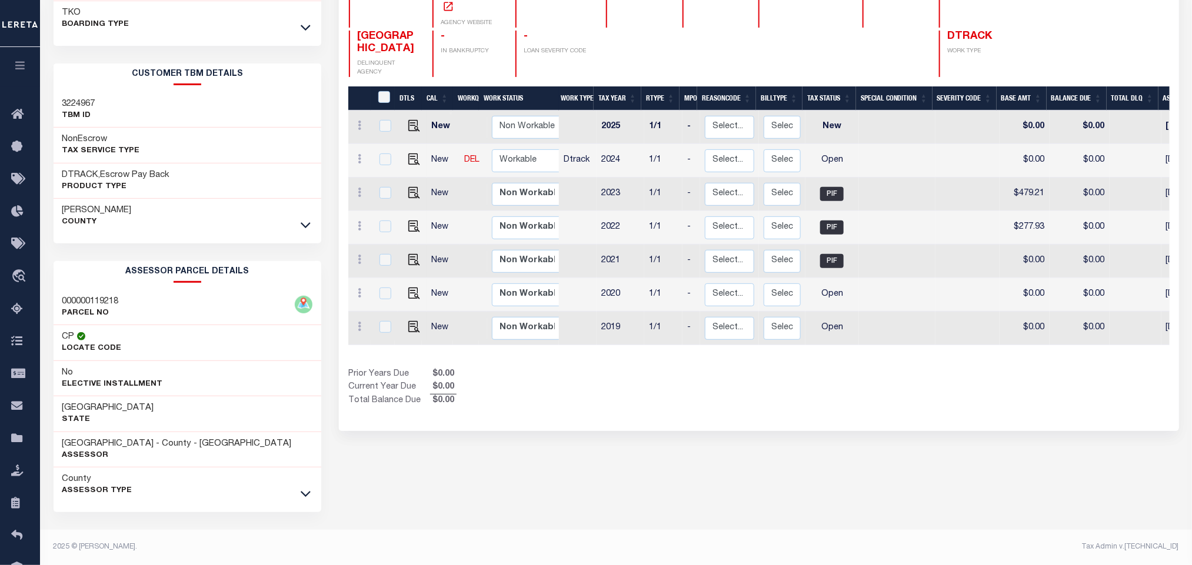
drag, startPoint x: 568, startPoint y: 459, endPoint x: 212, endPoint y: 463, distance: 355.9
click at [567, 463] on div "Harlingen City CAMERON COUNTY HISTORY 7 1" at bounding box center [758, 233] width 857 height 664
drag, startPoint x: 60, startPoint y: 439, endPoint x: 143, endPoint y: 441, distance: 83.0
click at [143, 441] on div "[GEOGRAPHIC_DATA] - County - [GEOGRAPHIC_DATA] Assessor" at bounding box center [188, 450] width 268 height 36
copy h3 "[GEOGRAPHIC_DATA]"
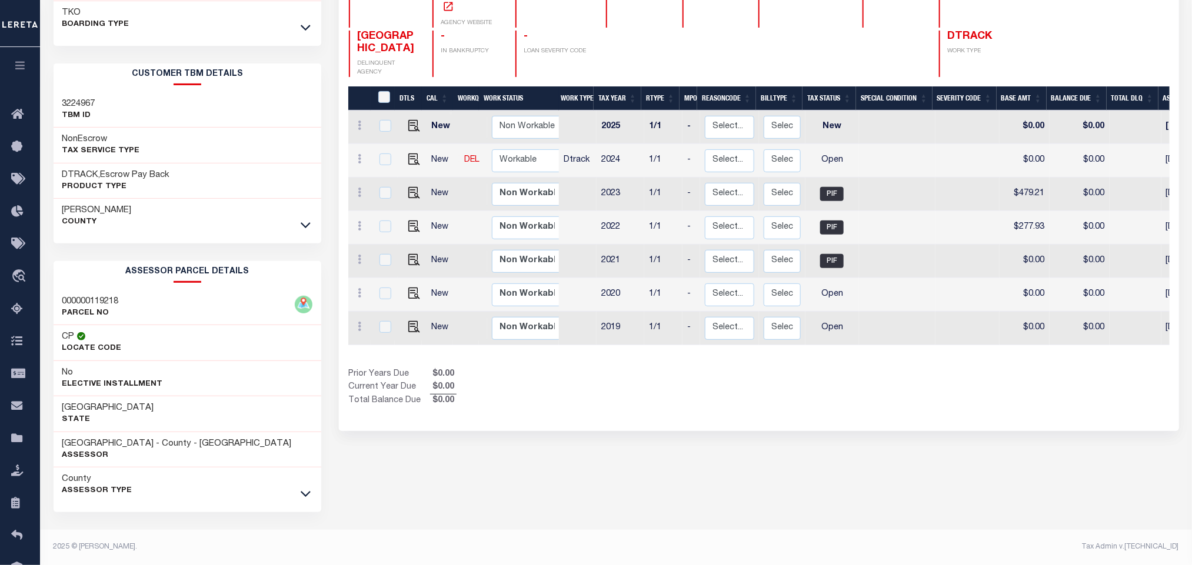
drag, startPoint x: 852, startPoint y: 421, endPoint x: 835, endPoint y: 425, distance: 17.7
click at [841, 425] on div "Harlingen City CAMERON COUNTY HISTORY 7 1" at bounding box center [758, 233] width 857 height 664
click at [408, 321] on img "" at bounding box center [414, 327] width 12 height 12
checkbox input "true"
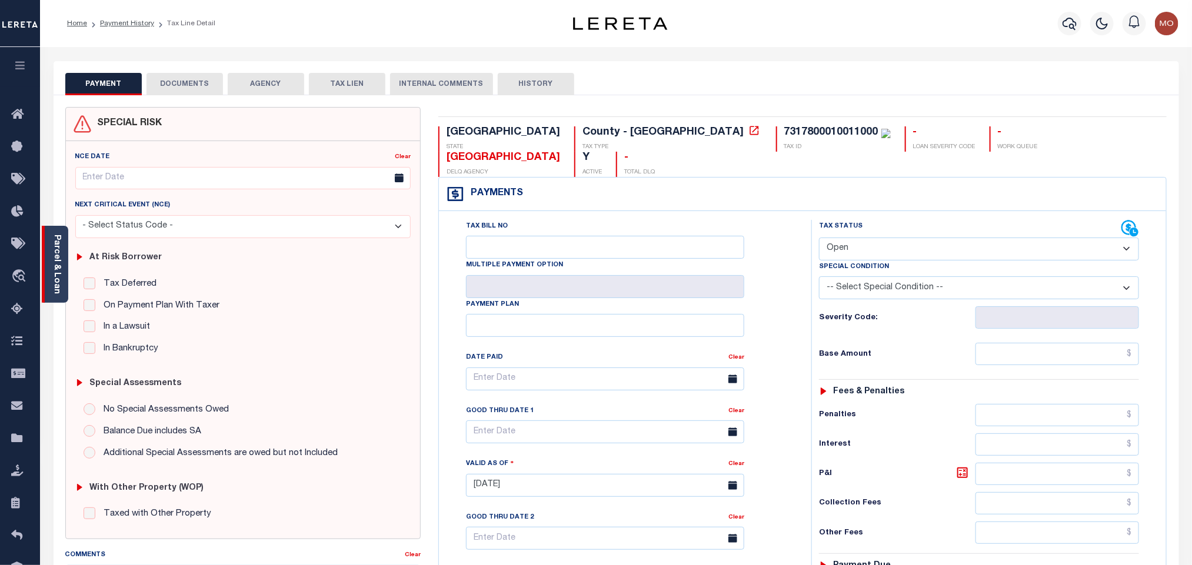
click at [58, 245] on link "Parcel & Loan" at bounding box center [56, 264] width 8 height 59
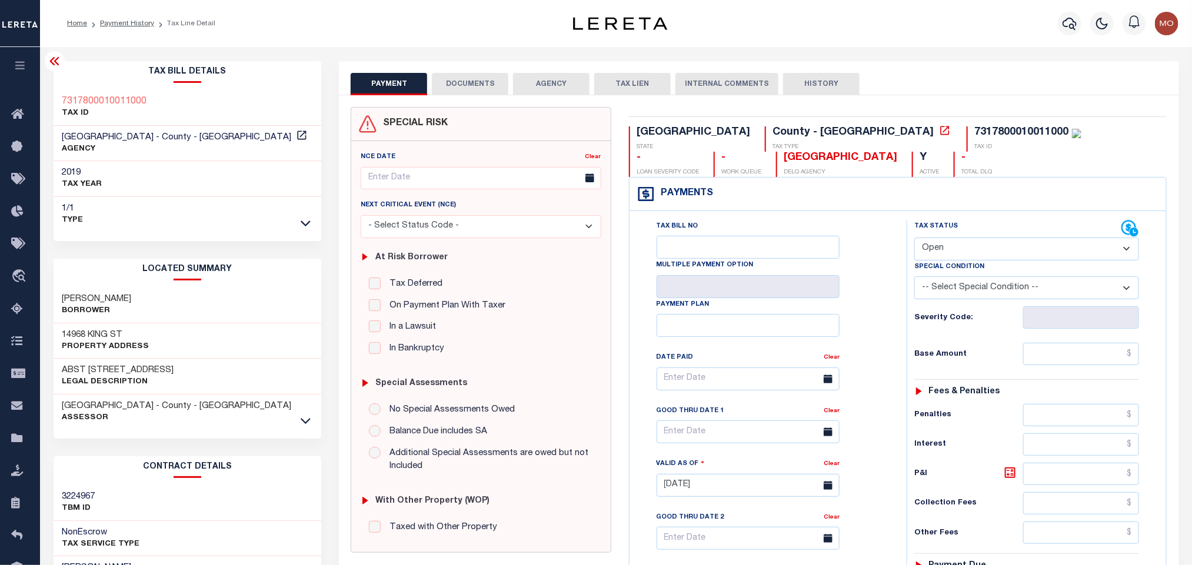
click at [955, 249] on select "- Select Status Code - Open Due/Unpaid Paid Incomplete No Tax Due Internal Refu…" at bounding box center [1026, 249] width 225 height 23
select select "PYD"
click at [914, 239] on select "- Select Status Code - Open Due/Unpaid Paid Incomplete No Tax Due Internal Refu…" at bounding box center [1026, 249] width 225 height 23
type input "[DATE]"
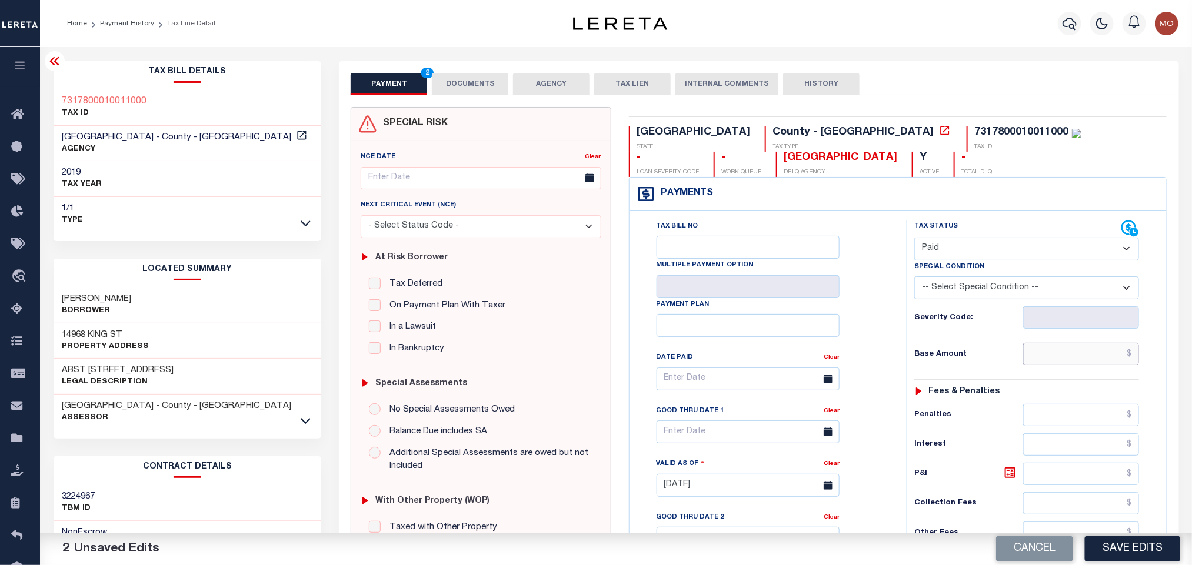
click at [1052, 360] on input "text" at bounding box center [1081, 354] width 116 height 22
paste input "$293.68"
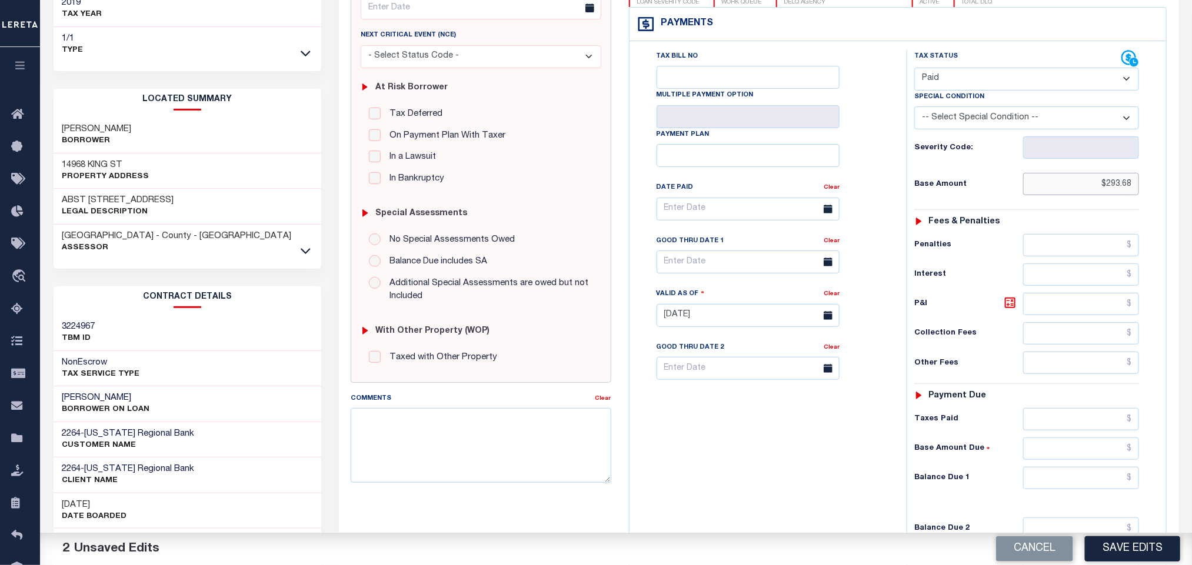
scroll to position [335, 0]
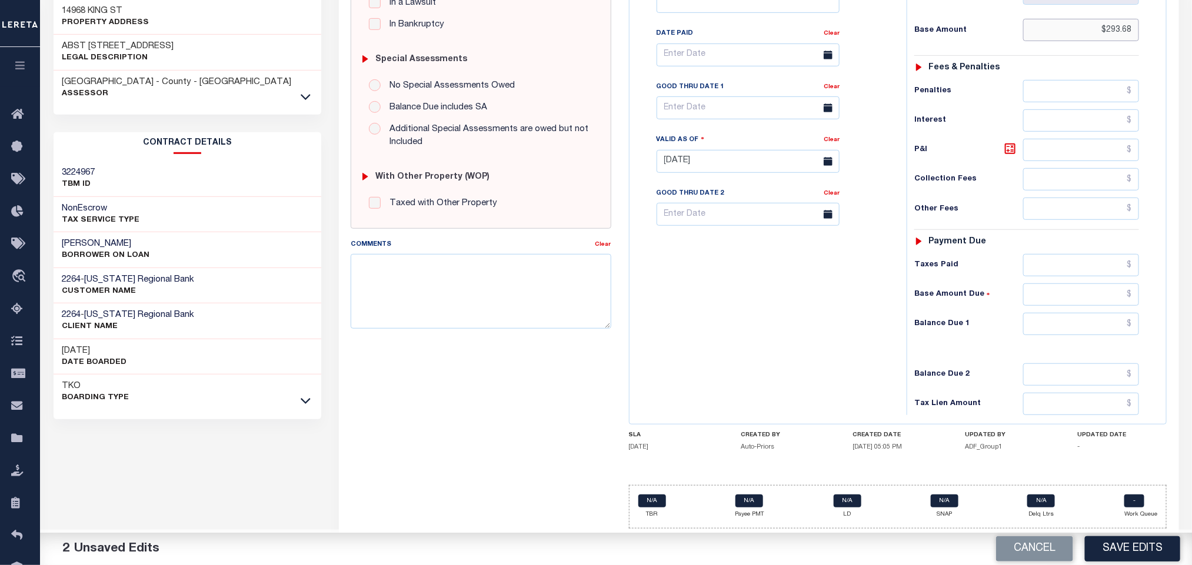
type input "$293.68"
drag, startPoint x: 1056, startPoint y: 325, endPoint x: 811, endPoint y: 335, distance: 245.5
click at [1055, 325] on input "0" at bounding box center [1081, 324] width 116 height 22
type input "$0.00"
drag, startPoint x: 811, startPoint y: 335, endPoint x: 764, endPoint y: 362, distance: 53.8
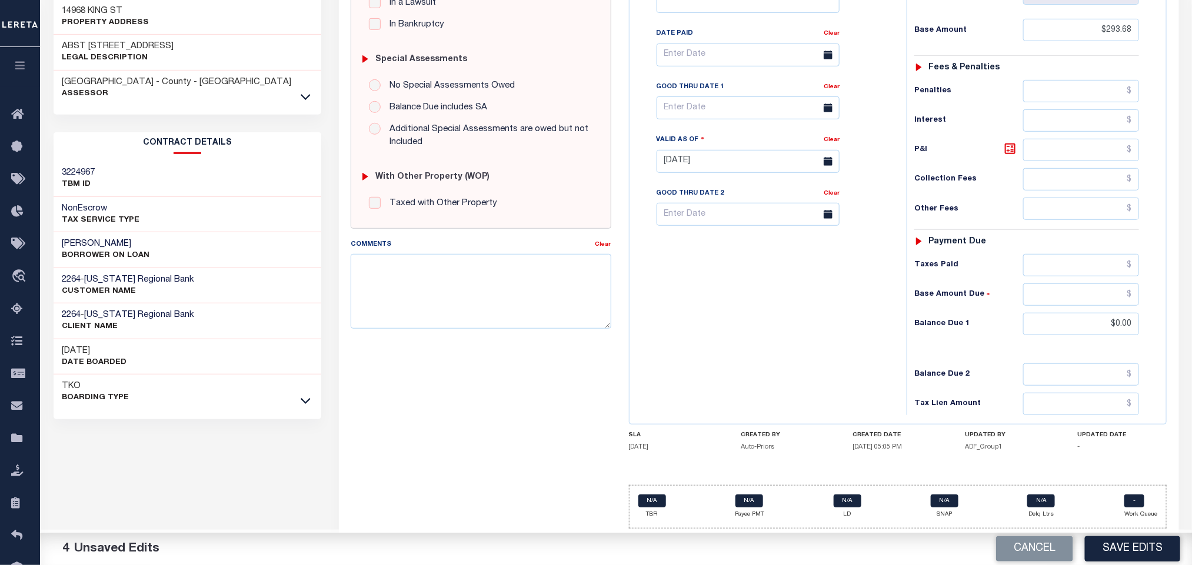
click at [811, 335] on div "Tax Bill No Multiple Payment Option Payment Plan Clear" at bounding box center [764, 155] width 265 height 519
click at [502, 295] on textarea "Comments" at bounding box center [481, 291] width 260 height 74
paste textarea "Please refer 2024 line for Tax Supporting Document"
type textarea "Please refer 2024 line for Tax Supporting Document"
drag, startPoint x: 694, startPoint y: 302, endPoint x: 677, endPoint y: 318, distance: 23.7
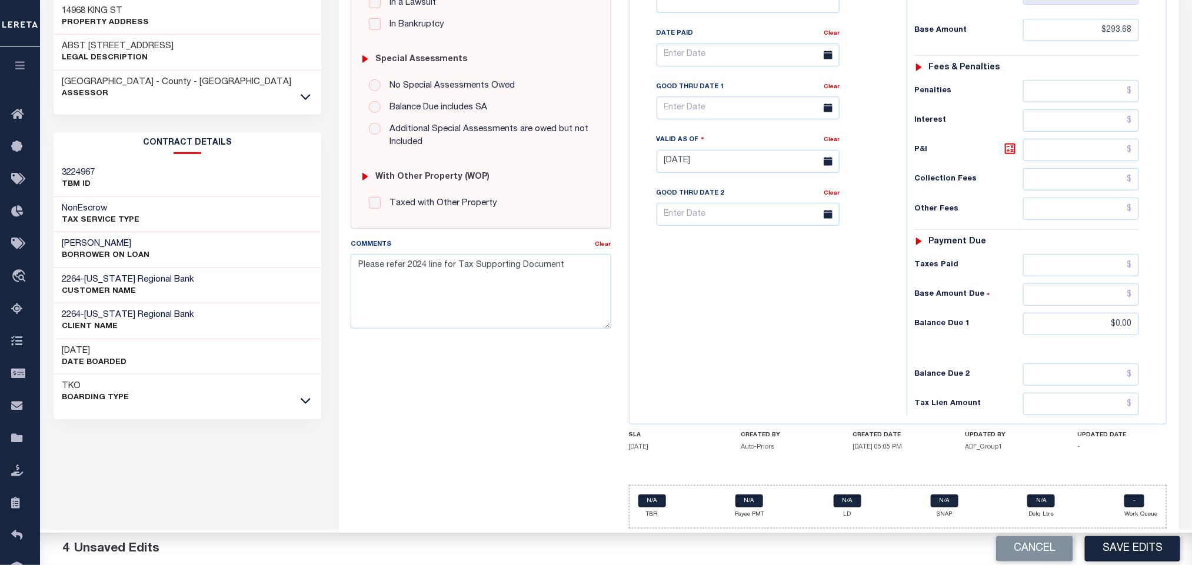
click at [692, 307] on div "Tax Bill No Multiple Payment Option Payment Plan Clear" at bounding box center [764, 155] width 265 height 519
click at [1128, 544] on button "Save Edits" at bounding box center [1132, 549] width 95 height 25
checkbox input "false"
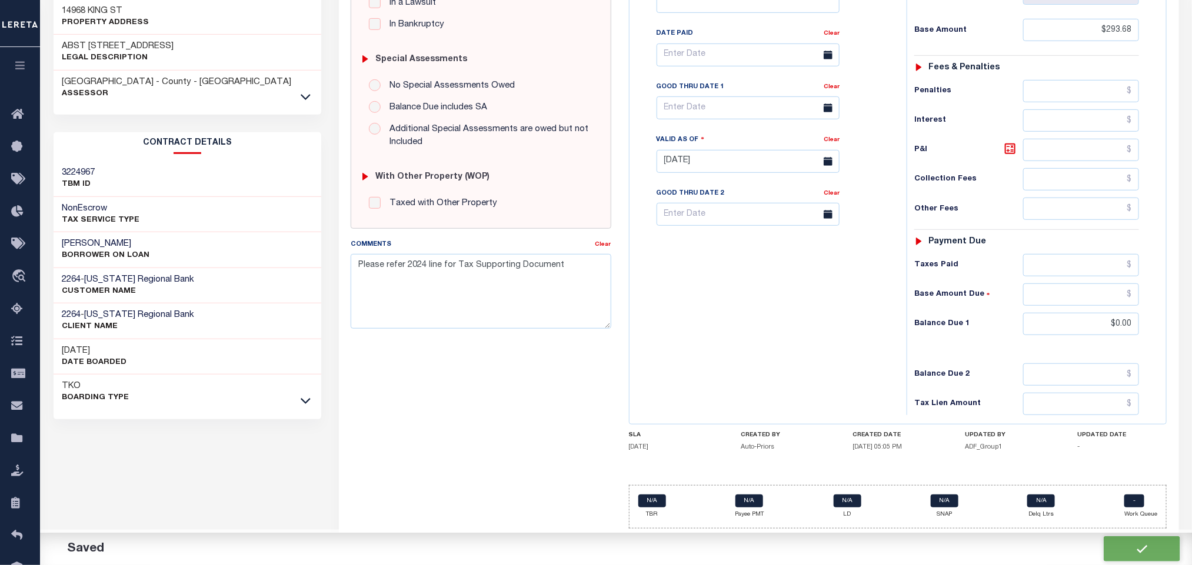
checkbox input "false"
type input "$293.68"
type input "$0"
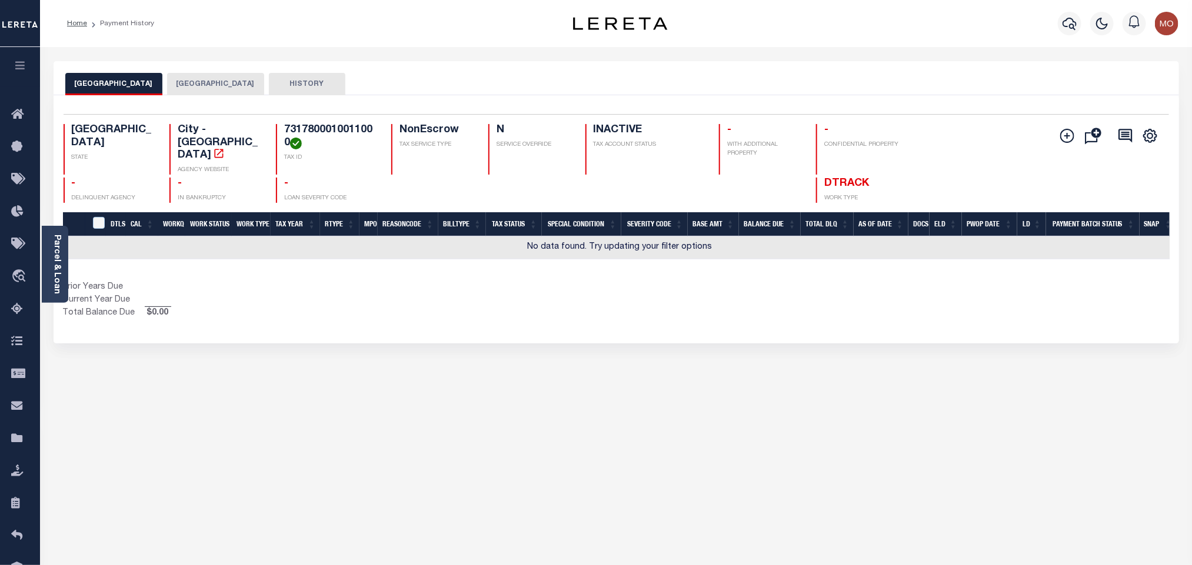
click at [185, 85] on button "[GEOGRAPHIC_DATA]" at bounding box center [215, 84] width 97 height 22
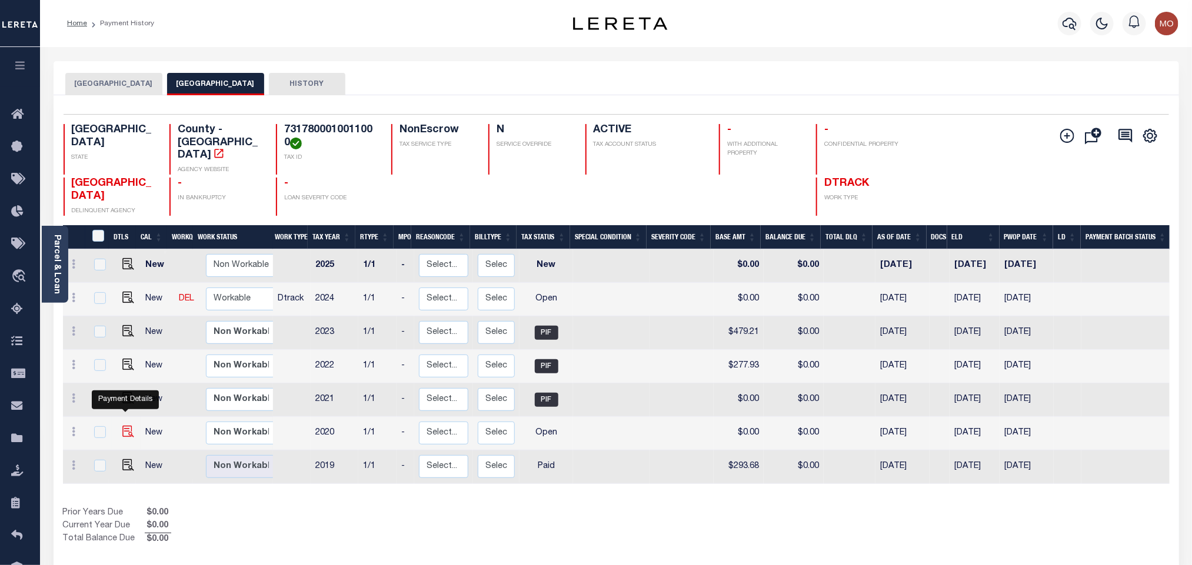
click at [122, 426] on img "" at bounding box center [128, 432] width 12 height 12
checkbox input "true"
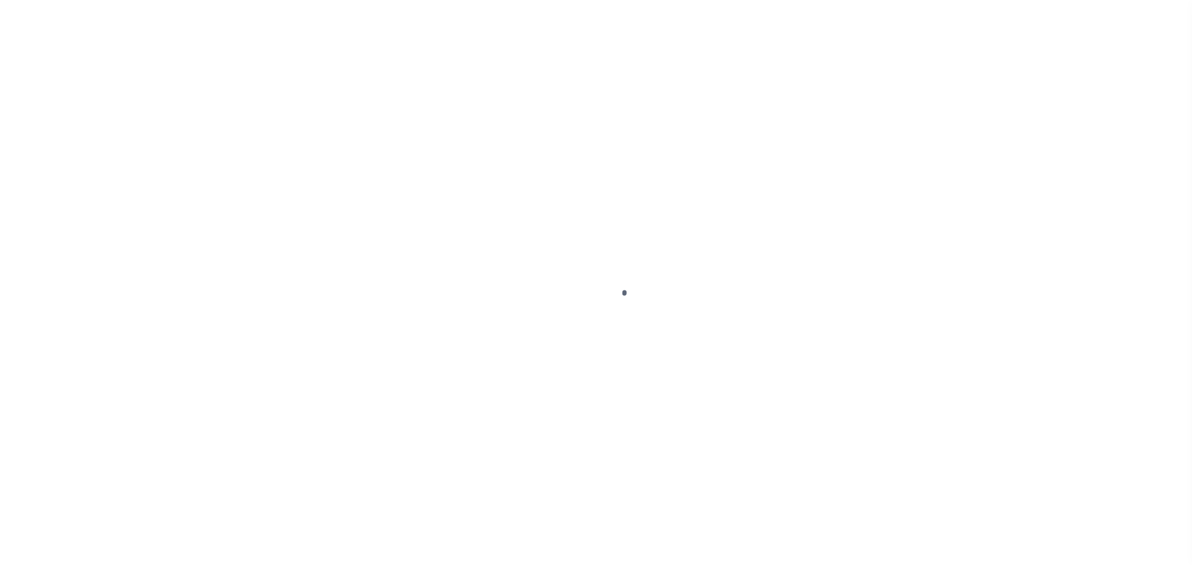
checkbox input "false"
type input "[DATE]"
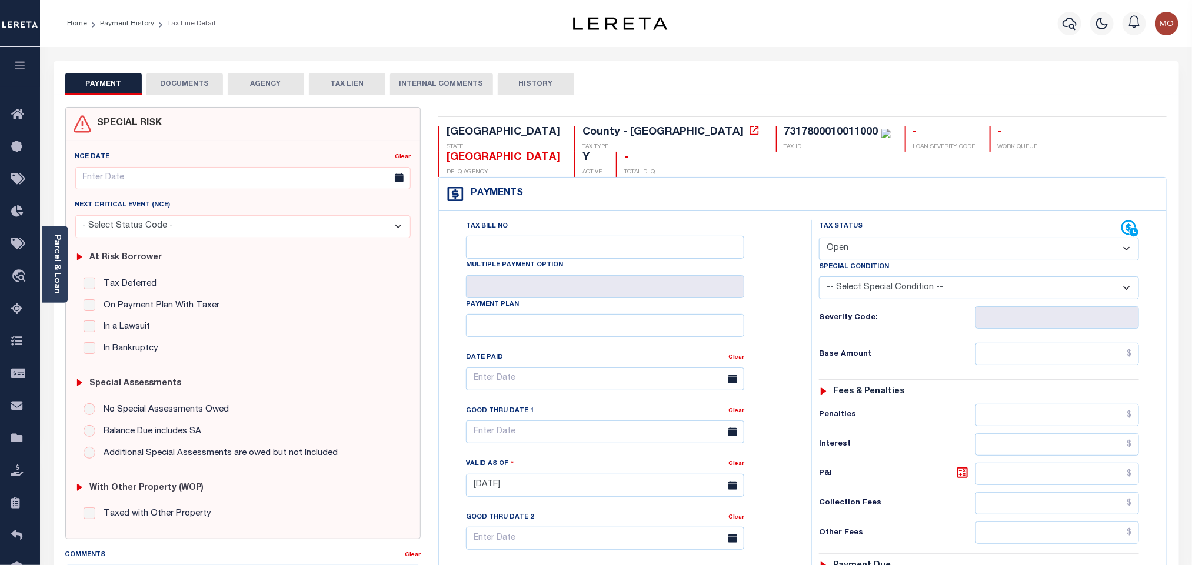
click at [60, 247] on link "Parcel & Loan" at bounding box center [56, 264] width 8 height 59
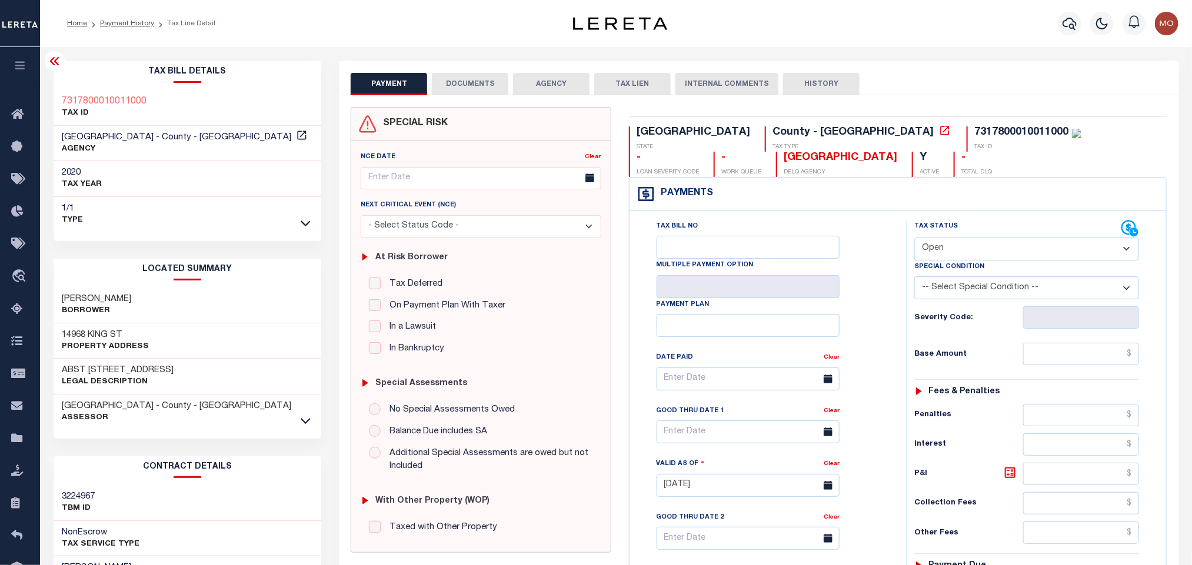
click at [960, 245] on select "- Select Status Code - Open Due/Unpaid Paid Incomplete No Tax Due Internal Refu…" at bounding box center [1026, 249] width 225 height 23
select select "PYD"
click at [914, 239] on select "- Select Status Code - Open Due/Unpaid Paid Incomplete No Tax Due Internal Refu…" at bounding box center [1026, 249] width 225 height 23
type input "[DATE]"
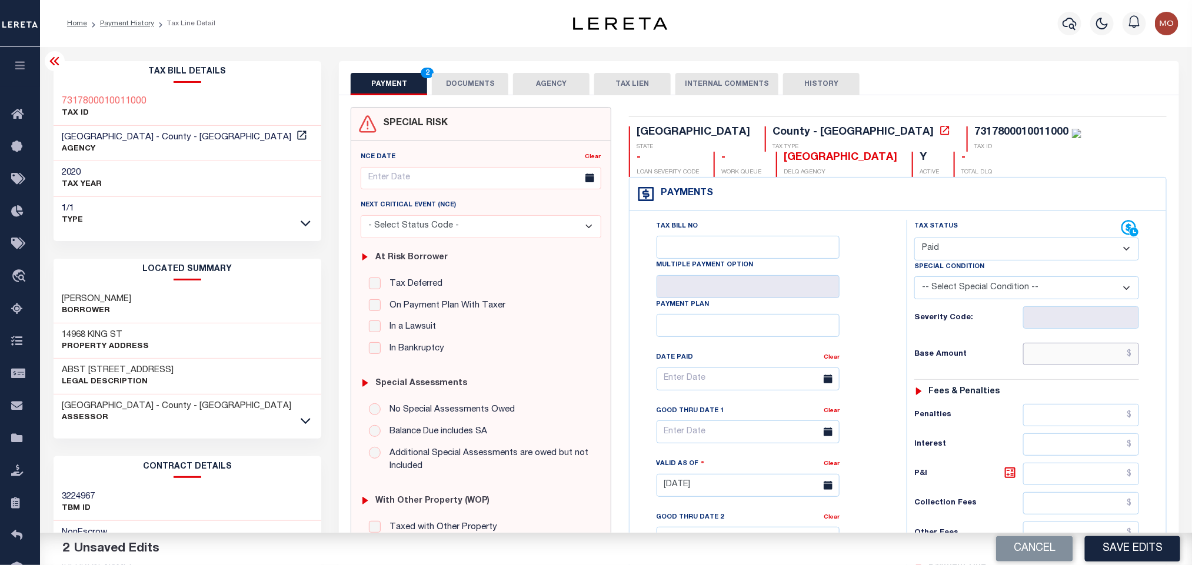
click at [1042, 357] on input "text" at bounding box center [1081, 354] width 116 height 22
paste input "292.32"
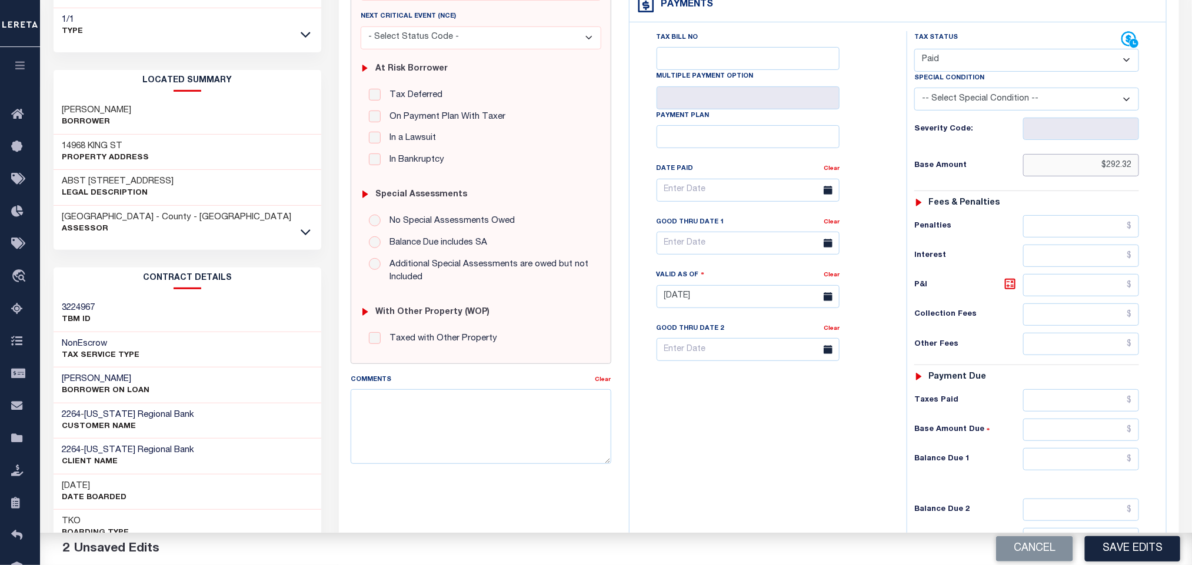
scroll to position [335, 0]
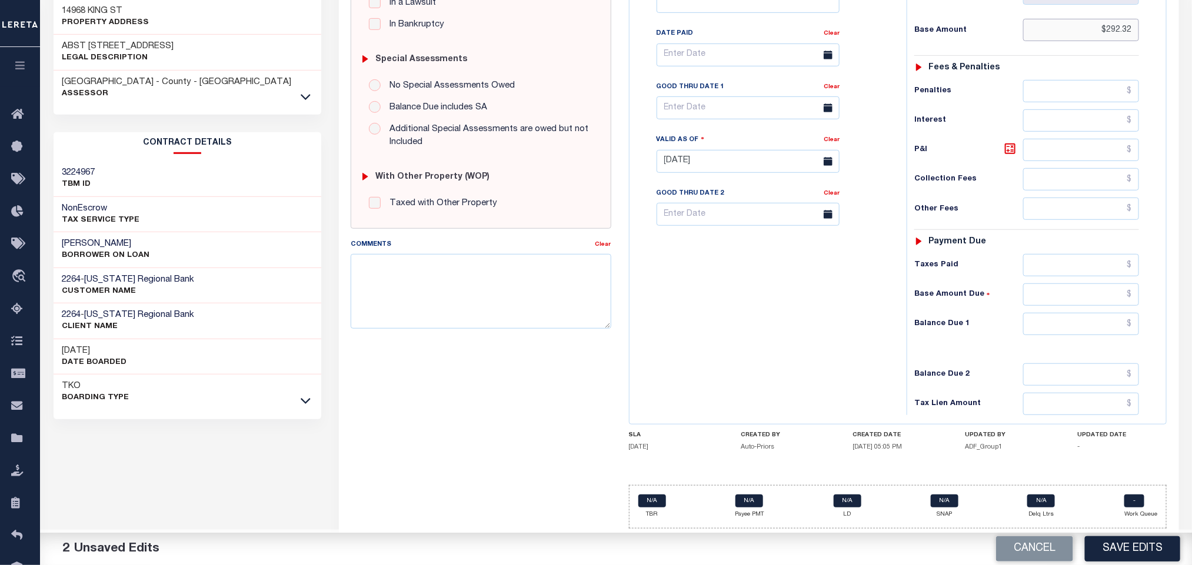
type input "$292.32"
drag, startPoint x: 1040, startPoint y: 331, endPoint x: 1027, endPoint y: 332, distance: 12.5
click at [1037, 332] on input "0" at bounding box center [1081, 324] width 116 height 22
type input "$0.00"
drag, startPoint x: 796, startPoint y: 334, endPoint x: 772, endPoint y: 332, distance: 24.2
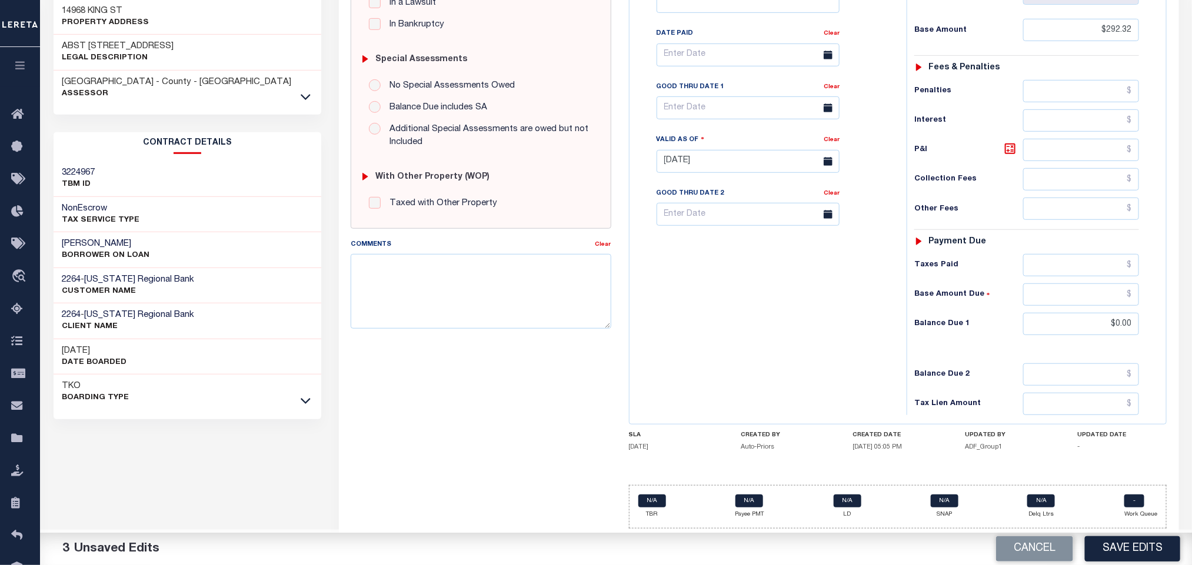
click at [802, 337] on div "Tax Bill No Multiple Payment Option Payment Plan Clear" at bounding box center [764, 155] width 265 height 519
paste textarea "Please refer 2024 line for Tax Supporting Document"
click at [480, 290] on textarea "Comments" at bounding box center [481, 291] width 260 height 74
type textarea "Please refer 2024 line for Tax Supporting Document"
click at [707, 321] on div "Tax Bill No Multiple Payment Option Payment Plan Clear" at bounding box center [764, 155] width 265 height 519
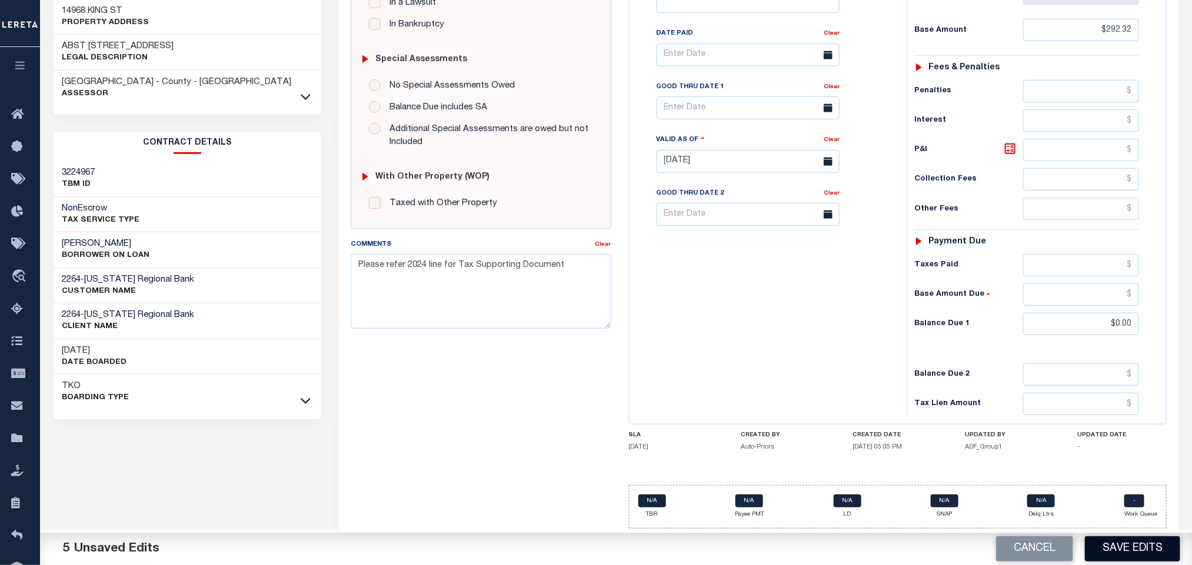
click at [1126, 546] on button "Save Edits" at bounding box center [1132, 549] width 95 height 25
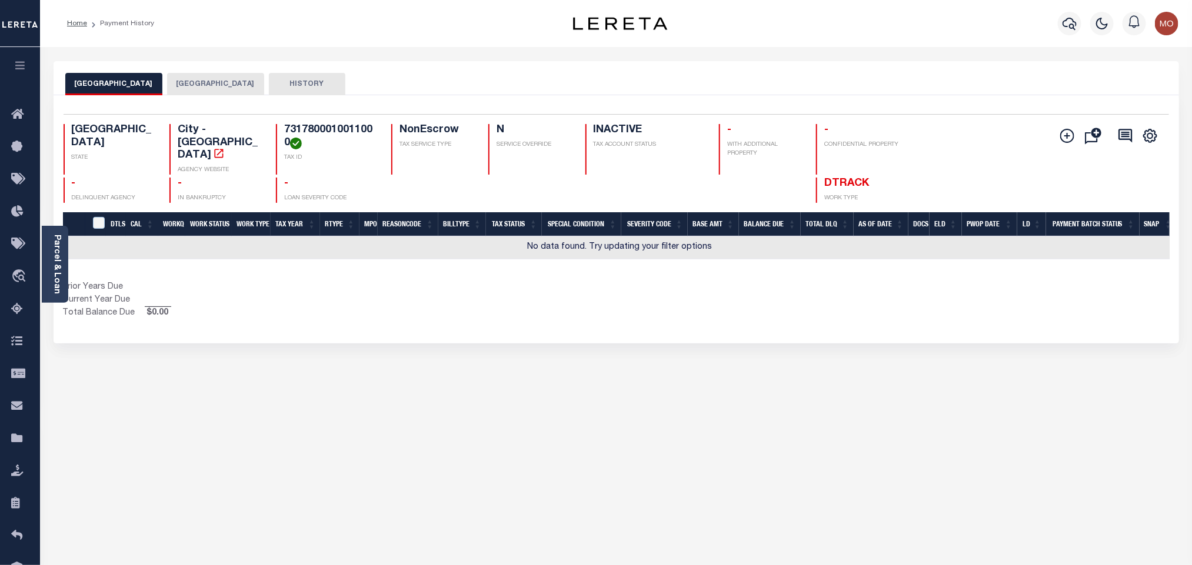
click at [192, 81] on button "[GEOGRAPHIC_DATA]" at bounding box center [215, 84] width 97 height 22
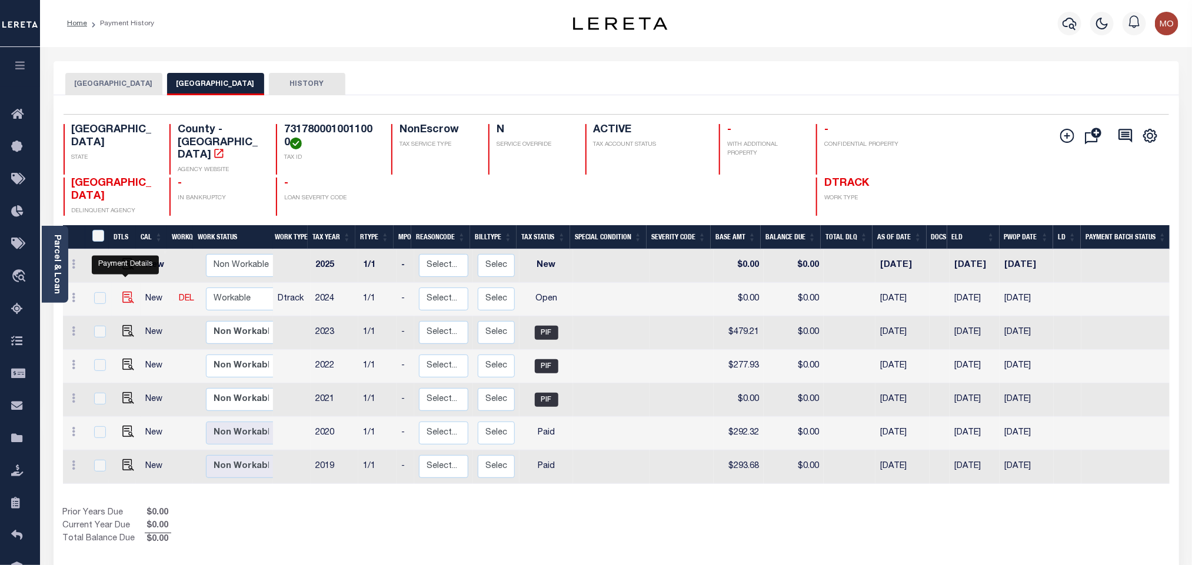
click at [129, 292] on img "" at bounding box center [128, 298] width 12 height 12
checkbox input "true"
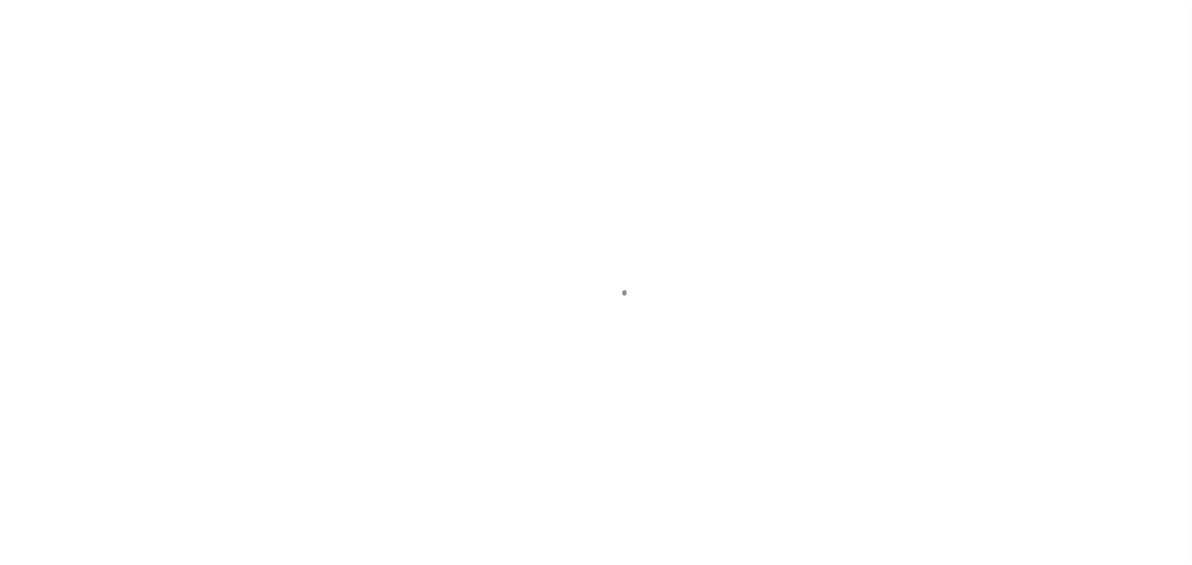
checkbox input "false"
type input "[DATE]"
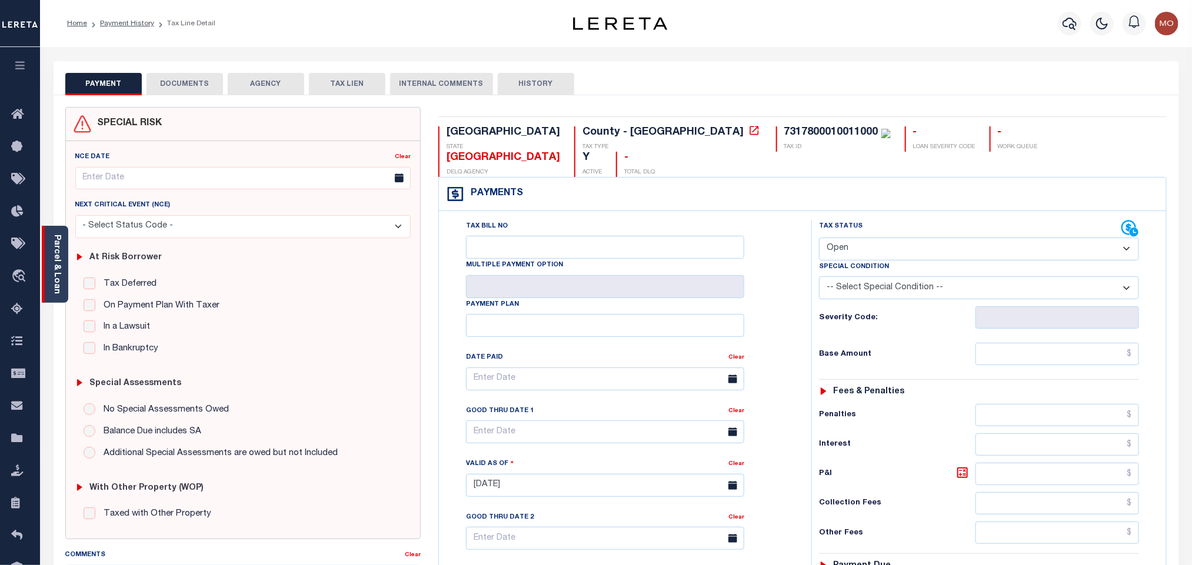
click at [50, 264] on div "Parcel & Loan" at bounding box center [55, 264] width 26 height 77
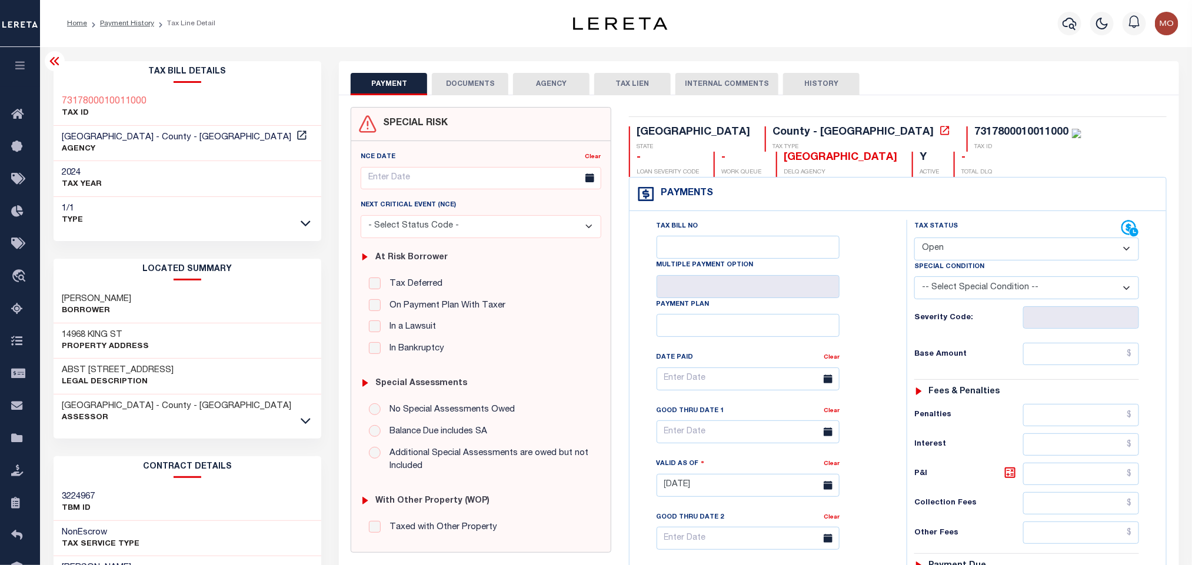
click at [959, 265] on label "Special Condition" at bounding box center [949, 267] width 70 height 10
click at [946, 254] on select "- Select Status Code - Open Due/Unpaid Paid Incomplete No Tax Due Internal Refu…" at bounding box center [1026, 249] width 225 height 23
select select "PYD"
click at [914, 239] on select "- Select Status Code - Open Due/Unpaid Paid Incomplete No Tax Due Internal Refu…" at bounding box center [1026, 249] width 225 height 23
type input "[DATE]"
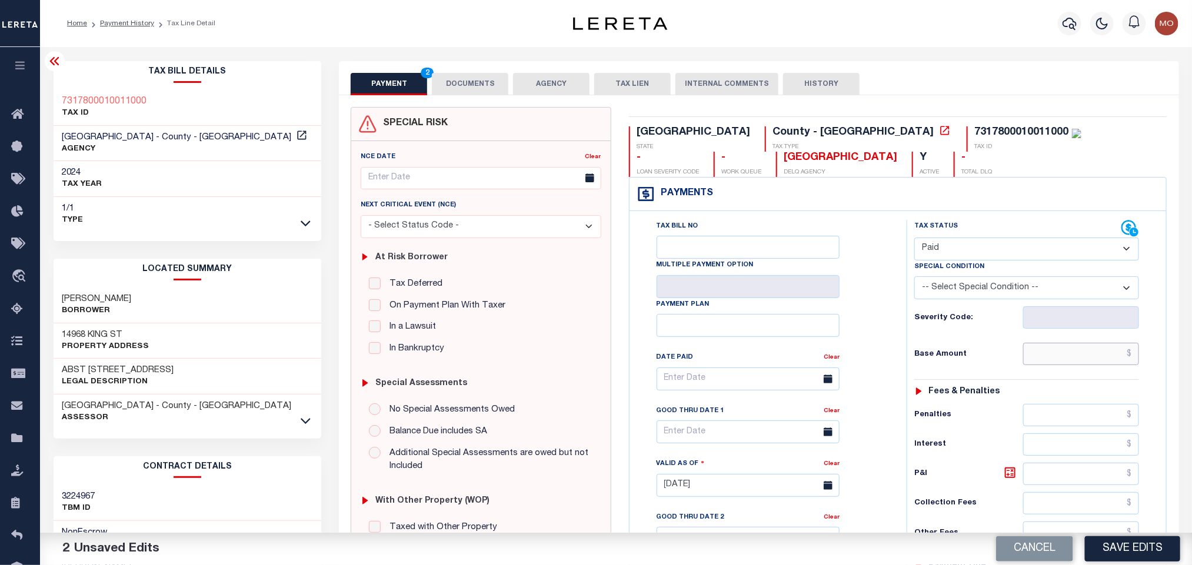
paste input "467.89"
click at [1040, 353] on input "text" at bounding box center [1081, 354] width 116 height 22
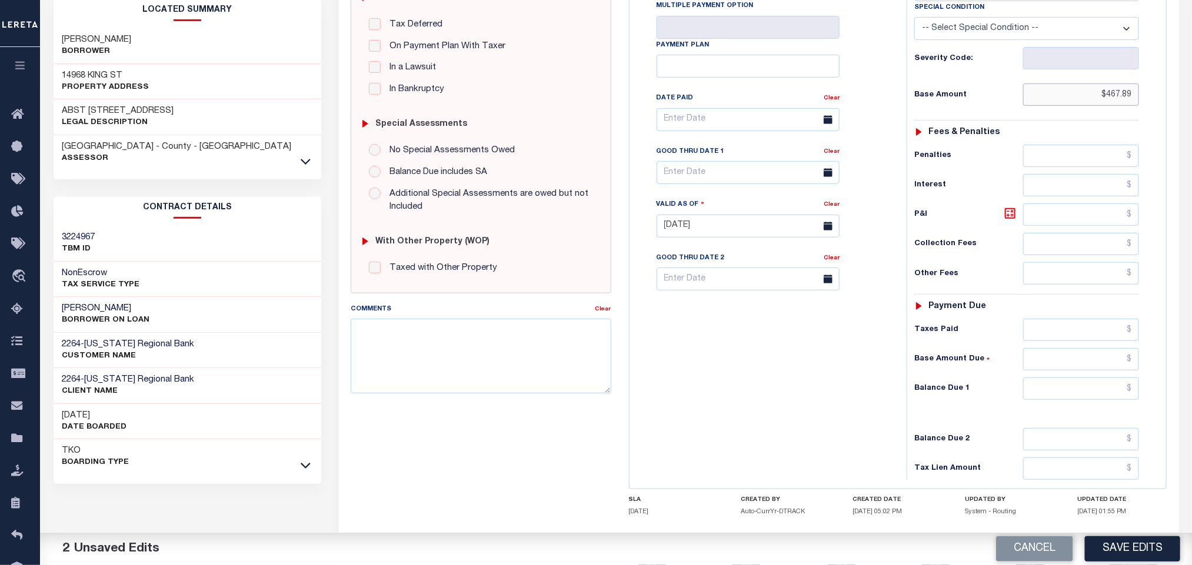
scroll to position [335, 0]
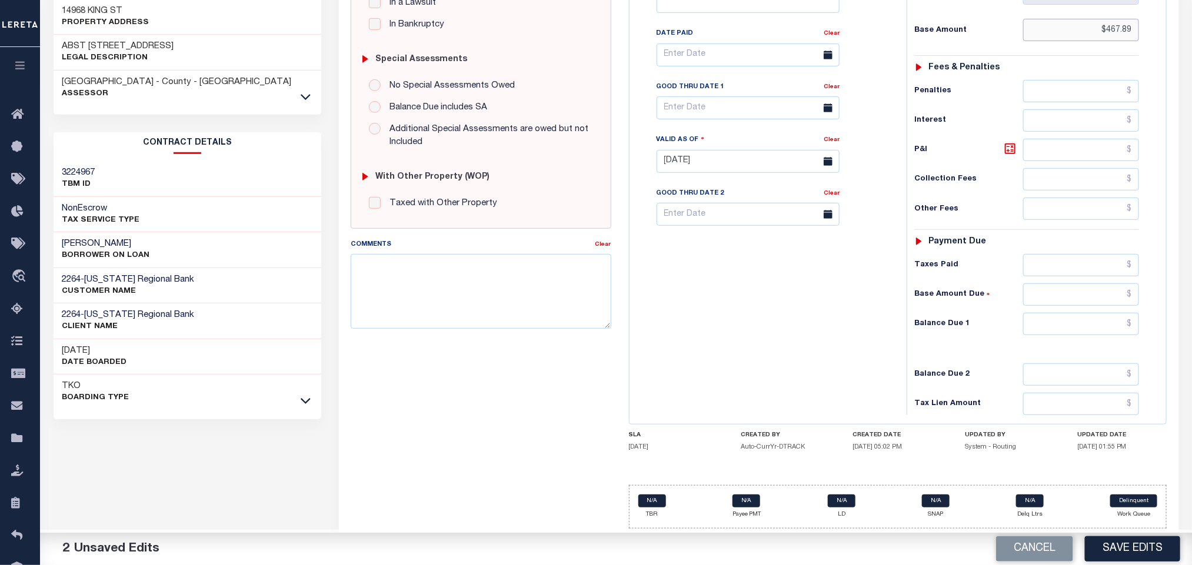
type input "$467.89"
click at [1050, 330] on input "text" at bounding box center [1081, 324] width 116 height 22
type input "$0.00"
drag, startPoint x: 796, startPoint y: 320, endPoint x: 724, endPoint y: 329, distance: 72.3
click at [792, 320] on div "Tax Bill No Multiple Payment Option Payment Plan Clear" at bounding box center [764, 155] width 265 height 519
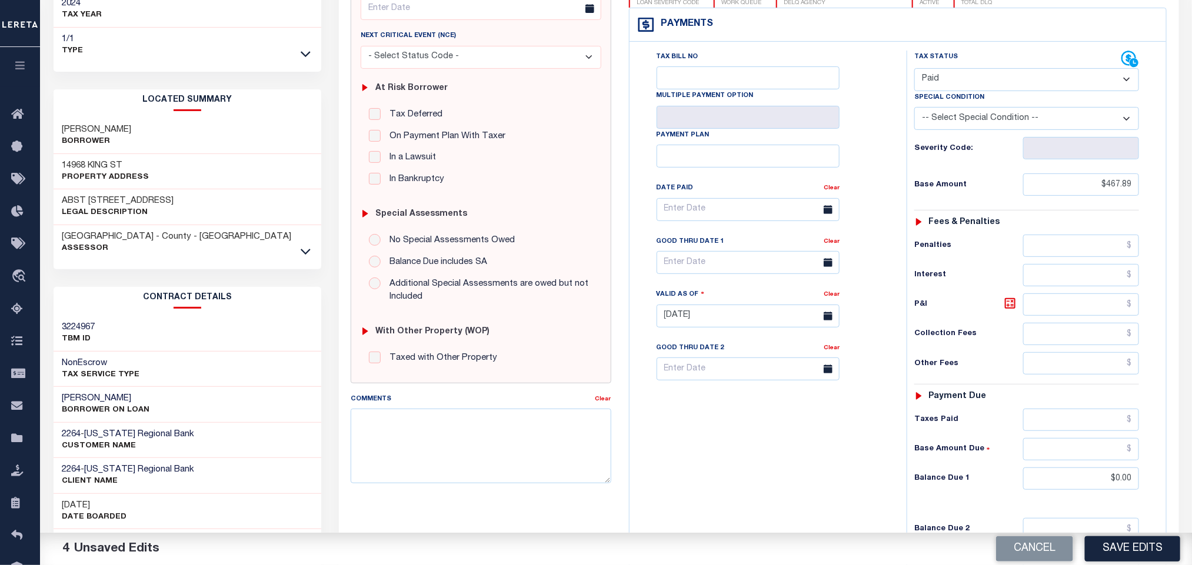
scroll to position [0, 0]
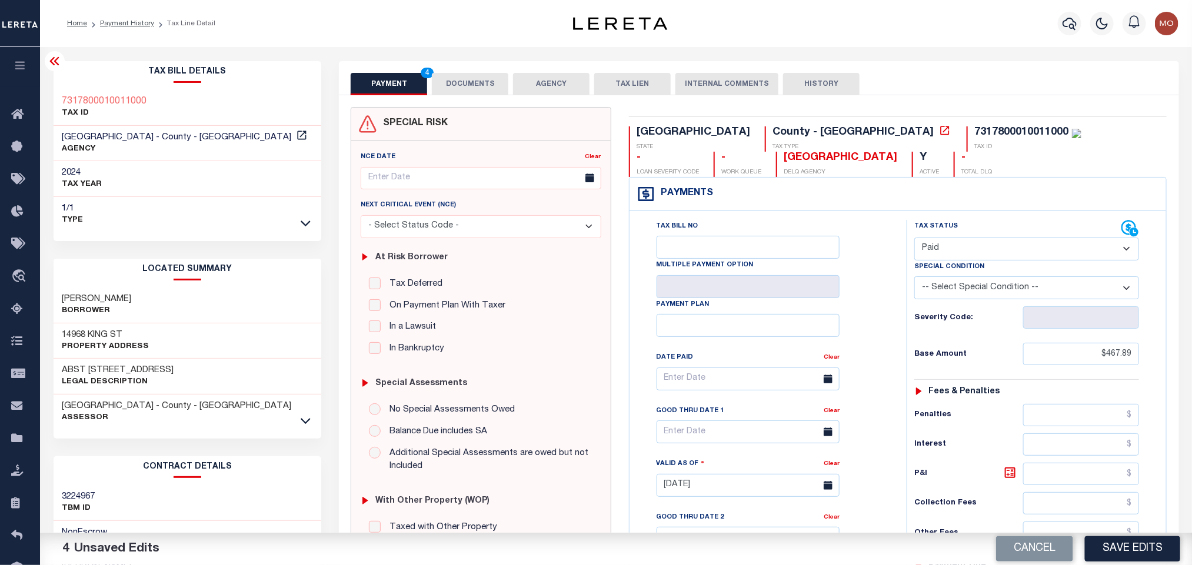
click at [477, 74] on button "DOCUMENTS" at bounding box center [470, 84] width 76 height 22
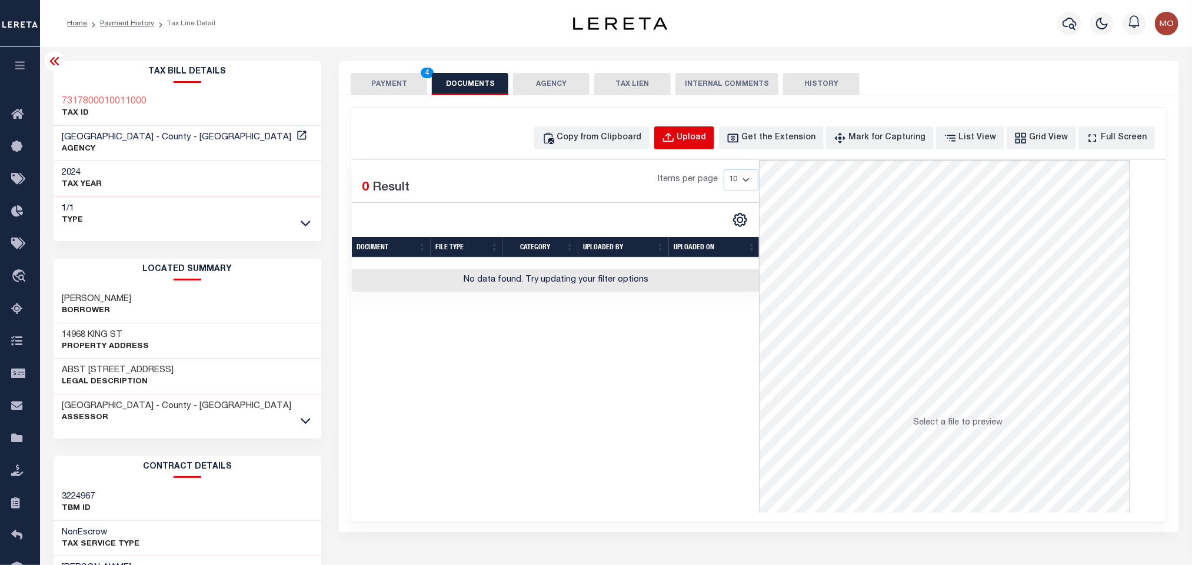
click at [696, 131] on button "Upload" at bounding box center [684, 137] width 60 height 23
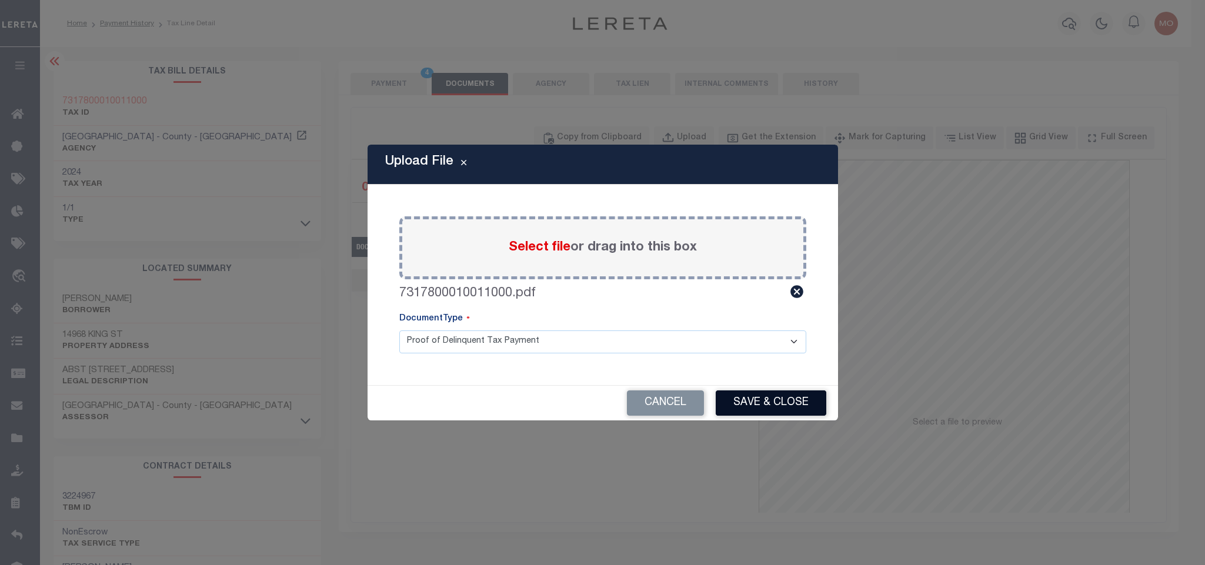
click at [786, 403] on button "Save & Close" at bounding box center [771, 403] width 111 height 25
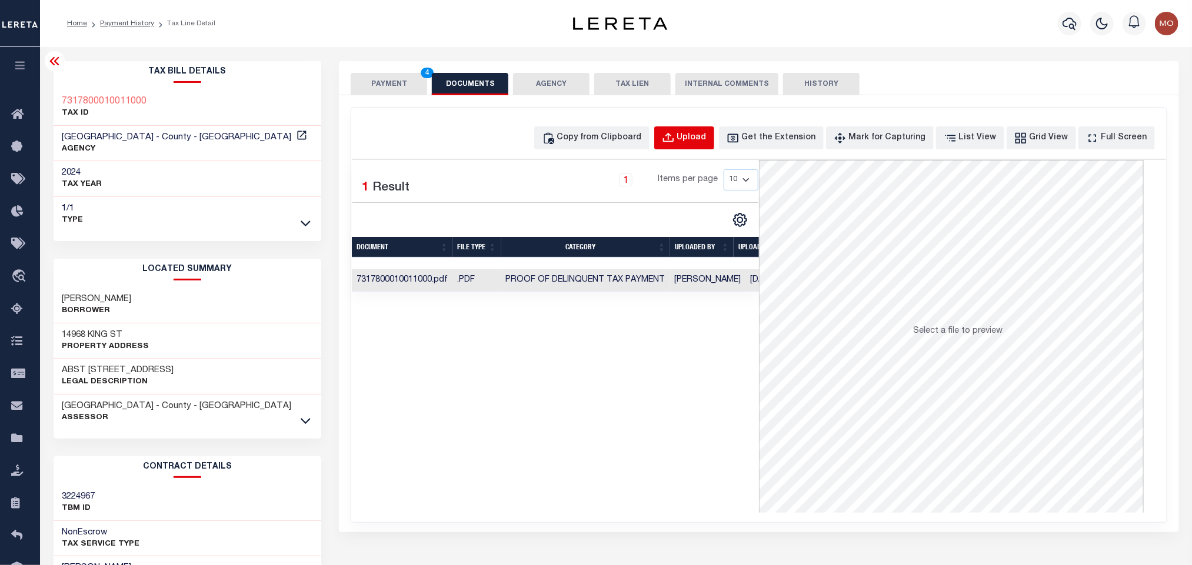
click at [695, 146] on button "Upload" at bounding box center [684, 137] width 60 height 23
select select "POP"
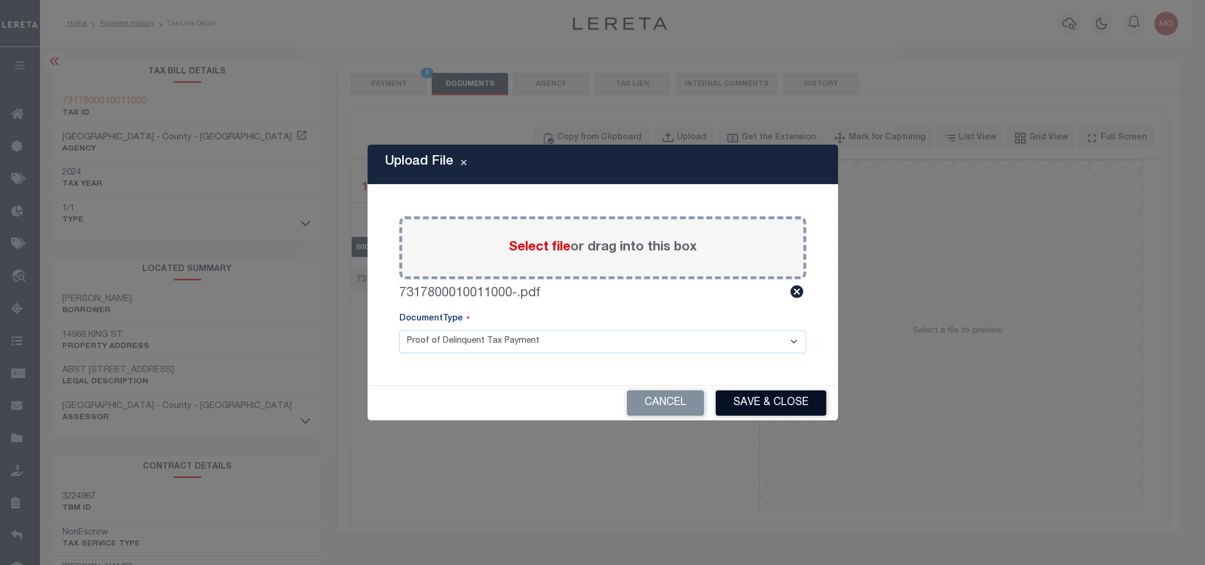
click at [749, 394] on button "Save & Close" at bounding box center [771, 403] width 111 height 25
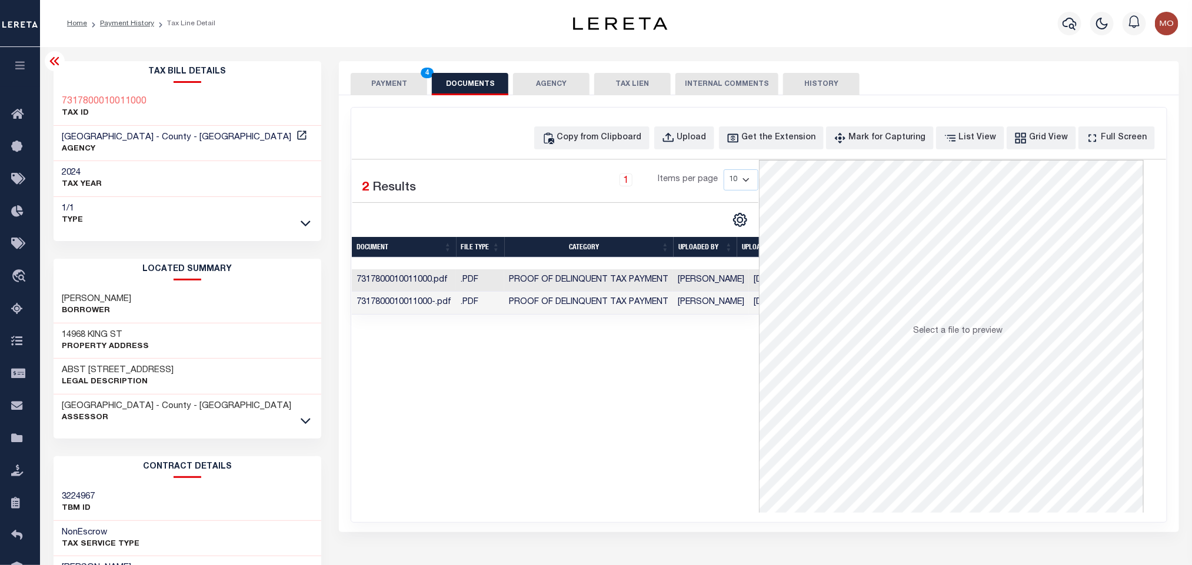
drag, startPoint x: 551, startPoint y: 437, endPoint x: 485, endPoint y: 351, distance: 107.4
click at [549, 435] on div "Selected 2 Results 1 Items per page 10 25 50 100" at bounding box center [555, 336] width 407 height 353
click at [378, 85] on button "PAYMENT 4" at bounding box center [389, 84] width 76 height 22
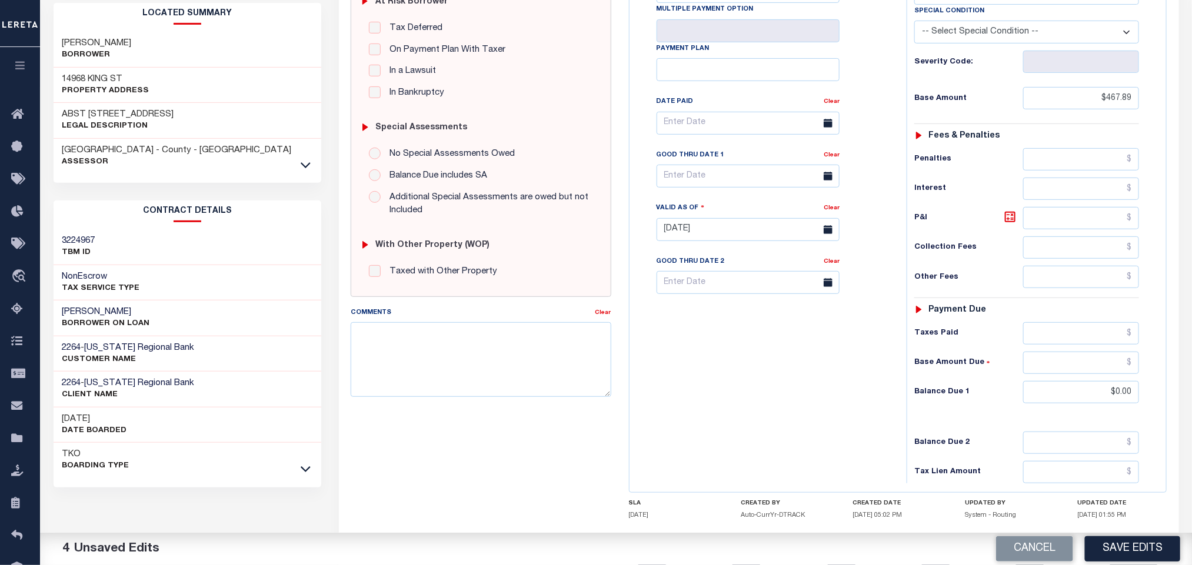
scroll to position [332, 0]
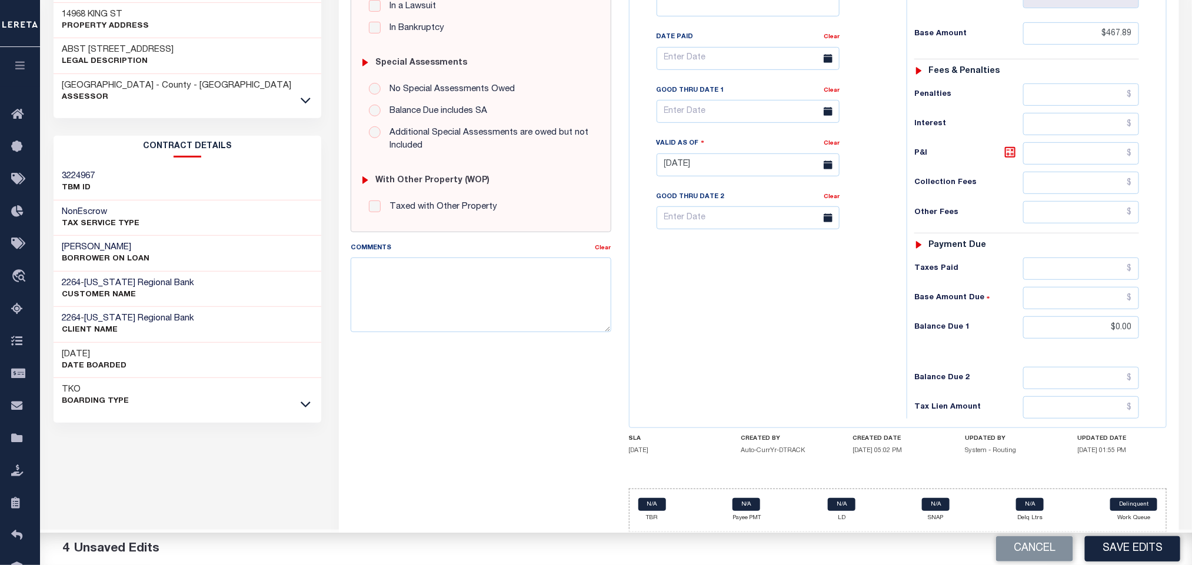
click at [1130, 533] on div "Cancel Save Edits" at bounding box center [904, 549] width 576 height 33
click at [1121, 548] on button "Save Edits" at bounding box center [1132, 549] width 95 height 25
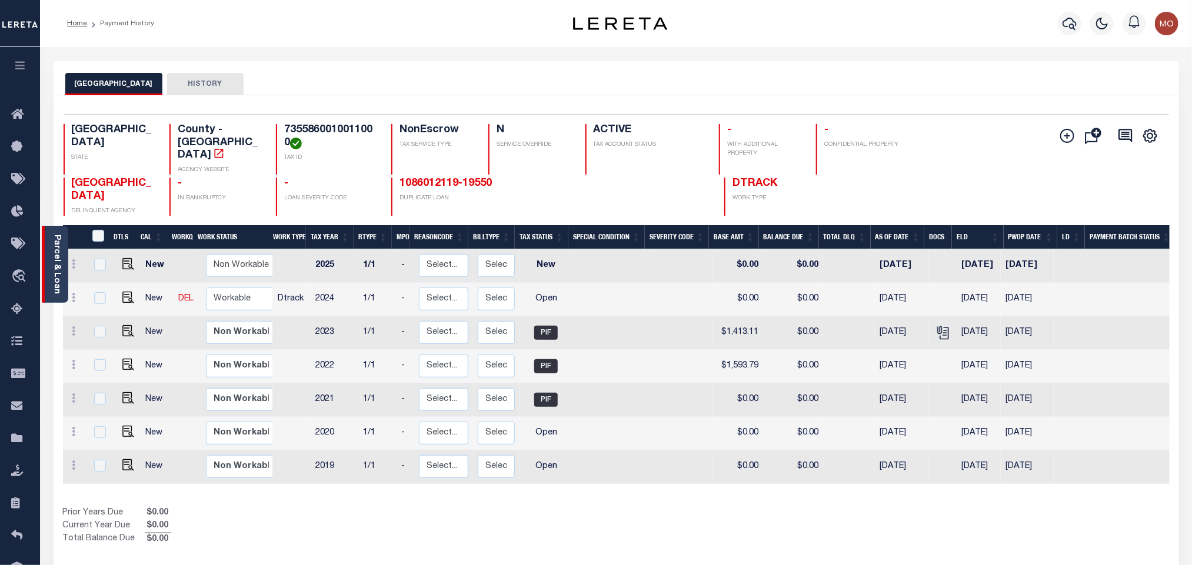
click at [62, 263] on div "Parcel & Loan" at bounding box center [55, 264] width 26 height 77
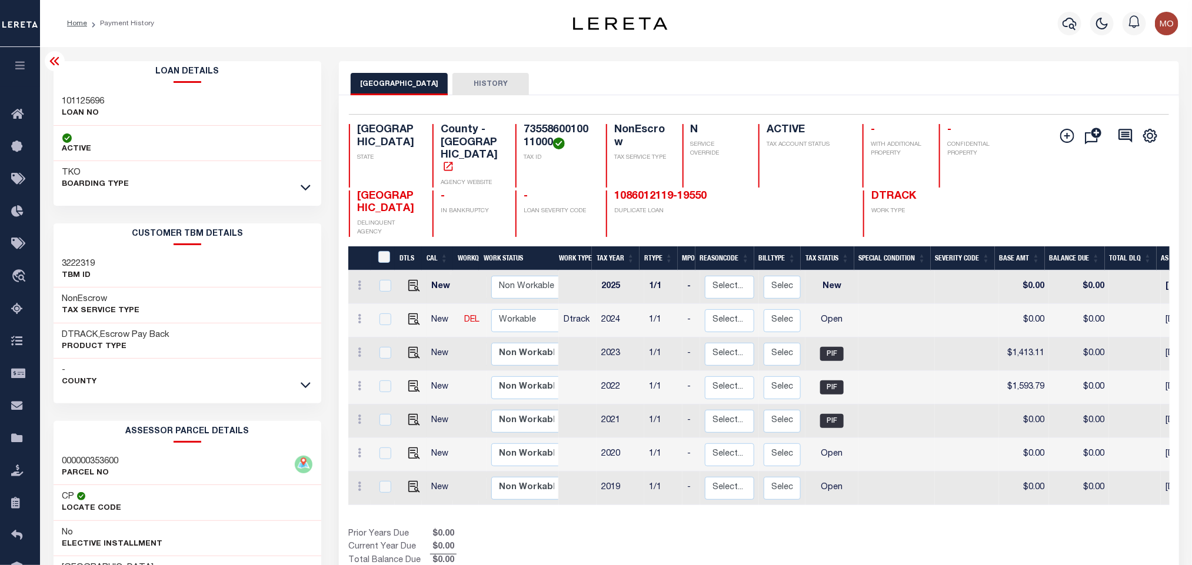
click at [89, 103] on h3 "101125696" at bounding box center [83, 102] width 42 height 12
copy h3 "101125696"
click at [539, 131] on h4 "7355860010011000" at bounding box center [558, 136] width 68 height 25
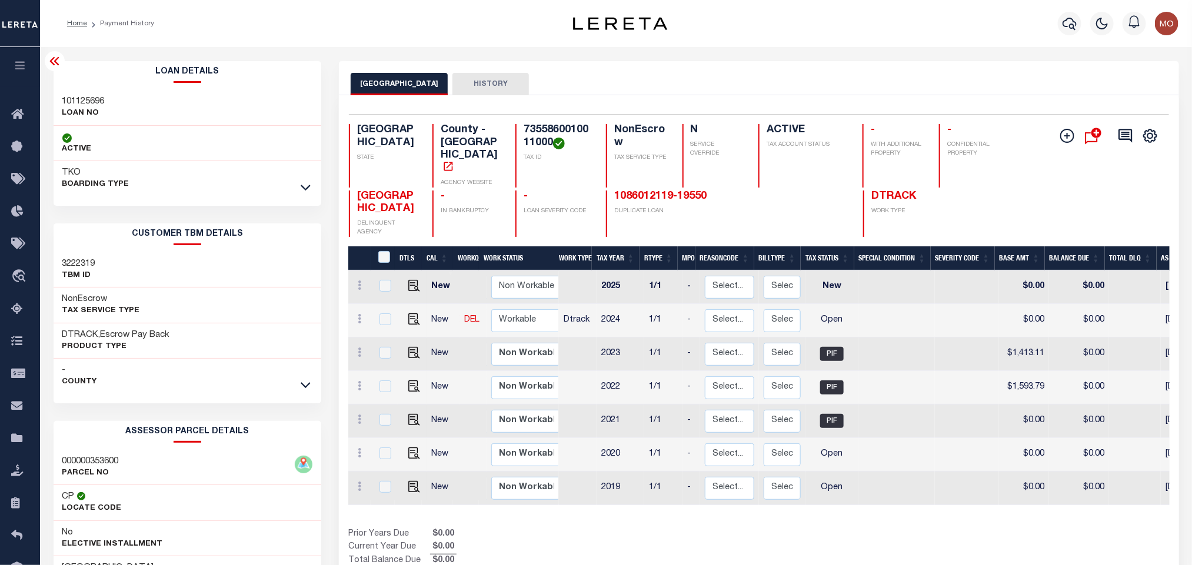
copy h4 "7355860010011000"
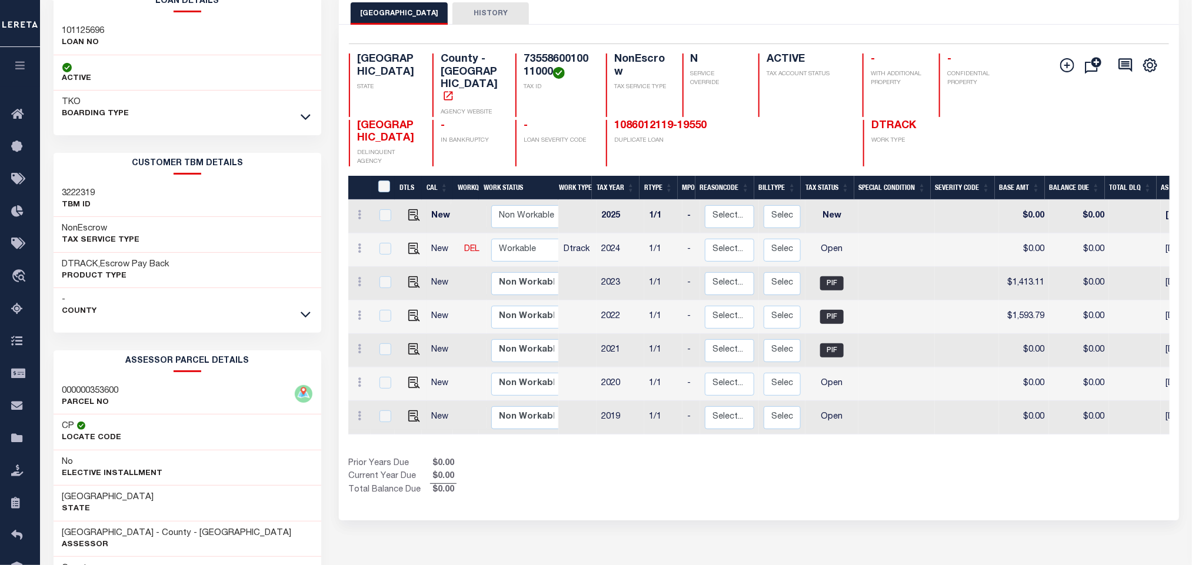
scroll to position [164, 0]
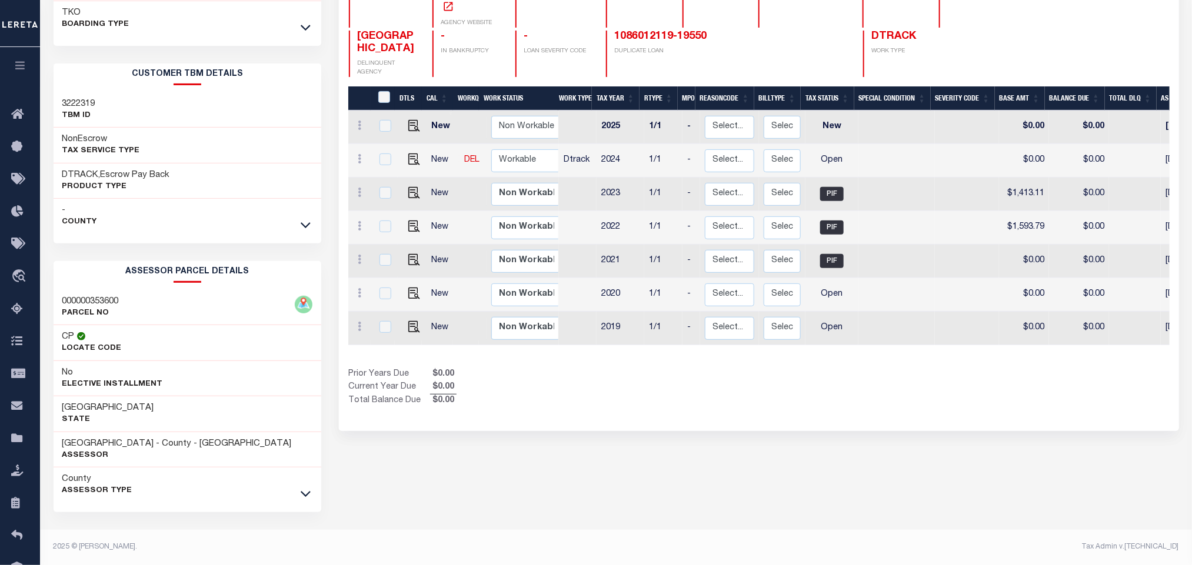
drag, startPoint x: 479, startPoint y: 461, endPoint x: 120, endPoint y: 451, distance: 359.0
click at [479, 461] on div "CAMERON COUNTY HISTORY Selected 7 Results" at bounding box center [758, 233] width 857 height 664
drag, startPoint x: 62, startPoint y: 437, endPoint x: 144, endPoint y: 438, distance: 81.8
click at [144, 438] on div "CAMERON COUNTY - County - TX Assessor" at bounding box center [188, 450] width 268 height 36
copy h3 "[GEOGRAPHIC_DATA]"
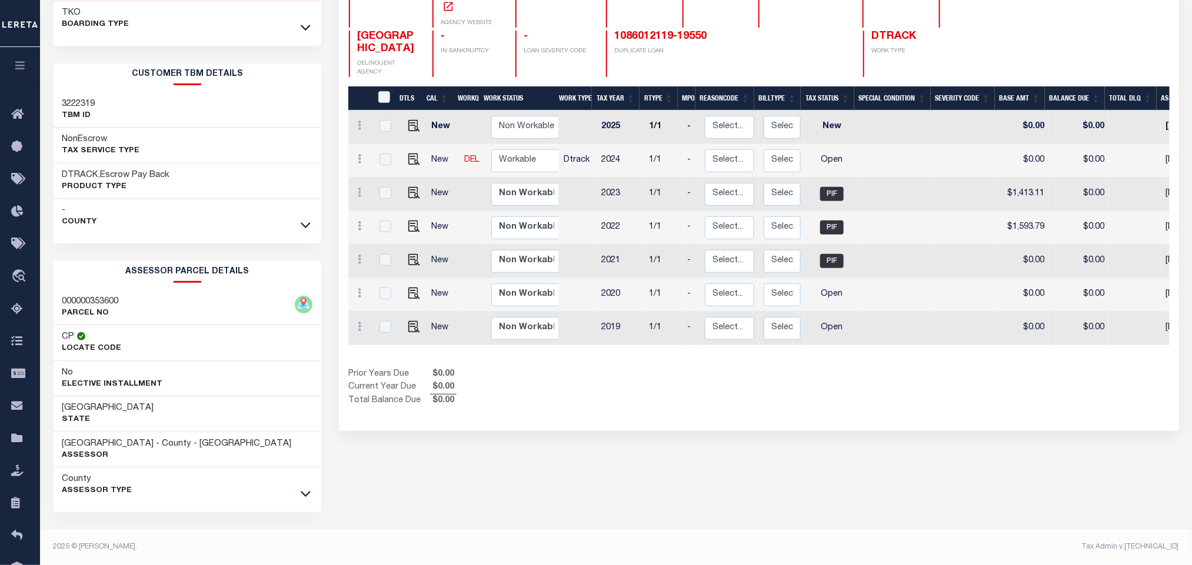
drag, startPoint x: 795, startPoint y: 422, endPoint x: 791, endPoint y: 429, distance: 8.2
click at [791, 429] on div "CAMERON COUNTY HISTORY Selected 7 Results" at bounding box center [758, 233] width 857 height 664
click at [858, 440] on div "CAMERON COUNTY HISTORY Selected 7 Results" at bounding box center [758, 233] width 857 height 664
click at [414, 321] on img "" at bounding box center [414, 327] width 12 height 12
checkbox input "true"
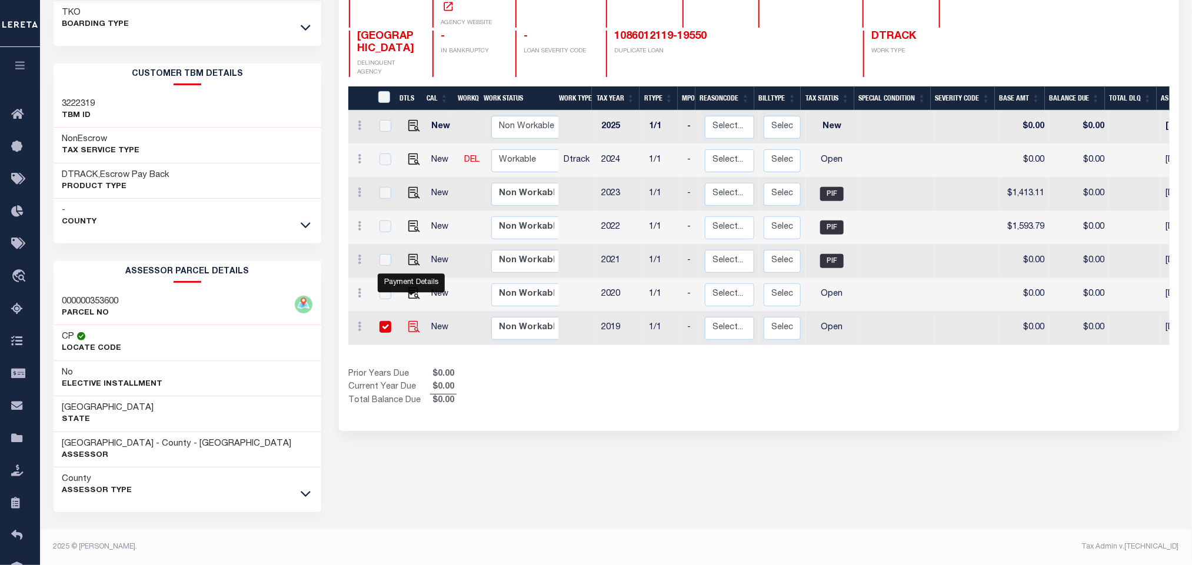
checkbox input "true"
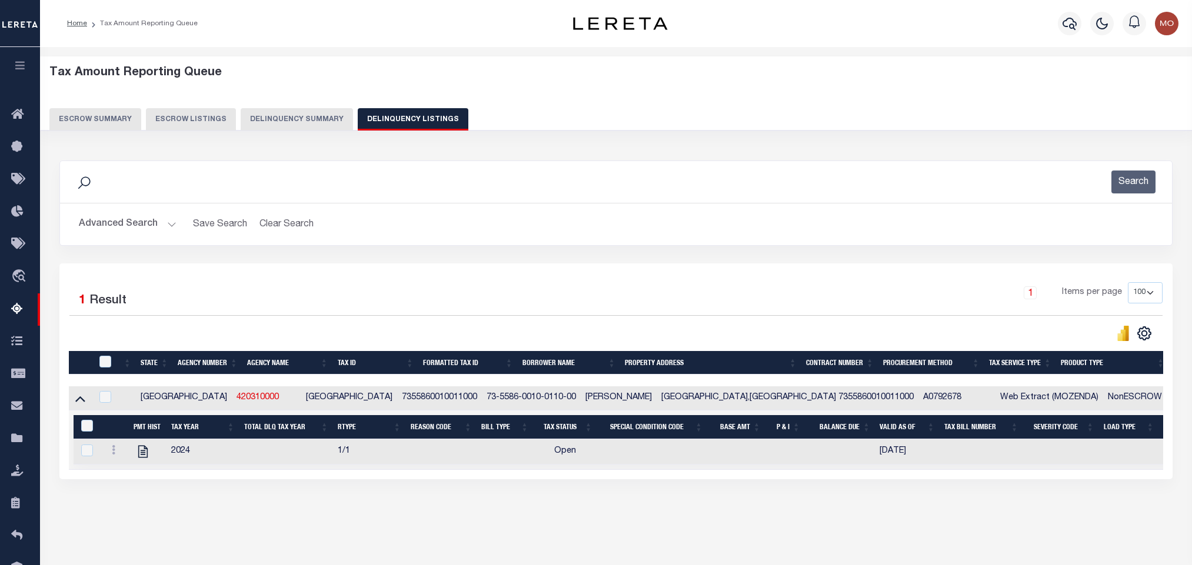
select select "100"
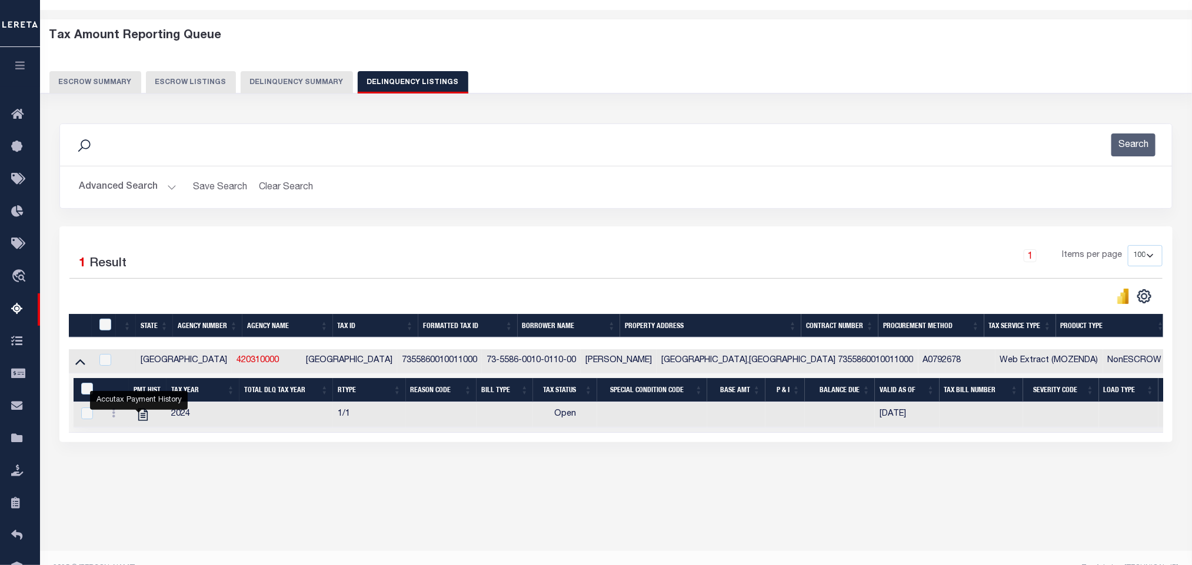
scroll to position [37, 0]
click at [162, 184] on button "Advanced Search" at bounding box center [128, 187] width 98 height 23
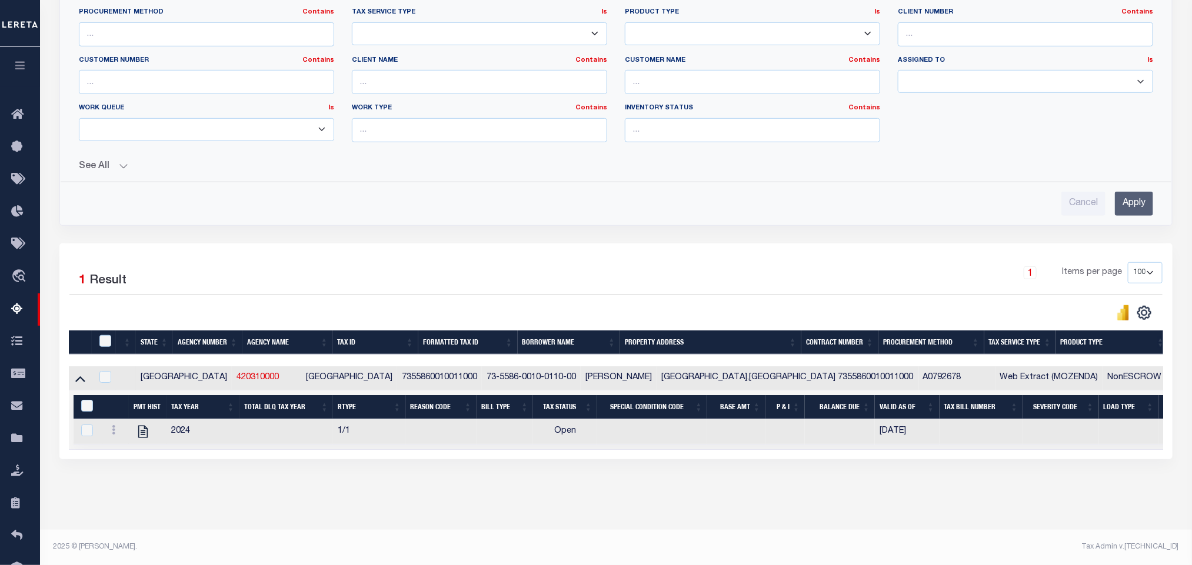
scroll to position [0, 0]
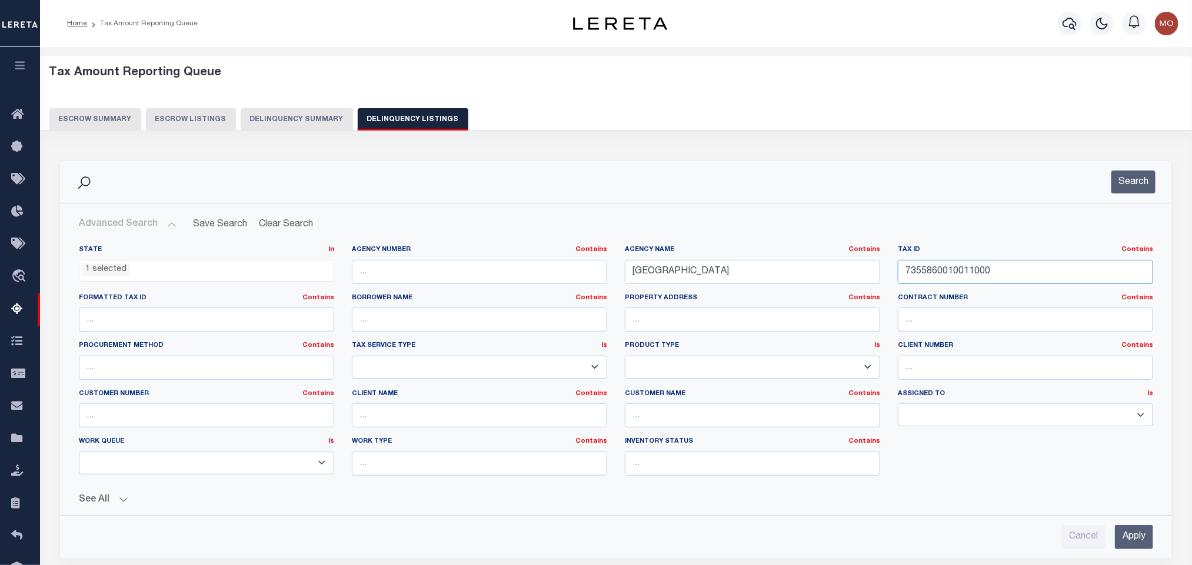
drag, startPoint x: 1015, startPoint y: 279, endPoint x: 694, endPoint y: 291, distance: 321.4
click at [739, 293] on div "State In In AK AL AR AZ CA CO CT DC DE FL GA GU HI IA ID IL IN KS KY LA MA MD M…" at bounding box center [616, 365] width 1092 height 240
paste input "86700290010"
click at [1128, 178] on button "Search" at bounding box center [1133, 182] width 44 height 23
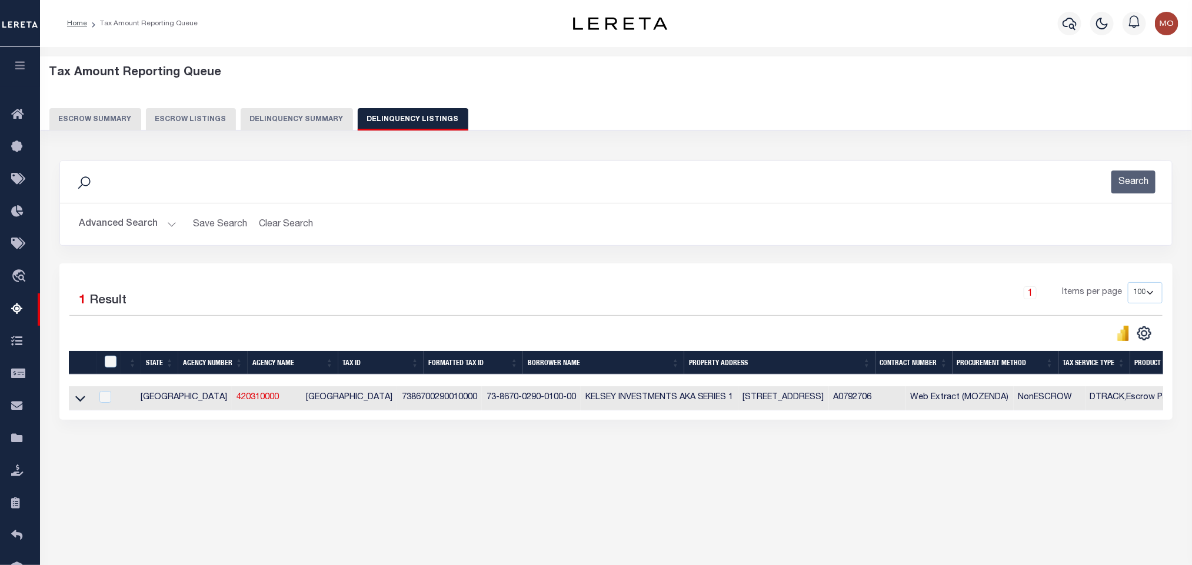
scroll to position [58, 0]
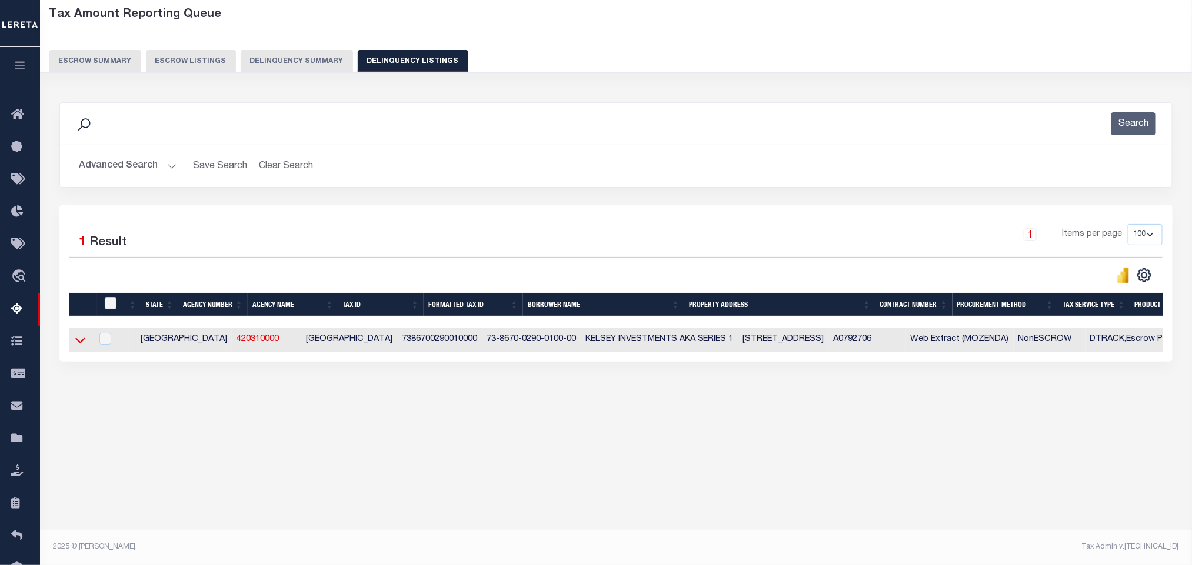
click at [78, 343] on icon at bounding box center [80, 340] width 10 height 12
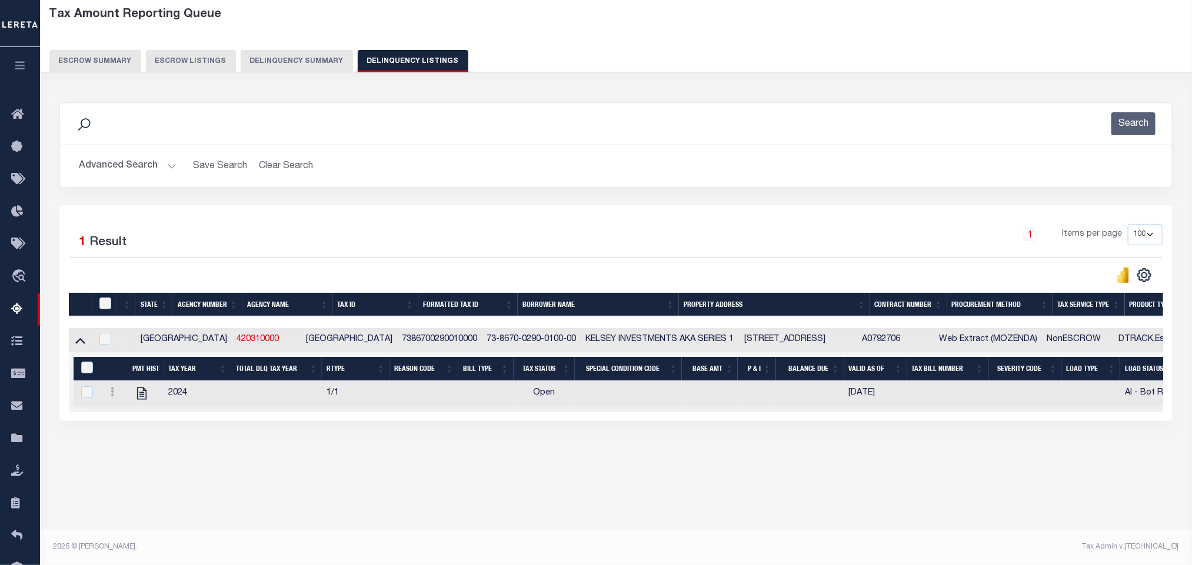
click at [168, 166] on button "Advanced Search" at bounding box center [128, 166] width 98 height 23
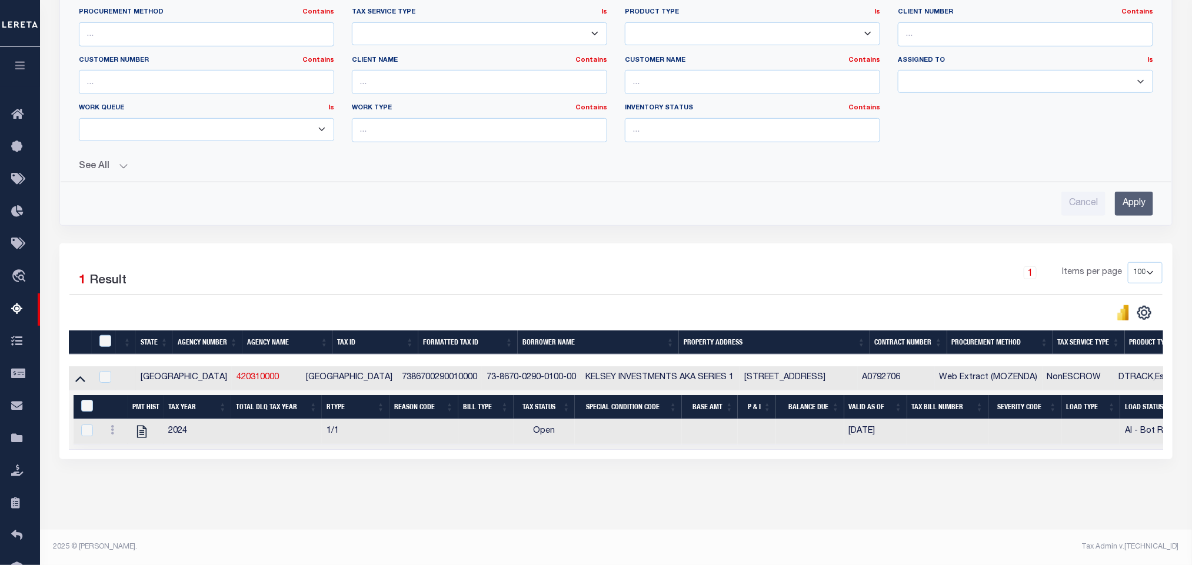
scroll to position [9, 0]
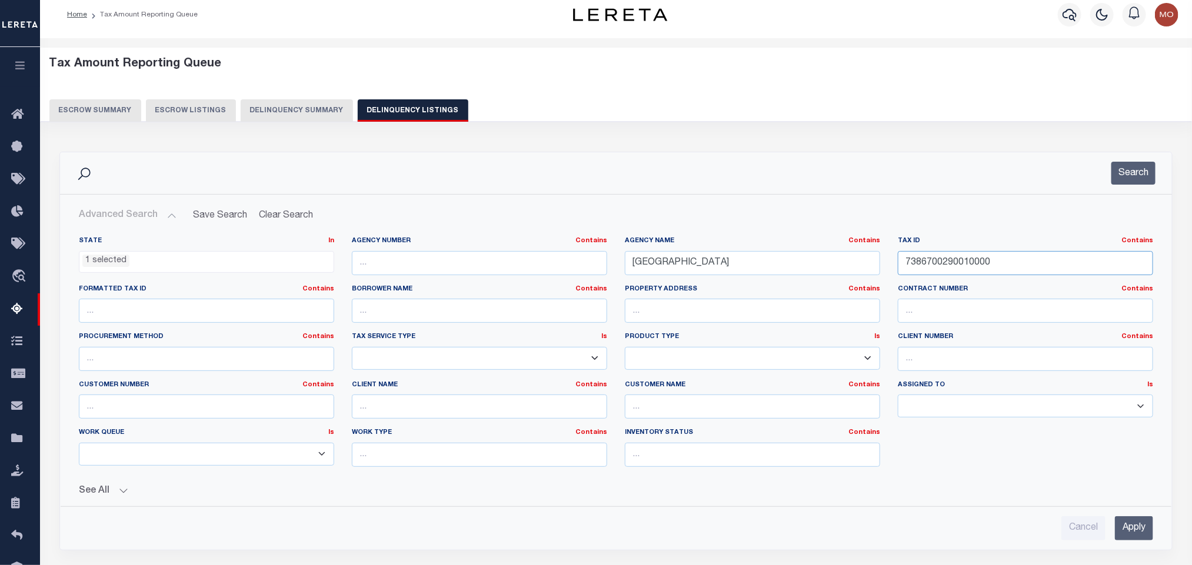
drag, startPoint x: 750, startPoint y: 272, endPoint x: 641, endPoint y: 270, distance: 108.9
click at [692, 272] on div "State In In AK AL AR AZ CA CO CT DC DE FL GA GU HI IA ID IL IN KS KY LA MA MD M…" at bounding box center [616, 356] width 1092 height 240
paste input "400100020002"
click at [1112, 178] on button "Search" at bounding box center [1133, 173] width 44 height 23
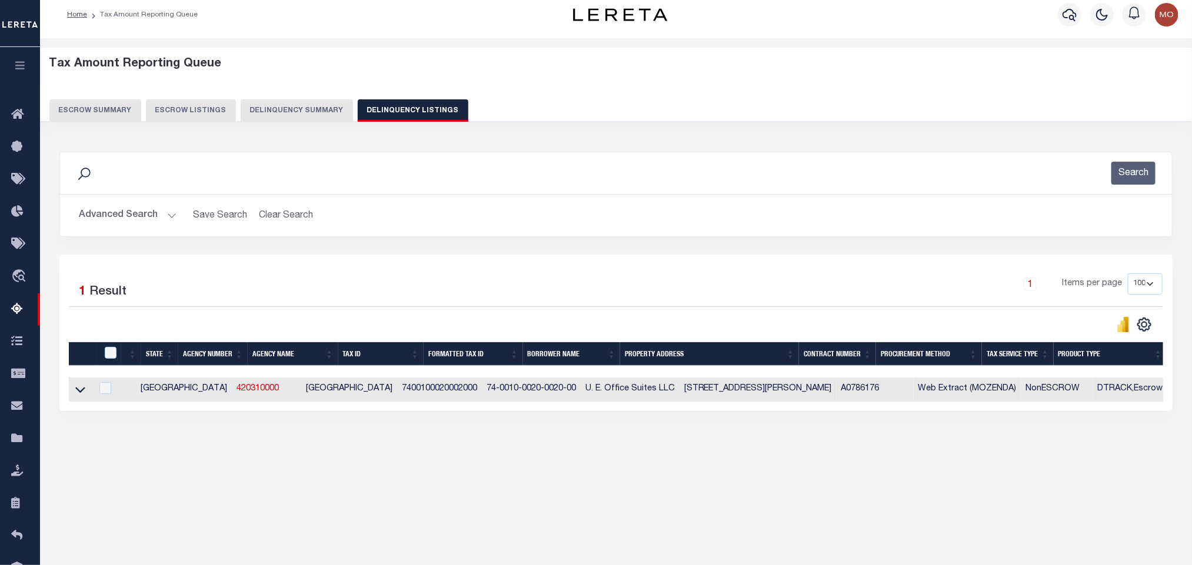
scroll to position [58, 0]
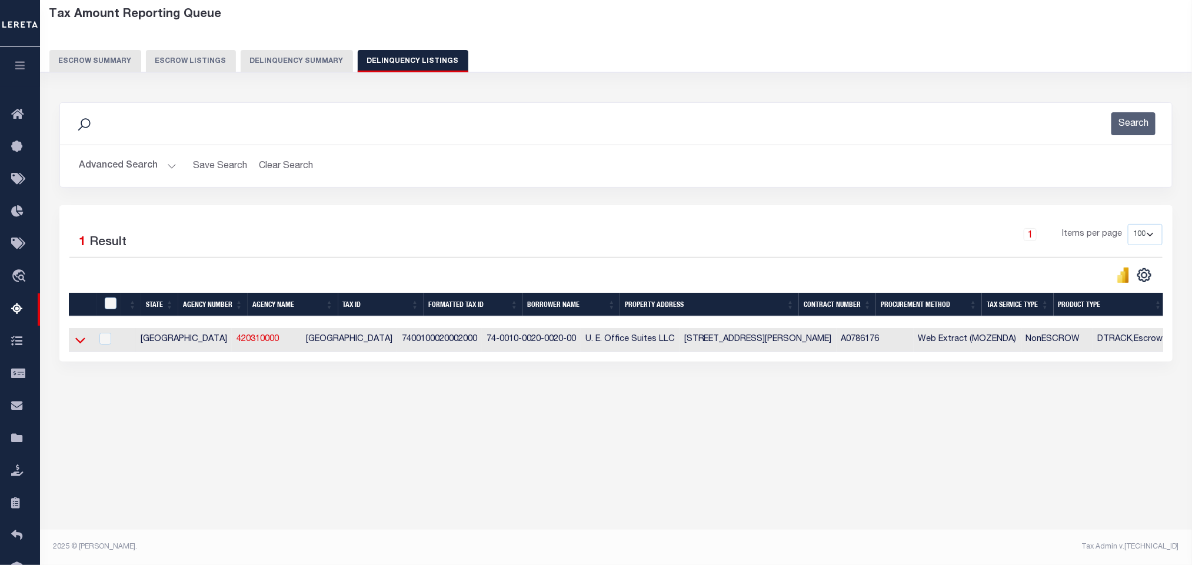
click at [81, 346] on icon at bounding box center [80, 340] width 10 height 12
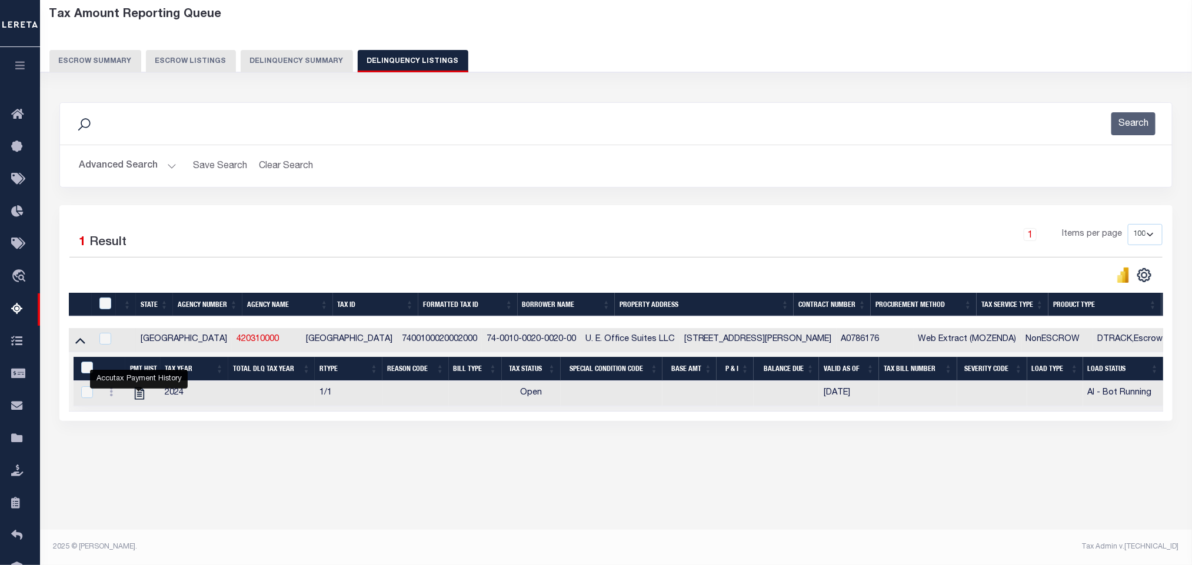
click at [166, 166] on button "Advanced Search" at bounding box center [128, 166] width 98 height 23
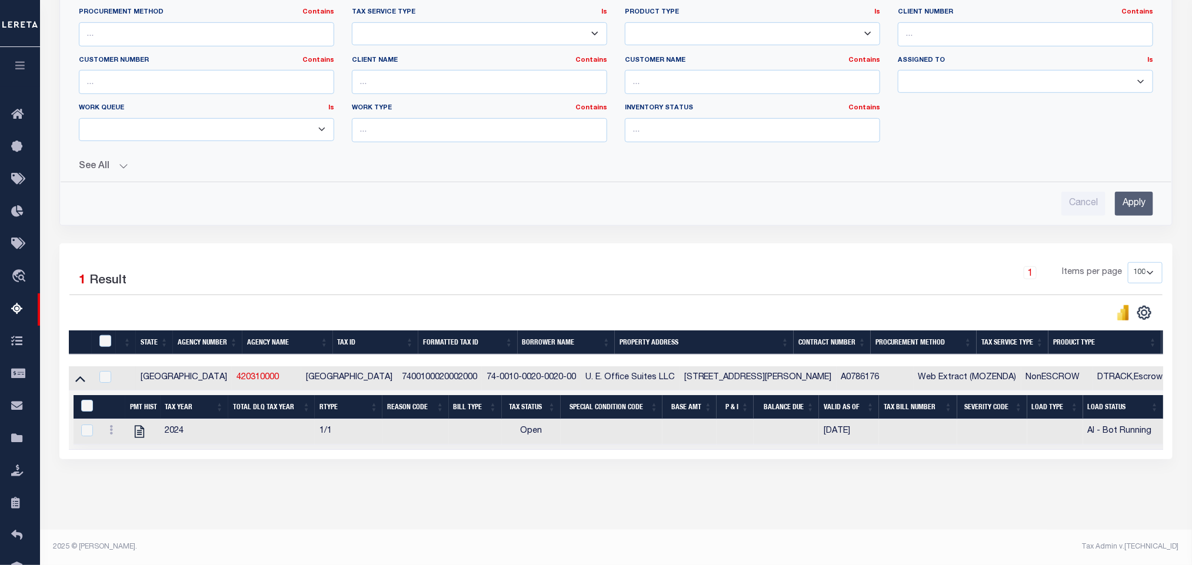
scroll to position [0, 0]
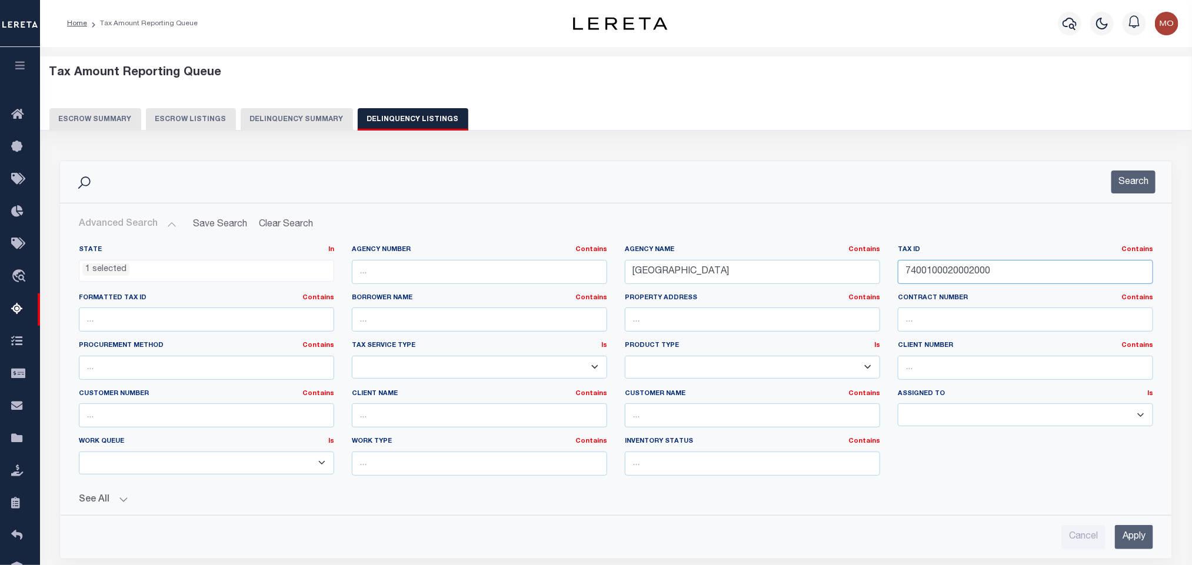
drag, startPoint x: 1029, startPoint y: 279, endPoint x: 1044, endPoint y: 274, distance: 15.8
click at [1029, 279] on input "7400100020002000" at bounding box center [1025, 272] width 255 height 24
click at [712, 276] on div "State In In AK AL AR AZ CA CO CT DC DE FL GA GU HI IA ID IL IN KS KY LA MA MD M…" at bounding box center [616, 365] width 1092 height 240
paste input "110020"
type input "7400100110020000"
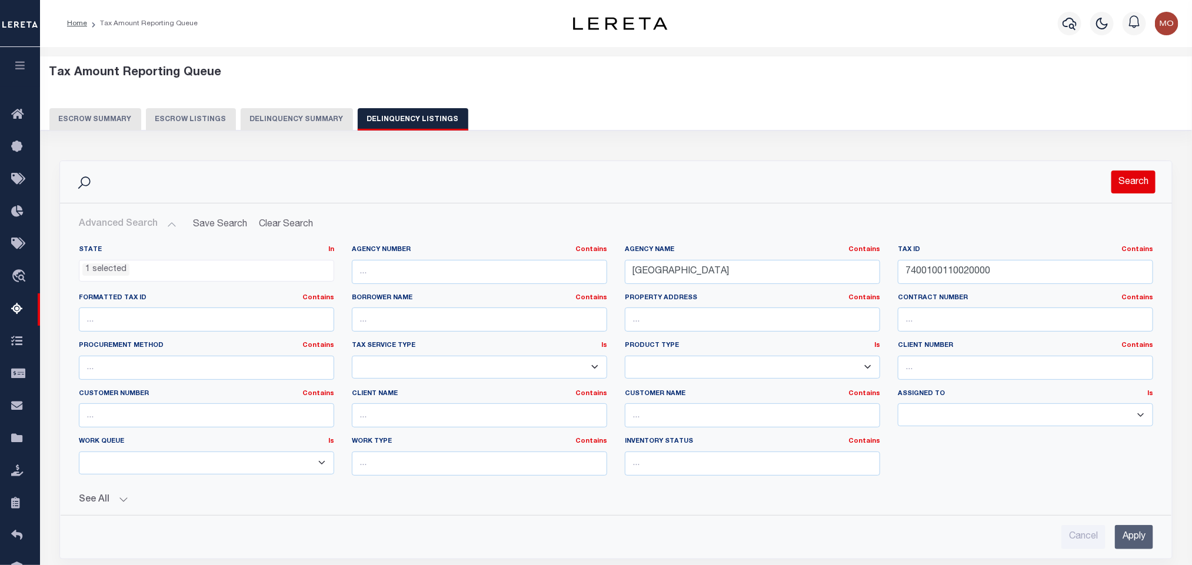
click at [1126, 185] on button "Search" at bounding box center [1133, 182] width 44 height 23
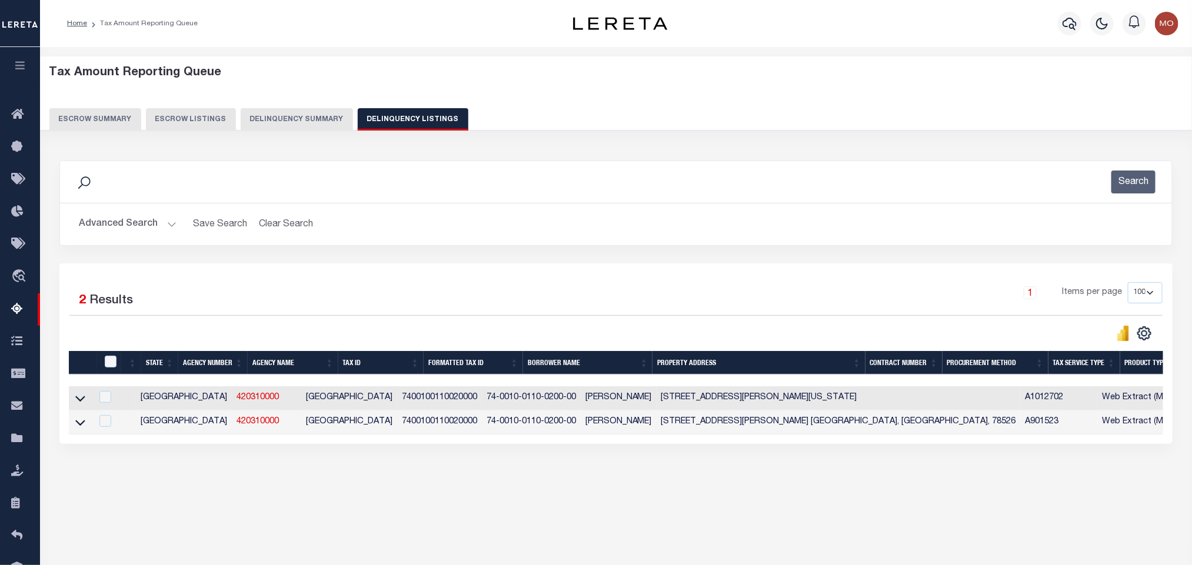
scroll to position [58, 0]
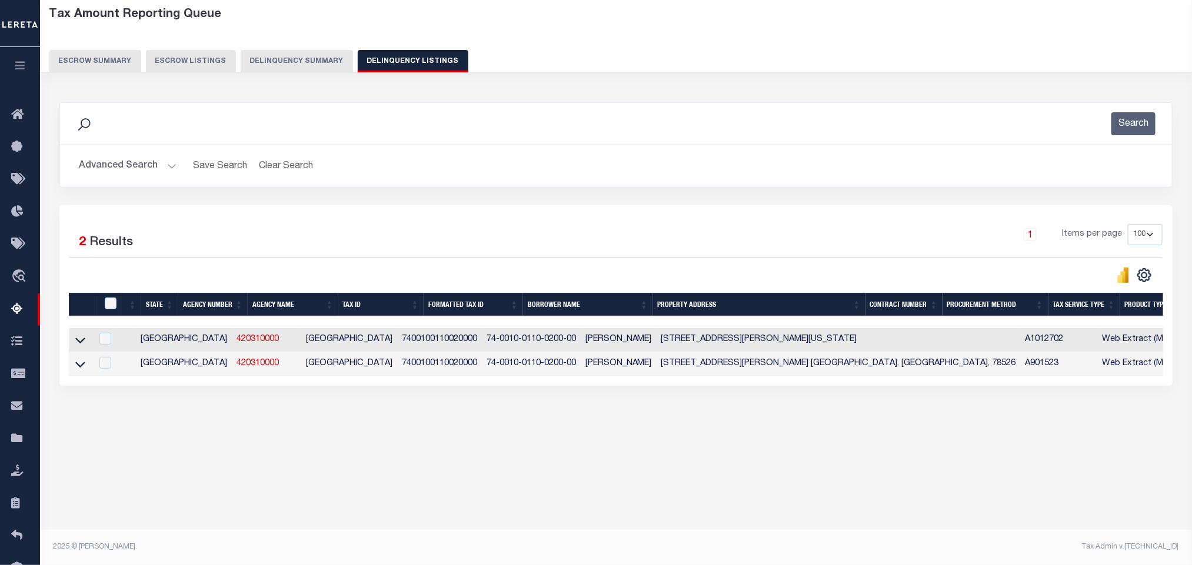
click at [74, 341] on link at bounding box center [81, 339] width 14 height 8
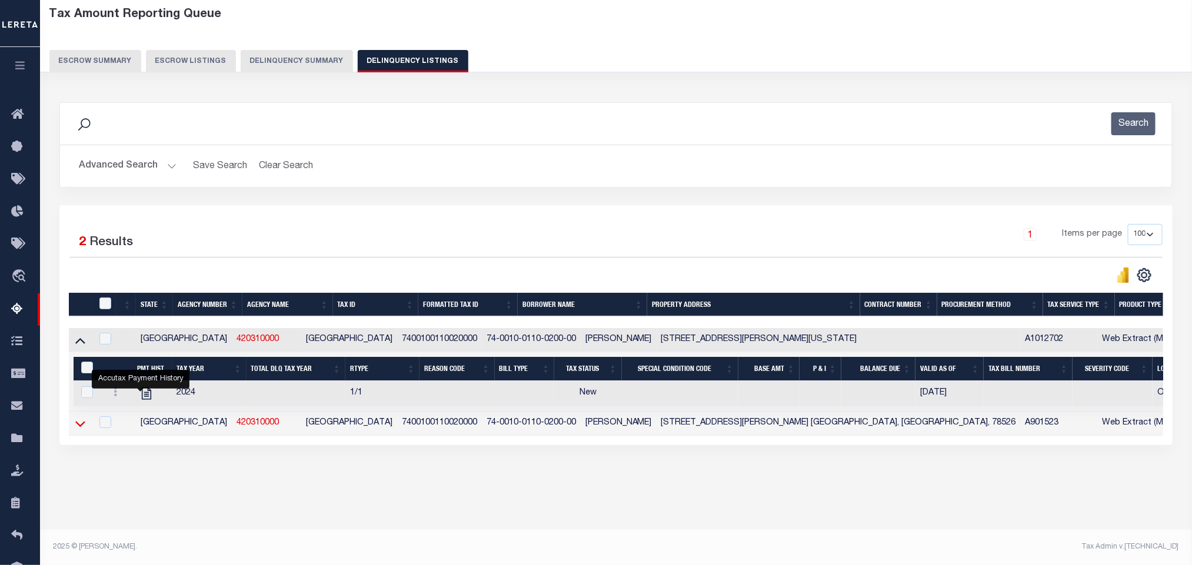
click at [79, 429] on icon at bounding box center [80, 424] width 10 height 12
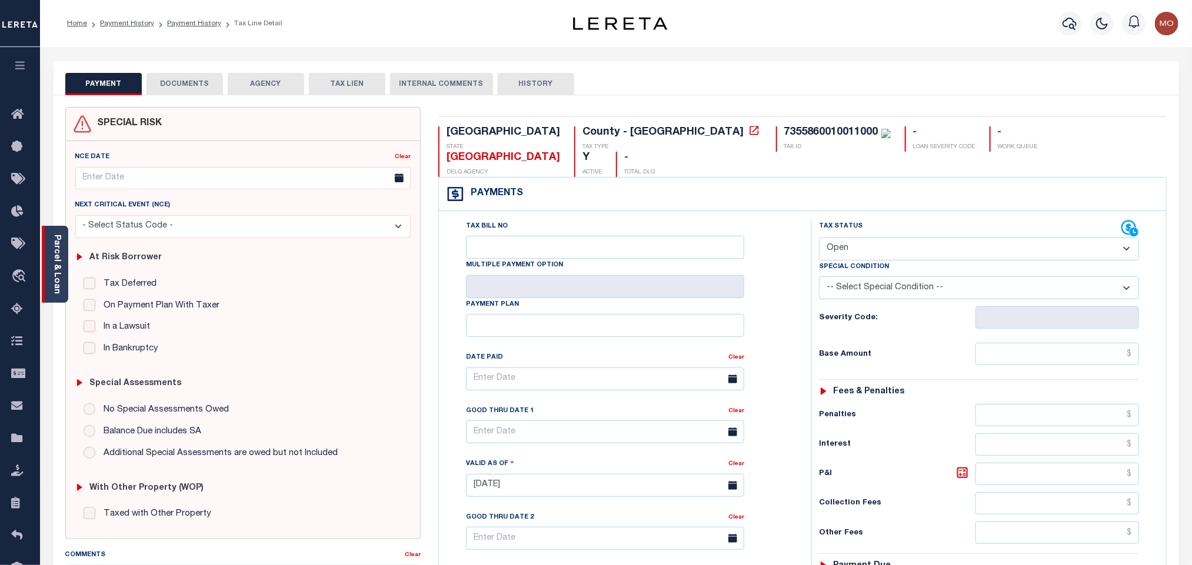
click at [50, 256] on div "Parcel & Loan" at bounding box center [55, 264] width 26 height 77
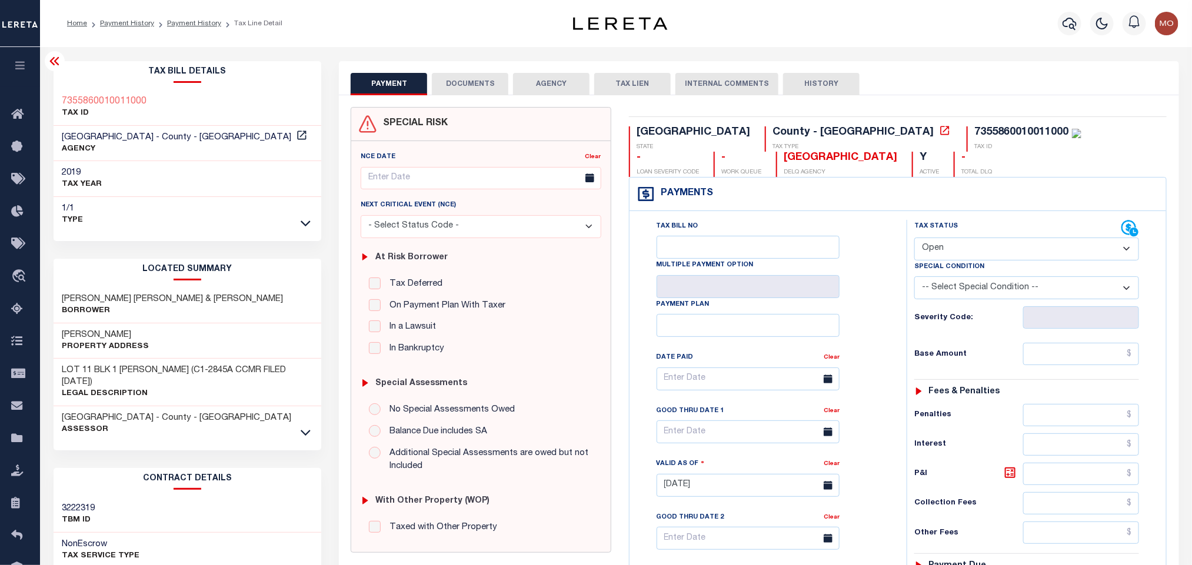
click at [939, 259] on select "- Select Status Code - Open Due/Unpaid Paid Incomplete No Tax Due Internal Refu…" at bounding box center [1026, 249] width 225 height 23
select select "PYD"
click at [914, 239] on select "- Select Status Code - Open Due/Unpaid Paid Incomplete No Tax Due Internal Refu…" at bounding box center [1026, 249] width 225 height 23
type input "[DATE]"
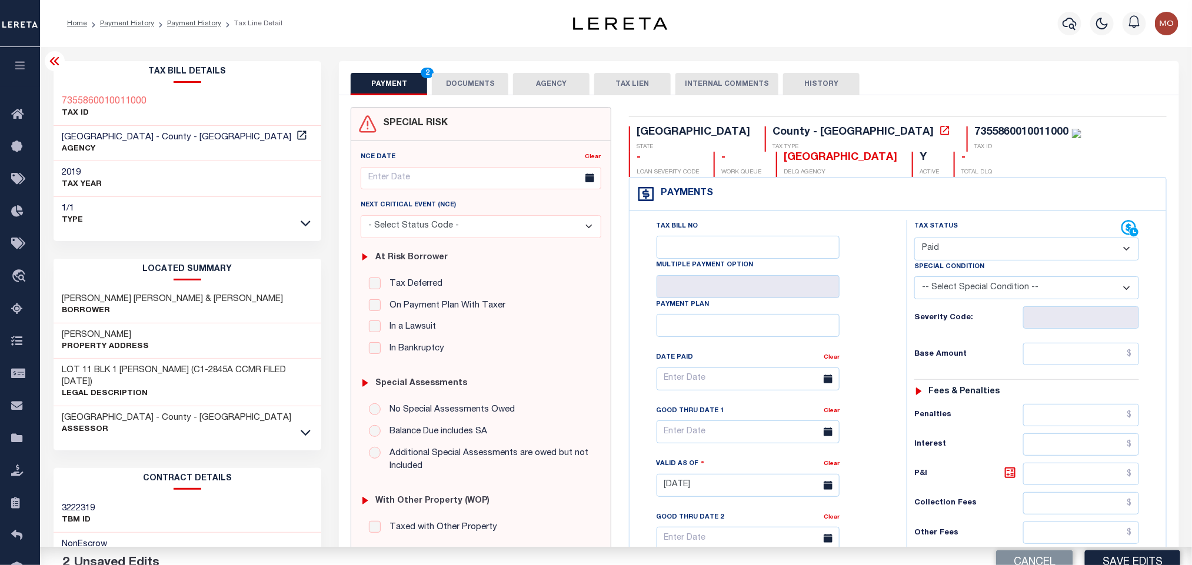
click at [907, 316] on div "Severity Code:" at bounding box center [1026, 313] width 242 height 29
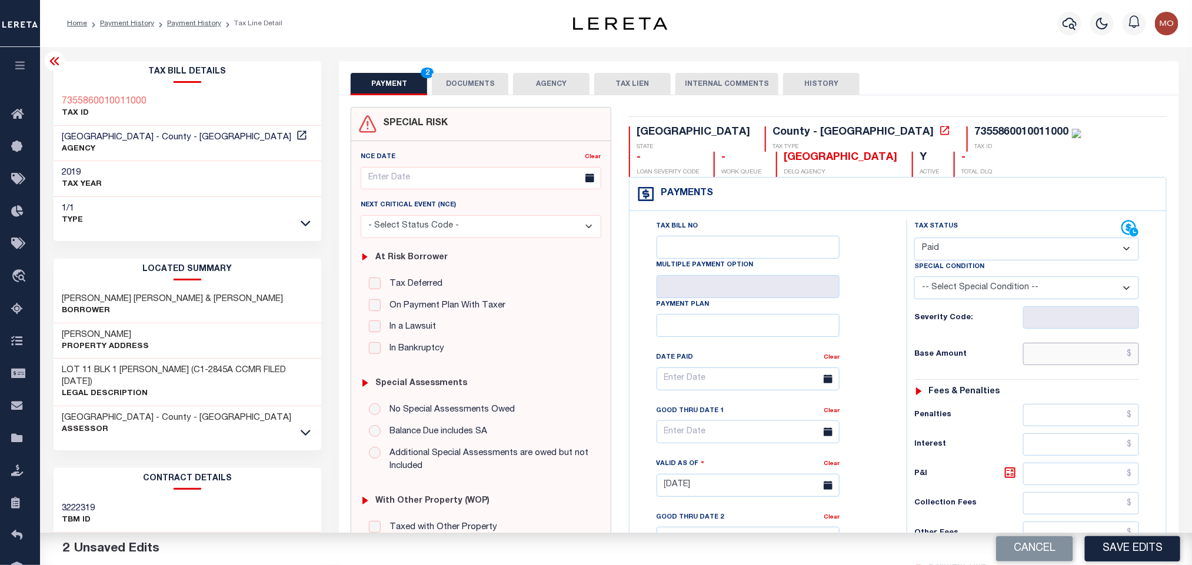
click at [1075, 353] on input "text" at bounding box center [1081, 354] width 116 height 22
paste input "$775.37"
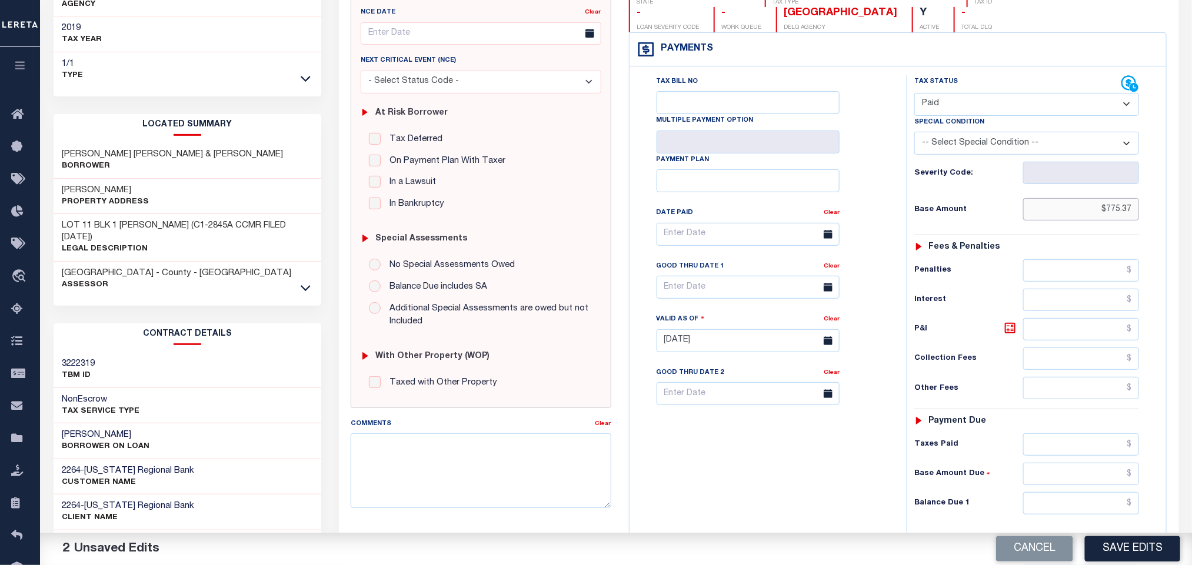
scroll to position [335, 0]
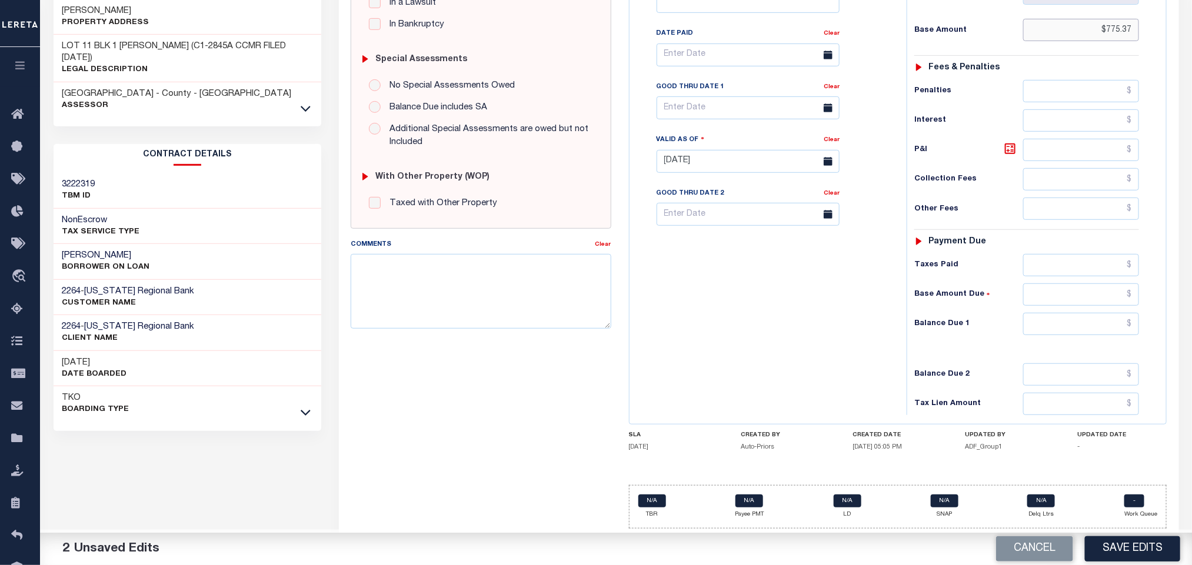
type input "$775.37"
click at [1058, 316] on input "0" at bounding box center [1081, 324] width 116 height 22
type input "$0.00"
drag, startPoint x: 850, startPoint y: 341, endPoint x: 842, endPoint y: 348, distance: 10.0
click at [851, 341] on div "Tax Bill No Multiple Payment Option Payment Plan Clear" at bounding box center [764, 155] width 265 height 519
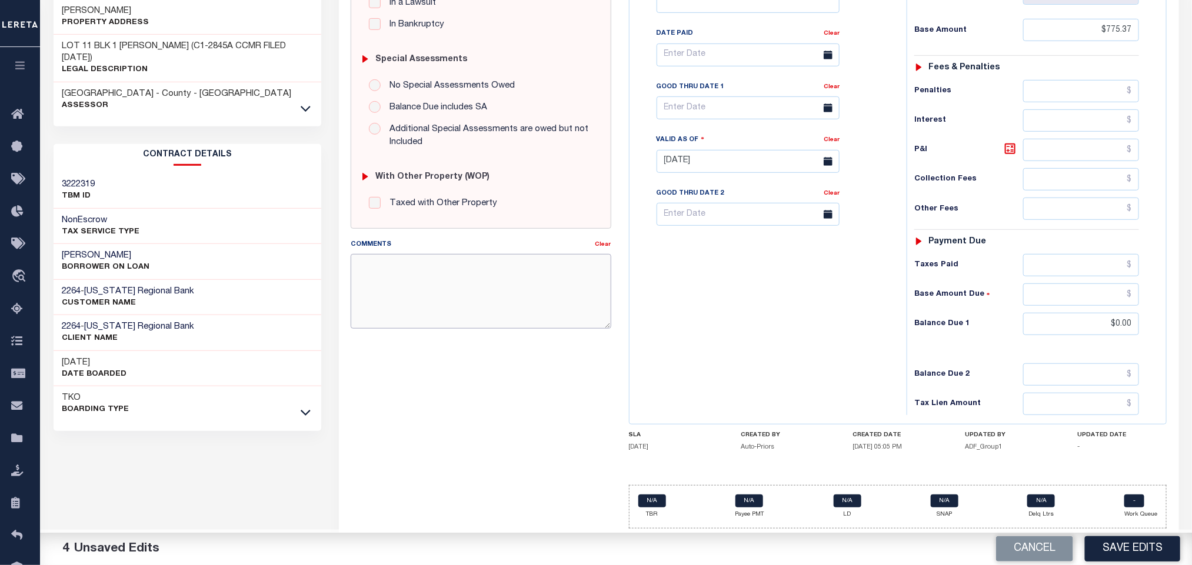
paste textarea "Please refer 2024 line for Tax Supporting Document"
click at [480, 294] on textarea "Please refer 2024 line for Tax Supporting Document" at bounding box center [481, 291] width 260 height 74
type textarea "Please refer 2024 line for Tax Supporting Document"
click at [751, 325] on div "Tax Bill No Multiple Payment Option Payment Plan Clear" at bounding box center [764, 155] width 265 height 519
click at [1125, 552] on button "Save Edits" at bounding box center [1132, 549] width 95 height 25
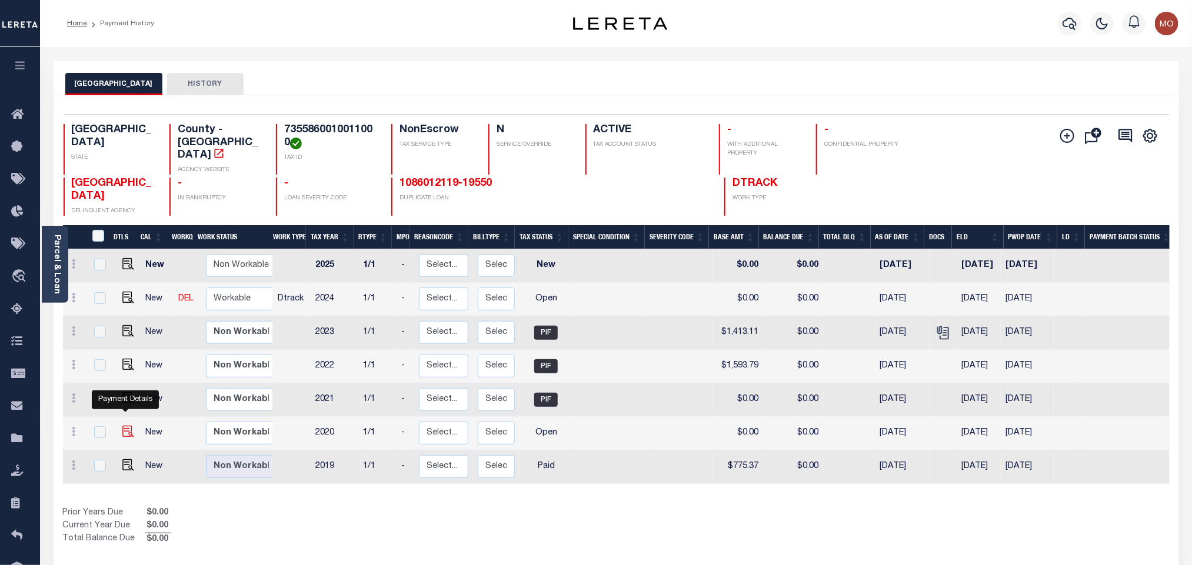
click at [124, 426] on img "" at bounding box center [128, 432] width 12 height 12
checkbox input "true"
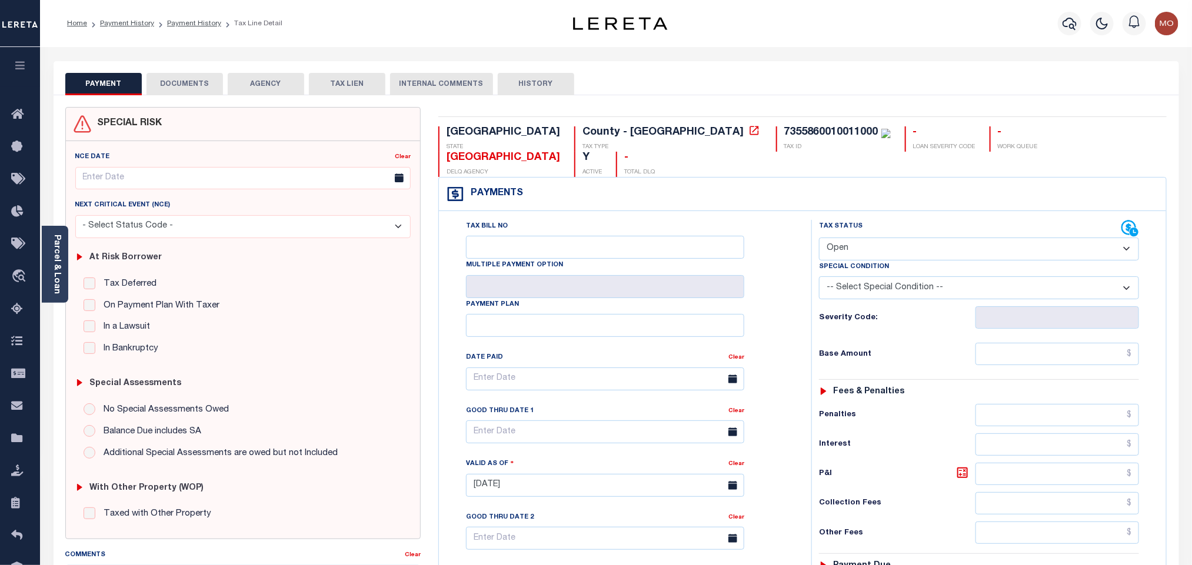
click at [895, 238] on select "- Select Status Code - Open Due/Unpaid Paid Incomplete No Tax Due Internal Refu…" at bounding box center [979, 249] width 320 height 23
select select "PYD"
click at [819, 238] on select "- Select Status Code - Open Due/Unpaid Paid Incomplete No Tax Due Internal Refu…" at bounding box center [979, 249] width 320 height 23
type input "[DATE]"
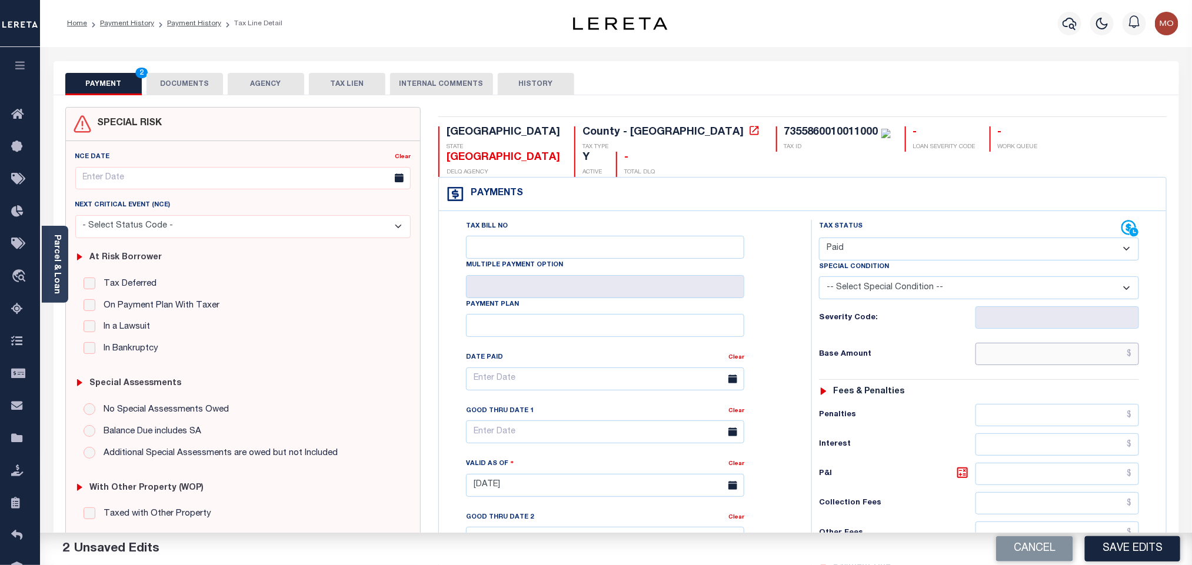
click at [991, 343] on input "text" at bounding box center [1057, 354] width 164 height 22
paste input "768.54"
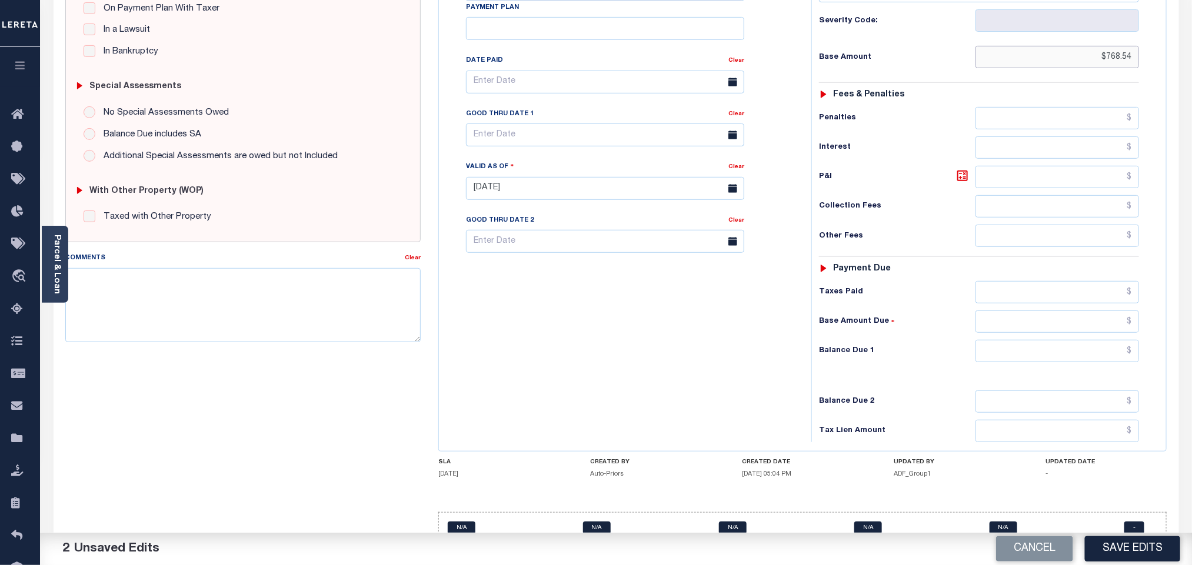
scroll to position [309, 0]
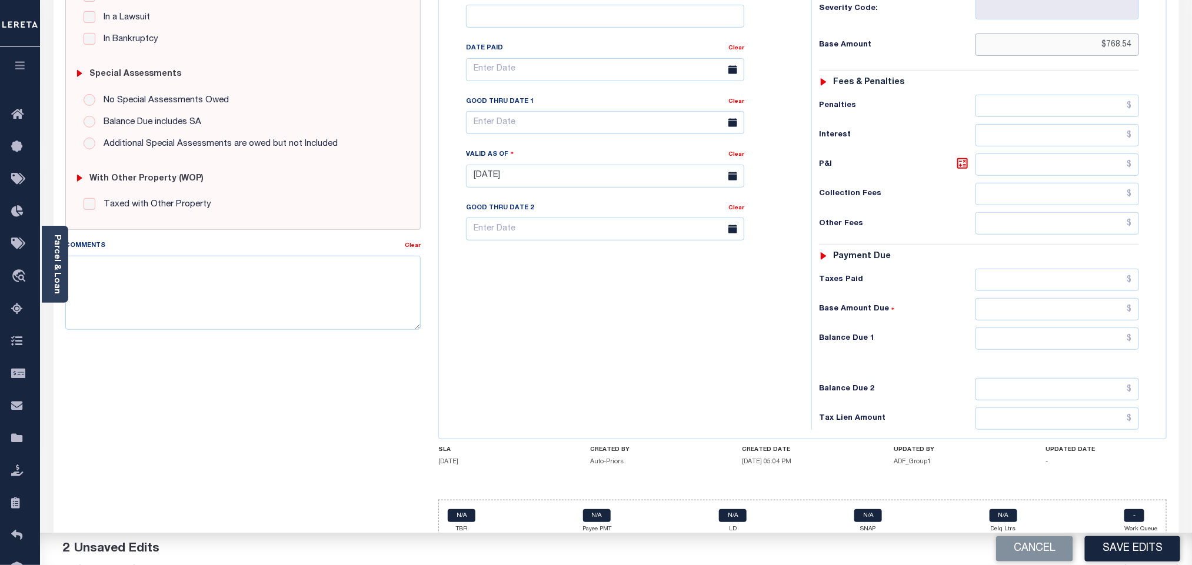
type input "$768.54"
drag, startPoint x: 1011, startPoint y: 316, endPoint x: 1015, endPoint y: 327, distance: 11.4
click at [1015, 328] on input "0" at bounding box center [1057, 339] width 164 height 22
type input "$0.00"
drag, startPoint x: 738, startPoint y: 331, endPoint x: 1107, endPoint y: 371, distance: 370.4
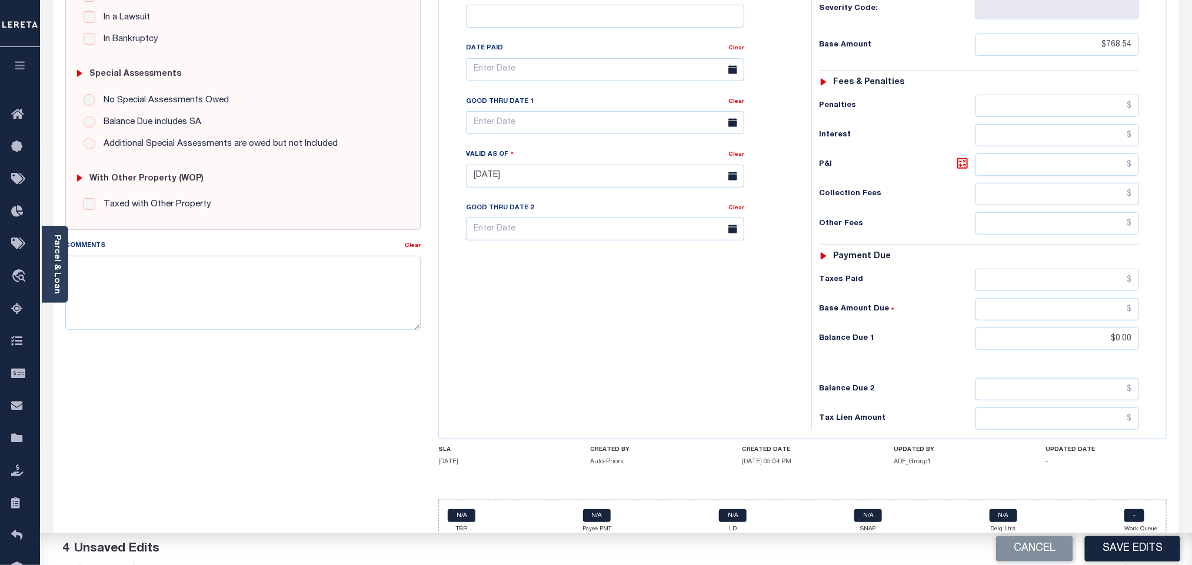
click at [740, 332] on div "Tax Bill No Multiple Payment Option Payment Plan Clear" at bounding box center [622, 170] width 361 height 519
drag, startPoint x: 172, startPoint y: 309, endPoint x: 182, endPoint y: 299, distance: 14.1
click at [171, 309] on textarea "Comments" at bounding box center [242, 293] width 355 height 74
paste textarea "Please refer 2024 line for Tax Supporting Document"
type textarea "Please refer 2024 line for Tax Supporting Document"
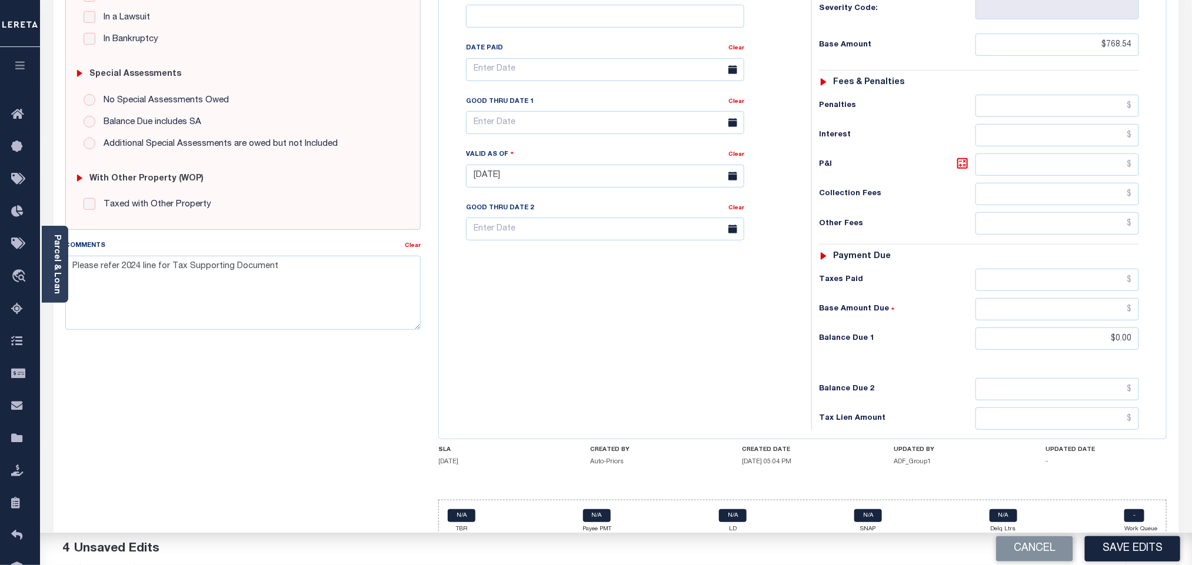
click at [659, 305] on div "Tax Bill No Multiple Payment Option Payment Plan Clear" at bounding box center [622, 170] width 361 height 519
click at [1121, 549] on button "Save Edits" at bounding box center [1132, 549] width 95 height 25
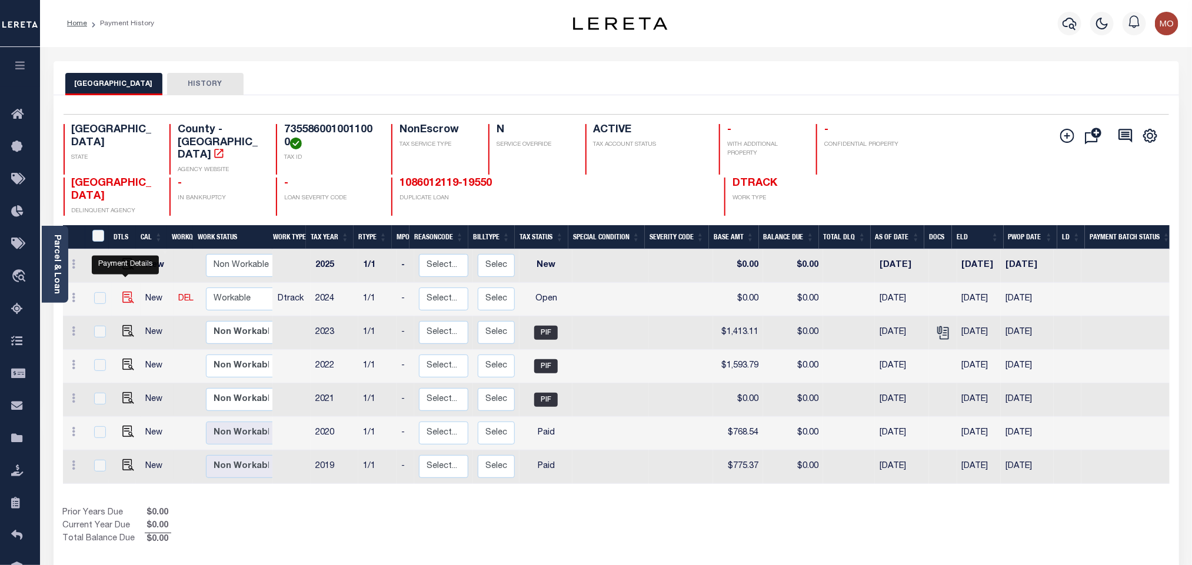
click at [126, 292] on img "" at bounding box center [128, 298] width 12 height 12
checkbox input "true"
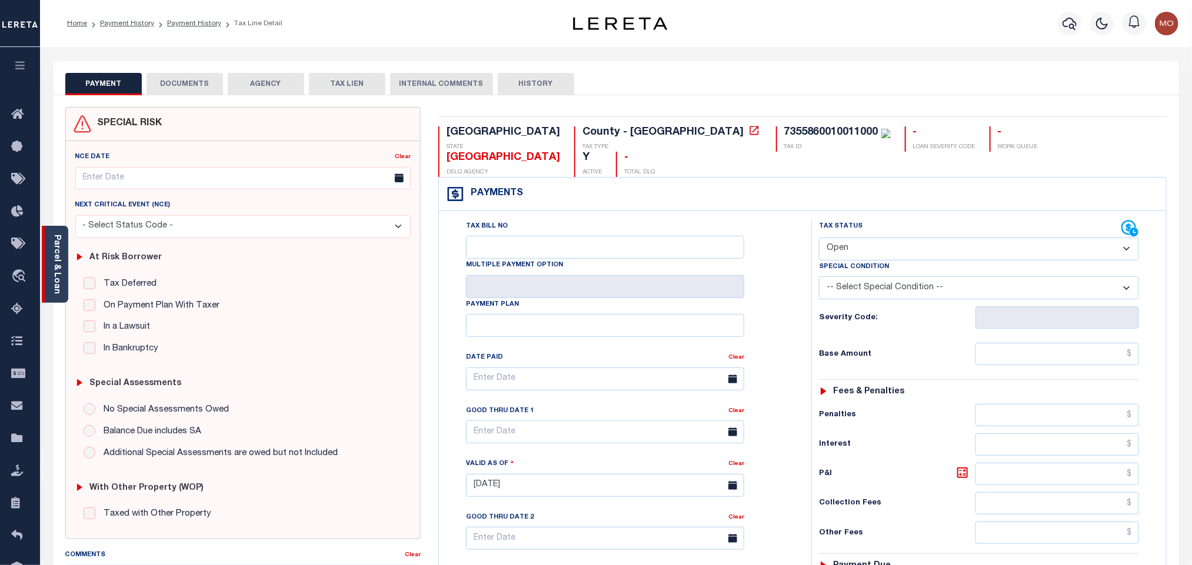
click at [57, 256] on link "Parcel & Loan" at bounding box center [56, 264] width 8 height 59
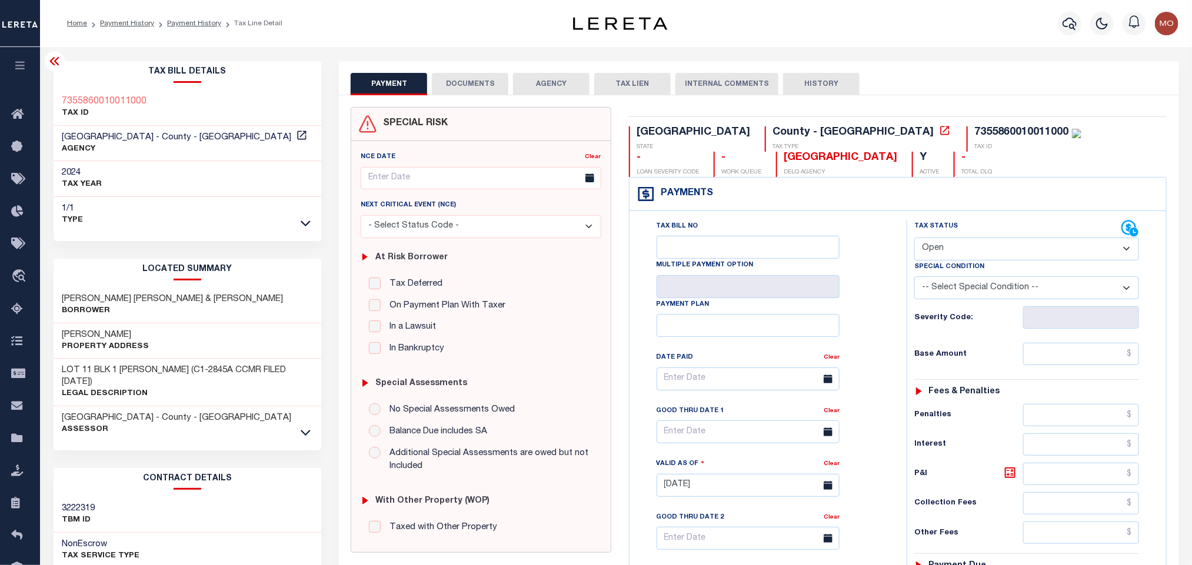
click at [967, 256] on select "- Select Status Code - Open Due/Unpaid Paid Incomplete No Tax Due Internal Refu…" at bounding box center [1026, 249] width 225 height 23
select select "PYD"
click at [914, 239] on select "- Select Status Code - Open Due/Unpaid Paid Incomplete No Tax Due Internal Refu…" at bounding box center [1026, 249] width 225 height 23
type input "[DATE]"
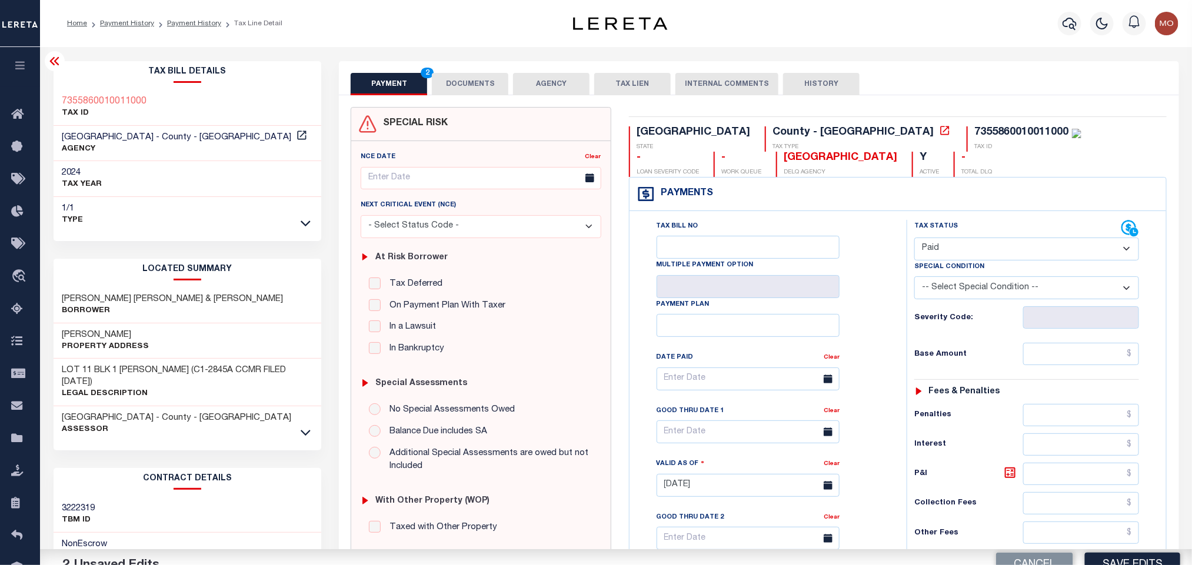
click at [874, 322] on div "Tax Bill No Multiple Payment Option Payment Plan Clear" at bounding box center [765, 385] width 248 height 330
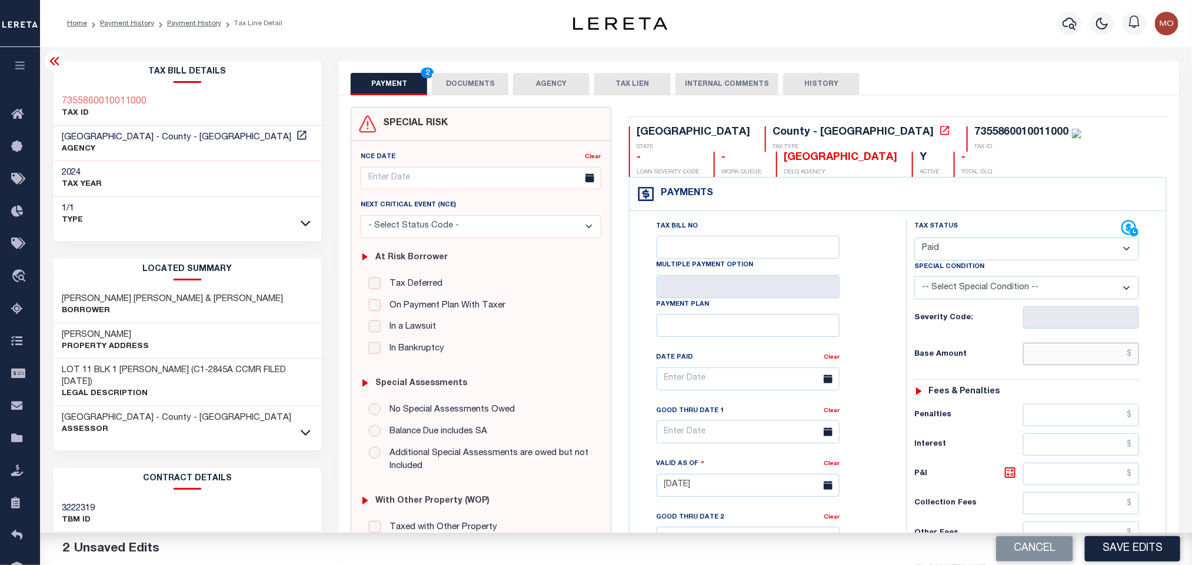
click at [1072, 353] on input "text" at bounding box center [1081, 354] width 116 height 22
paste input "1,398.73"
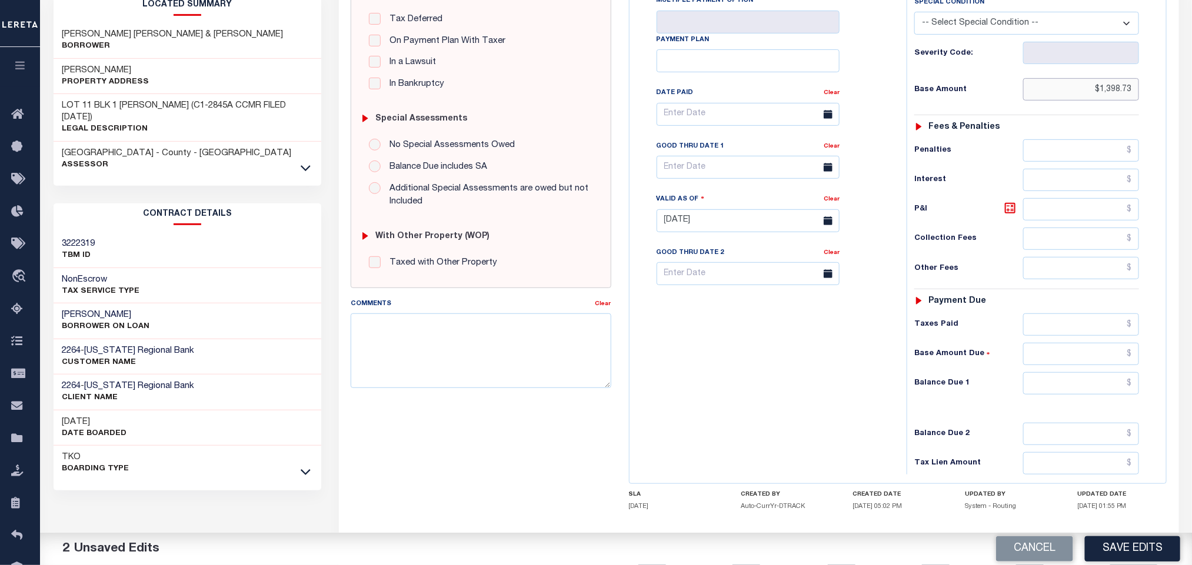
type input "$1,398.73"
drag, startPoint x: 1052, startPoint y: 394, endPoint x: 900, endPoint y: 414, distance: 153.1
click at [1052, 394] on input "0" at bounding box center [1081, 383] width 116 height 22
type input "$0.00"
click at [807, 421] on div "Tax Bill No Multiple Payment Option Payment Plan Clear" at bounding box center [764, 214] width 265 height 519
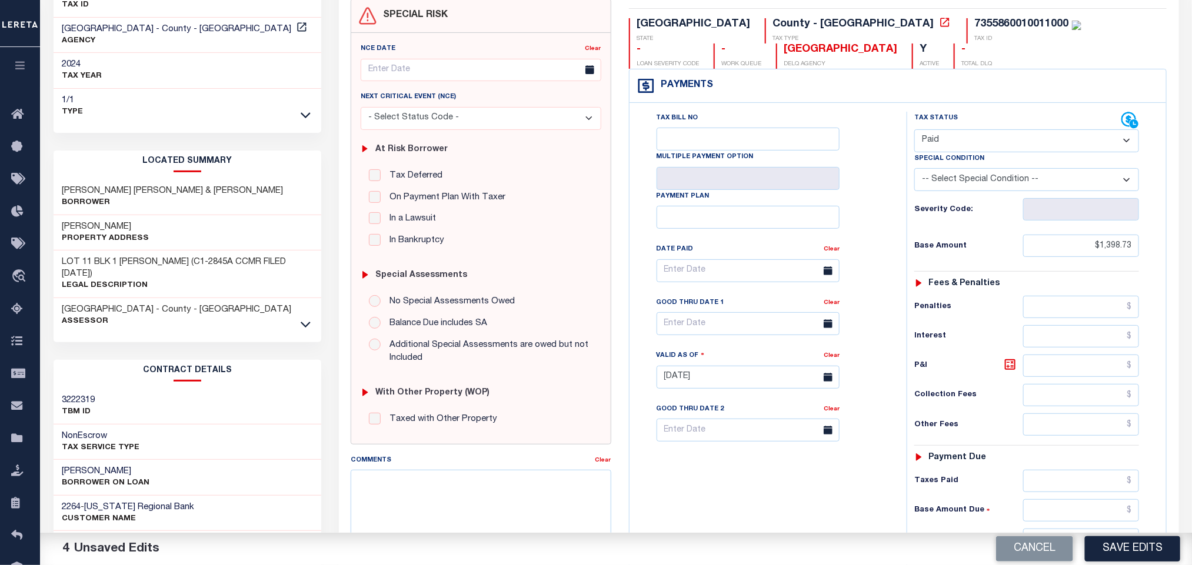
scroll to position [0, 0]
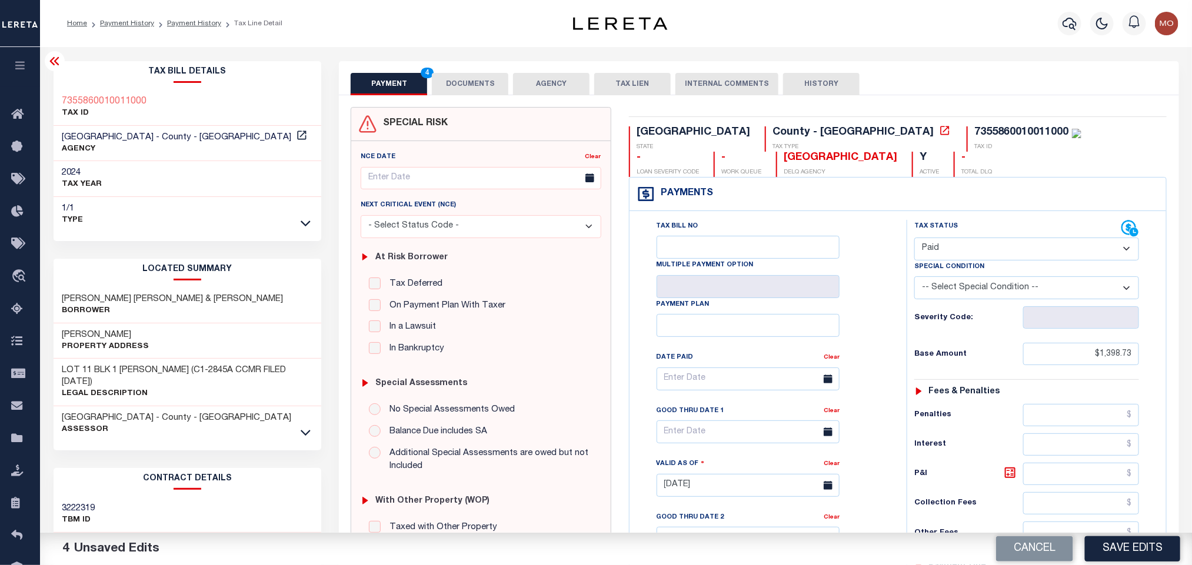
click at [877, 228] on div "Tax Bill No Multiple Payment Option Payment Plan Clear" at bounding box center [765, 385] width 248 height 330
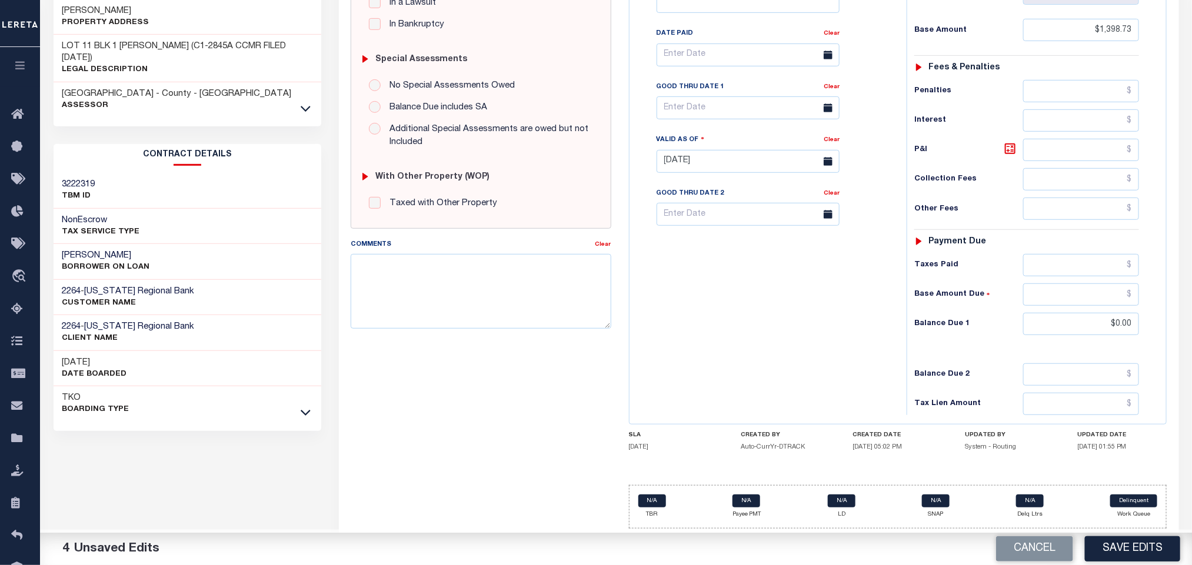
click at [785, 379] on div "Tax Bill No Multiple Payment Option Payment Plan Clear" at bounding box center [764, 155] width 265 height 519
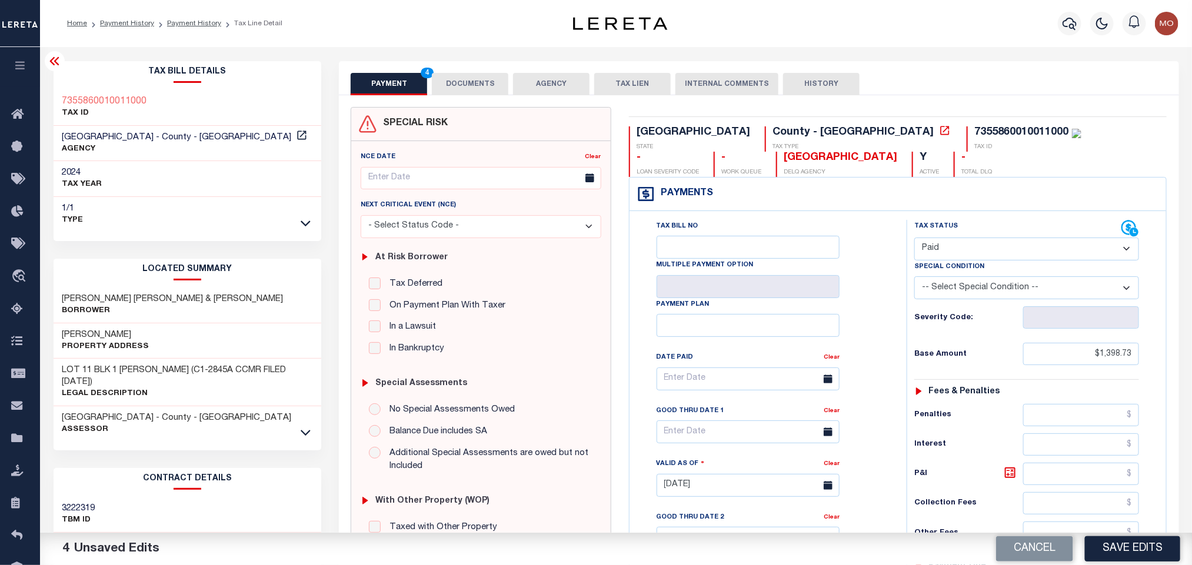
click at [474, 83] on button "DOCUMENTS" at bounding box center [470, 84] width 76 height 22
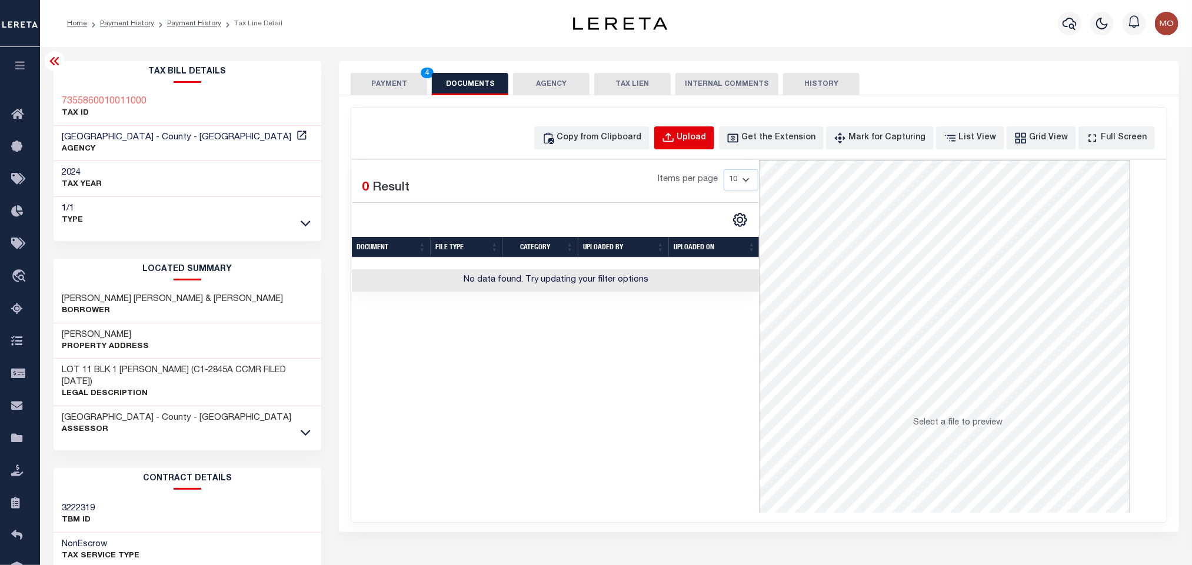
click at [697, 132] on div "Upload" at bounding box center [691, 138] width 29 height 13
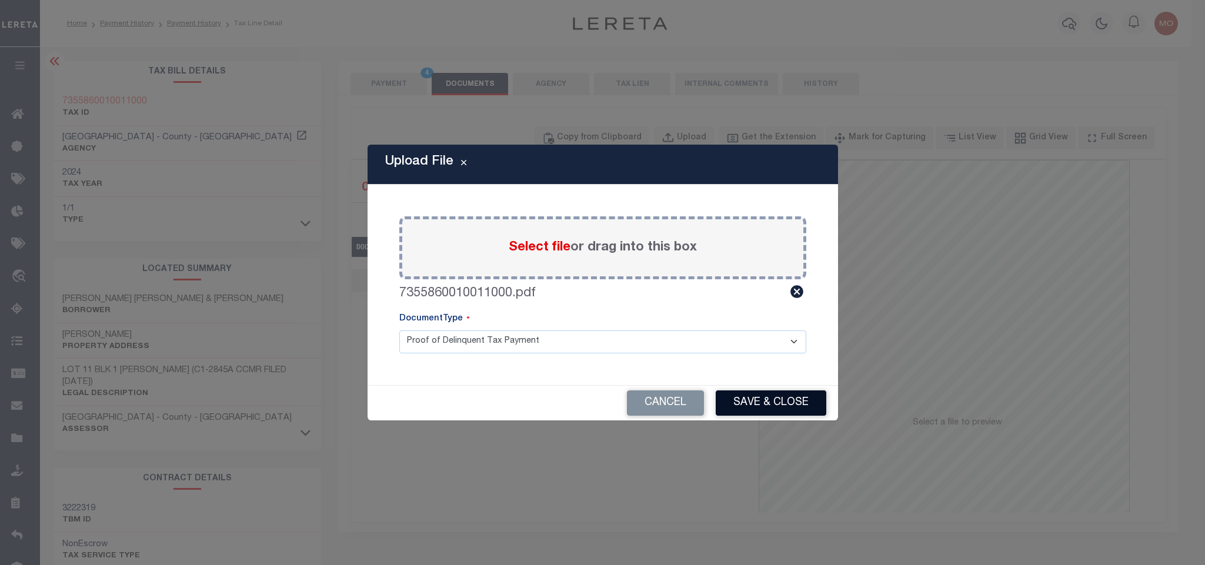
click at [778, 408] on button "Save & Close" at bounding box center [771, 403] width 111 height 25
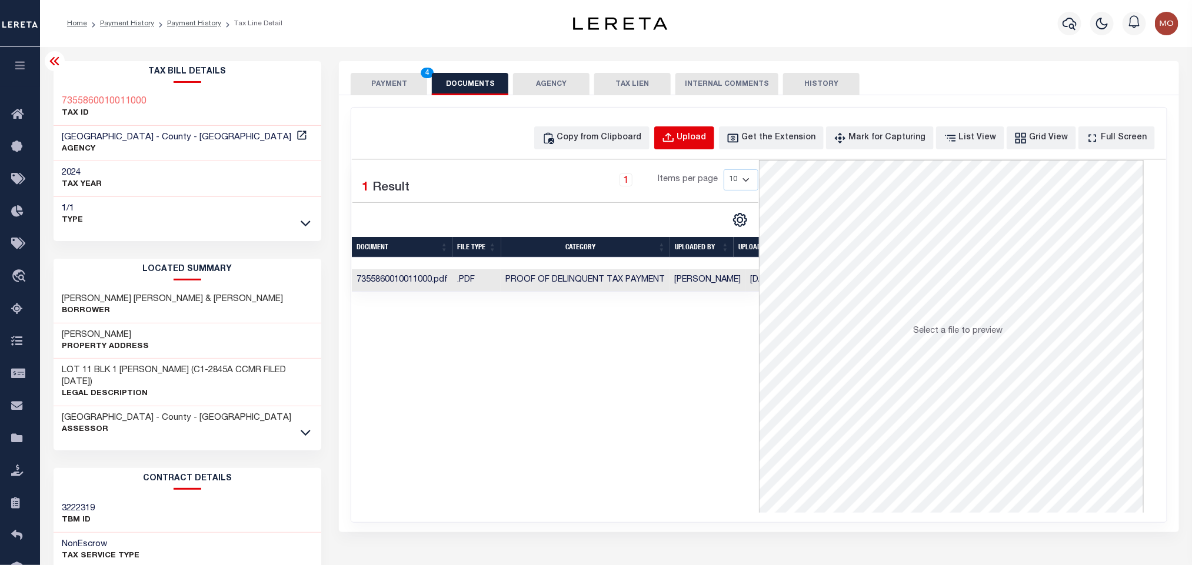
click at [707, 132] on div "Upload" at bounding box center [691, 138] width 29 height 13
select select "POP"
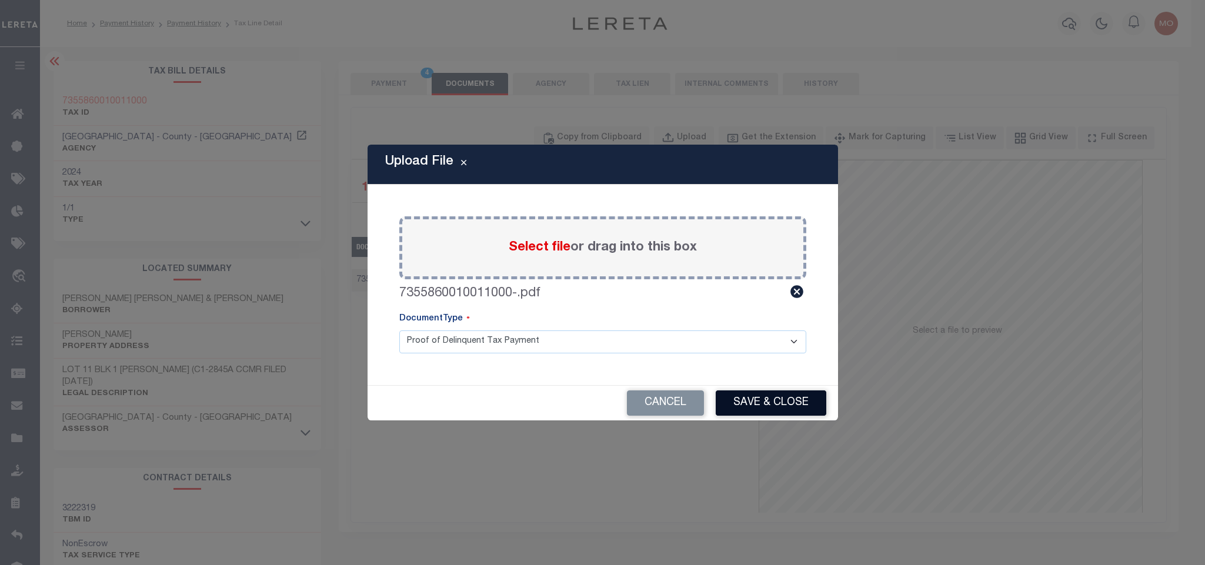
click at [761, 398] on button "Save & Close" at bounding box center [771, 403] width 111 height 25
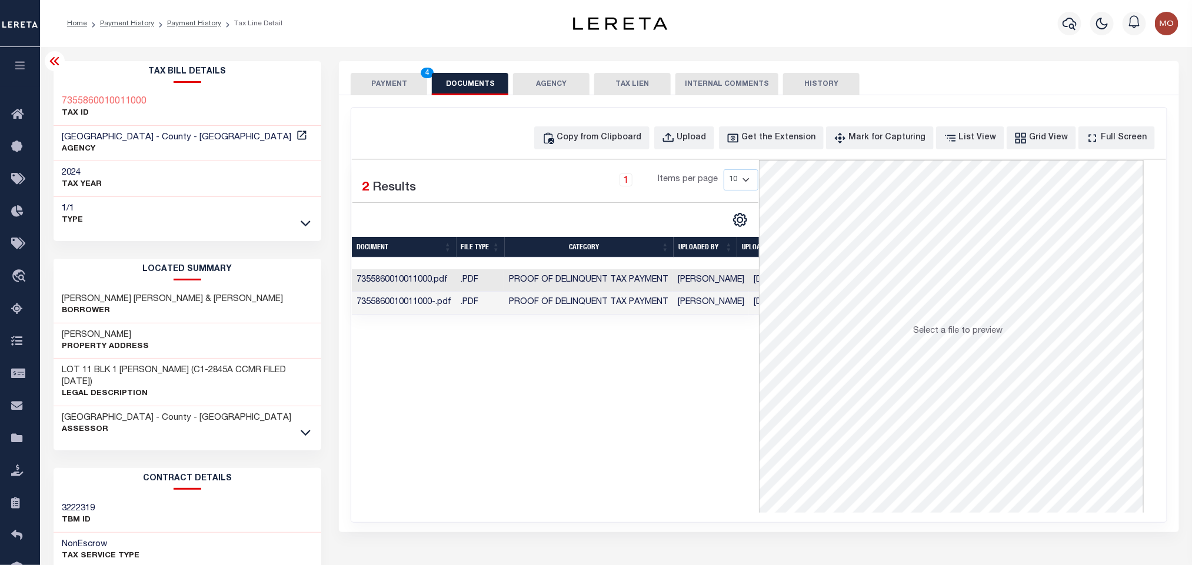
drag, startPoint x: 472, startPoint y: 408, endPoint x: 454, endPoint y: 285, distance: 124.9
click at [470, 409] on div "Selected 2 Results 1 Items per page 10 25 50 100" at bounding box center [555, 336] width 407 height 353
click at [375, 71] on div "PAYMENT 4 DOCUMENTS AGENCY DELINQUENT PAYEE TAX LIEN" at bounding box center [759, 78] width 840 height 34
click at [391, 80] on button "PAYMENT 4" at bounding box center [389, 84] width 76 height 22
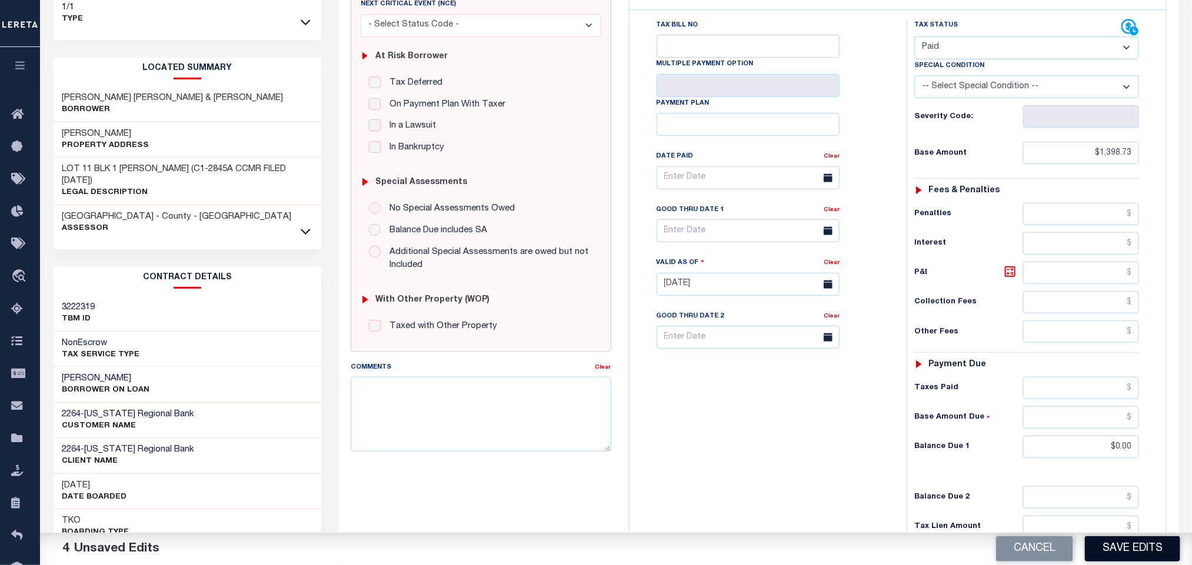
scroll to position [332, 0]
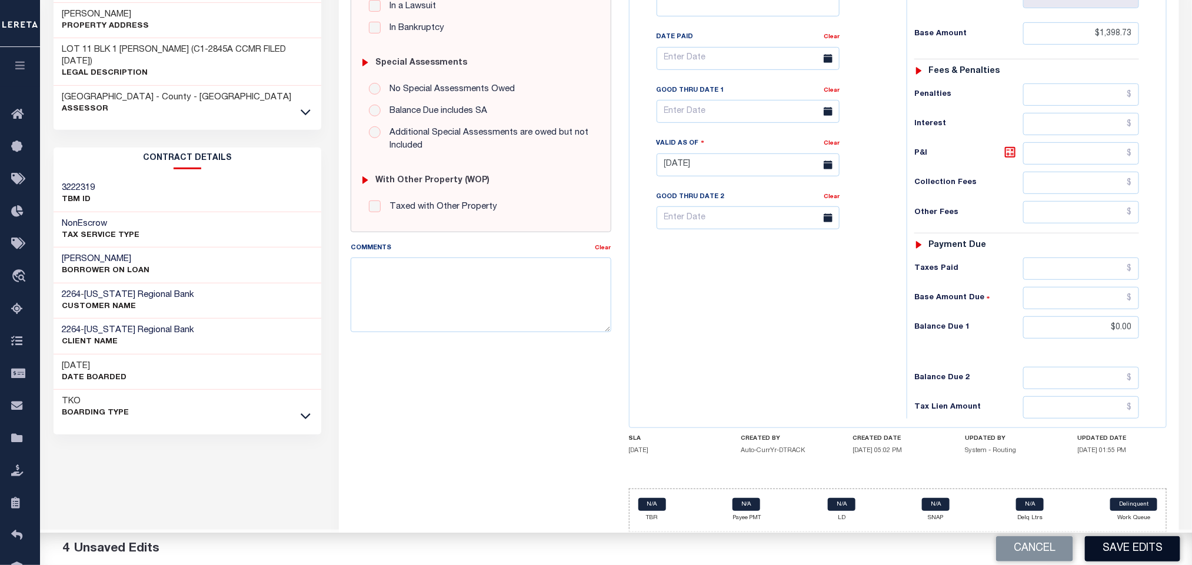
click at [1122, 549] on button "Save Edits" at bounding box center [1132, 549] width 95 height 25
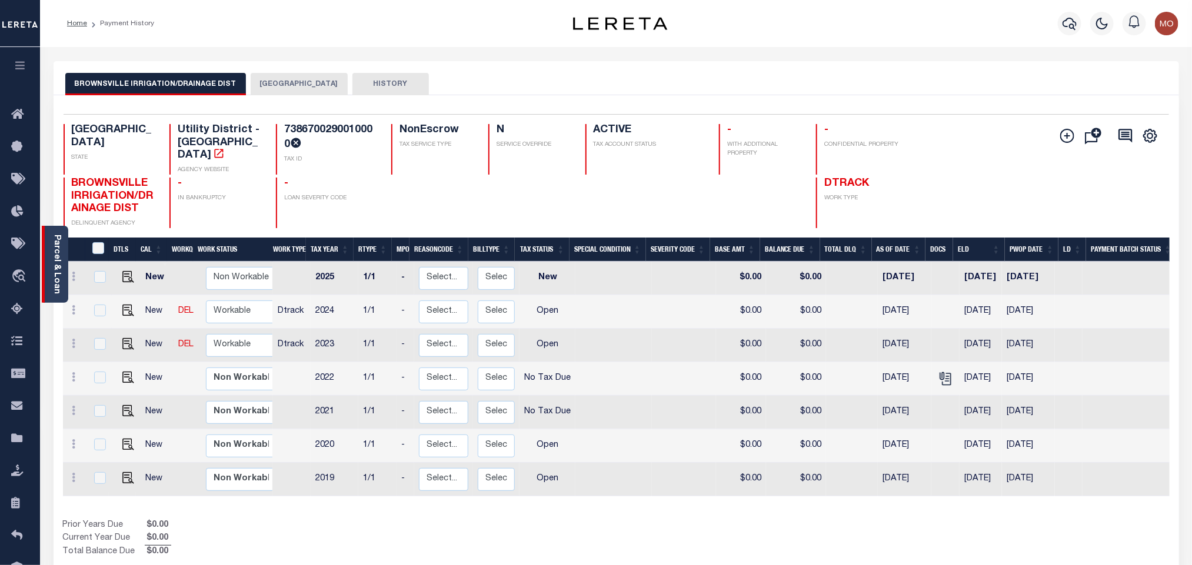
click at [60, 247] on link "Parcel & Loan" at bounding box center [56, 264] width 8 height 59
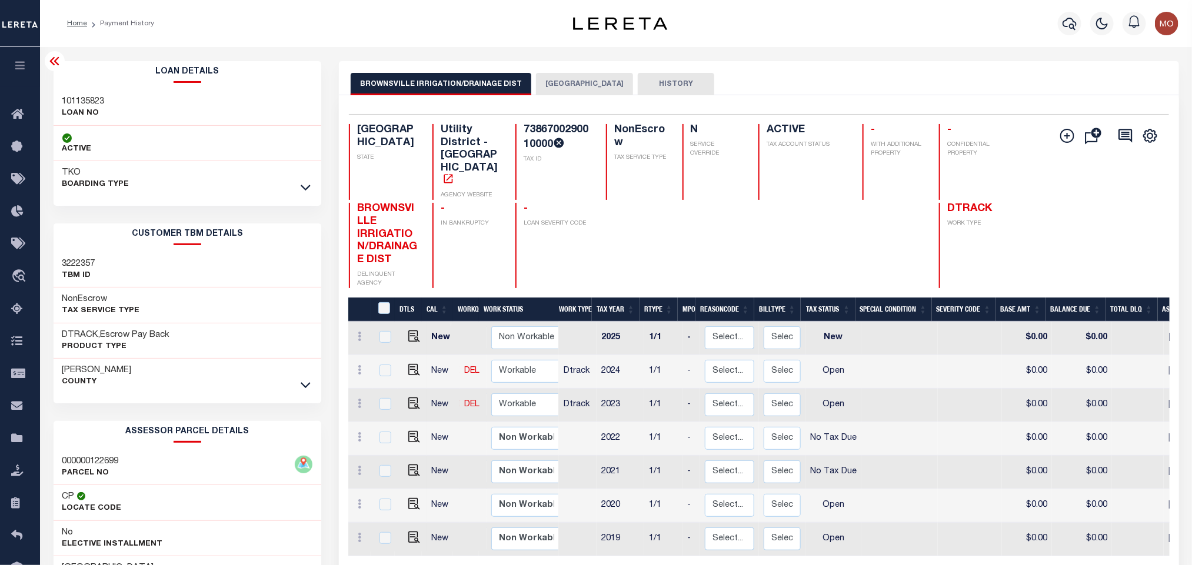
click at [79, 99] on h3 "101135823" at bounding box center [83, 102] width 42 height 12
copy h3 "101135823"
click at [561, 94] on button "[GEOGRAPHIC_DATA]" at bounding box center [584, 84] width 97 height 22
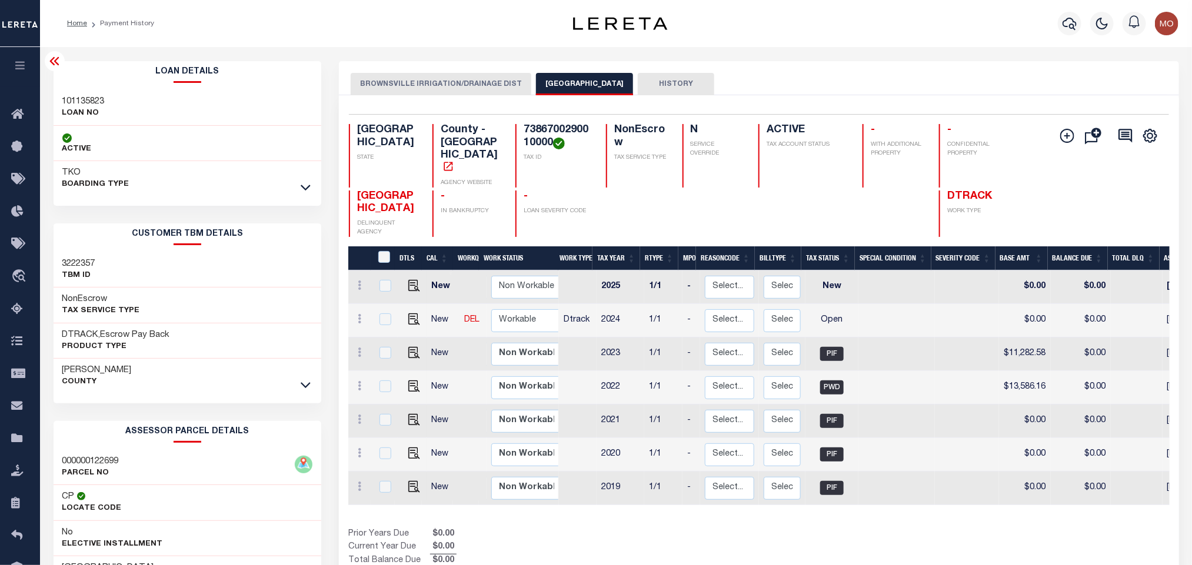
click at [542, 134] on h4 "7386700290010000" at bounding box center [558, 136] width 68 height 25
copy h4 "7386700290010000"
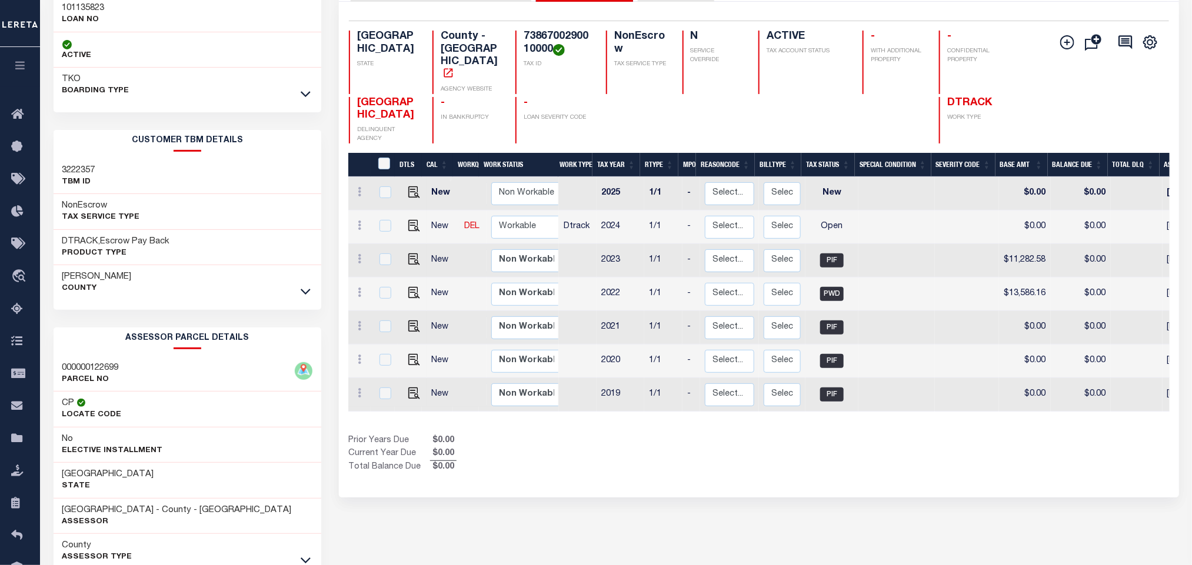
scroll to position [164, 0]
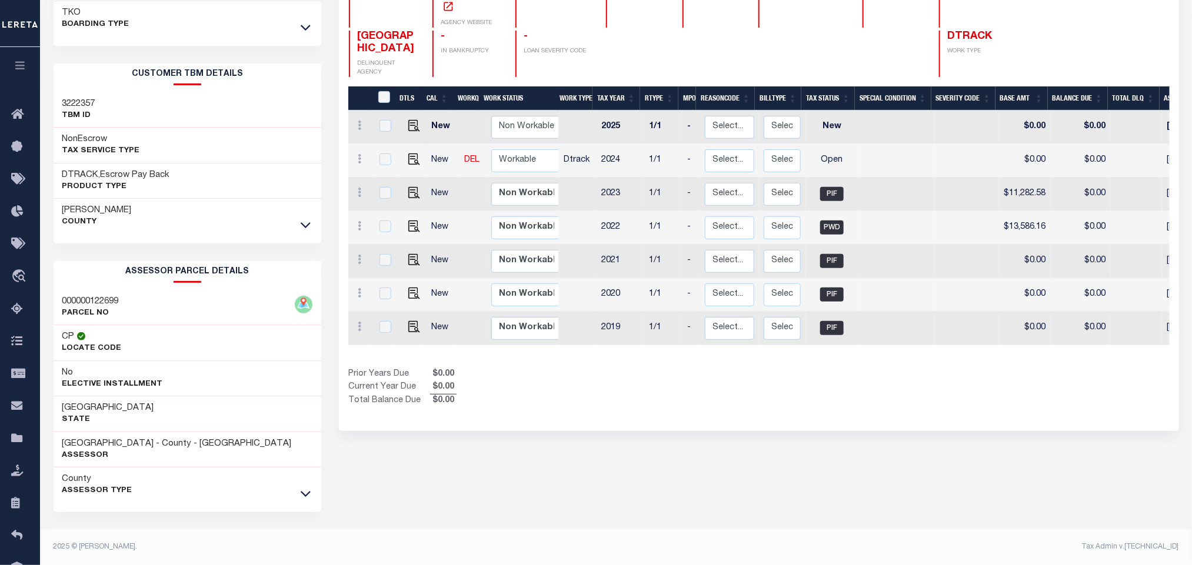
click at [489, 488] on div "BROWNSVILLE IRRIGATION/DRAINAGE DIST CAMERON COUNTY HISTORY Selected 7" at bounding box center [758, 233] width 857 height 664
drag, startPoint x: 79, startPoint y: 442, endPoint x: 145, endPoint y: 442, distance: 65.3
click at [145, 442] on h3 "[GEOGRAPHIC_DATA] - County - [GEOGRAPHIC_DATA]" at bounding box center [176, 444] width 229 height 12
copy h3 "[GEOGRAPHIC_DATA]"
click at [737, 442] on div "BROWNSVILLE IRRIGATION/DRAINAGE DIST CAMERON COUNTY HISTORY Selected 7" at bounding box center [758, 233] width 857 height 664
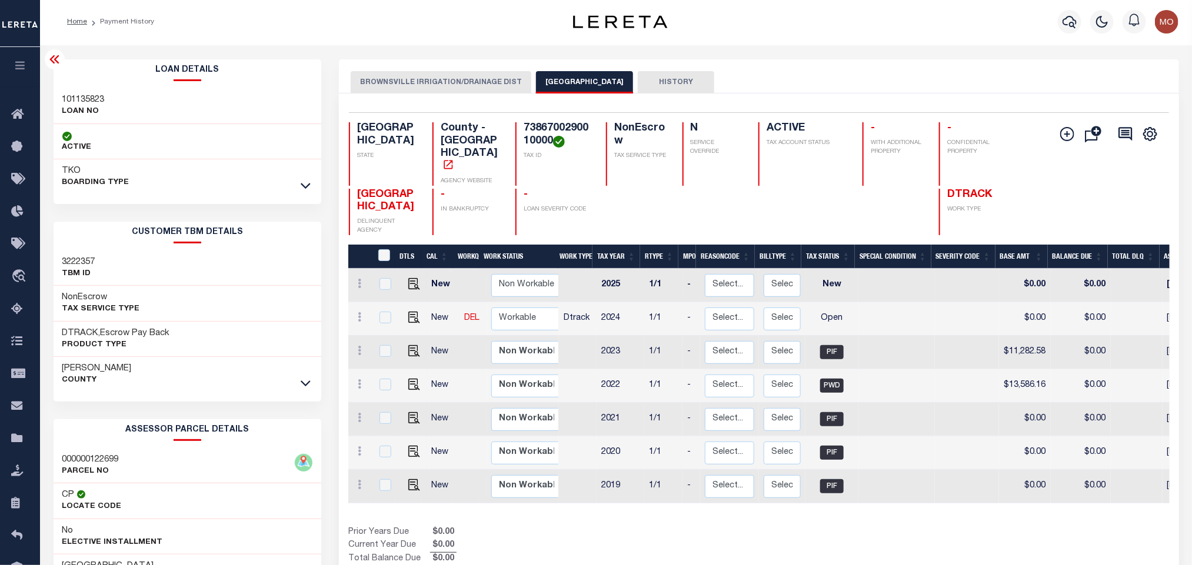
scroll to position [0, 0]
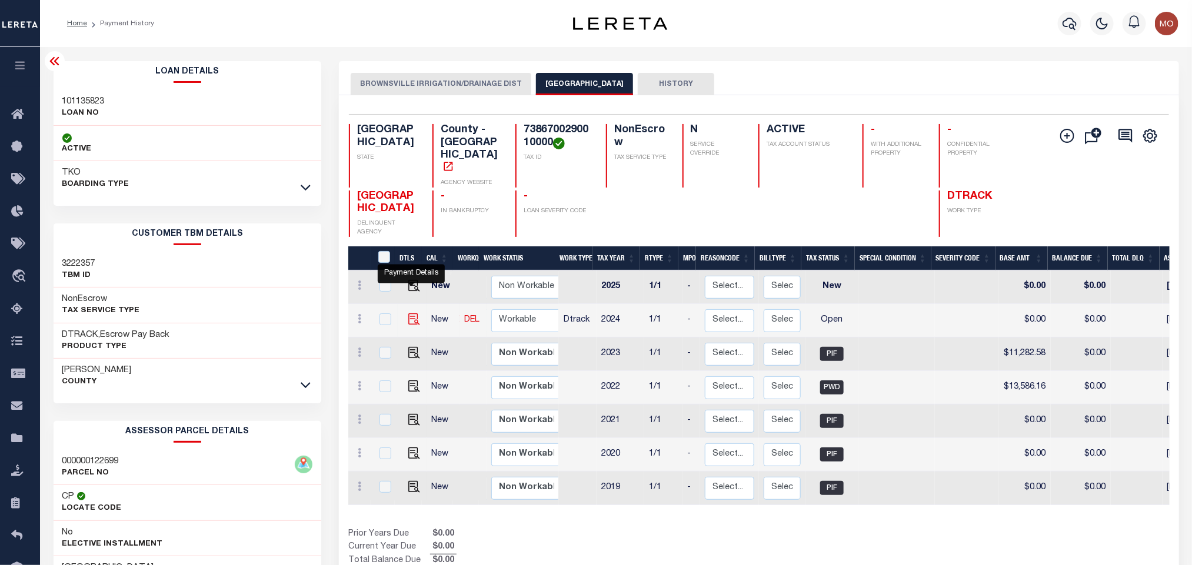
click at [408, 314] on img "" at bounding box center [414, 320] width 12 height 12
checkbox input "true"
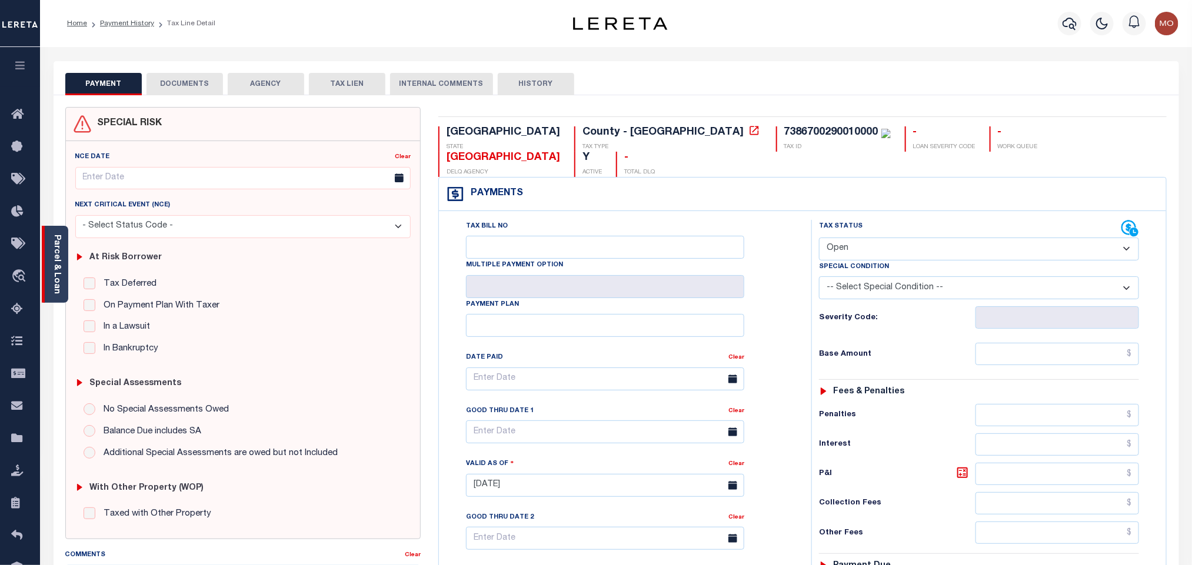
click at [67, 258] on div "Parcel & Loan" at bounding box center [55, 264] width 26 height 77
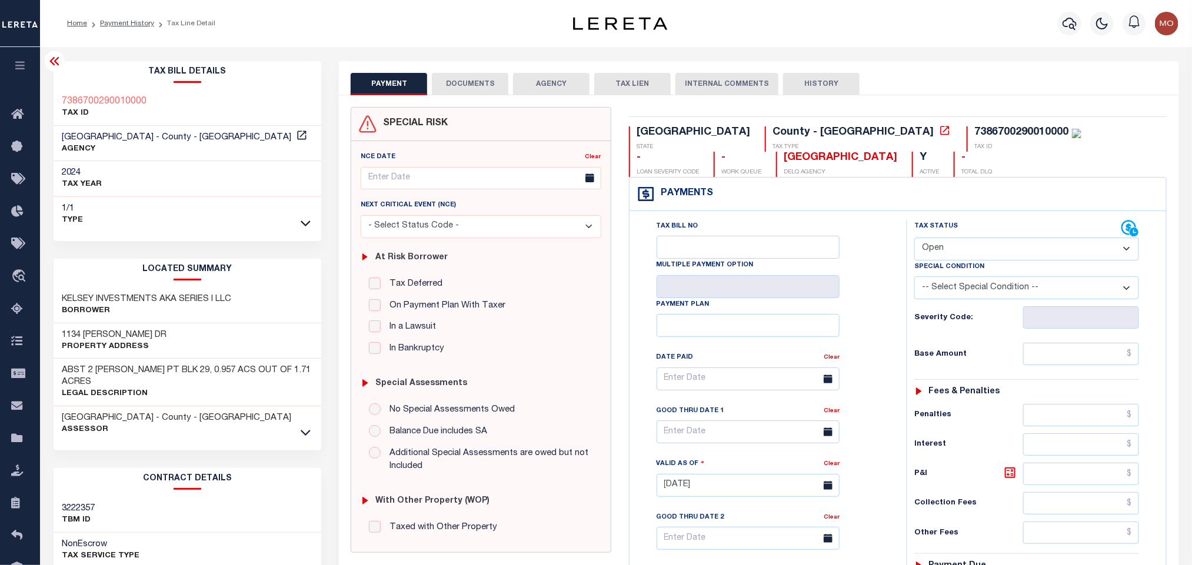
click at [972, 254] on select "- Select Status Code - Open Due/Unpaid Paid Incomplete No Tax Due Internal Refu…" at bounding box center [1026, 249] width 225 height 23
select select "PYD"
click at [914, 239] on select "- Select Status Code - Open Due/Unpaid Paid Incomplete No Tax Due Internal Refu…" at bounding box center [1026, 249] width 225 height 23
type input "10/14/2025"
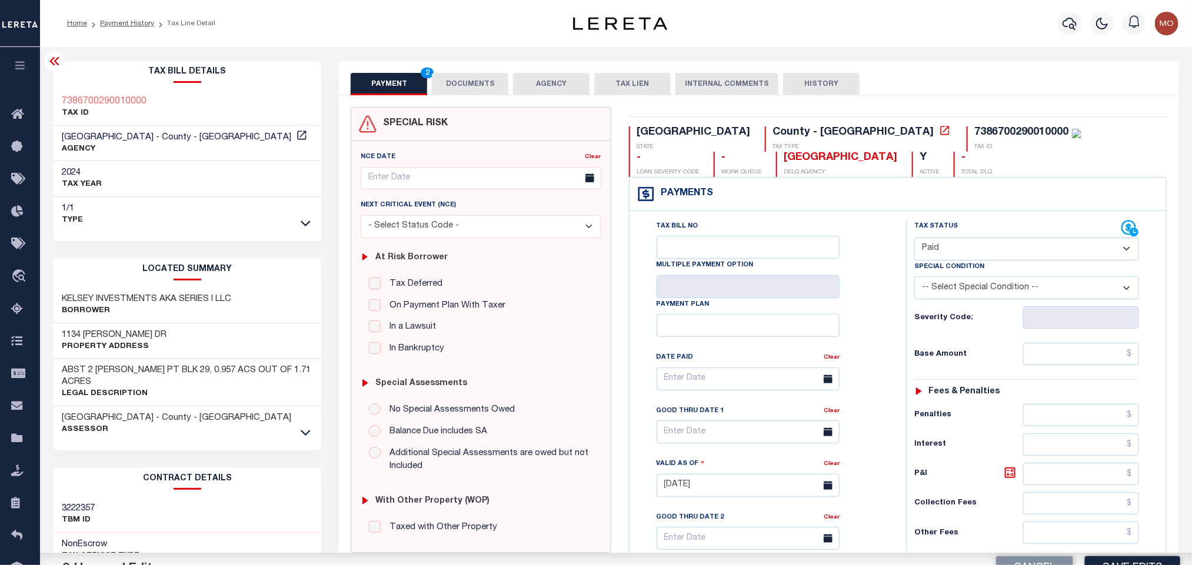
click at [852, 327] on div "Tax Bill No Multiple Payment Option Payment Plan Clear" at bounding box center [765, 385] width 248 height 330
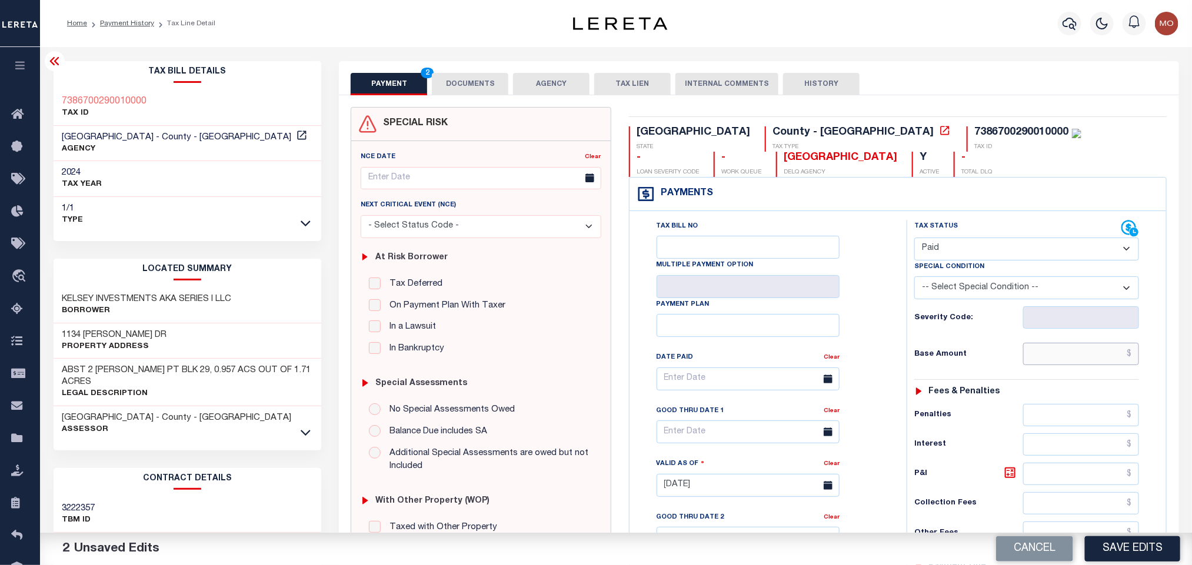
click at [1030, 365] on input "text" at bounding box center [1081, 354] width 116 height 22
paste input "13,433.38"
type input "$13,433.38"
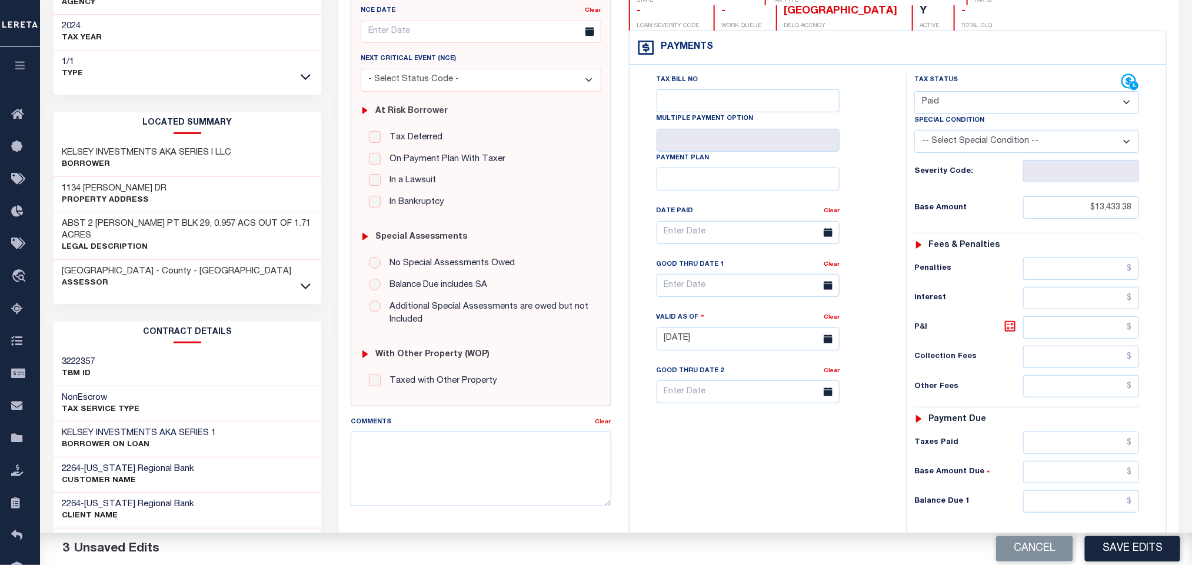
scroll to position [335, 0]
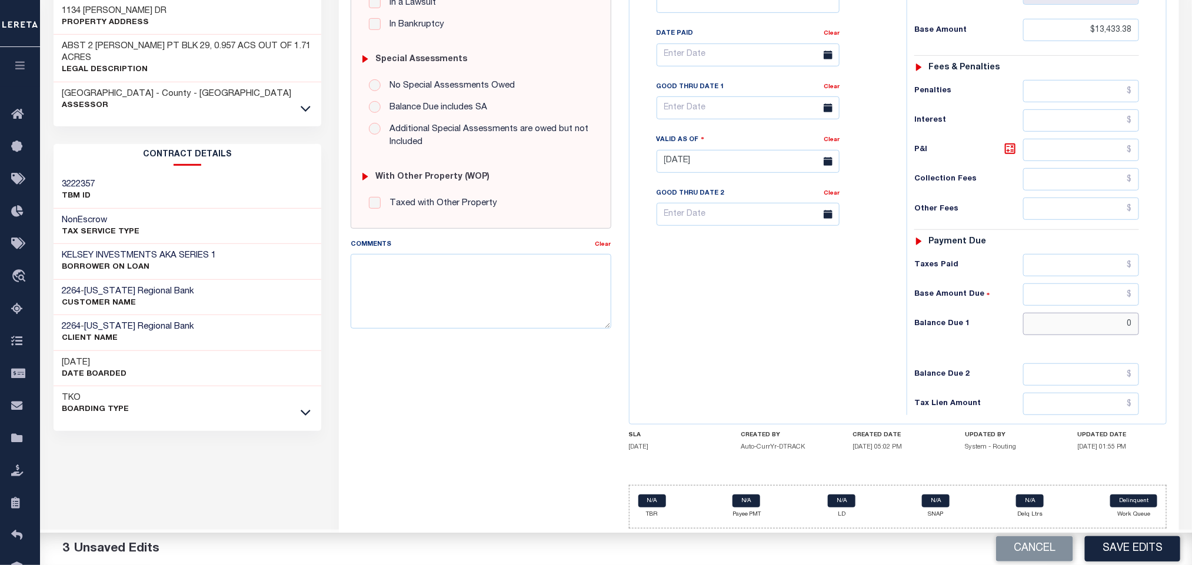
click at [1074, 318] on input "0" at bounding box center [1081, 324] width 116 height 22
type input "$0.00"
drag, startPoint x: 729, startPoint y: 343, endPoint x: 722, endPoint y: 347, distance: 7.9
click at [729, 343] on div "Tax Bill No Multiple Payment Option Payment Plan Clear" at bounding box center [764, 155] width 265 height 519
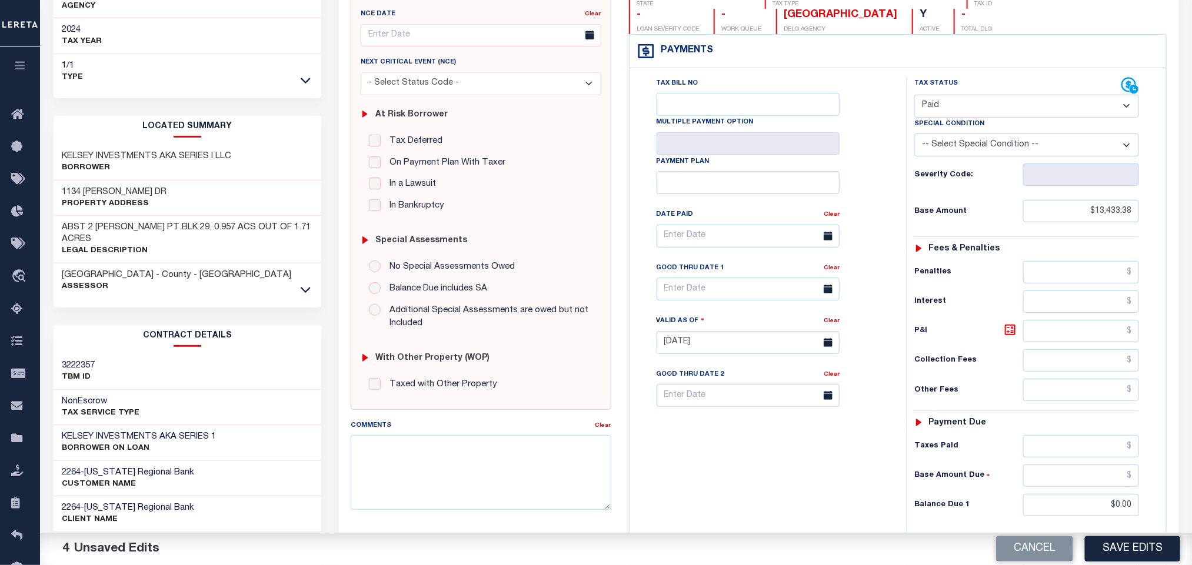
scroll to position [0, 0]
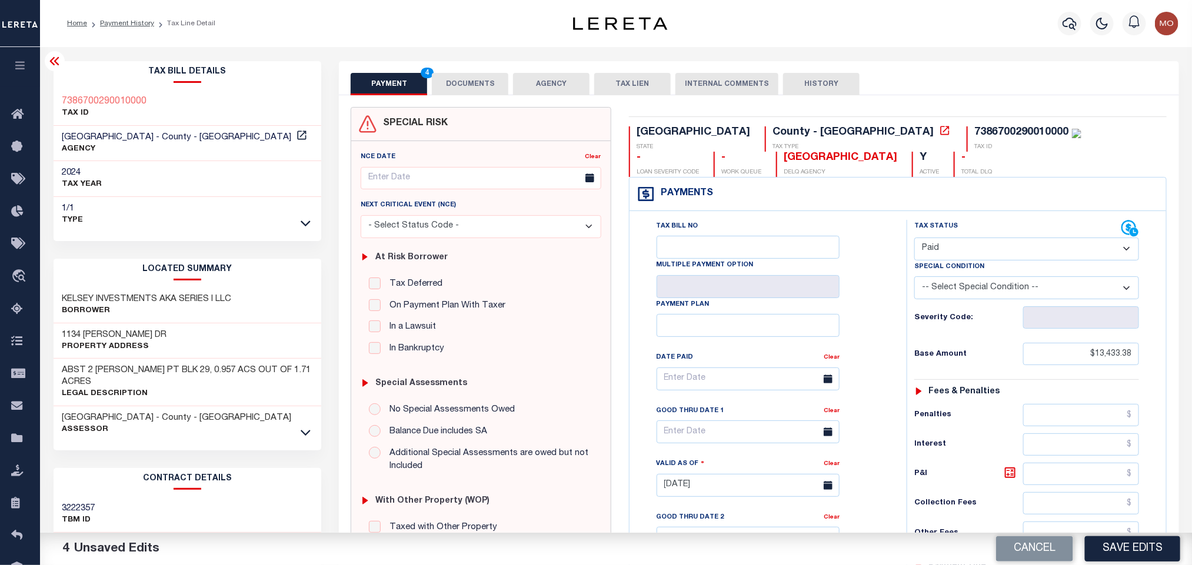
click at [461, 76] on button "DOCUMENTS" at bounding box center [470, 84] width 76 height 22
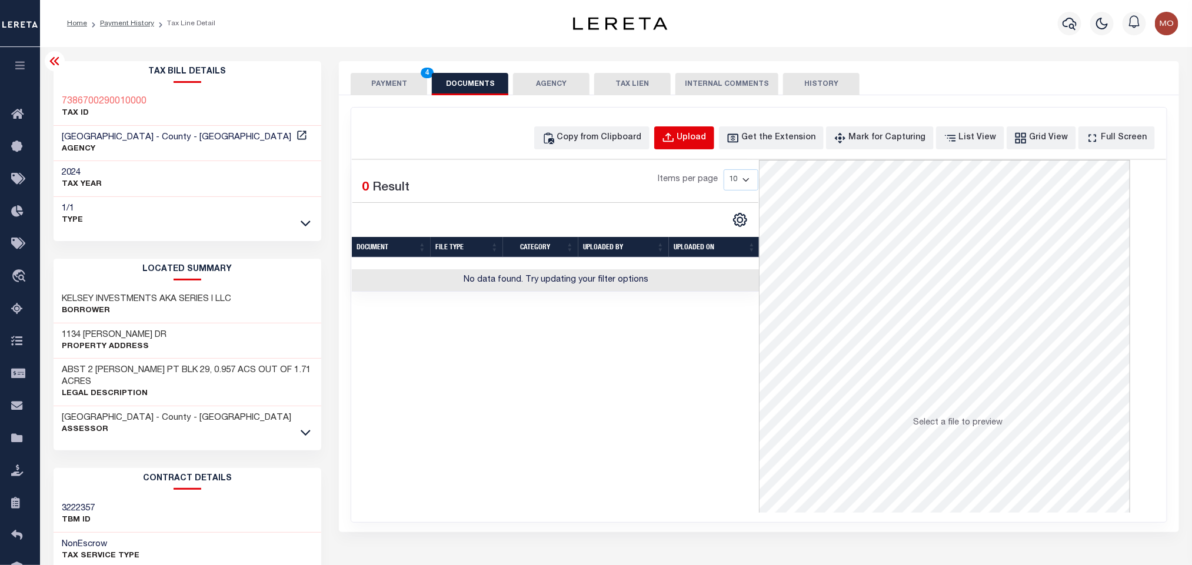
click at [707, 141] on div "Upload" at bounding box center [691, 138] width 29 height 13
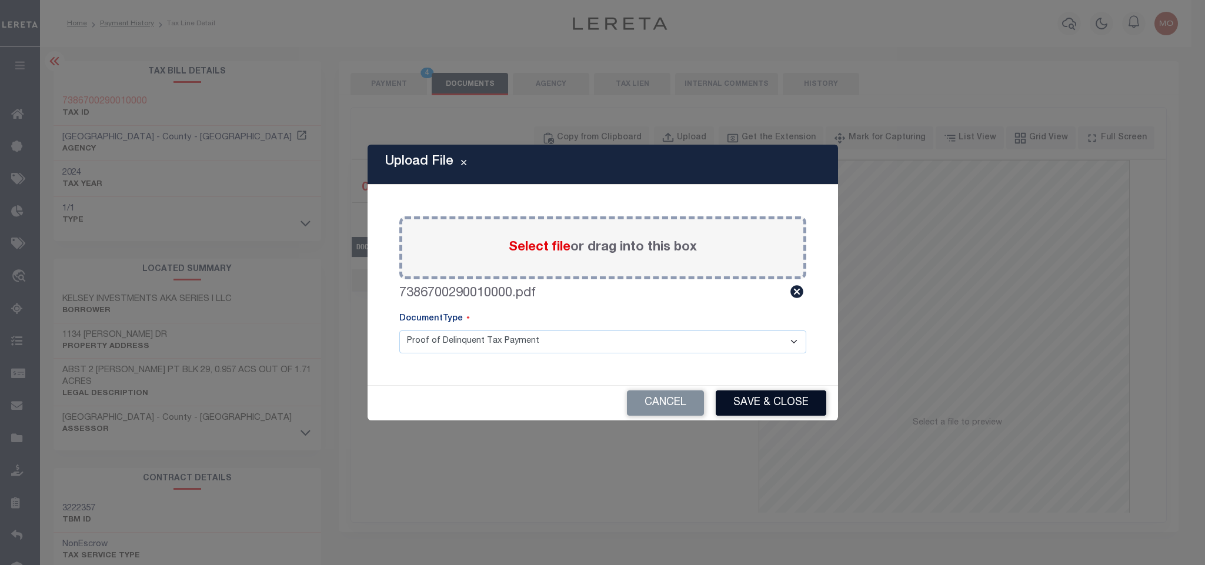
click at [768, 397] on button "Save & Close" at bounding box center [771, 403] width 111 height 25
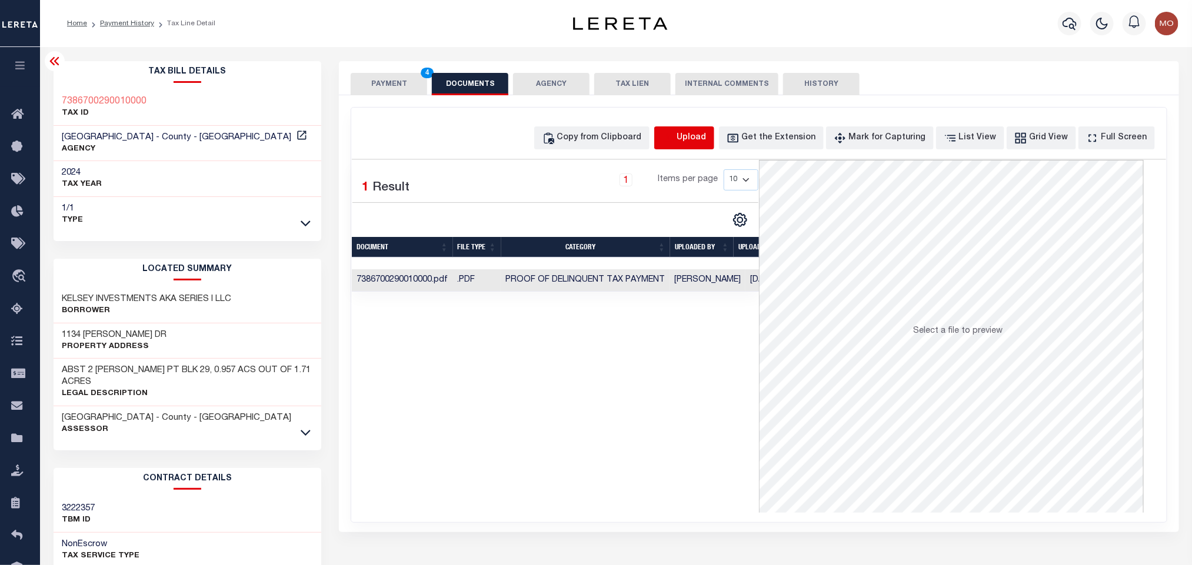
click at [675, 136] on icon "button" at bounding box center [668, 138] width 13 height 13
select select "POP"
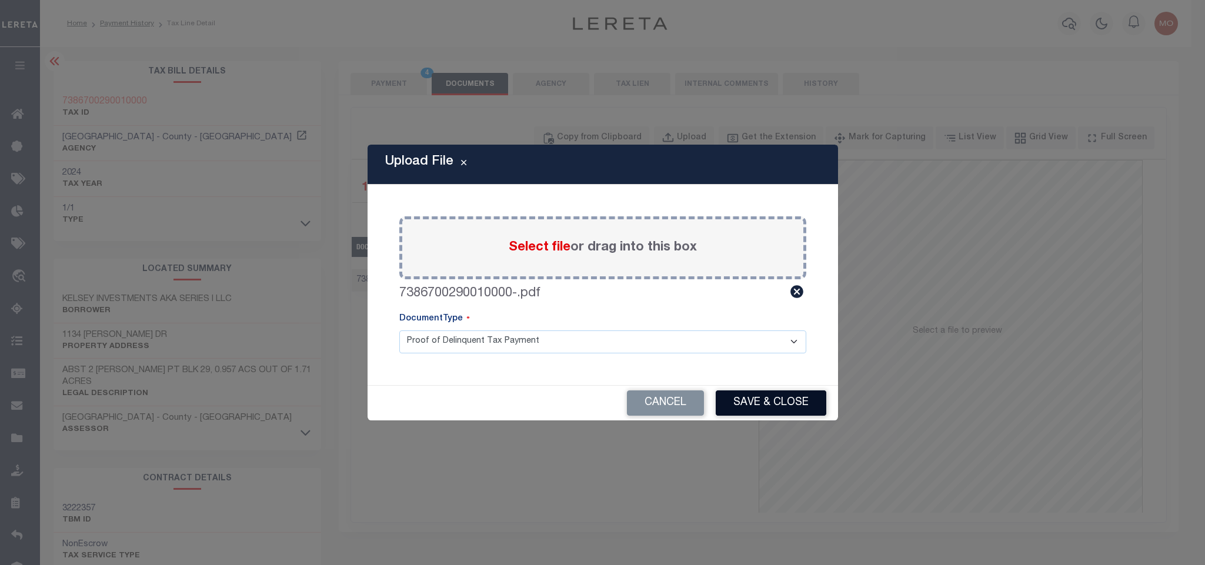
click at [754, 408] on button "Save & Close" at bounding box center [771, 403] width 111 height 25
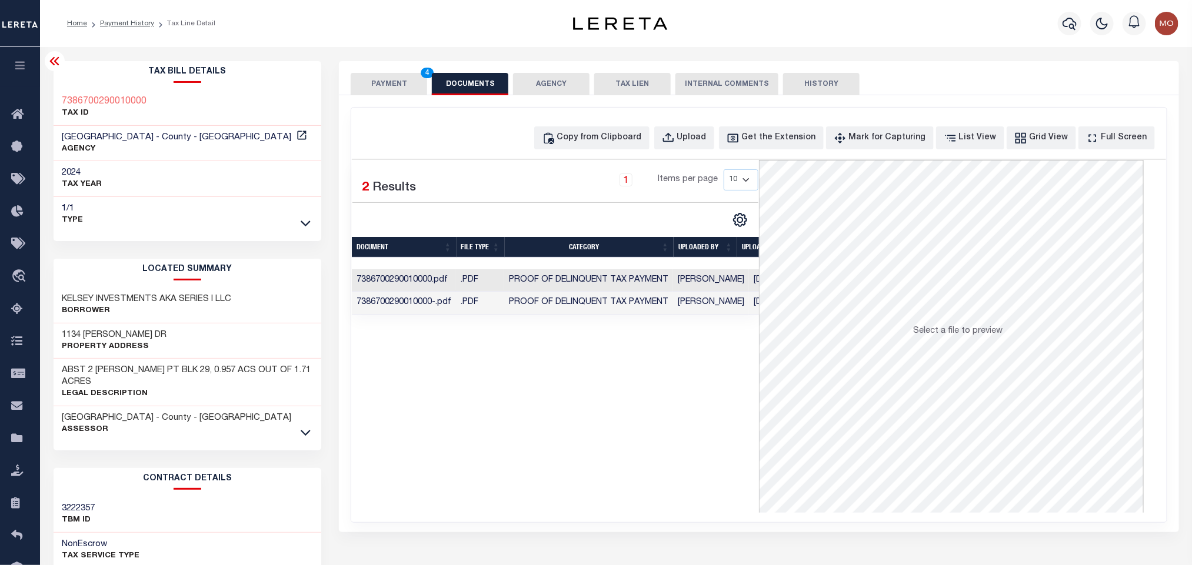
click at [383, 88] on button "PAYMENT 4" at bounding box center [389, 84] width 76 height 22
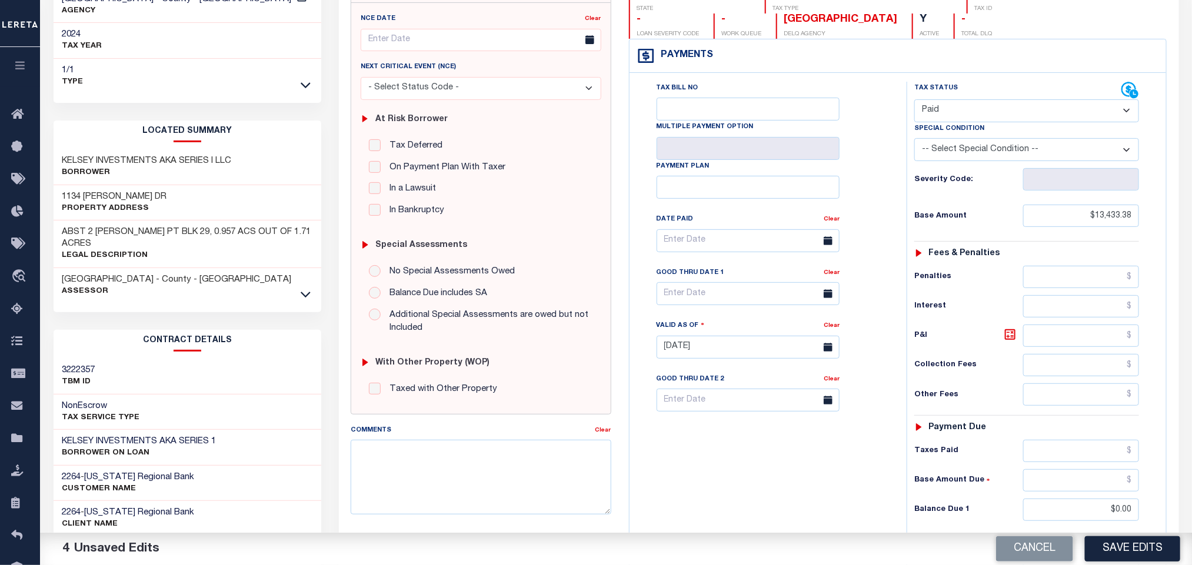
scroll to position [332, 0]
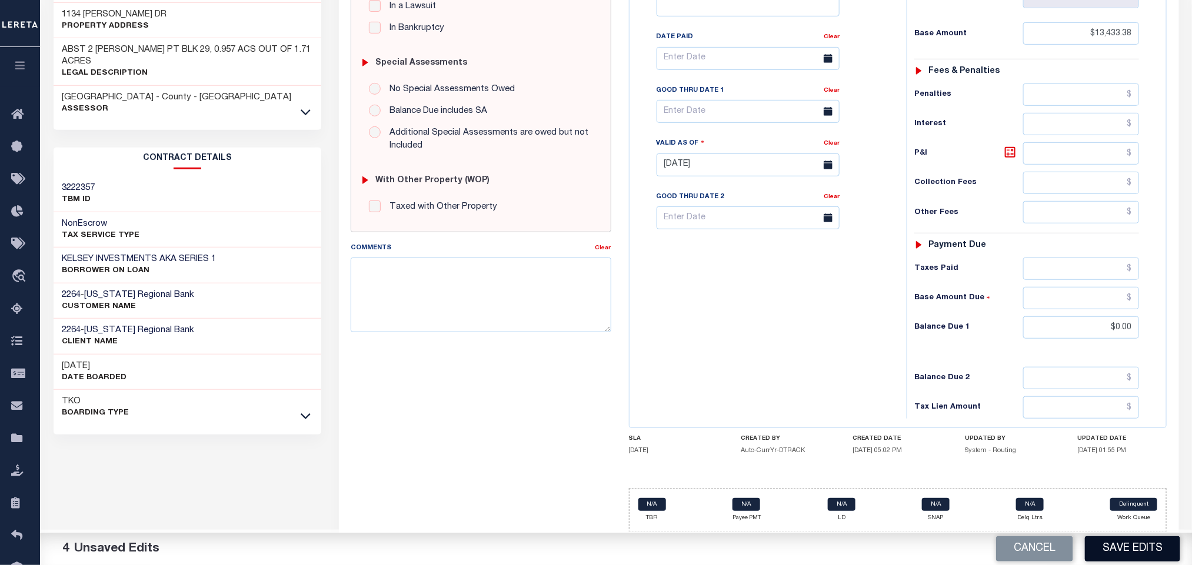
click at [1127, 548] on button "Save Edits" at bounding box center [1132, 549] width 95 height 25
checkbox input "false"
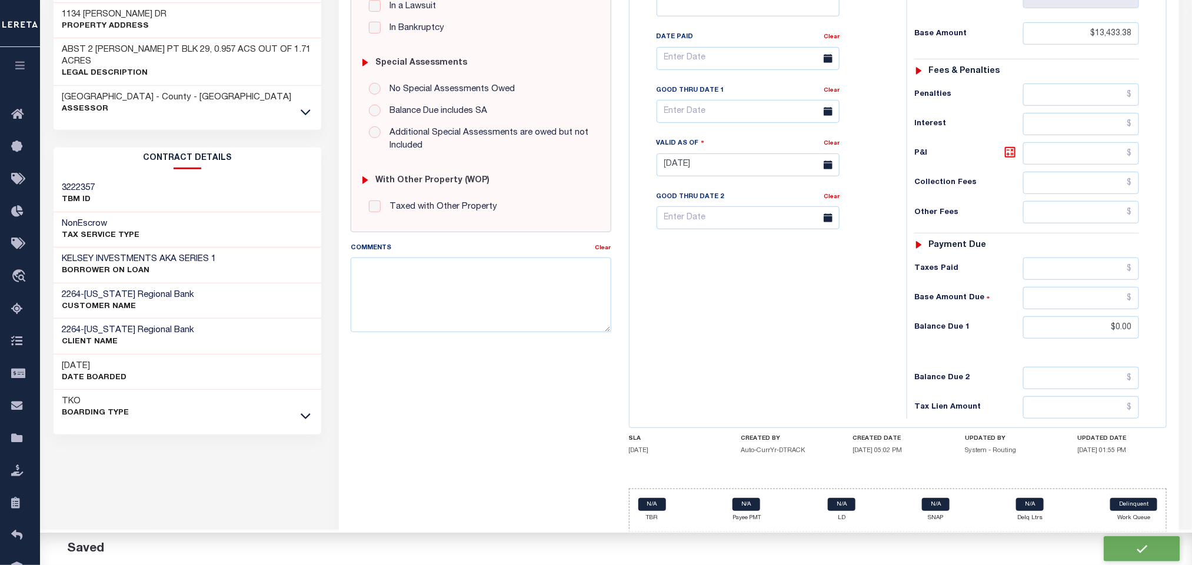
type input "$13,433.38"
type input "$0"
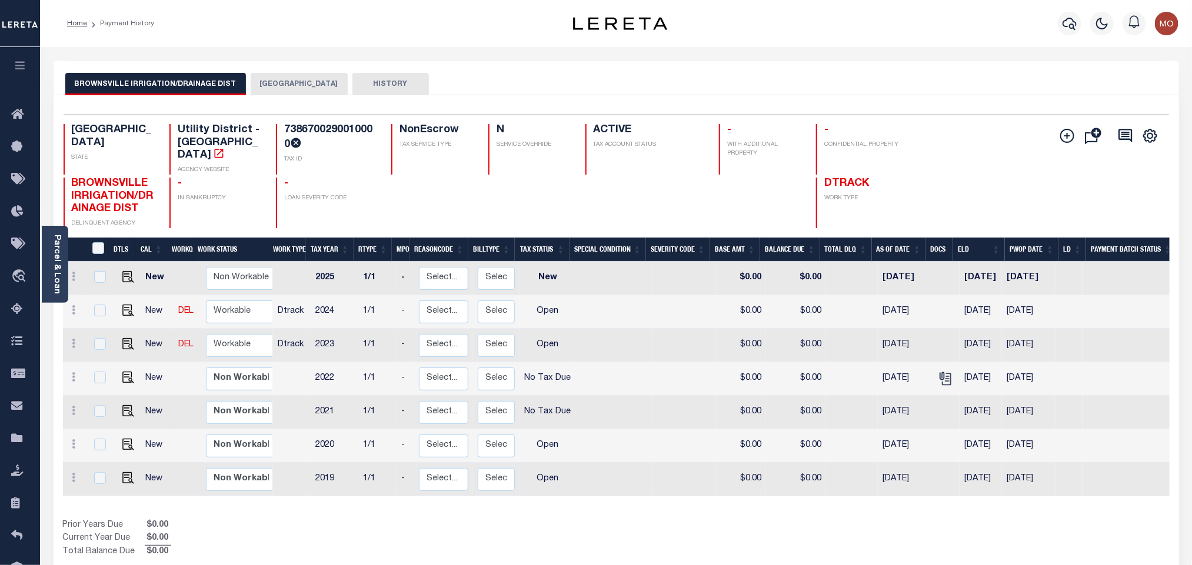
click at [591, 531] on div "Prior Years Due $0.00 Current Year Due $0.00 Total Balance Due $0.00" at bounding box center [340, 538] width 554 height 39
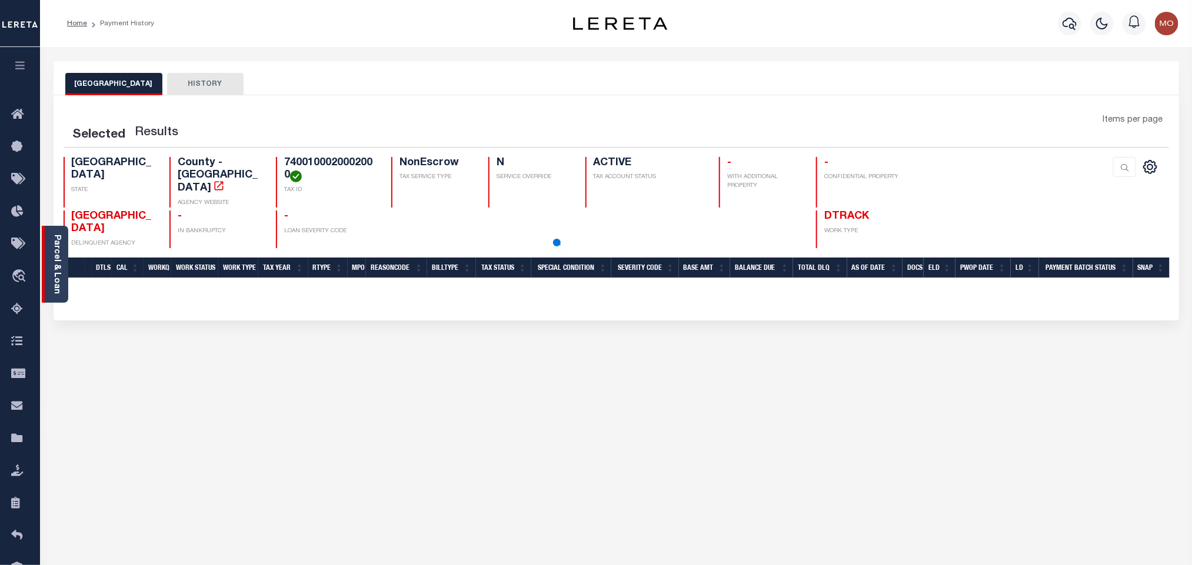
click at [49, 254] on div "Parcel & Loan" at bounding box center [55, 264] width 26 height 77
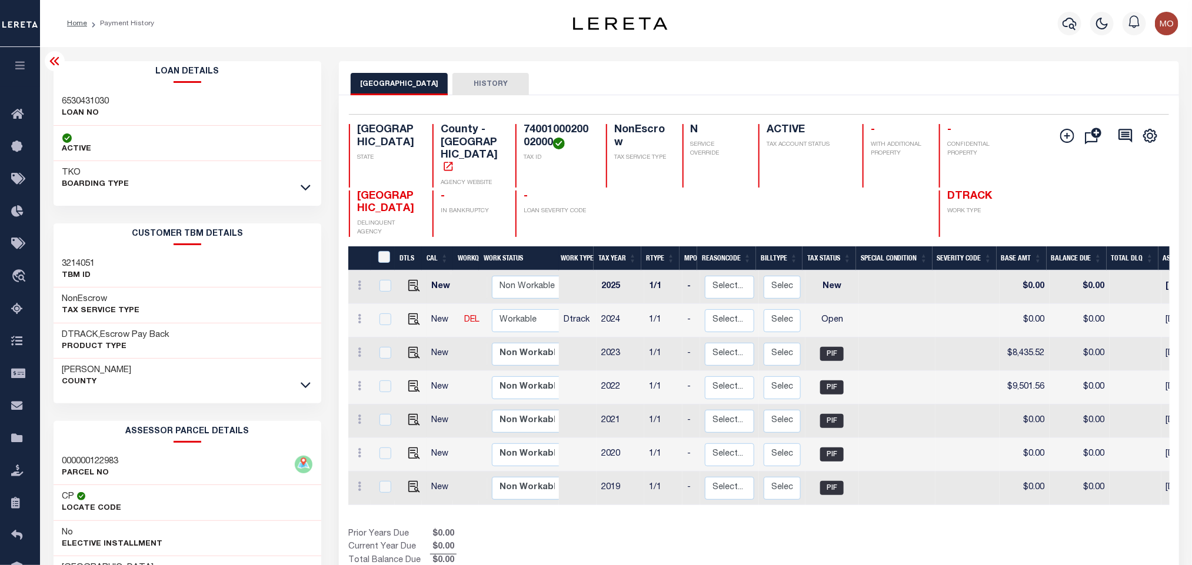
click at [88, 96] on h3 "6530431030" at bounding box center [85, 102] width 47 height 12
copy h3 "6530431030"
click at [539, 127] on h4 "7400100020002000" at bounding box center [558, 136] width 68 height 25
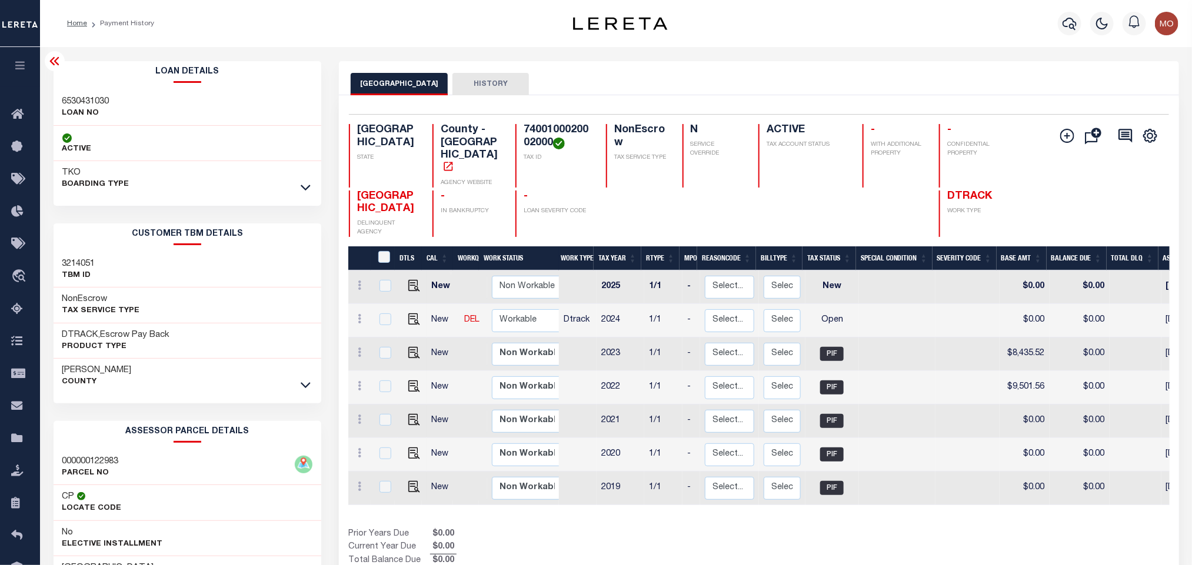
copy h4 "7400100020002000"
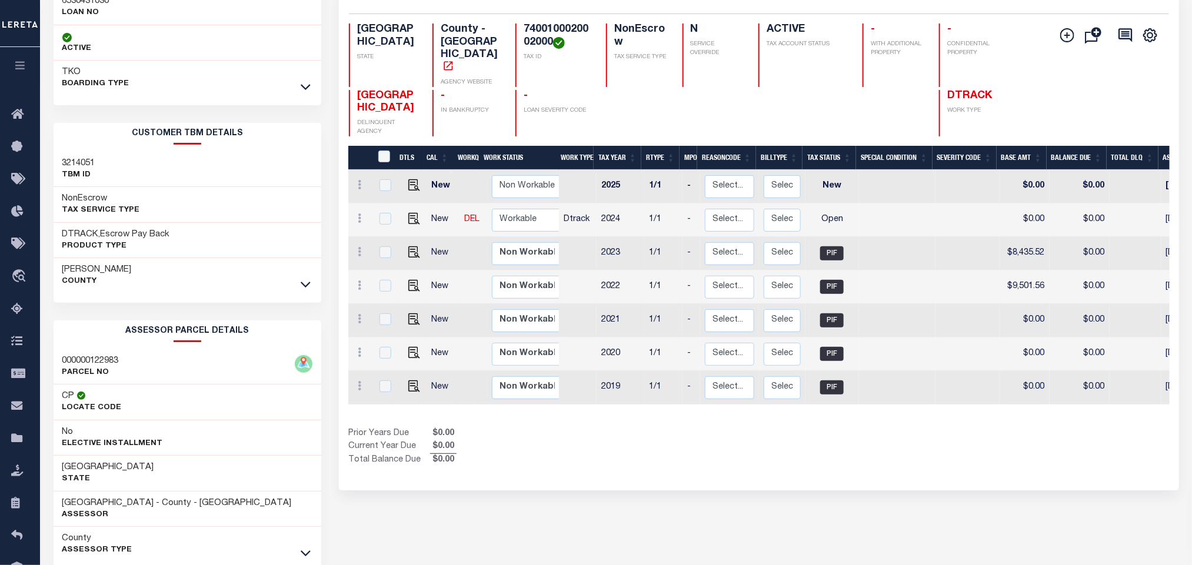
scroll to position [164, 0]
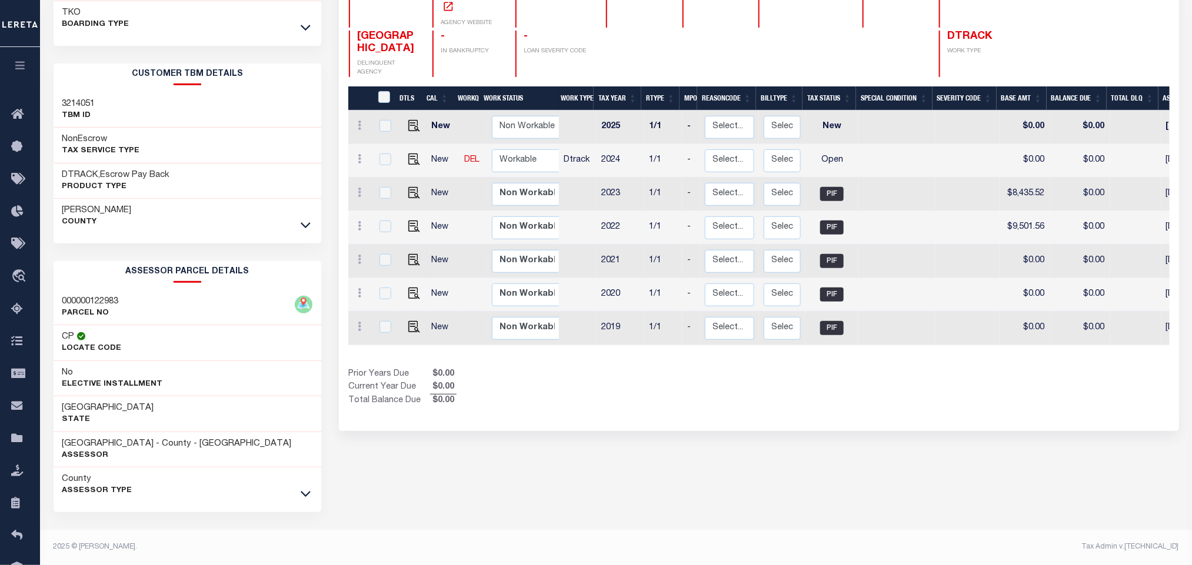
drag, startPoint x: 574, startPoint y: 408, endPoint x: 246, endPoint y: 447, distance: 330.5
click at [574, 417] on div "CAMERON COUNTY HISTORY Selected 7 Results" at bounding box center [758, 233] width 857 height 664
drag, startPoint x: 57, startPoint y: 442, endPoint x: 145, endPoint y: 443, distance: 87.7
click at [145, 443] on div "[GEOGRAPHIC_DATA] - County - [GEOGRAPHIC_DATA] Assessor" at bounding box center [188, 450] width 268 height 36
copy h3 "[GEOGRAPHIC_DATA]"
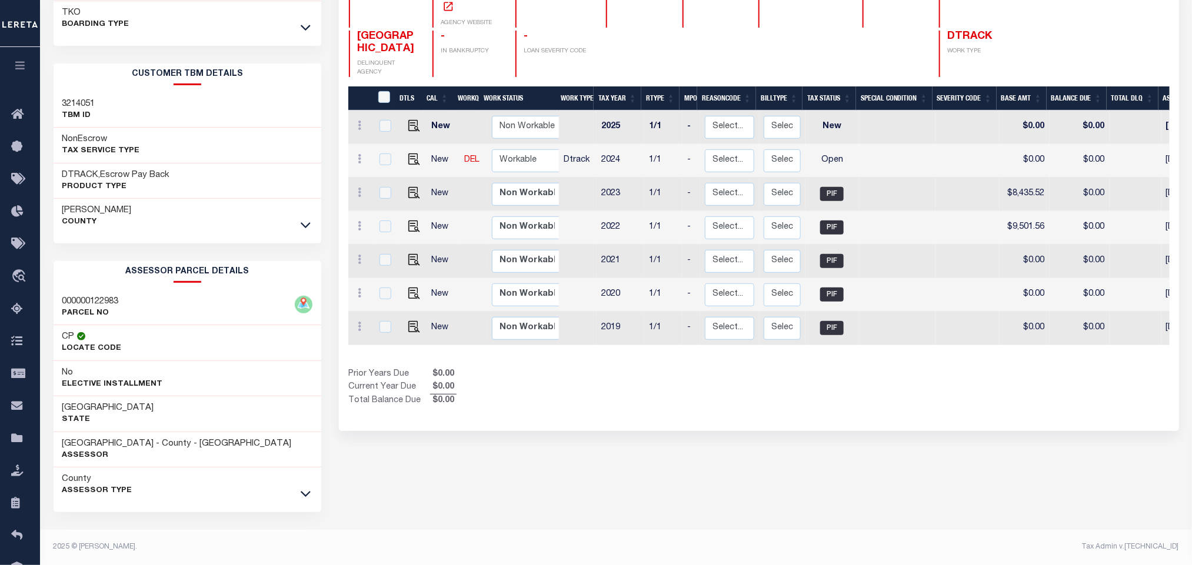
drag, startPoint x: 708, startPoint y: 450, endPoint x: 707, endPoint y: 426, distance: 24.1
click at [708, 450] on div "CAMERON COUNTY HISTORY Selected 7 Results" at bounding box center [758, 233] width 857 height 664
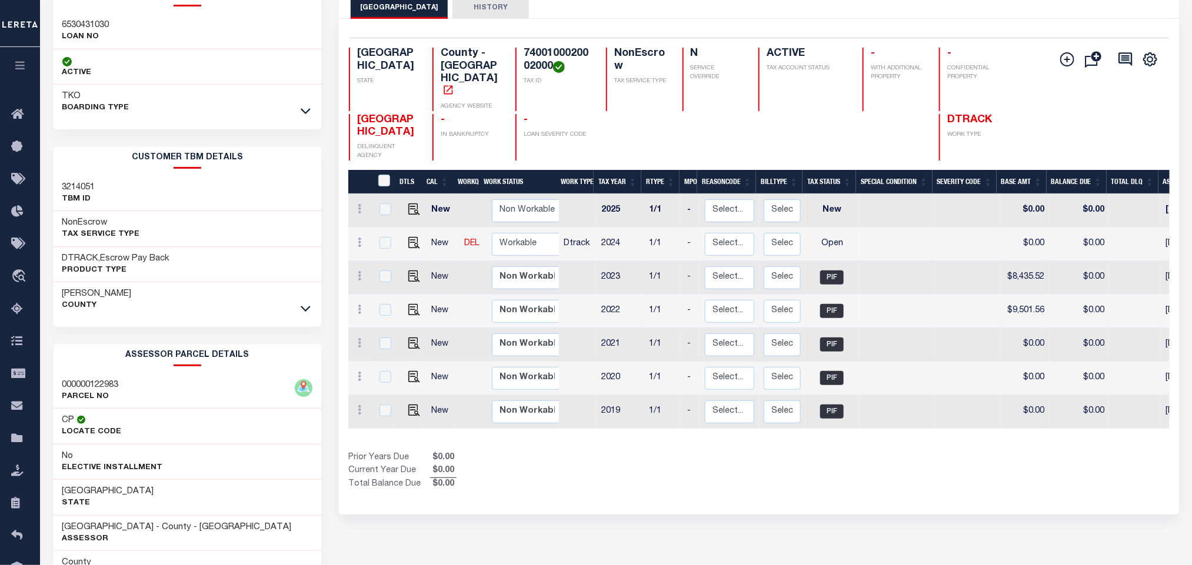
scroll to position [0, 0]
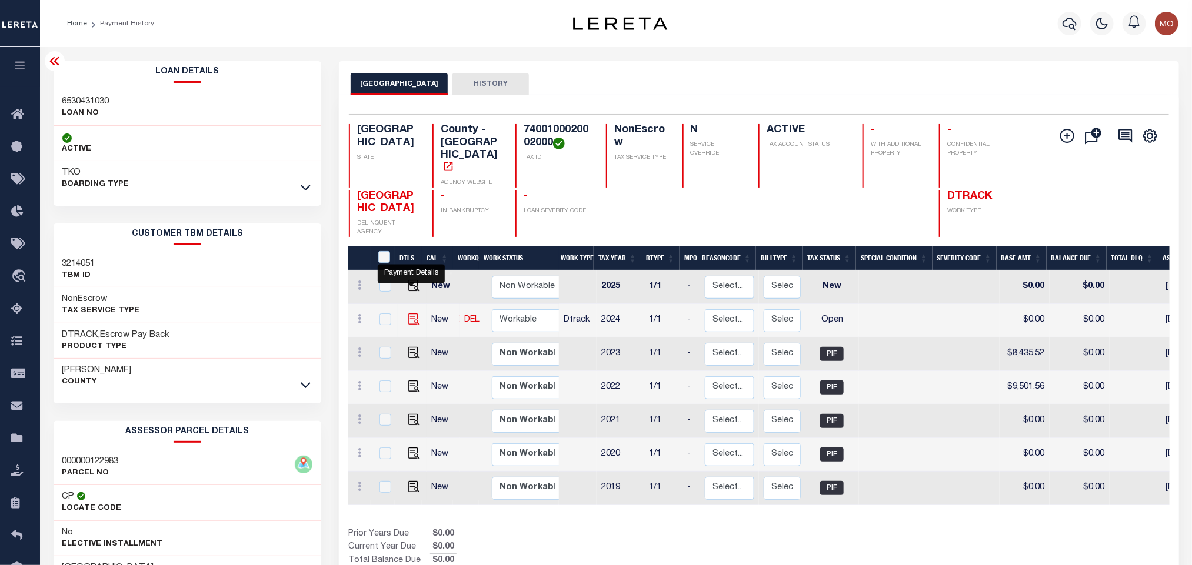
click at [413, 314] on img "" at bounding box center [414, 320] width 12 height 12
checkbox input "true"
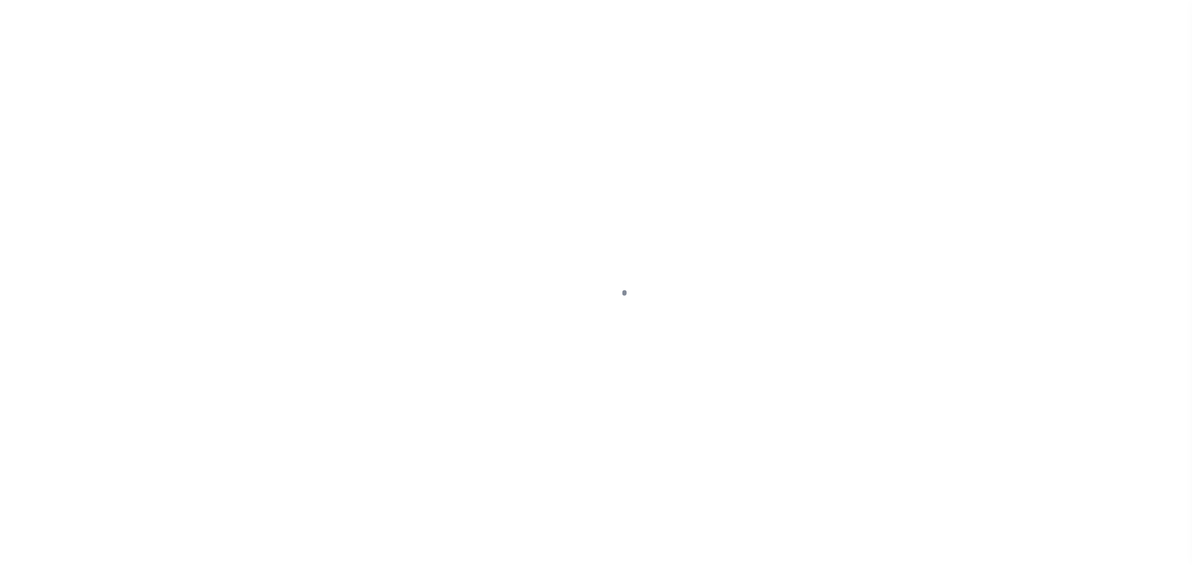
checkbox input "false"
type input "02/01/2025"
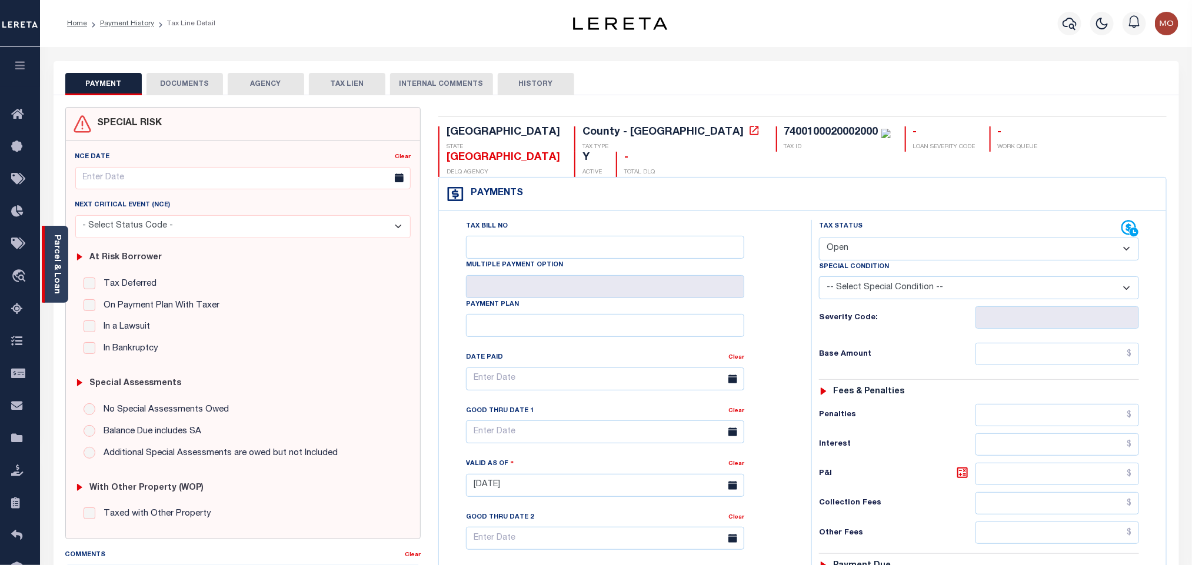
click at [58, 270] on link "Parcel & Loan" at bounding box center [56, 264] width 8 height 59
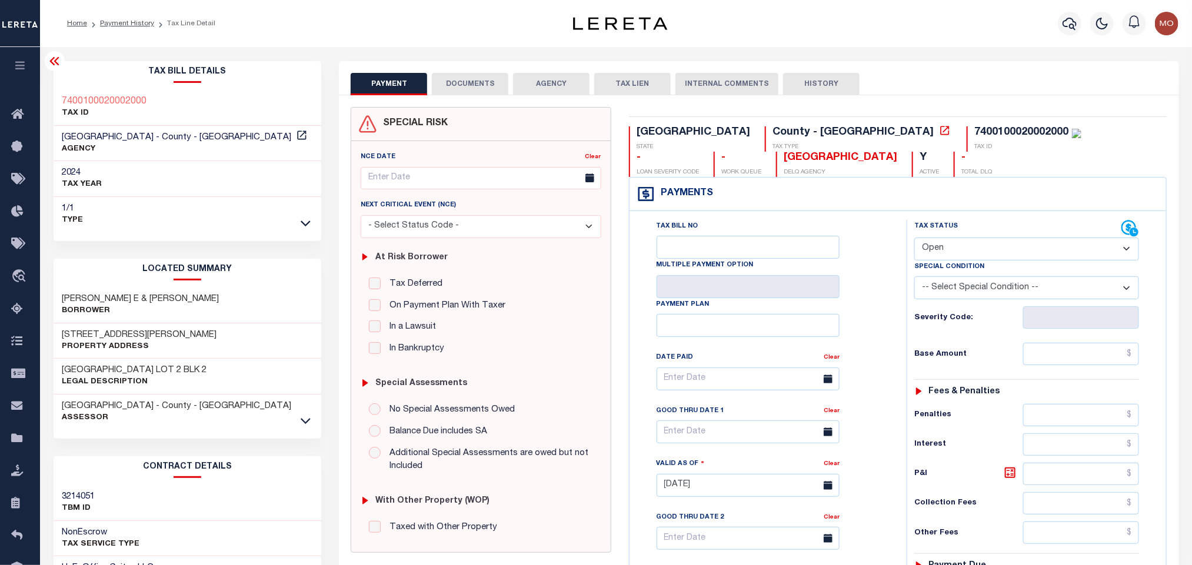
click at [964, 255] on select "- Select Status Code - Open Due/Unpaid Paid Incomplete No Tax Due Internal Refu…" at bounding box center [1026, 249] width 225 height 23
select select "PYD"
click at [914, 239] on select "- Select Status Code - Open Due/Unpaid Paid Incomplete No Tax Due Internal Refu…" at bounding box center [1026, 249] width 225 height 23
type input "10/14/2025"
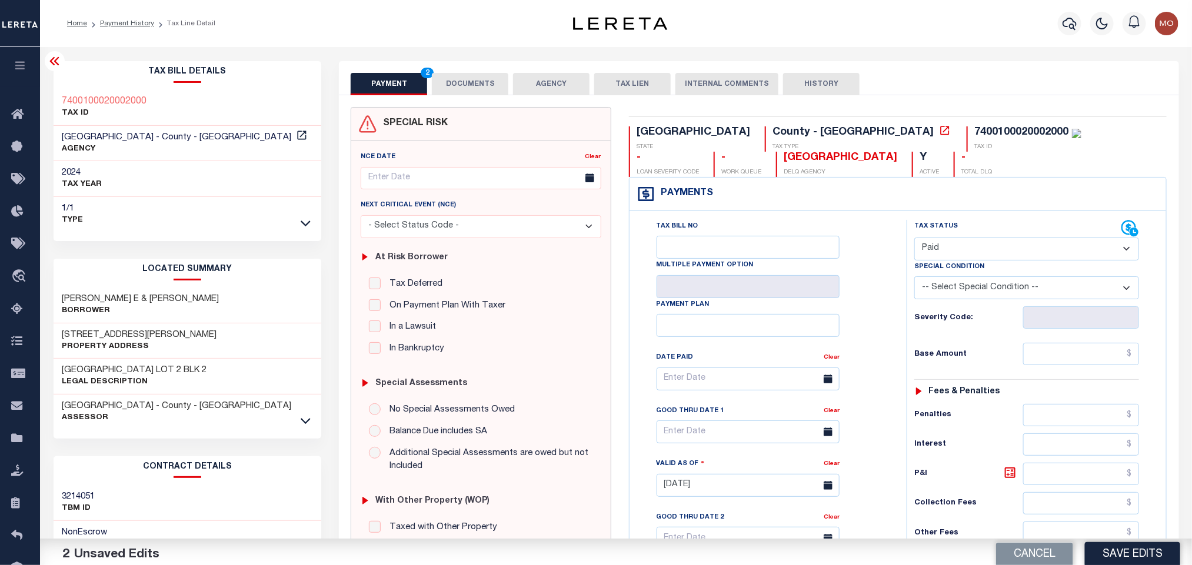
click at [880, 321] on div "Tax Bill No Multiple Payment Option Payment Plan Clear" at bounding box center [765, 385] width 248 height 330
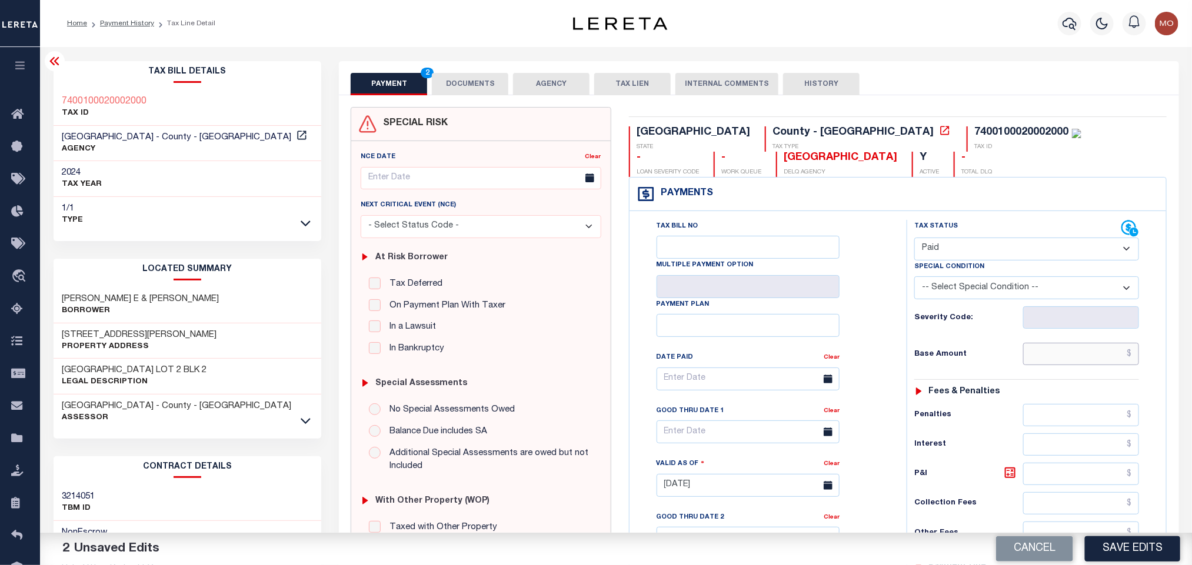
click at [1038, 348] on input "text" at bounding box center [1081, 354] width 116 height 22
paste input "8,311.66"
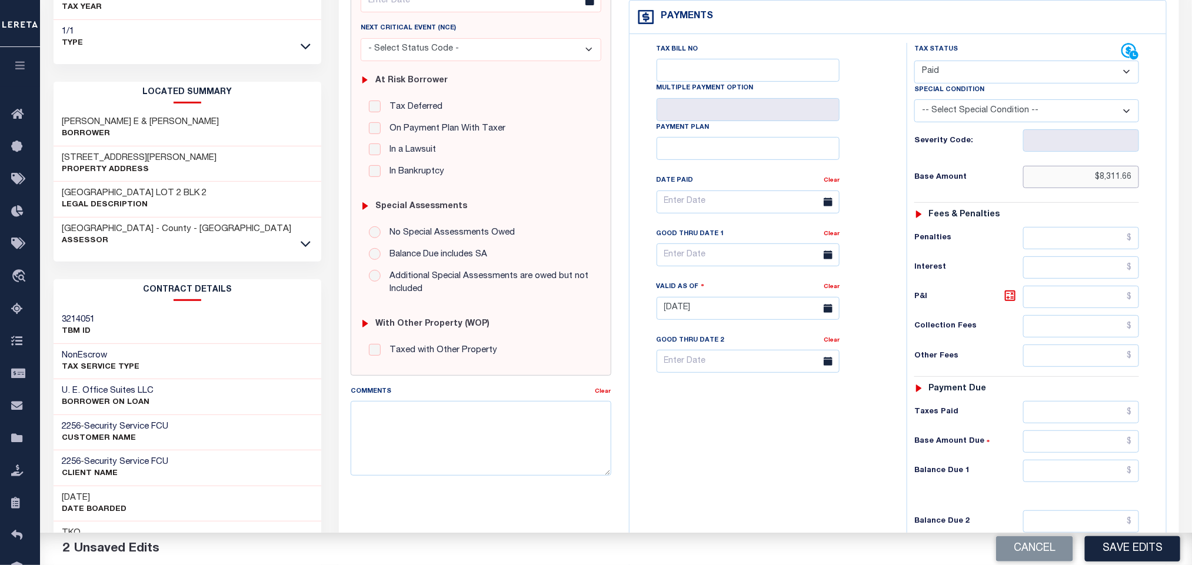
scroll to position [335, 0]
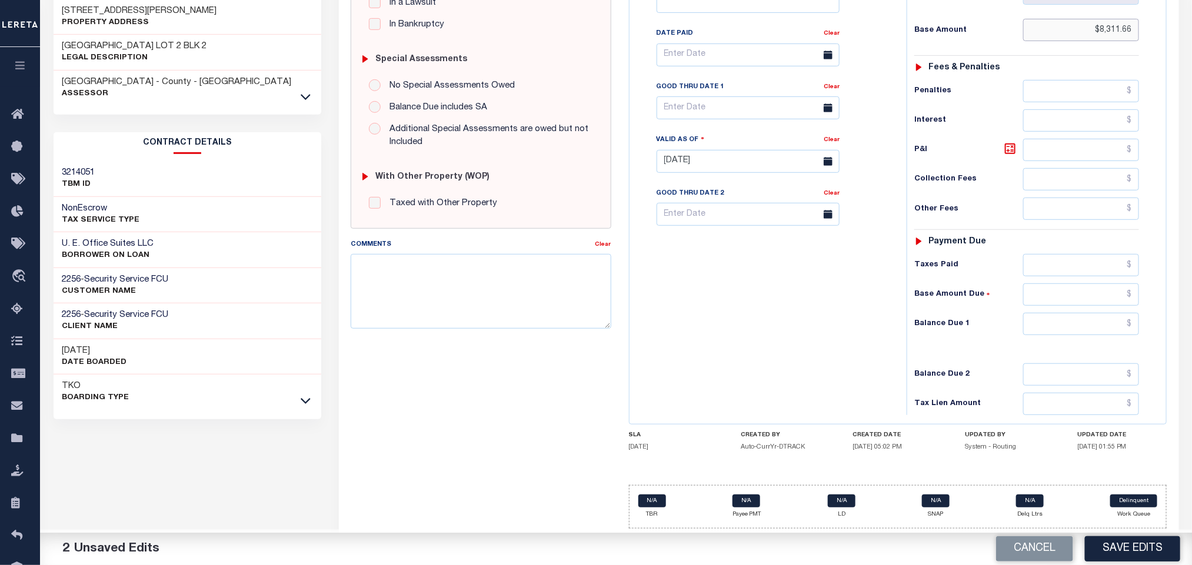
type input "$8,311.66"
drag, startPoint x: 1052, startPoint y: 315, endPoint x: 1044, endPoint y: 317, distance: 8.4
click at [1052, 315] on input "0" at bounding box center [1081, 324] width 116 height 22
type input "$0.00"
drag, startPoint x: 781, startPoint y: 329, endPoint x: 770, endPoint y: 341, distance: 16.2
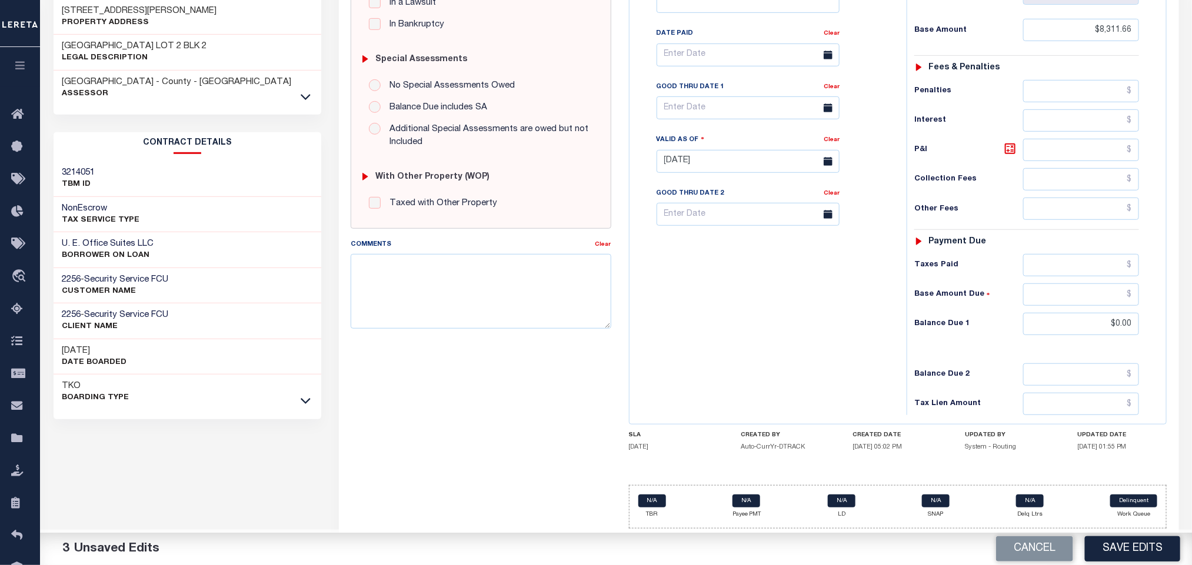
click at [782, 328] on div "Tax Bill No Multiple Payment Option Payment Plan Clear" at bounding box center [764, 155] width 265 height 519
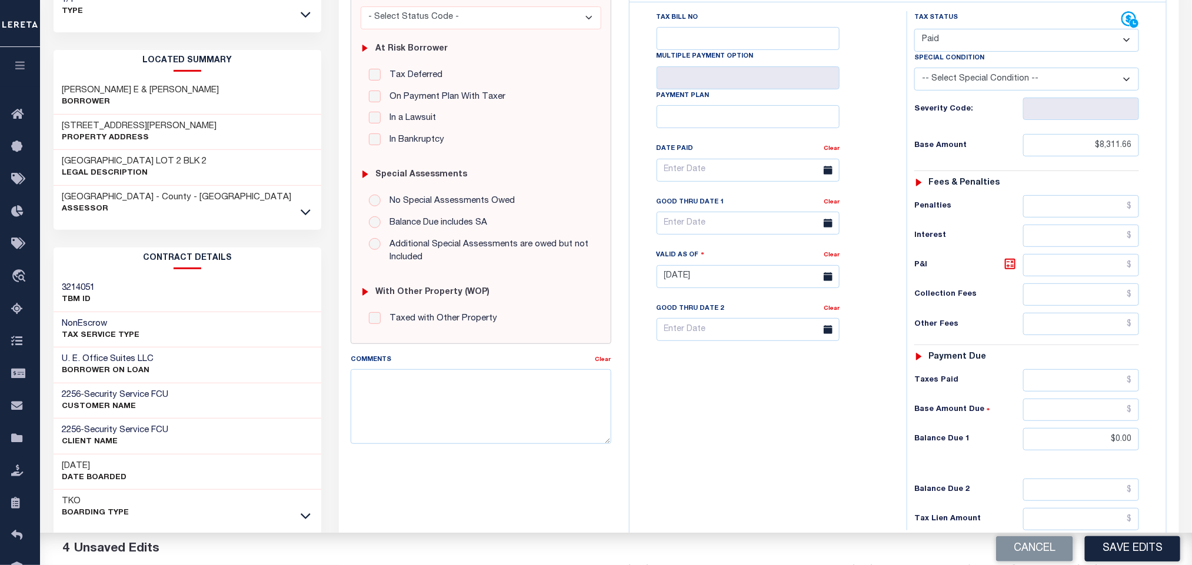
scroll to position [0, 0]
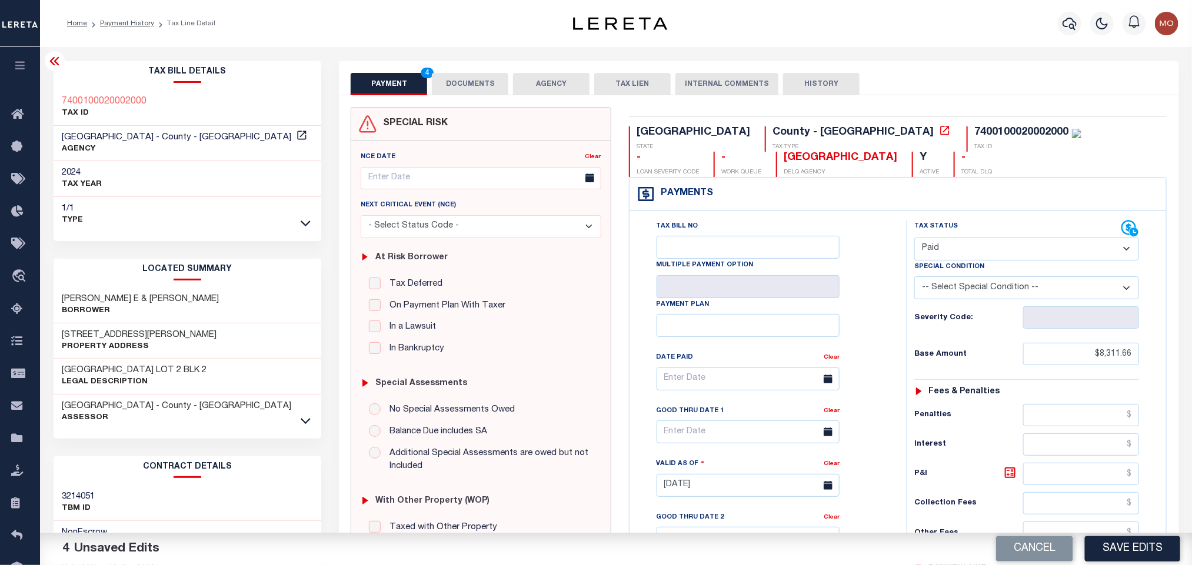
click at [477, 80] on button "DOCUMENTS" at bounding box center [470, 84] width 76 height 22
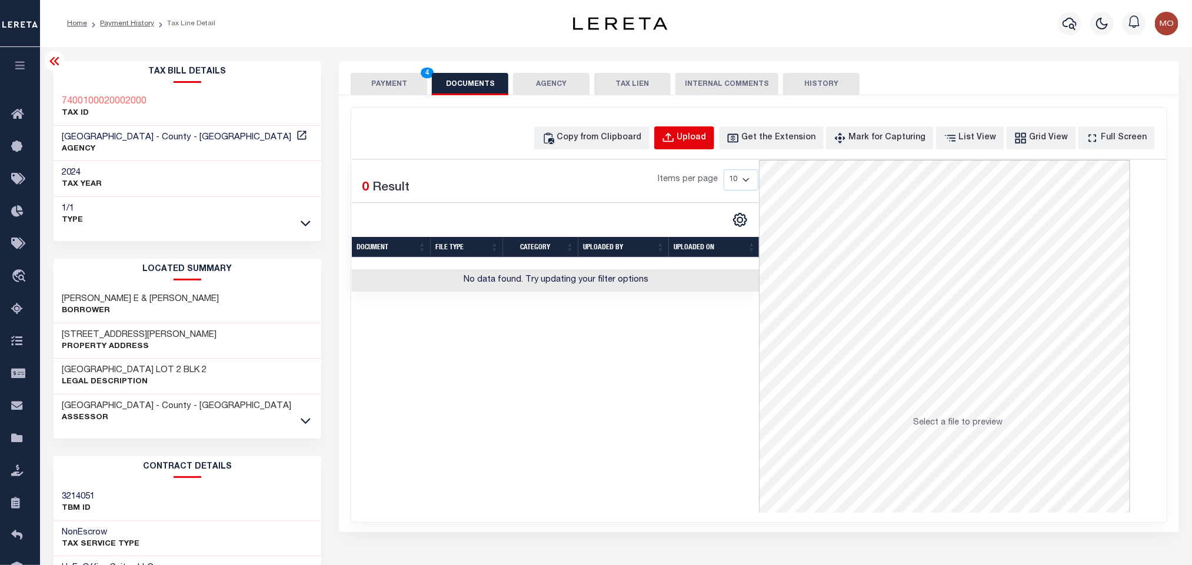
click at [714, 147] on button "Upload" at bounding box center [684, 137] width 60 height 23
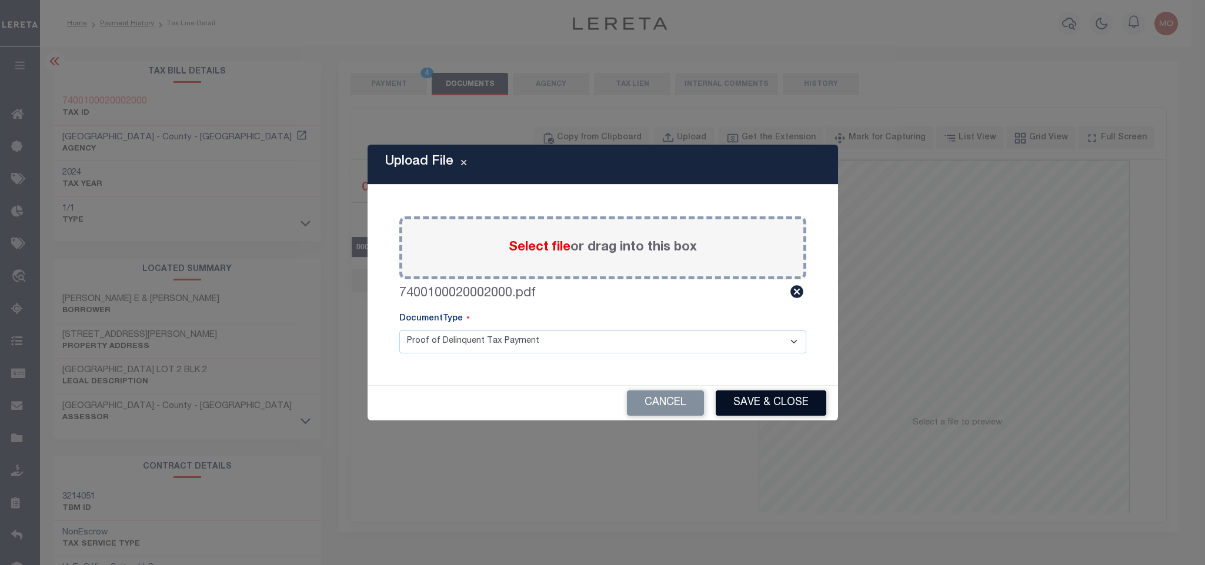
click at [766, 402] on button "Save & Close" at bounding box center [771, 403] width 111 height 25
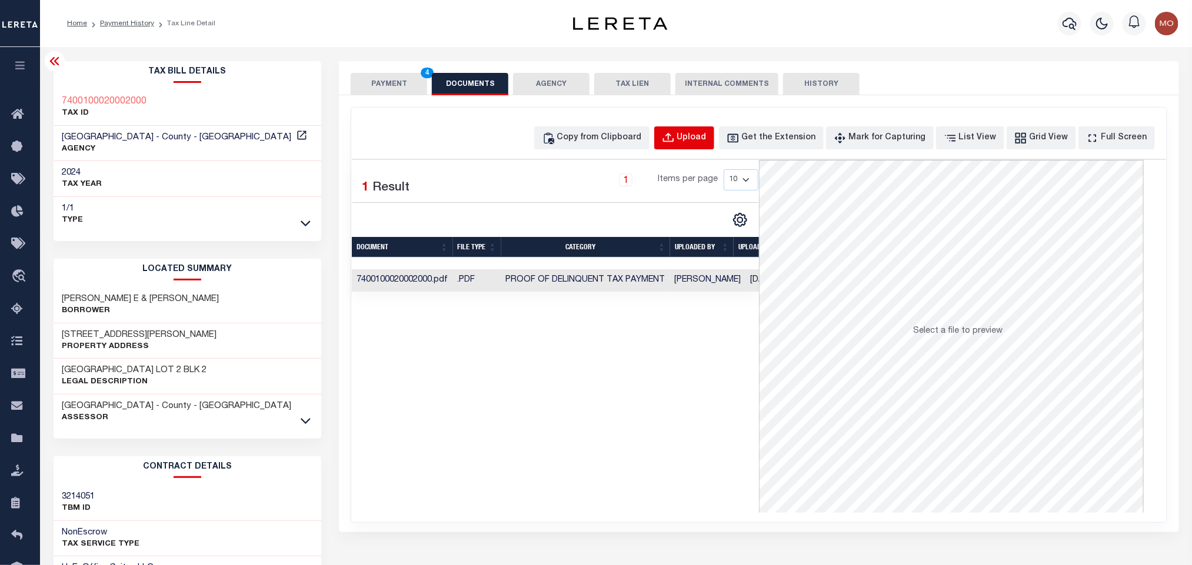
click at [703, 134] on div "Upload" at bounding box center [691, 138] width 29 height 13
select select "POP"
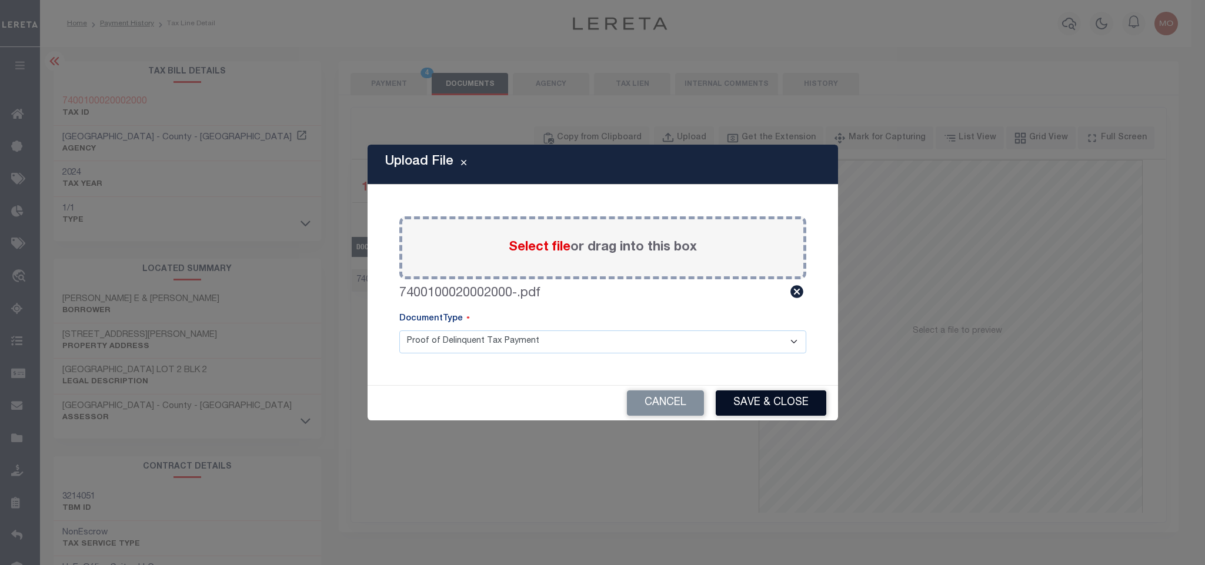
click at [757, 399] on button "Save & Close" at bounding box center [771, 403] width 111 height 25
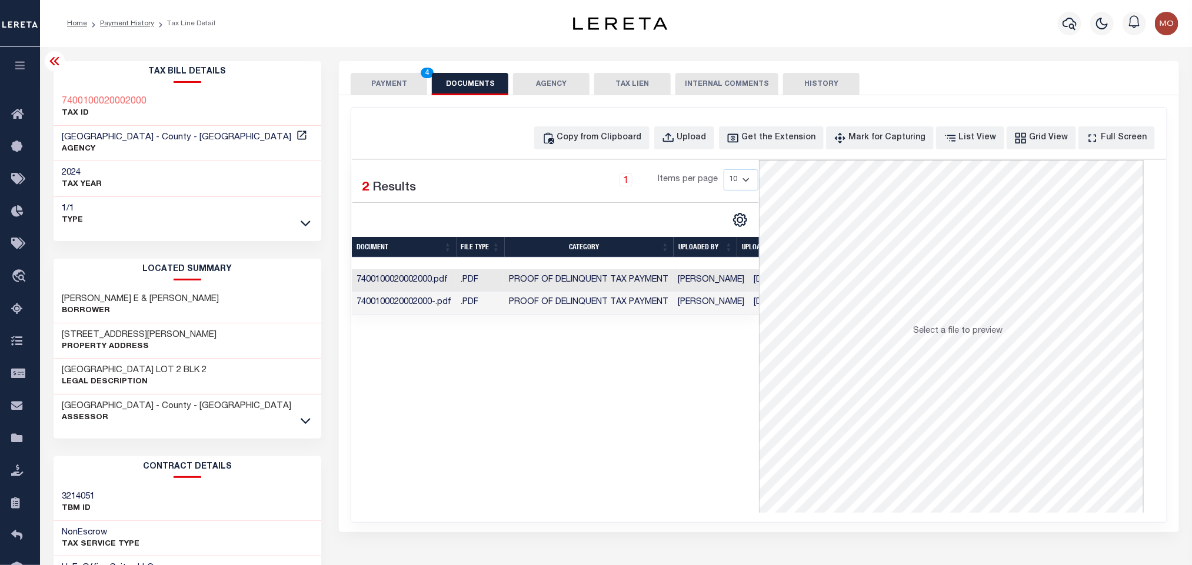
click at [491, 408] on div "Selected 2 Results 1 Items per page 10 25 50 100" at bounding box center [555, 336] width 407 height 353
click at [382, 85] on button "PAYMENT 4" at bounding box center [389, 84] width 76 height 22
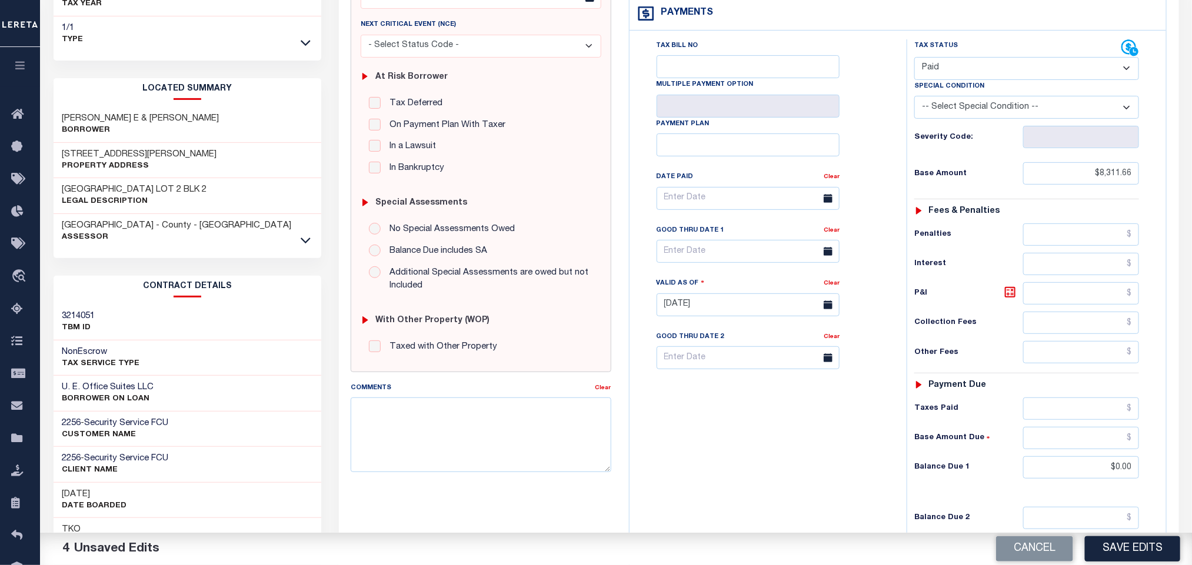
scroll to position [332, 0]
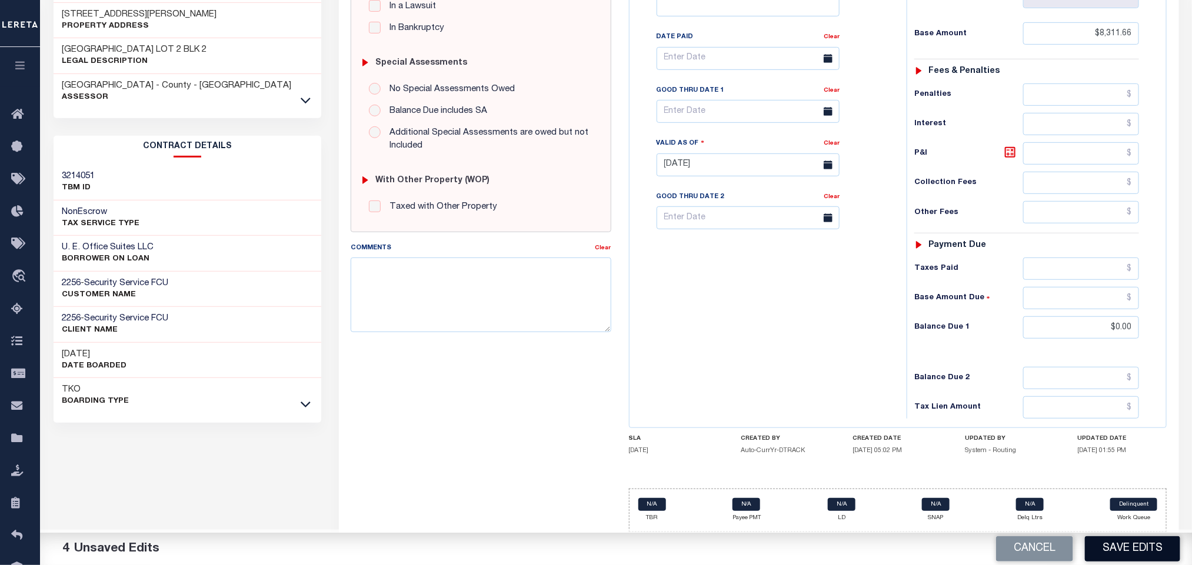
click at [1117, 551] on button "Save Edits" at bounding box center [1132, 549] width 95 height 25
checkbox input "false"
type input "$8,311.66"
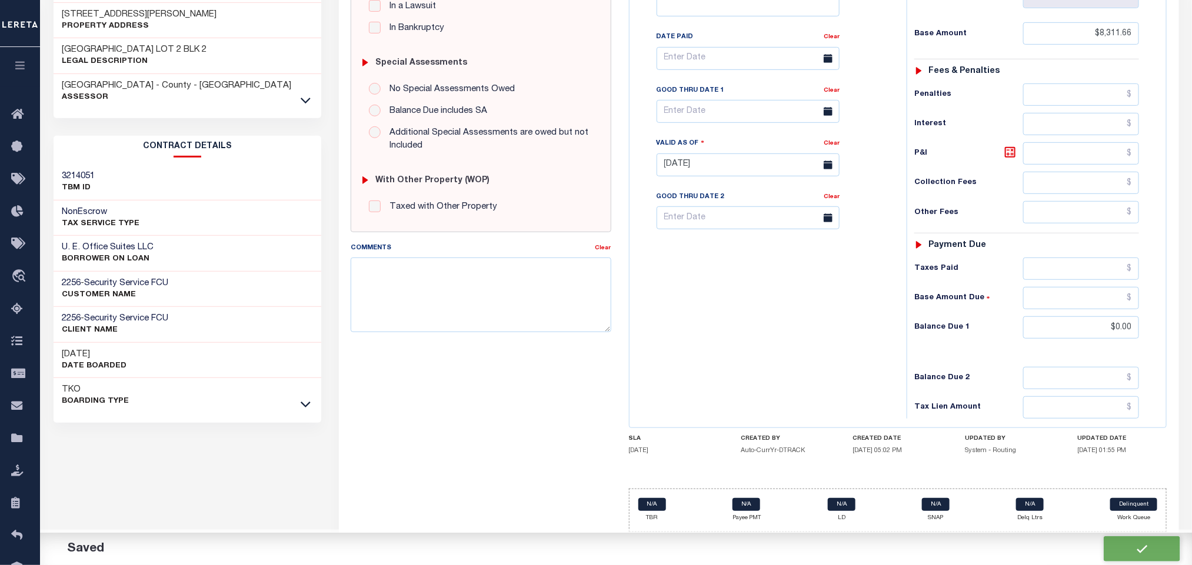
type input "$0"
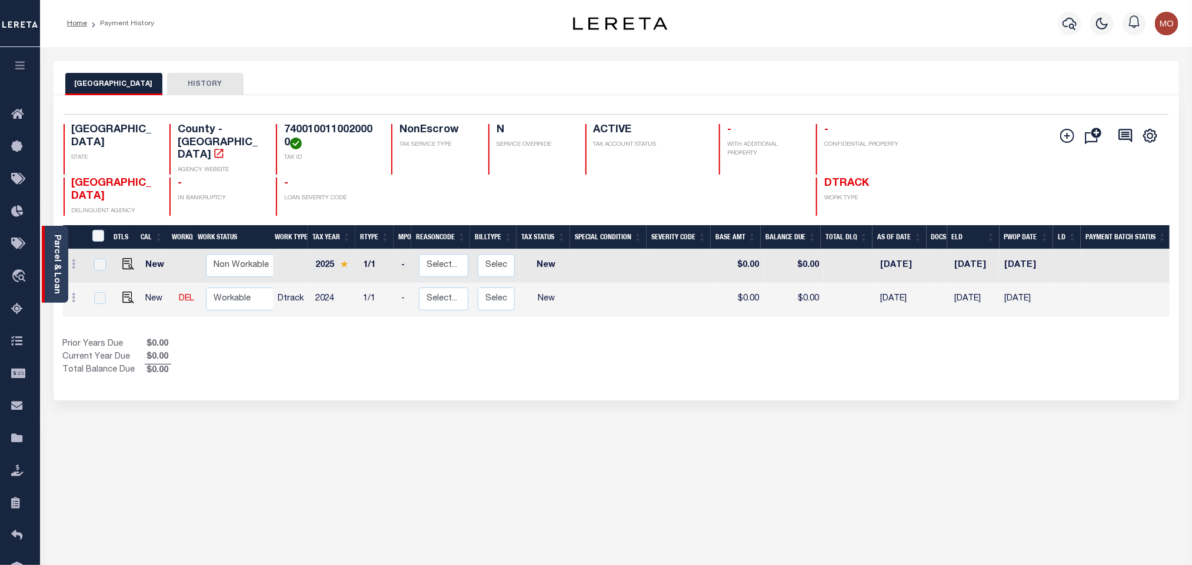
click at [58, 270] on link "Parcel & Loan" at bounding box center [56, 264] width 8 height 59
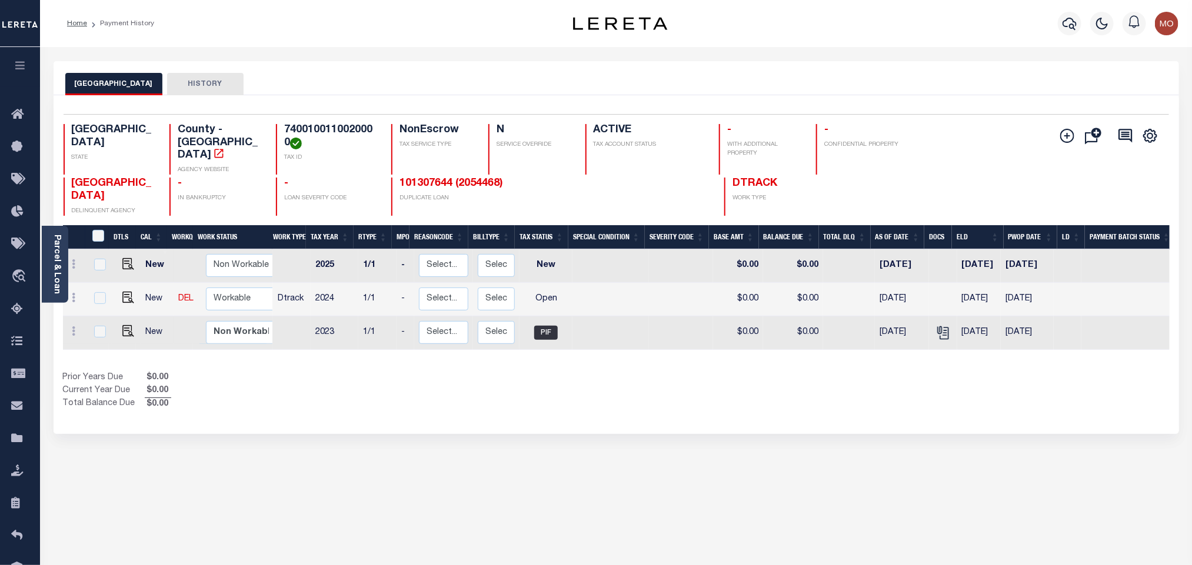
click at [61, 277] on link "Parcel & Loan" at bounding box center [56, 264] width 8 height 59
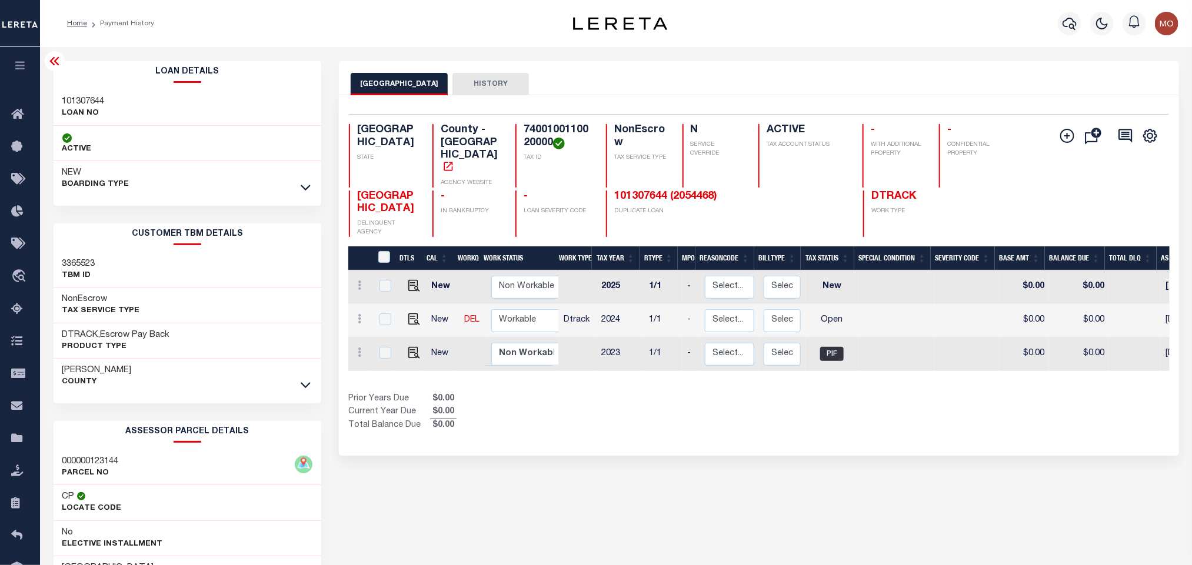
click at [85, 99] on h3 "101307644" at bounding box center [83, 102] width 42 height 12
copy h3 "101307644"
click at [534, 131] on h4 "7400100110020000" at bounding box center [558, 136] width 68 height 25
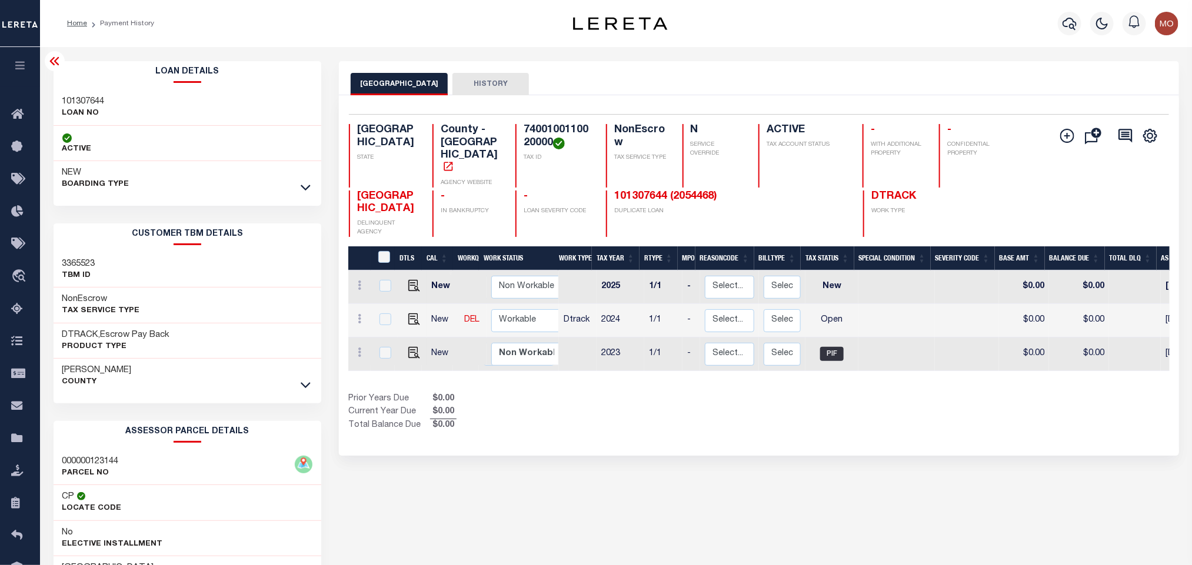
copy h4 "7400100110020000"
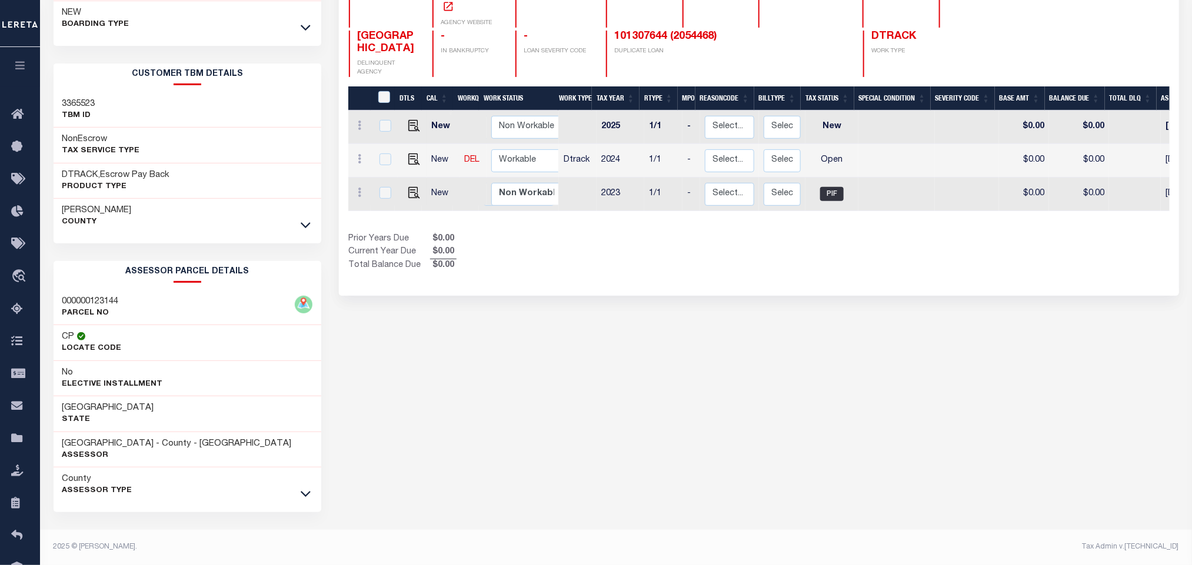
scroll to position [164, 0]
click at [649, 387] on div "CAMERON COUNTY HISTORY Selected 3 Results" at bounding box center [758, 233] width 857 height 664
drag, startPoint x: 57, startPoint y: 447, endPoint x: 143, endPoint y: 438, distance: 86.3
click at [143, 438] on div "[GEOGRAPHIC_DATA] - County - [GEOGRAPHIC_DATA] Assessor" at bounding box center [188, 450] width 268 height 36
copy h3 "[GEOGRAPHIC_DATA]"
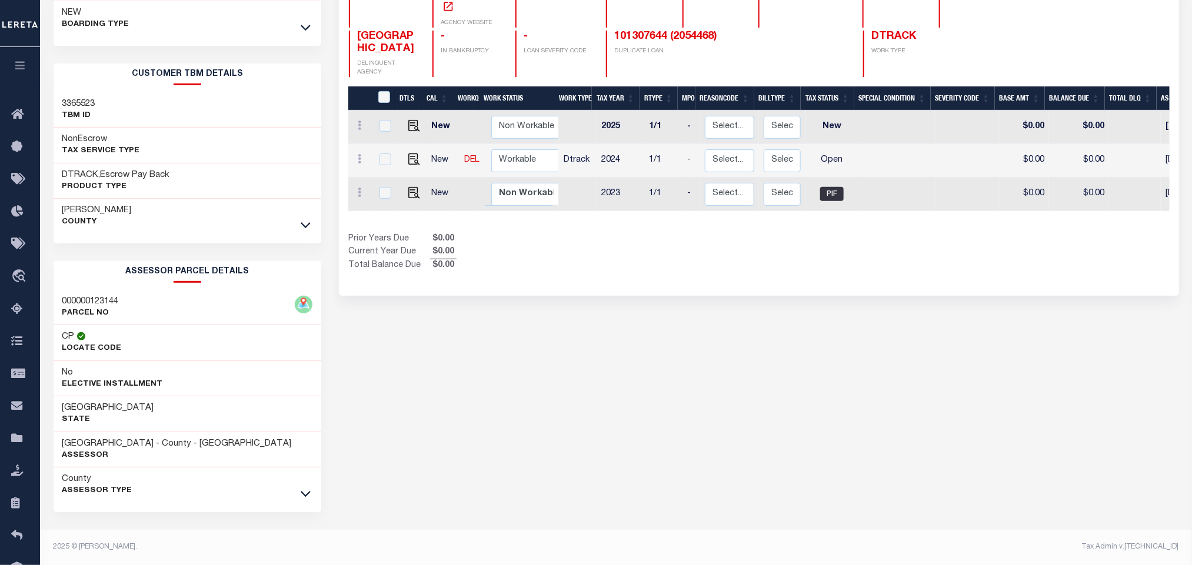
drag, startPoint x: 784, startPoint y: 362, endPoint x: 757, endPoint y: 394, distance: 41.8
click at [784, 362] on div "CAMERON COUNTY HISTORY Selected 3 Results" at bounding box center [758, 233] width 857 height 664
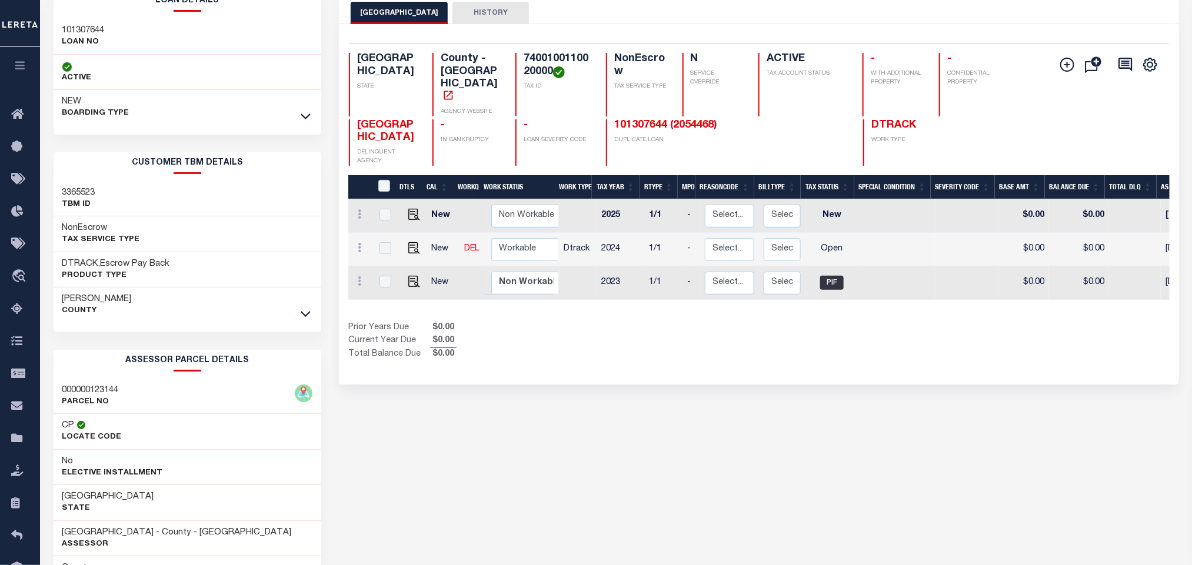
scroll to position [0, 0]
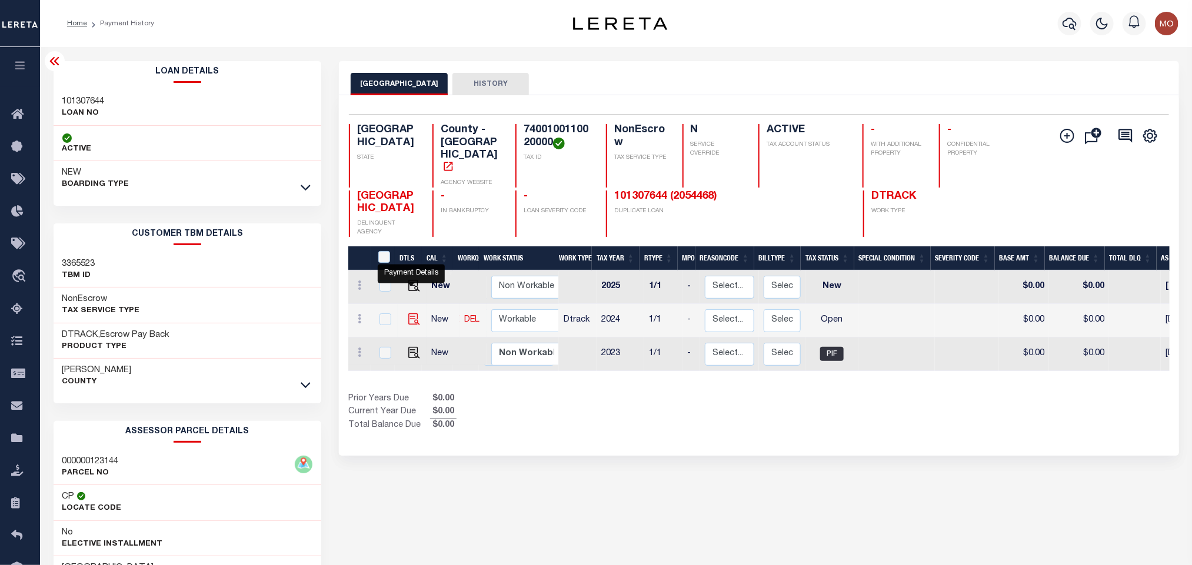
click at [409, 314] on img "" at bounding box center [414, 320] width 12 height 12
checkbox input "true"
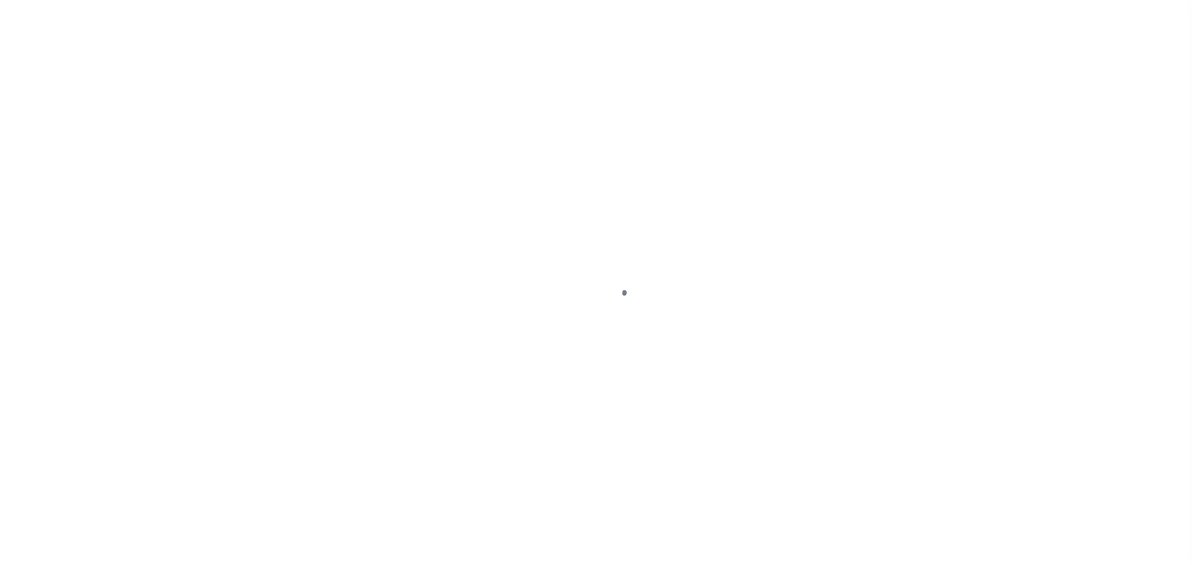
checkbox input "false"
type input "[DATE]"
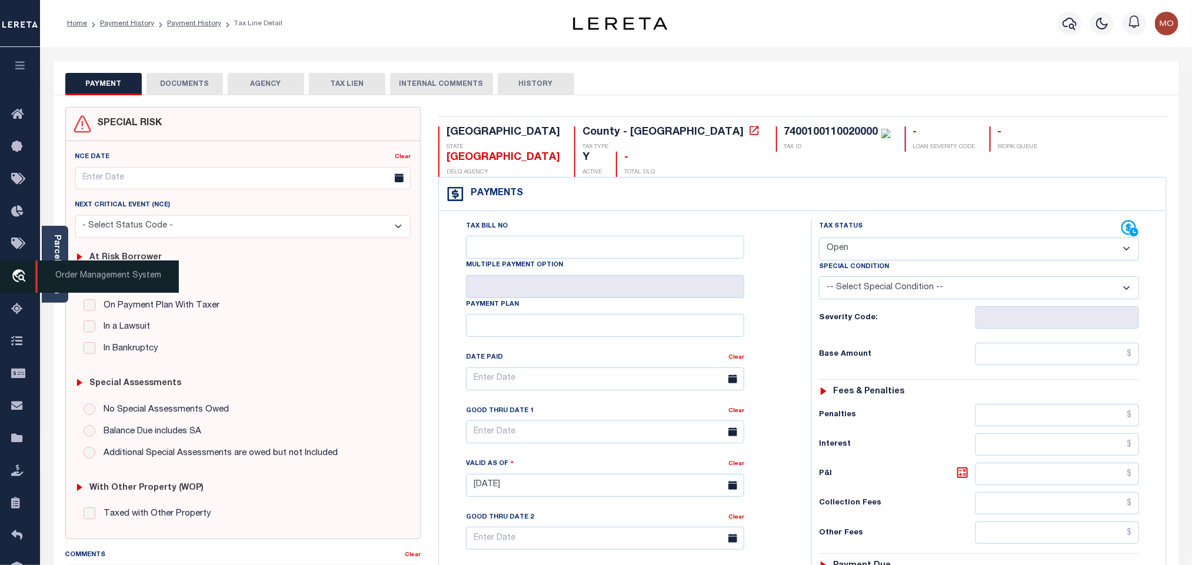
click at [34, 265] on link "travel_explore Order Management System" at bounding box center [20, 277] width 40 height 33
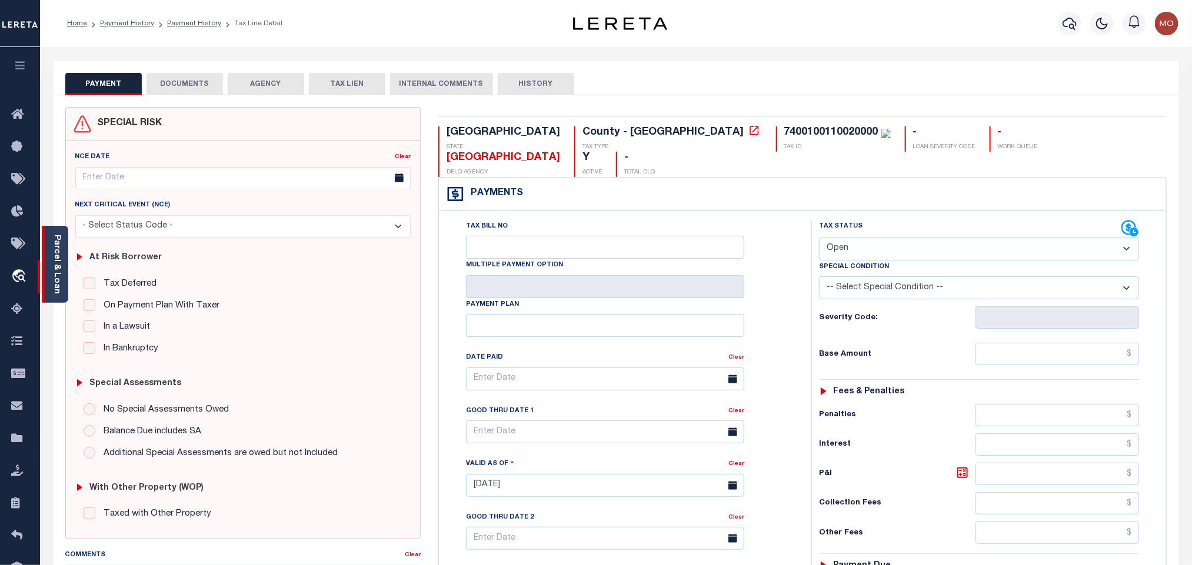
click at [49, 253] on div "Parcel & Loan" at bounding box center [55, 264] width 26 height 77
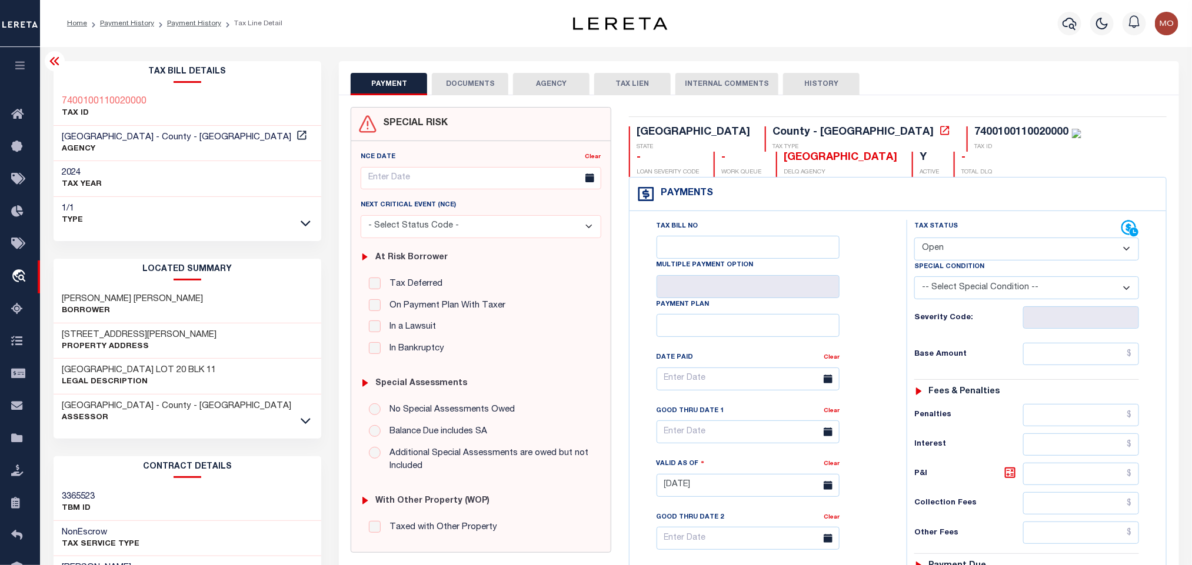
click at [942, 248] on select "- Select Status Code - Open Due/Unpaid Paid Incomplete No Tax Due Internal Refu…" at bounding box center [1026, 249] width 225 height 23
select select "PYD"
click at [914, 239] on select "- Select Status Code - Open Due/Unpaid Paid Incomplete No Tax Due Internal Refu…" at bounding box center [1026, 249] width 225 height 23
type input "[DATE]"
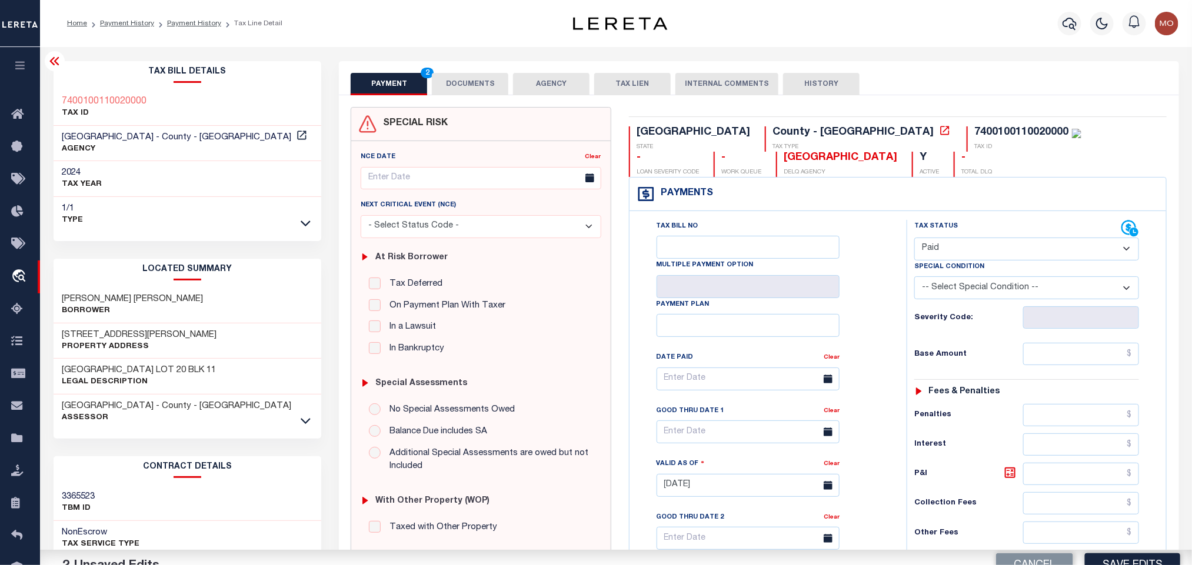
click at [865, 316] on div "Tax Bill No Multiple Payment Option Payment Plan Clear" at bounding box center [765, 385] width 248 height 330
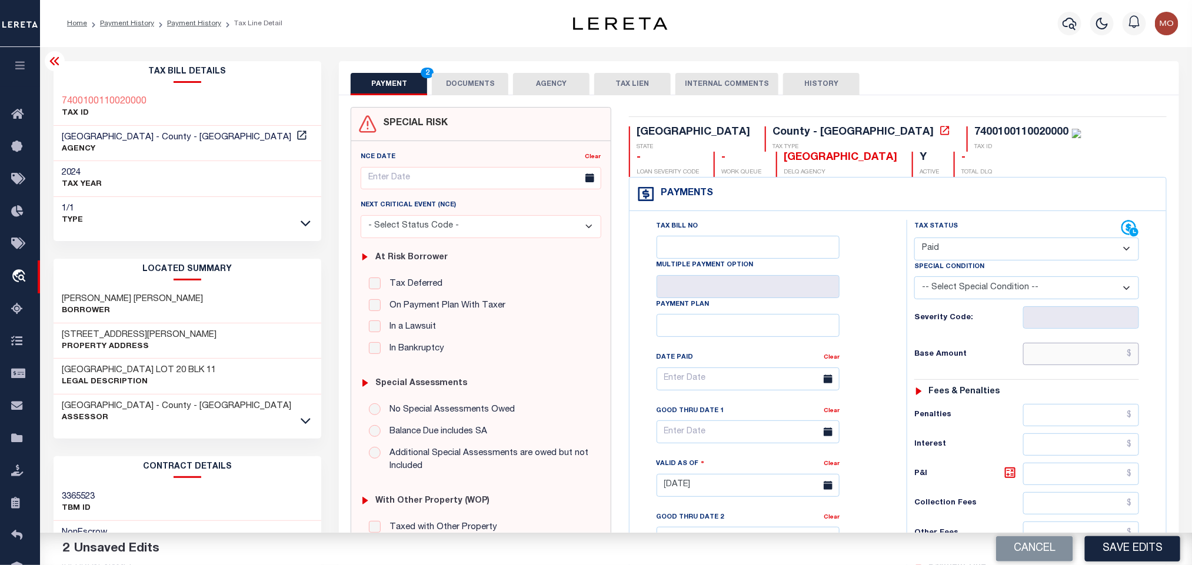
click at [1052, 365] on input "text" at bounding box center [1081, 354] width 116 height 22
paste input "2,029.87"
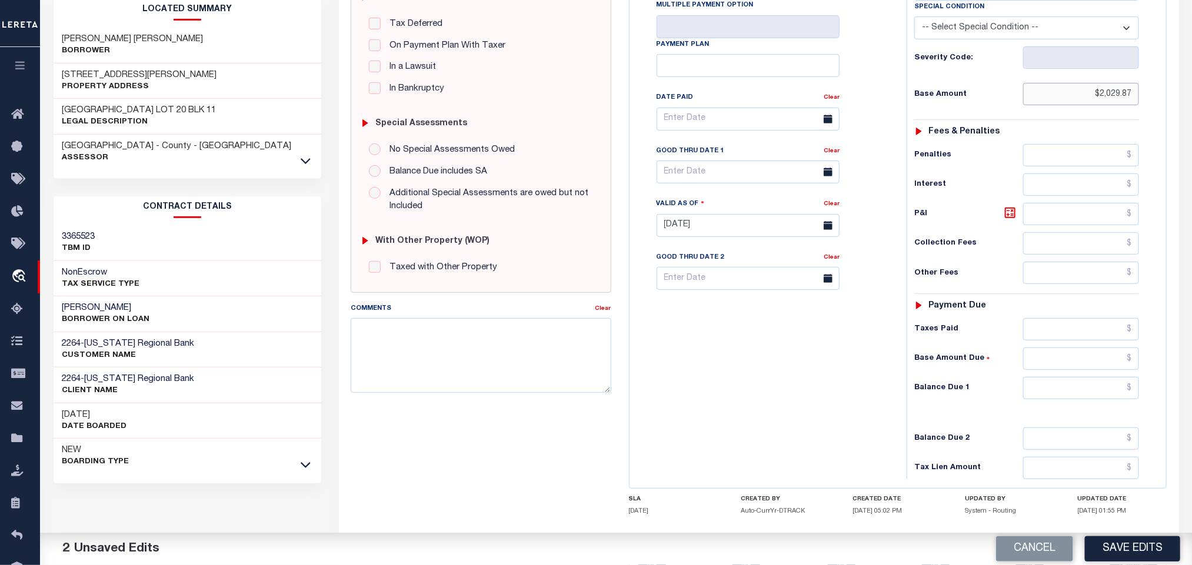
scroll to position [335, 0]
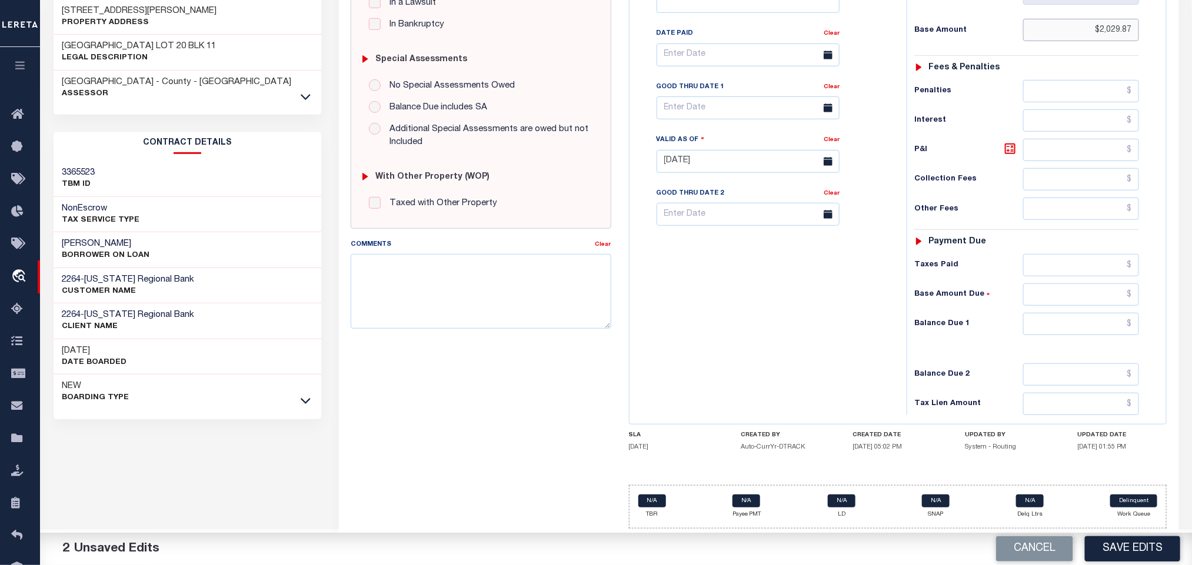
type input "$2,029.87"
click at [1073, 328] on input "0" at bounding box center [1081, 324] width 116 height 22
type input "$0.00"
drag, startPoint x: 862, startPoint y: 332, endPoint x: 1031, endPoint y: 253, distance: 186.6
click at [863, 332] on div "Tax Bill No Multiple Payment Option Payment Plan Clear" at bounding box center [764, 155] width 265 height 519
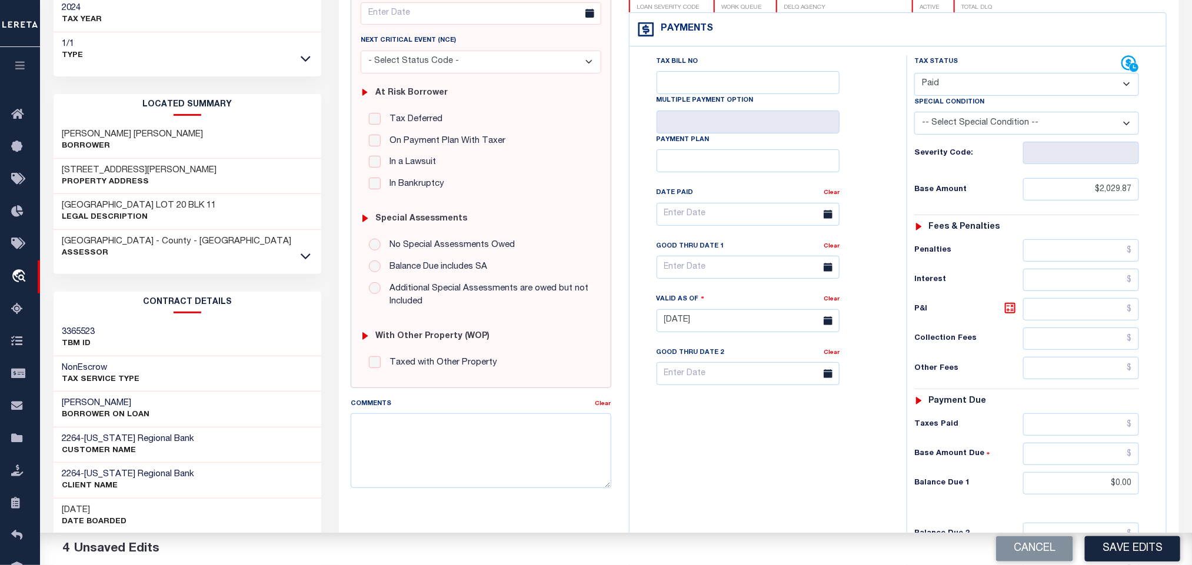
scroll to position [0, 0]
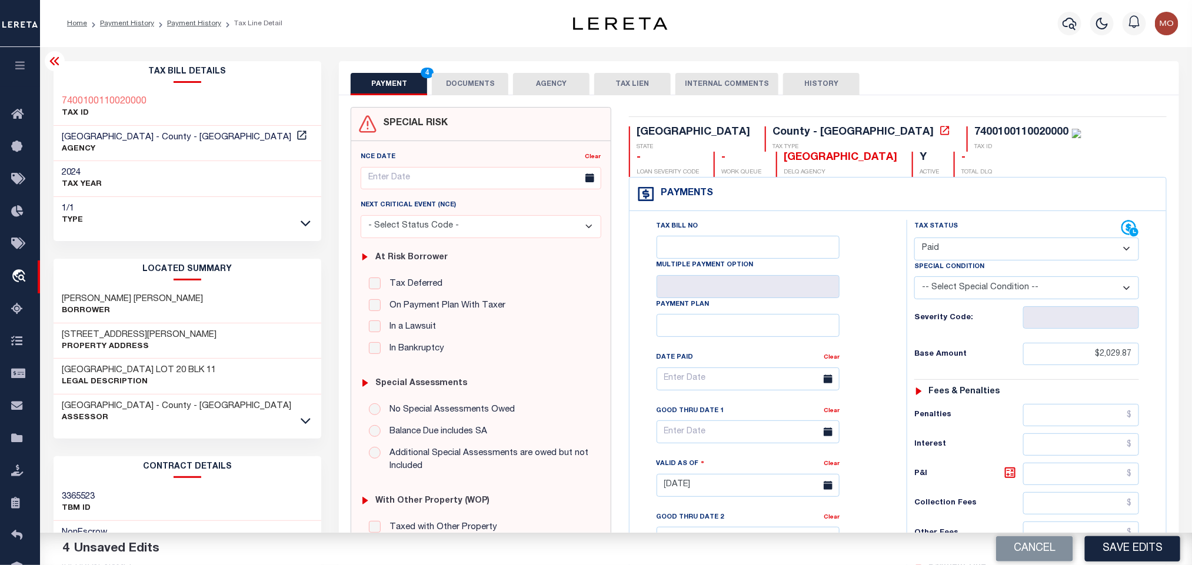
click at [443, 73] on button "DOCUMENTS" at bounding box center [470, 84] width 76 height 22
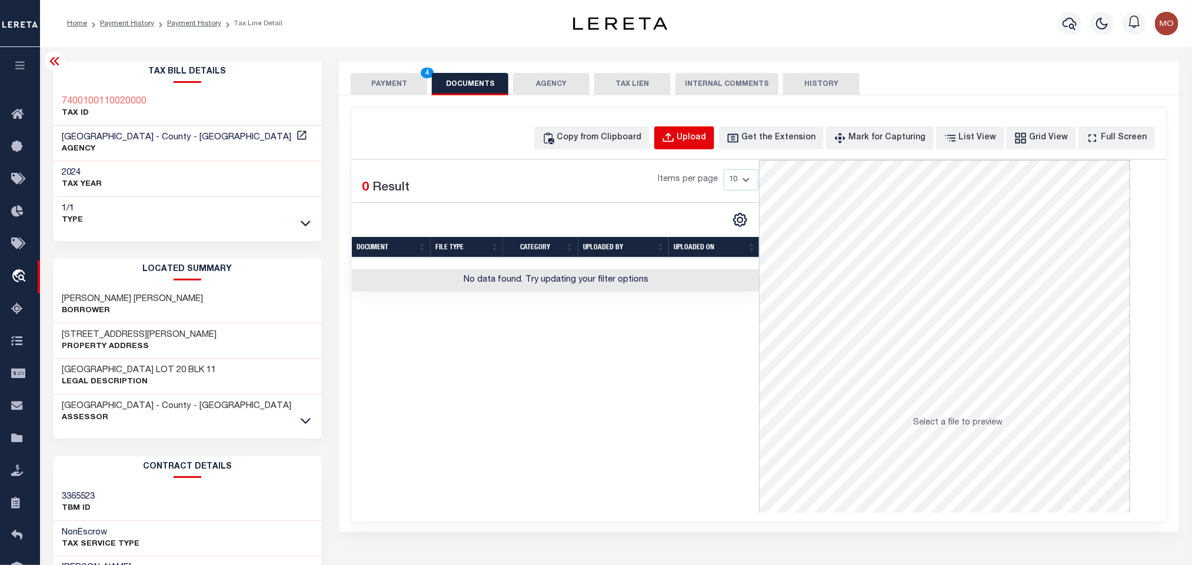
click at [704, 142] on div "Upload" at bounding box center [691, 138] width 29 height 13
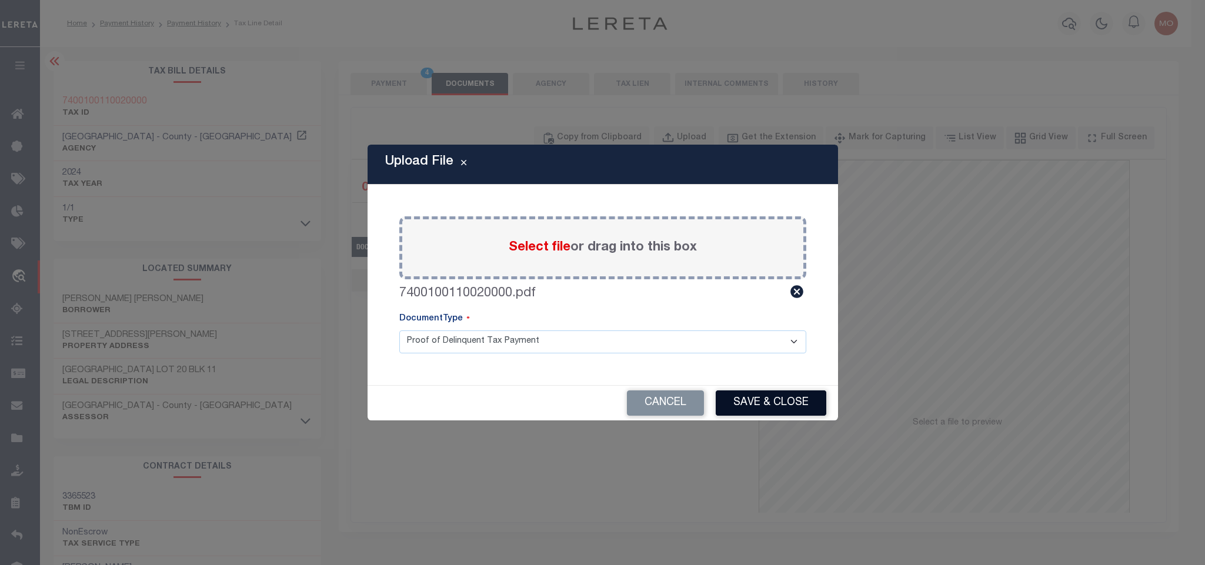
click at [766, 405] on button "Save & Close" at bounding box center [771, 403] width 111 height 25
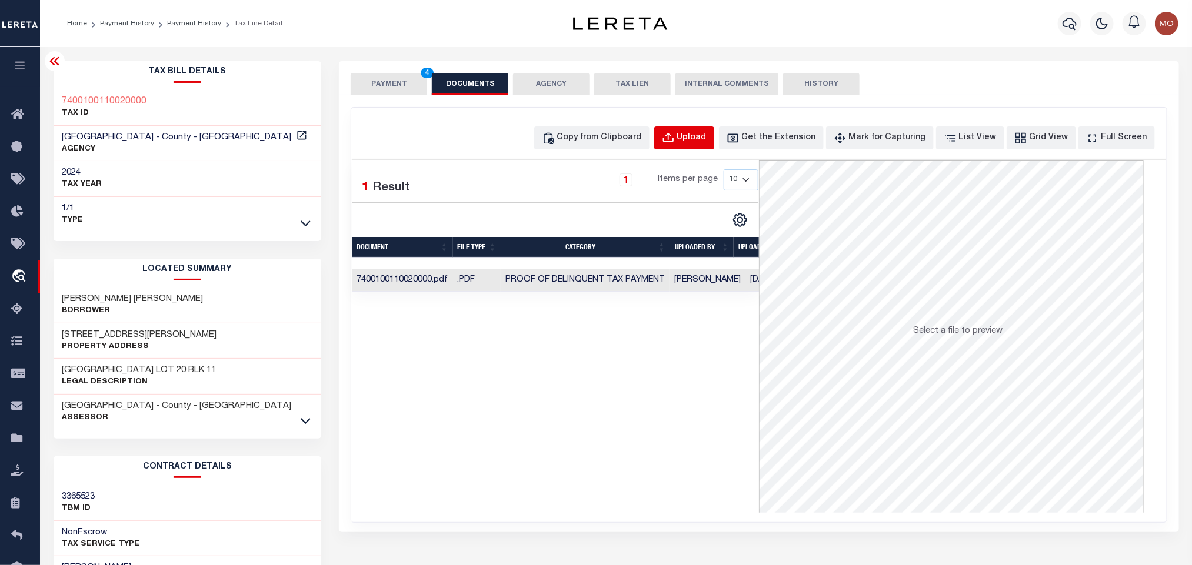
click at [707, 140] on div "Upload" at bounding box center [691, 138] width 29 height 13
select select "POP"
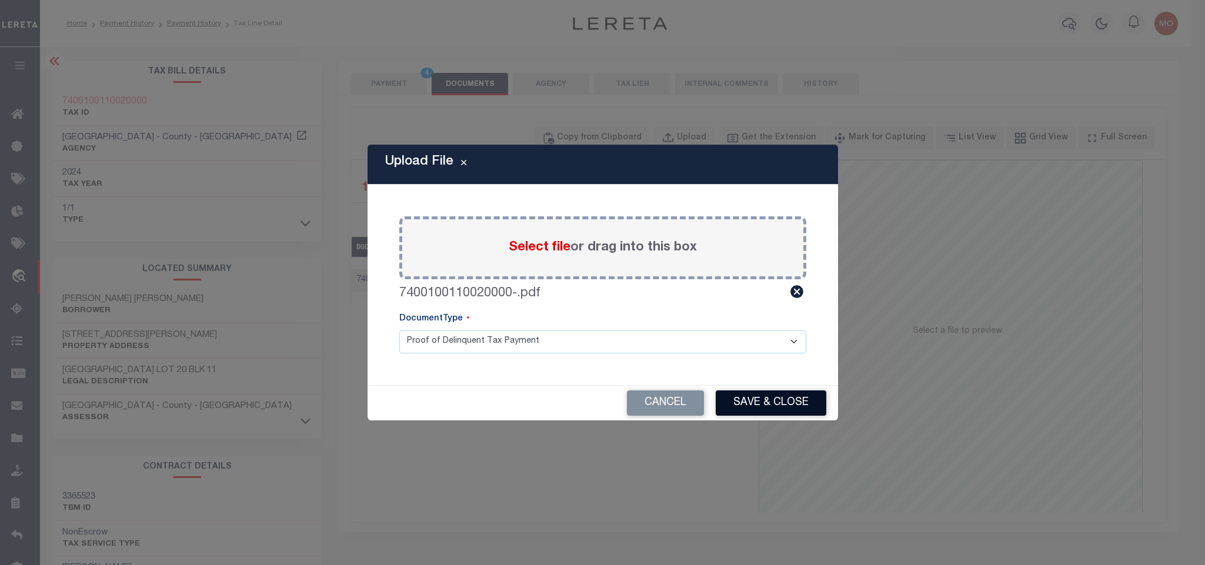
click at [771, 402] on button "Save & Close" at bounding box center [771, 403] width 111 height 25
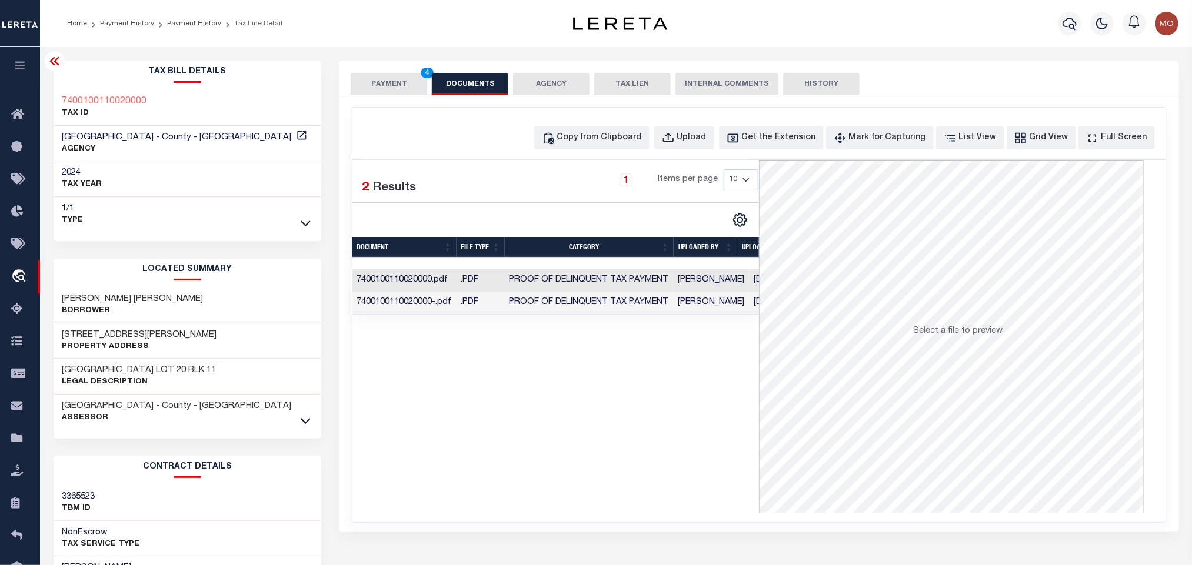
click at [392, 83] on button "PAYMENT 4" at bounding box center [389, 84] width 76 height 22
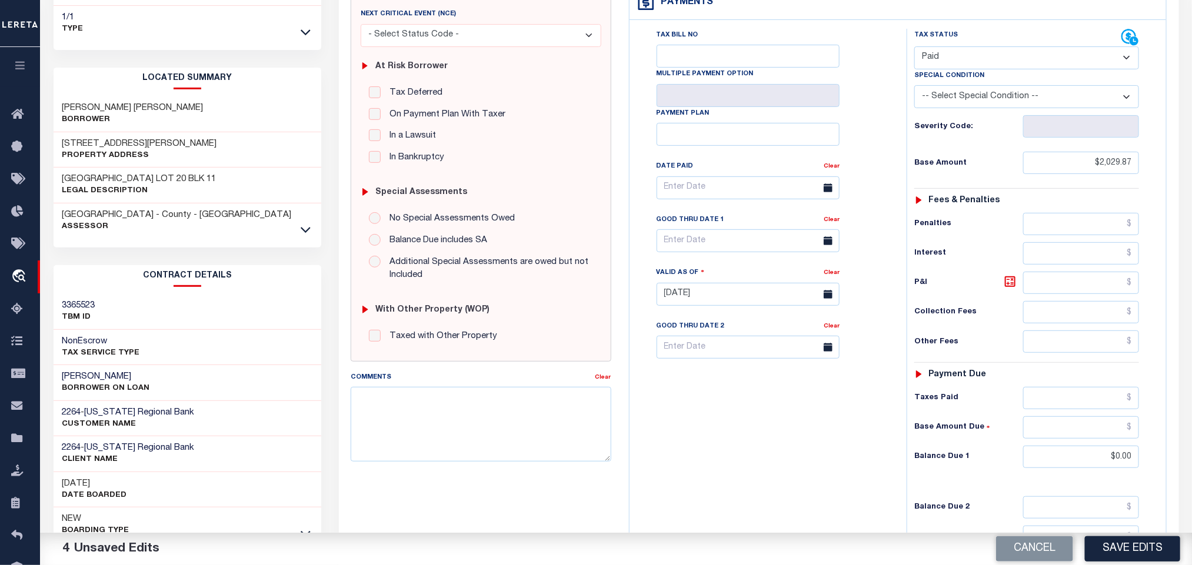
scroll to position [332, 0]
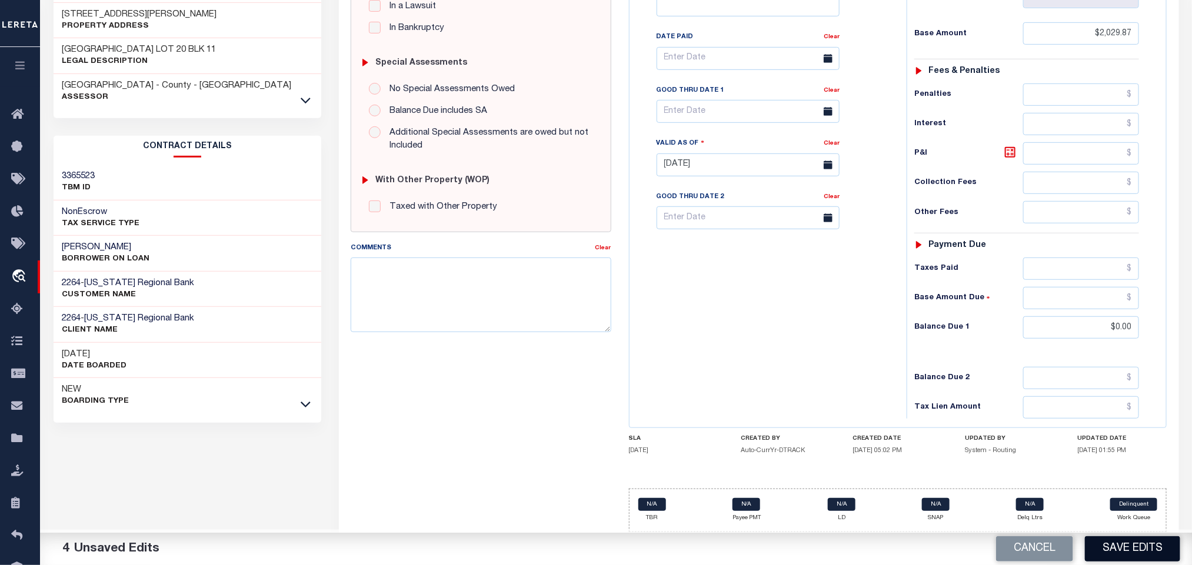
click at [1122, 551] on button "Save Edits" at bounding box center [1132, 549] width 95 height 25
checkbox input "false"
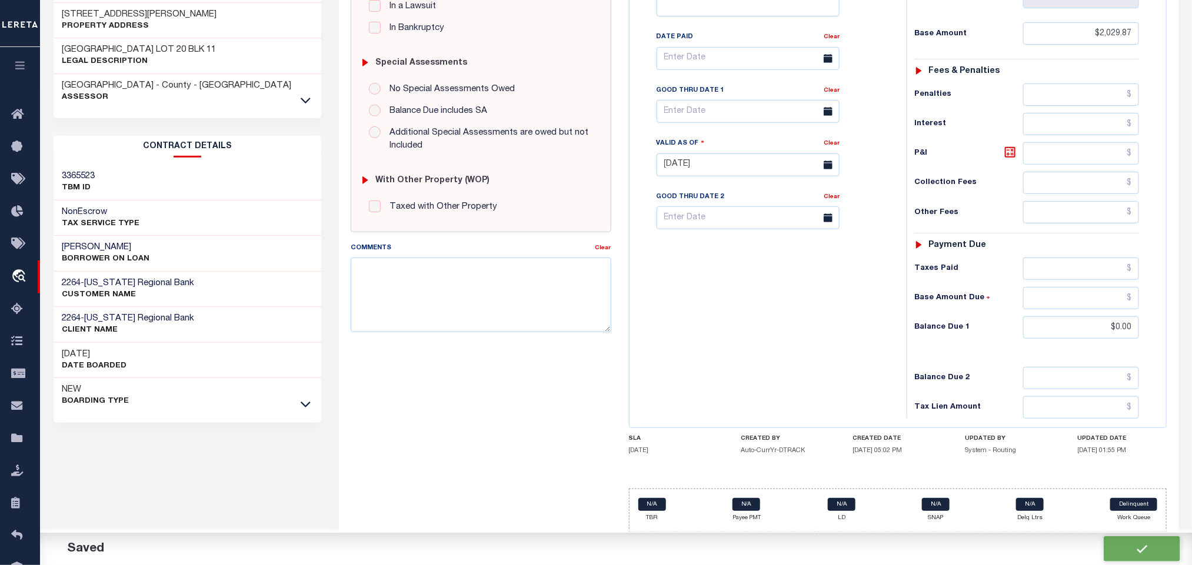
type input "$2,029.87"
type input "$0"
